Goal: Transaction & Acquisition: Book appointment/travel/reservation

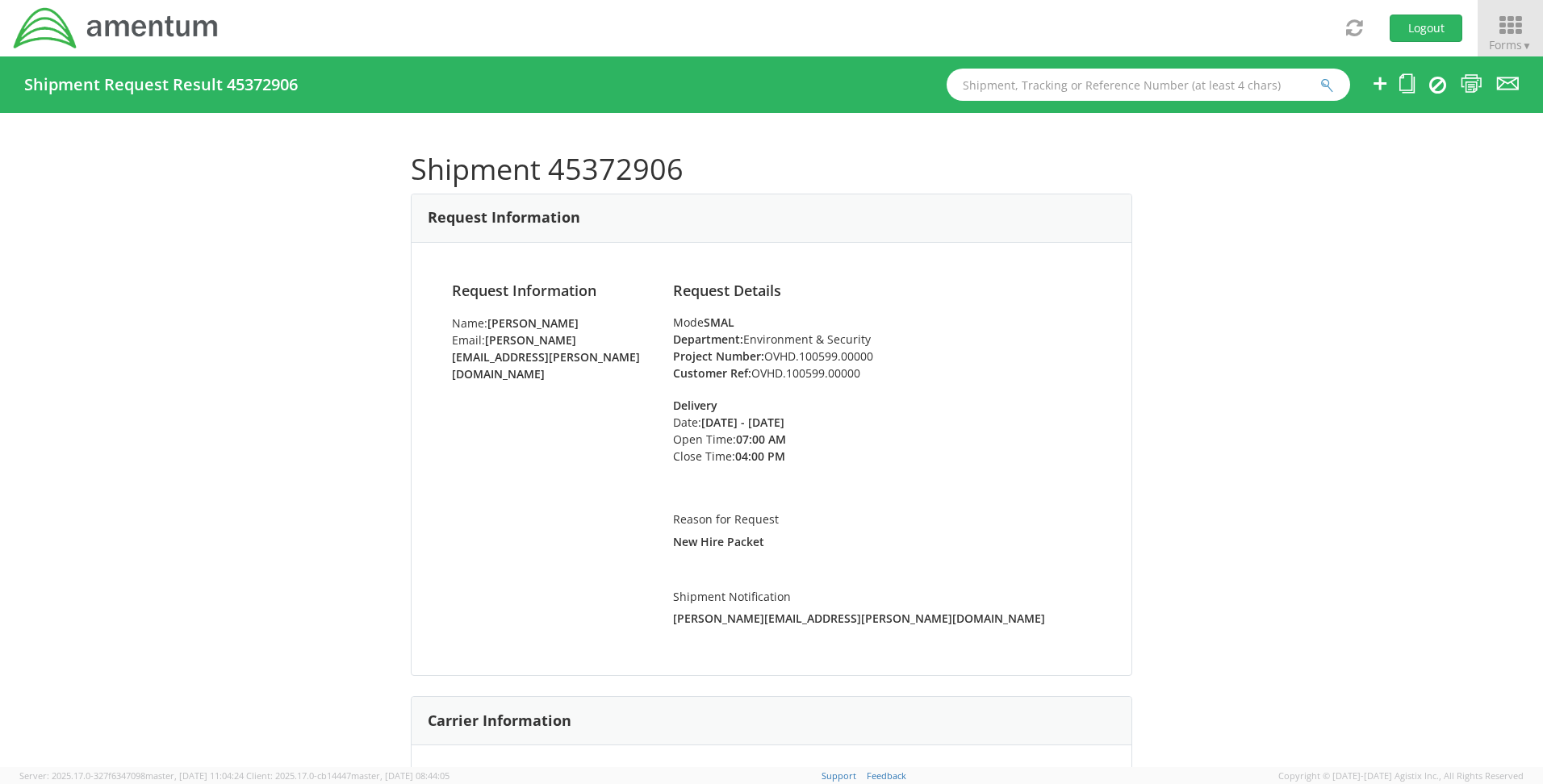
click at [1507, 19] on icon at bounding box center [1510, 26] width 75 height 23
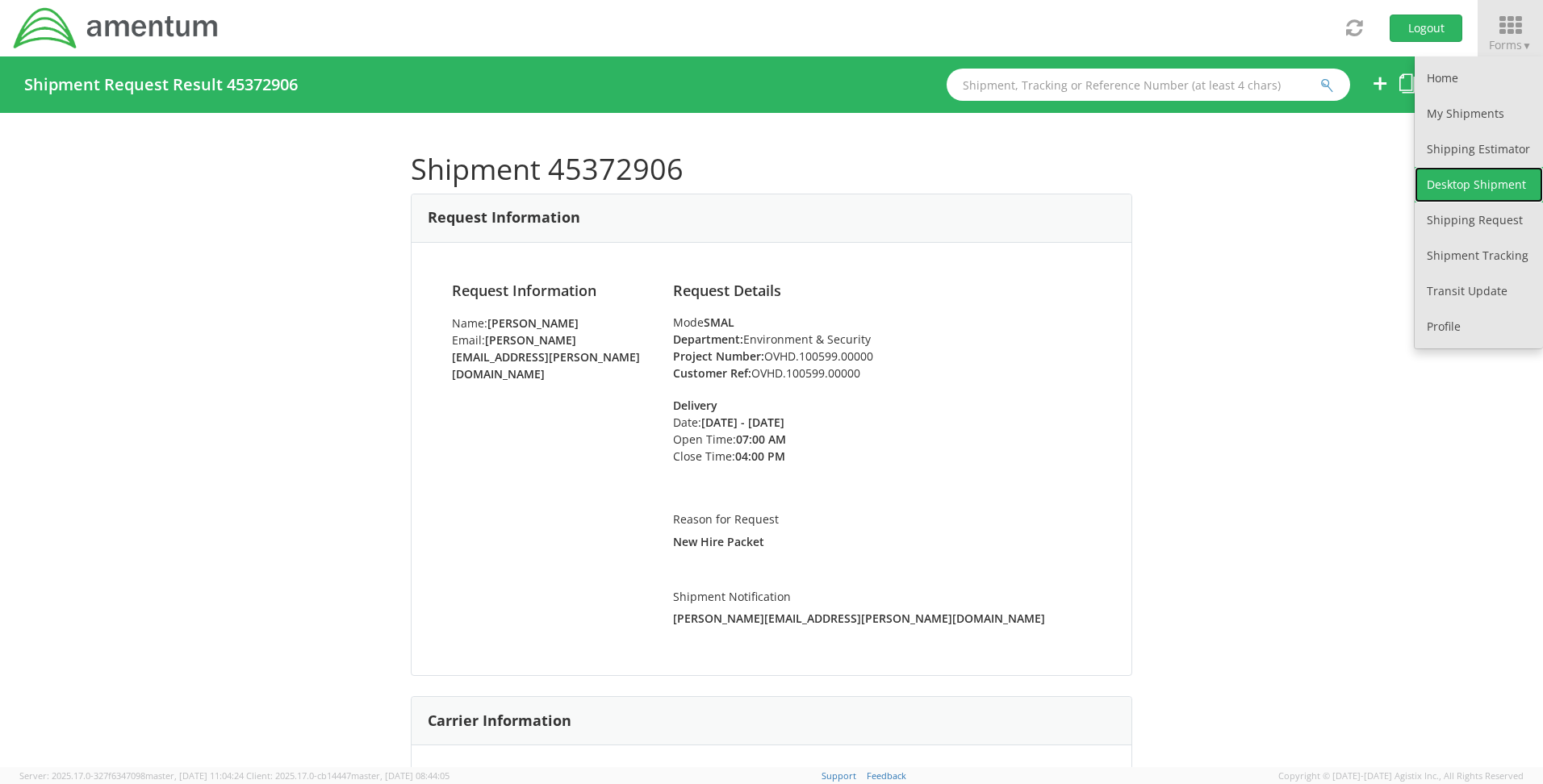
click at [1446, 179] on link "Desktop Shipment" at bounding box center [1478, 185] width 128 height 35
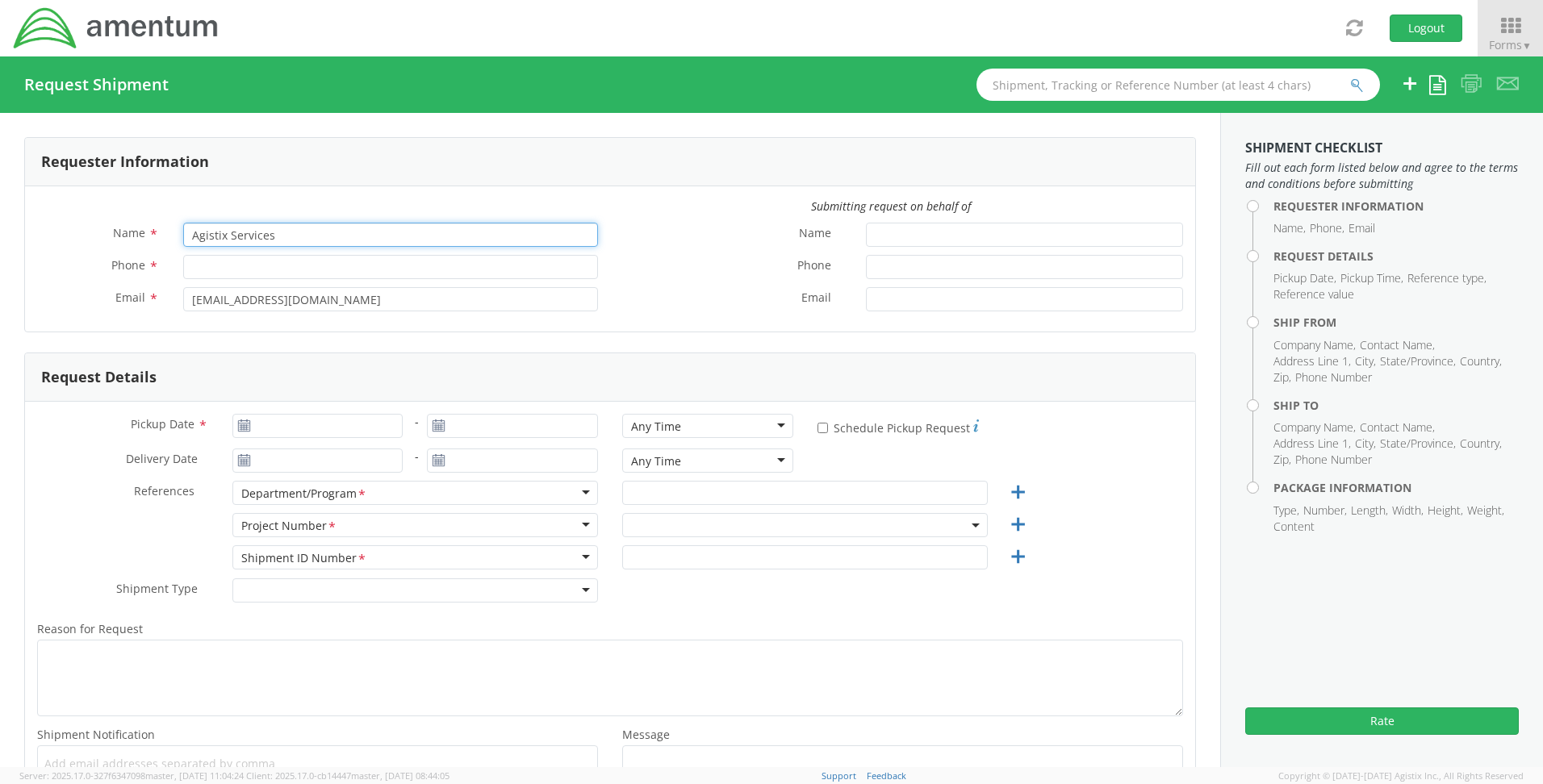
drag, startPoint x: 278, startPoint y: 234, endPoint x: 123, endPoint y: 231, distance: 155.0
click at [123, 231] on div "Name * Agistix Services" at bounding box center [317, 234] width 585 height 24
type input "[PERSON_NAME] At"
select select "OVHD.100548.OPSXX"
type input "[PERSON_NAME]"
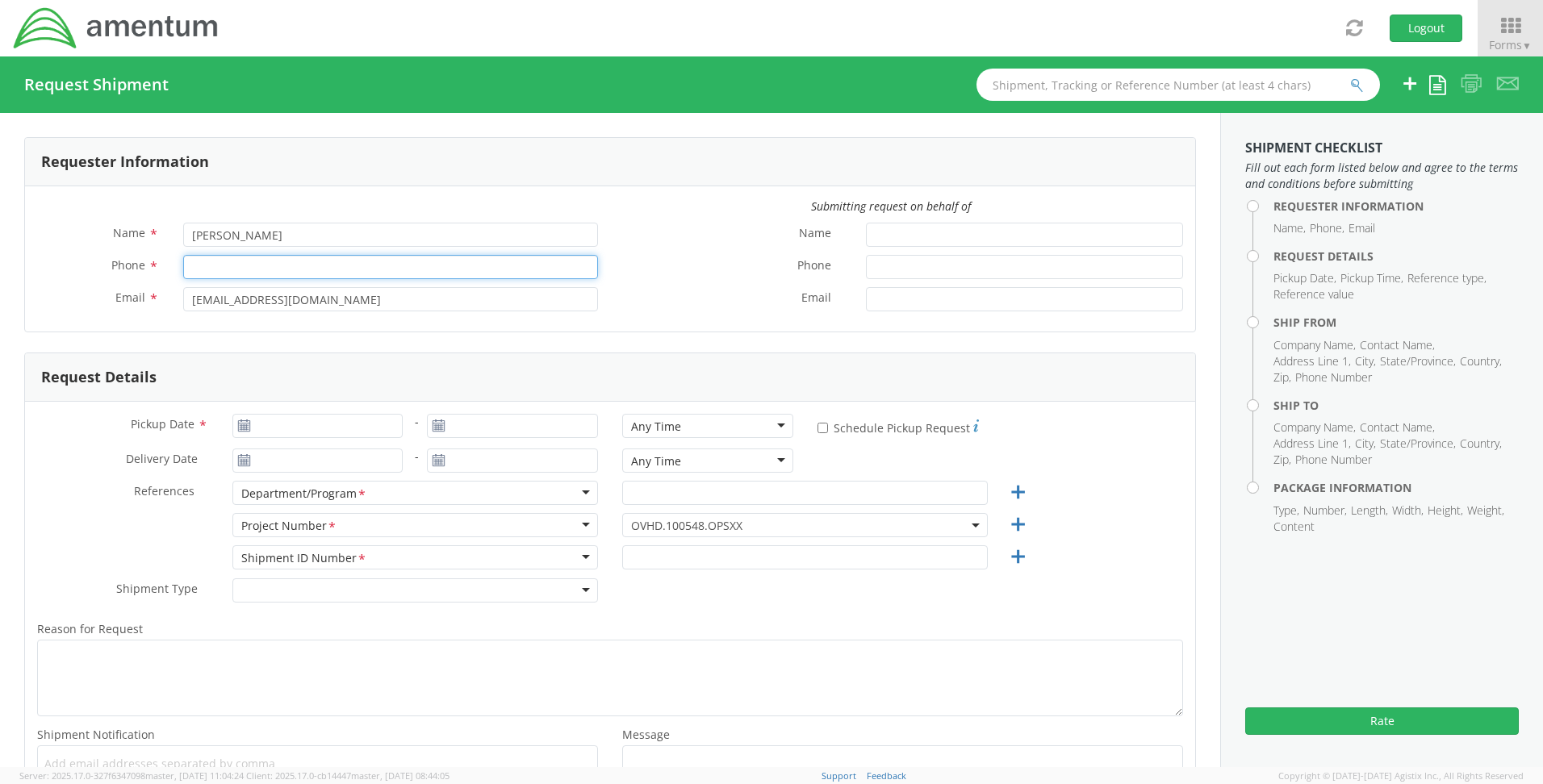
type input "[PHONE_NUMBER]"
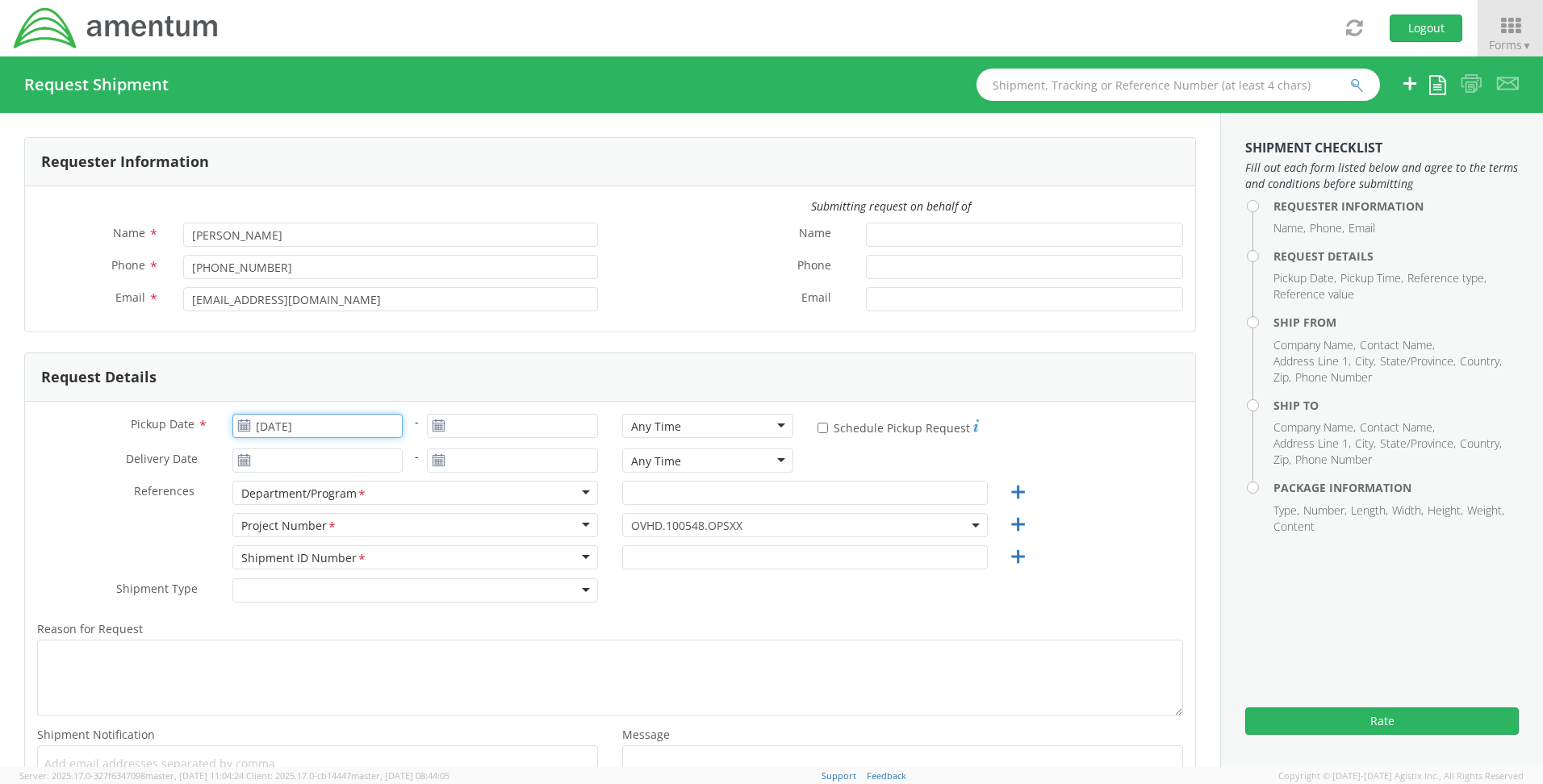
type input "[DATE]"
type input "E&E [GEOGRAPHIC_DATA]"
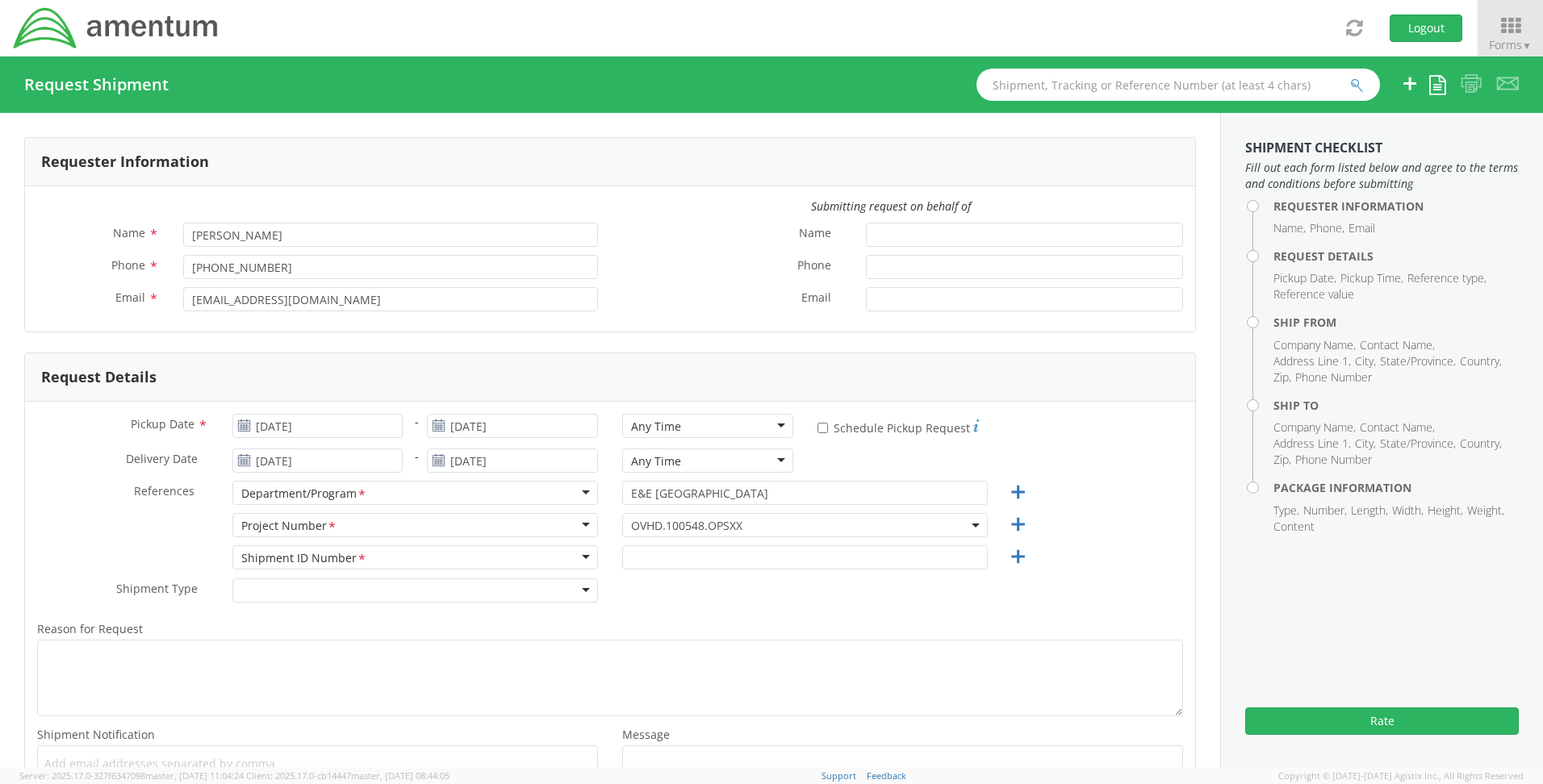
select select
type input "1"
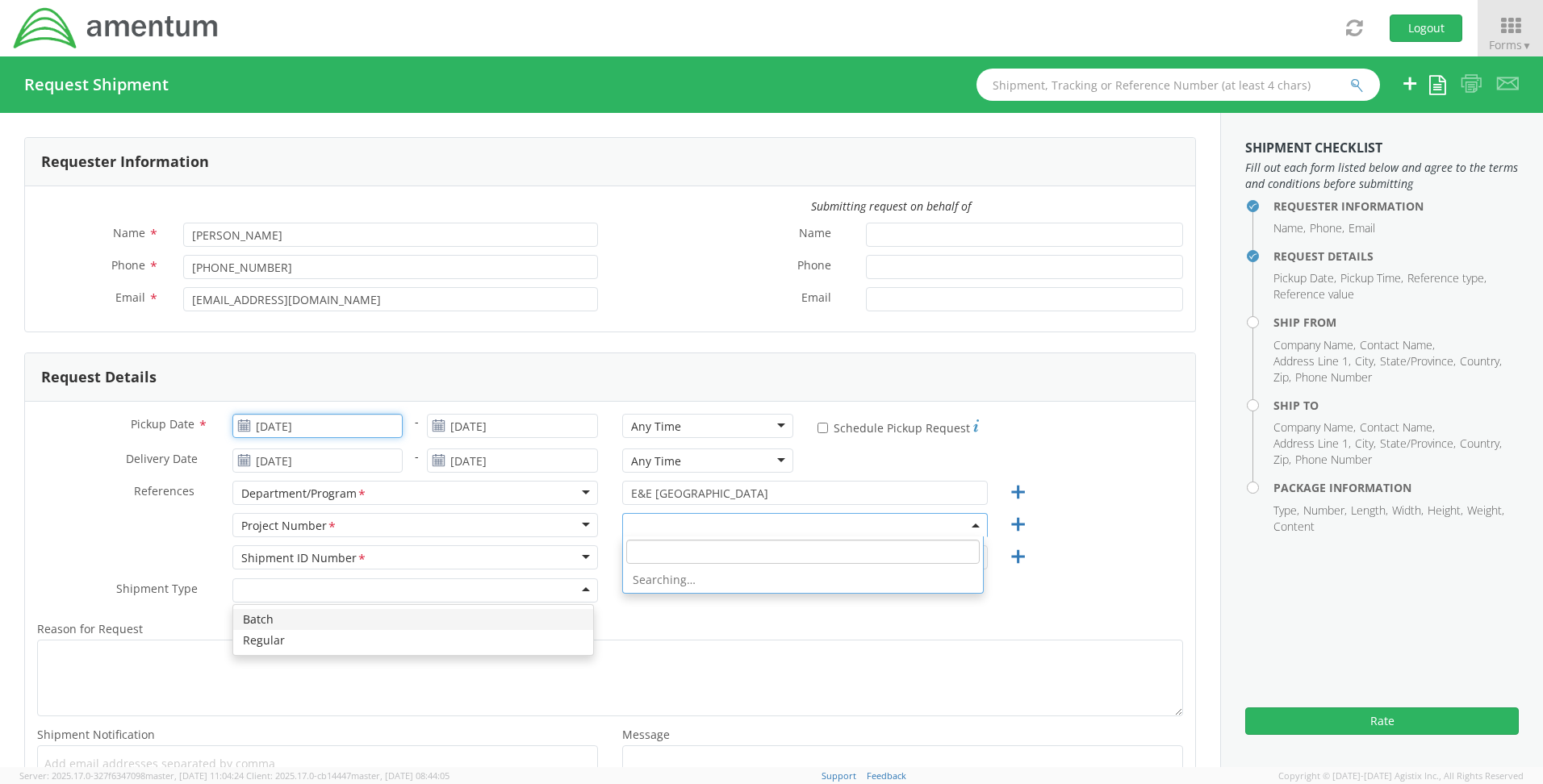
click at [326, 428] on input "[DATE]" at bounding box center [318, 426] width 171 height 24
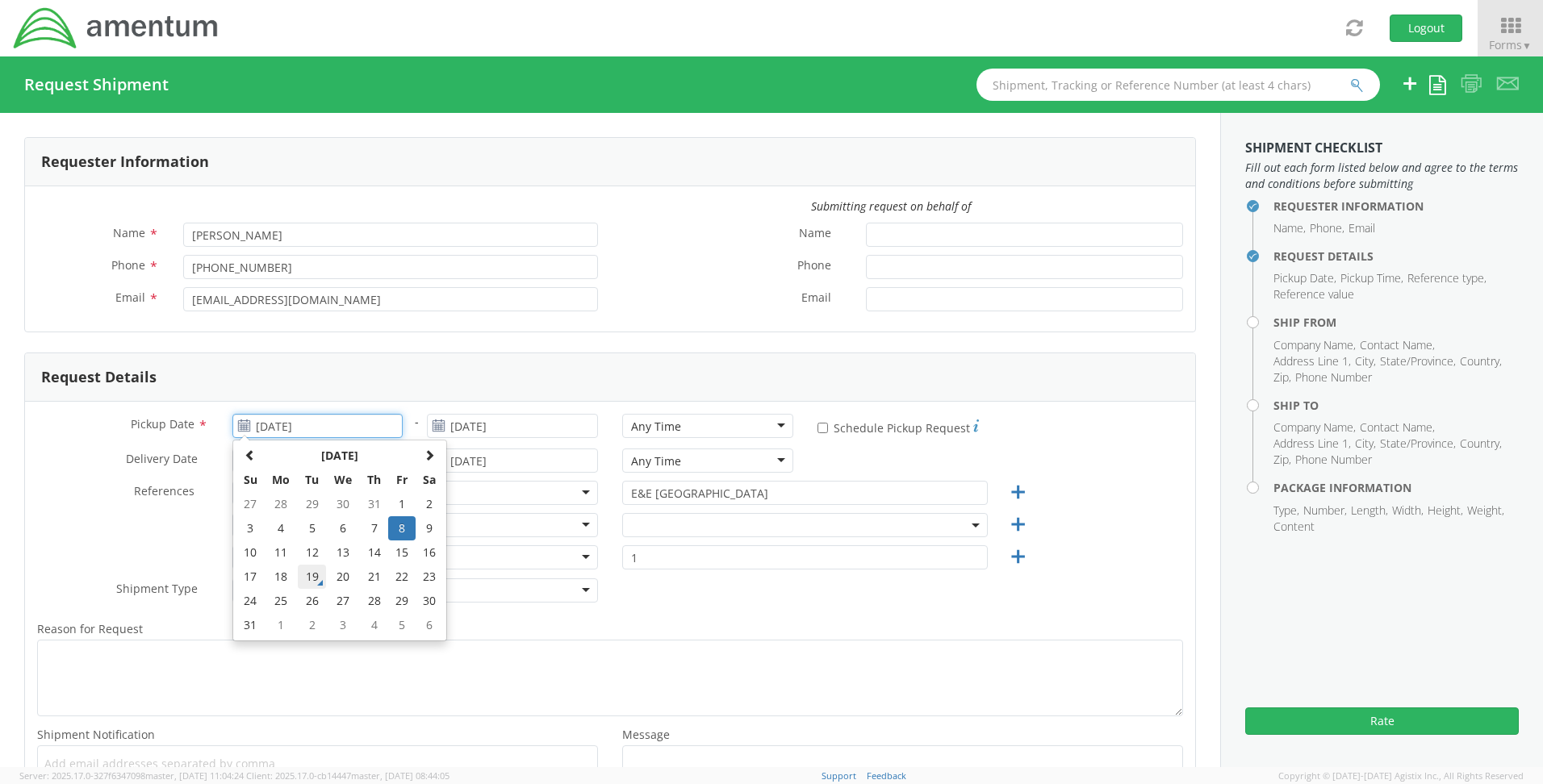
click at [309, 573] on td "19" at bounding box center [312, 576] width 28 height 24
type input "[DATE]"
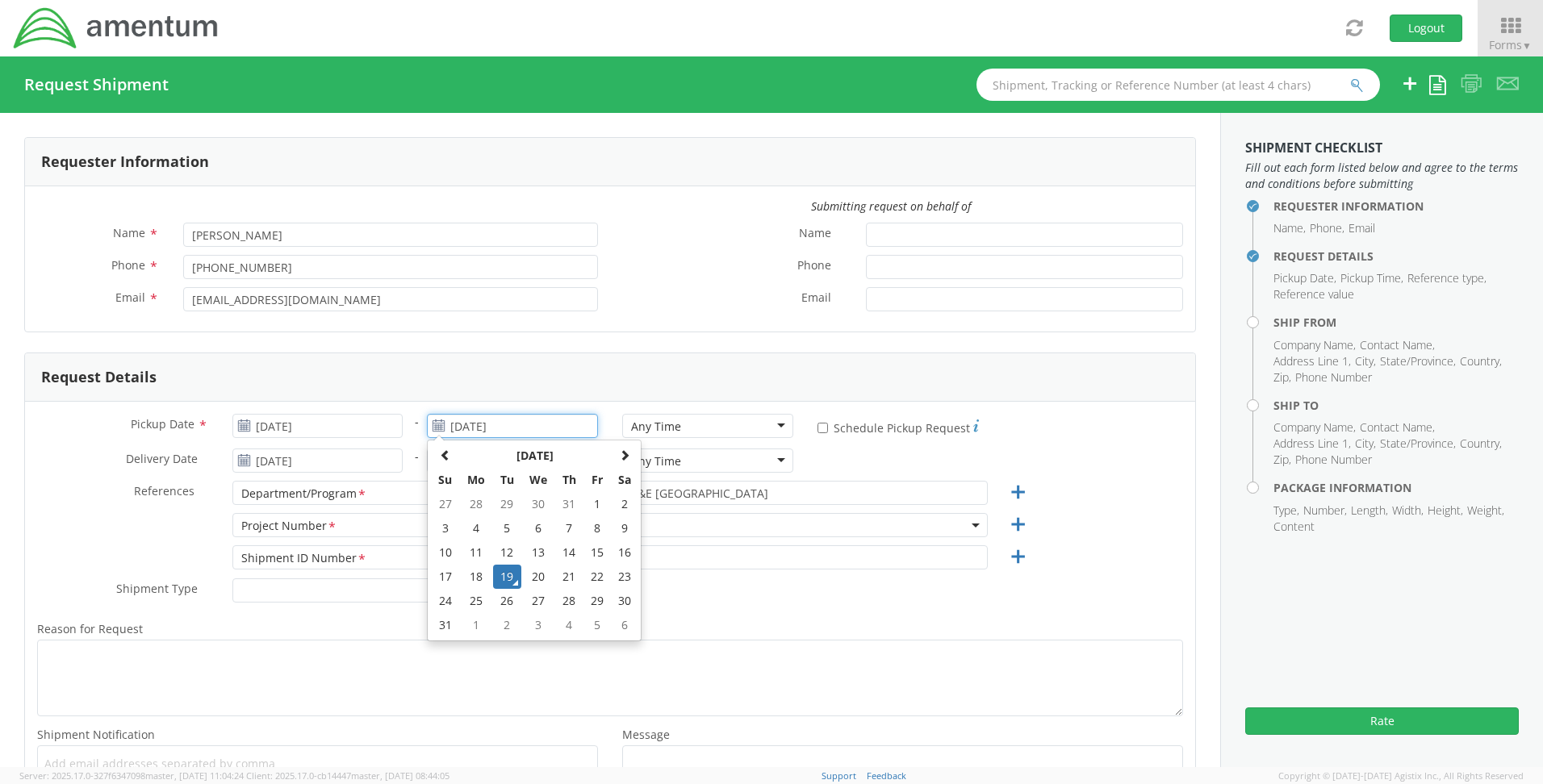
click at [517, 426] on input "[DATE]" at bounding box center [512, 426] width 171 height 24
click at [820, 426] on label "* Schedule Pickup Request" at bounding box center [898, 427] width 161 height 19
click at [820, 426] on input "* Schedule Pickup Request" at bounding box center [822, 428] width 11 height 11
checkbox input "true"
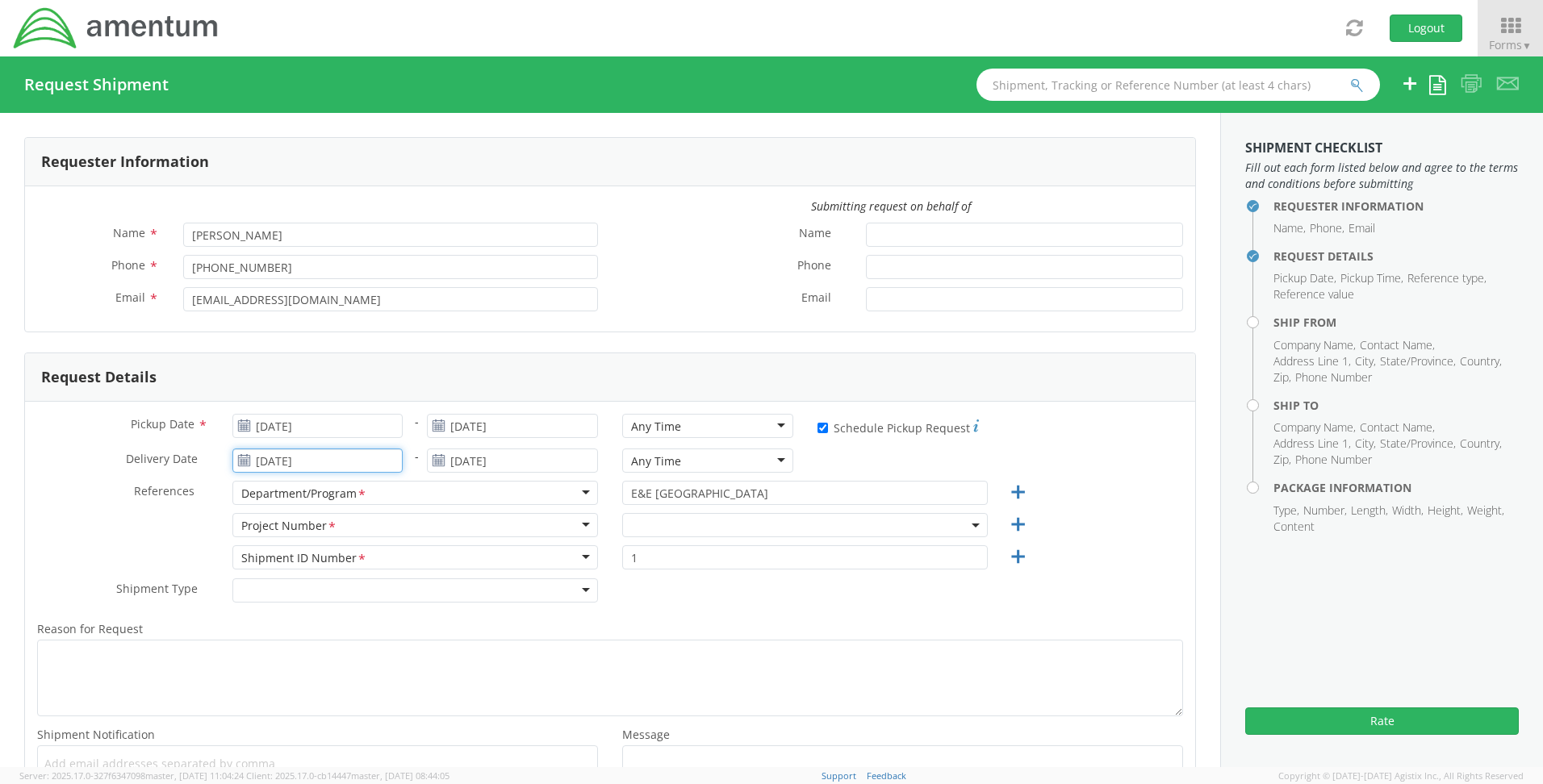
click at [340, 461] on input "[DATE]" at bounding box center [318, 460] width 171 height 24
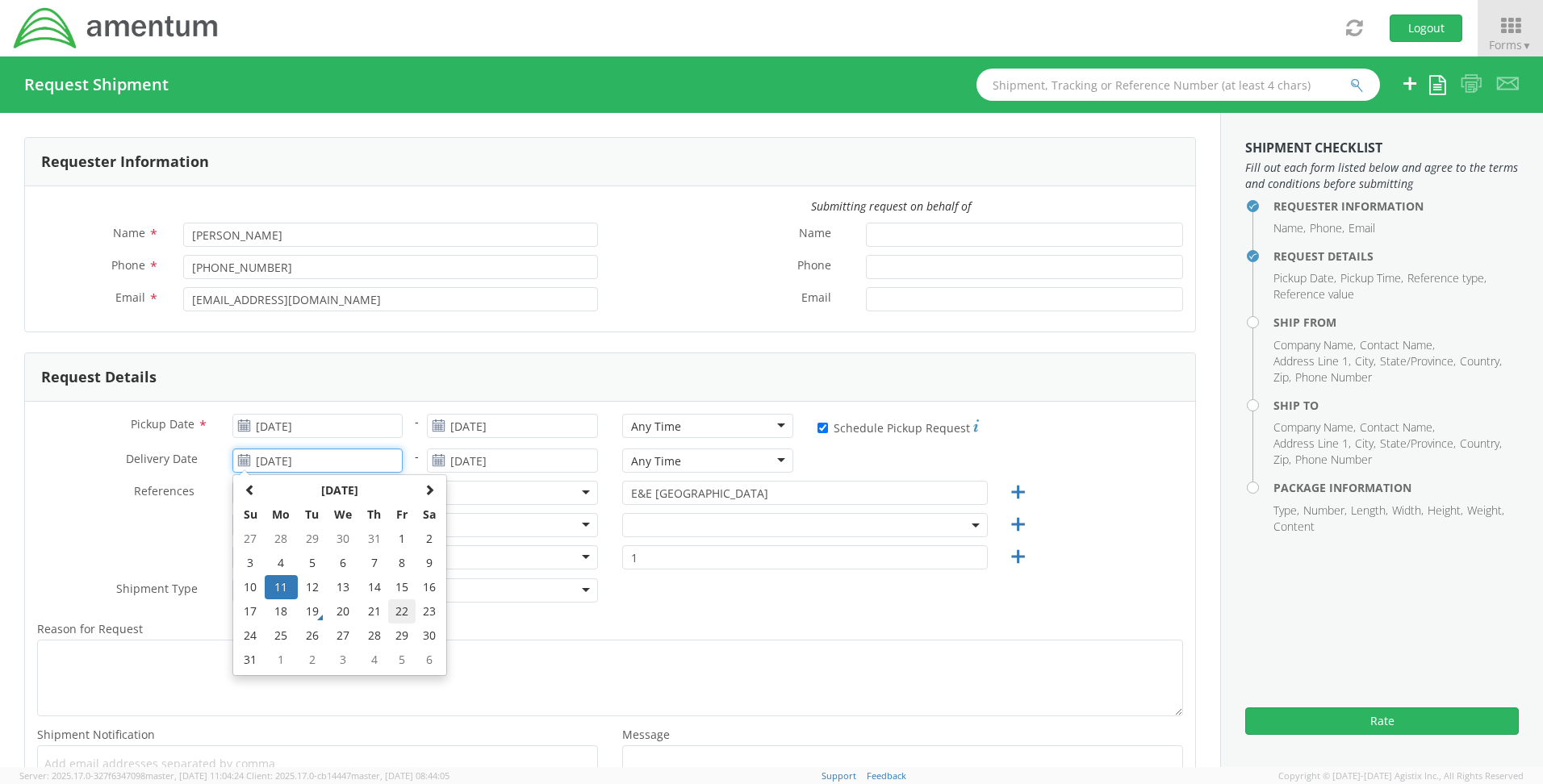
click at [389, 604] on td "22" at bounding box center [401, 611] width 27 height 24
type input "[DATE]"
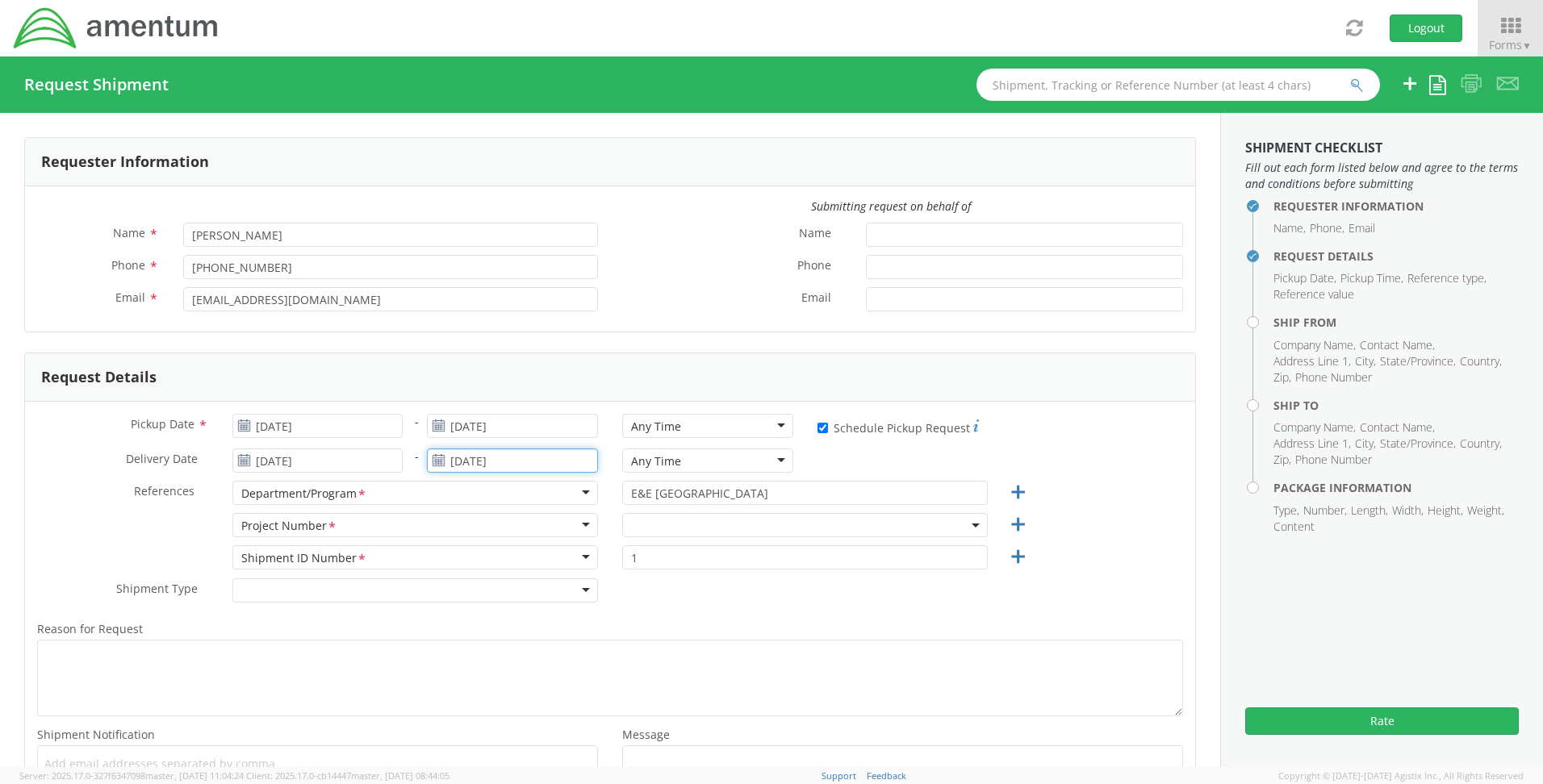
click at [542, 463] on input "[DATE]" at bounding box center [512, 460] width 171 height 24
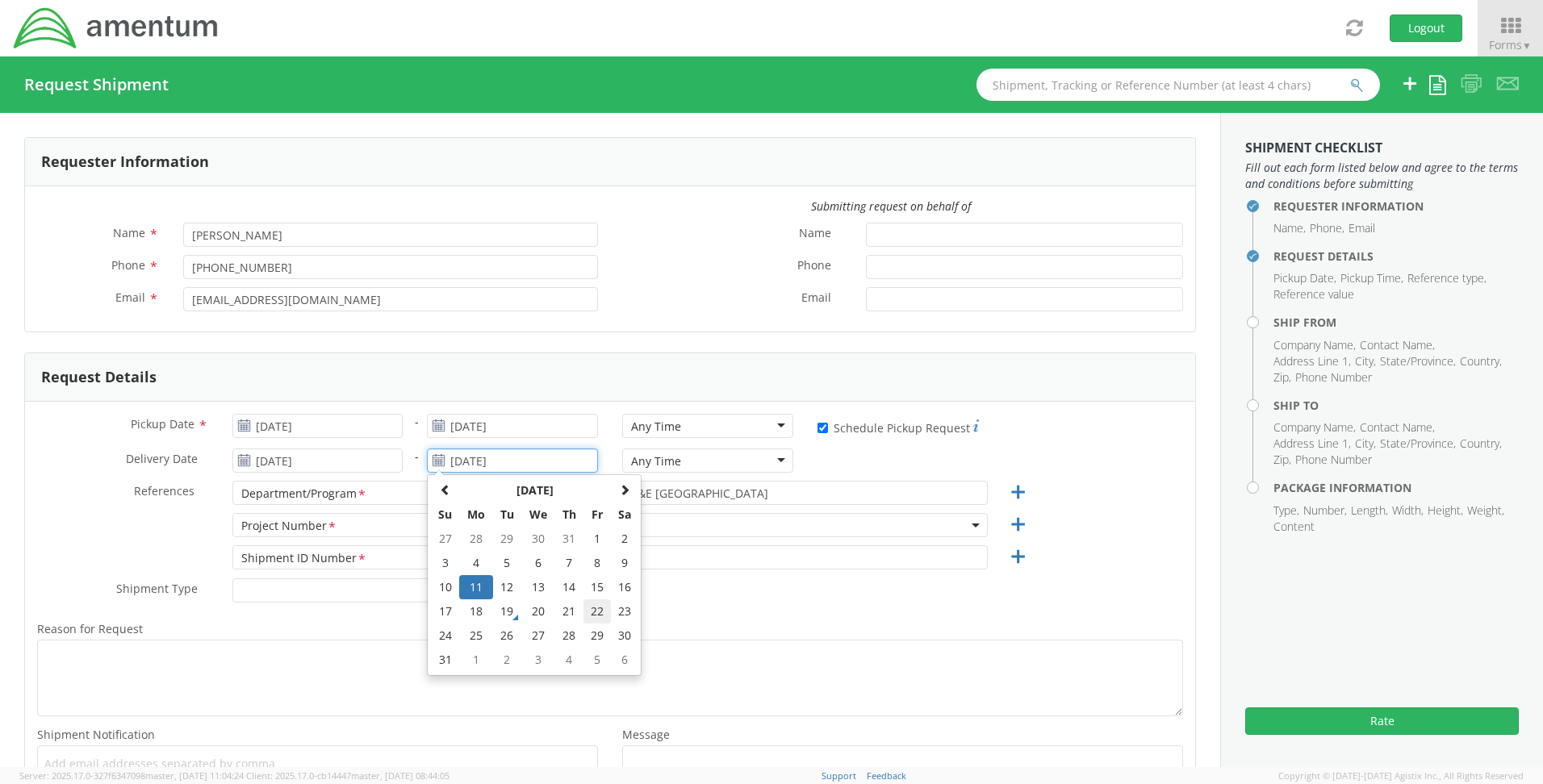
click at [590, 612] on td "22" at bounding box center [597, 611] width 27 height 24
type input "[DATE]"
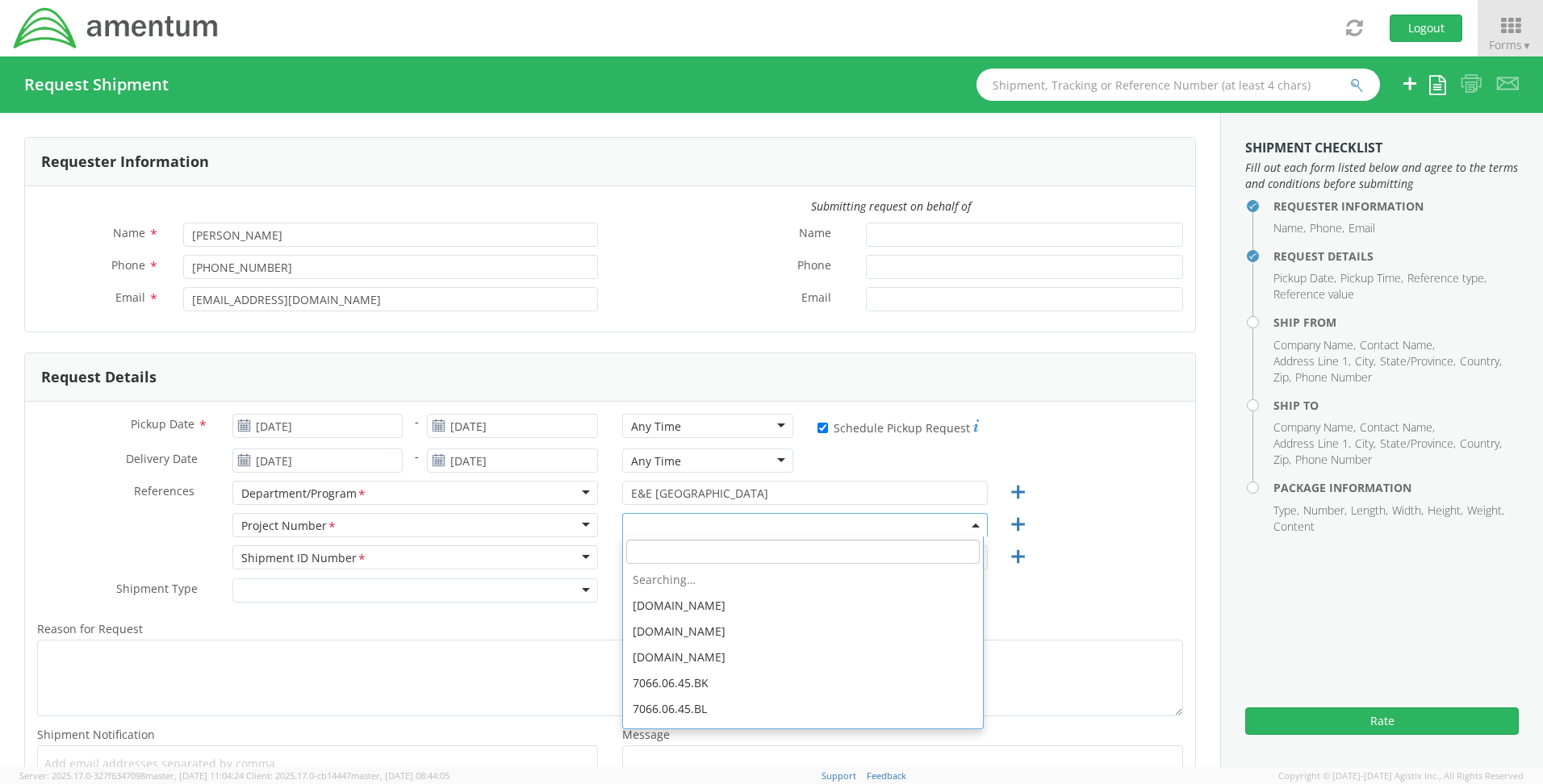
click at [666, 524] on span at bounding box center [805, 525] width 366 height 24
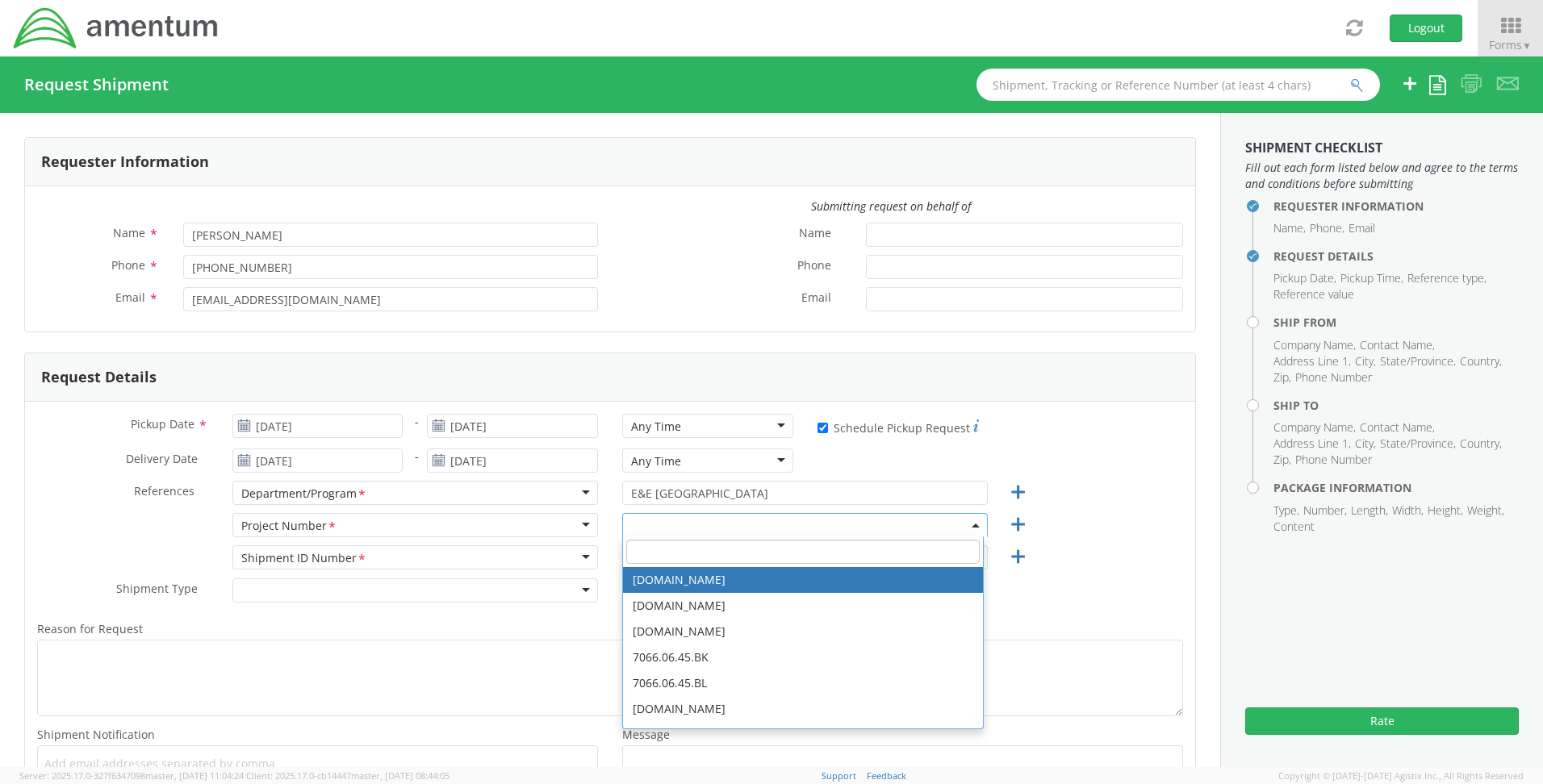
click at [643, 558] on input "search" at bounding box center [802, 551] width 353 height 24
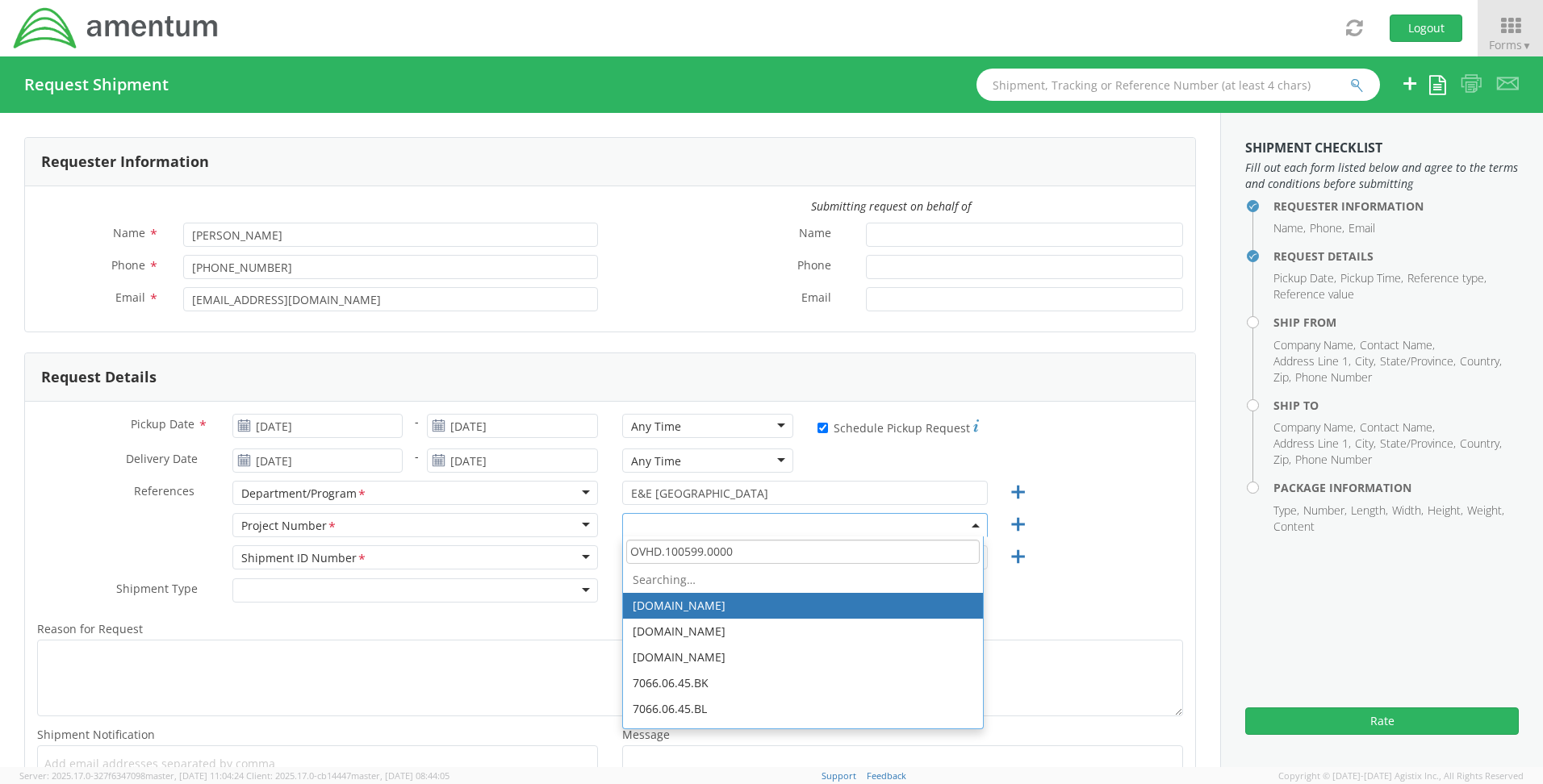
type input "OVHD.100599.00000"
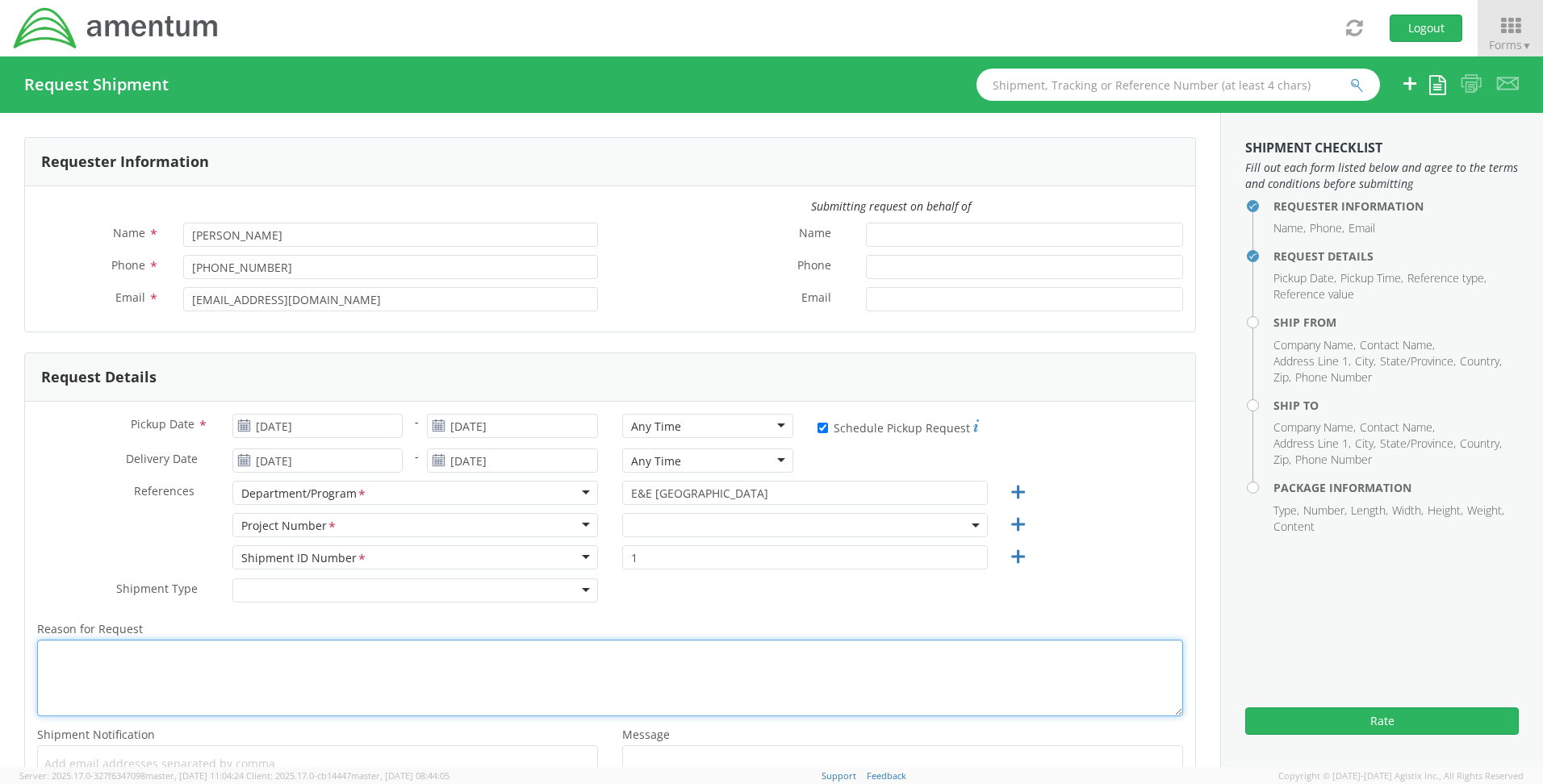
click at [227, 642] on textarea "Reason for Request *" at bounding box center [610, 678] width 1146 height 77
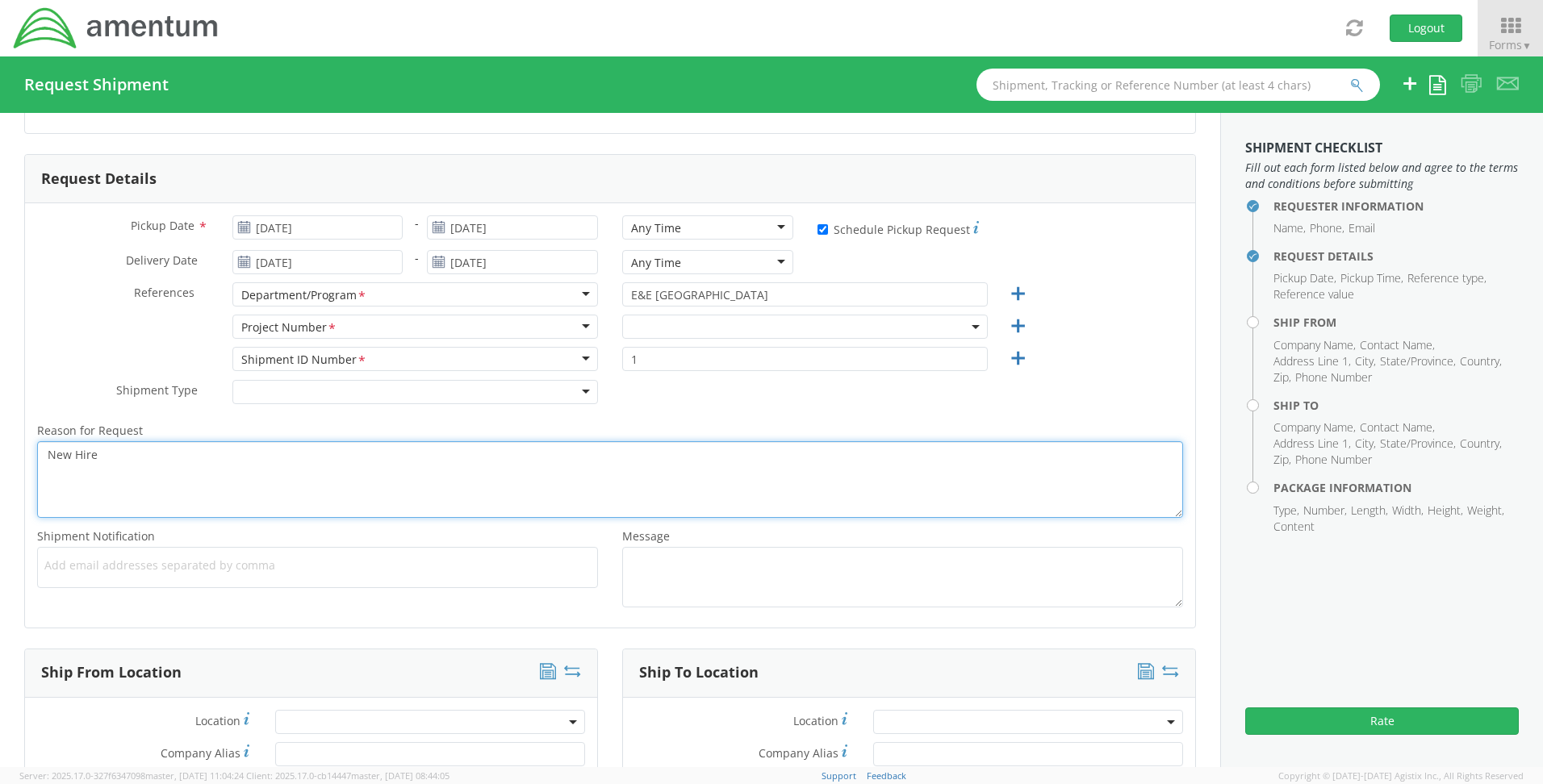
scroll to position [404, 0]
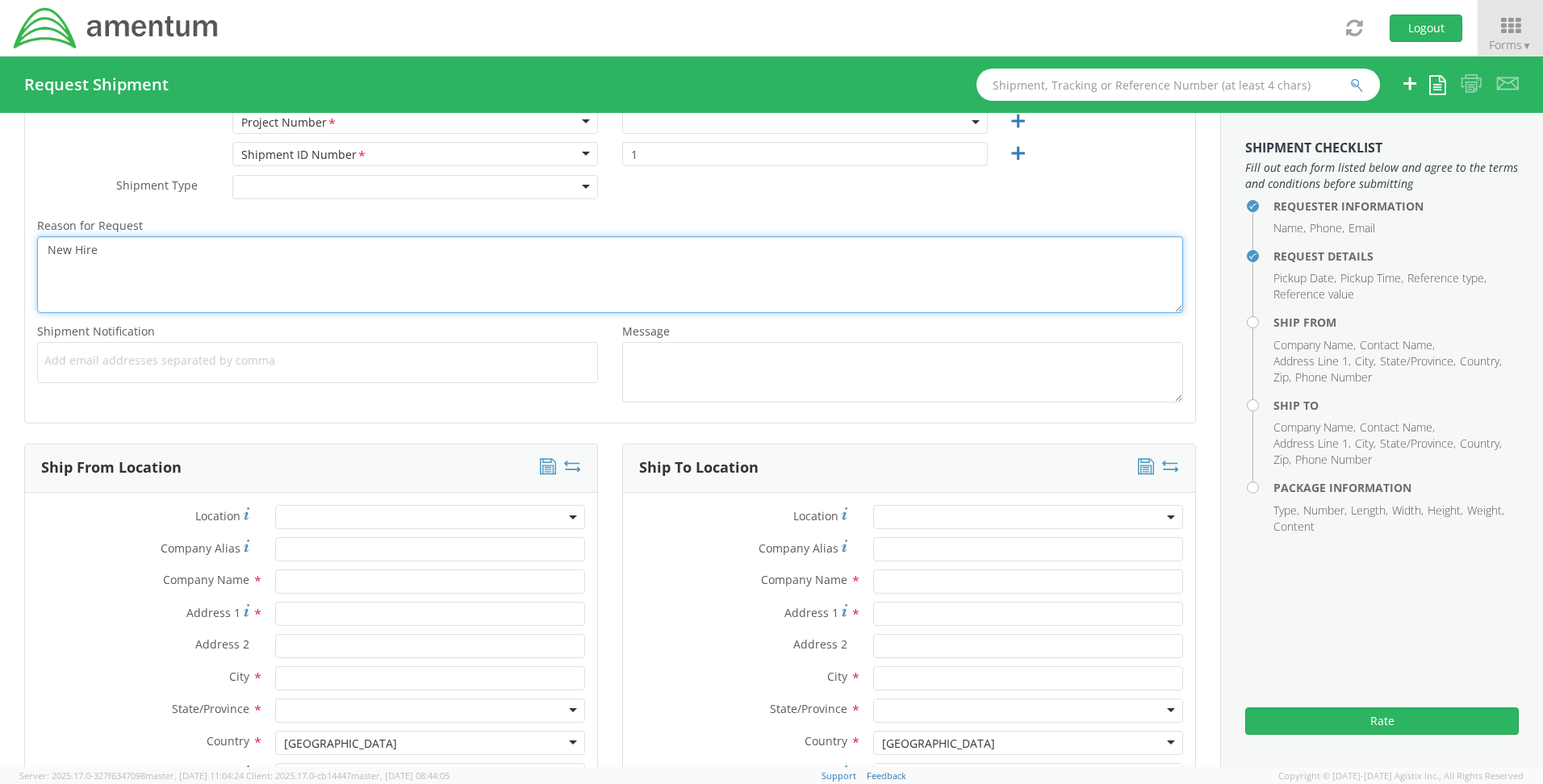
type textarea "New Hire"
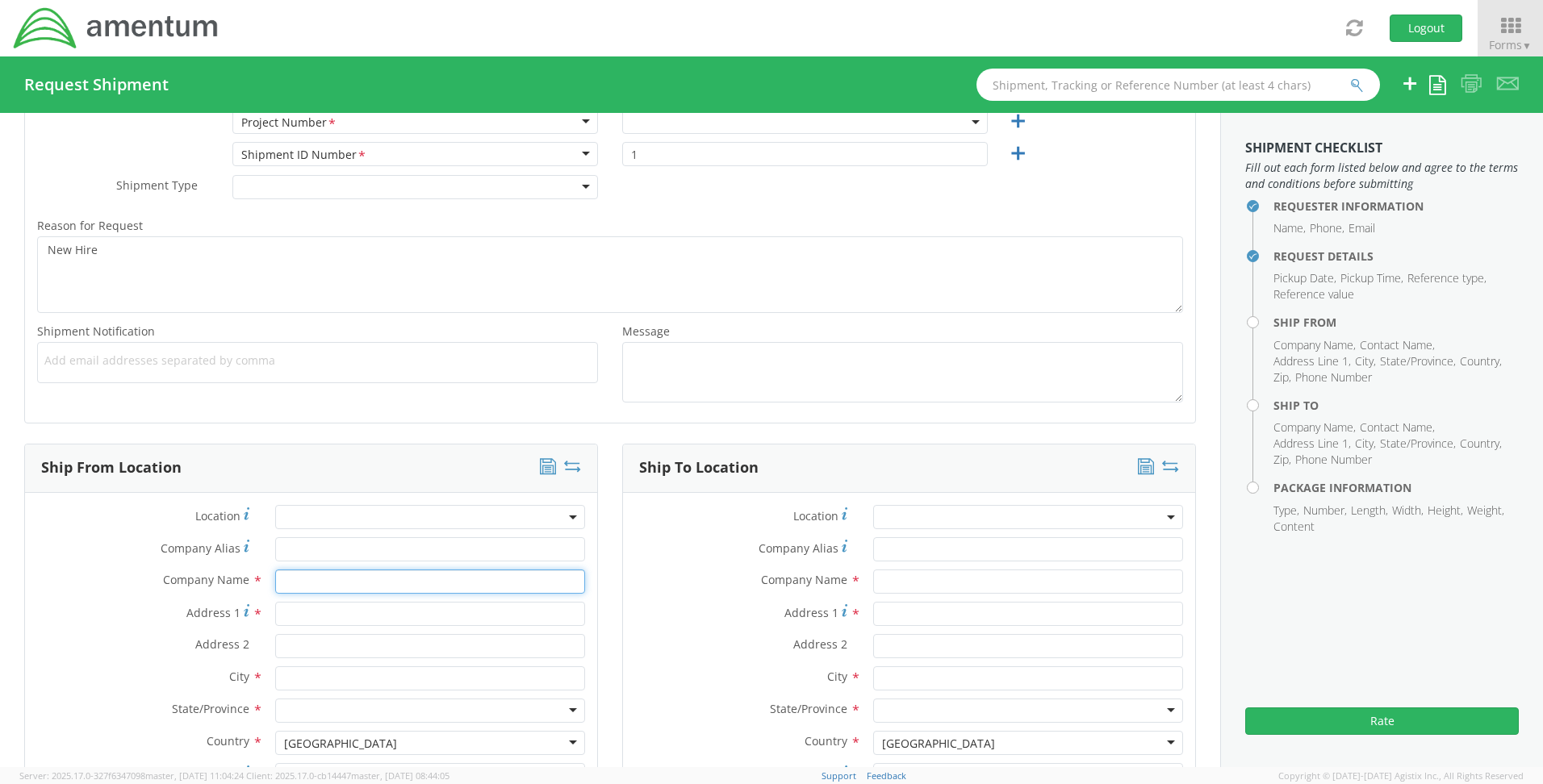
click at [412, 580] on input "text" at bounding box center [430, 581] width 310 height 24
type input "Amentum"
type input "[STREET_ADDRESS][PERSON_NAME]"
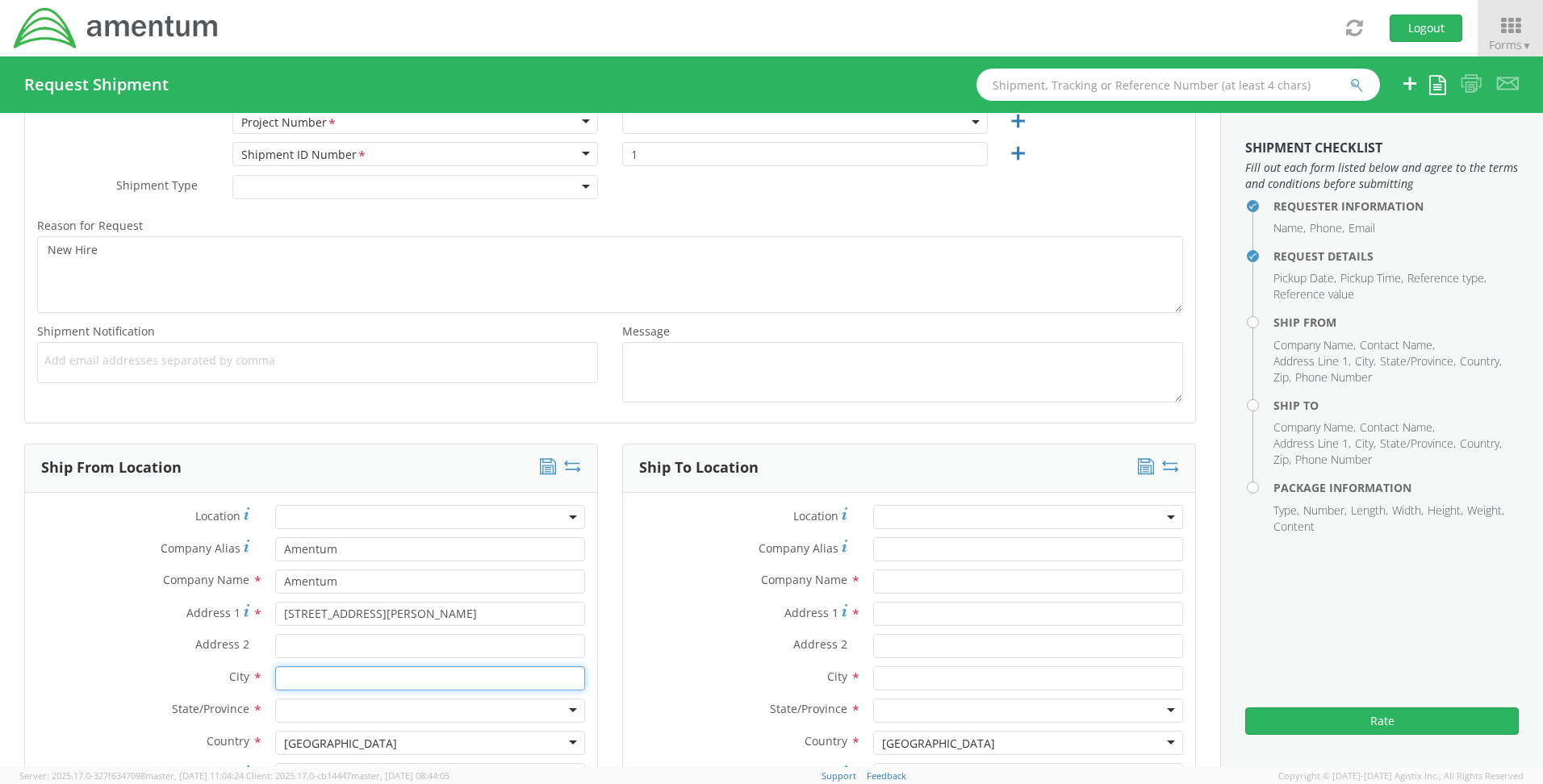
type input "Aiken"
type input "[STREET_ADDRESS][PERSON_NAME]"
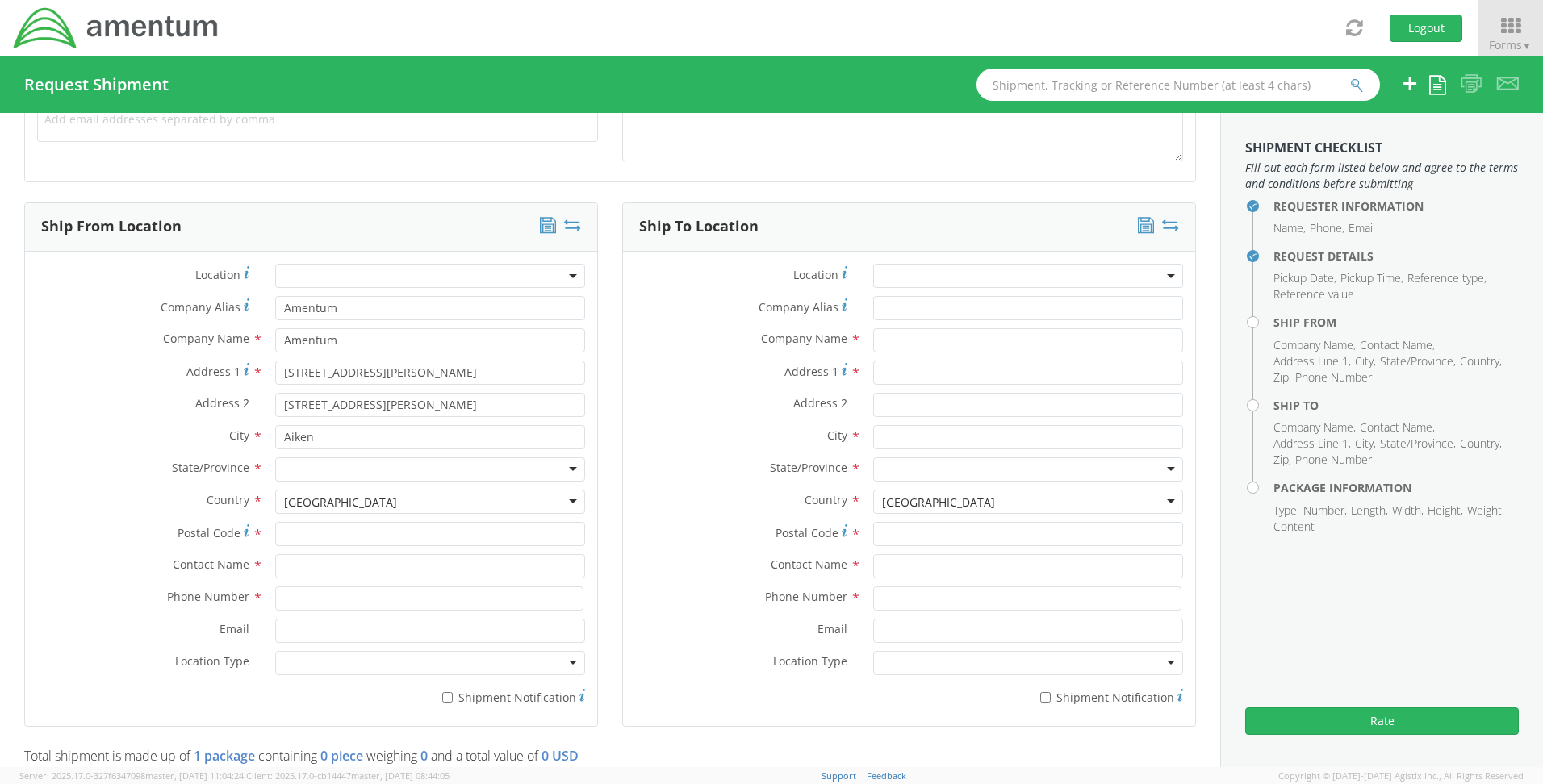
scroll to position [645, 0]
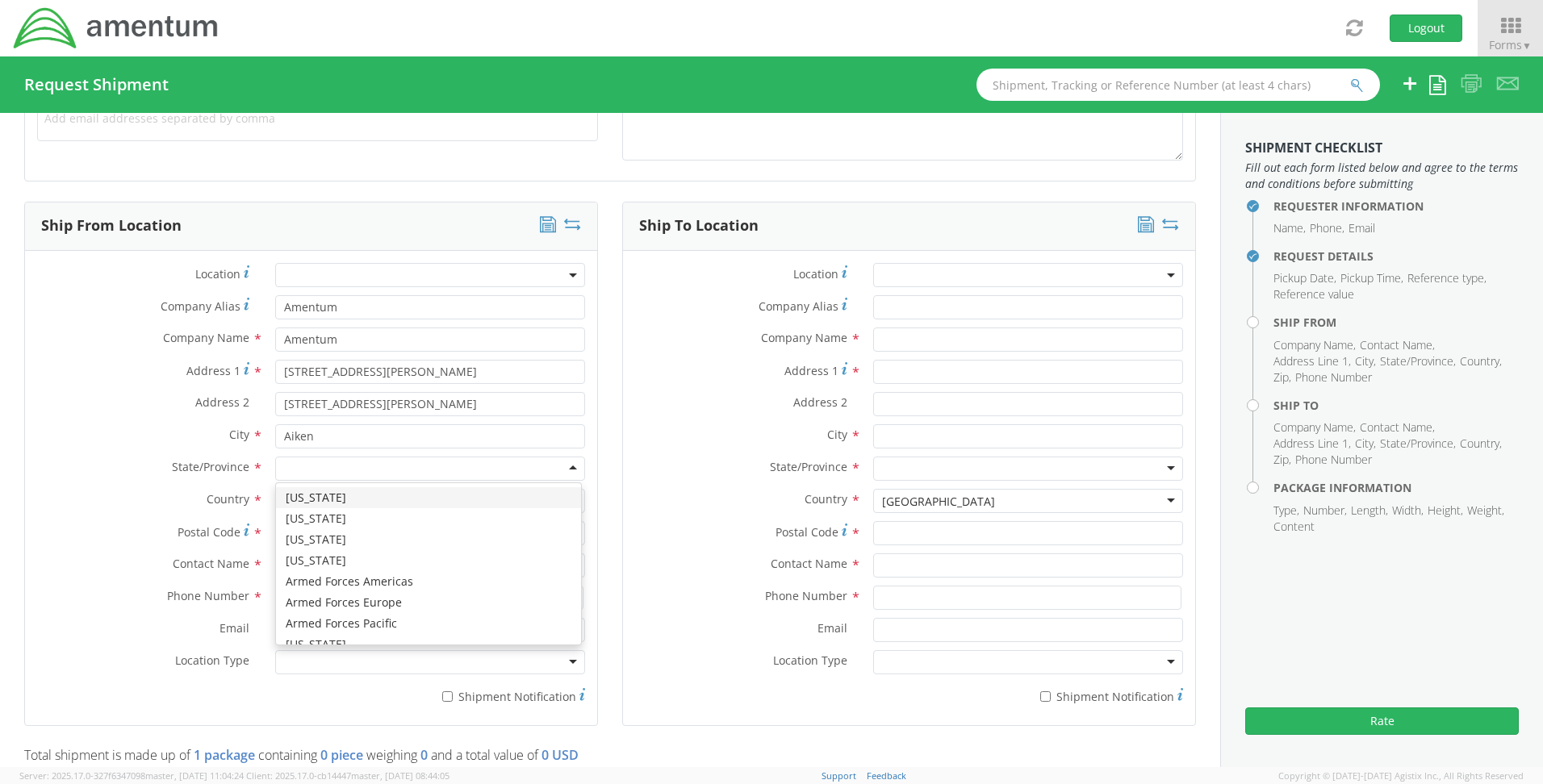
click at [325, 469] on div at bounding box center [430, 468] width 310 height 24
type input "S"
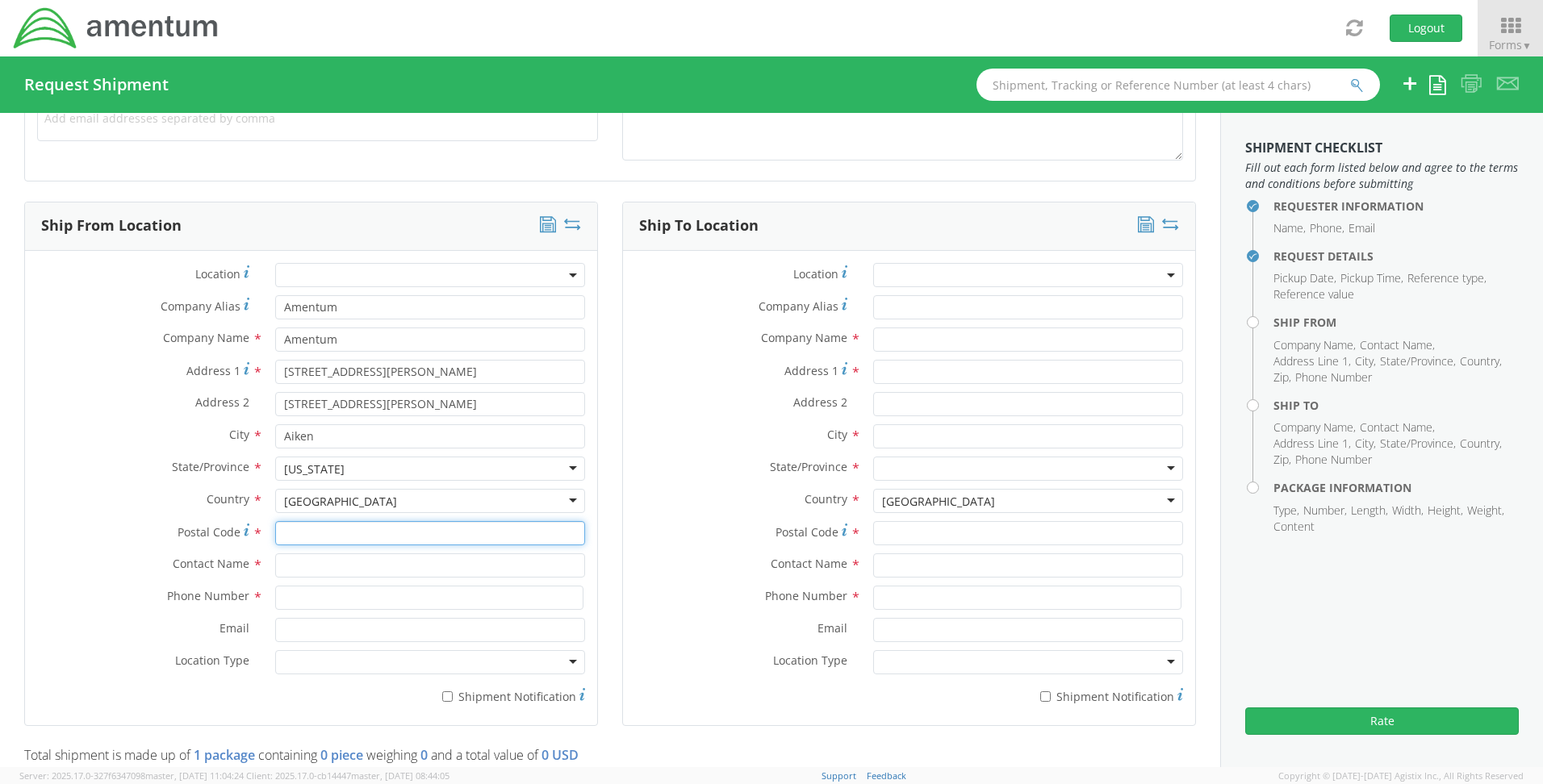
click at [320, 532] on input "Postal Code *" at bounding box center [430, 533] width 310 height 24
type input "29801"
click at [297, 566] on input "text" at bounding box center [430, 565] width 310 height 24
type input "[PERSON_NAME]"
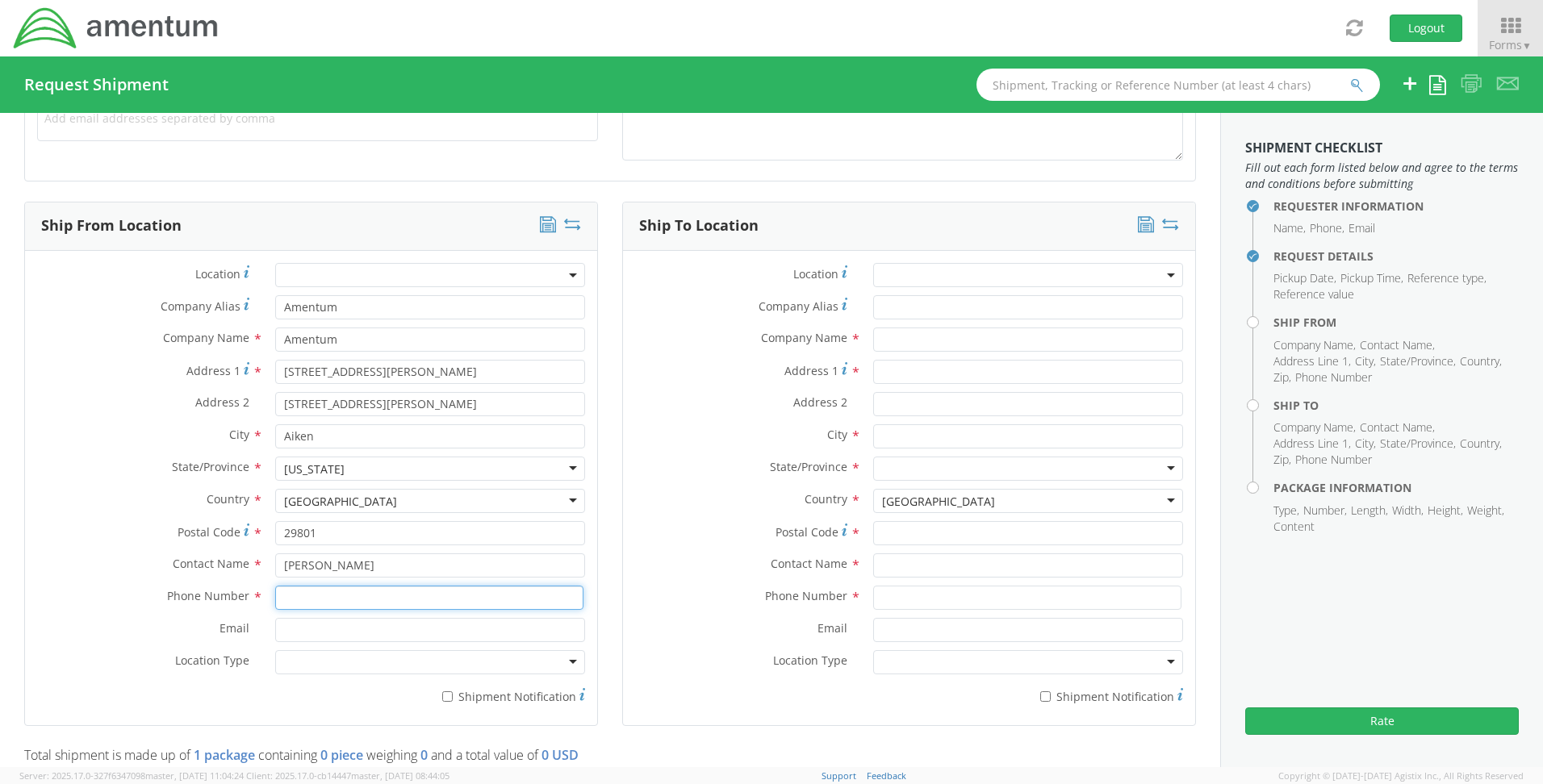
type input "8035223082"
type input "[PERSON_NAME][EMAIL_ADDRESS][PERSON_NAME][DOMAIN_NAME]"
type input "[PERSON_NAME]"
type input "Amentum"
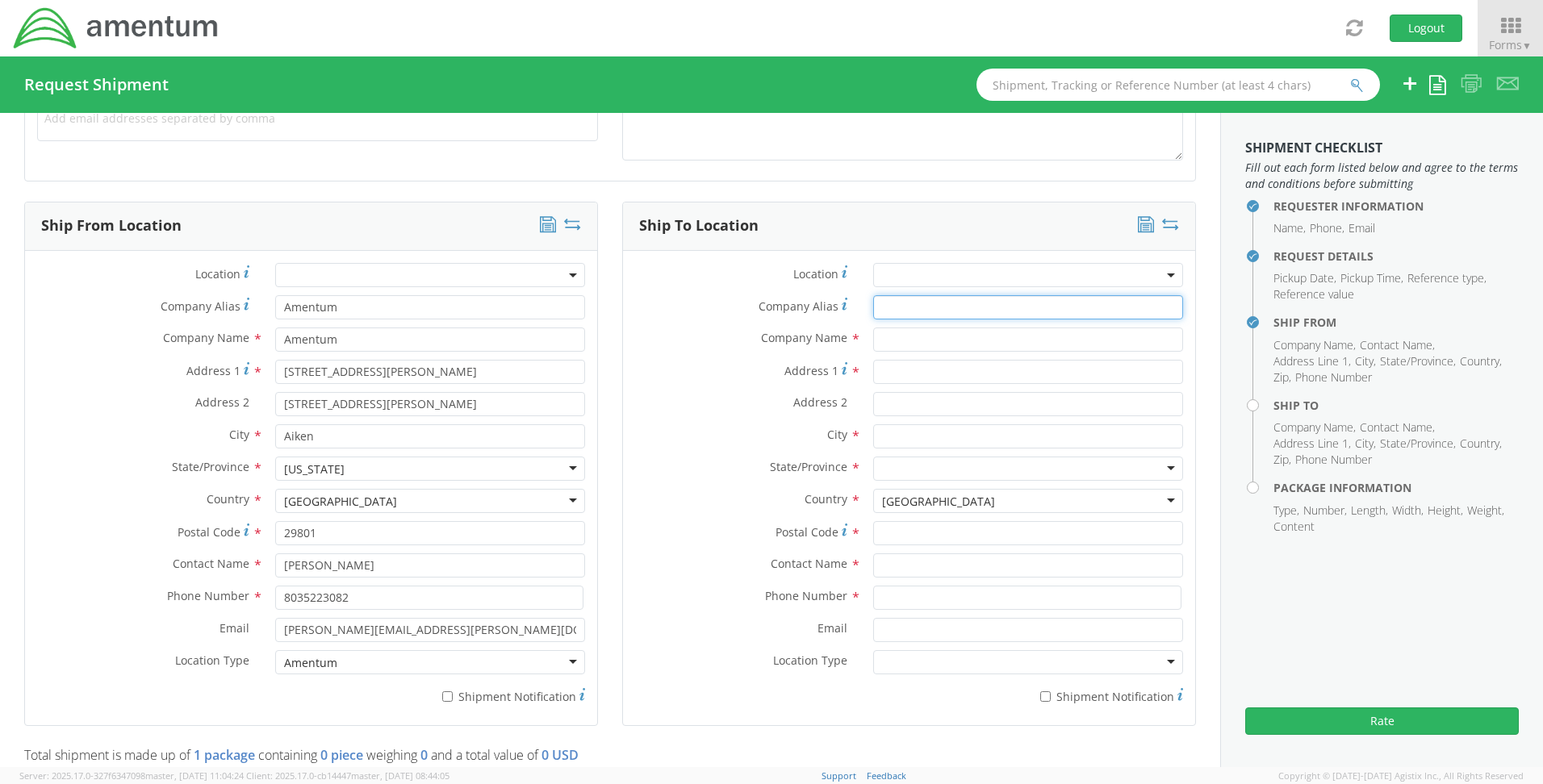
type input "Amentum"
type input "486 [PERSON_NAME] Dr"
type input "[STREET_ADDRESS][PERSON_NAME]"
type input "[GEOGRAPHIC_DATA]"
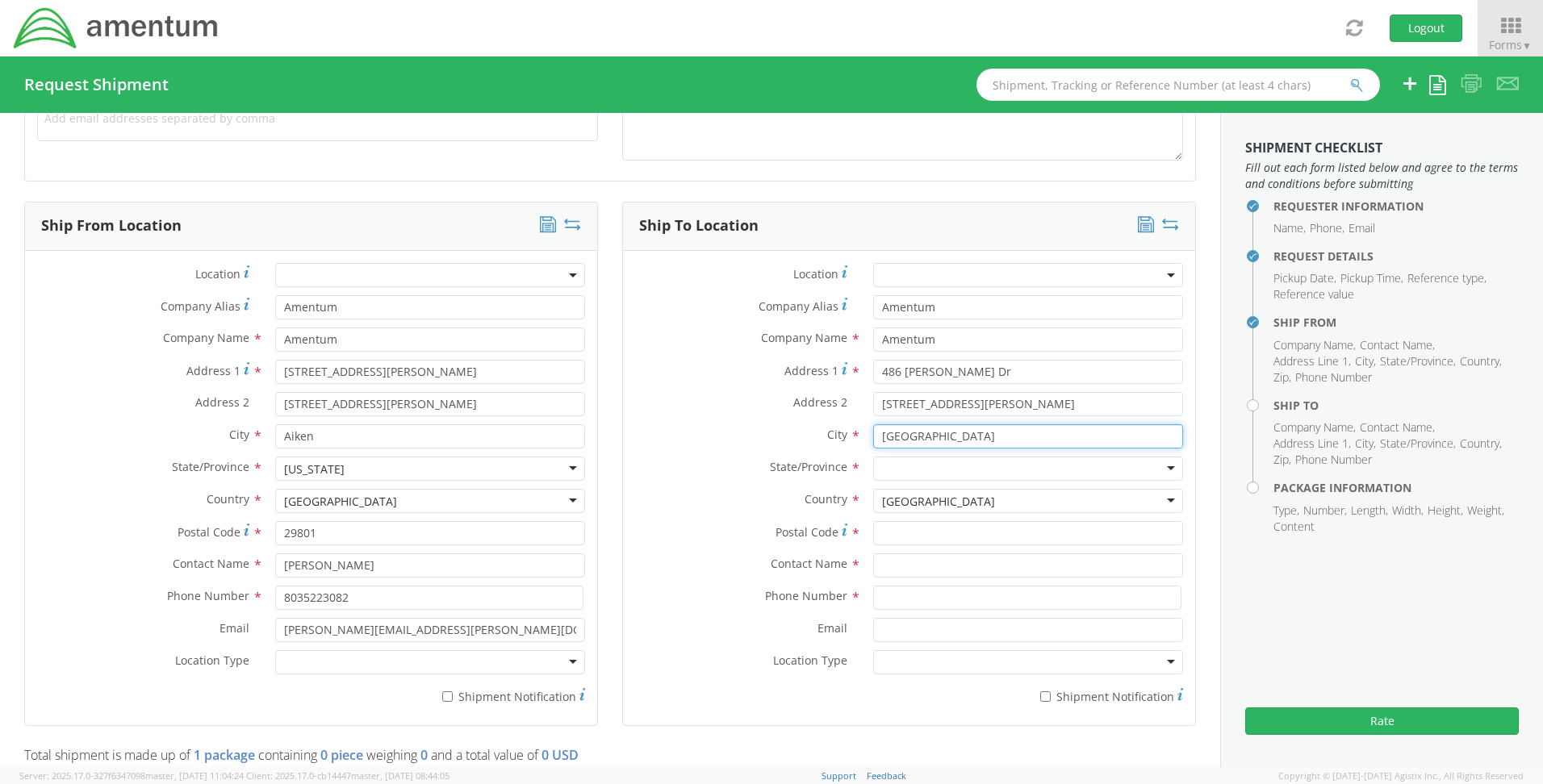
drag, startPoint x: 968, startPoint y: 427, endPoint x: 961, endPoint y: 434, distance: 9.9
click at [961, 434] on input "[GEOGRAPHIC_DATA]" at bounding box center [1028, 435] width 310 height 24
drag, startPoint x: 940, startPoint y: 429, endPoint x: 876, endPoint y: 430, distance: 64.0
click at [876, 430] on input "[GEOGRAPHIC_DATA]" at bounding box center [1028, 435] width 310 height 24
drag, startPoint x: 981, startPoint y: 404, endPoint x: 871, endPoint y: 404, distance: 110.0
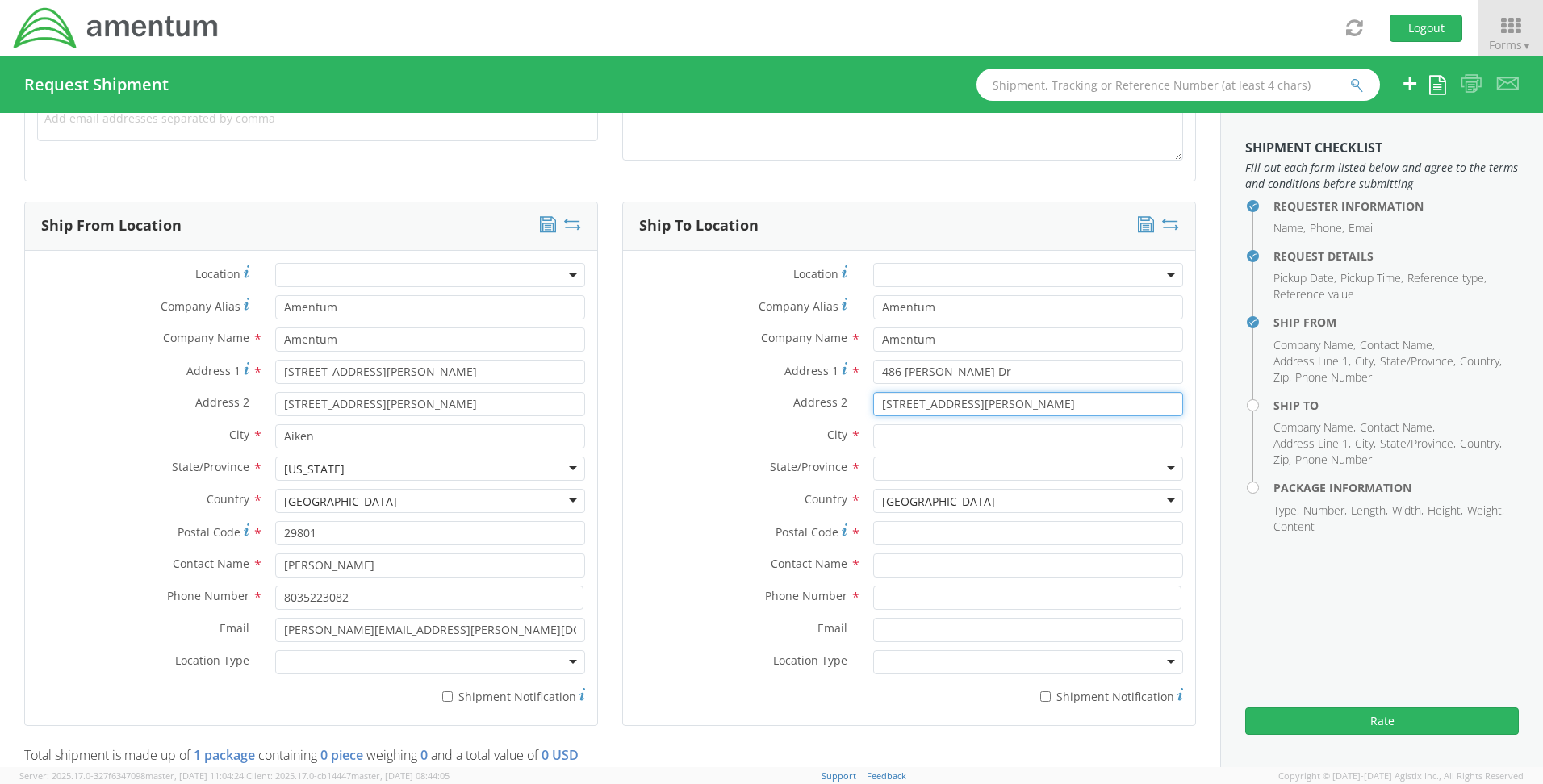
click at [873, 404] on input "[STREET_ADDRESS][PERSON_NAME]" at bounding box center [1028, 404] width 310 height 24
drag, startPoint x: 981, startPoint y: 366, endPoint x: 910, endPoint y: 361, distance: 71.2
click at [873, 366] on input "486 [PERSON_NAME] Dr" at bounding box center [1028, 372] width 310 height 24
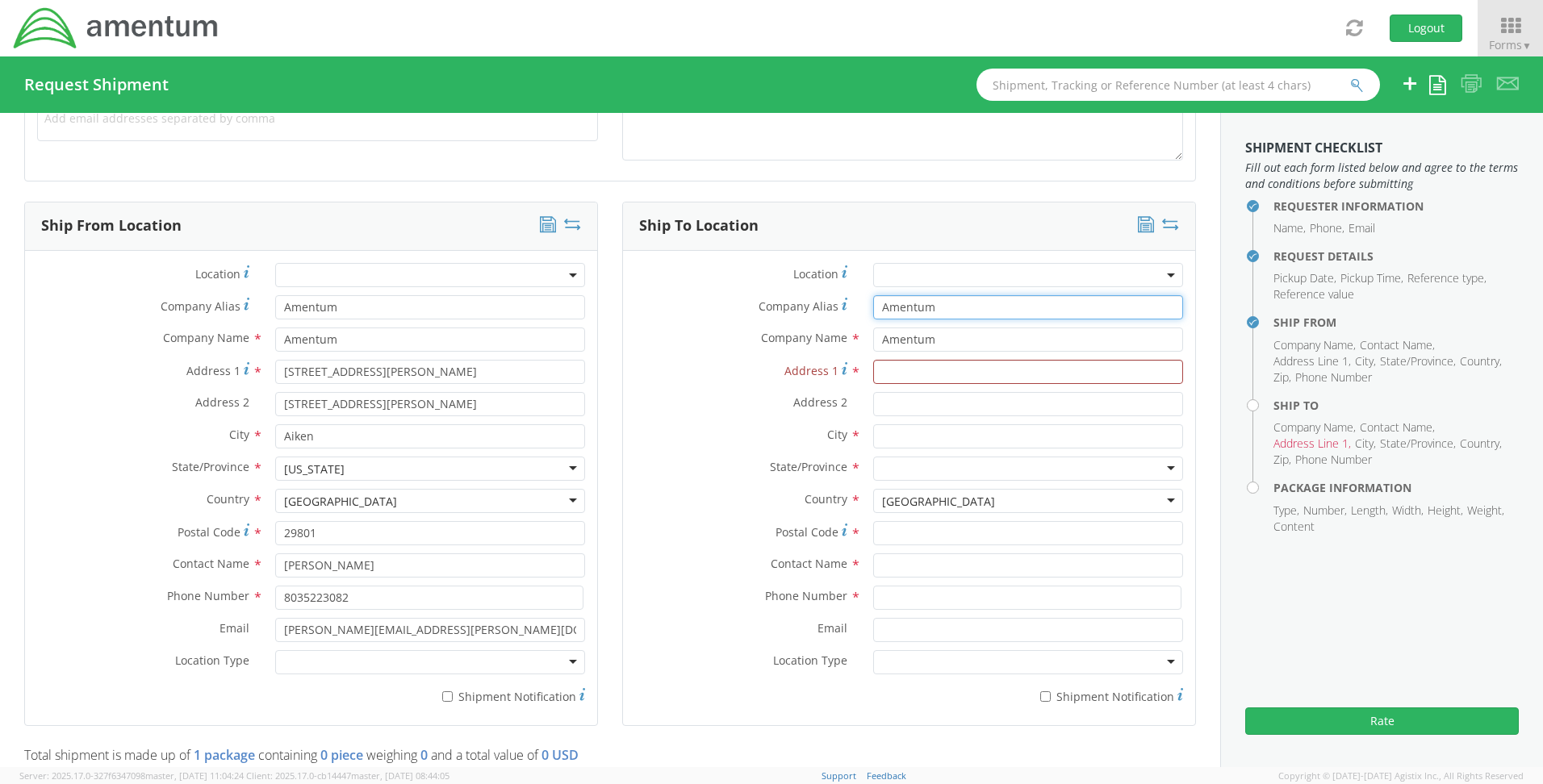
drag, startPoint x: 941, startPoint y: 301, endPoint x: 851, endPoint y: 304, distance: 90.0
click at [851, 304] on div "Company Alias * Amentum" at bounding box center [909, 307] width 572 height 24
click at [623, 390] on div "Address 1 *" at bounding box center [909, 376] width 572 height 32
type input "[STREET_ADDRESS]"
click at [907, 431] on input "text" at bounding box center [1028, 435] width 310 height 24
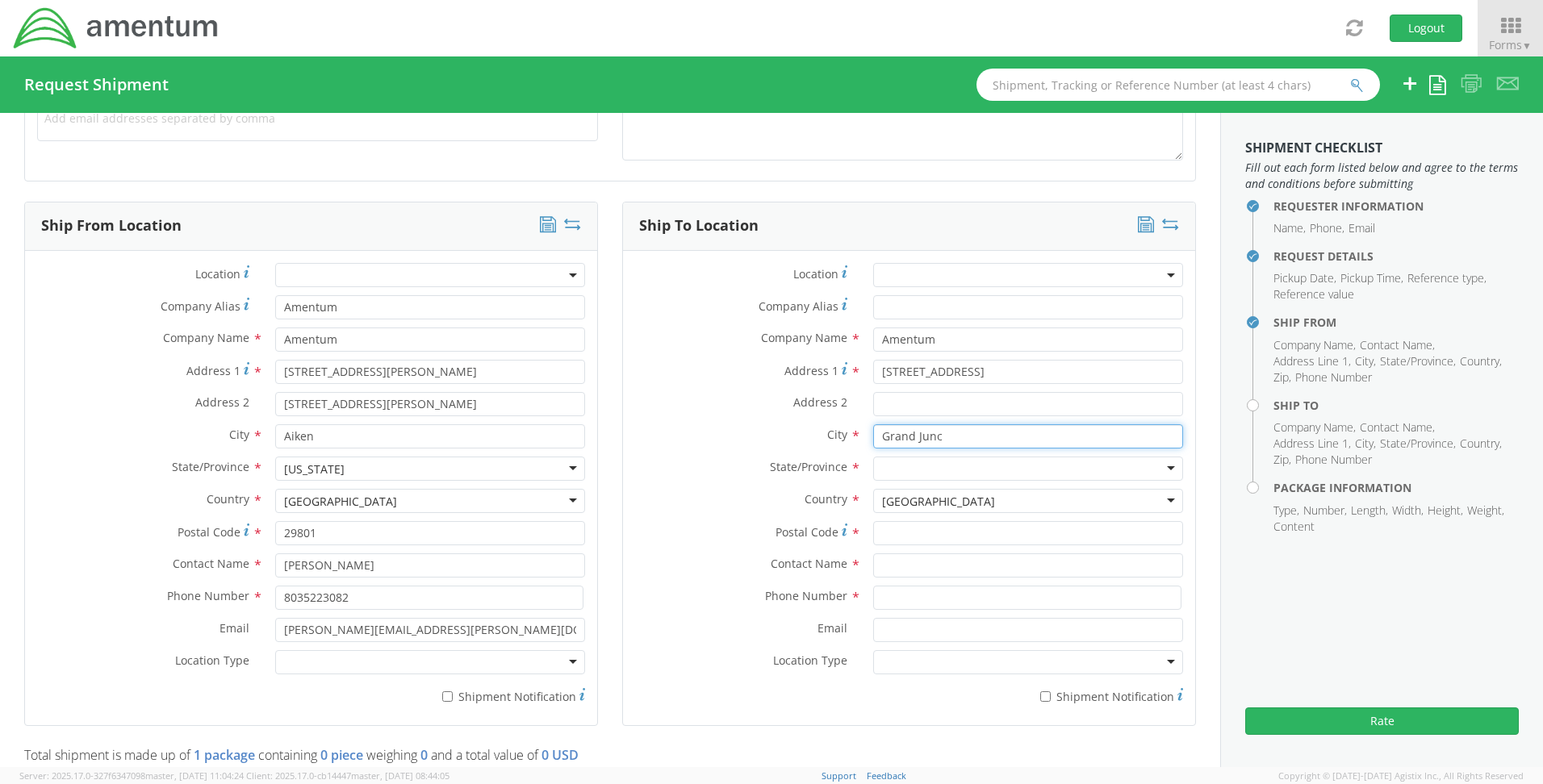
type input "[GEOGRAPHIC_DATA]"
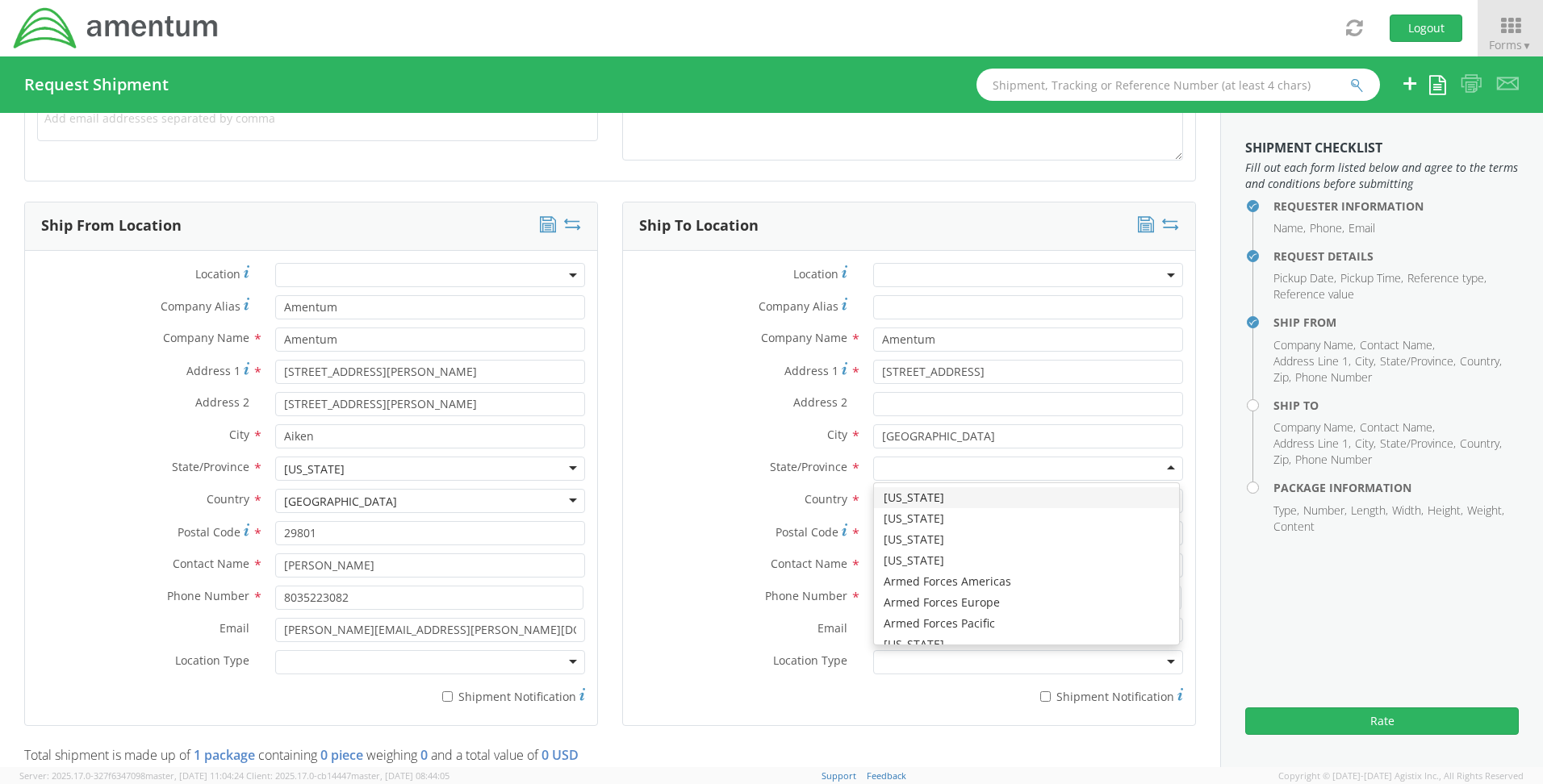
click at [899, 466] on div at bounding box center [1028, 468] width 310 height 24
type input "c"
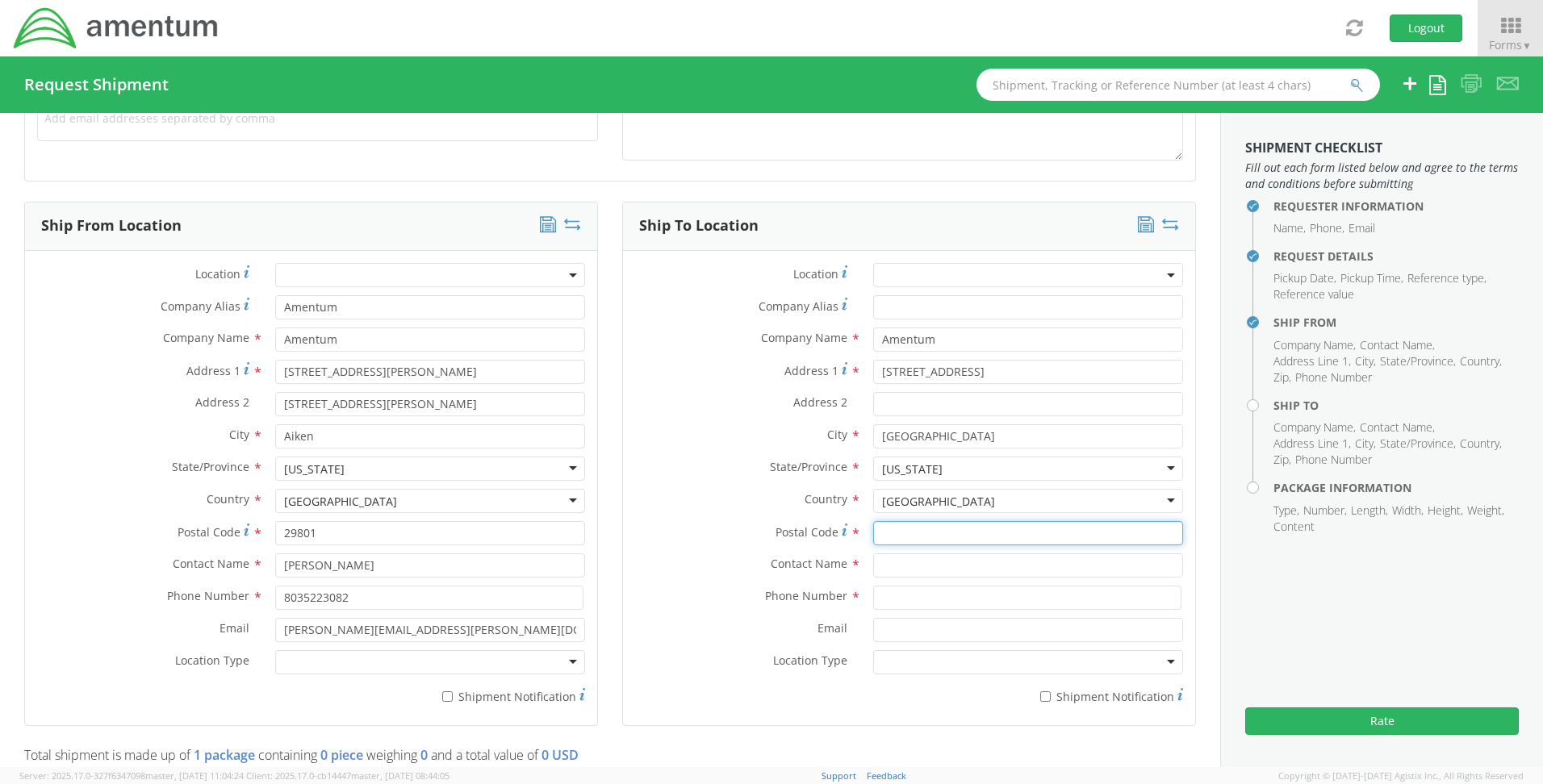
click at [895, 527] on input "Postal Code *" at bounding box center [1028, 533] width 310 height 24
type input "81504"
click at [890, 573] on input "text" at bounding box center [1028, 565] width 310 height 24
type input "[PERSON_NAME]"
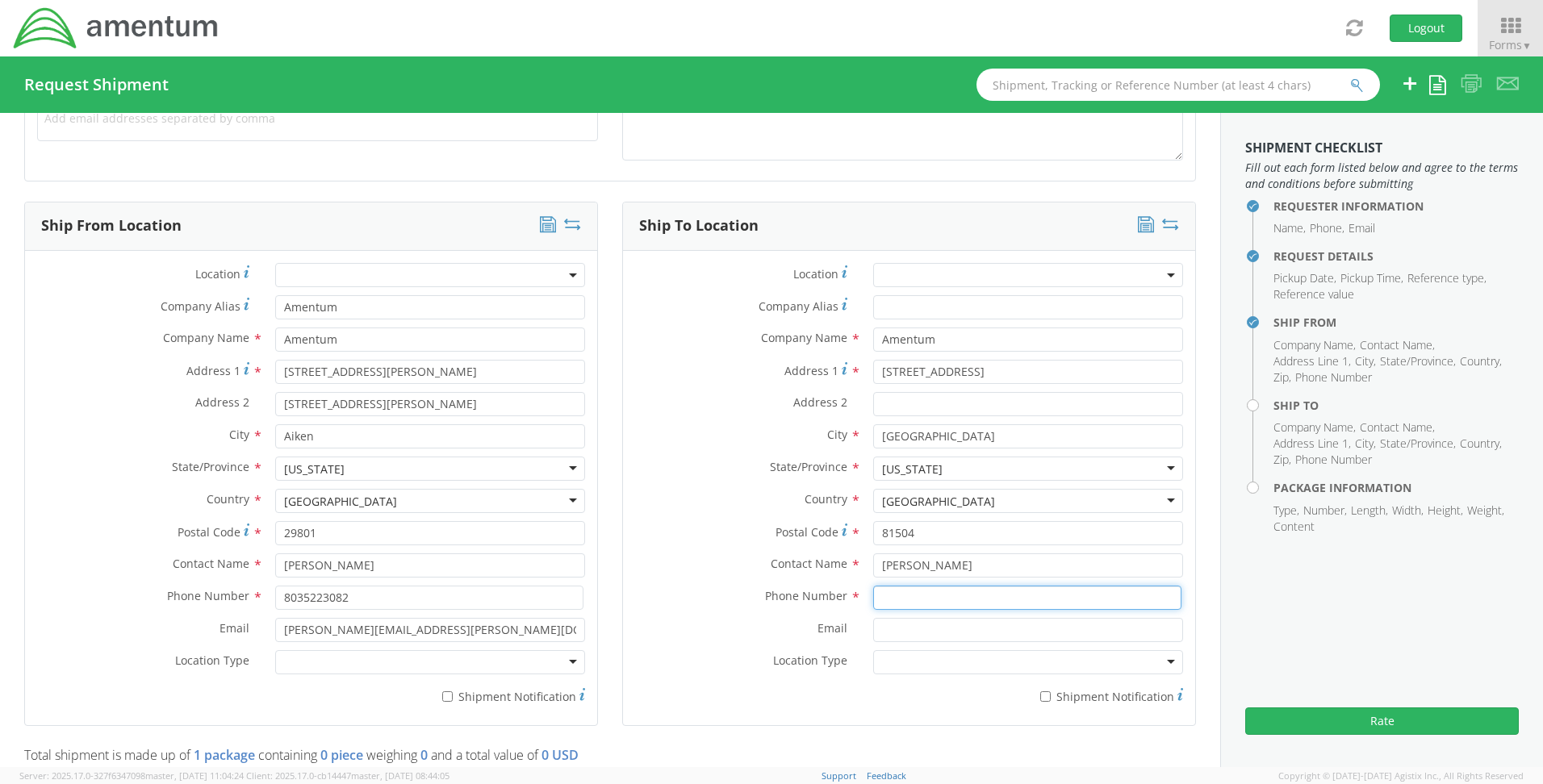
click at [926, 600] on input at bounding box center [1027, 597] width 308 height 24
click at [999, 596] on input at bounding box center [1027, 597] width 308 height 24
type input "[PHONE_NUMBER]"
click at [873, 654] on div at bounding box center [1028, 662] width 310 height 24
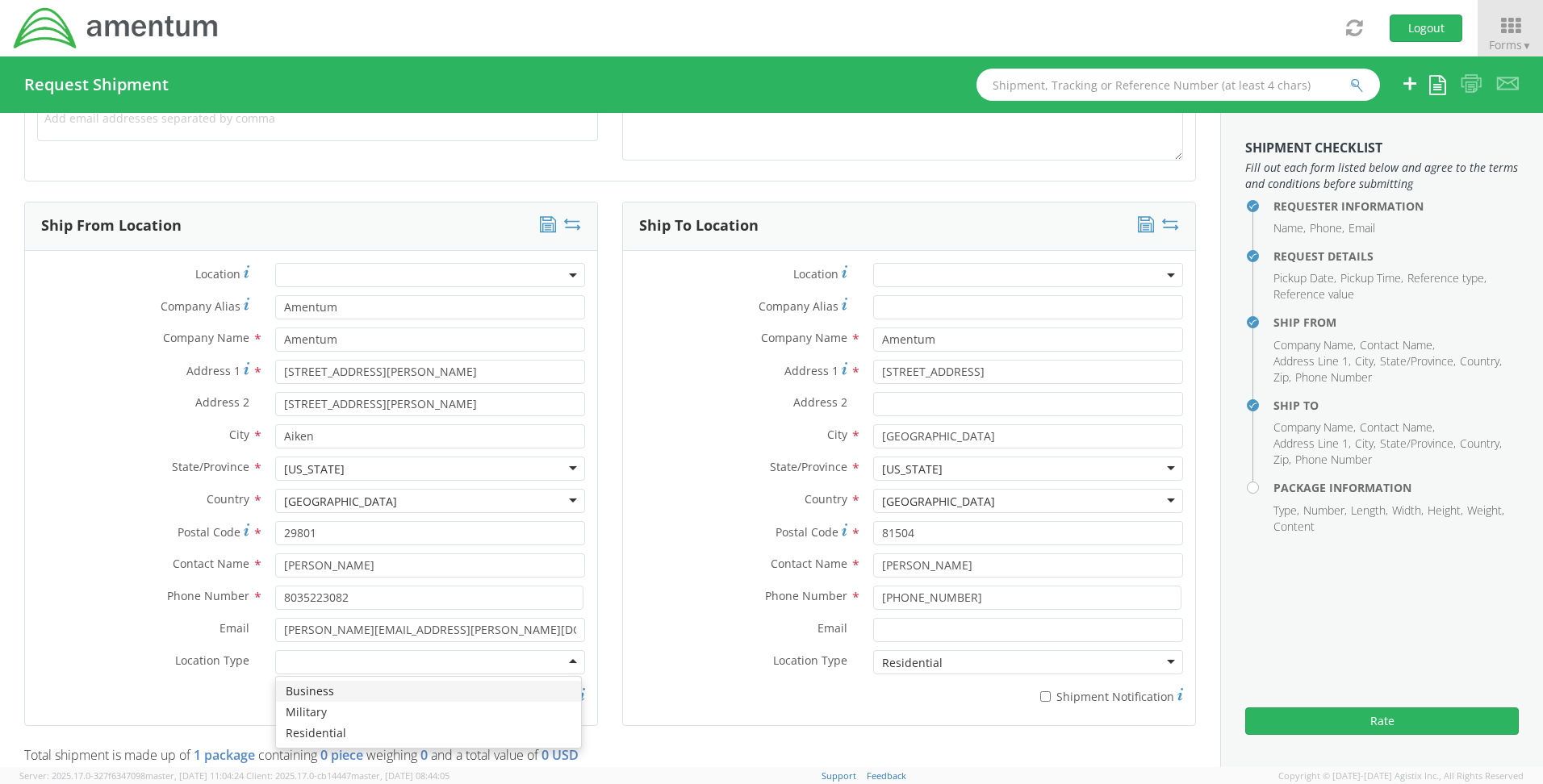
click at [351, 671] on div at bounding box center [430, 662] width 310 height 24
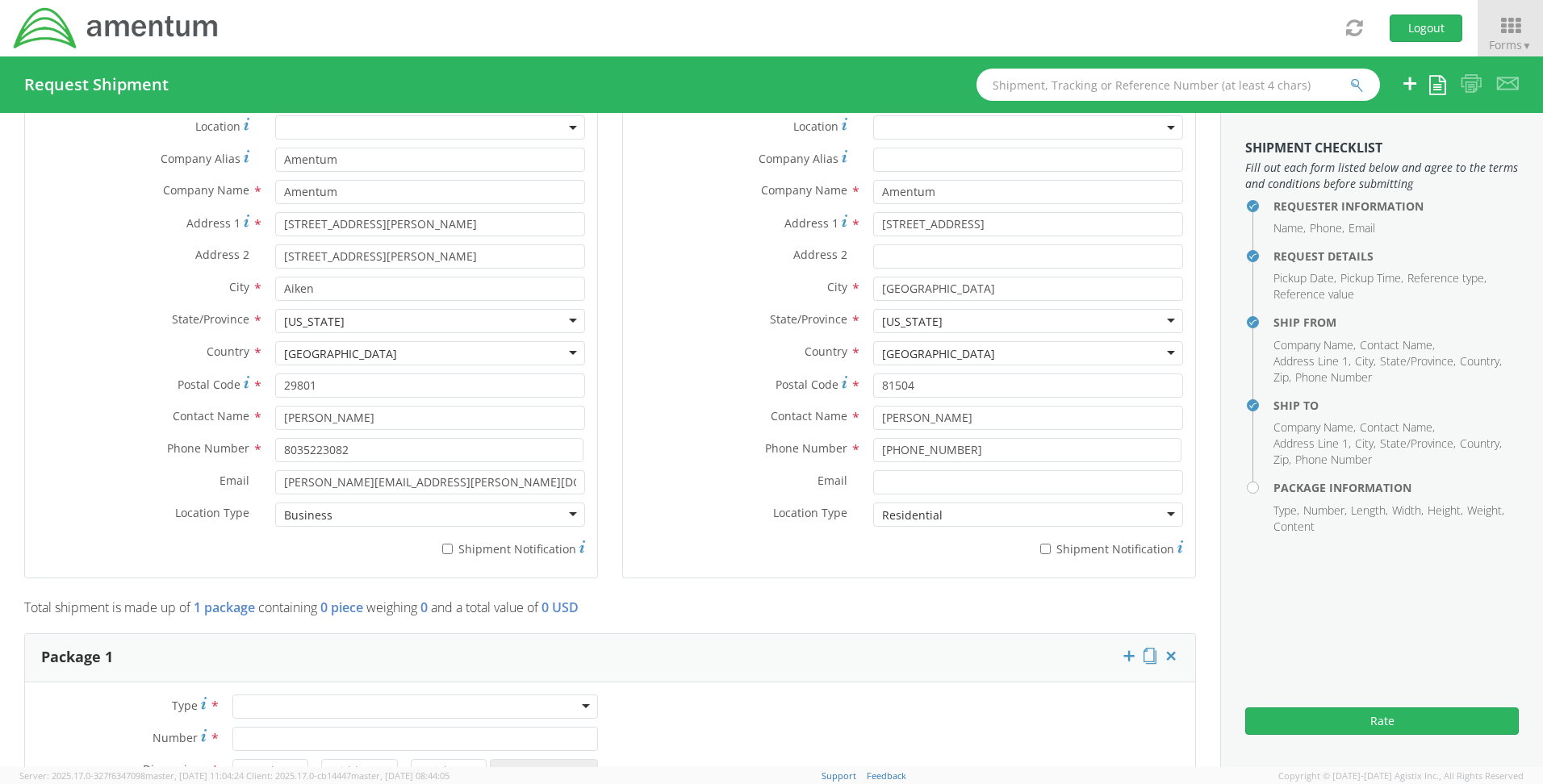
scroll to position [968, 0]
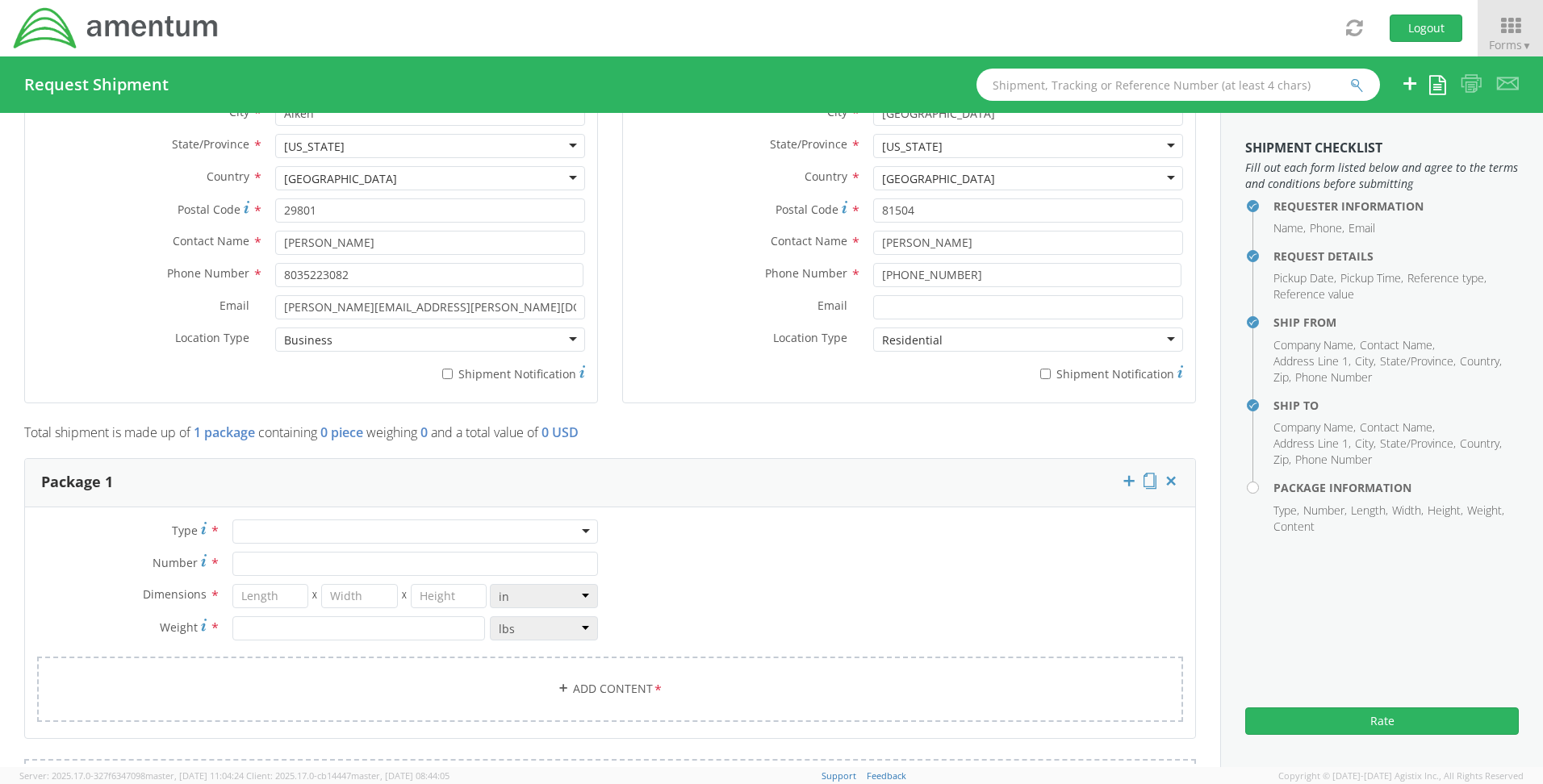
click at [265, 534] on div at bounding box center [415, 531] width 366 height 24
click at [242, 569] on input "Number *" at bounding box center [415, 564] width 366 height 24
type input "1"
click at [243, 598] on input "number" at bounding box center [271, 596] width 77 height 24
type input "13"
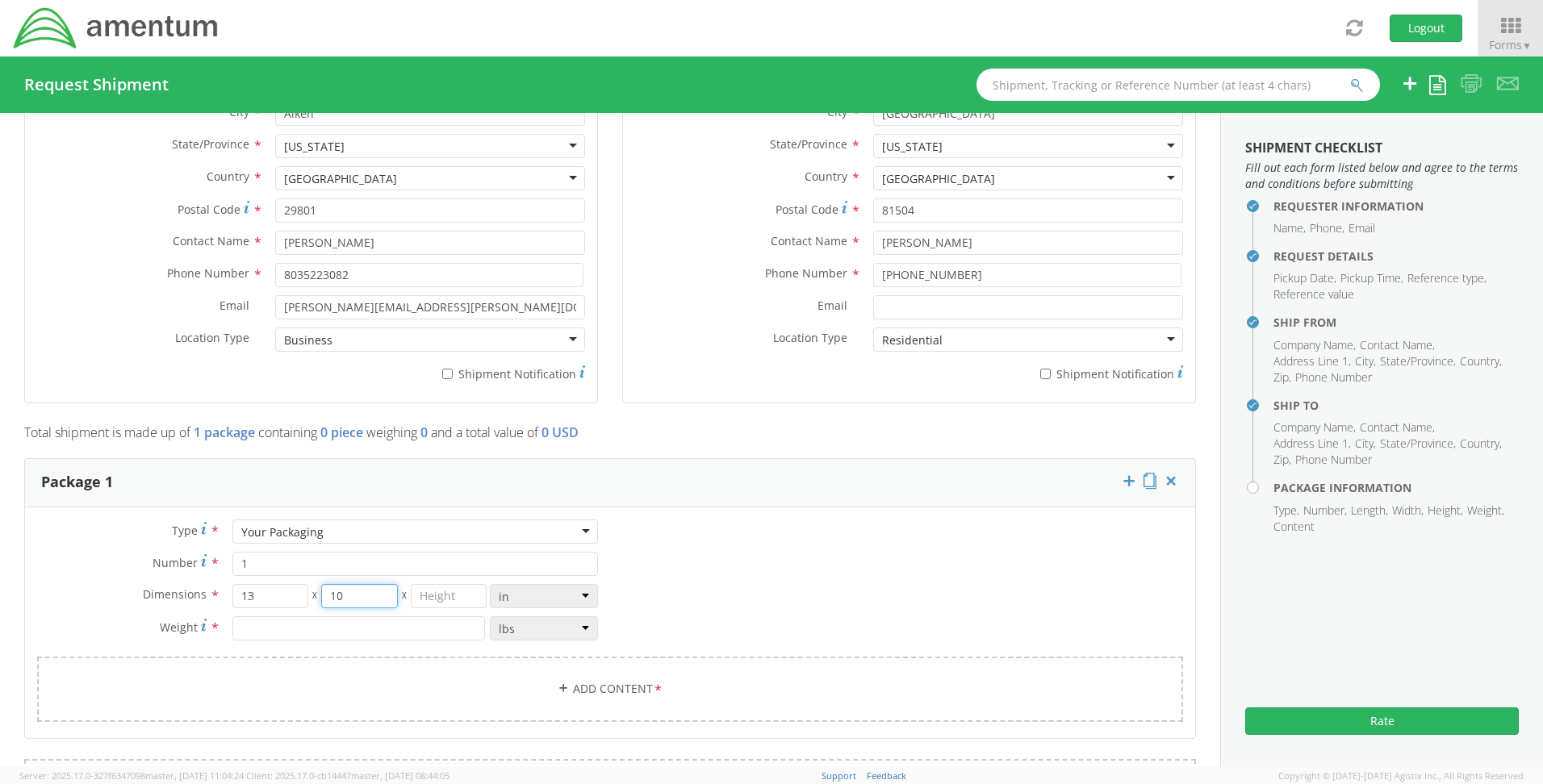
type input "10"
type input "6"
click at [281, 625] on input "number" at bounding box center [359, 627] width 252 height 24
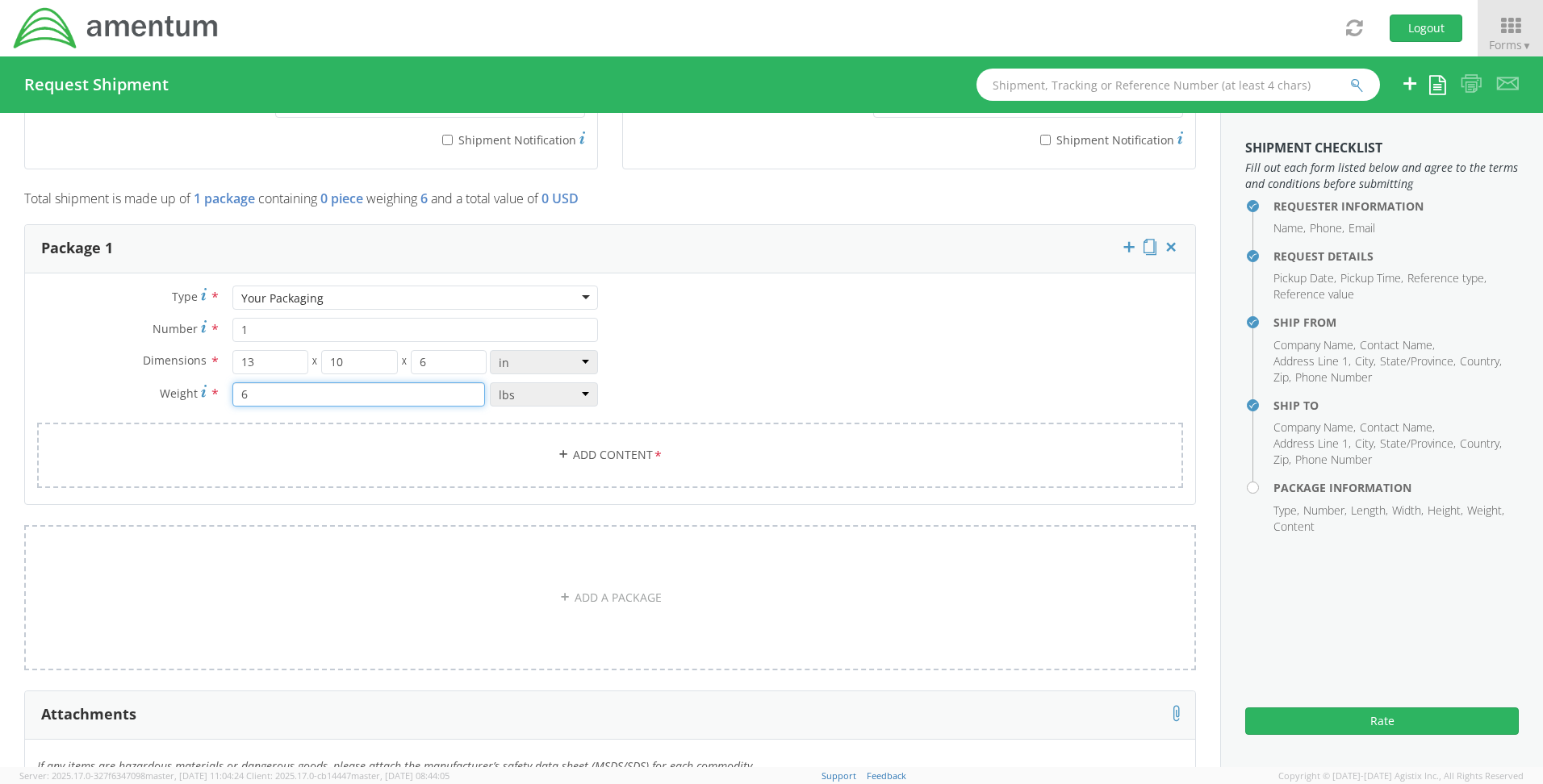
scroll to position [1210, 0]
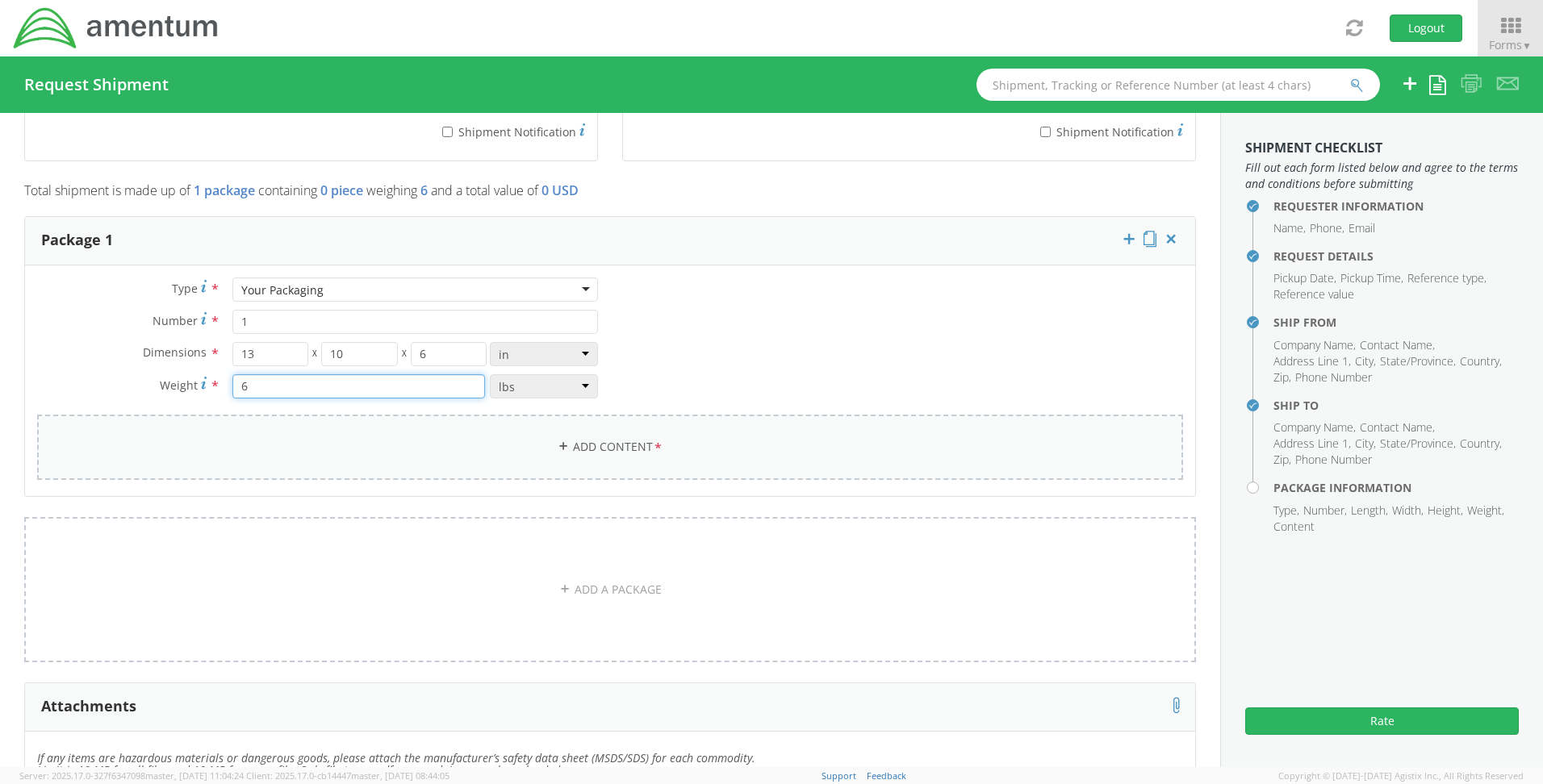
type input "6"
click at [516, 434] on link "Add Content *" at bounding box center [610, 448] width 1146 height 65
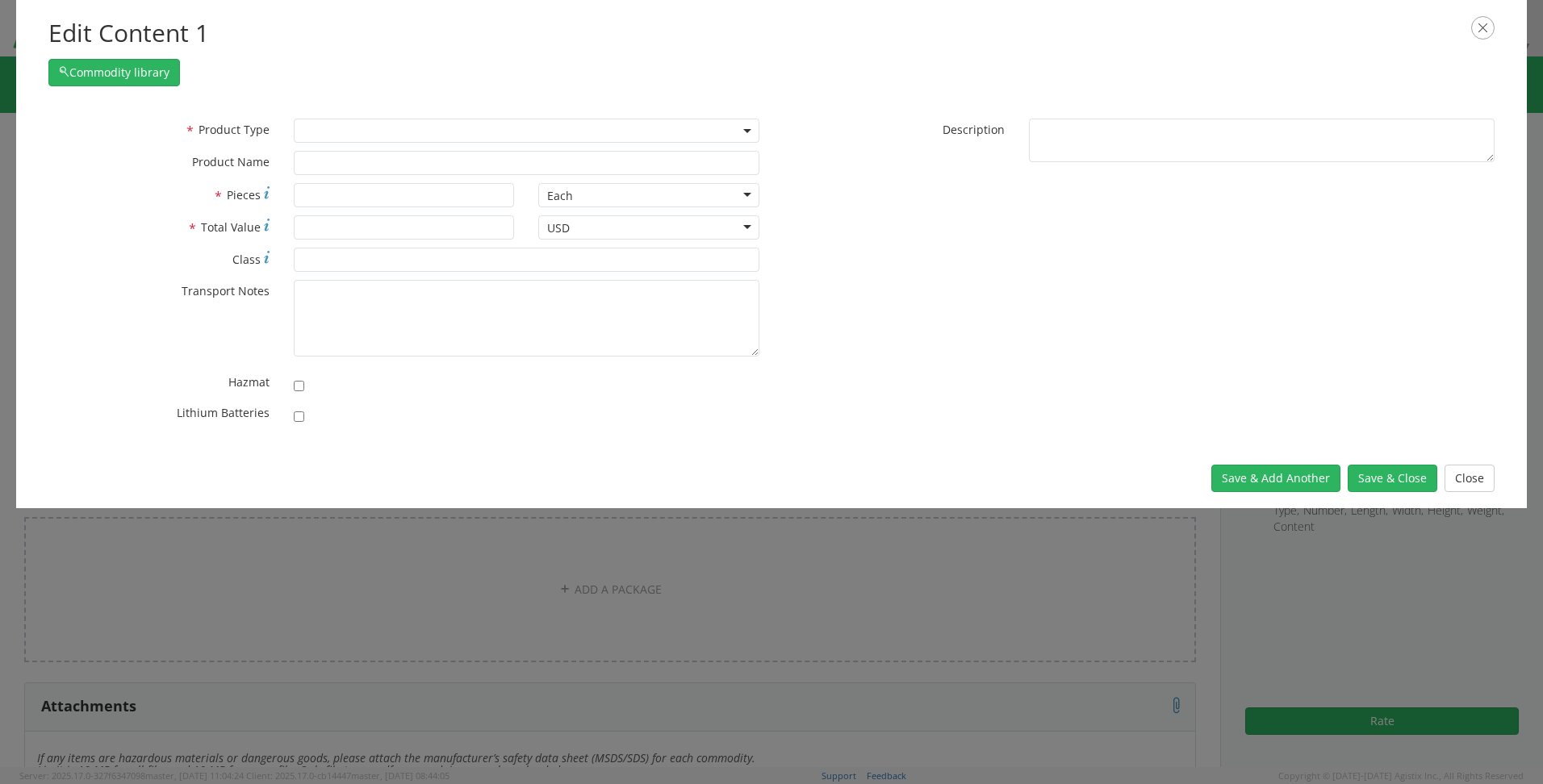
click at [378, 119] on span at bounding box center [527, 130] width 466 height 24
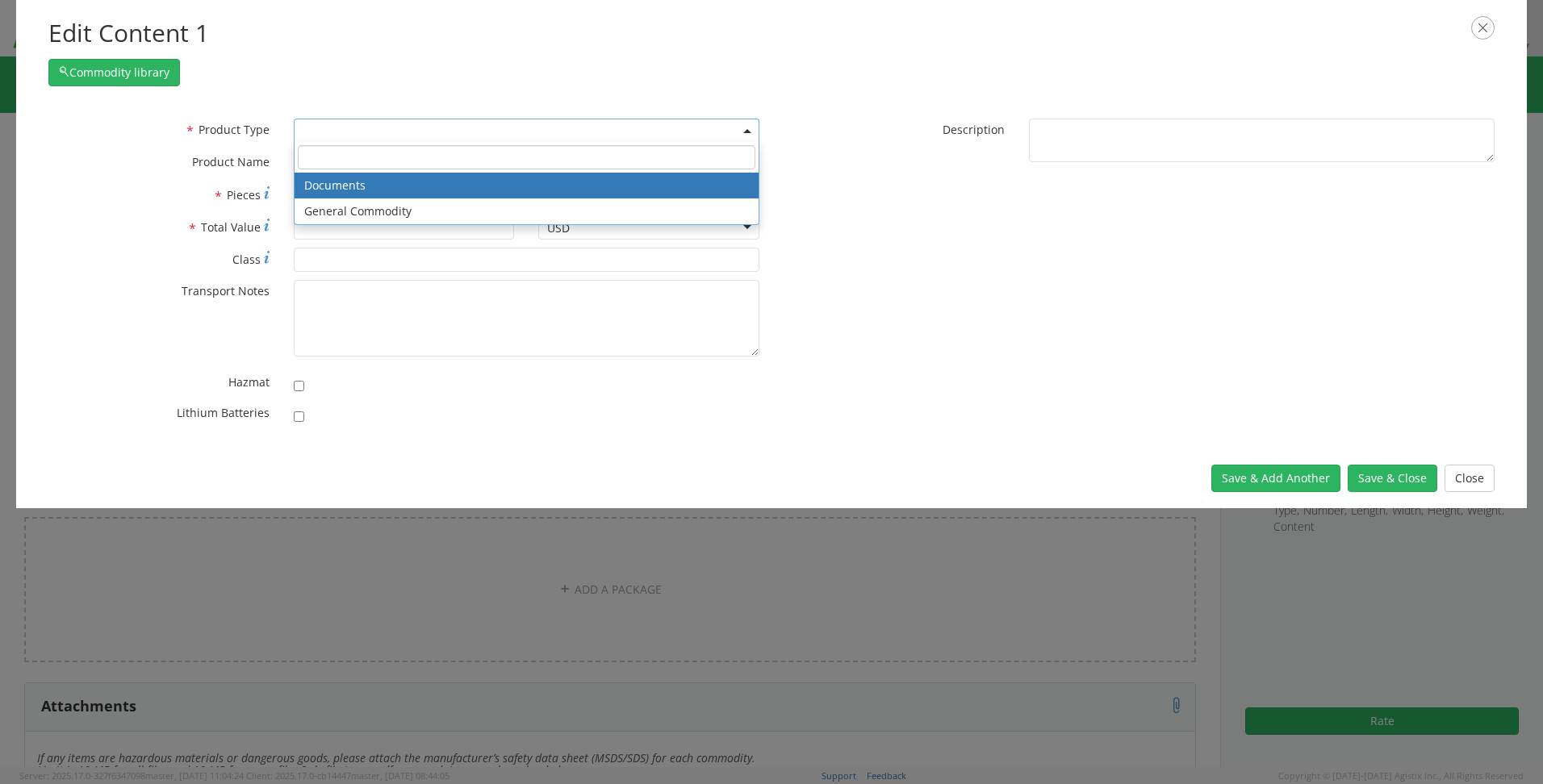
select select "DOCUMENT"
type input "Documents"
type input "1"
type textarea "Documents"
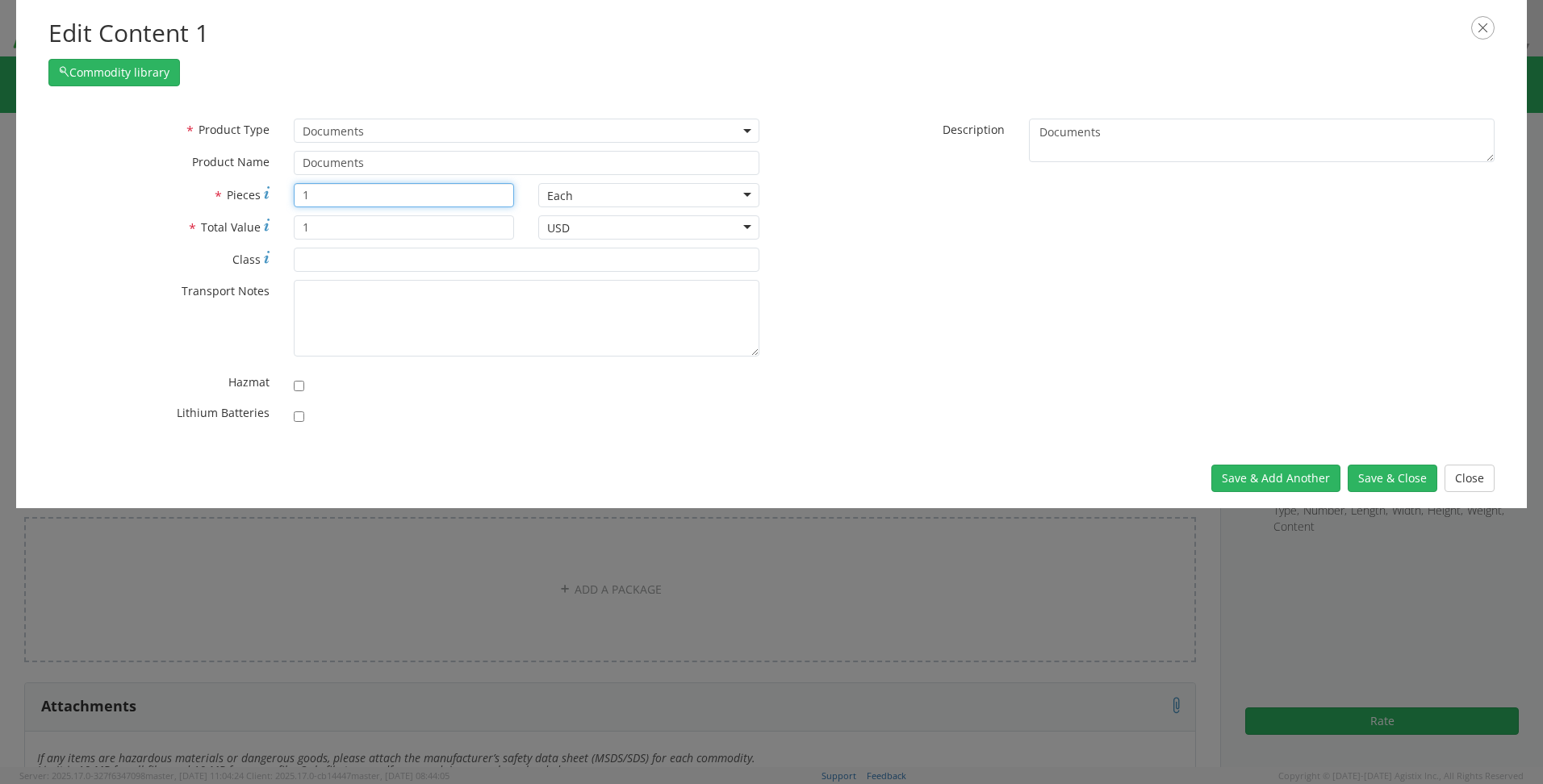
click at [358, 195] on input "1" at bounding box center [405, 195] width 221 height 24
type input "100"
click at [1258, 479] on button "Save & Add Another" at bounding box center [1276, 478] width 129 height 27
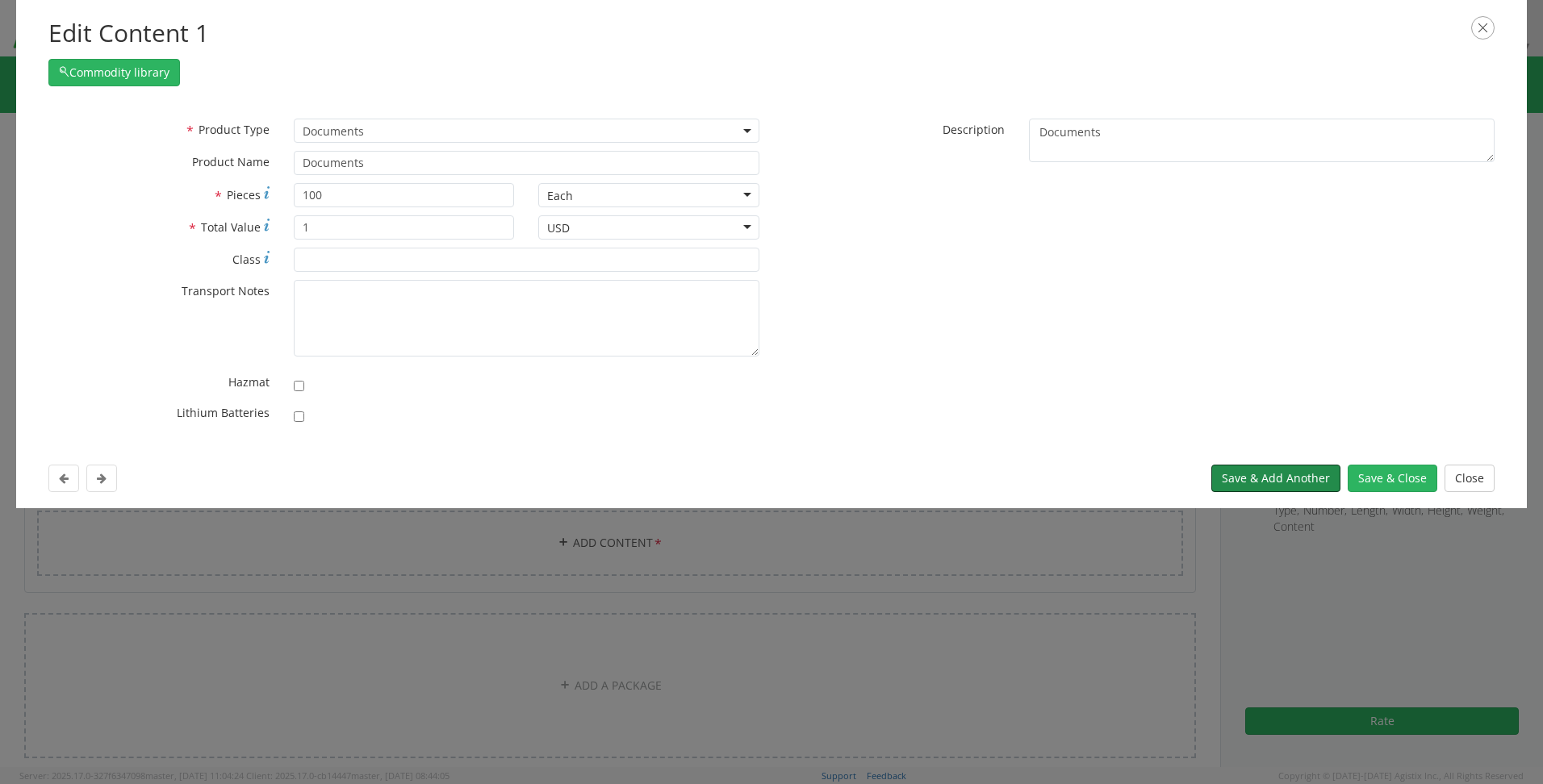
select select
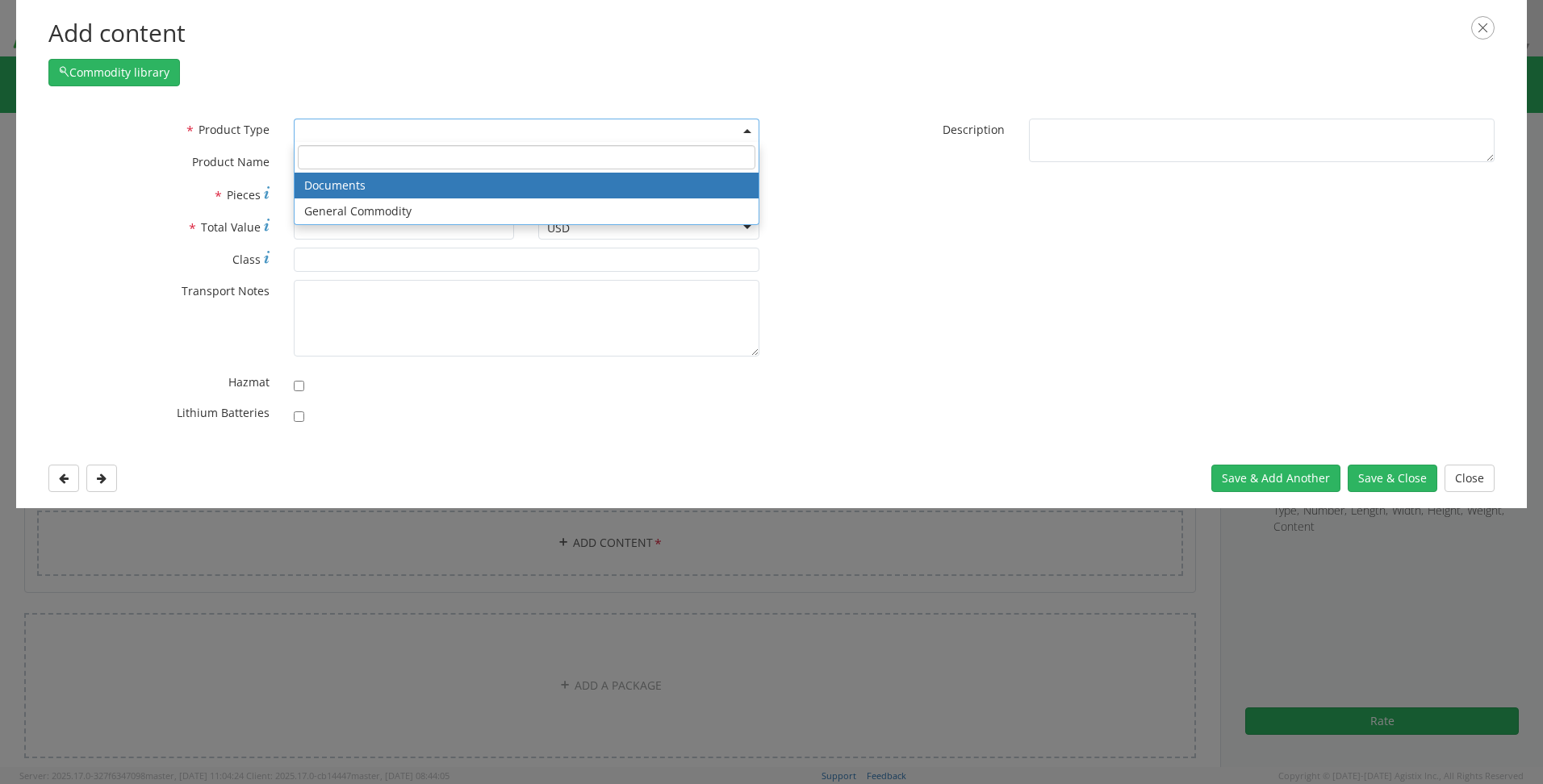
click at [735, 129] on span at bounding box center [527, 130] width 466 height 24
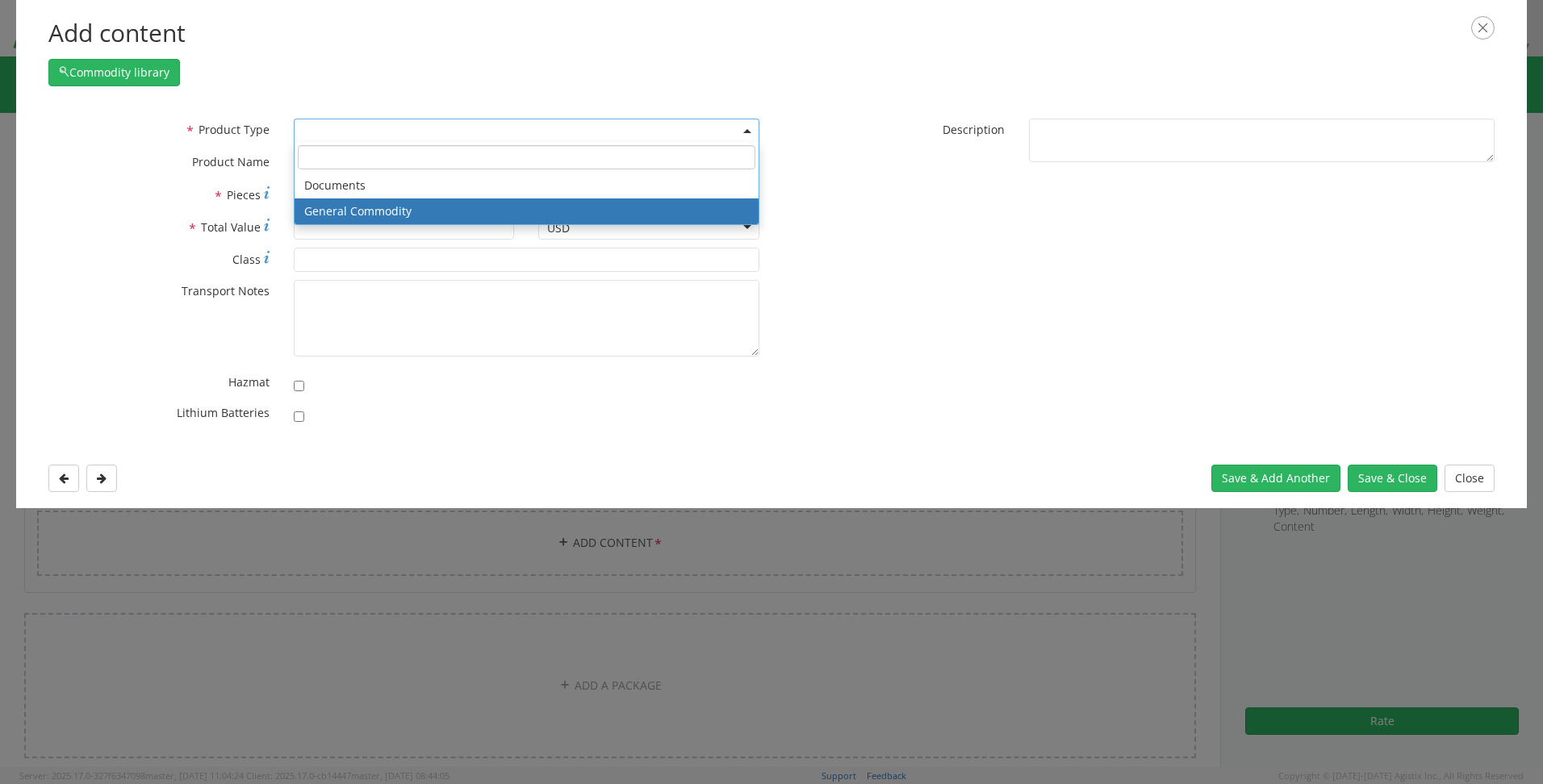
select select "COMMODITY"
type input "General Commodity"
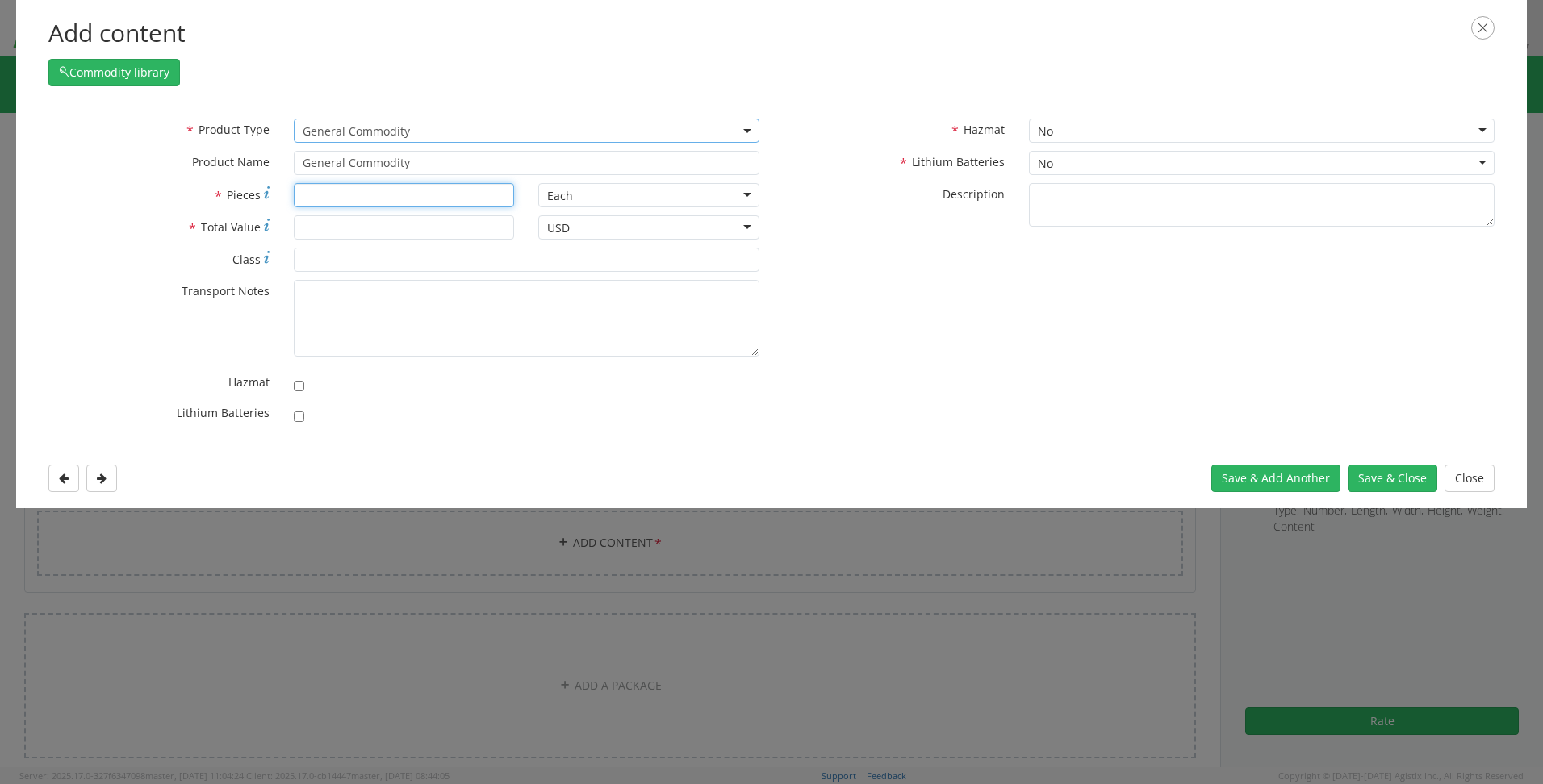
click at [320, 195] on input "* Pieces" at bounding box center [405, 195] width 221 height 24
click at [375, 232] on input "* Total Value" at bounding box center [405, 227] width 221 height 24
click at [343, 195] on input "* Pieces" at bounding box center [405, 195] width 221 height 24
type input "7"
click at [336, 232] on input "* Total Value" at bounding box center [405, 227] width 221 height 24
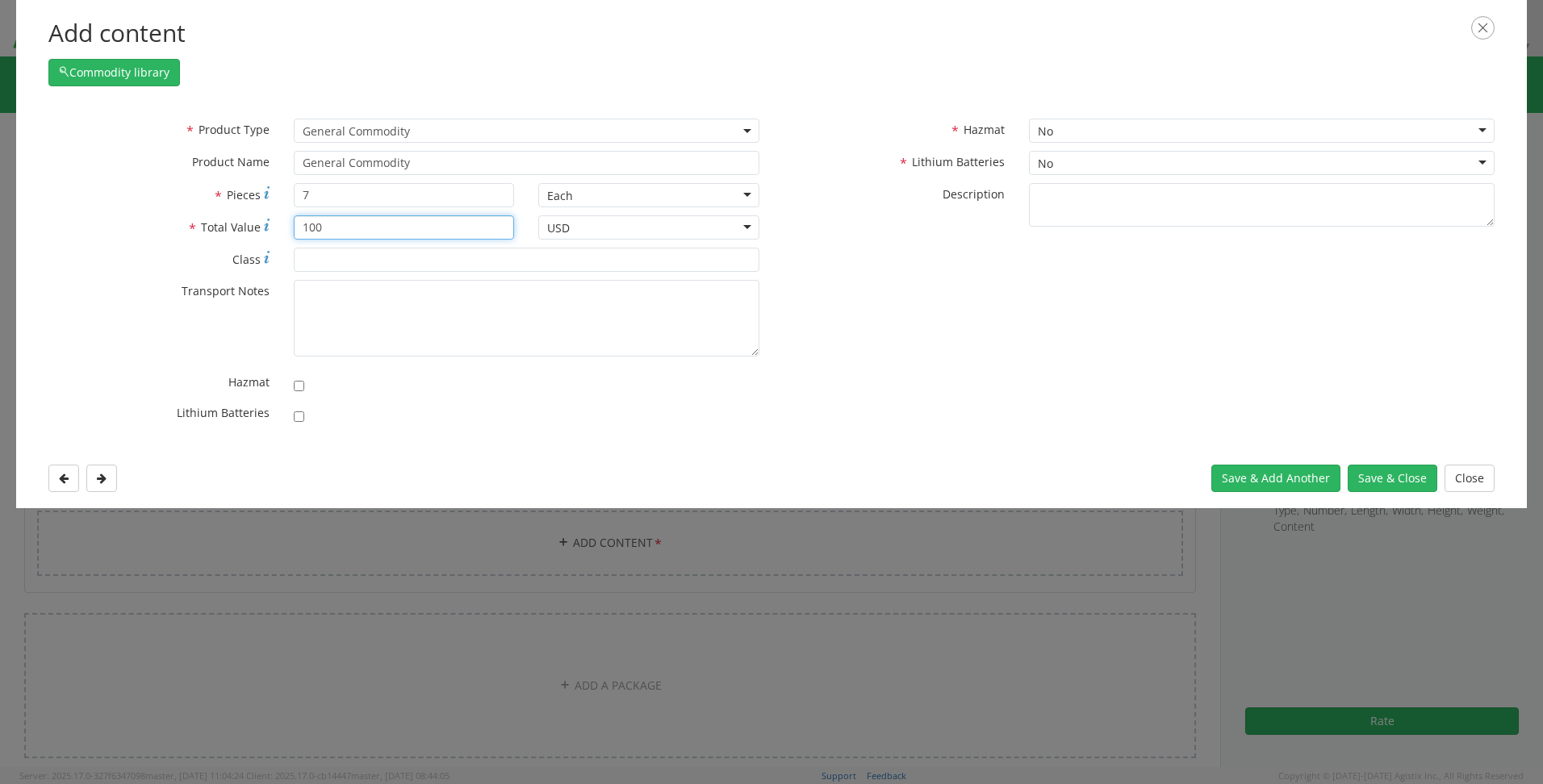
type input "100"
drag, startPoint x: 341, startPoint y: 189, endPoint x: 293, endPoint y: 194, distance: 48.3
click at [294, 194] on input "7" at bounding box center [405, 195] width 221 height 24
type input "8"
click at [1369, 474] on button "Save & Close" at bounding box center [1392, 478] width 89 height 27
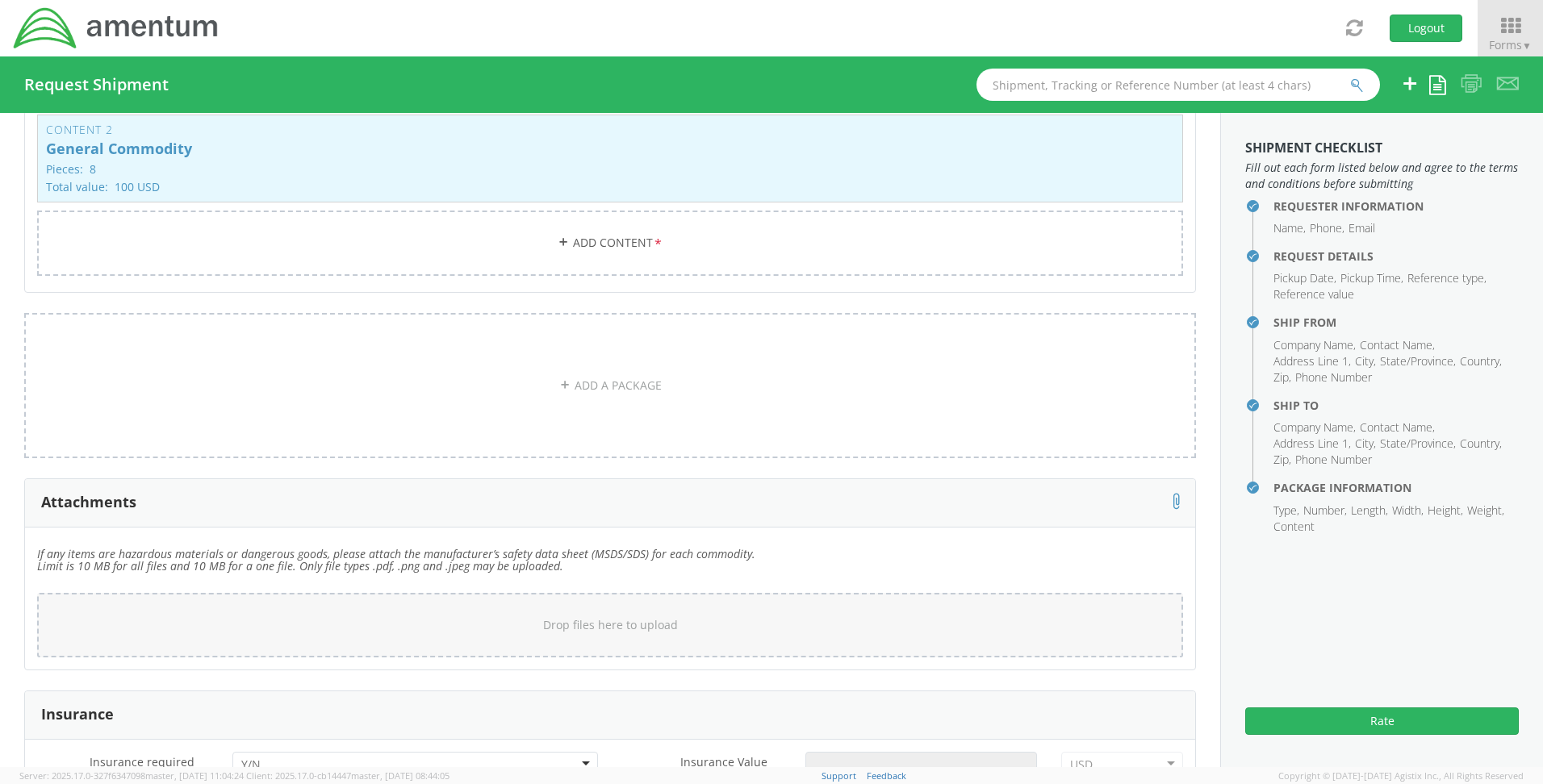
scroll to position [1613, 0]
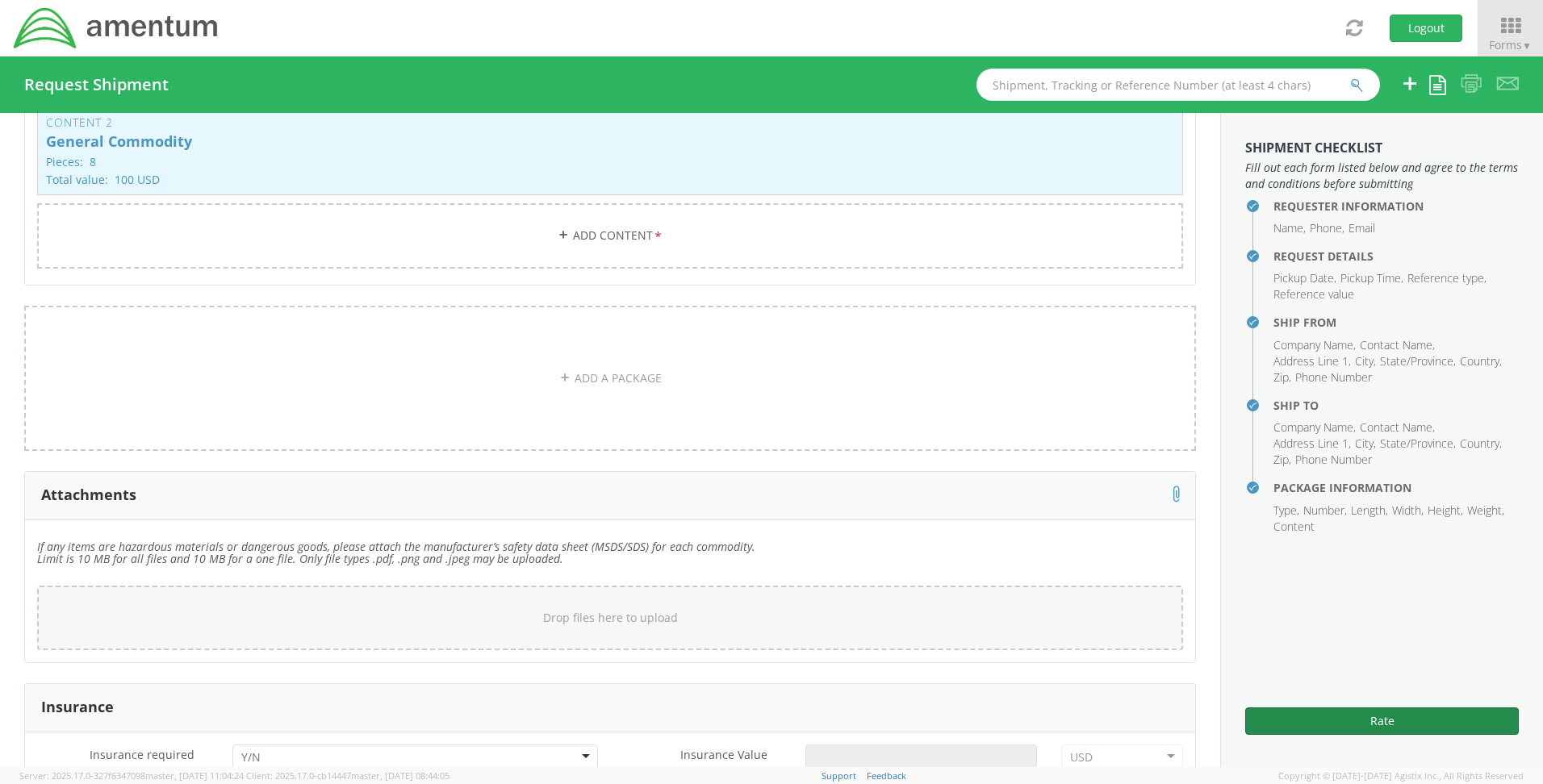
click at [1355, 708] on button "Rate" at bounding box center [1382, 720] width 274 height 27
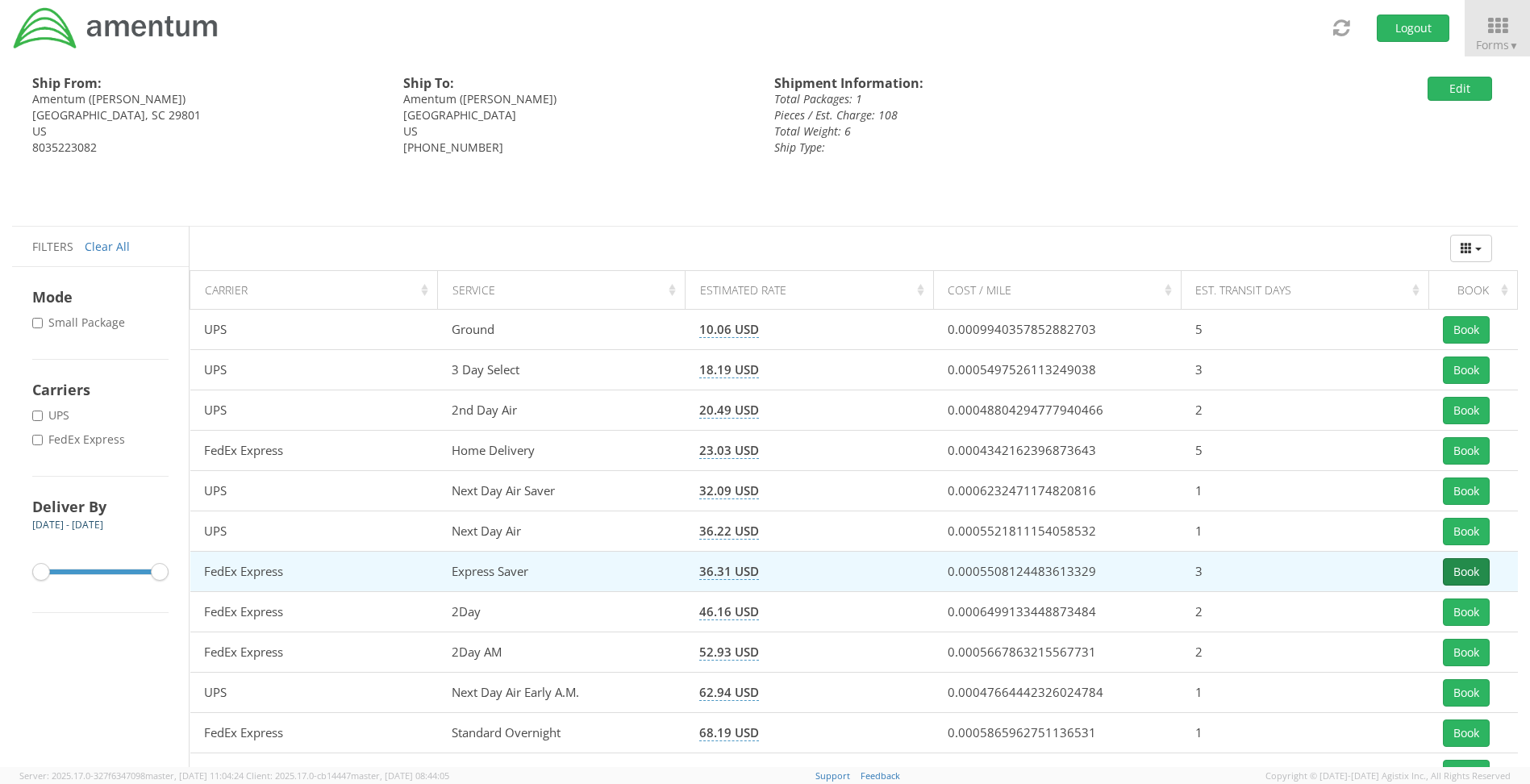
click at [1473, 570] on button "Book" at bounding box center [1466, 572] width 47 height 27
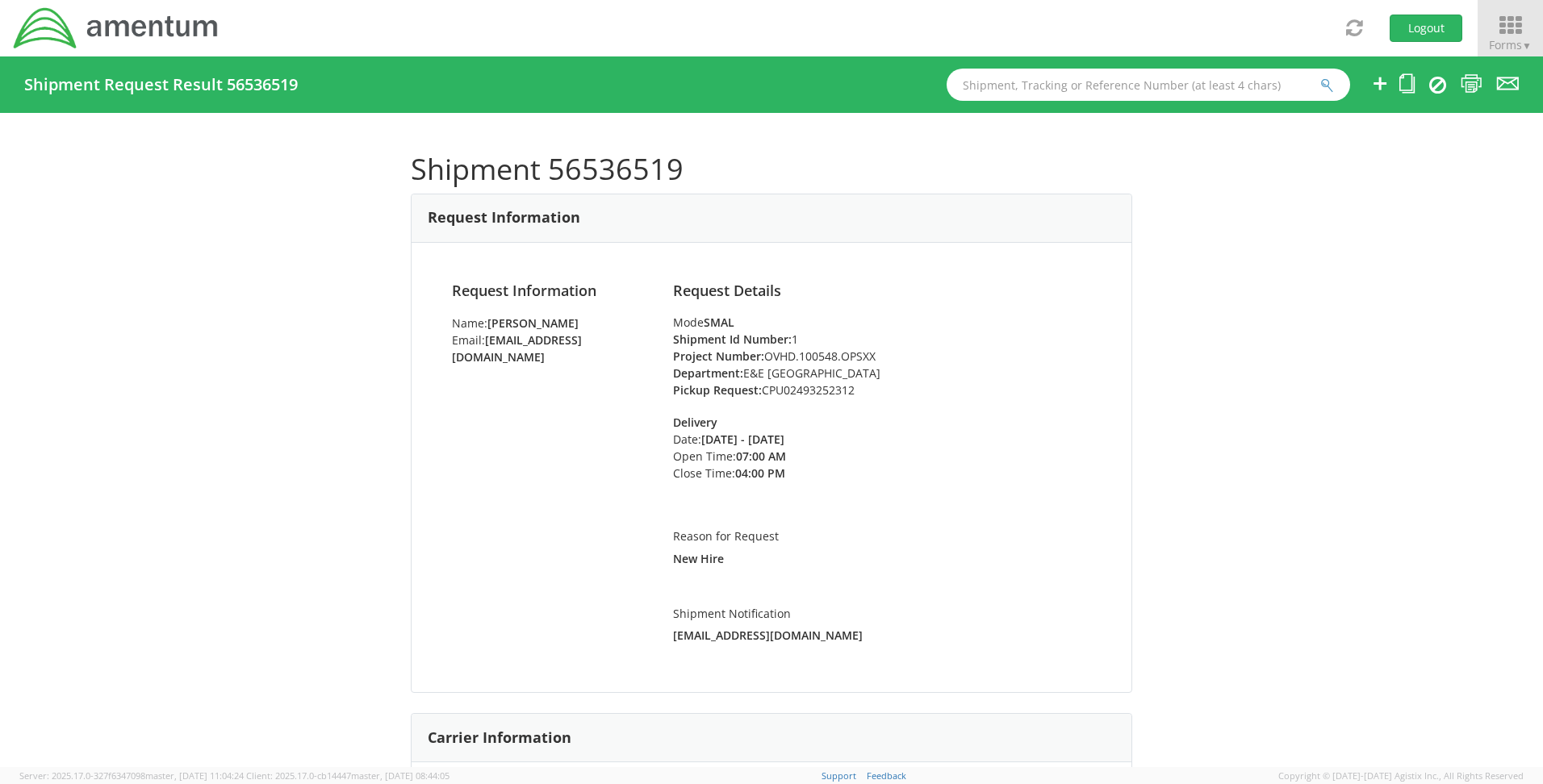
click at [1517, 26] on icon at bounding box center [1510, 26] width 75 height 23
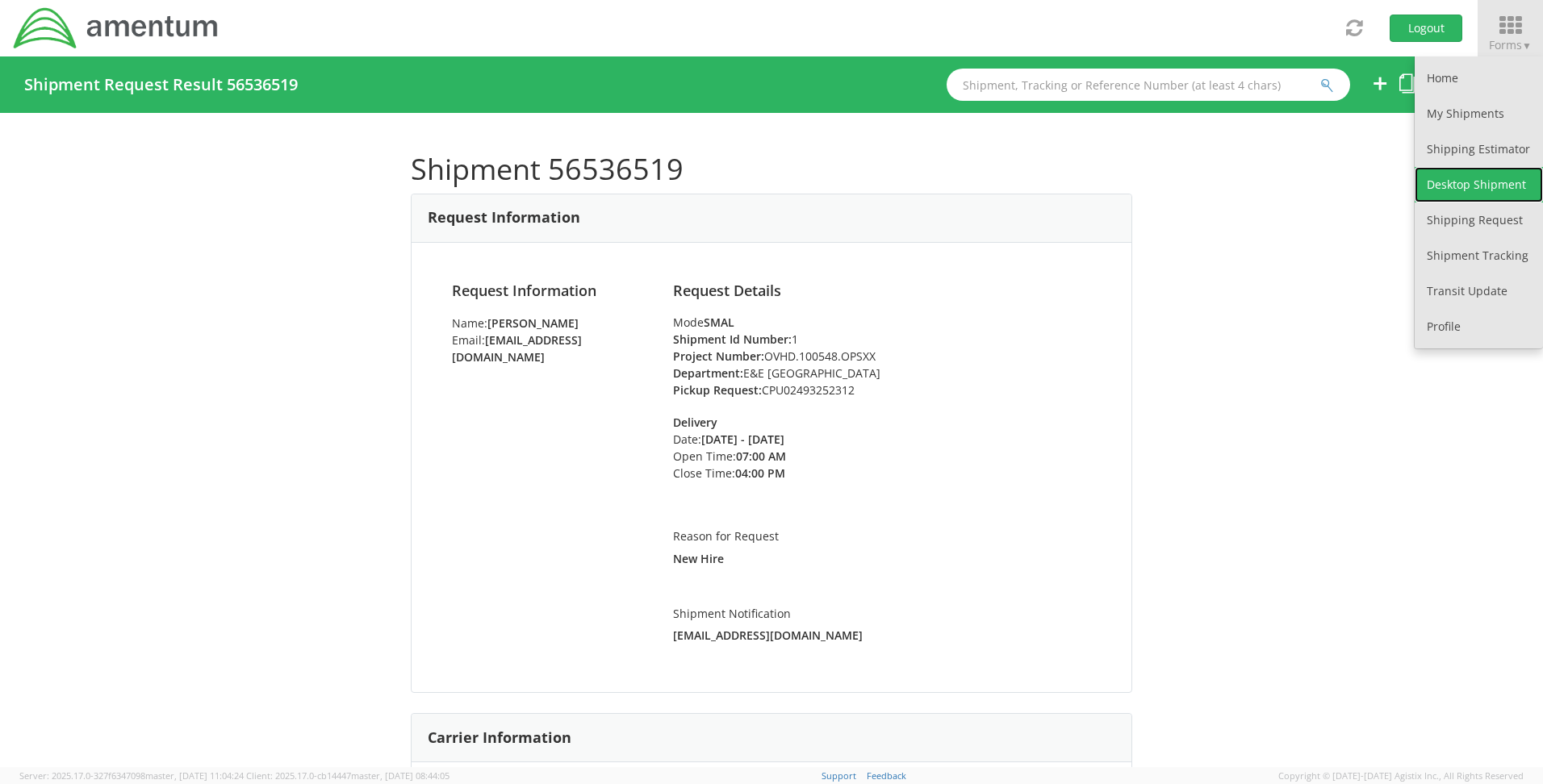
click at [1447, 178] on link "Desktop Shipment" at bounding box center [1478, 185] width 128 height 35
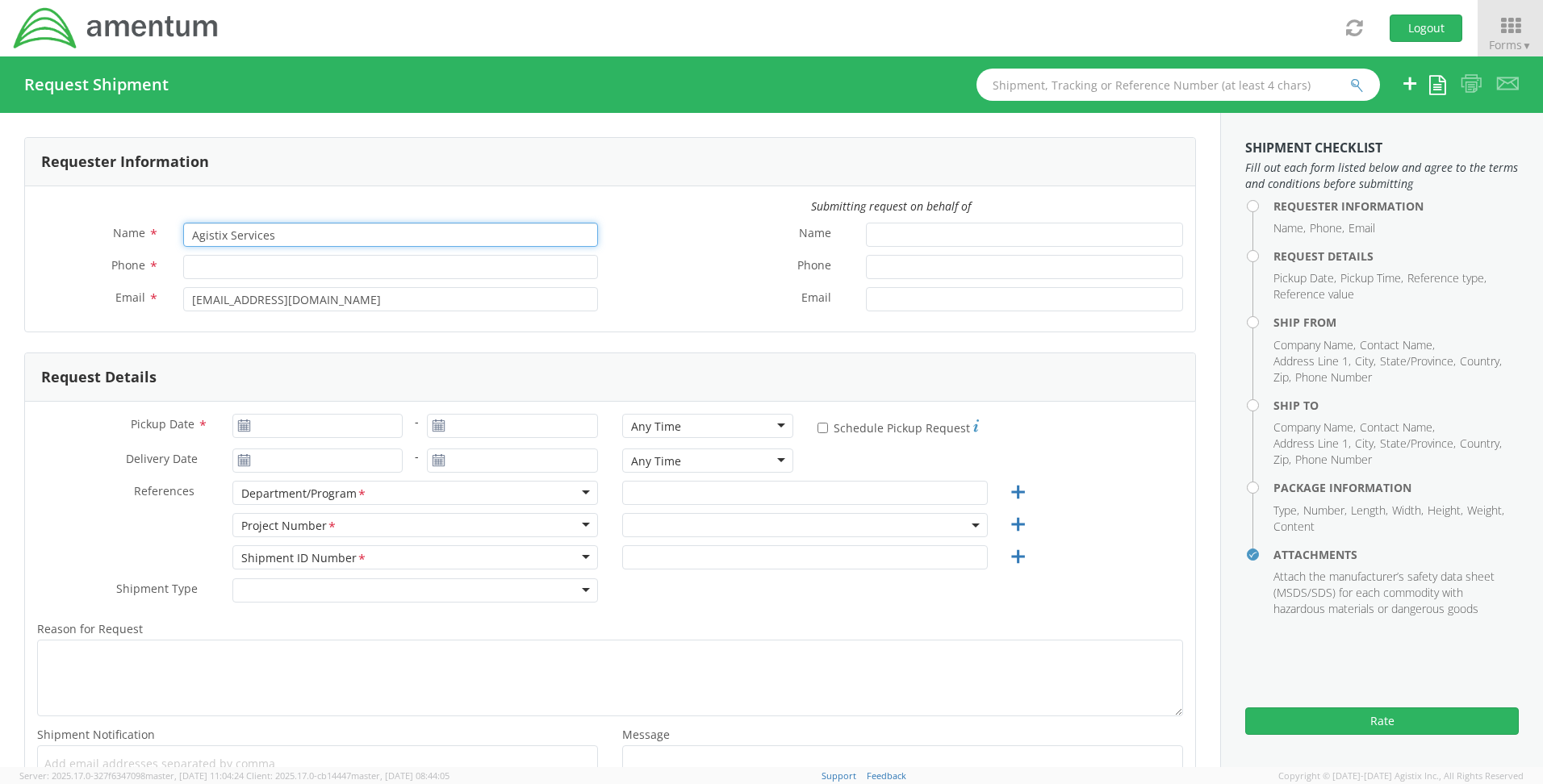
drag, startPoint x: 290, startPoint y: 240, endPoint x: 161, endPoint y: 229, distance: 129.5
click at [161, 229] on div "Name * Agistix Services" at bounding box center [317, 234] width 585 height 24
select select "OVHD.100548.OPSXX"
type input "[PERSON_NAME]"
type input "[PHONE_NUMBER]"
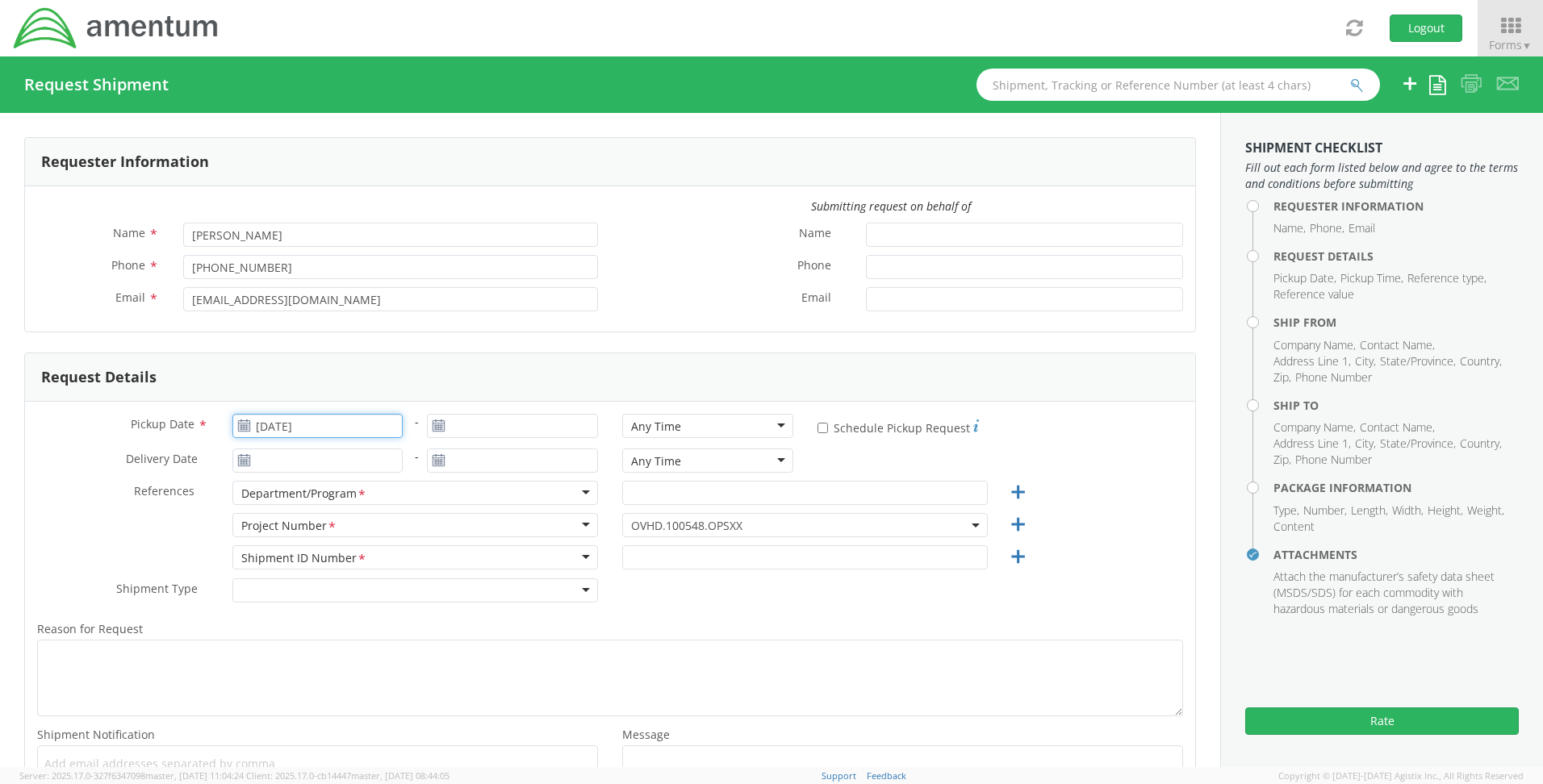
type input "[DATE]"
type input "E&E [GEOGRAPHIC_DATA]"
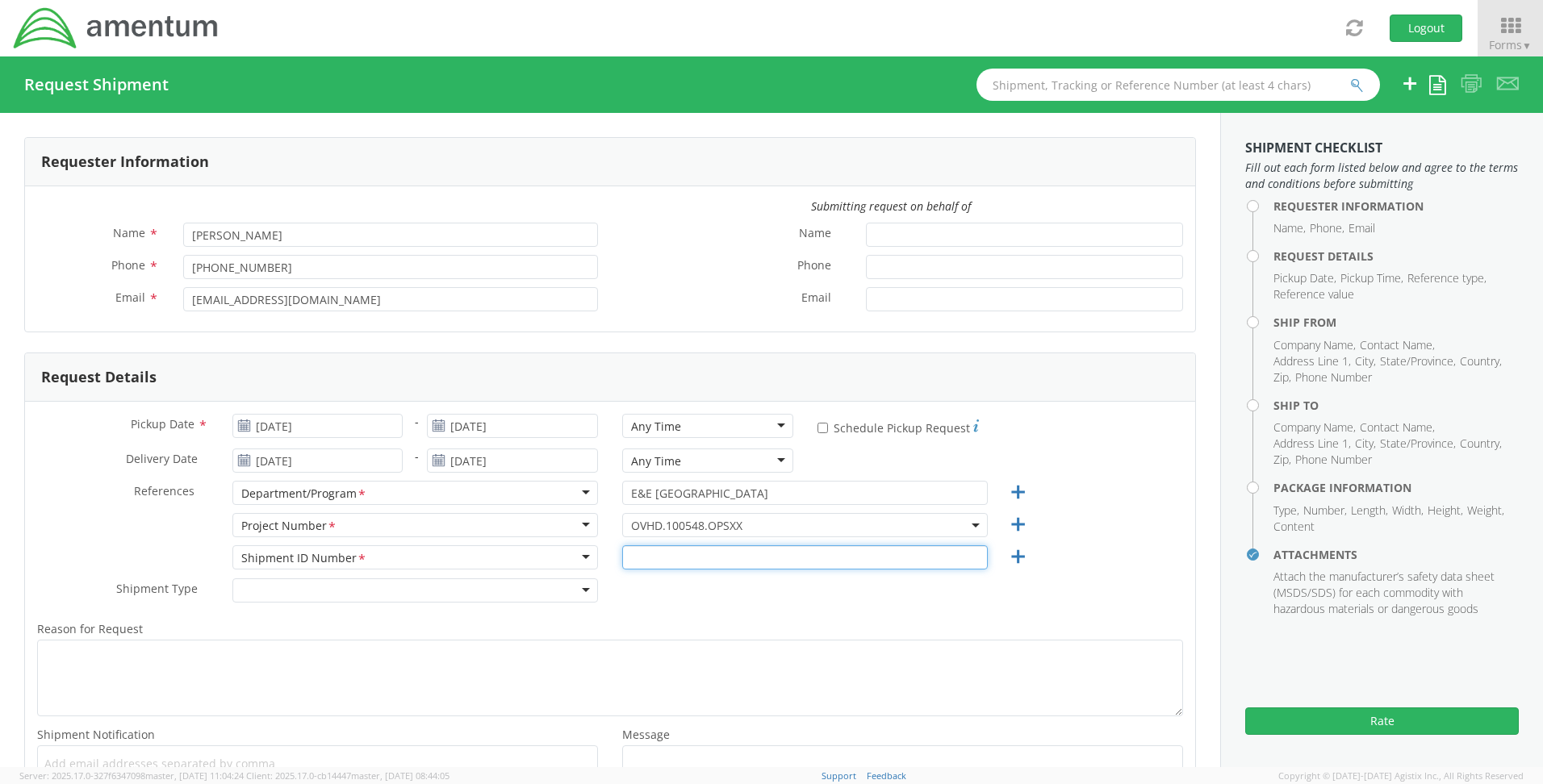
type input "1"
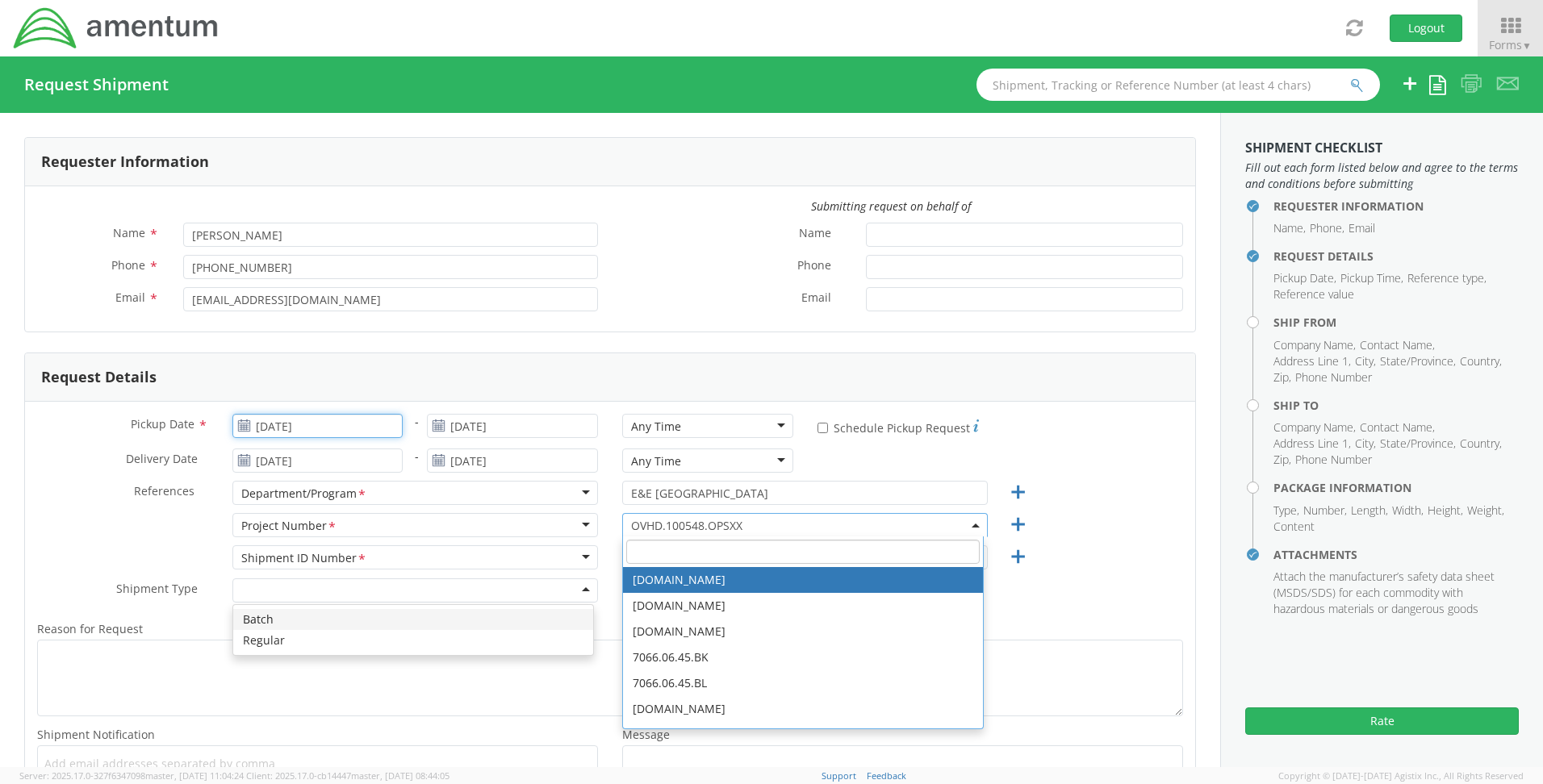
click at [333, 434] on input "[DATE]" at bounding box center [318, 426] width 171 height 24
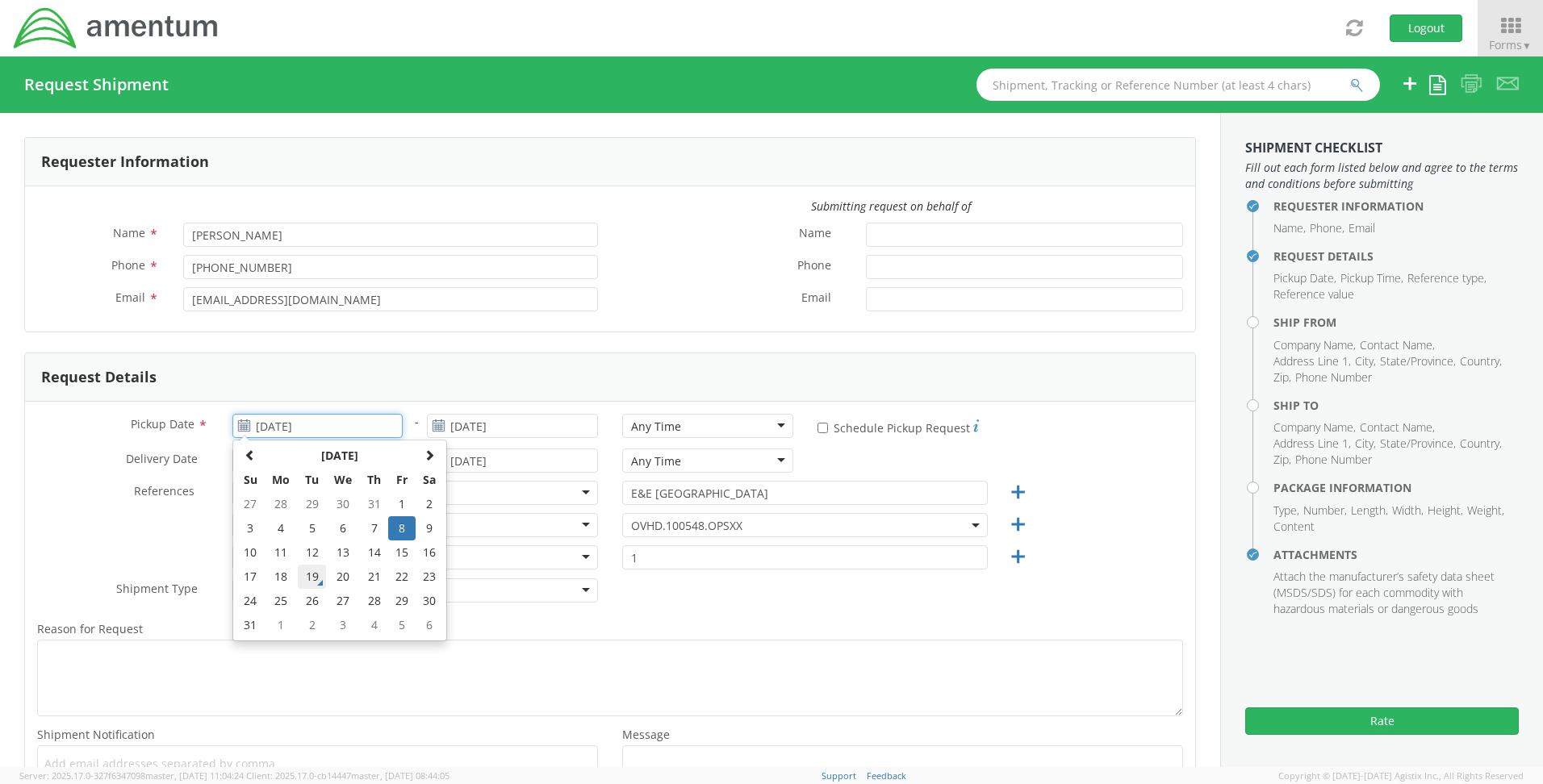
click at [320, 565] on td "19" at bounding box center [312, 576] width 28 height 24
type input "[DATE]"
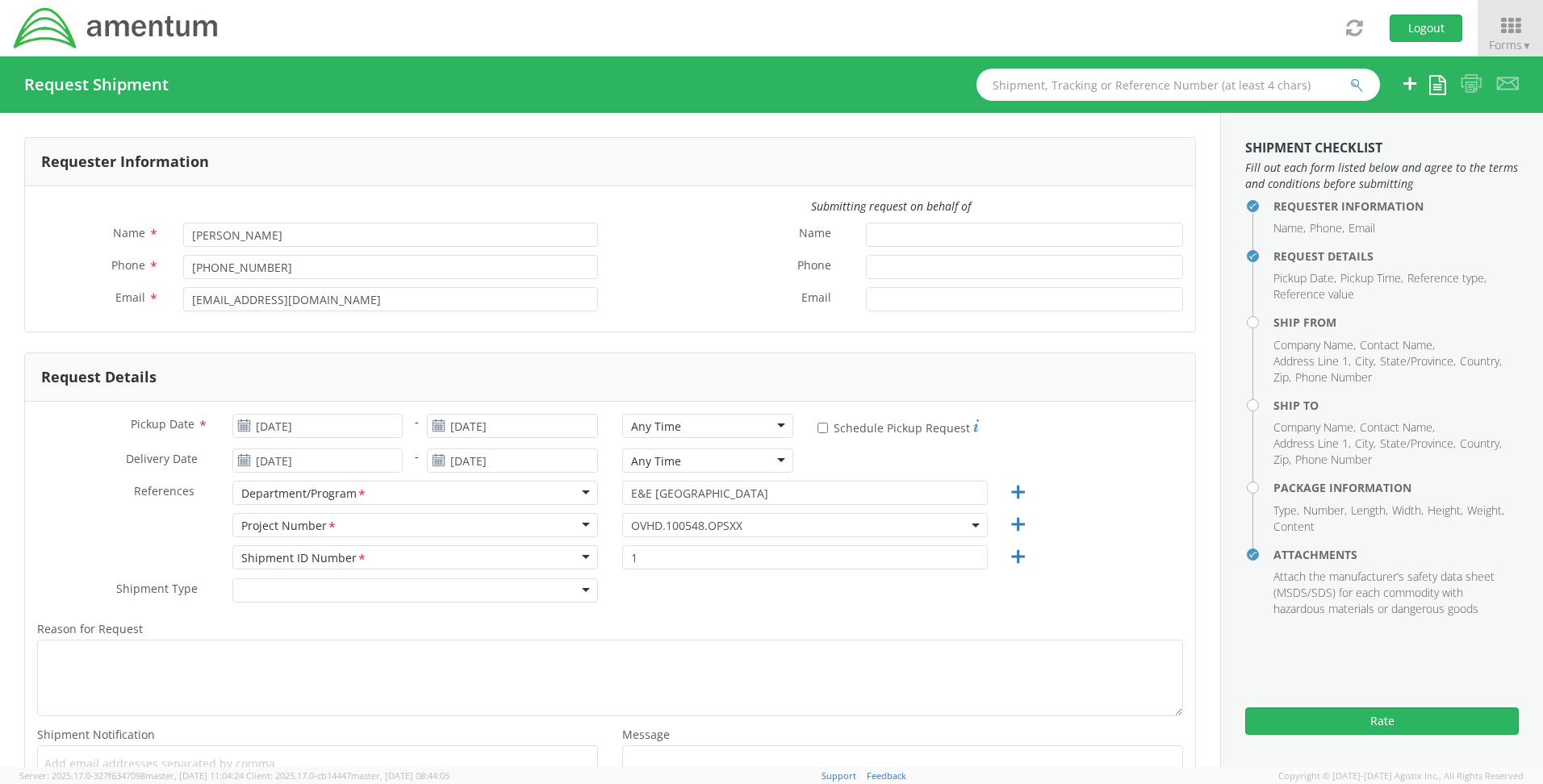
click at [817, 434] on label "* Schedule Pickup Request" at bounding box center [898, 427] width 161 height 19
click at [817, 434] on input "* Schedule Pickup Request" at bounding box center [822, 428] width 11 height 11
checkbox input "true"
click at [544, 432] on input "[DATE]" at bounding box center [512, 426] width 171 height 24
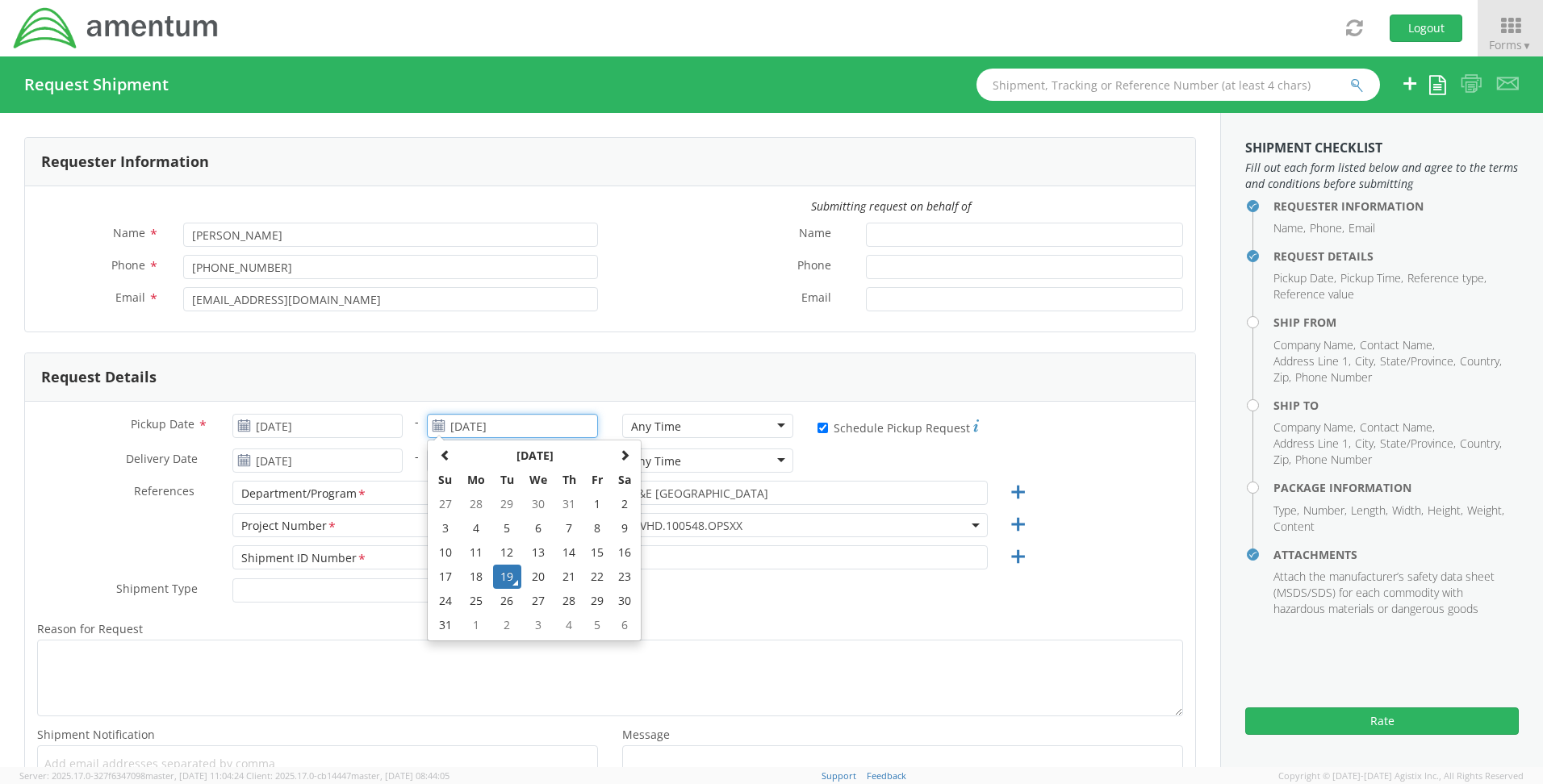
click at [505, 570] on td "19" at bounding box center [507, 576] width 28 height 24
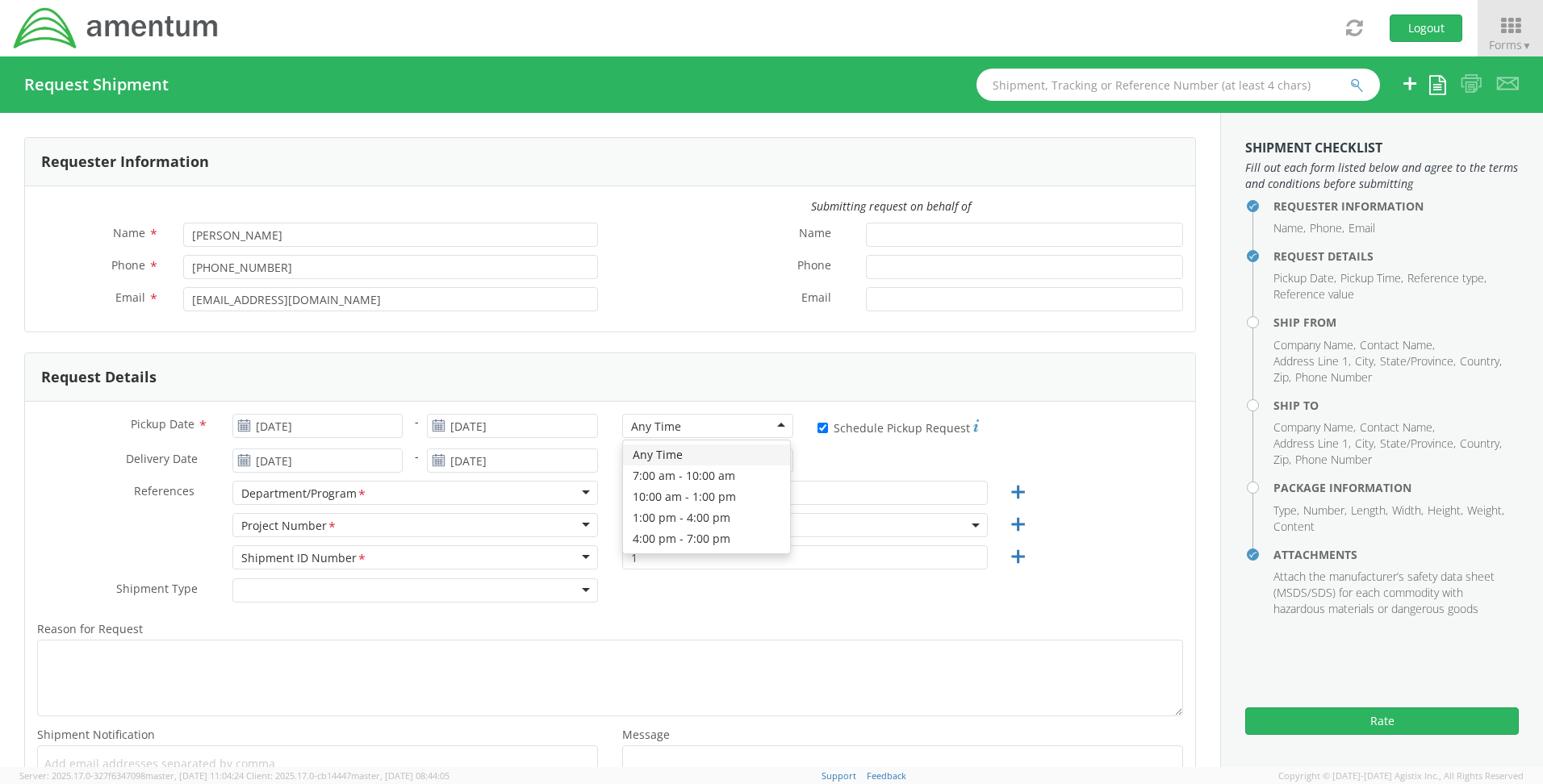
click at [776, 419] on div "Any Time" at bounding box center [707, 426] width 171 height 24
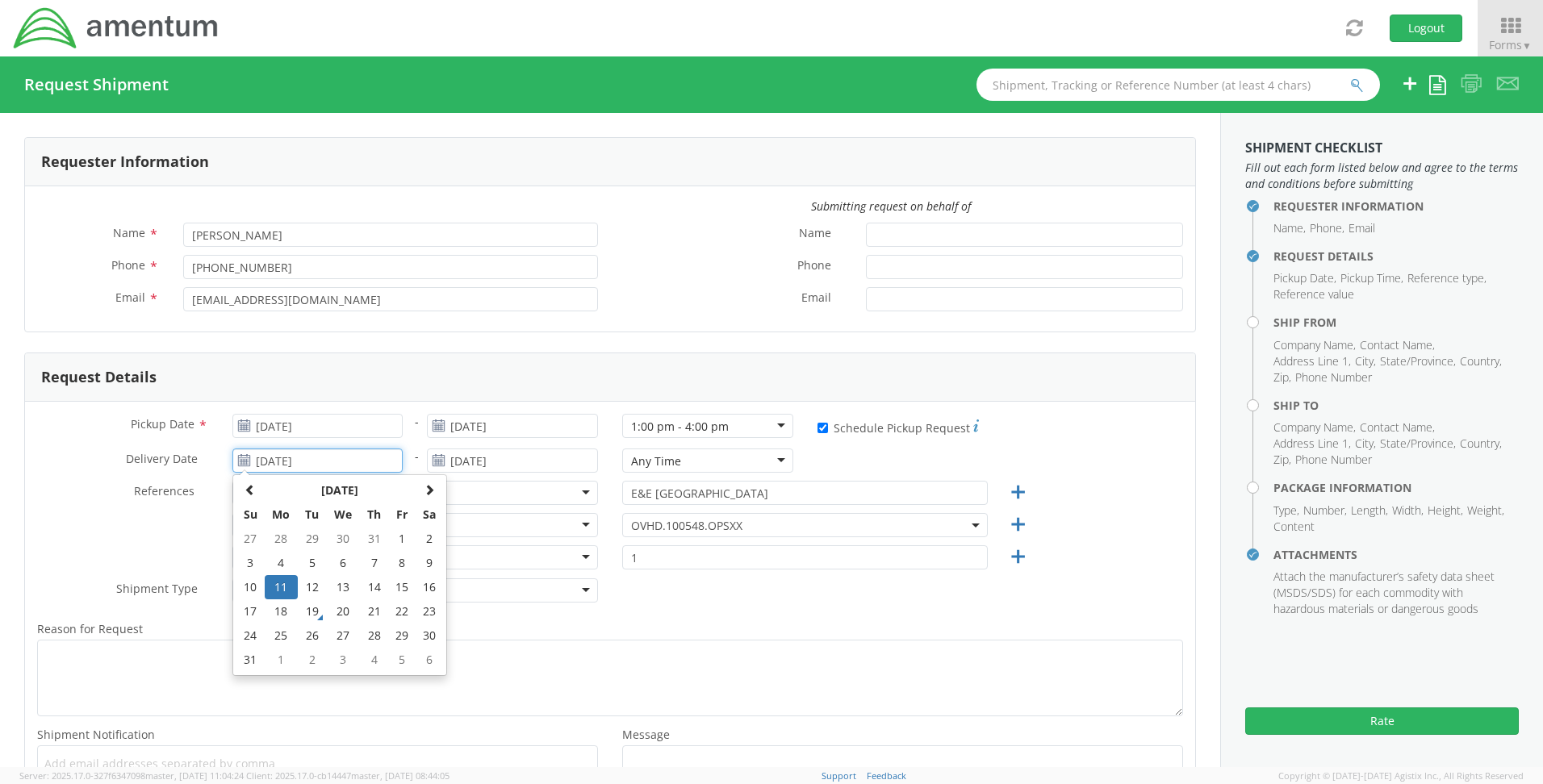
click at [379, 461] on input "[DATE]" at bounding box center [318, 460] width 171 height 24
click at [402, 614] on td "22" at bounding box center [401, 611] width 27 height 24
type input "[DATE]"
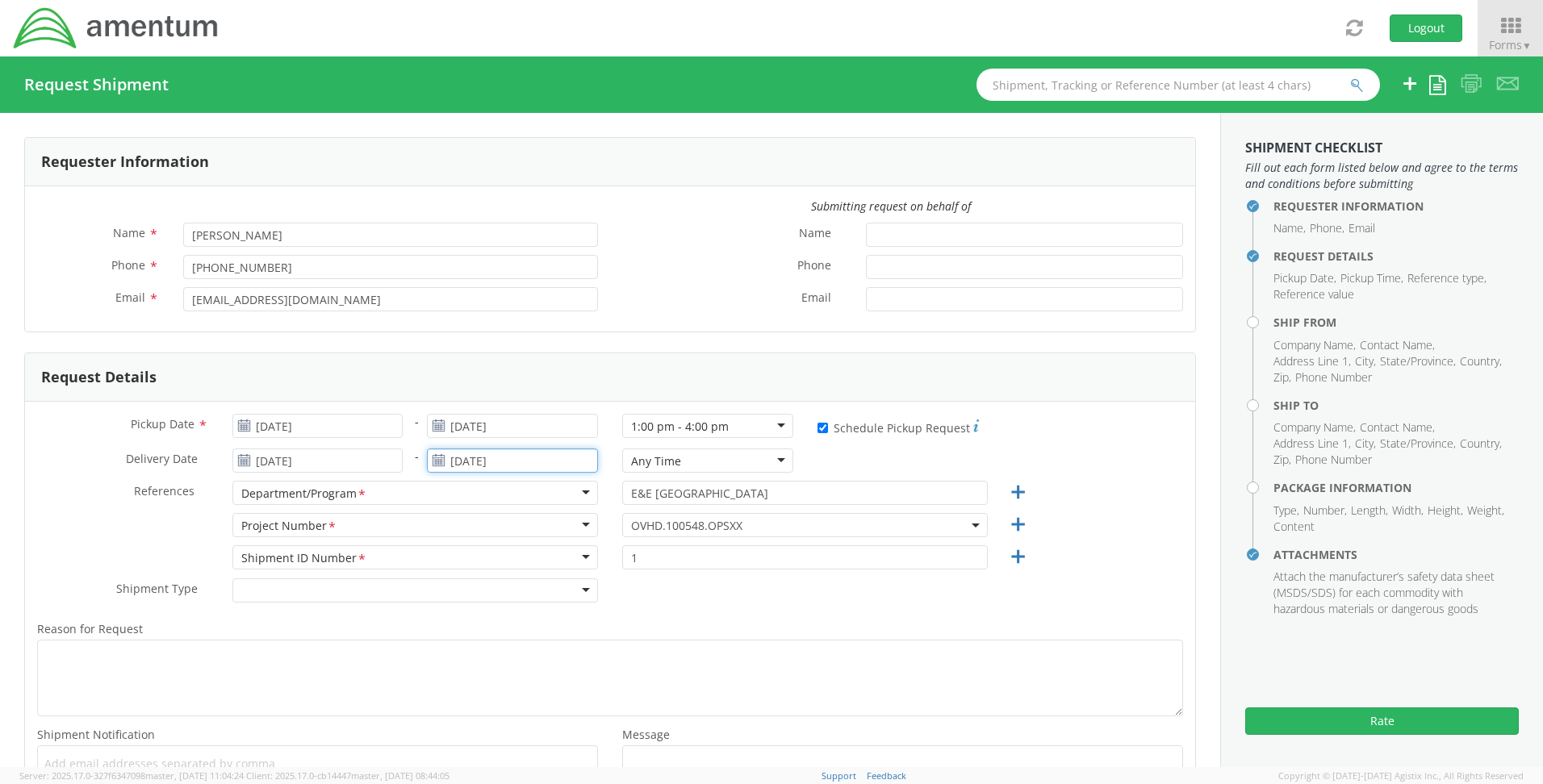
click at [513, 452] on input "[DATE]" at bounding box center [512, 460] width 171 height 24
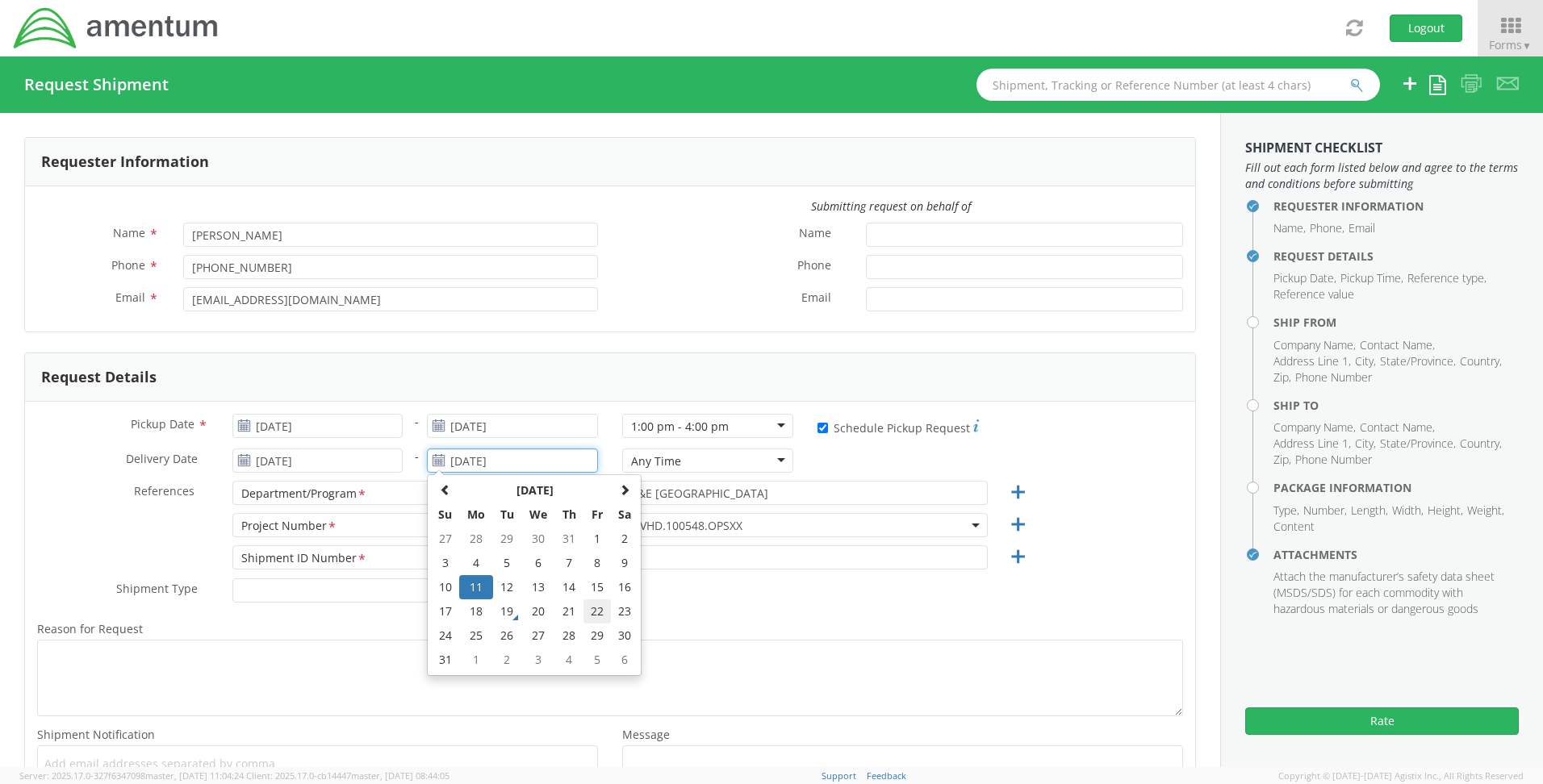
click at [583, 606] on td "22" at bounding box center [597, 611] width 27 height 24
type input "[DATE]"
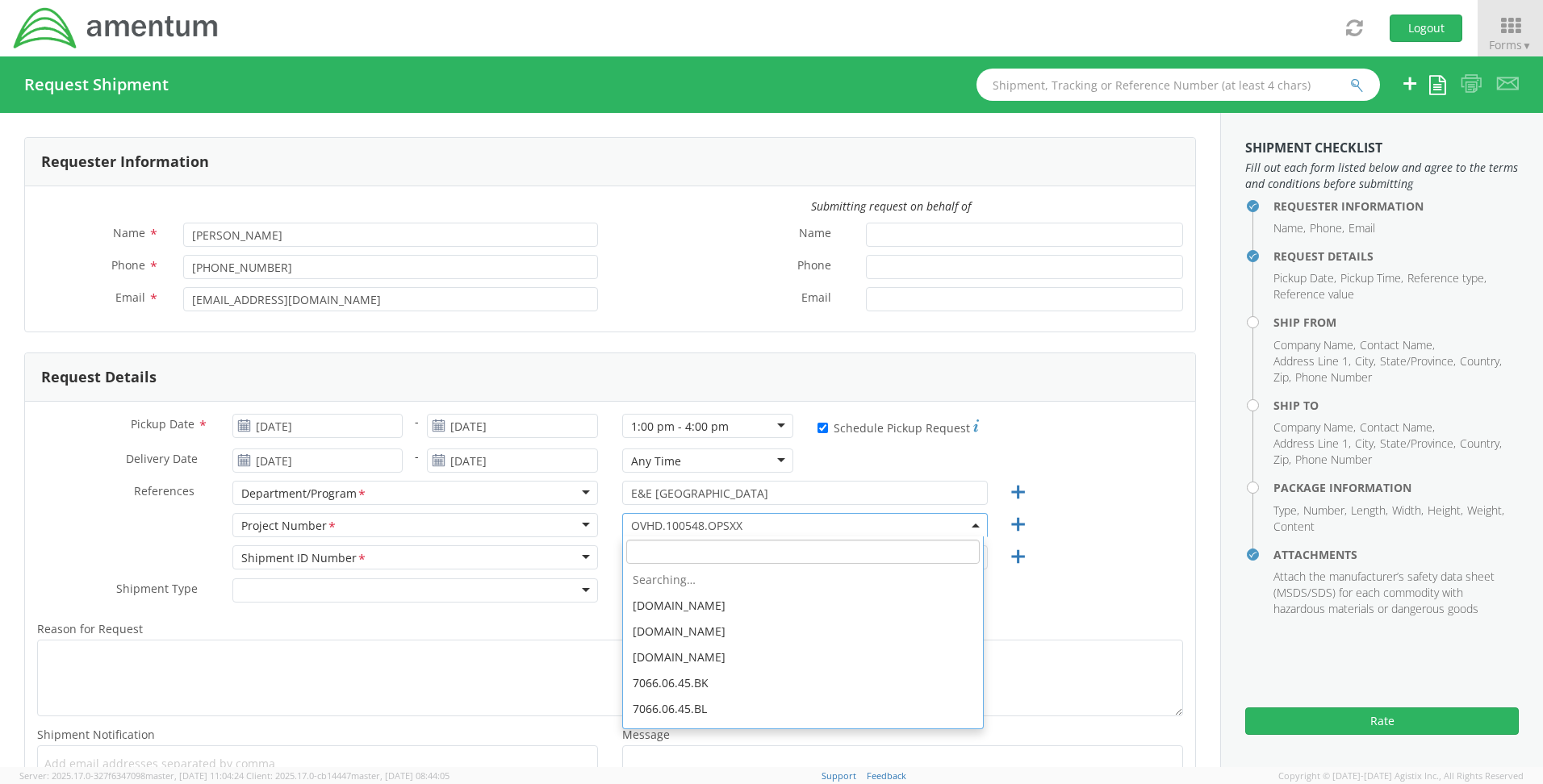
click at [728, 526] on span "OVHD.100548.OPSXX" at bounding box center [805, 525] width 348 height 15
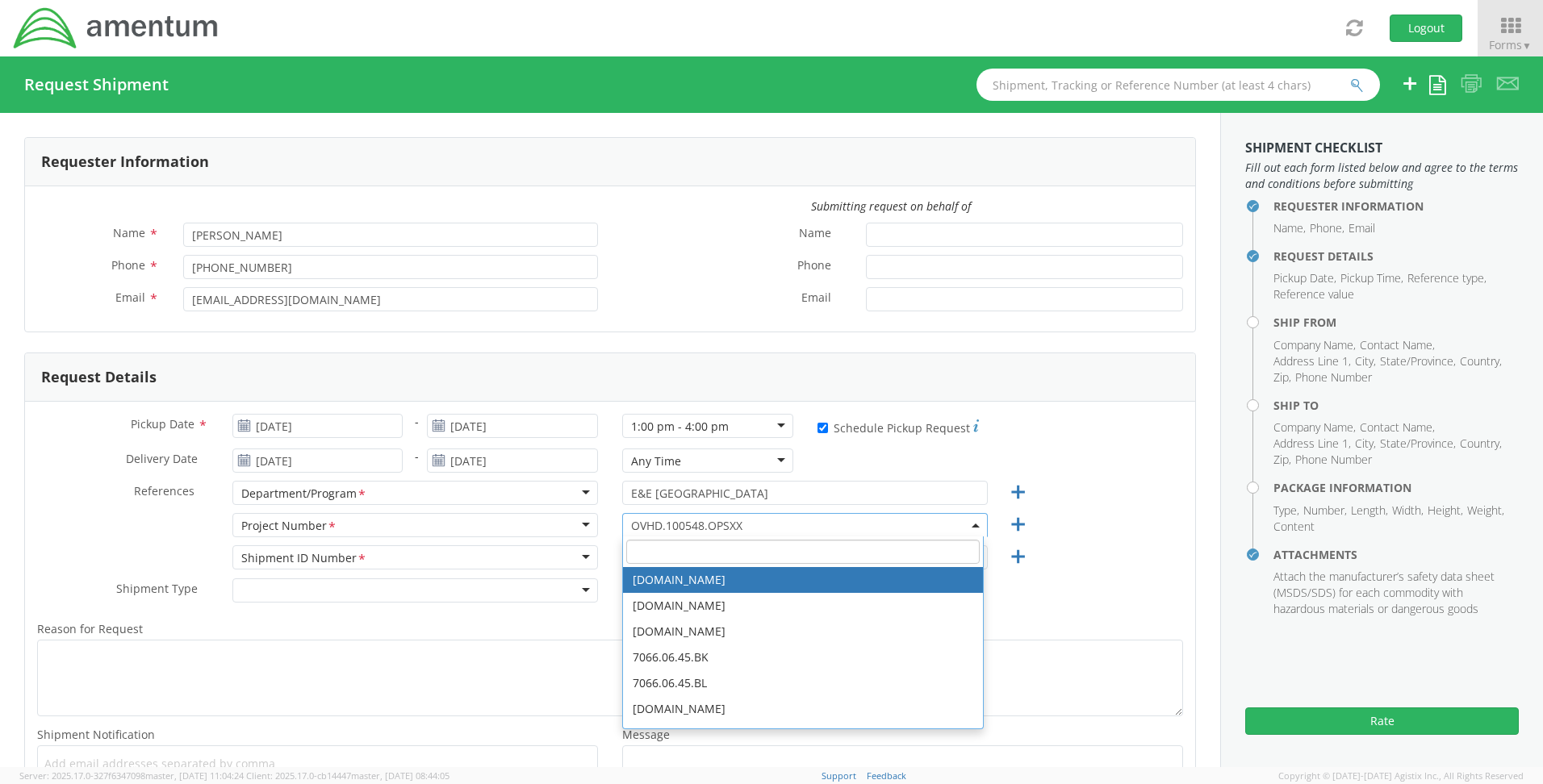
click at [666, 550] on input "search" at bounding box center [802, 551] width 353 height 24
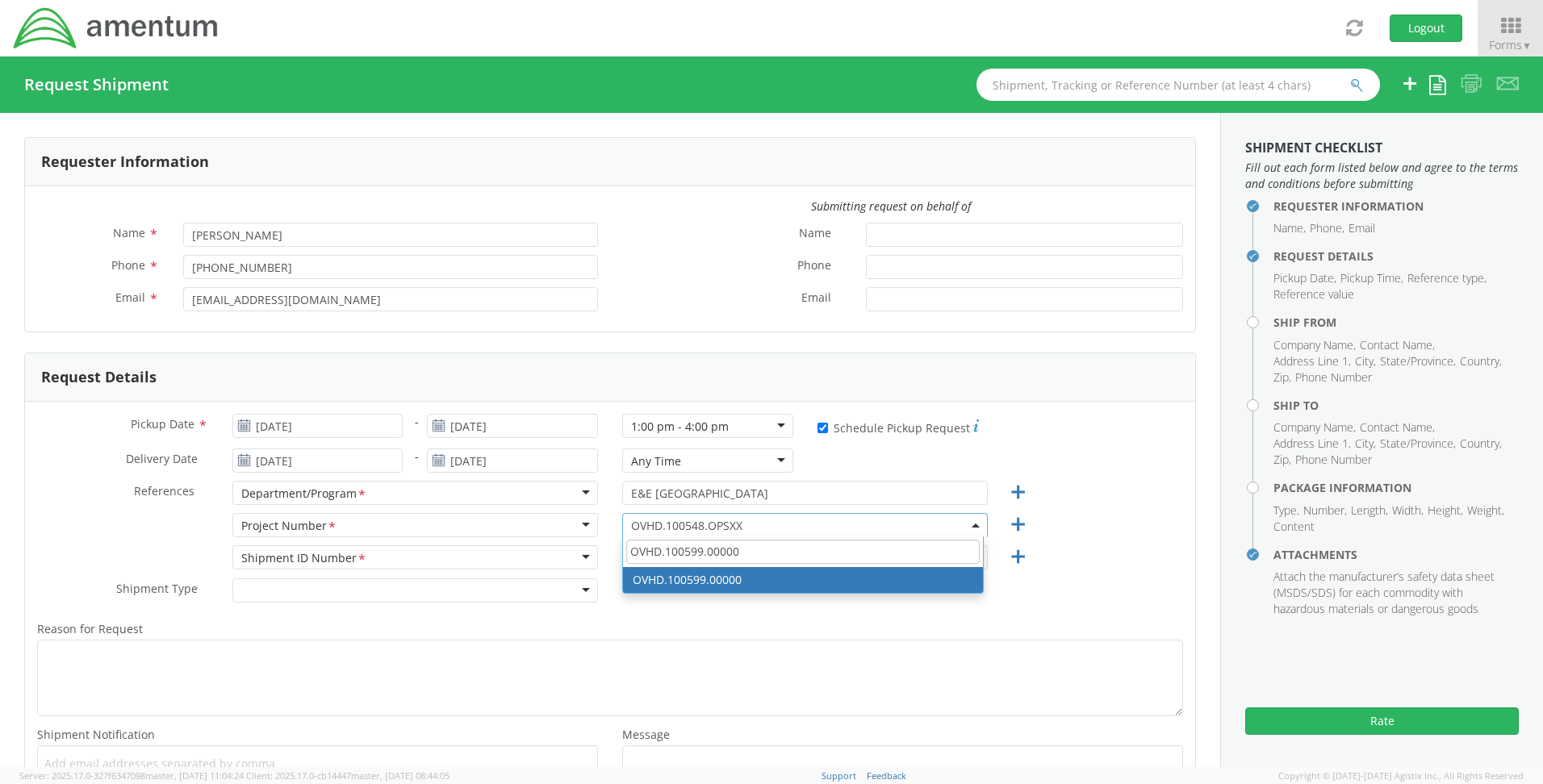
type input "OVHD.100599.00000"
select select "OVHD.100599.00000"
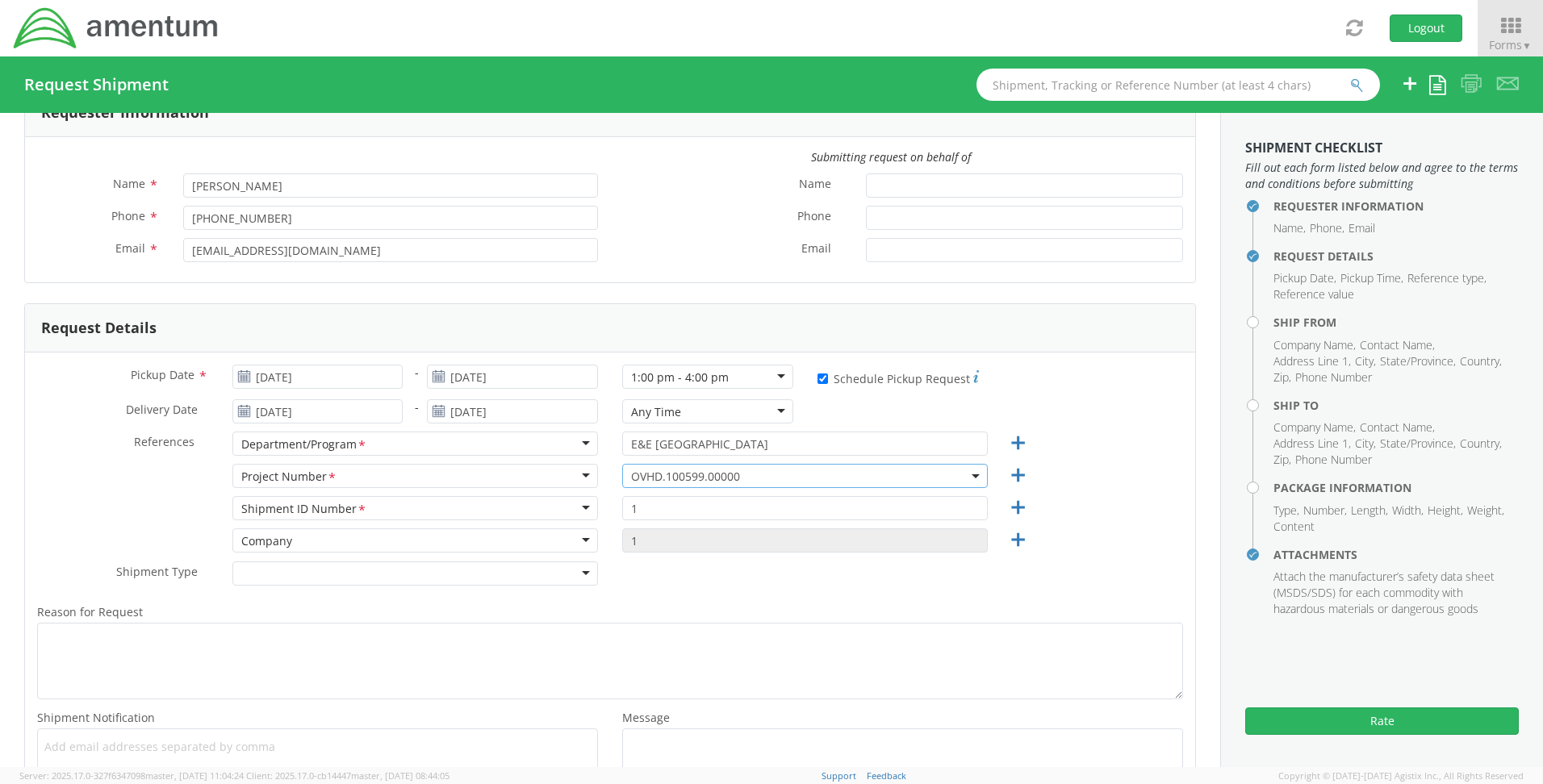
scroll to position [161, 0]
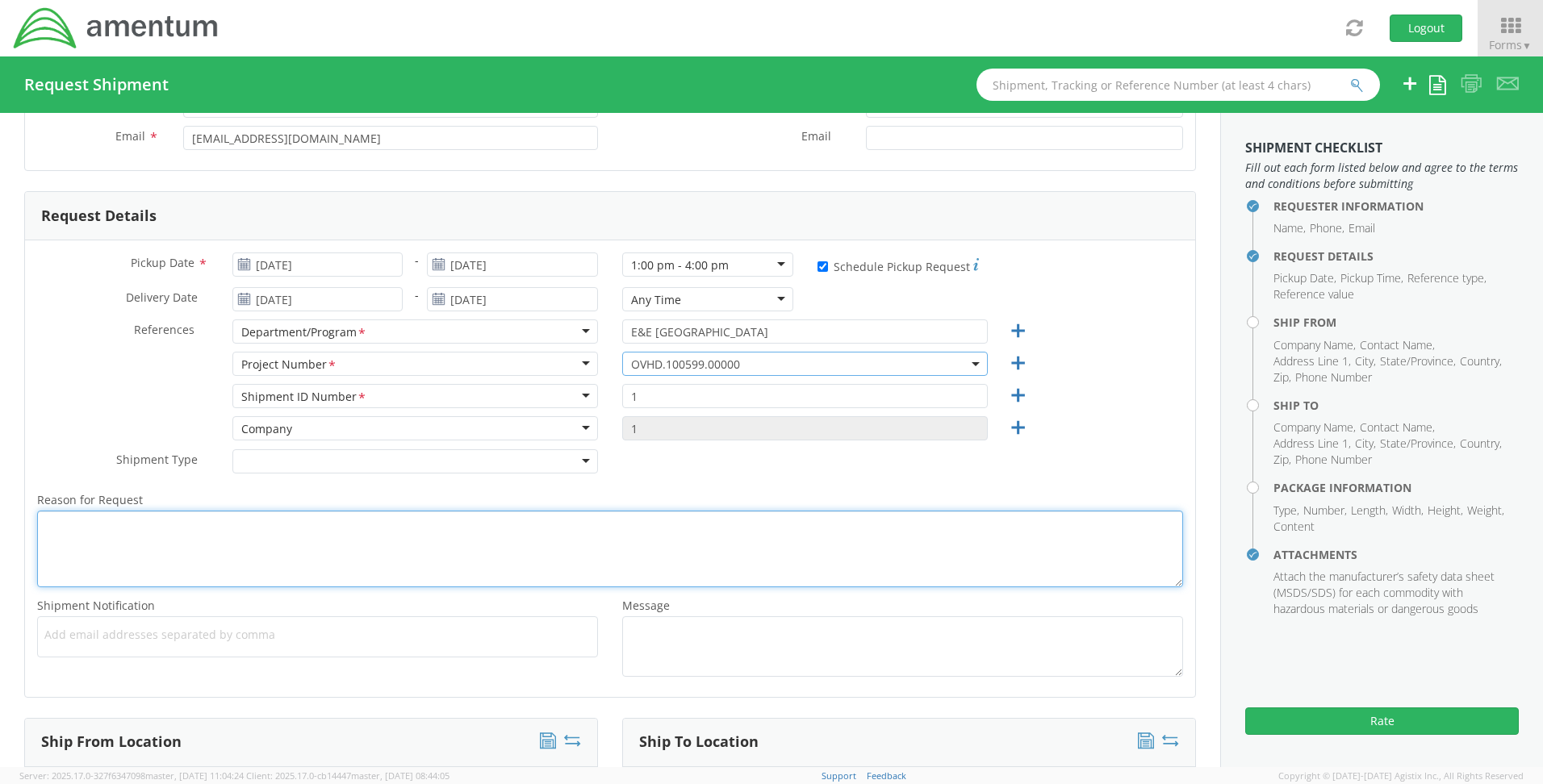
click at [96, 530] on textarea "Reason for Request *" at bounding box center [610, 549] width 1146 height 77
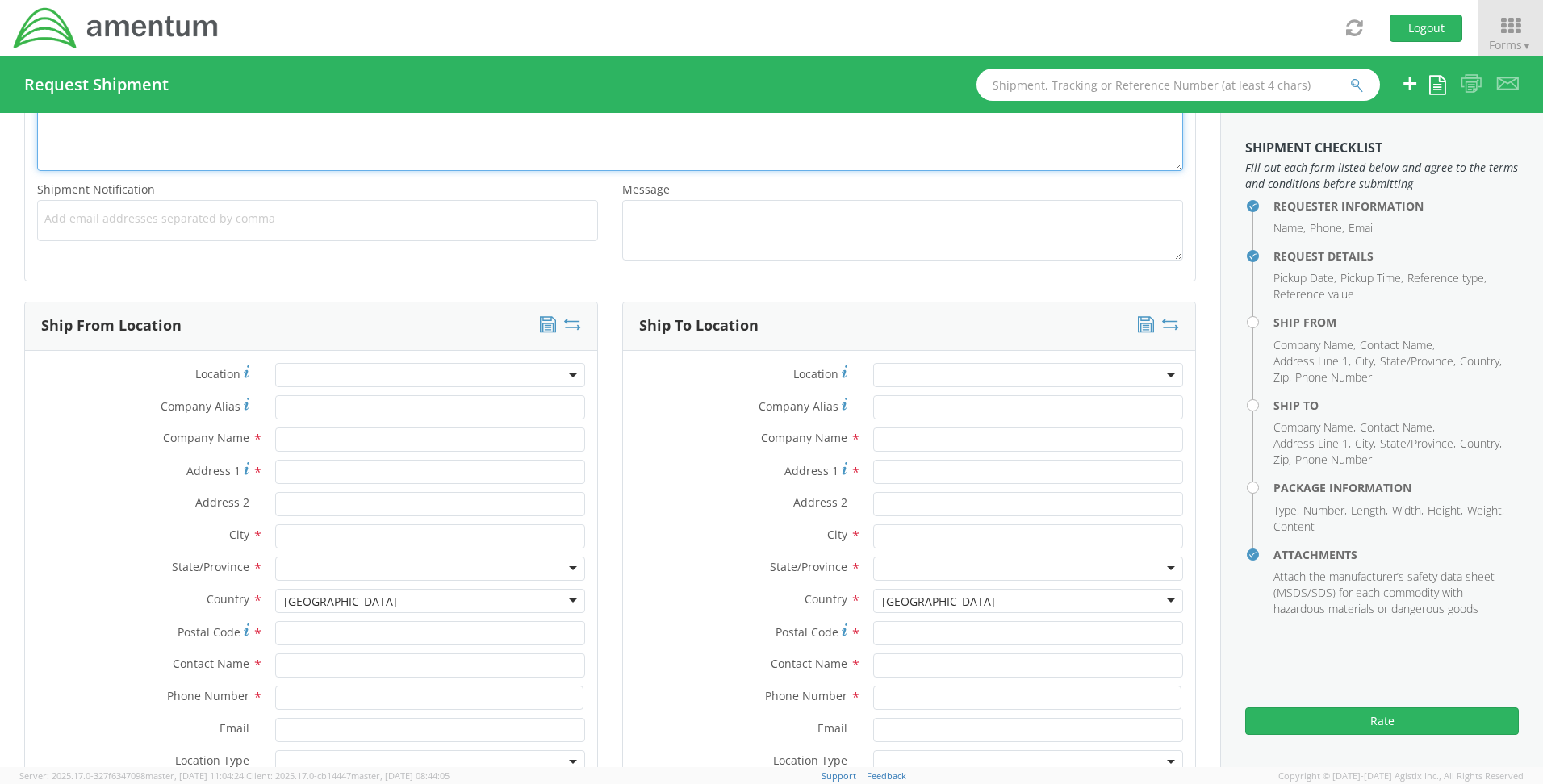
scroll to position [726, 0]
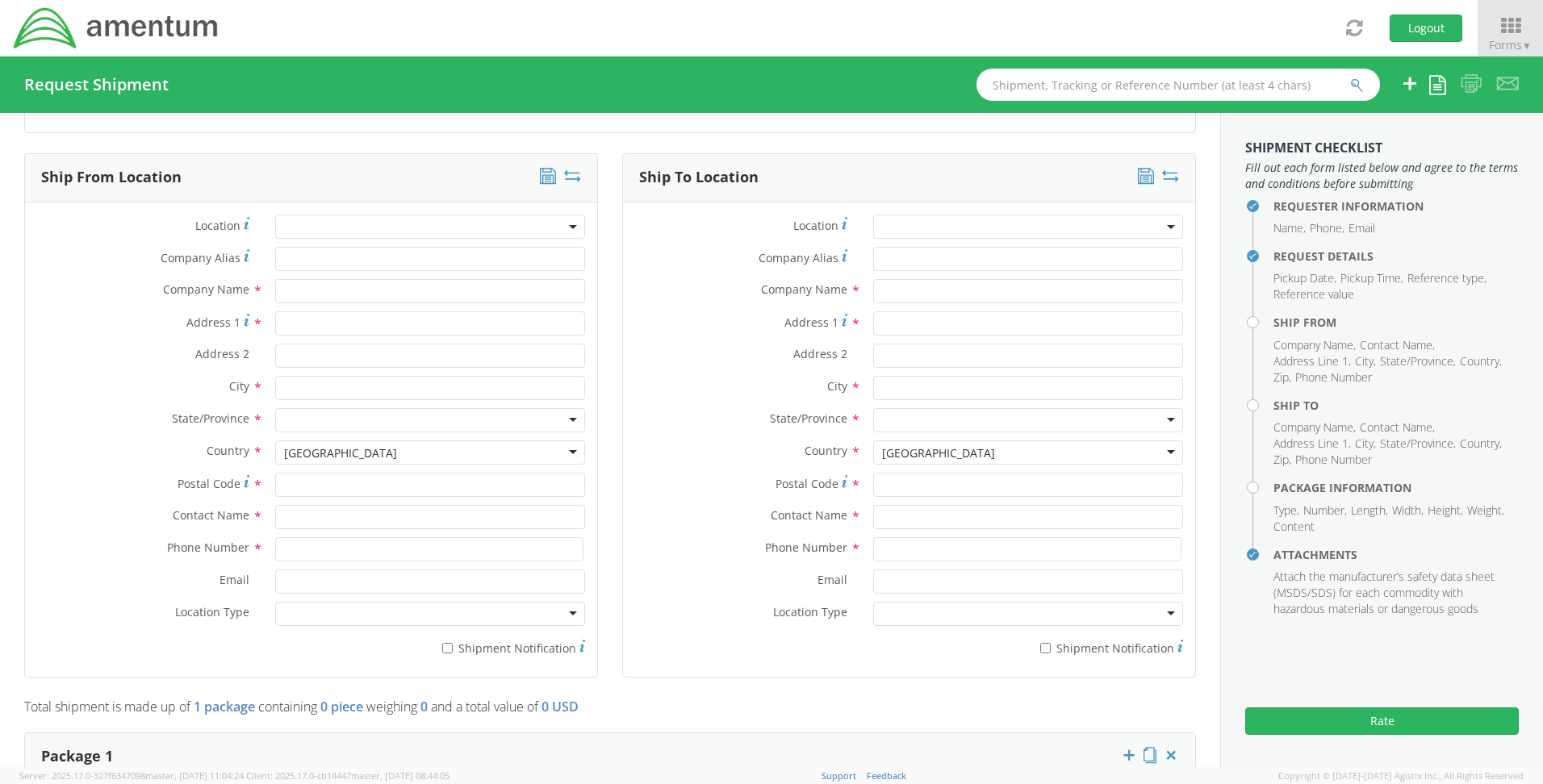
type textarea "New Hire"
click at [320, 296] on input "text" at bounding box center [430, 290] width 310 height 24
type input "Amentum"
type input "[STREET_ADDRESS][PERSON_NAME]"
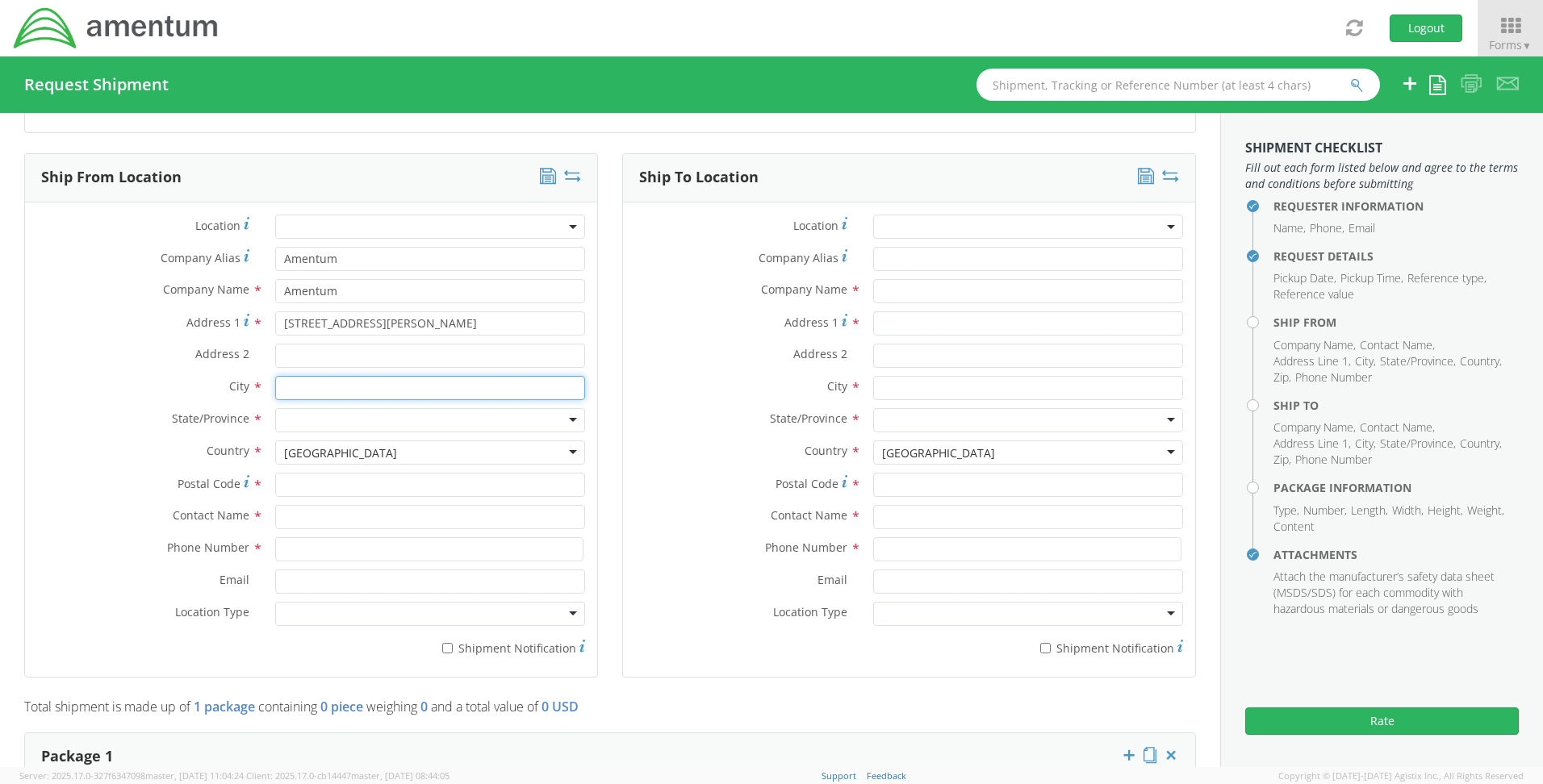
type input "Aiken"
type input "29801"
type input "[PERSON_NAME]"
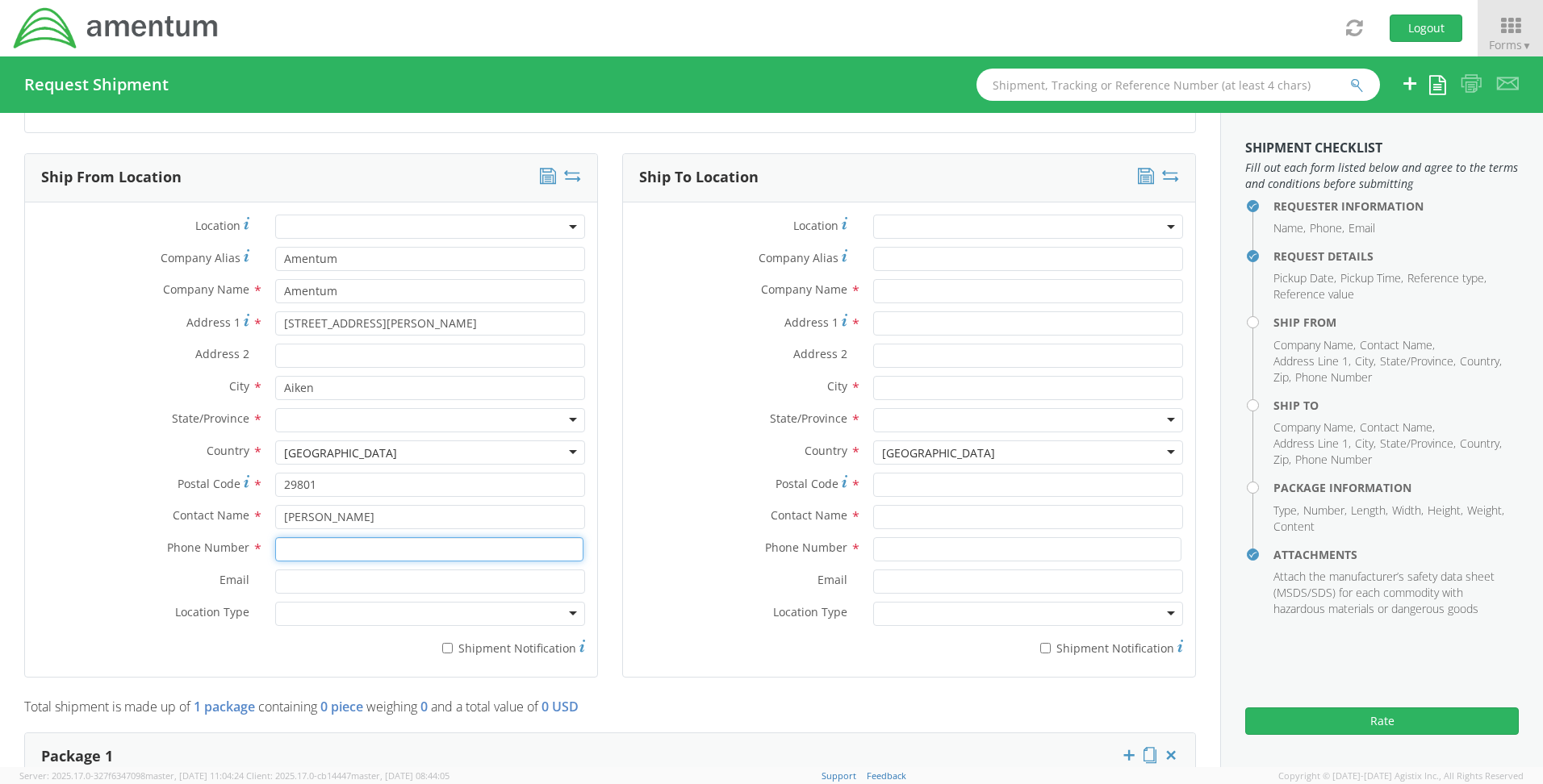
type input "8035223082"
type input "[PERSON_NAME][EMAIL_ADDRESS][PERSON_NAME][DOMAIN_NAME]"
type input "Amentum"
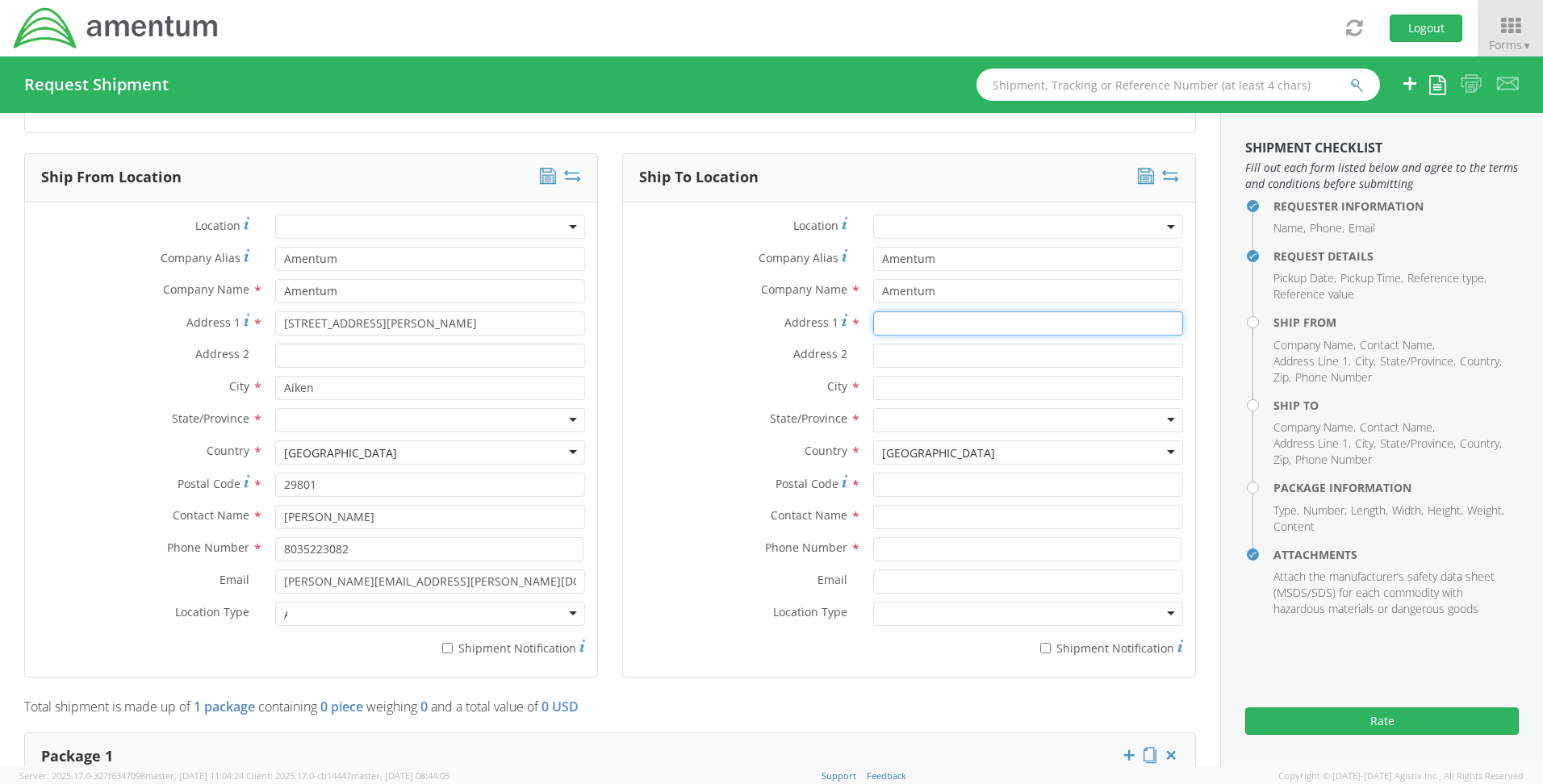
type input "[STREET_ADDRESS][PERSON_NAME]"
type input "Aiken"
type input "29801"
type input "[PERSON_NAME]"
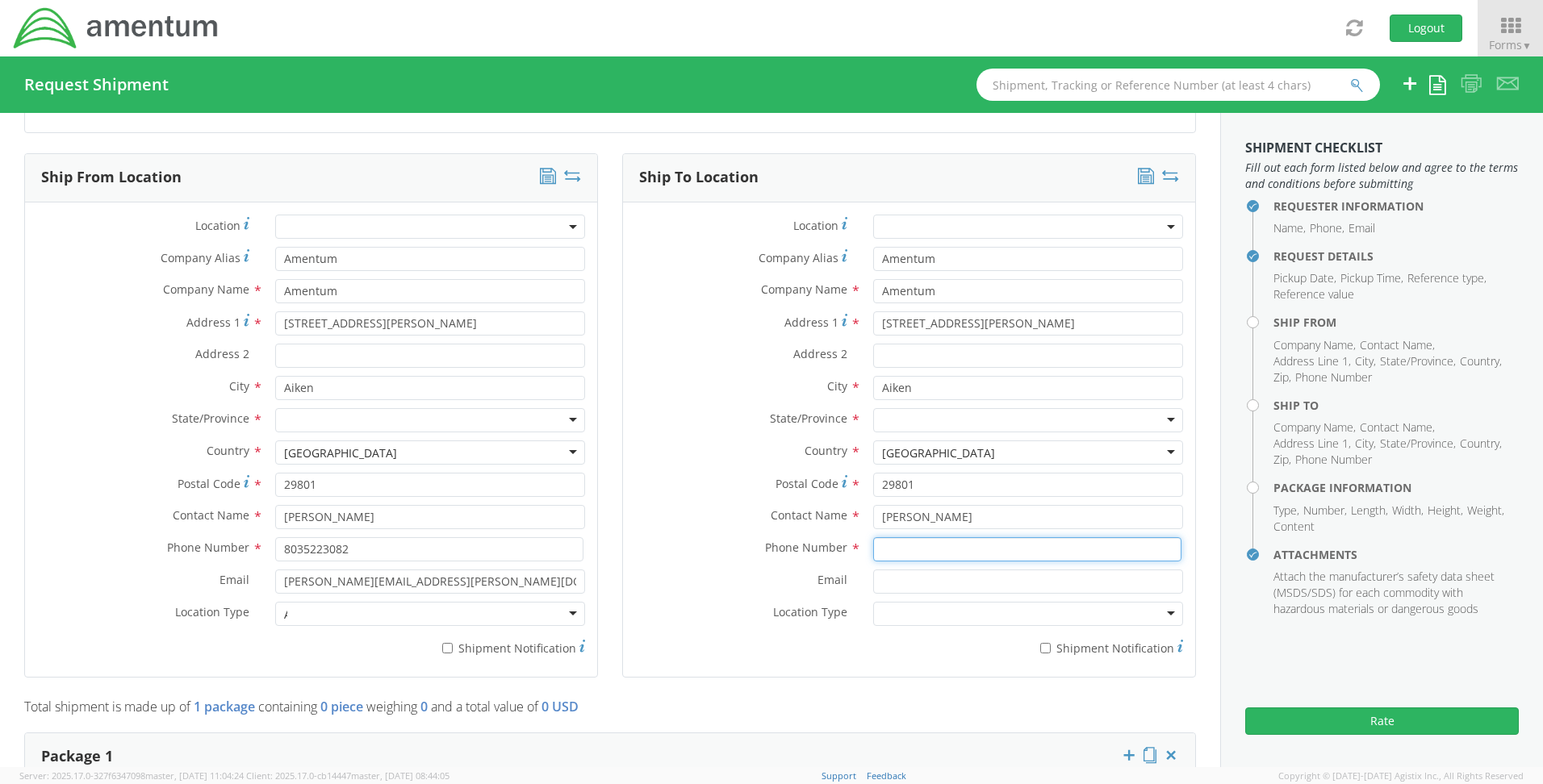
type input "8035223082"
type input "[PERSON_NAME][EMAIL_ADDRESS][PERSON_NAME][DOMAIN_NAME]"
type input "Amentum"
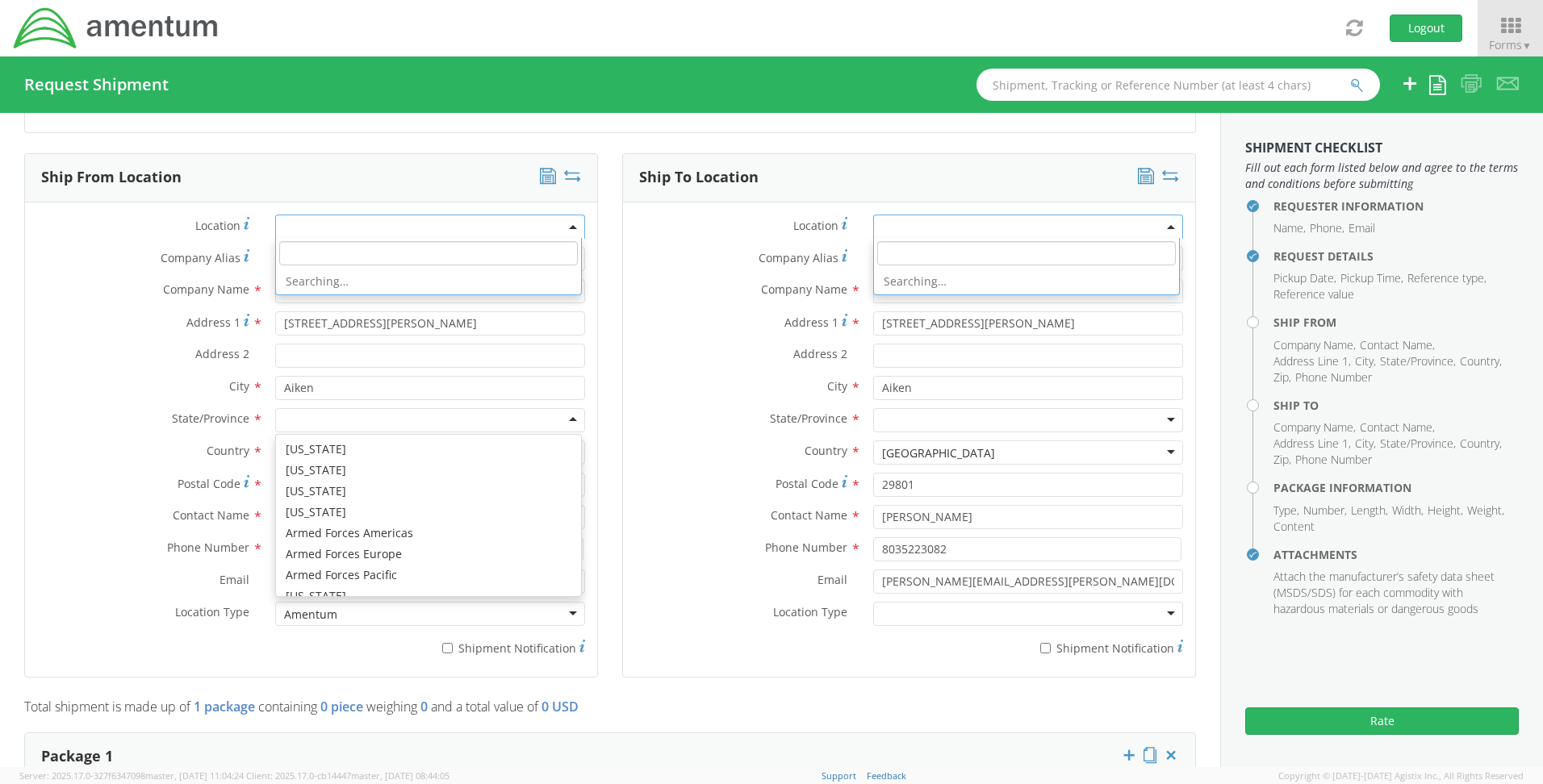
scroll to position [0, 0]
select select
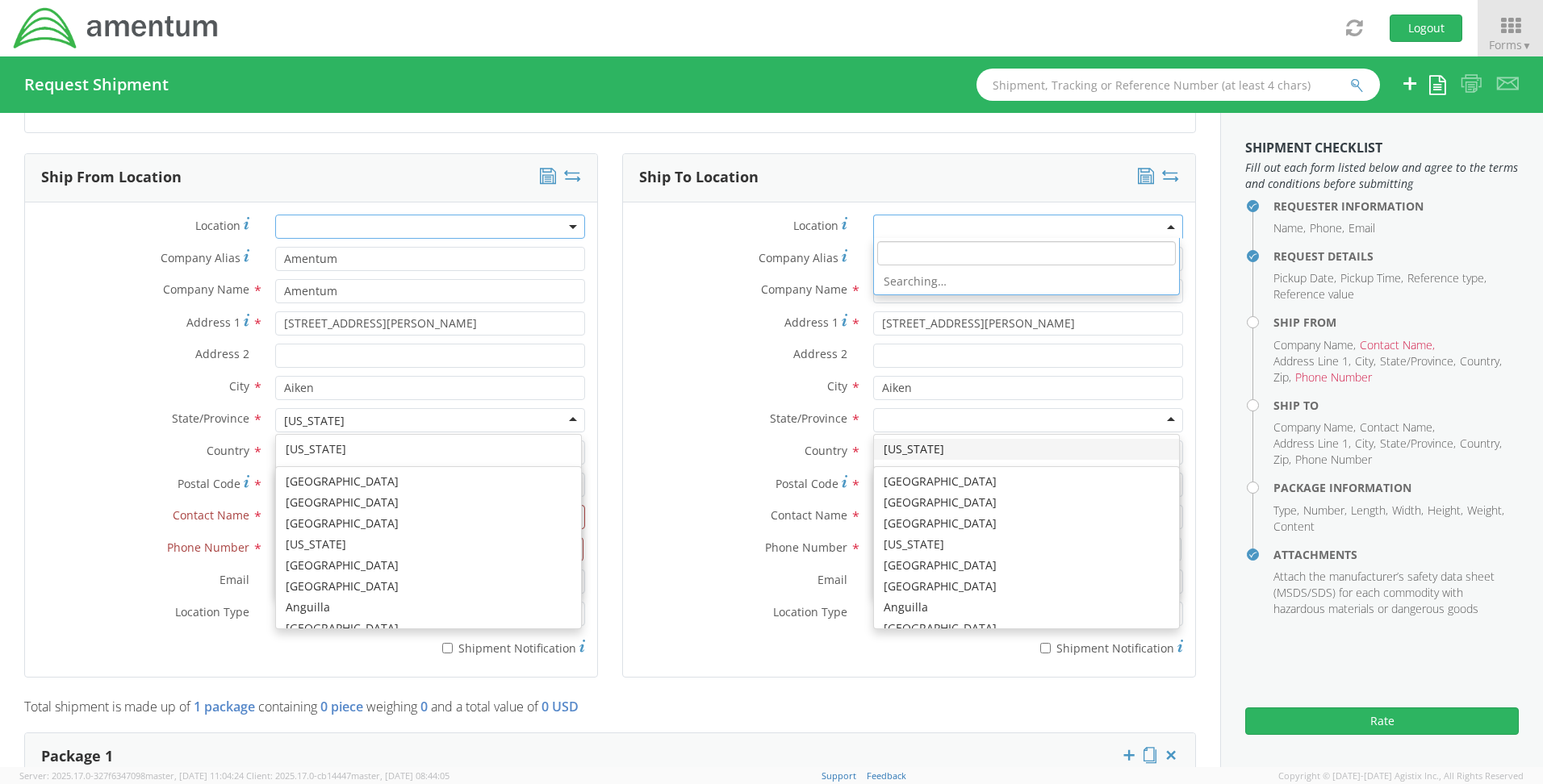
type input "Amentum Services, Inc"
type input "[STREET_ADDRESS]"
type input "IMPERIAL"
type input "15126"
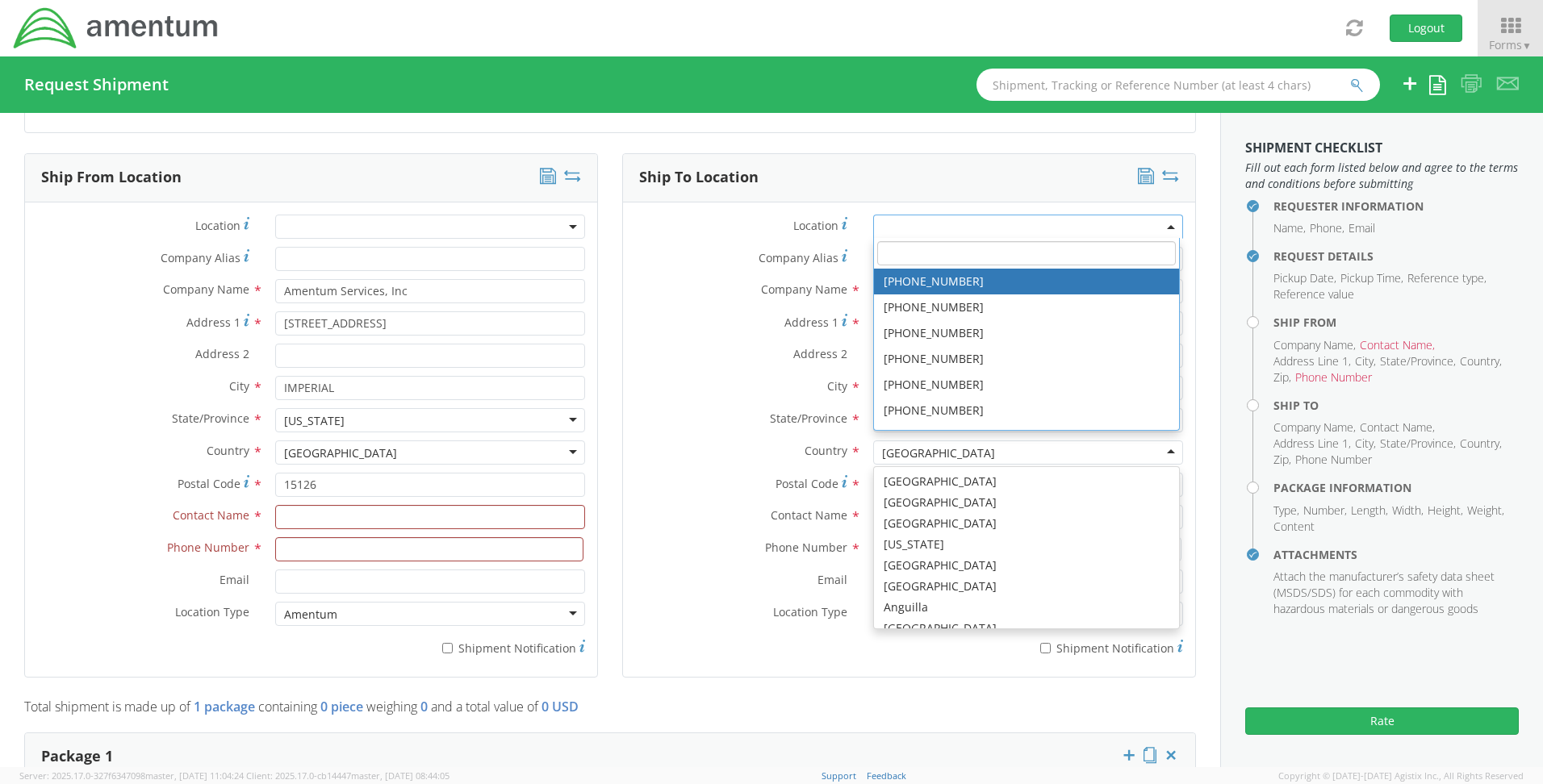
select select "52764"
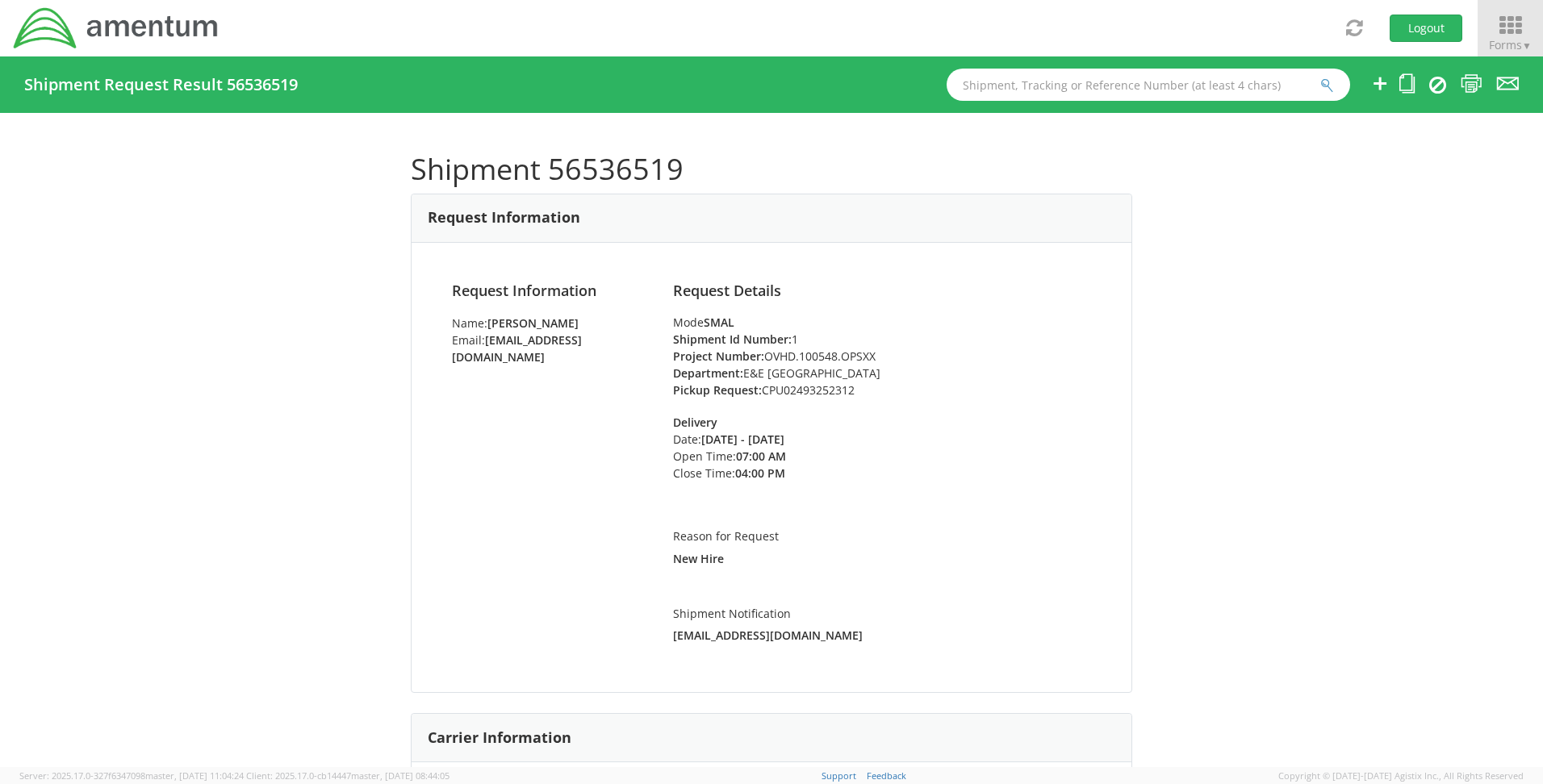
click at [1497, 26] on icon at bounding box center [1510, 26] width 75 height 23
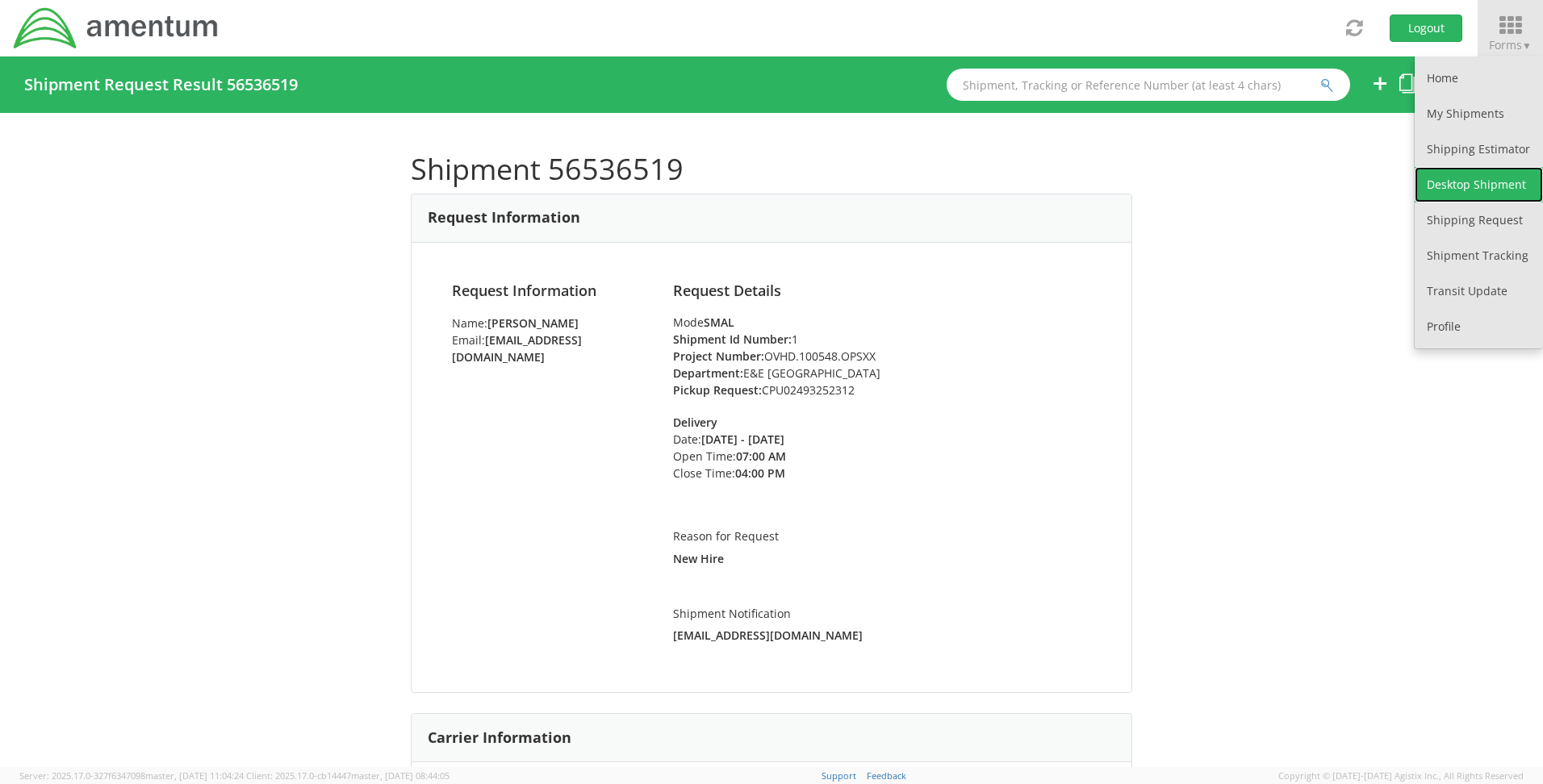
click at [1478, 189] on link "Desktop Shipment" at bounding box center [1478, 185] width 128 height 35
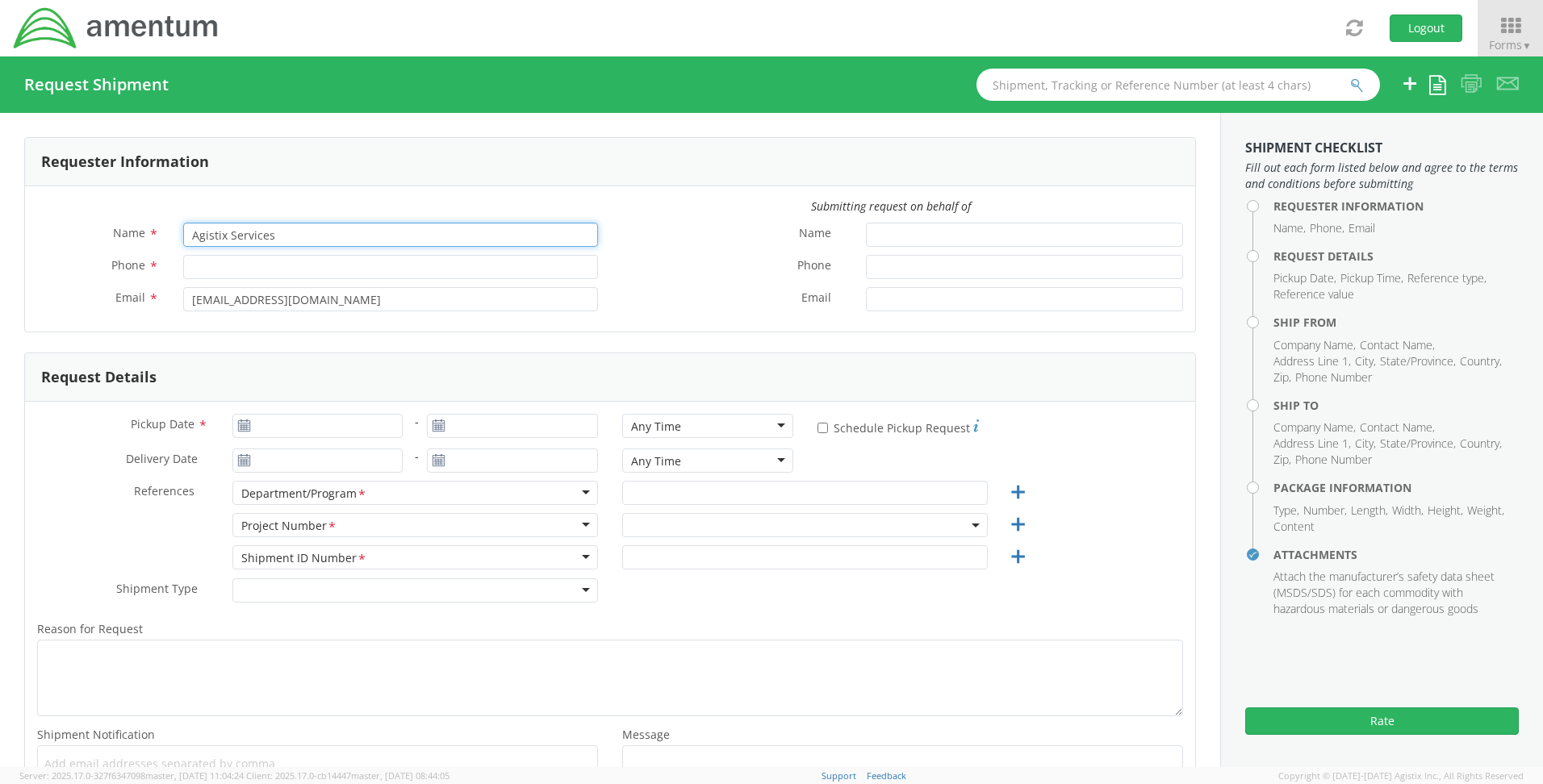
click at [347, 237] on input "Agistix Services" at bounding box center [390, 234] width 415 height 24
drag, startPoint x: 347, startPoint y: 237, endPoint x: -13, endPoint y: 228, distance: 360.1
click at [0, 228] on html "annexa Batch Shipping Guide Created with Sketch. calendar Created with Sketch." at bounding box center [771, 392] width 1543 height 784
select select "OVHD.100548.OPSXX"
type input "[PERSON_NAME]"
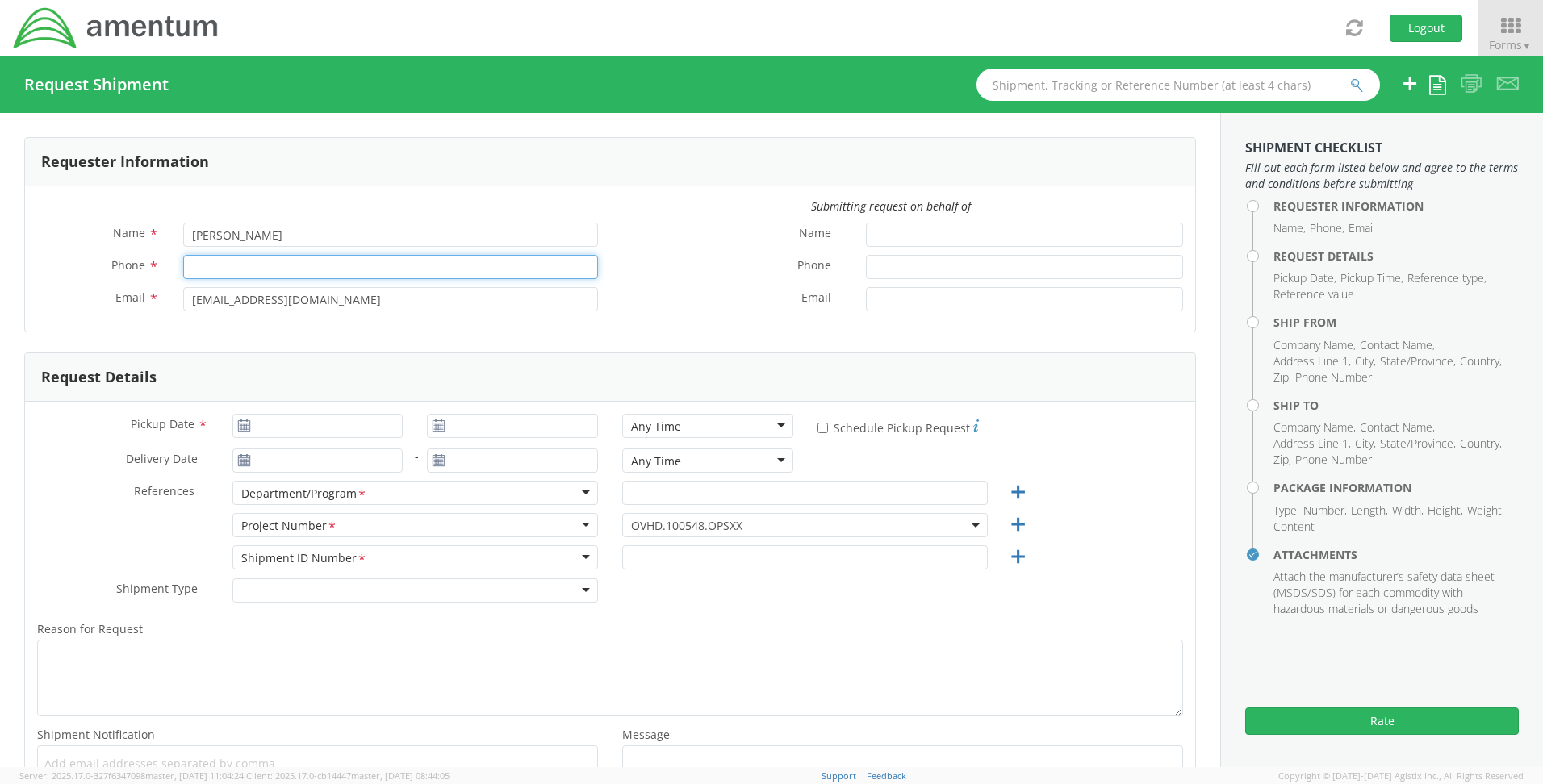
type input "[PHONE_NUMBER]"
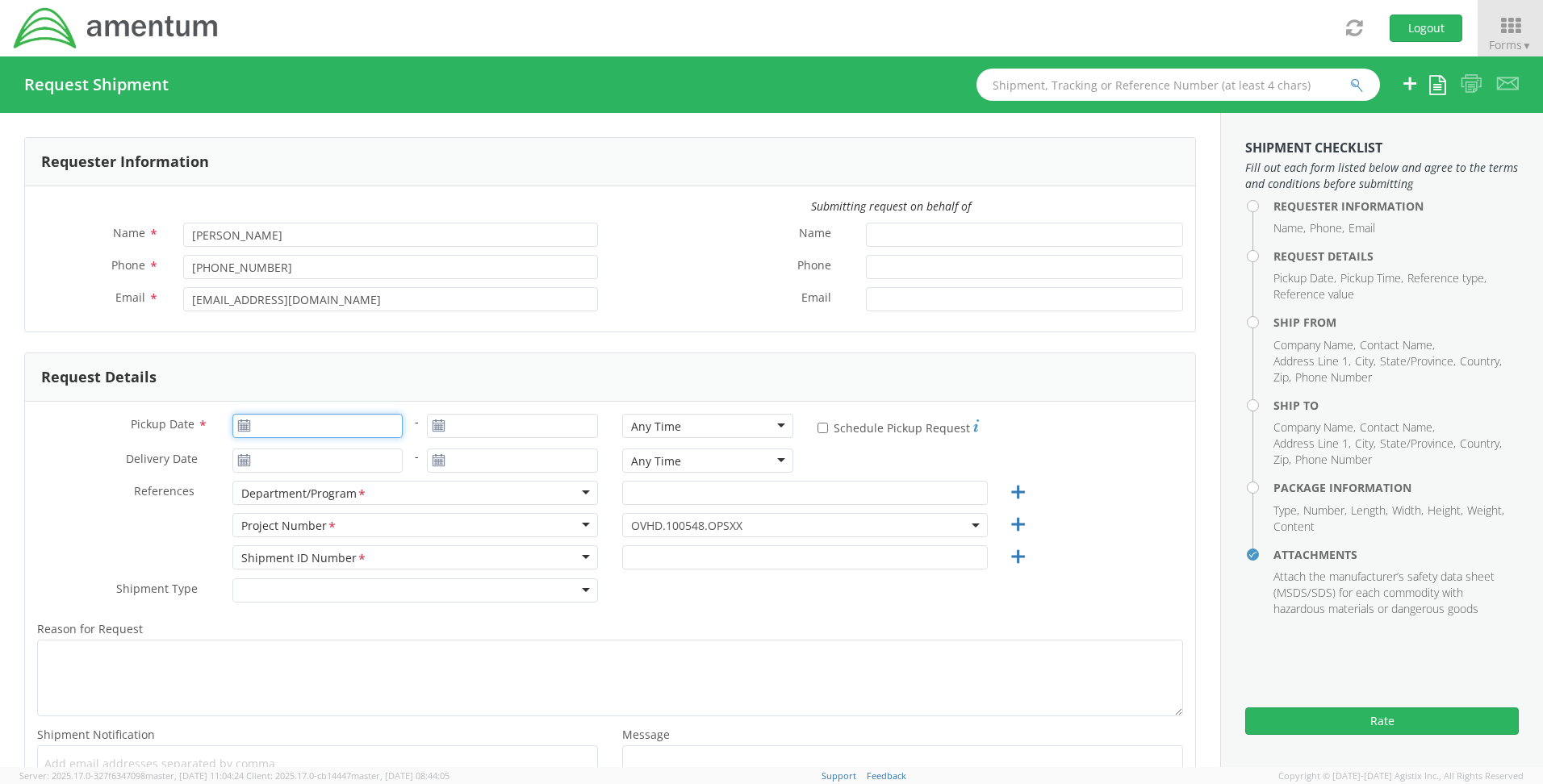
type input "[DATE]"
type input "E&E [GEOGRAPHIC_DATA]"
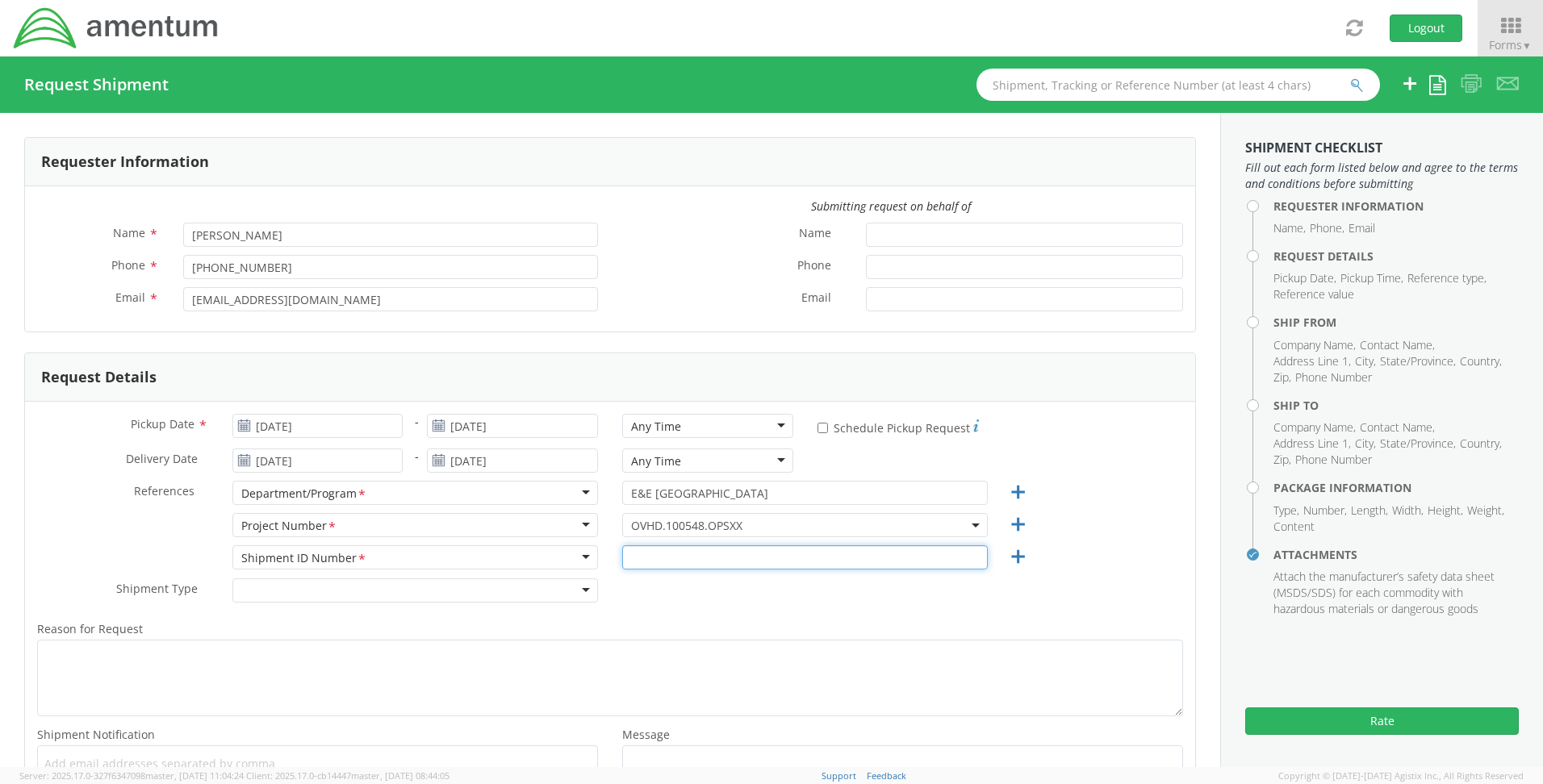
type input "1"
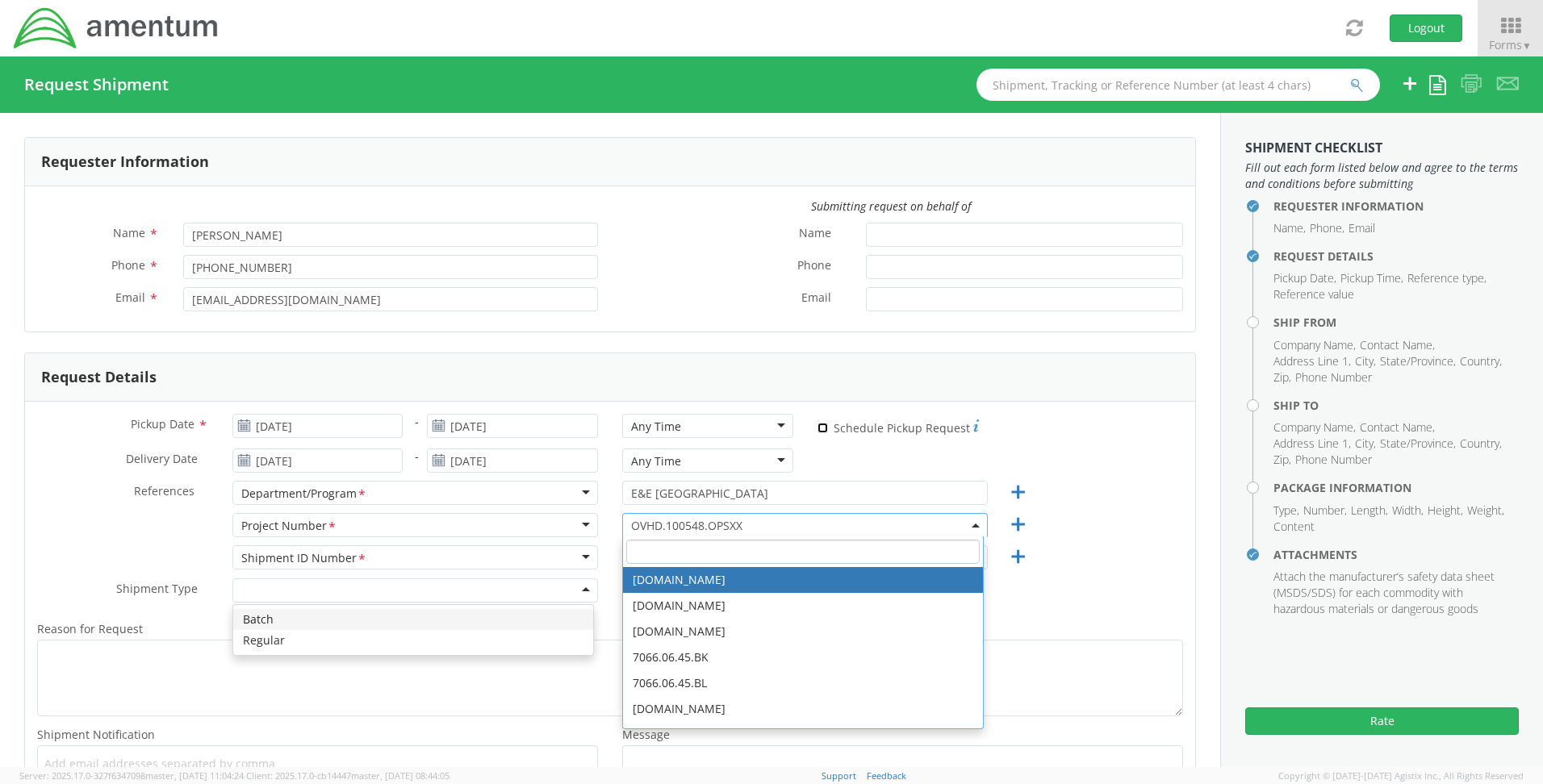
click at [817, 433] on input "* Schedule Pickup Request" at bounding box center [822, 428] width 11 height 11
checkbox input "true"
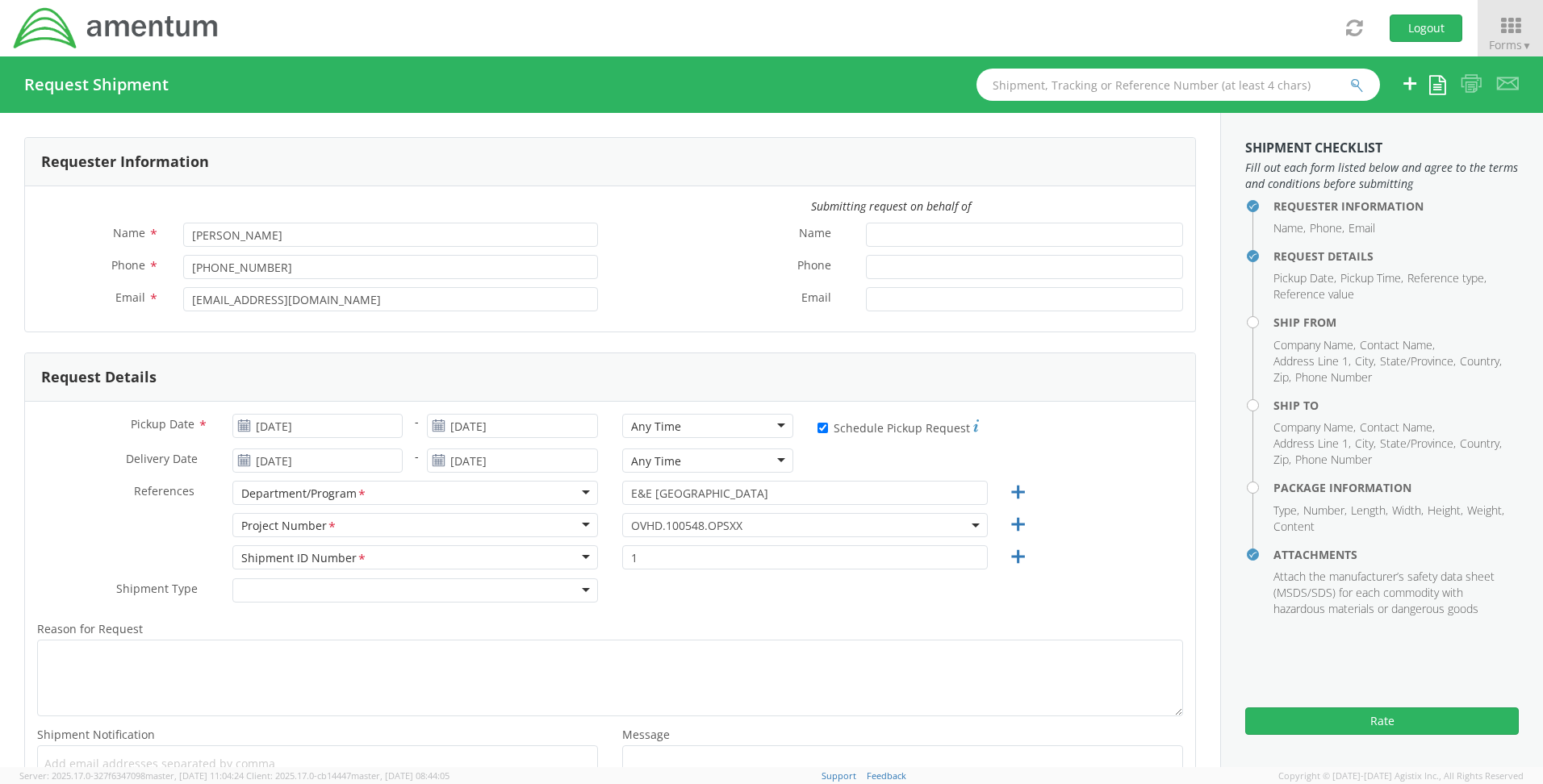
click at [779, 427] on div "Any Time" at bounding box center [707, 426] width 171 height 24
drag, startPoint x: 658, startPoint y: 517, endPoint x: 426, endPoint y: 469, distance: 236.9
click at [323, 435] on input "[DATE]" at bounding box center [318, 426] width 171 height 24
click at [325, 334] on form "Requester Information Submitting request on behalf of Name * [PERSON_NAME] Phon…" at bounding box center [610, 481] width 1172 height 689
drag, startPoint x: 419, startPoint y: 296, endPoint x: -13, endPoint y: 289, distance: 432.1
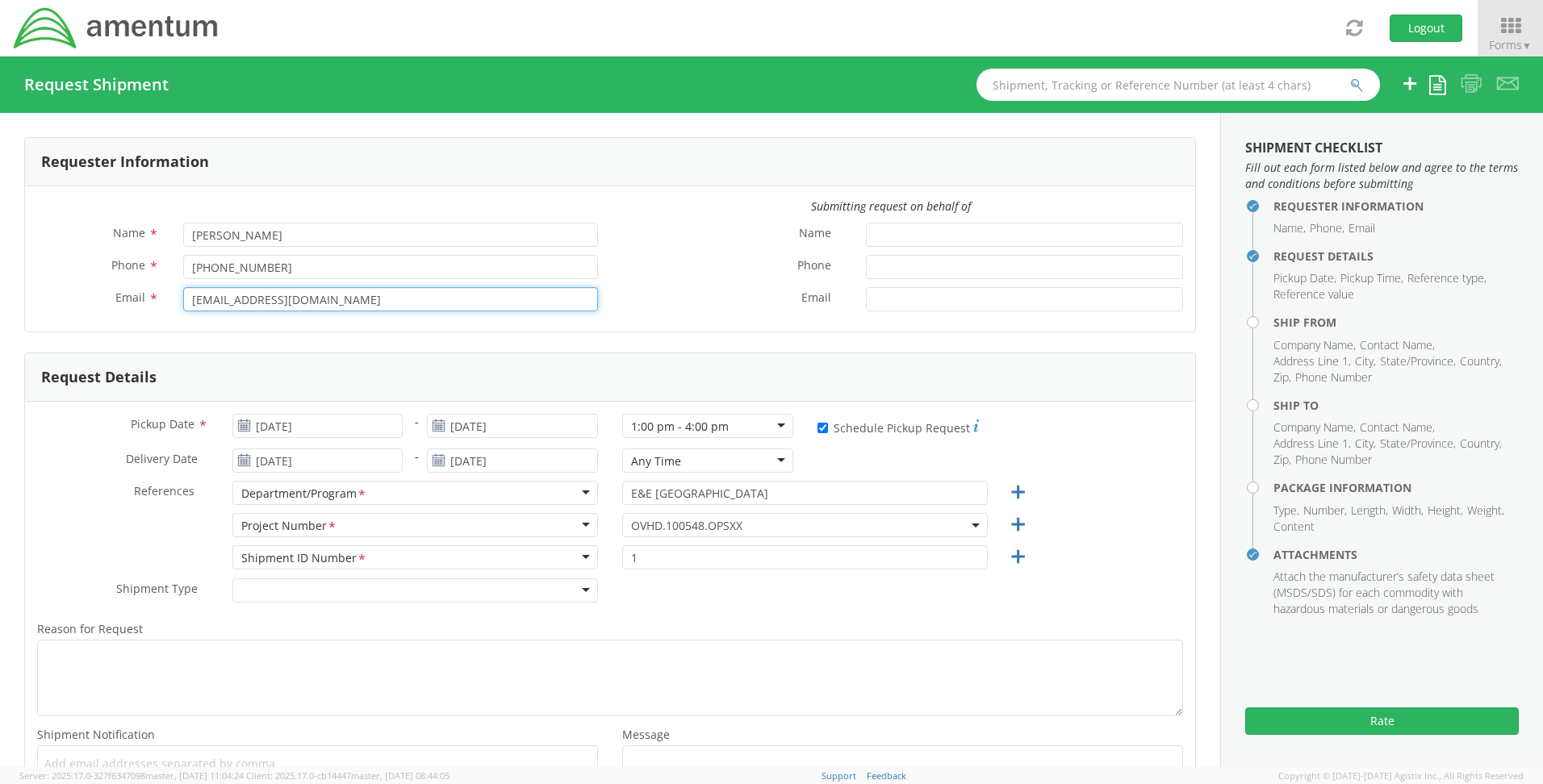
click at [0, 289] on html "annexa Batch Shipping Guide Created with Sketch. calendar Created with Sketch." at bounding box center [771, 392] width 1543 height 784
type input "[PERSON_NAME][EMAIL_ADDRESS][PERSON_NAME][DOMAIN_NAME]"
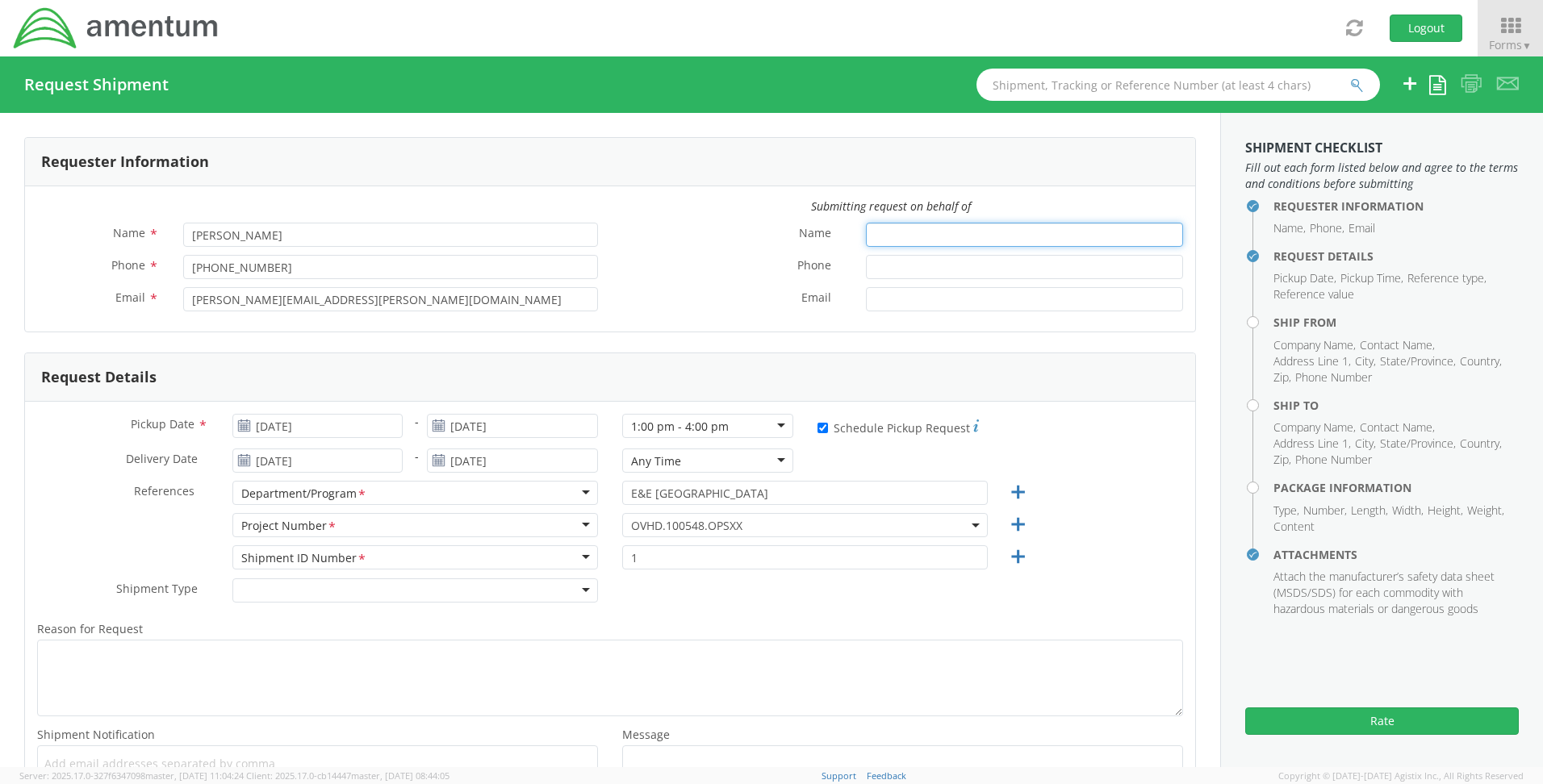
type input "[PERSON_NAME]"
type input "8035223082"
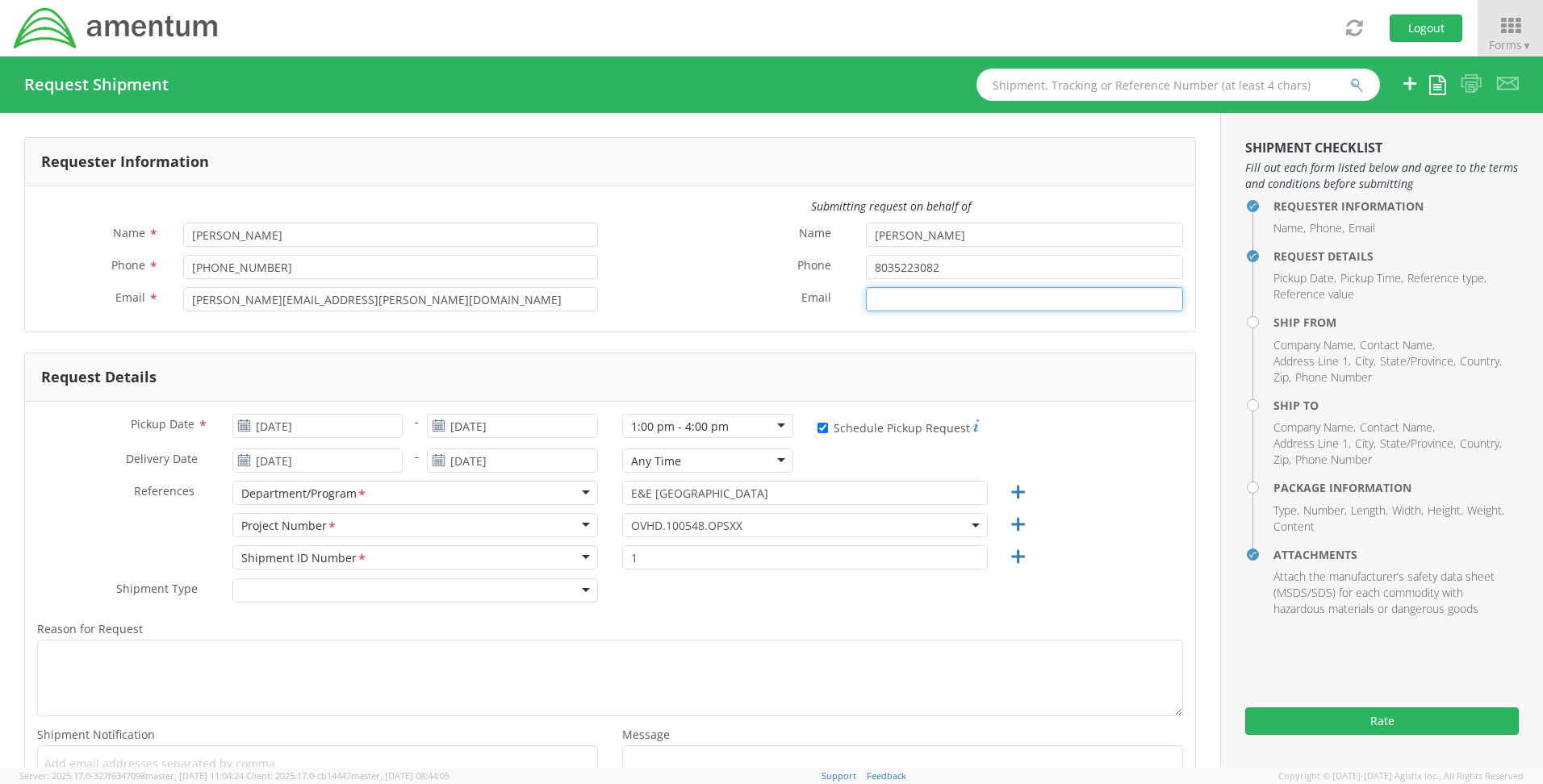
type input "[PERSON_NAME][EMAIL_ADDRESS][PERSON_NAME][DOMAIN_NAME]"
drag, startPoint x: 1024, startPoint y: 297, endPoint x: 827, endPoint y: 294, distance: 197.0
click at [827, 294] on div "Email * [PERSON_NAME][EMAIL_ADDRESS][PERSON_NAME][DOMAIN_NAME]" at bounding box center [902, 299] width 585 height 24
drag, startPoint x: 945, startPoint y: 269, endPoint x: 823, endPoint y: 265, distance: 122.1
click at [823, 265] on div "Phone * 8035223082" at bounding box center [902, 266] width 585 height 24
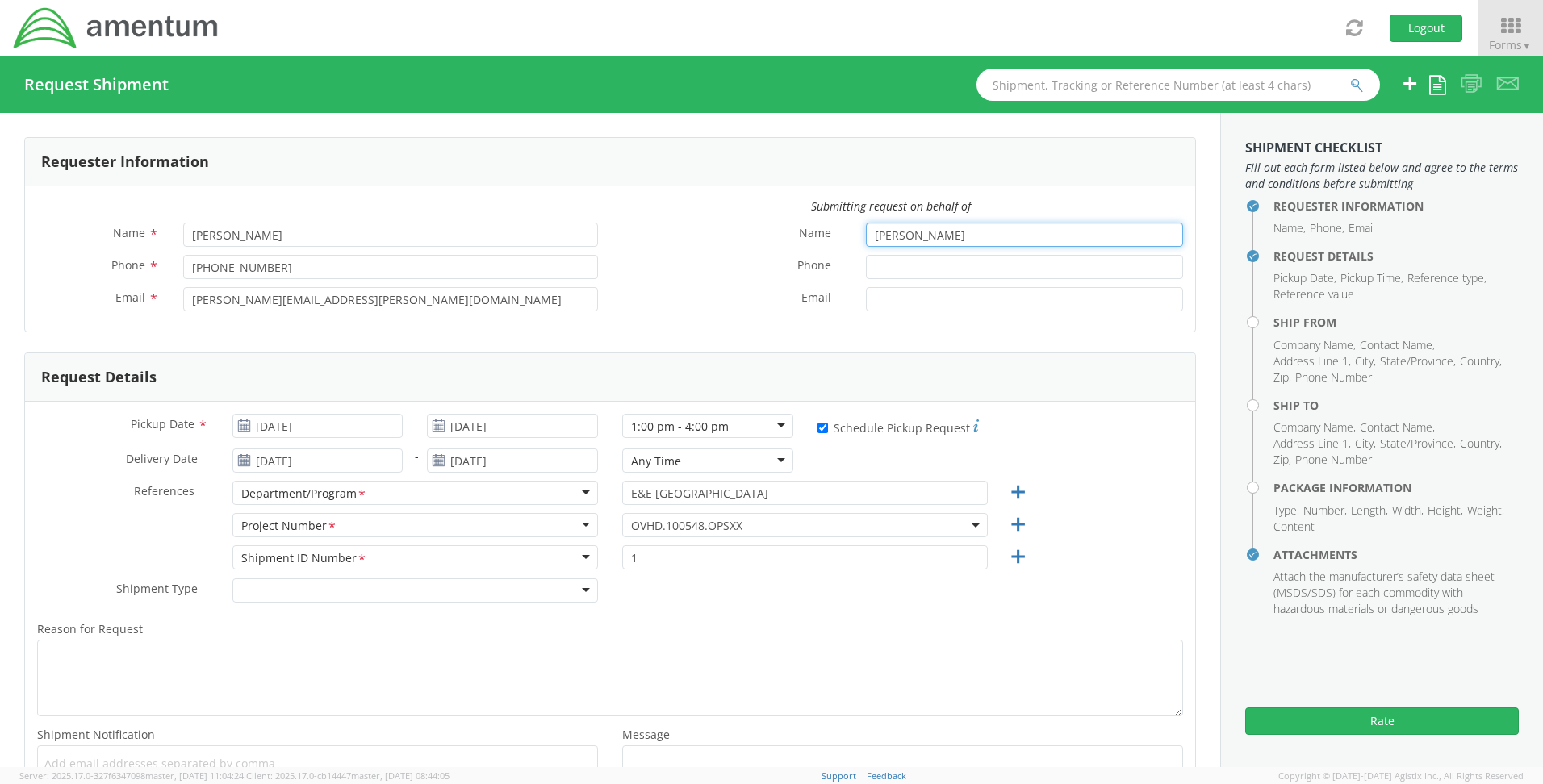
drag, startPoint x: 1011, startPoint y: 234, endPoint x: 707, endPoint y: 235, distance: 304.0
click at [707, 235] on div "Name * [PERSON_NAME]" at bounding box center [902, 234] width 585 height 24
click at [602, 247] on div "Name * [PERSON_NAME]" at bounding box center [317, 239] width 585 height 32
click at [754, 525] on span "OVHD.100548.OPSXX" at bounding box center [805, 525] width 348 height 15
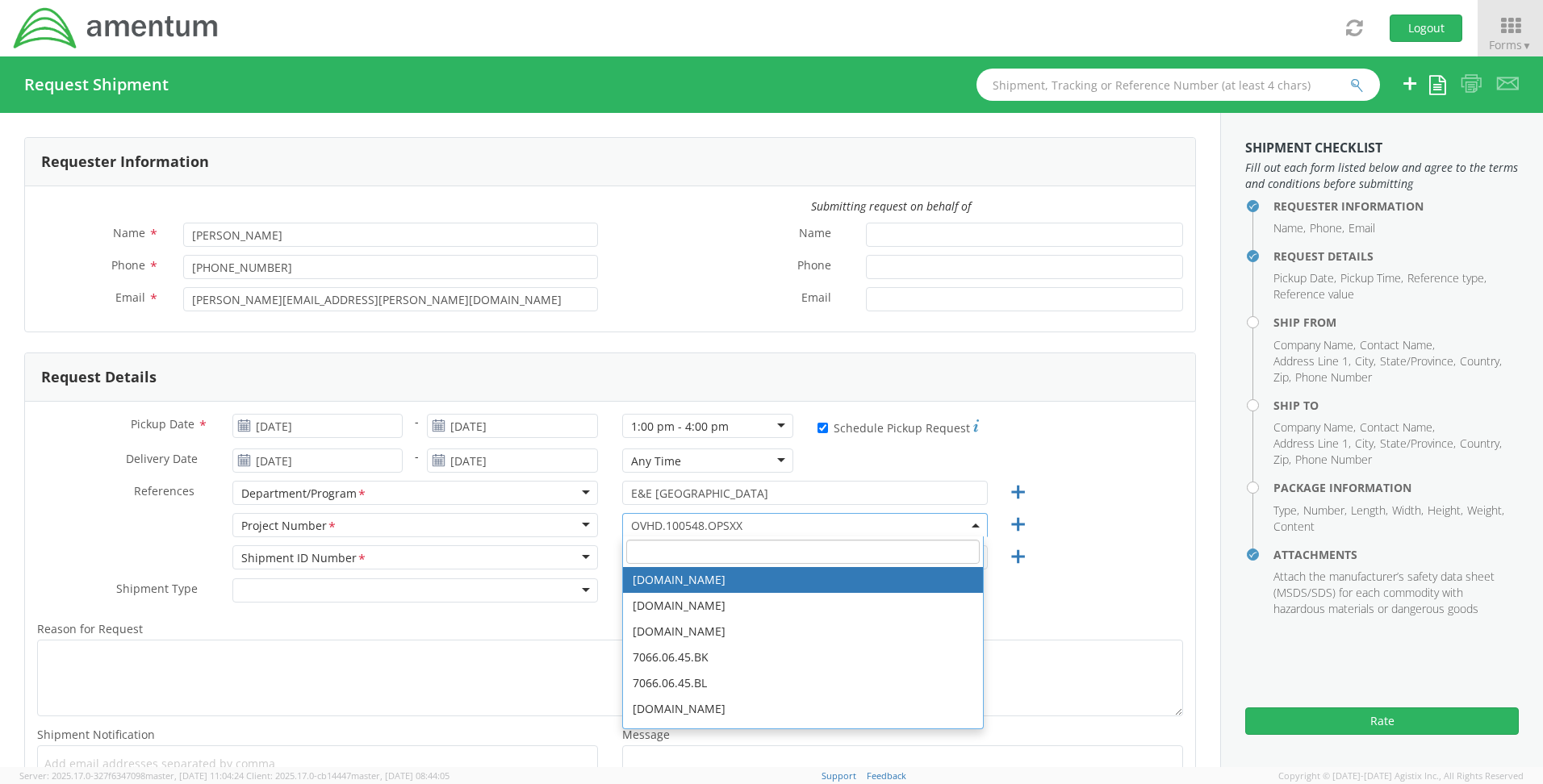
click at [664, 544] on input "search" at bounding box center [802, 551] width 353 height 24
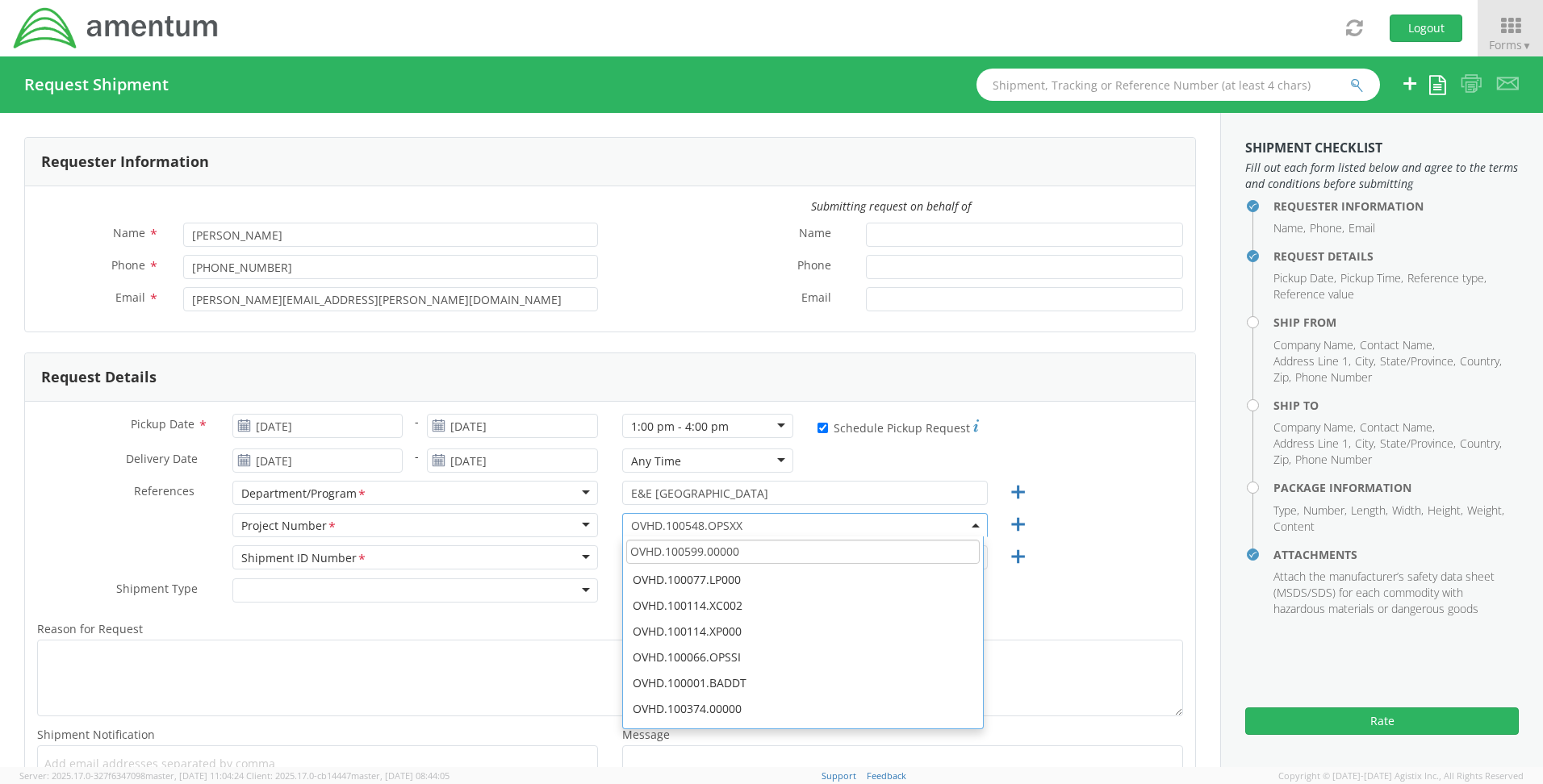
scroll to position [6944, 0]
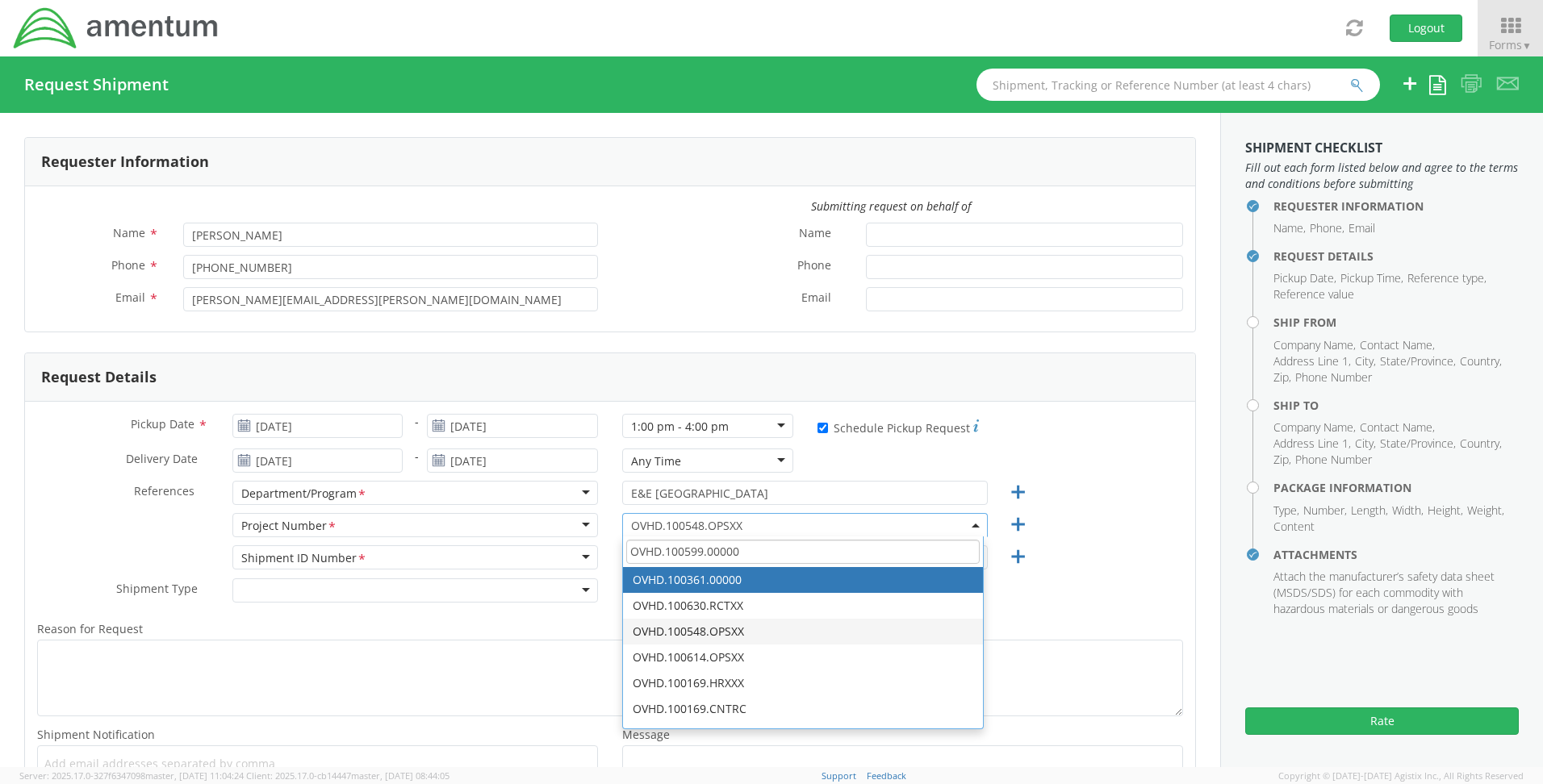
type input "OVHD.100599.00000"
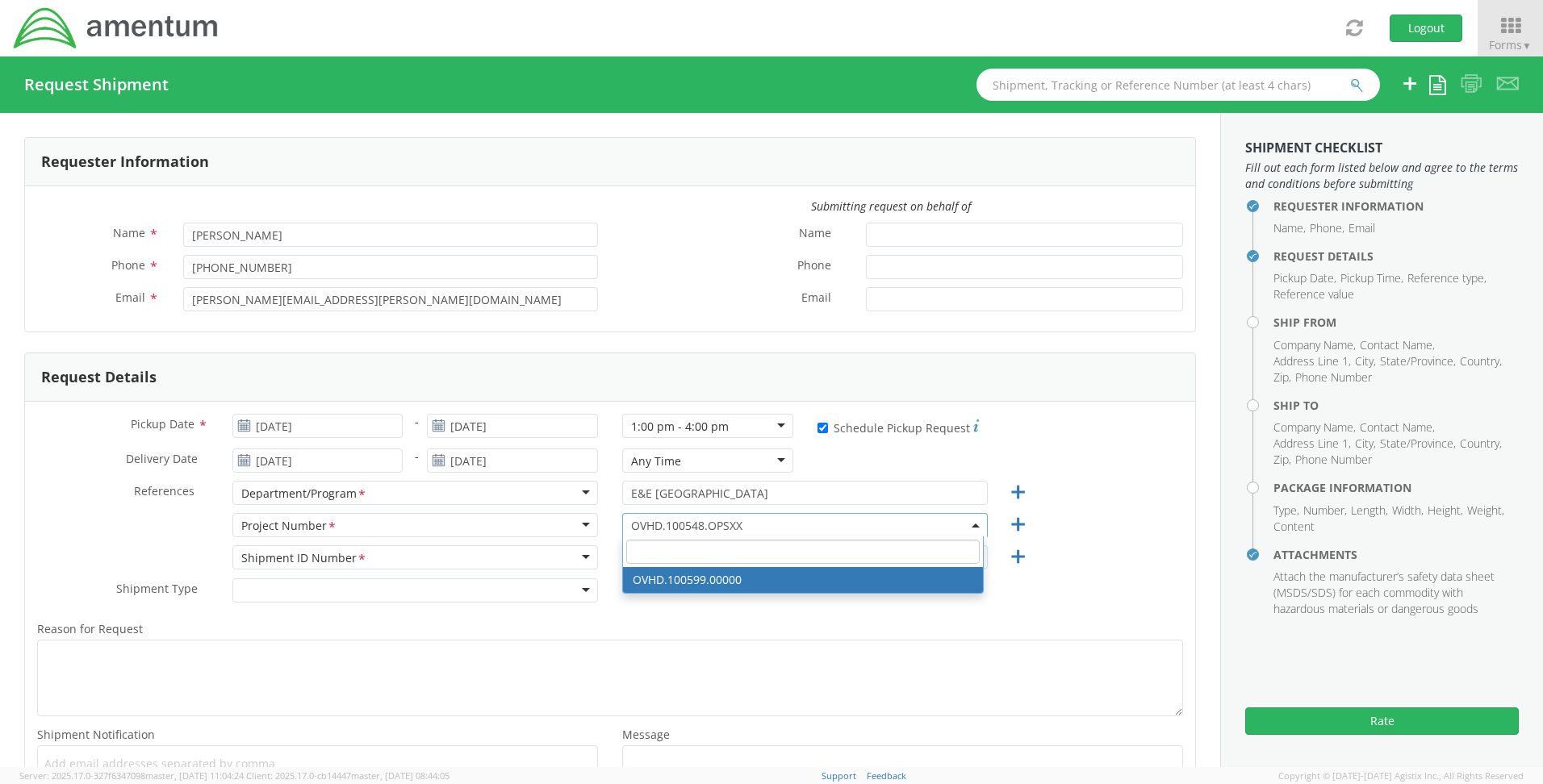
select select "OVHD.100599.00000"
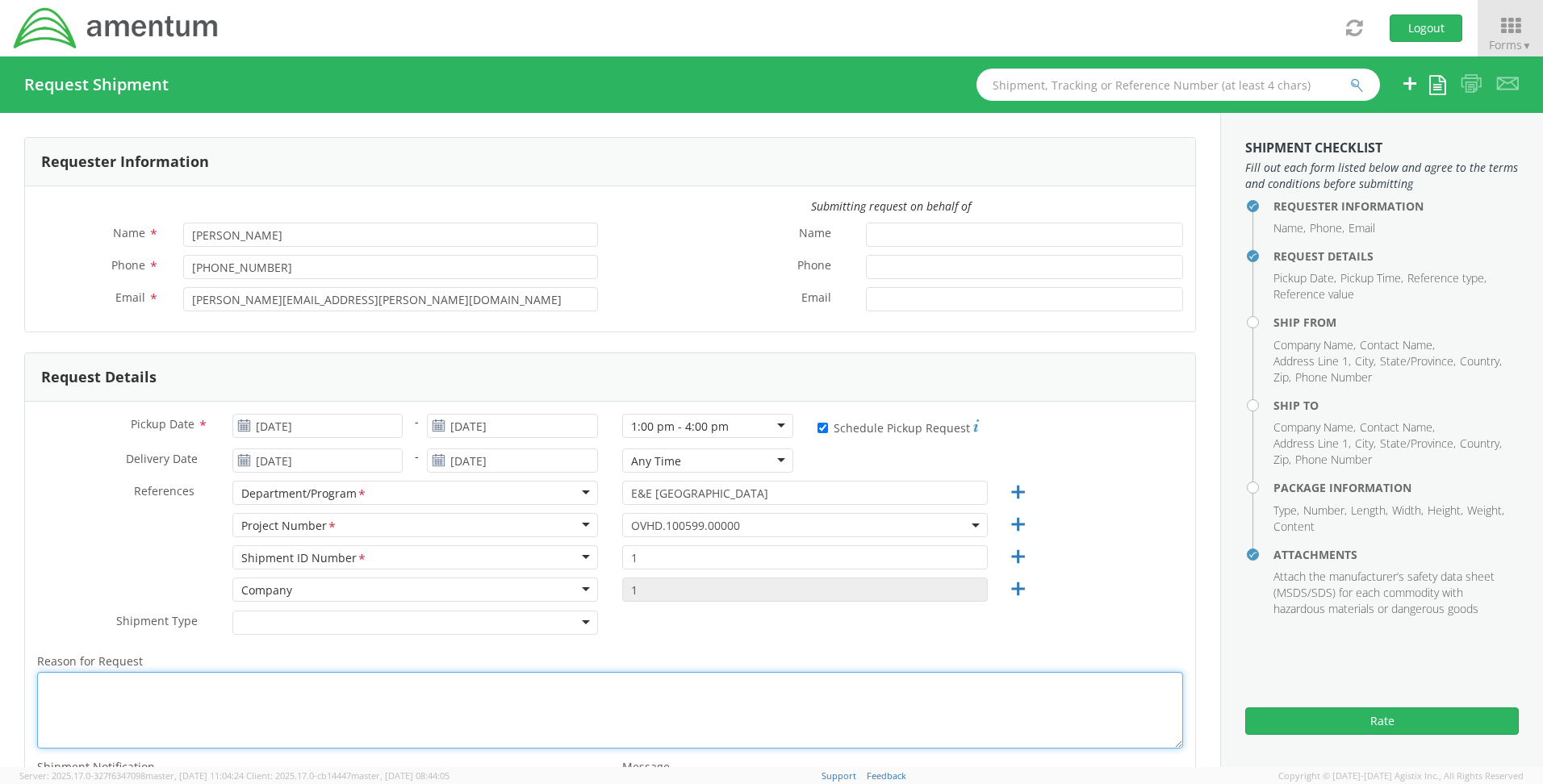
click at [131, 688] on textarea "Reason for Request *" at bounding box center [610, 710] width 1146 height 77
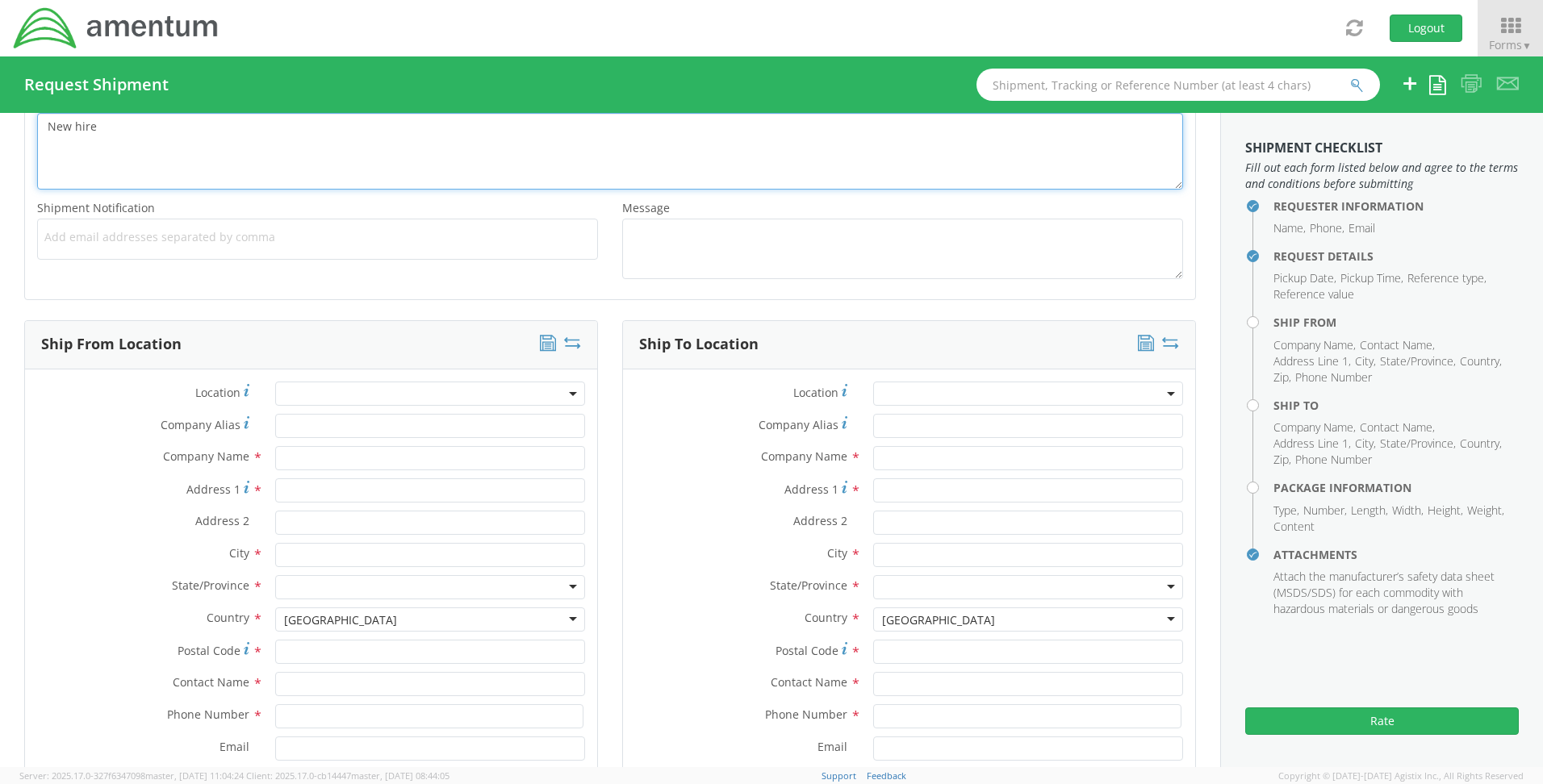
scroll to position [565, 0]
type textarea "New hire"
click at [331, 451] on input "text" at bounding box center [430, 452] width 310 height 24
type input "Amentum"
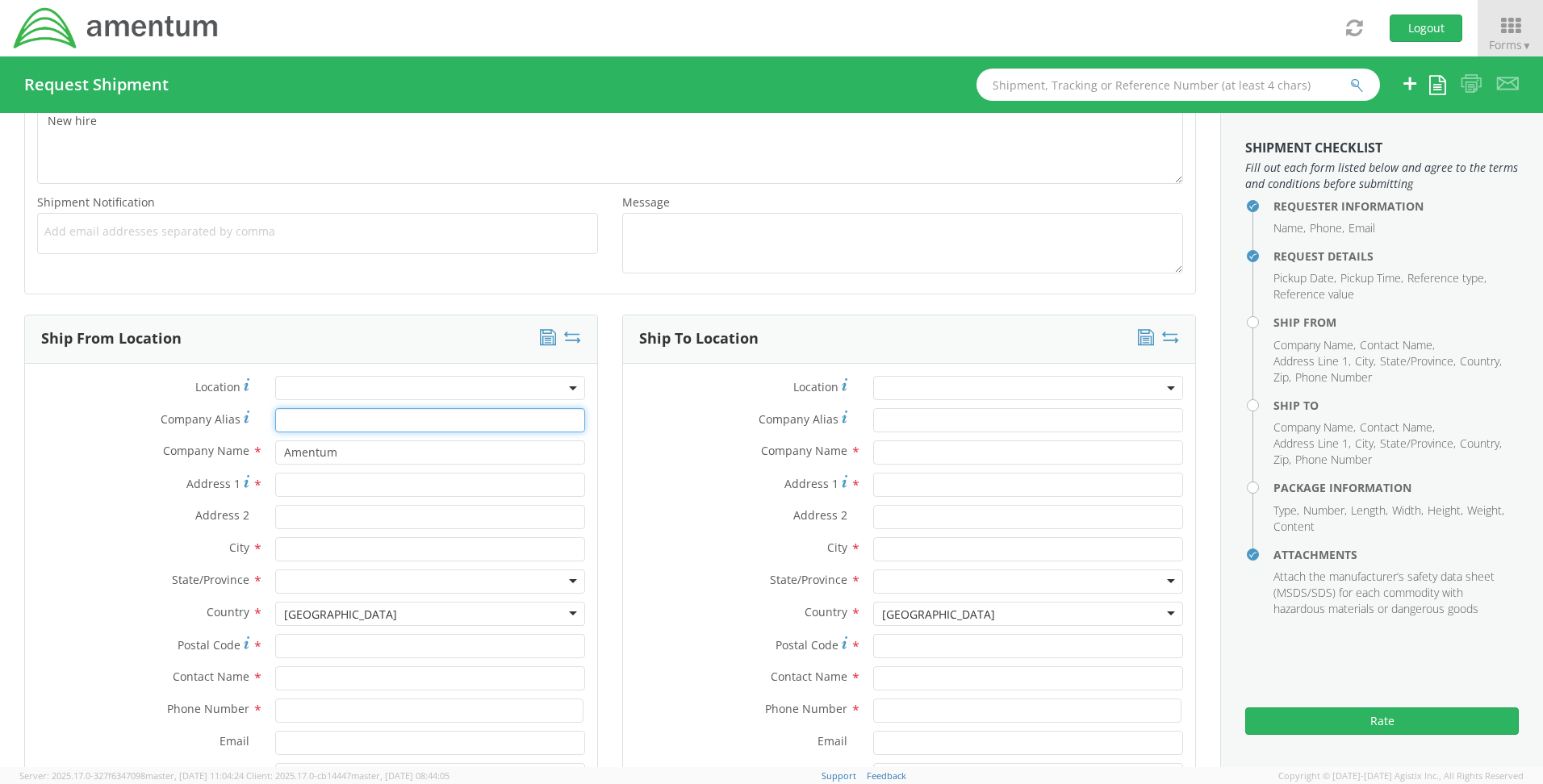
type input "Amentum"
type input "[STREET_ADDRESS][PERSON_NAME]"
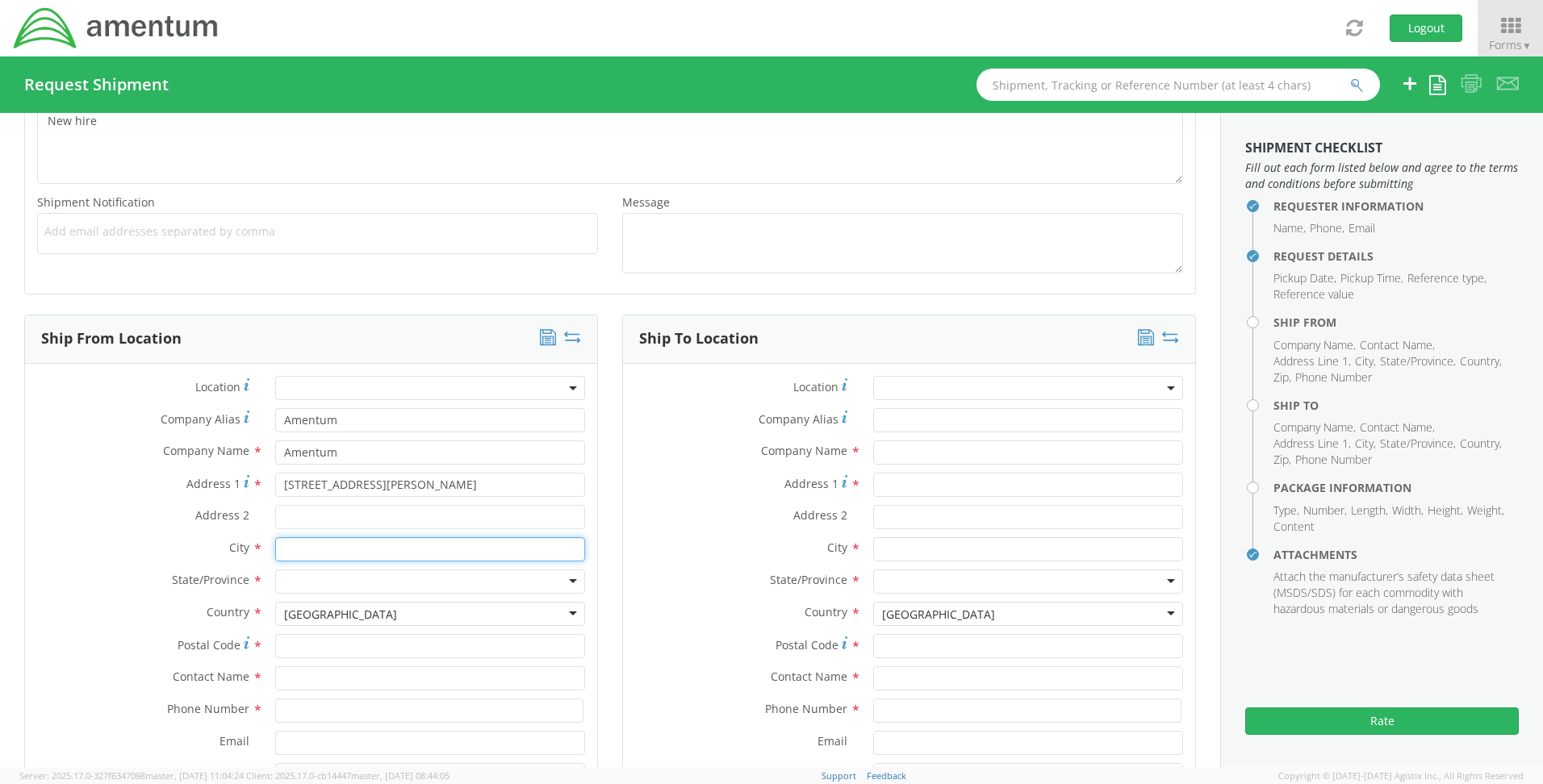
type input "Aiken"
type input "29801"
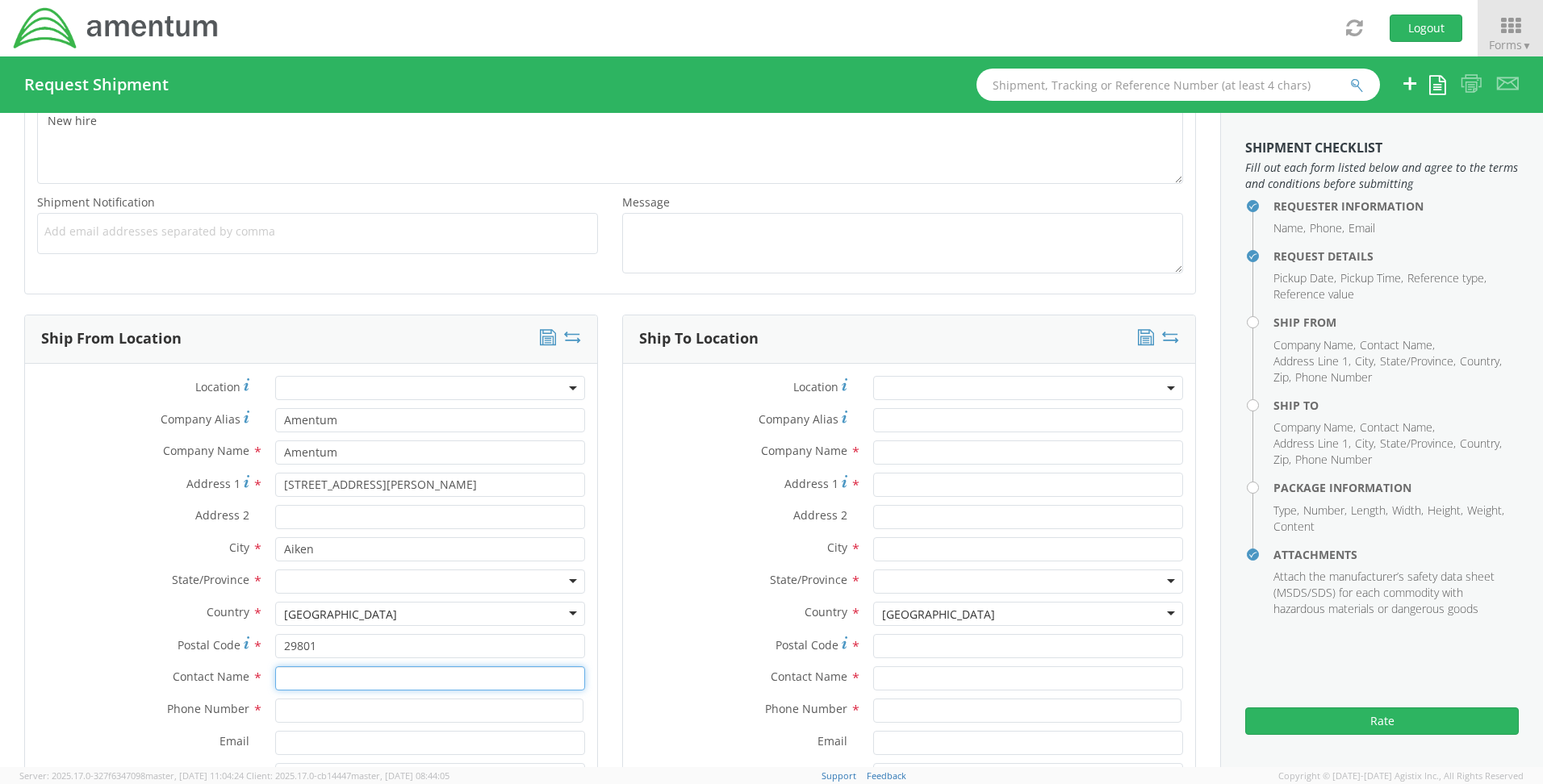
type input "[PERSON_NAME]"
type input "8035223082"
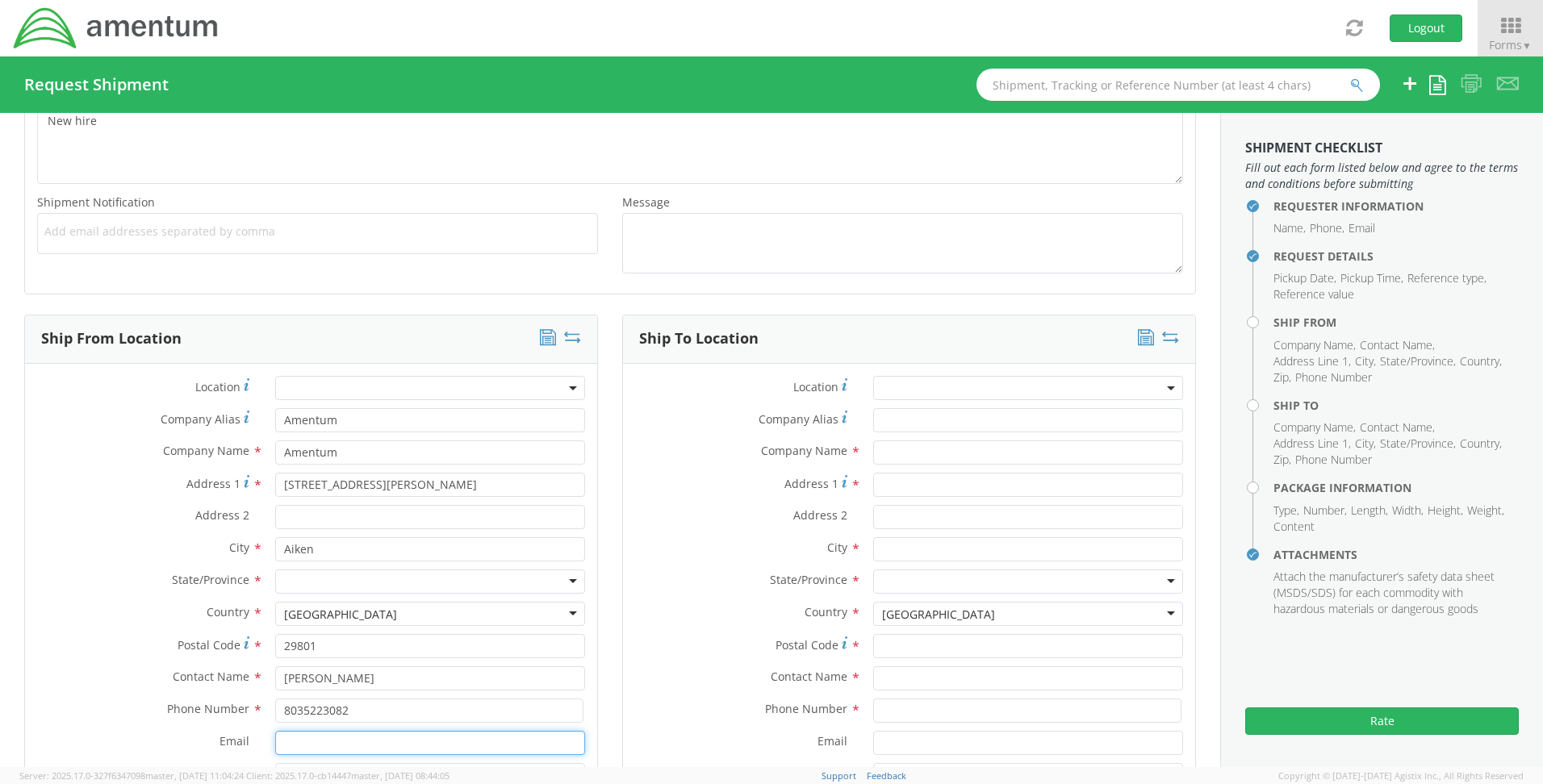
type input "[PERSON_NAME][EMAIL_ADDRESS][PERSON_NAME][DOMAIN_NAME]"
type input "Amentum"
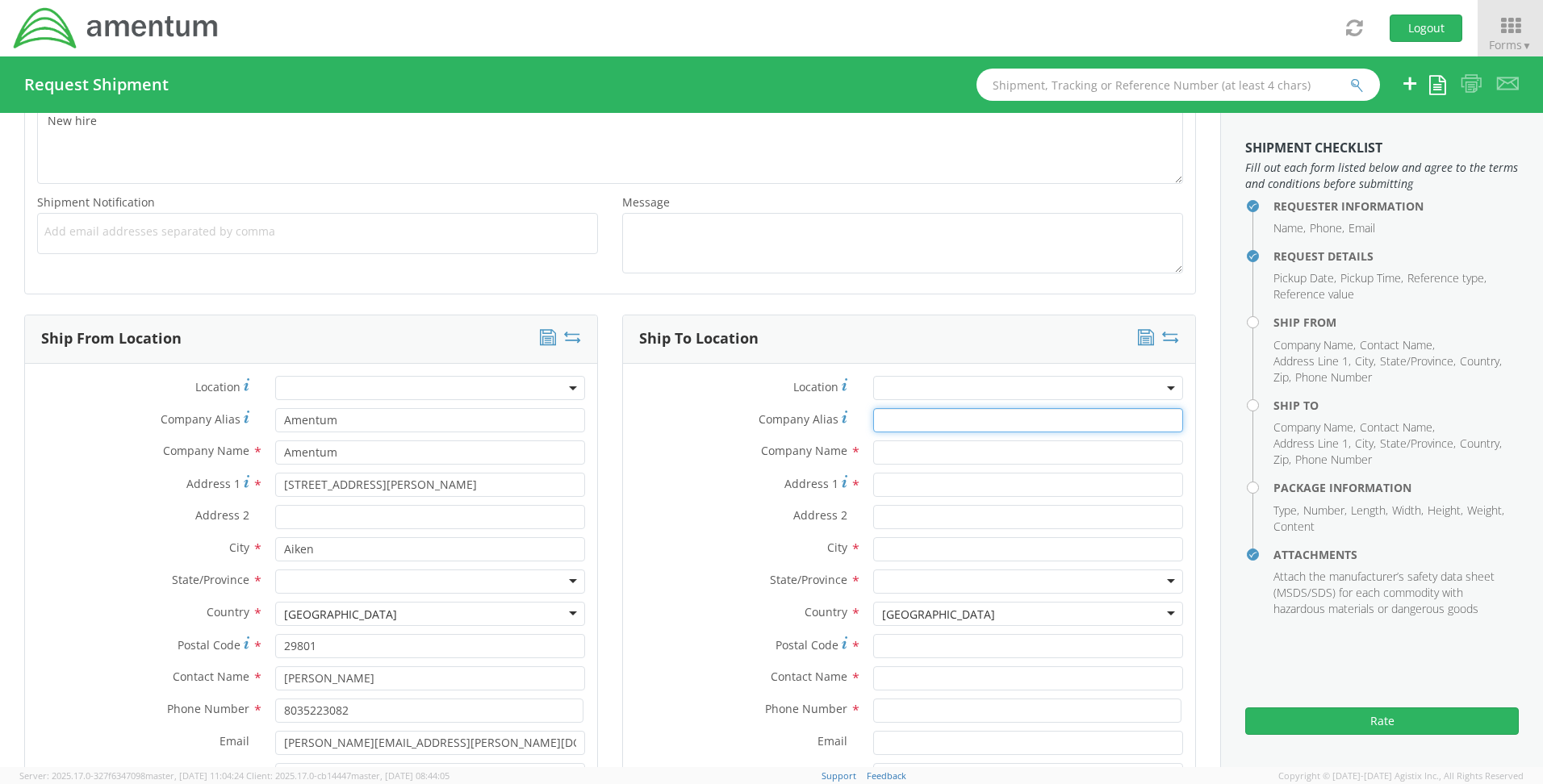
type input "Amentum"
type input "[STREET_ADDRESS][PERSON_NAME]"
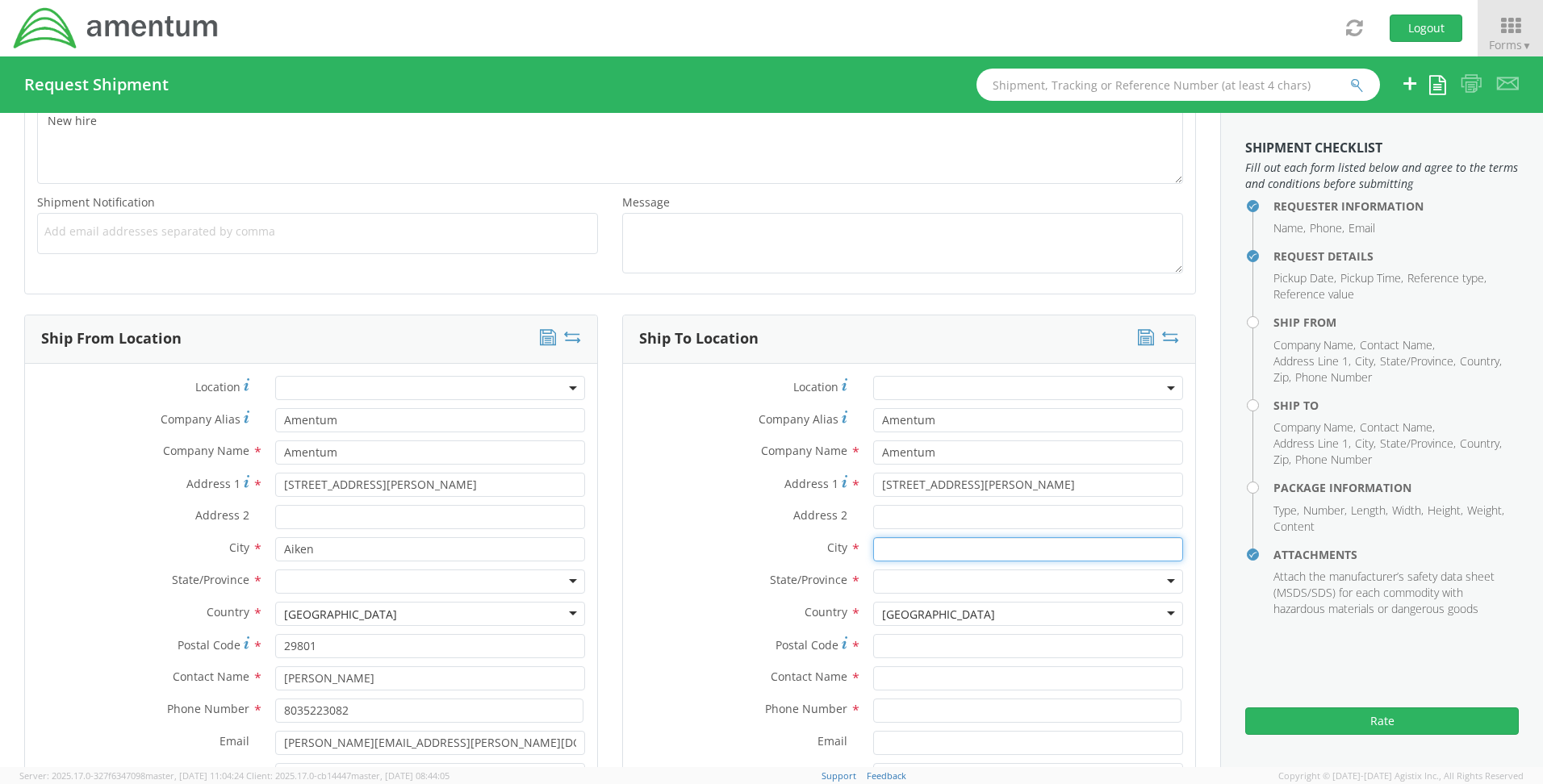
type input "Aiken"
type input "29801"
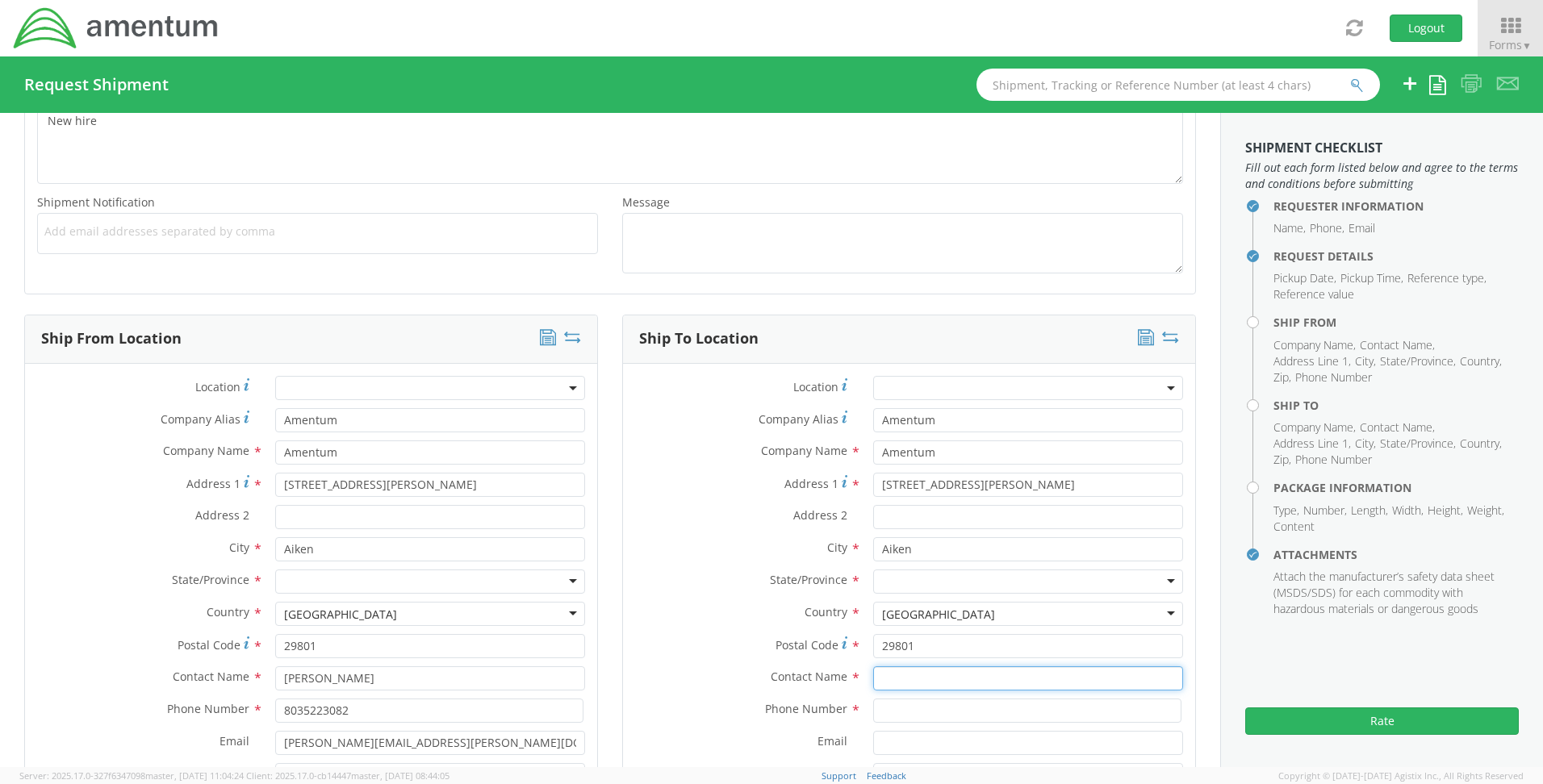
type input "[PERSON_NAME]"
type input "8035223082"
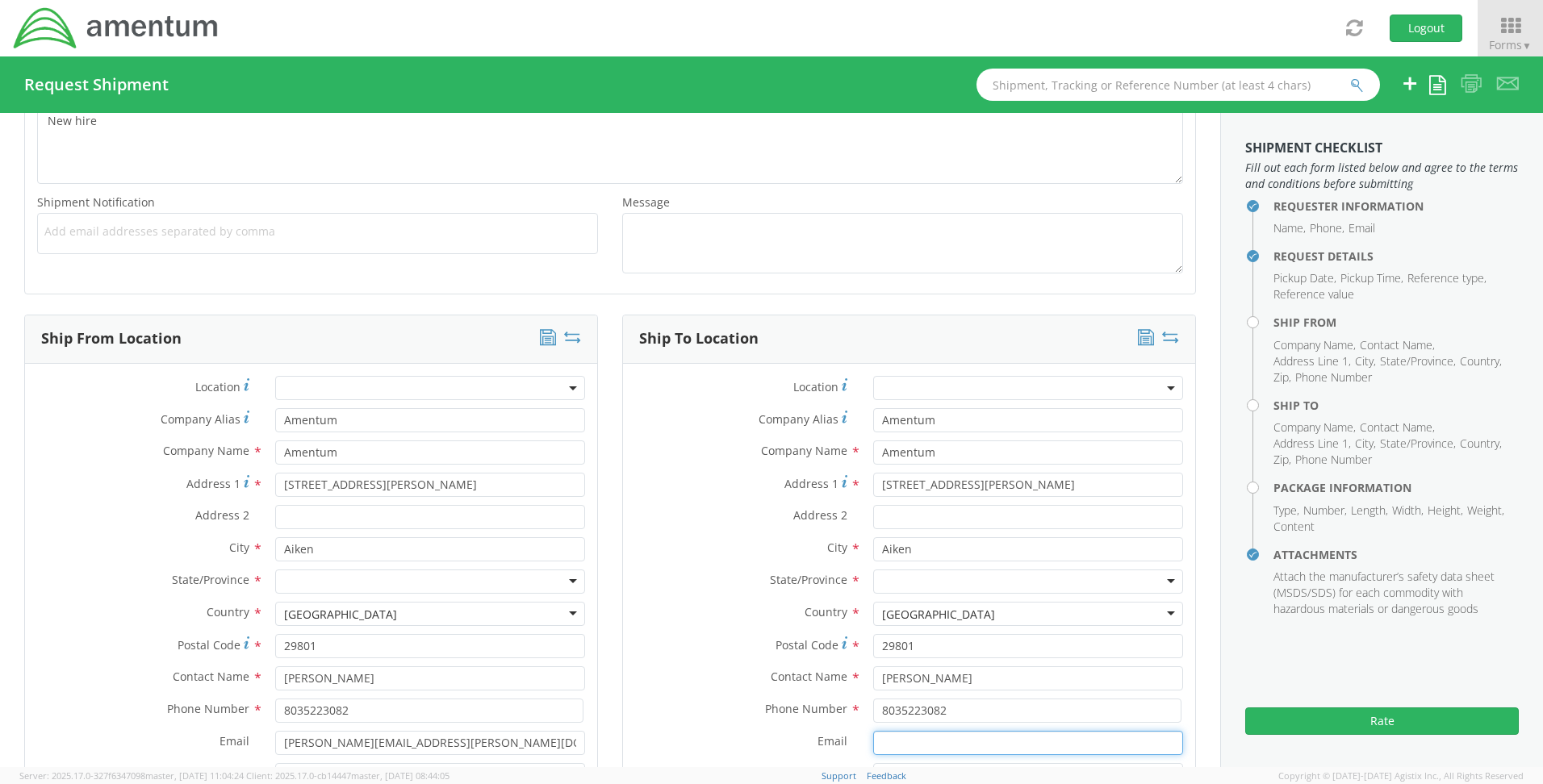
type input "[PERSON_NAME][EMAIL_ADDRESS][PERSON_NAME][DOMAIN_NAME]"
type input "Amentum"
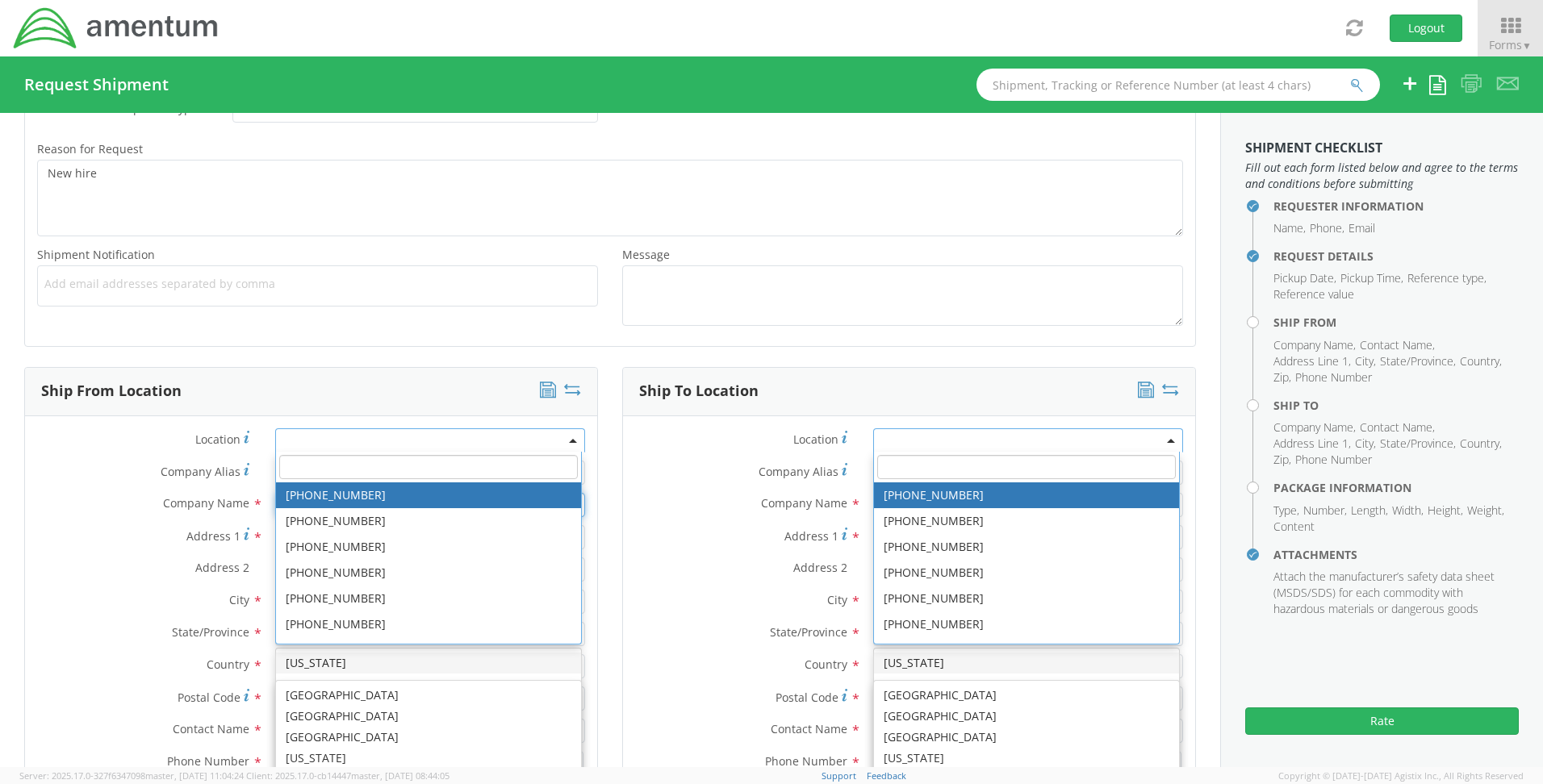
scroll to position [0, 0]
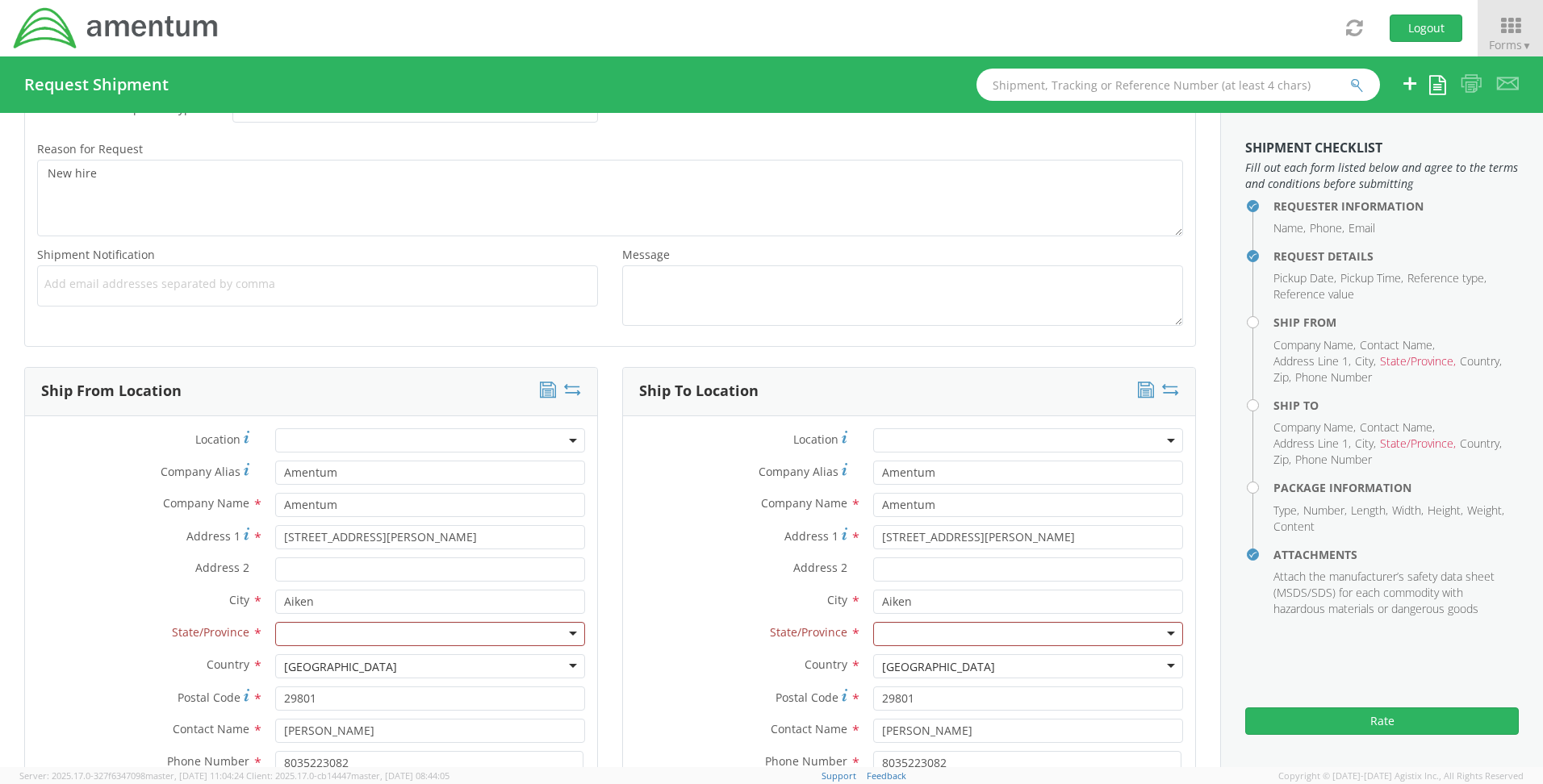
click at [132, 588] on div "Address 2 *" at bounding box center [311, 573] width 572 height 32
click at [292, 632] on div at bounding box center [430, 634] width 310 height 24
type input "s"
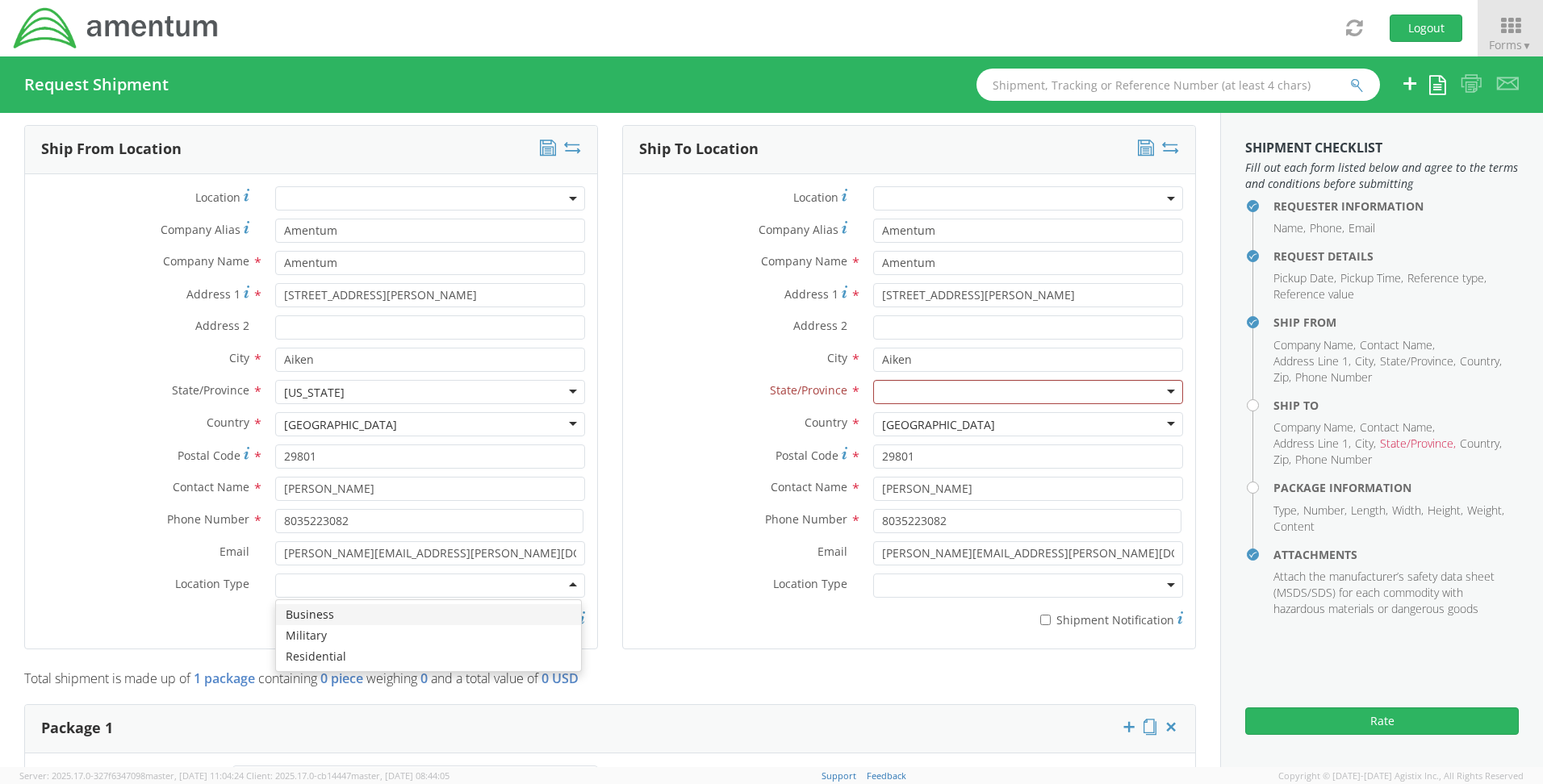
click at [334, 581] on div at bounding box center [430, 585] width 310 height 24
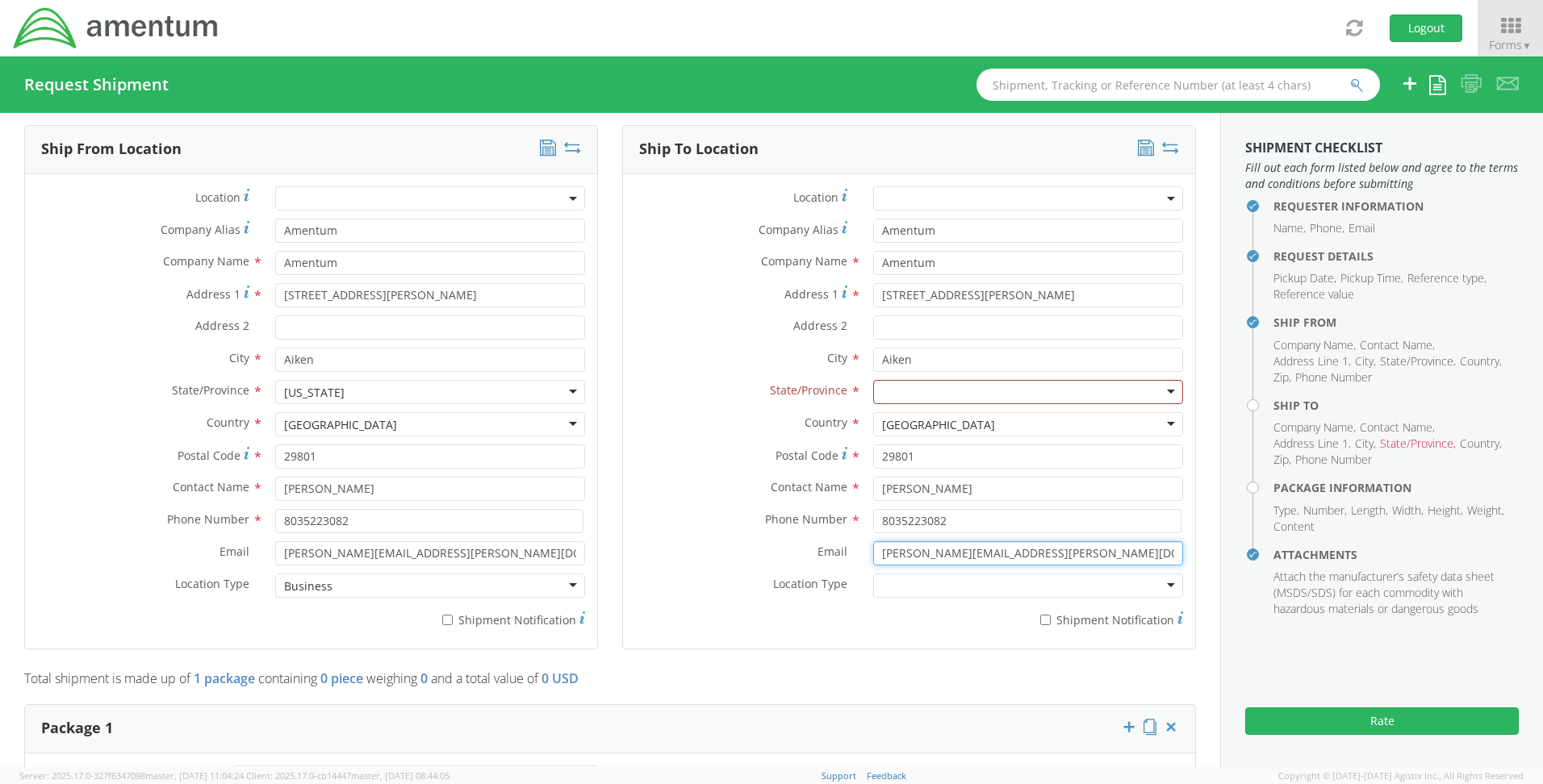
drag, startPoint x: 1054, startPoint y: 555, endPoint x: 783, endPoint y: 554, distance: 271.0
click at [783, 554] on div "Email * [PERSON_NAME][EMAIL_ADDRESS][PERSON_NAME][DOMAIN_NAME]" at bounding box center [909, 553] width 572 height 24
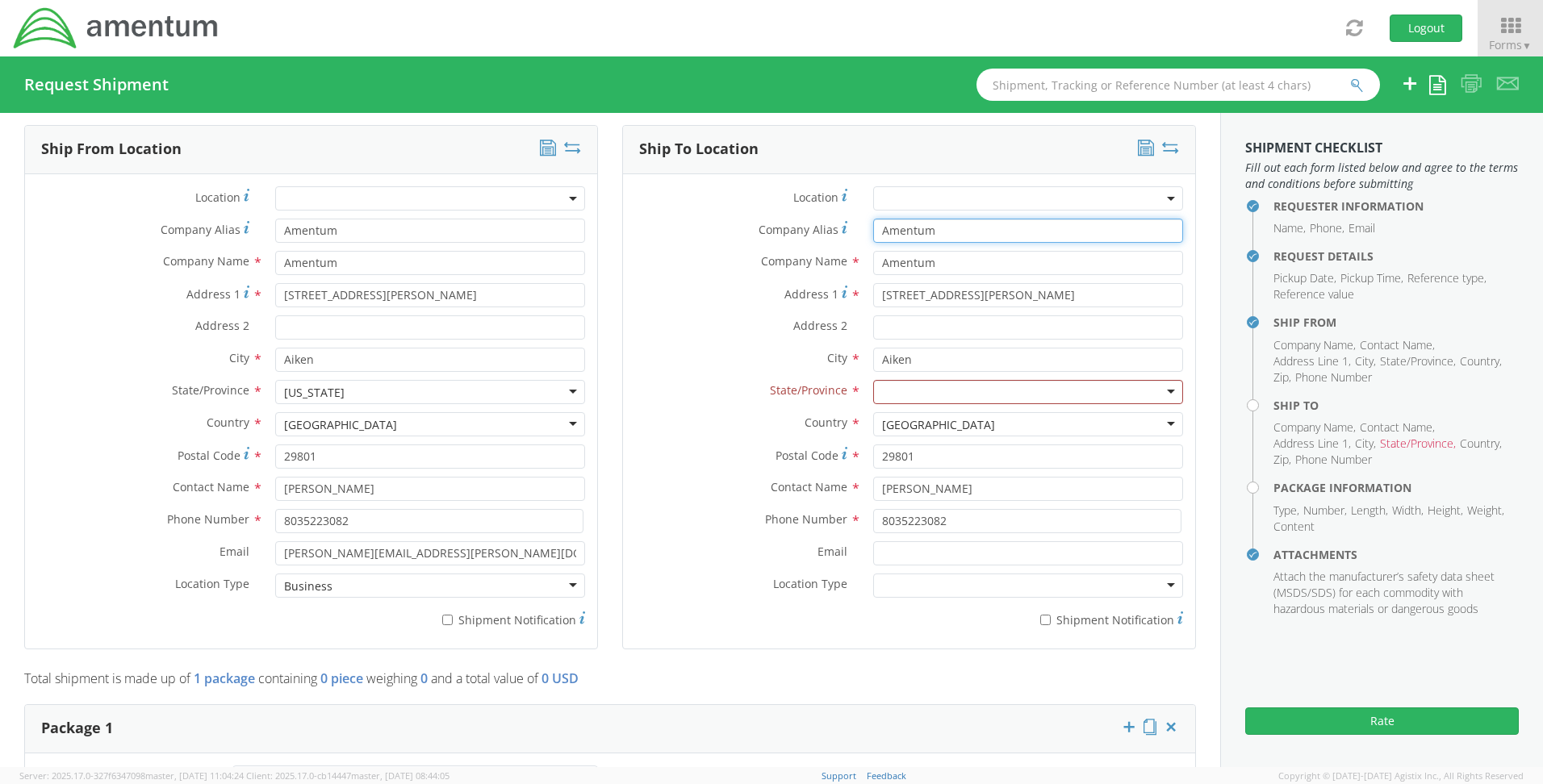
drag, startPoint x: 837, startPoint y: 228, endPoint x: 752, endPoint y: 226, distance: 85.0
click at [752, 226] on div "Company Alias * Amentum" at bounding box center [909, 230] width 572 height 24
click at [721, 258] on label "Company Name *" at bounding box center [742, 261] width 238 height 21
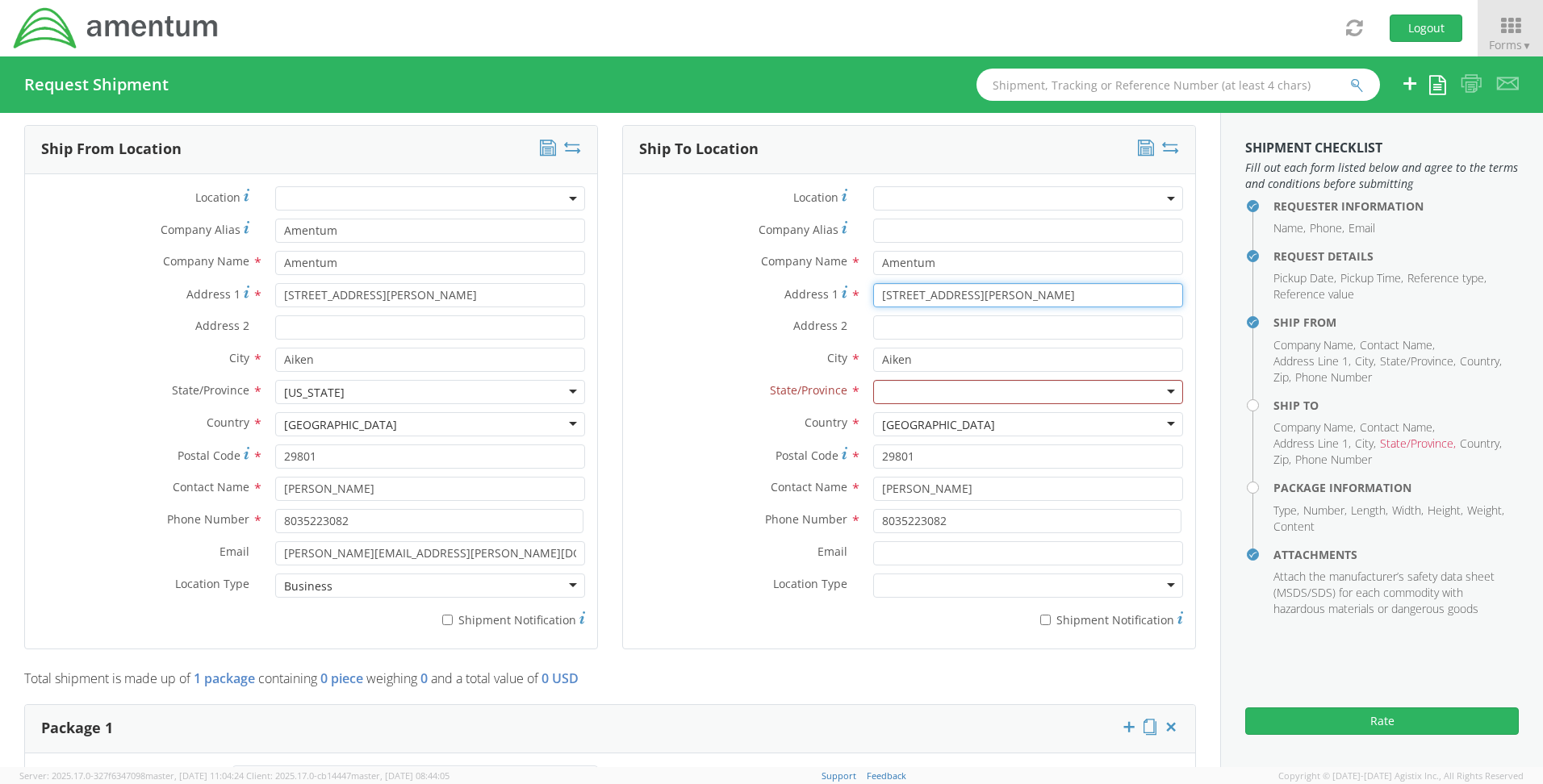
drag, startPoint x: 1026, startPoint y: 294, endPoint x: 781, endPoint y: 287, distance: 245.1
click at [781, 287] on div "Address [STREET_ADDRESS][PERSON_NAME]" at bounding box center [909, 295] width 572 height 24
click at [711, 298] on label "Address 1 *" at bounding box center [742, 294] width 238 height 22
click at [873, 298] on input "Address 1 *" at bounding box center [1028, 295] width 310 height 24
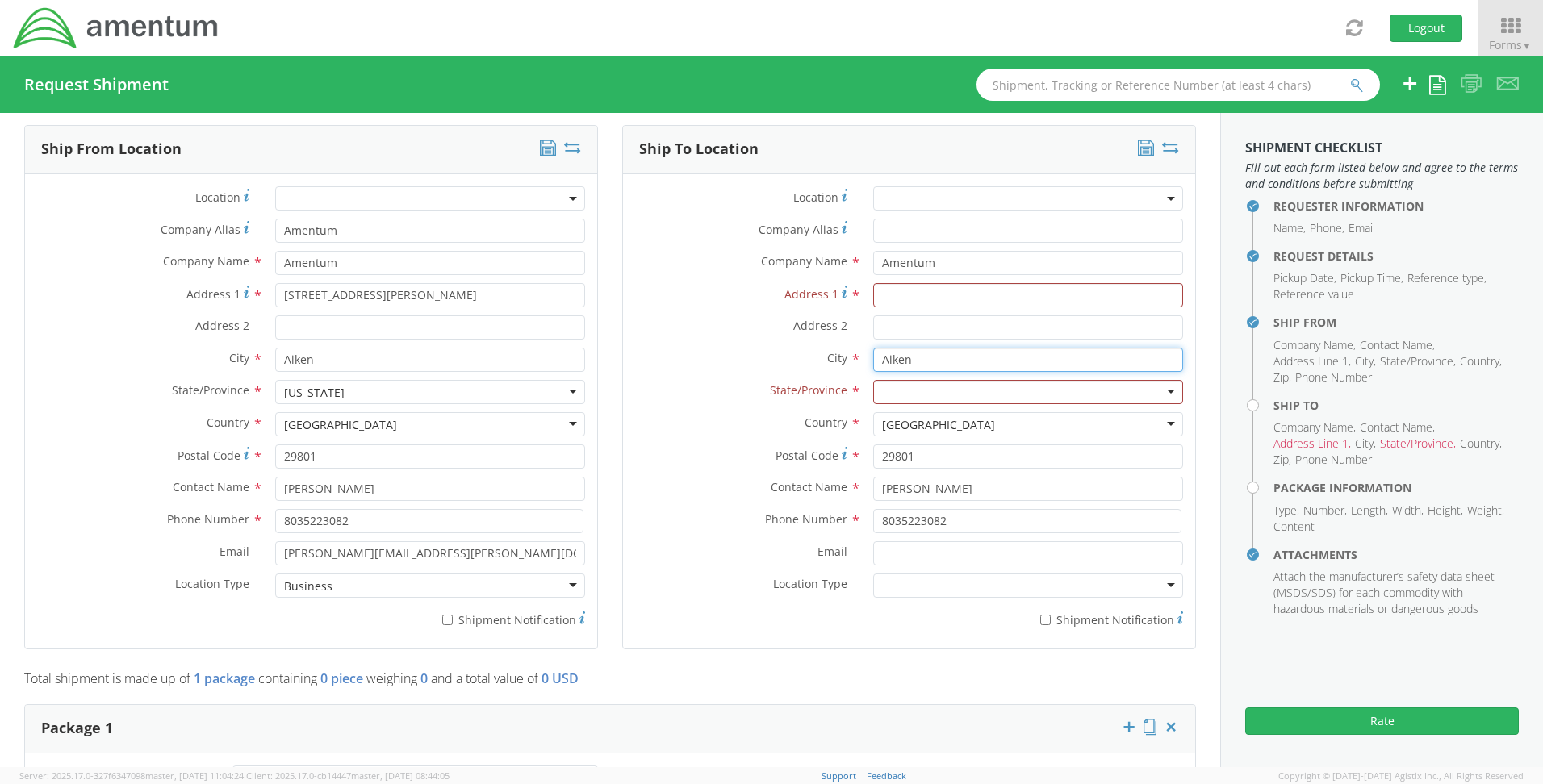
drag, startPoint x: 959, startPoint y: 368, endPoint x: 778, endPoint y: 363, distance: 181.1
click at [778, 363] on div "City * Aiken searching..." at bounding box center [909, 359] width 572 height 24
click at [650, 406] on div "State/Province * [US_STATE] [US_STATE] [US_STATE] [US_STATE] Armed Forces Ameri…" at bounding box center [909, 396] width 572 height 32
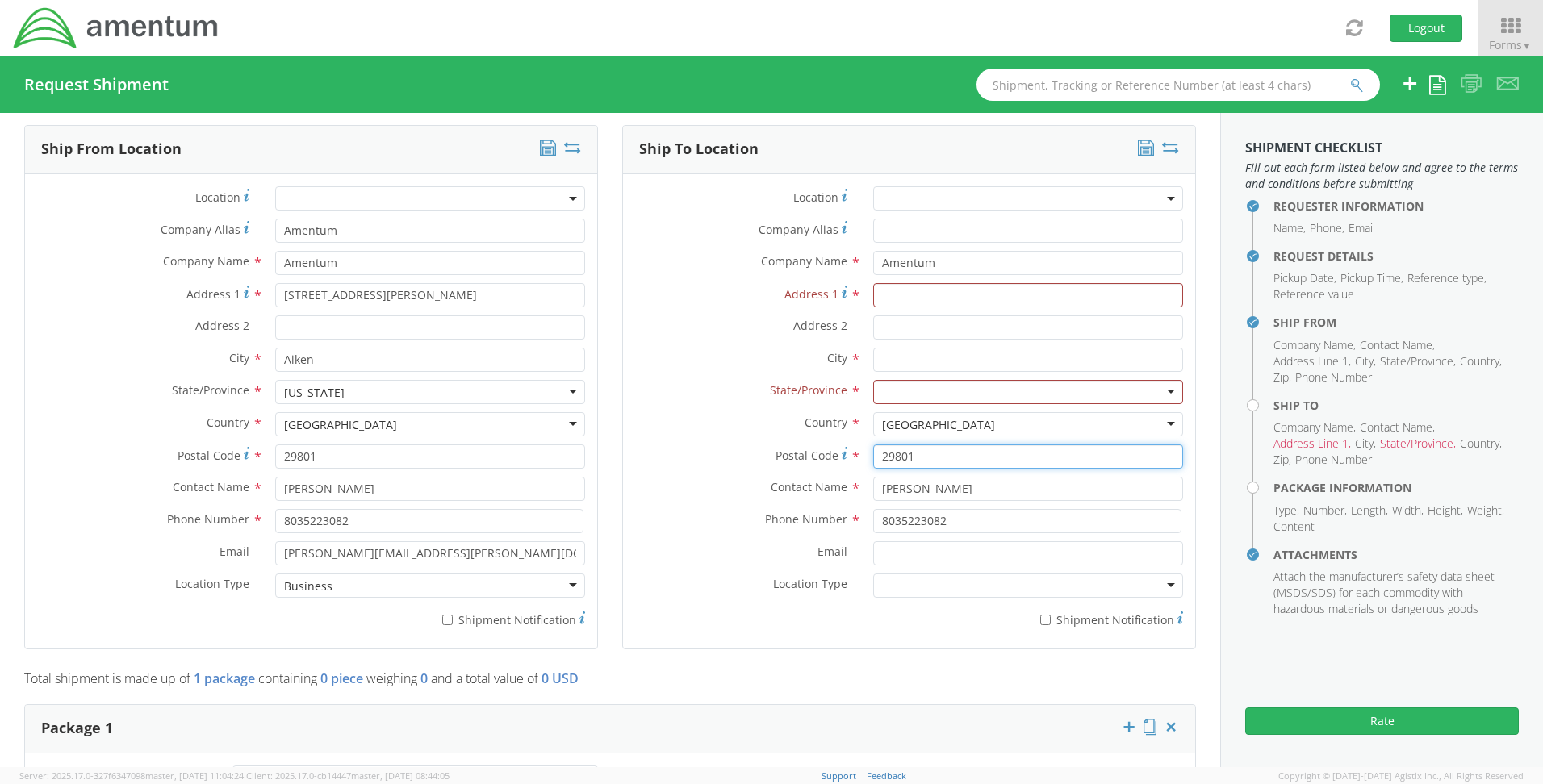
click at [745, 448] on div "Postal Code * 29801" at bounding box center [909, 456] width 572 height 24
click at [709, 458] on label "Postal Code *" at bounding box center [742, 455] width 238 height 22
click at [873, 458] on input "Postal Code *" at bounding box center [1028, 456] width 310 height 24
drag, startPoint x: 962, startPoint y: 485, endPoint x: 760, endPoint y: 482, distance: 202.0
click at [760, 482] on div "Contact Name * [PERSON_NAME]" at bounding box center [909, 488] width 572 height 24
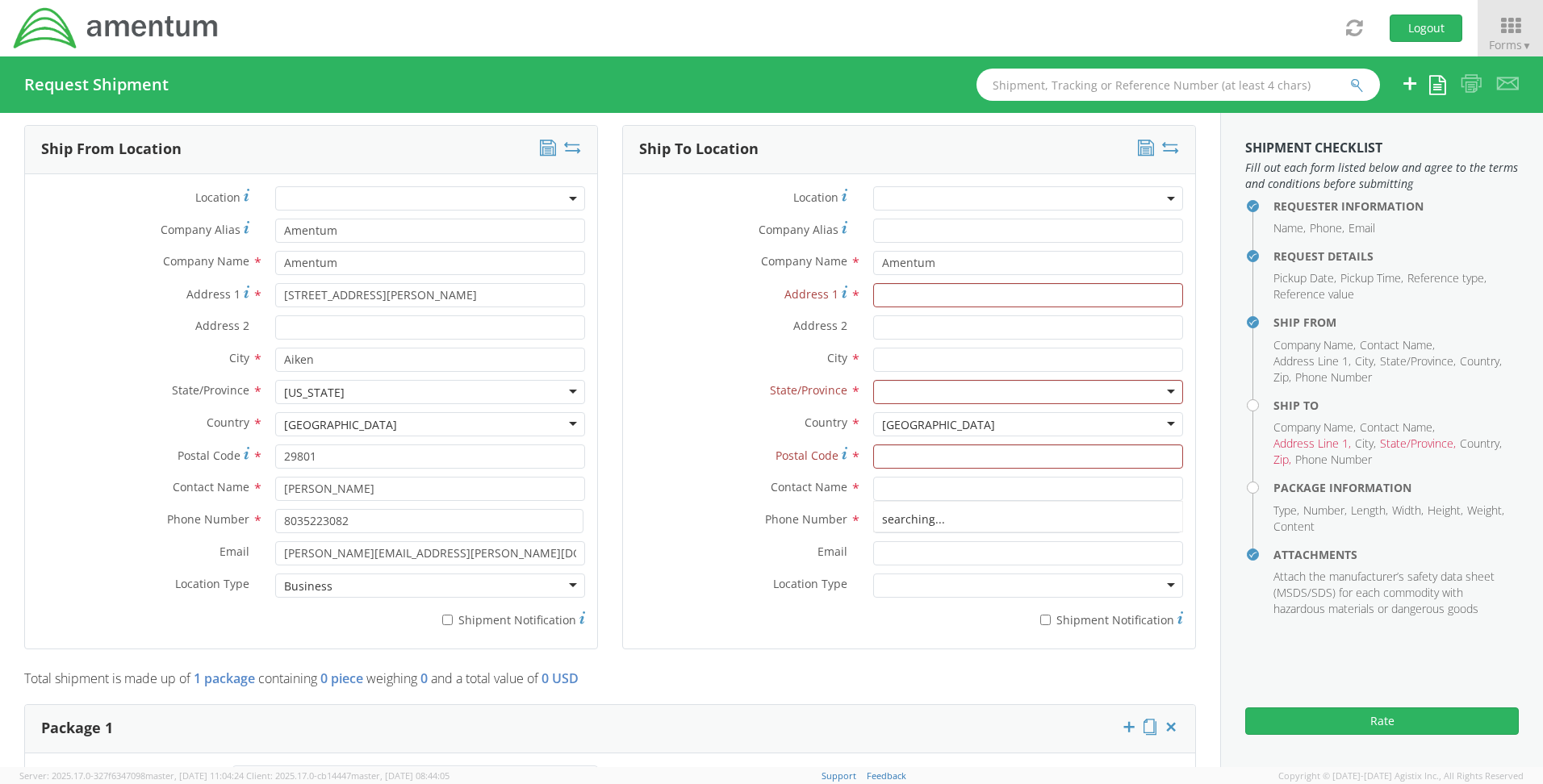
click at [731, 470] on div "Postal Code *" at bounding box center [909, 460] width 572 height 32
drag, startPoint x: 1026, startPoint y: 528, endPoint x: 826, endPoint y: 523, distance: 200.1
click at [826, 523] on div "Phone Number * 8035223082" at bounding box center [909, 520] width 572 height 24
drag, startPoint x: 731, startPoint y: 497, endPoint x: 759, endPoint y: 461, distance: 45.6
click at [731, 497] on div "Contact Name * 2-4 GSAB Production Control - ( CW3 [PERSON_NAME] ) [STREET_ADDR…" at bounding box center [909, 488] width 572 height 24
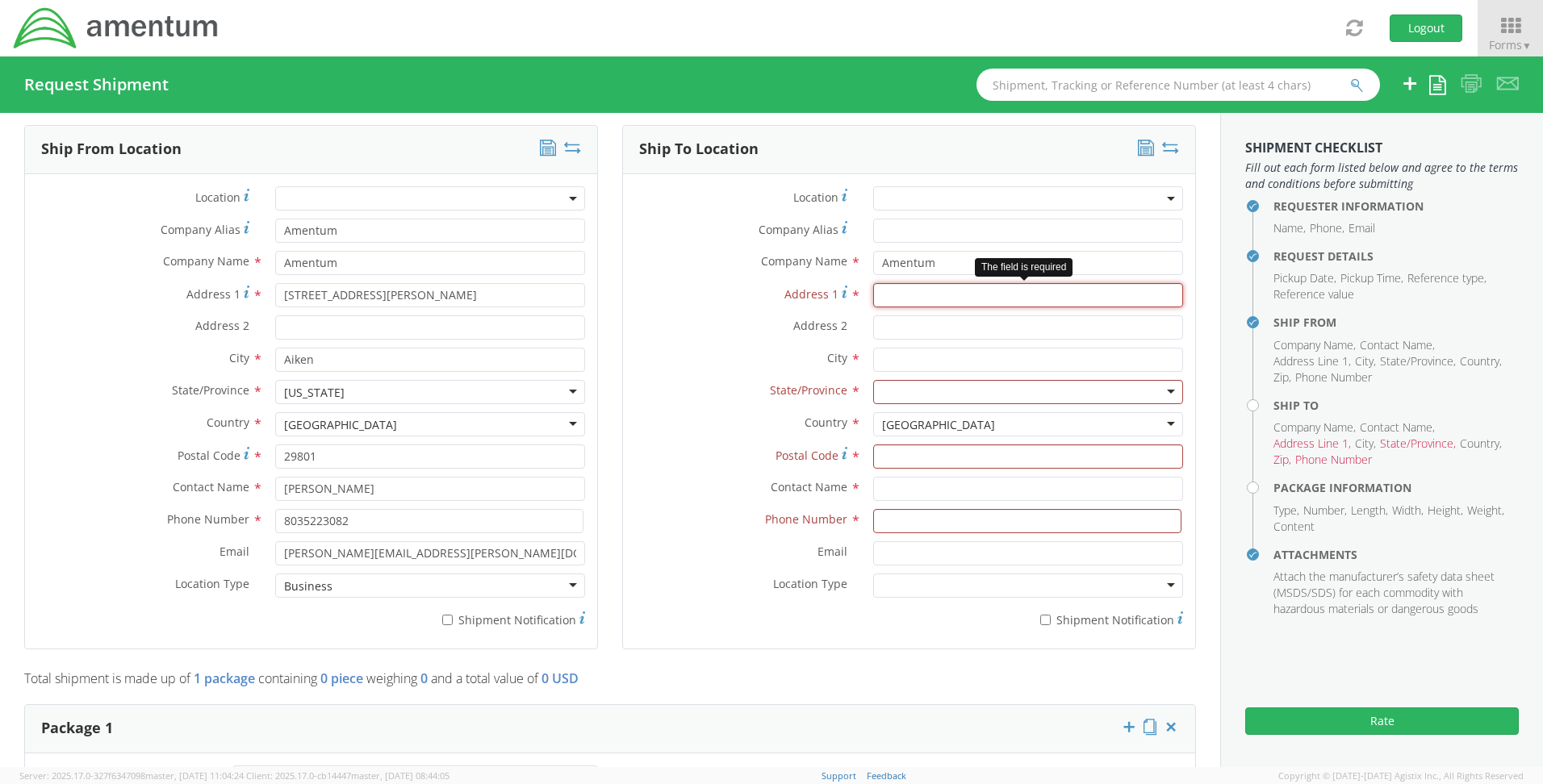
click at [900, 301] on input "Address 1 *" at bounding box center [1028, 295] width 310 height 24
type input "[STREET_ADDRESS]"
click at [914, 381] on div at bounding box center [1028, 391] width 310 height 24
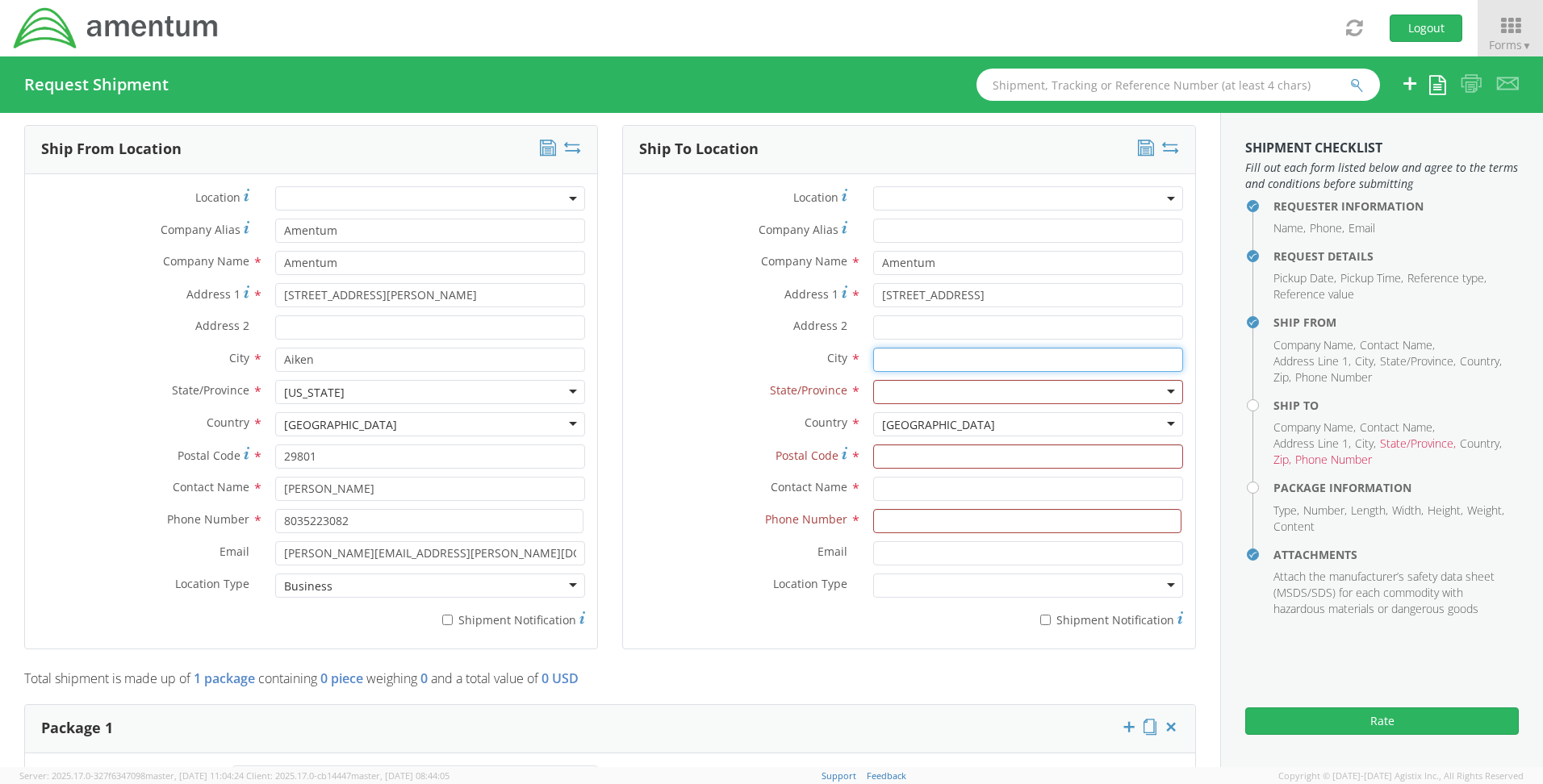
click at [910, 358] on input "text" at bounding box center [1028, 359] width 310 height 24
click at [883, 357] on input "[GEOGRAPHIC_DATA]" at bounding box center [1028, 359] width 310 height 24
type input "[GEOGRAPHIC_DATA]"
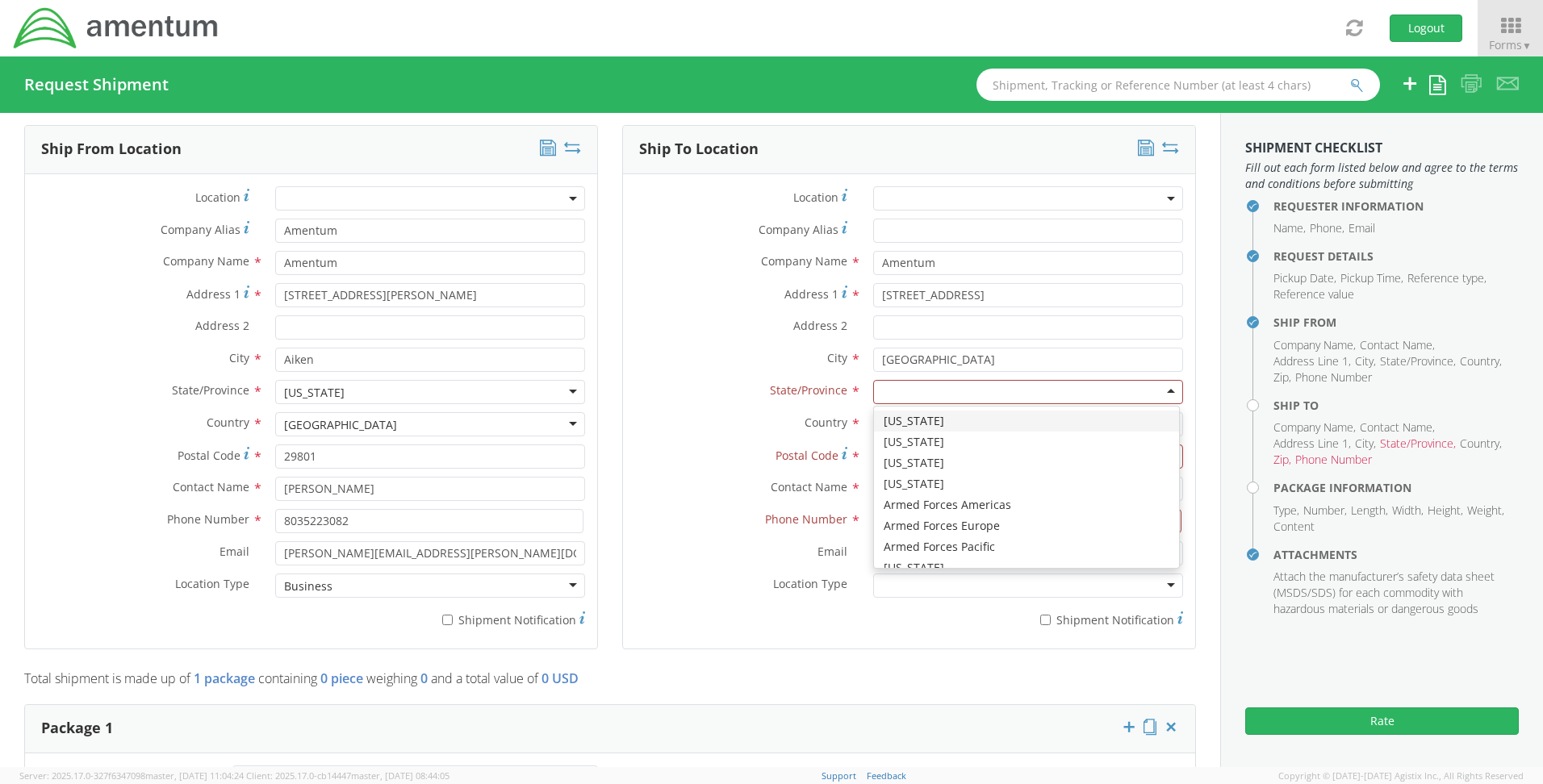
click at [886, 388] on div at bounding box center [1028, 391] width 310 height 24
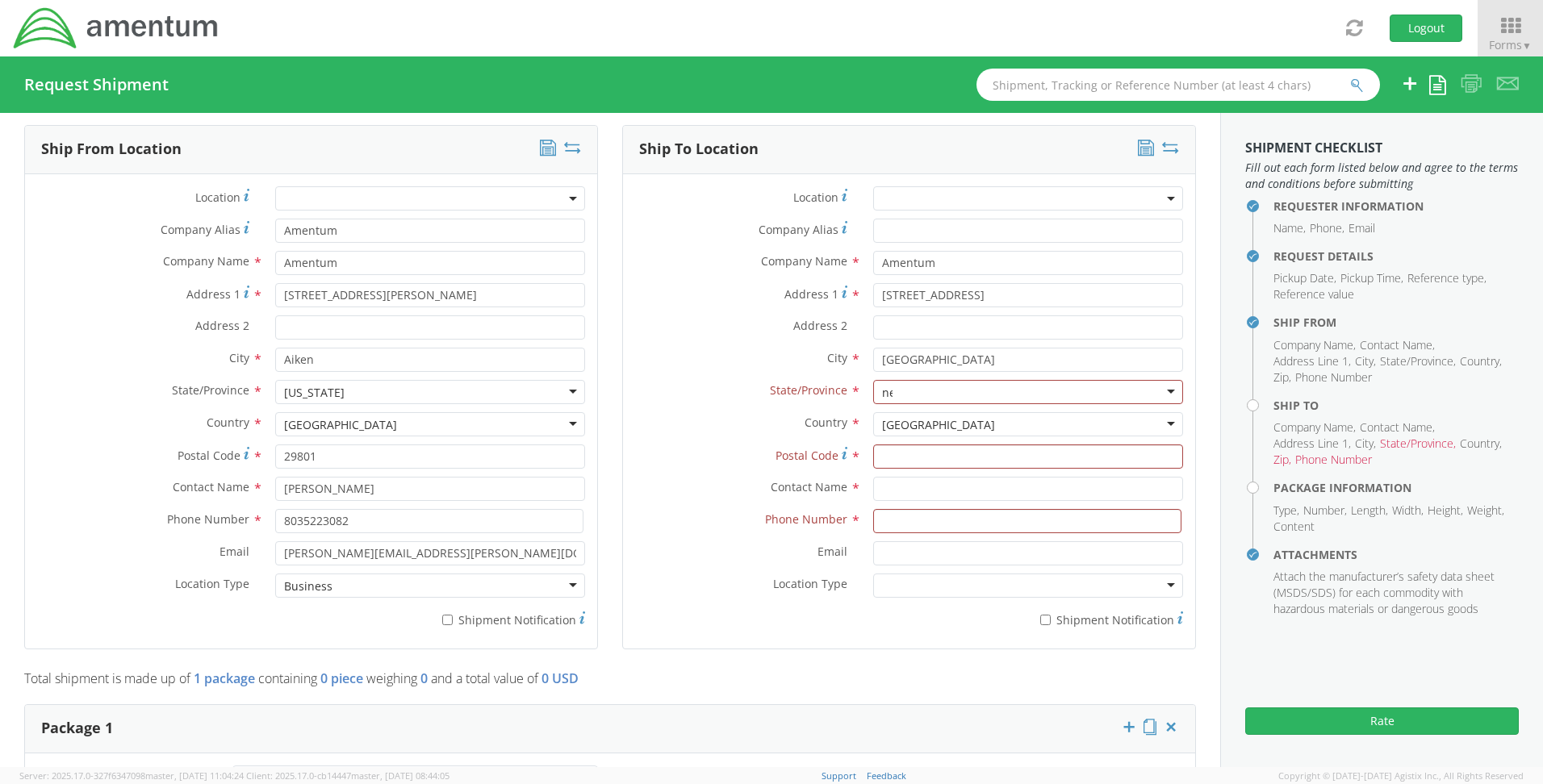
type input "new"
click at [908, 460] on input "Postal Code *" at bounding box center [1028, 456] width 310 height 24
type input "87110"
click at [908, 490] on input "text" at bounding box center [1028, 488] width 310 height 24
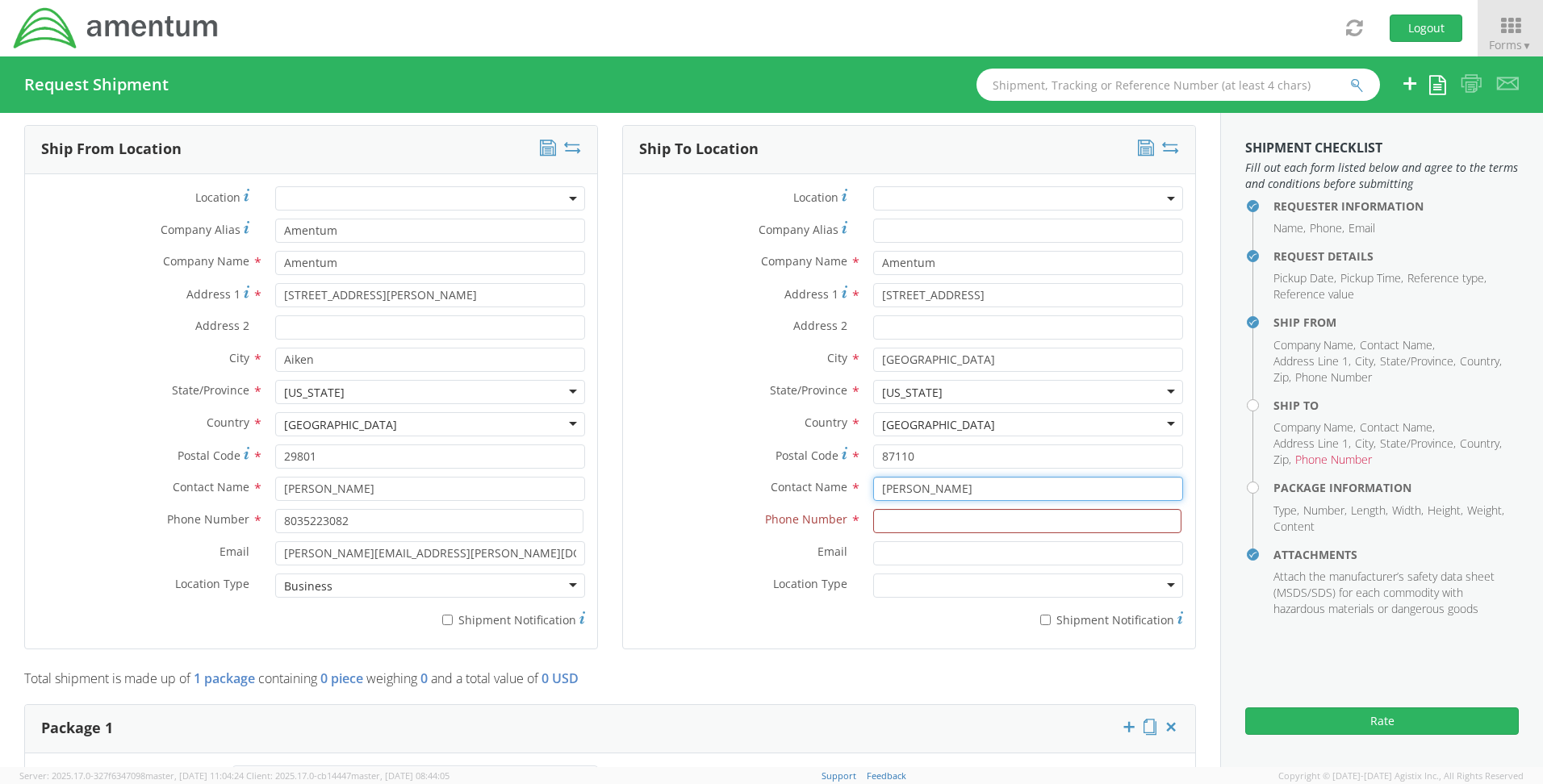
type input "[PERSON_NAME]"
click at [922, 520] on input at bounding box center [1027, 520] width 308 height 24
click at [911, 525] on input at bounding box center [1027, 520] width 308 height 24
type input "t"
type input "[PHONE_NUMBER]"
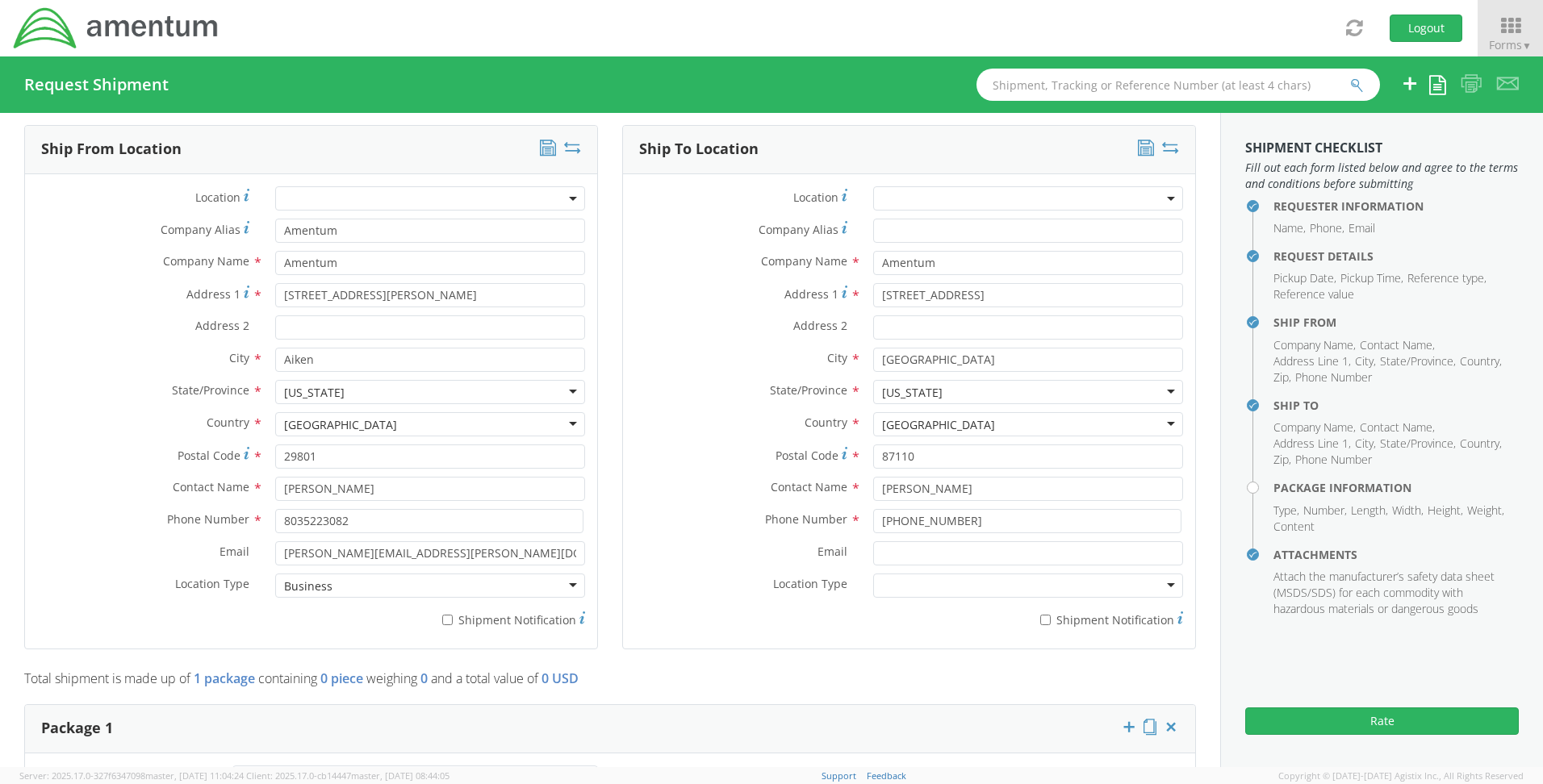
click at [883, 591] on div at bounding box center [1028, 585] width 310 height 24
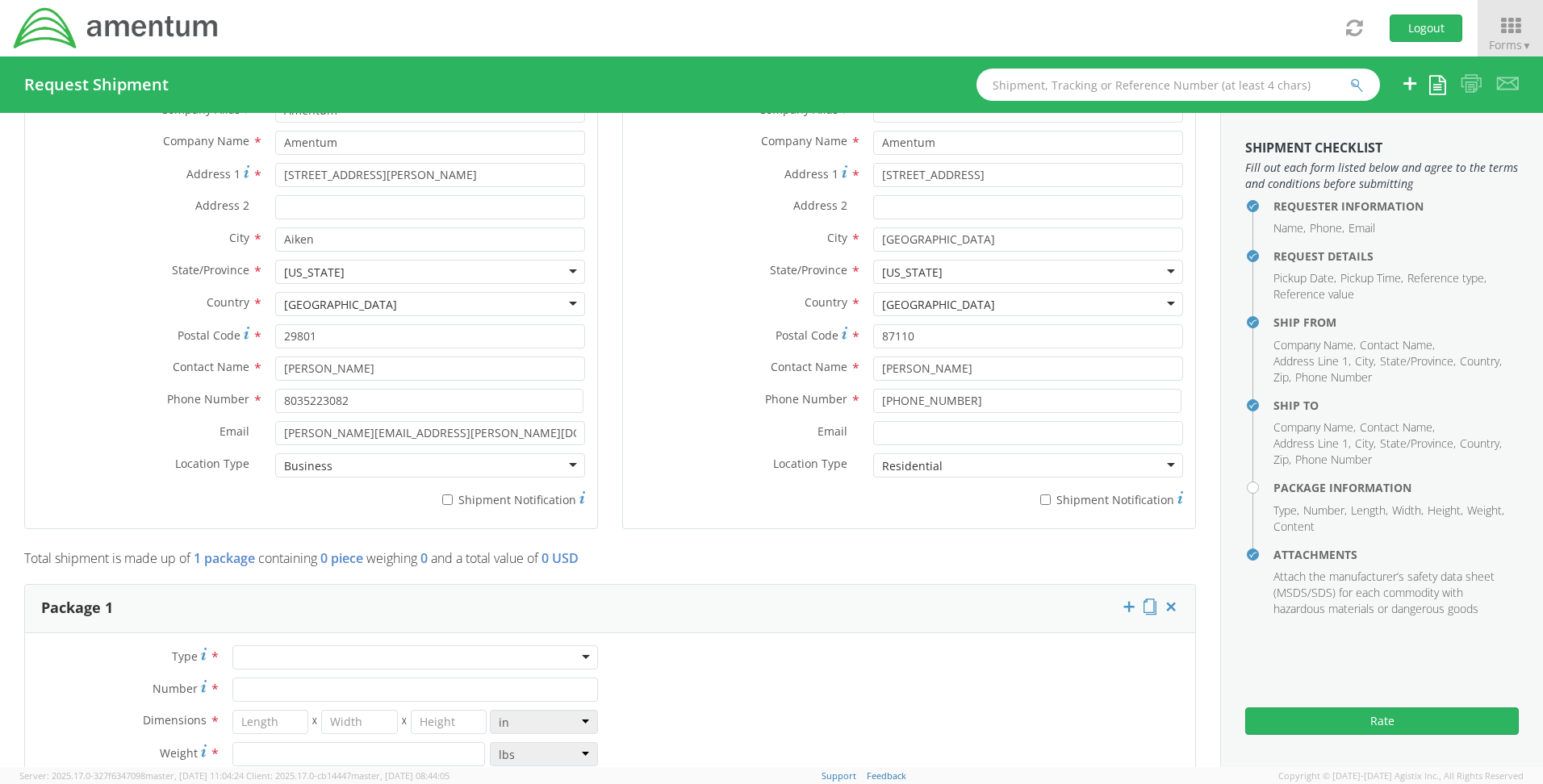
scroll to position [996, 0]
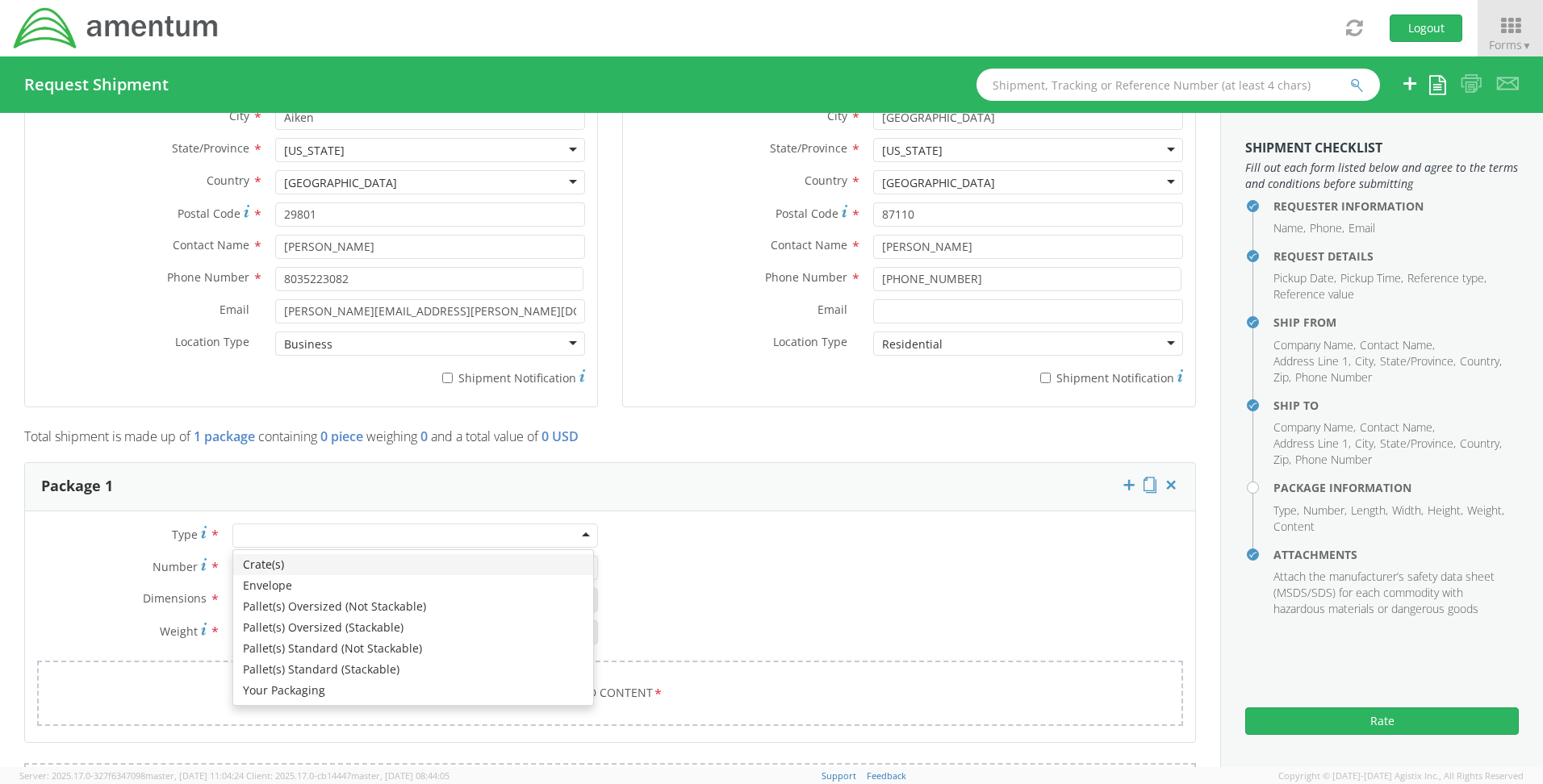
click at [333, 537] on div at bounding box center [415, 535] width 366 height 24
type input "1"
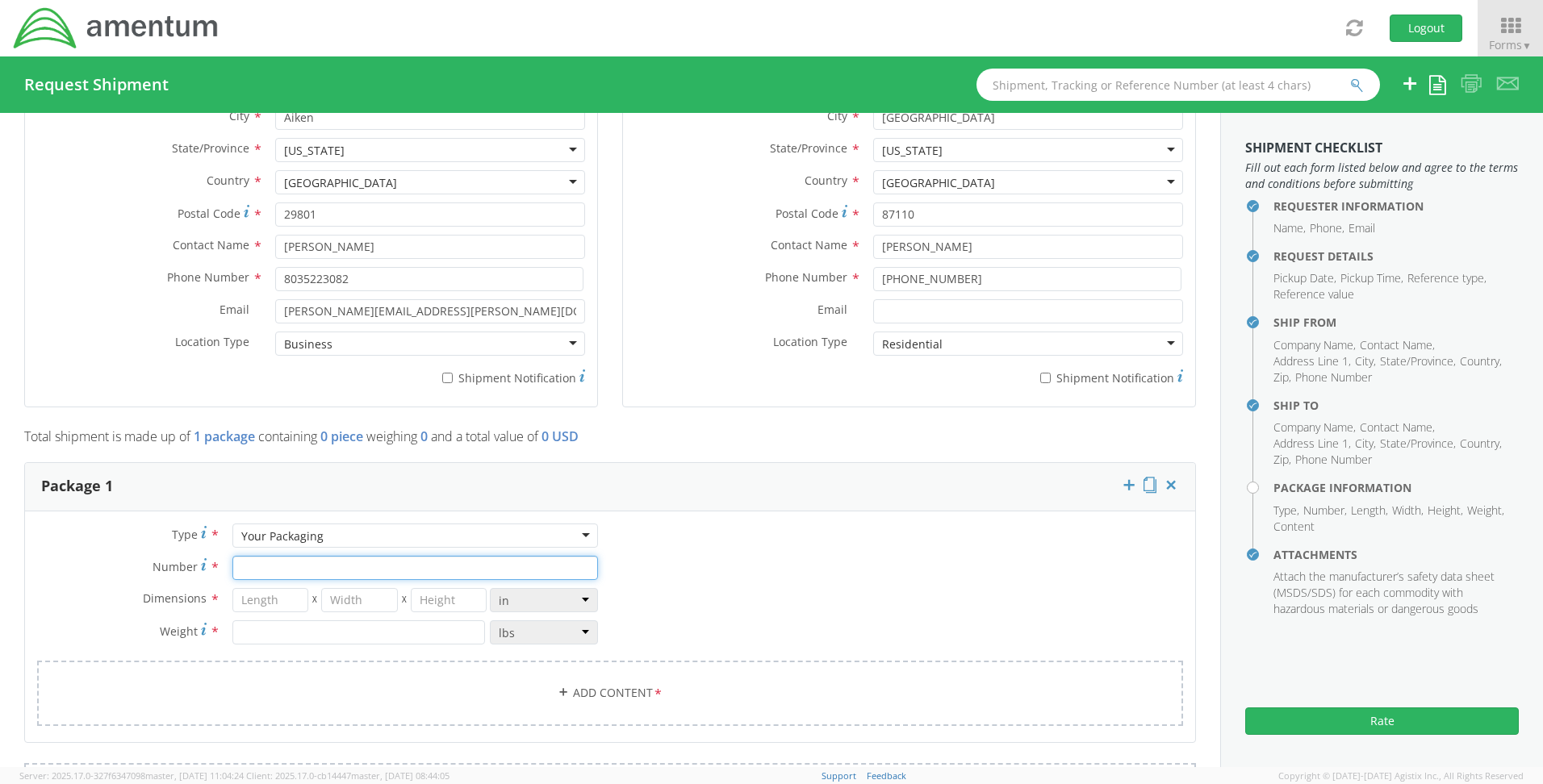
click at [252, 568] on input "Number *" at bounding box center [415, 567] width 366 height 24
type input "1"
click at [244, 609] on input "number" at bounding box center [271, 600] width 77 height 24
type input "13"
click at [354, 596] on input "number" at bounding box center [359, 600] width 77 height 24
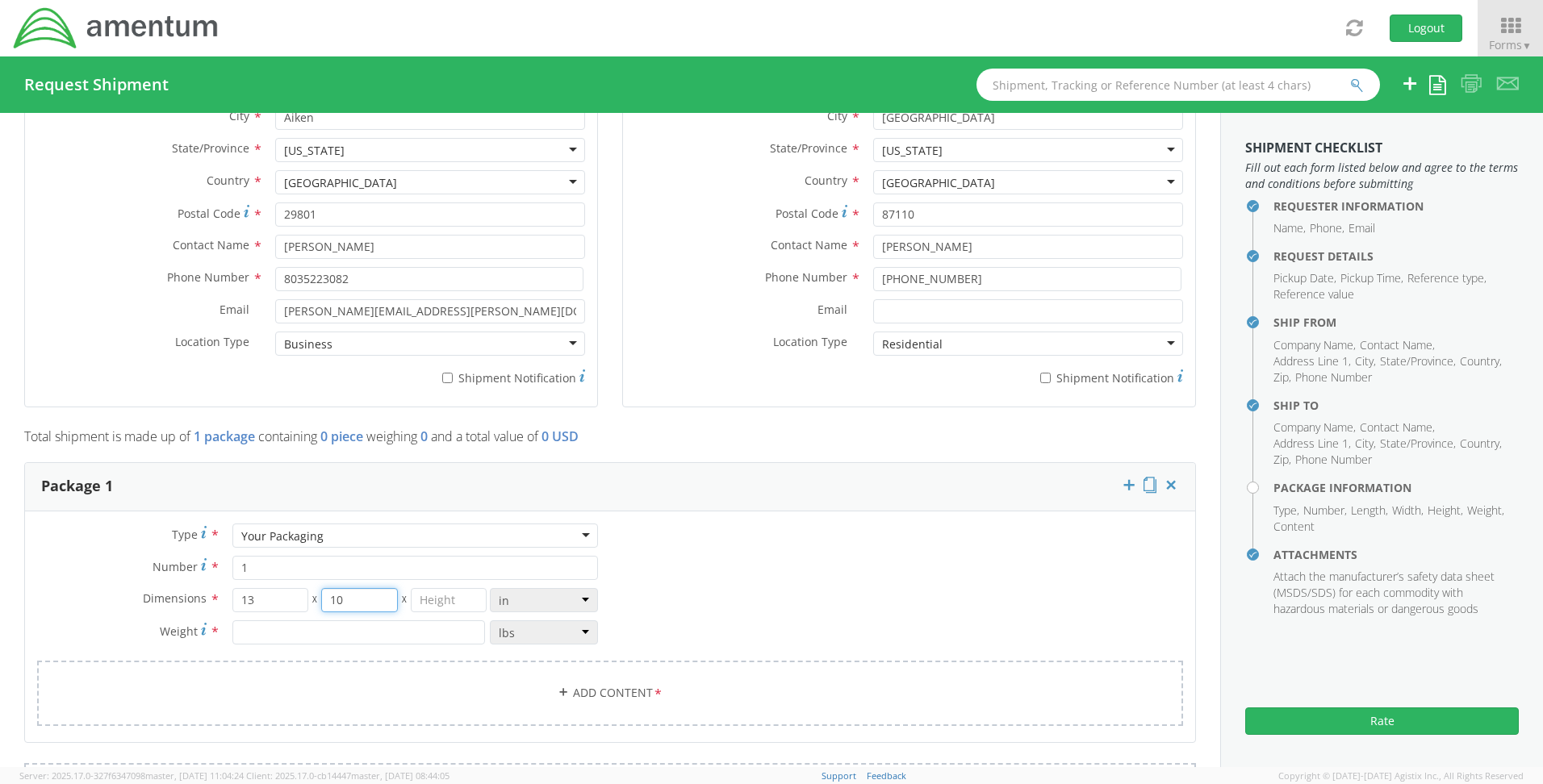
type input "10"
click at [414, 600] on input "number" at bounding box center [449, 600] width 77 height 24
type input "6"
click at [269, 633] on input "number" at bounding box center [359, 632] width 252 height 24
type input "8"
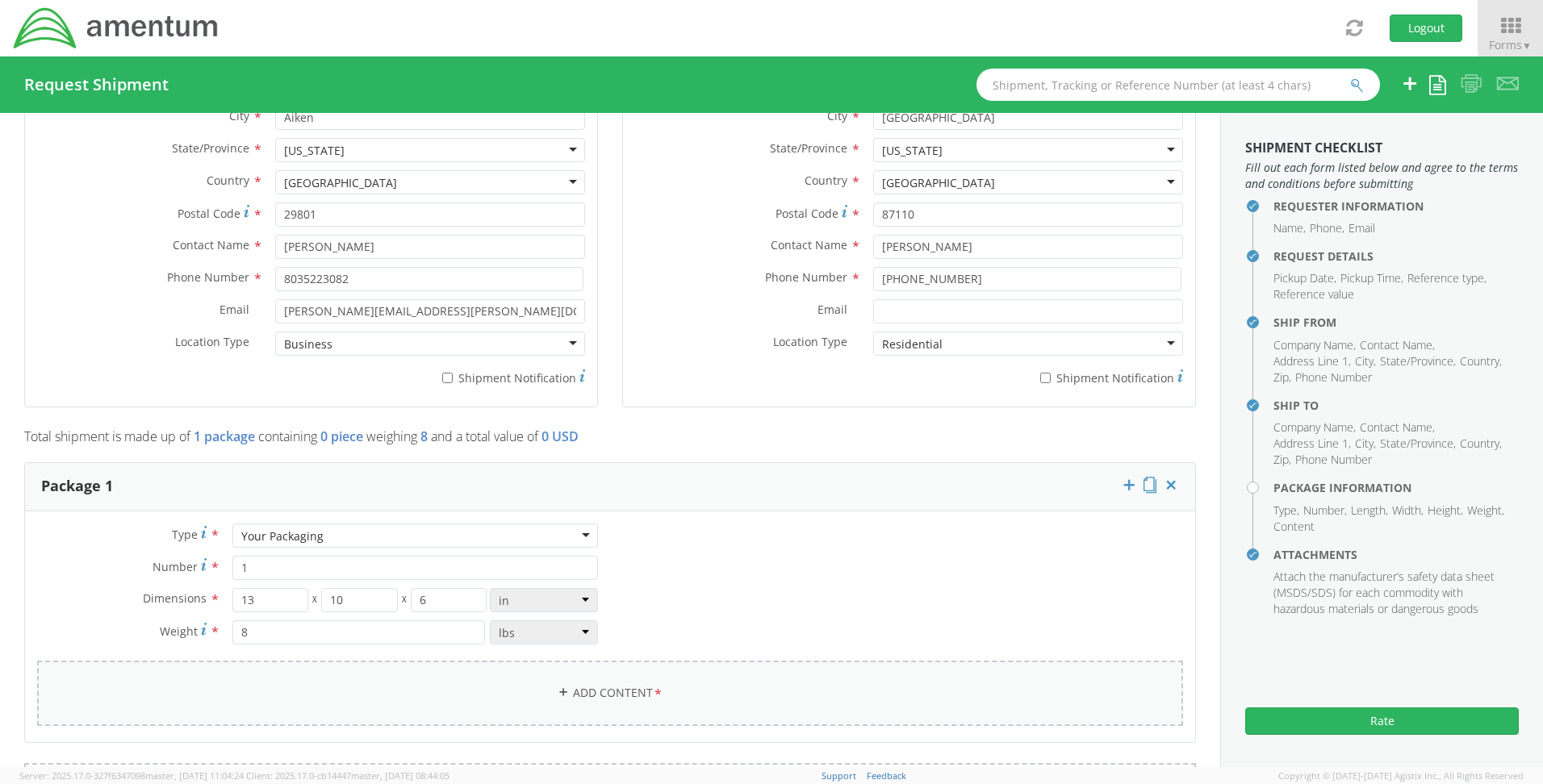
click at [282, 680] on link "Add Content *" at bounding box center [610, 694] width 1146 height 65
select select
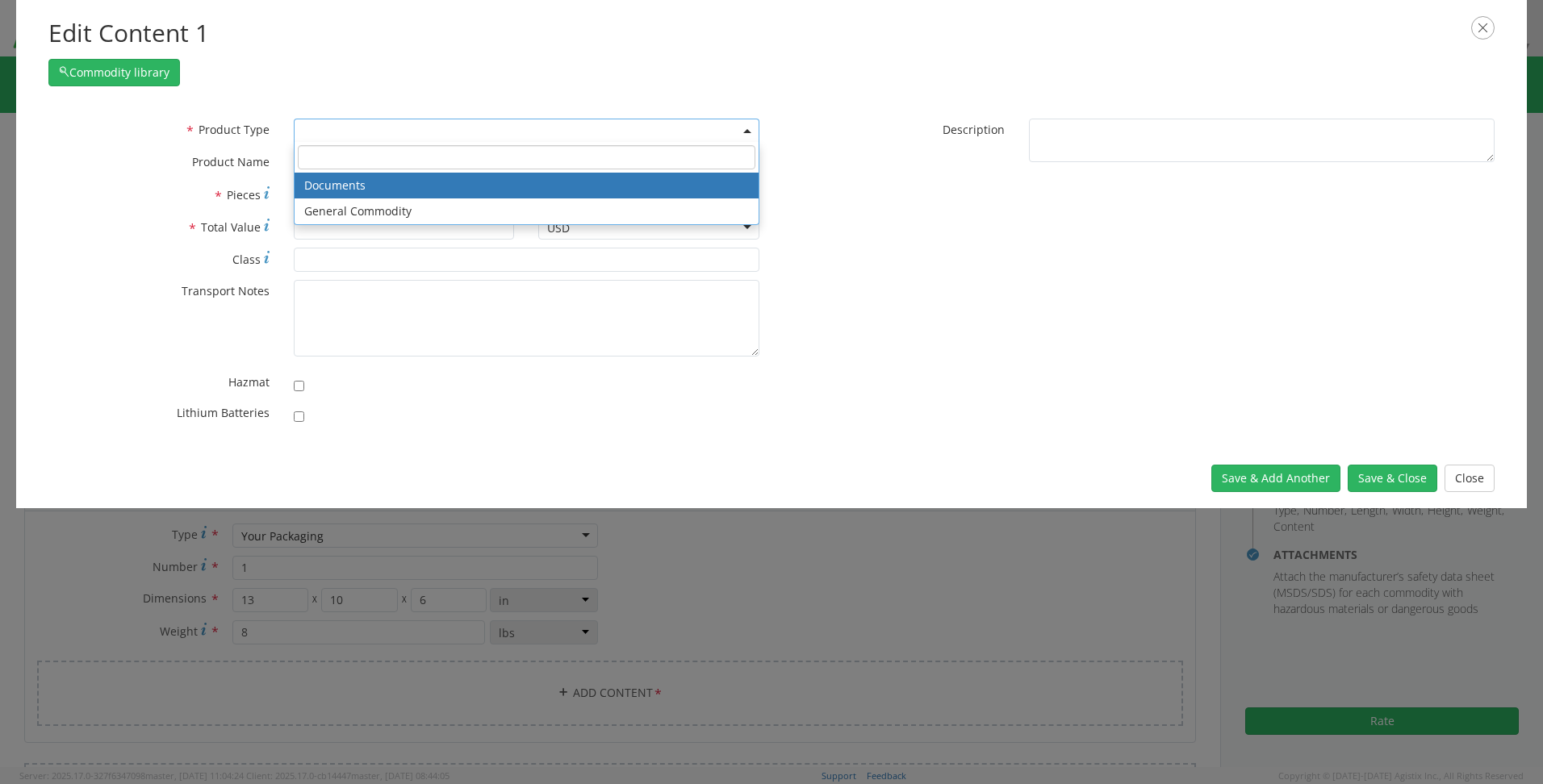
click at [351, 126] on span at bounding box center [527, 130] width 466 height 24
select select "DOCUMENT"
type input "Documents"
type input "1"
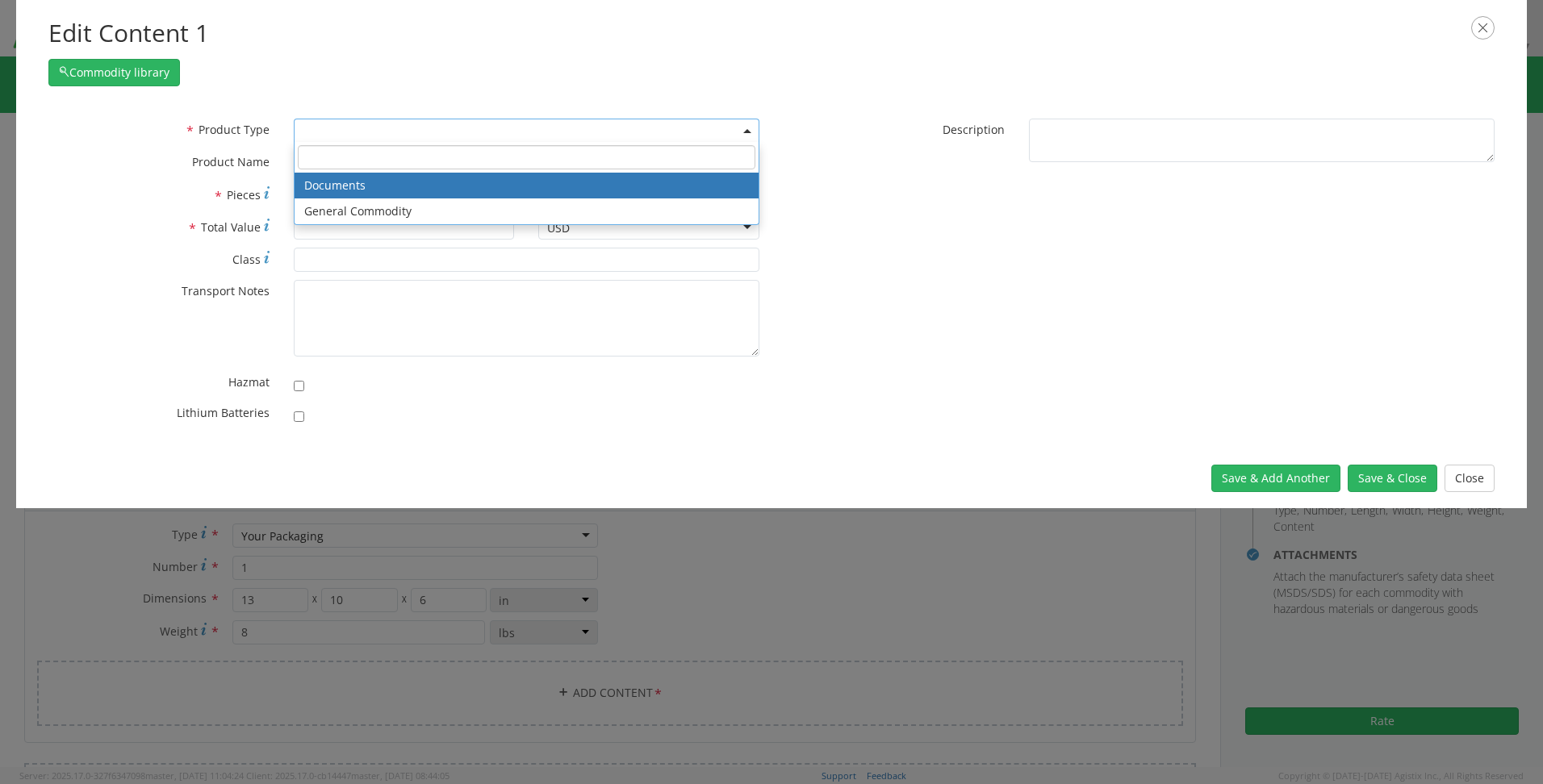
type textarea "Documents"
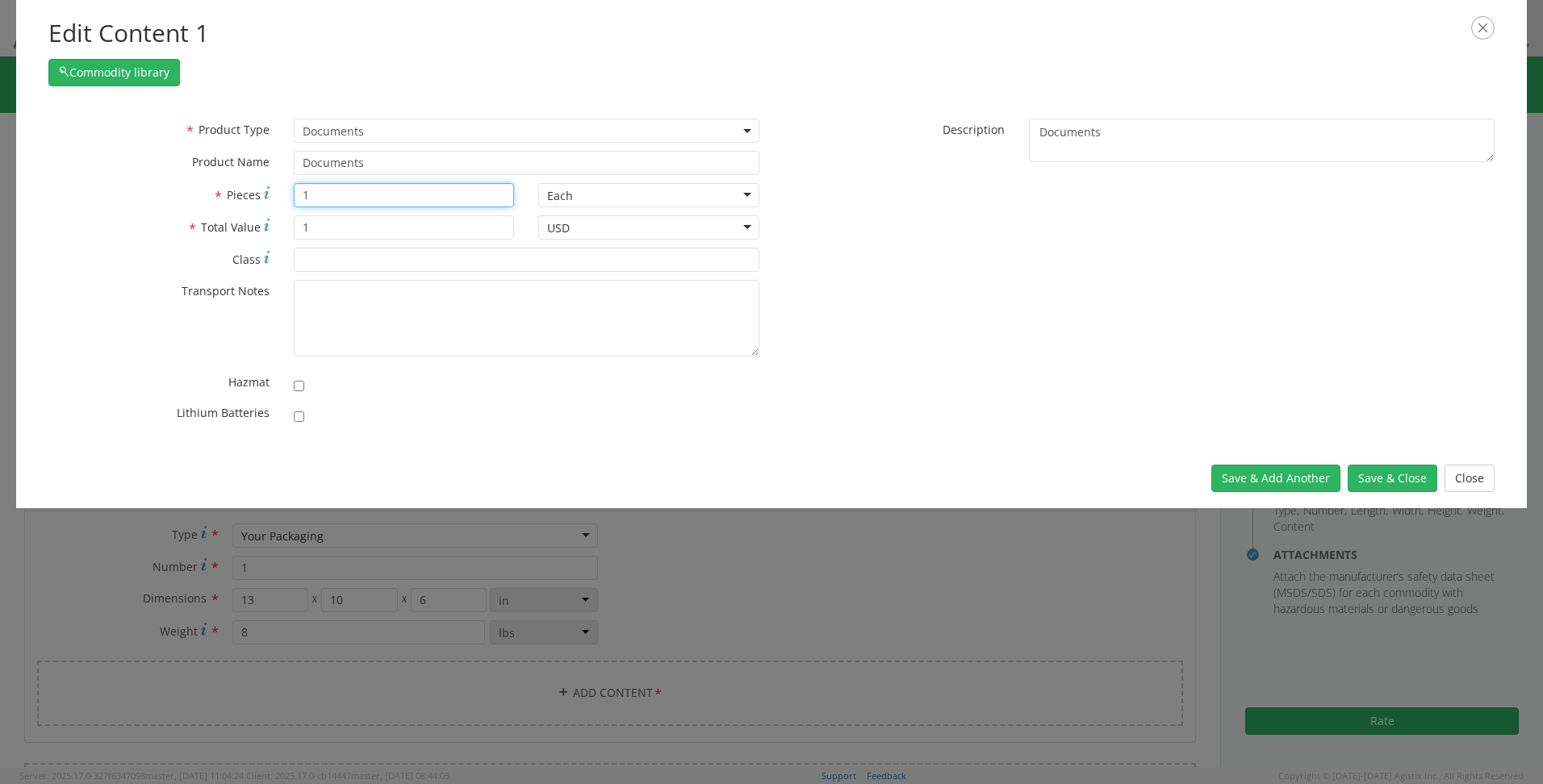
drag, startPoint x: 345, startPoint y: 196, endPoint x: 150, endPoint y: 159, distance: 198.5
click at [150, 159] on div "* Product Type Documents General Commodity Documents * Product Name Documents *…" at bounding box center [404, 275] width 735 height 314
type input "100"
click at [1308, 472] on button "Save & Add Another" at bounding box center [1276, 478] width 129 height 27
select select
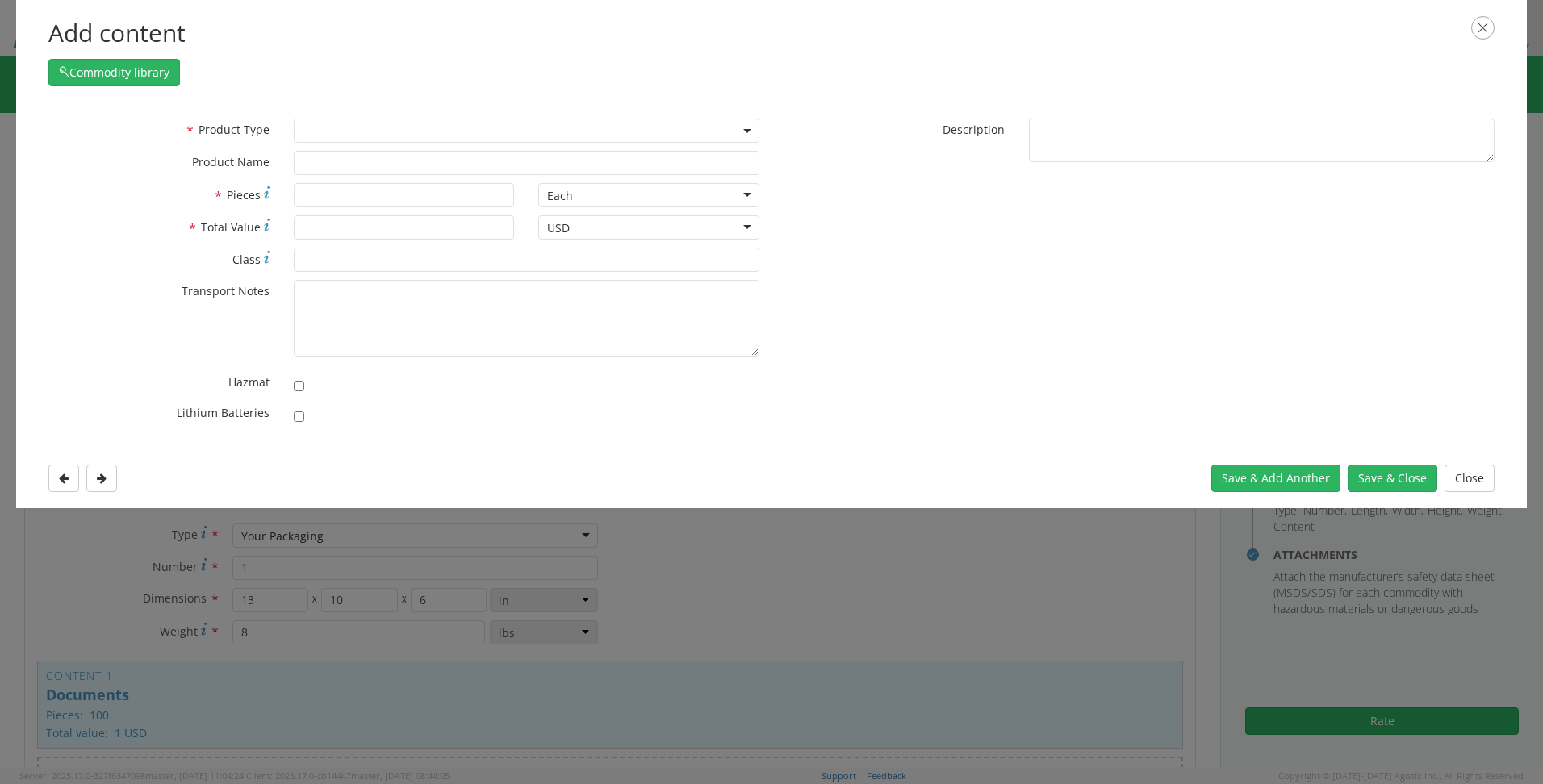
click at [334, 132] on span at bounding box center [527, 130] width 466 height 24
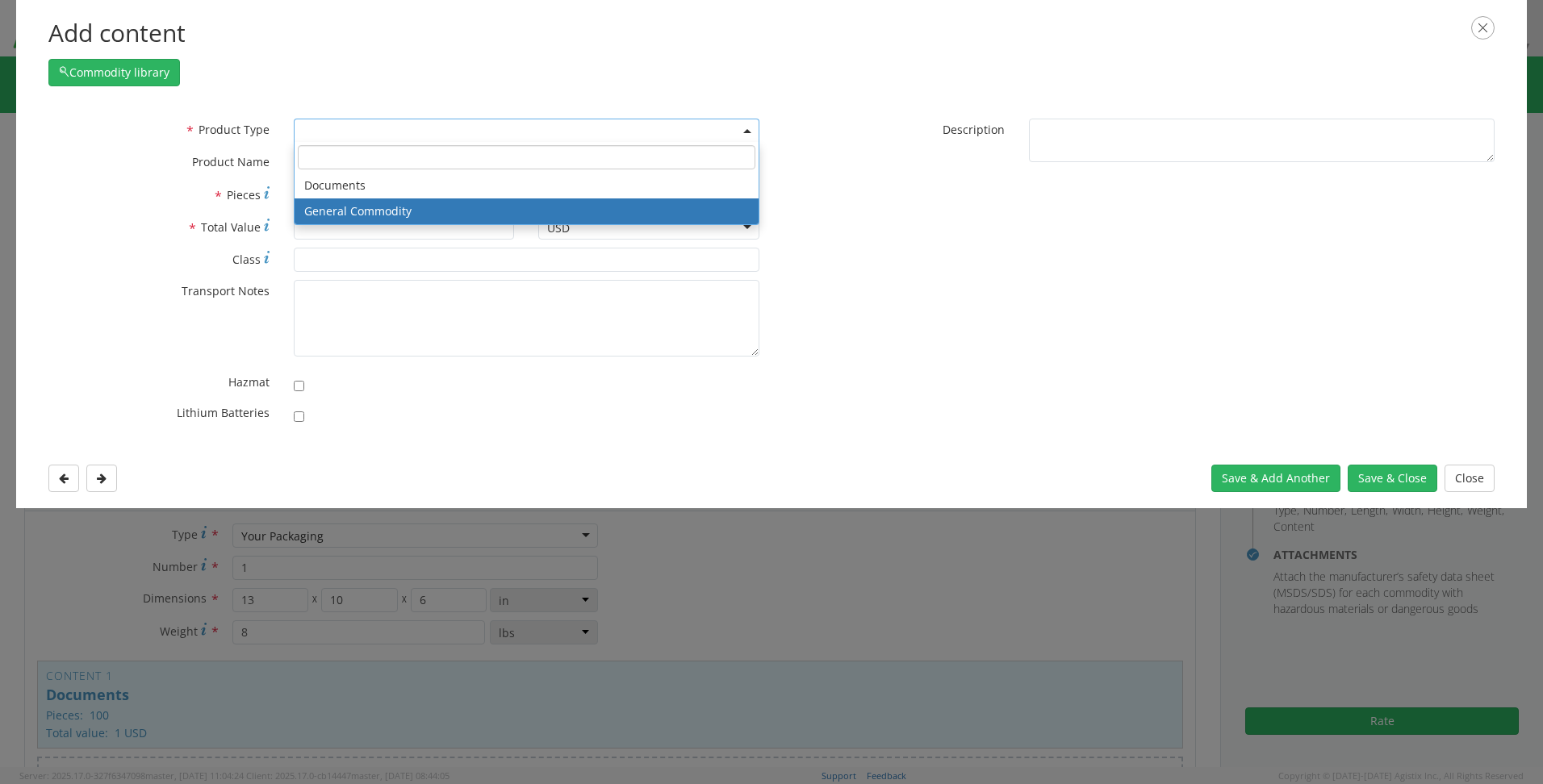
select select "COMMODITY"
type input "General Commodity"
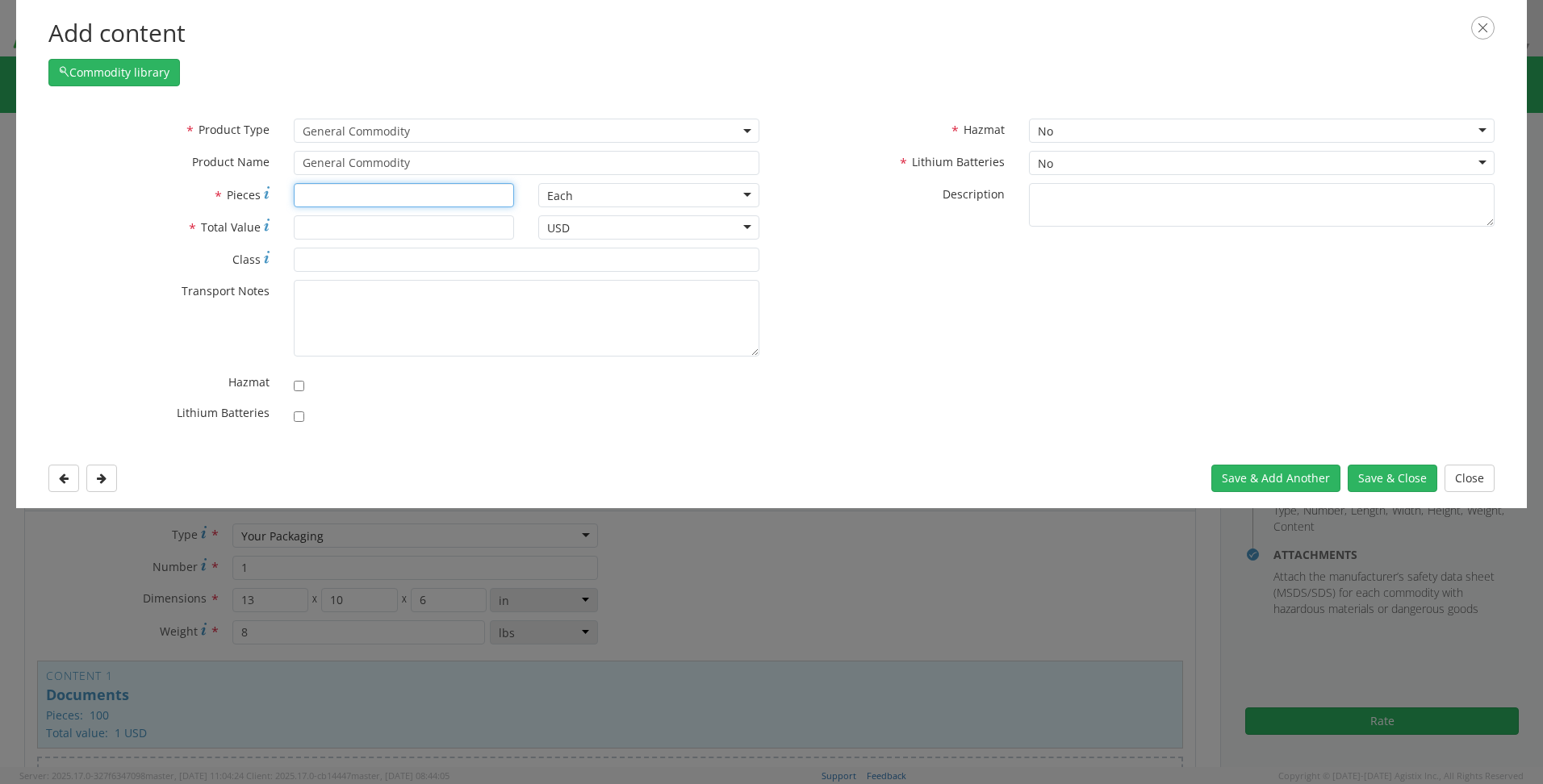
click at [336, 200] on input "* Pieces" at bounding box center [405, 195] width 221 height 24
type input "8"
click at [340, 234] on input "* Total Value" at bounding box center [405, 227] width 221 height 24
type input "100"
click at [1397, 480] on button "Save & Close" at bounding box center [1392, 478] width 89 height 27
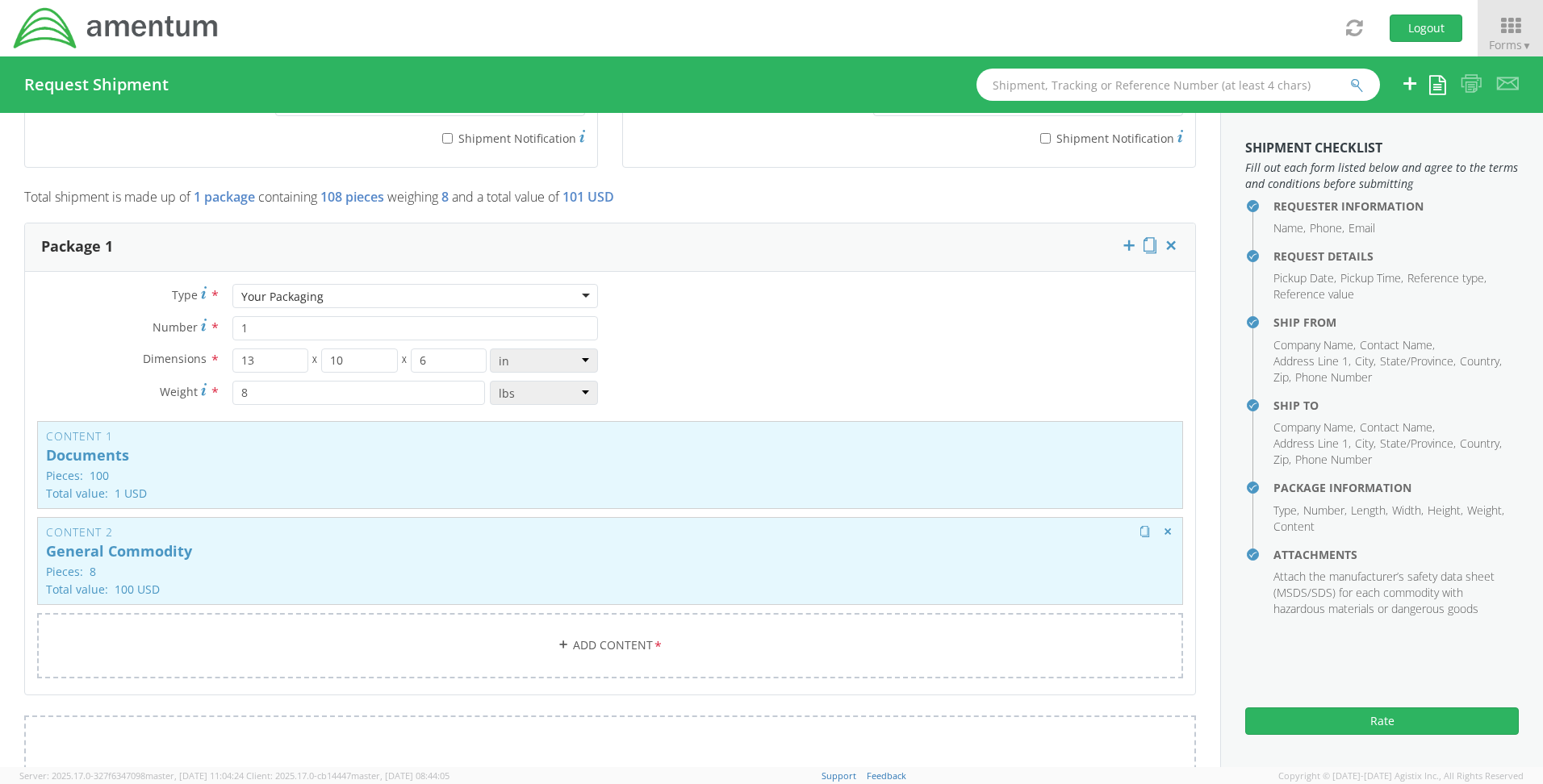
scroll to position [1238, 0]
click at [1389, 719] on button "Rate" at bounding box center [1382, 720] width 274 height 27
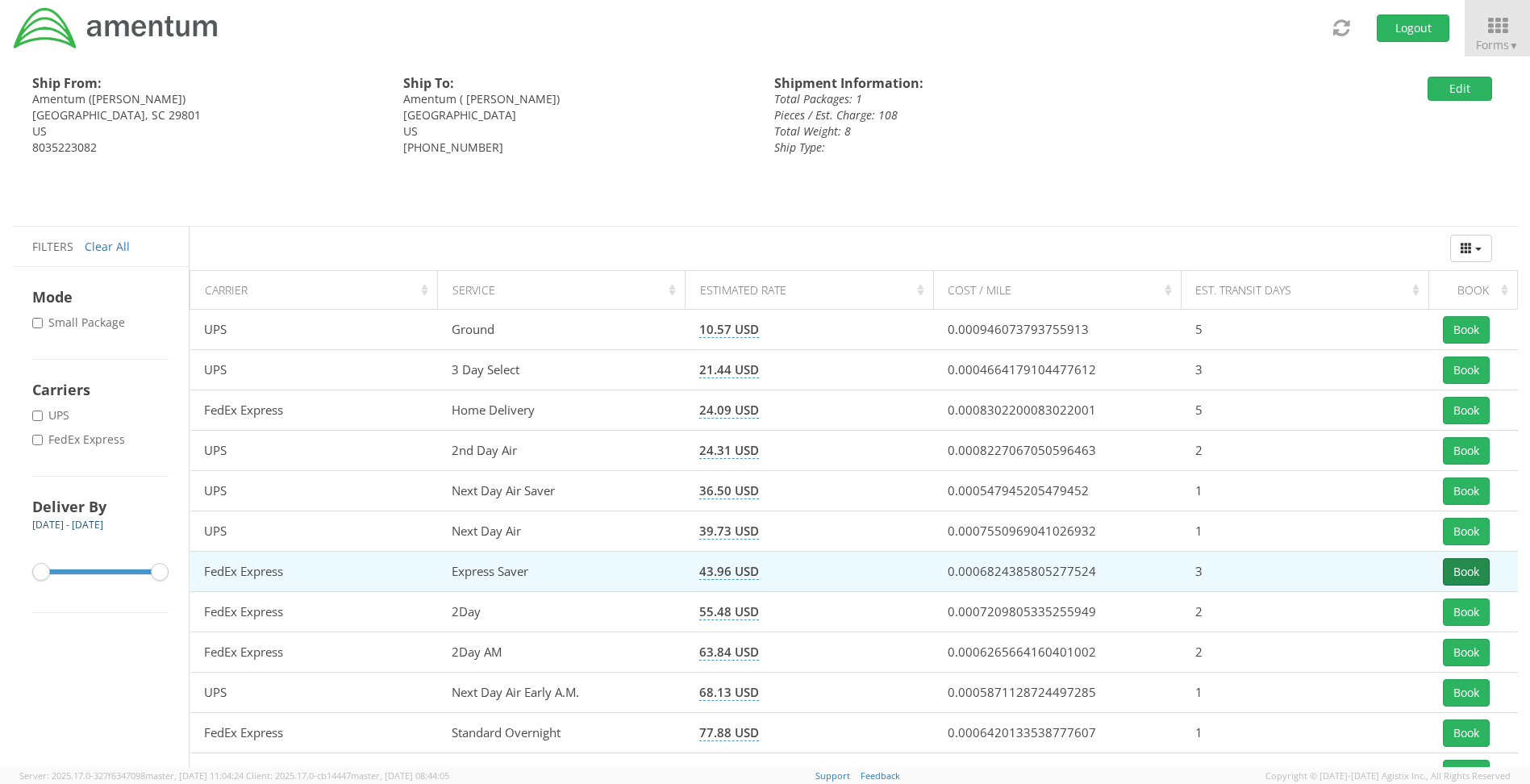
click at [1449, 571] on button "Book" at bounding box center [1466, 572] width 47 height 27
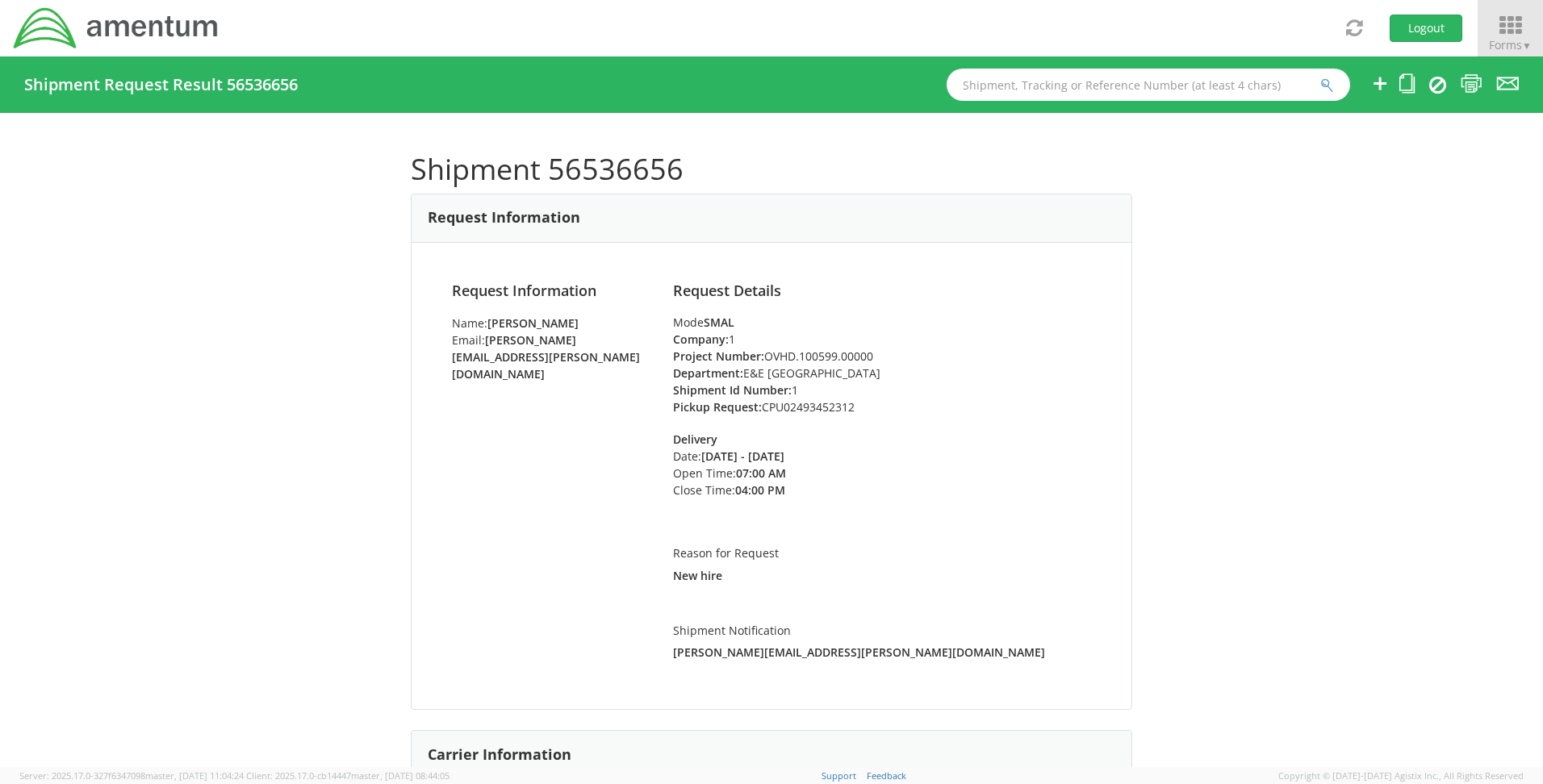
click at [1512, 20] on icon at bounding box center [1510, 26] width 75 height 23
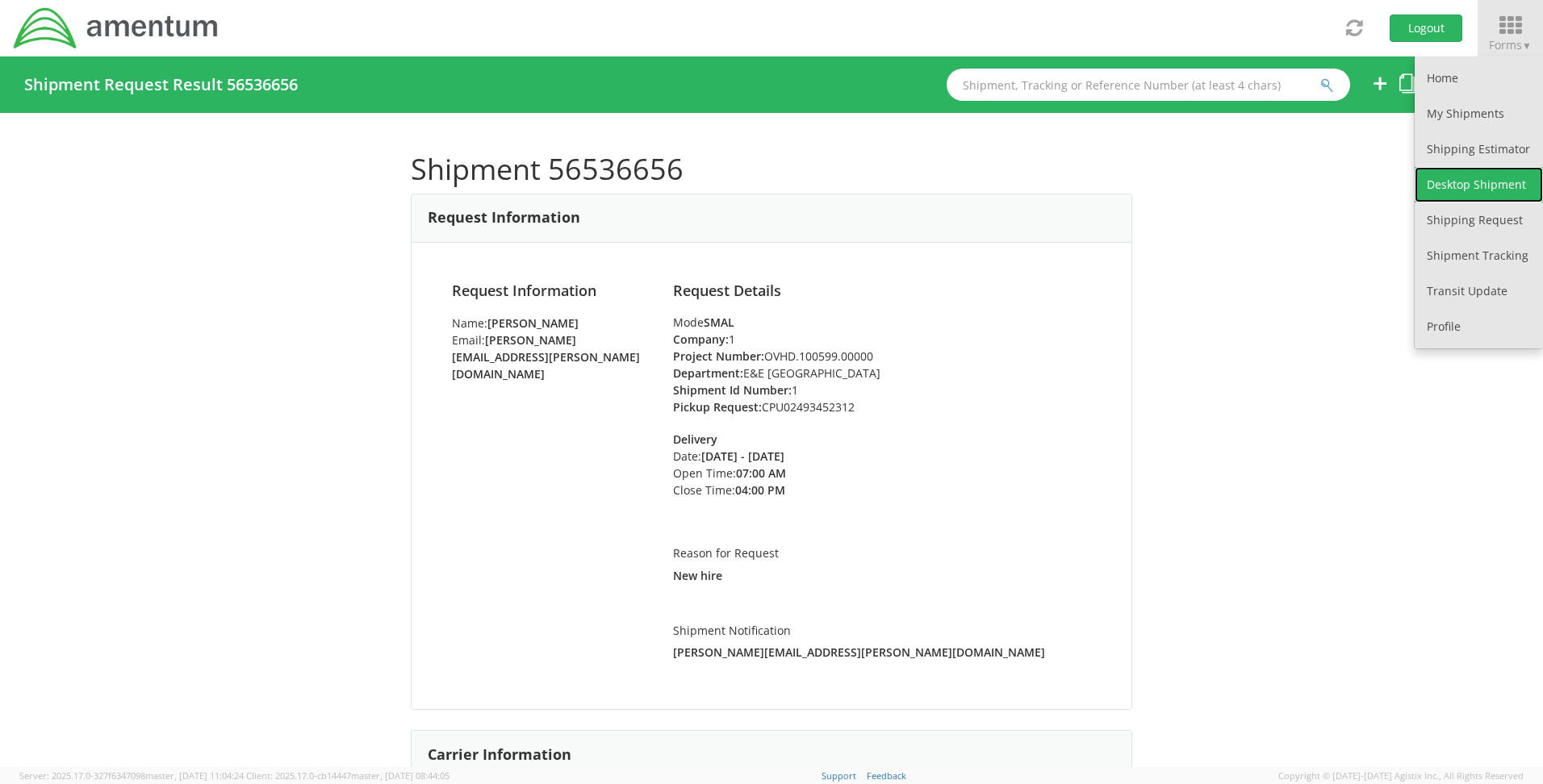
click at [1478, 181] on link "Desktop Shipment" at bounding box center [1478, 185] width 128 height 35
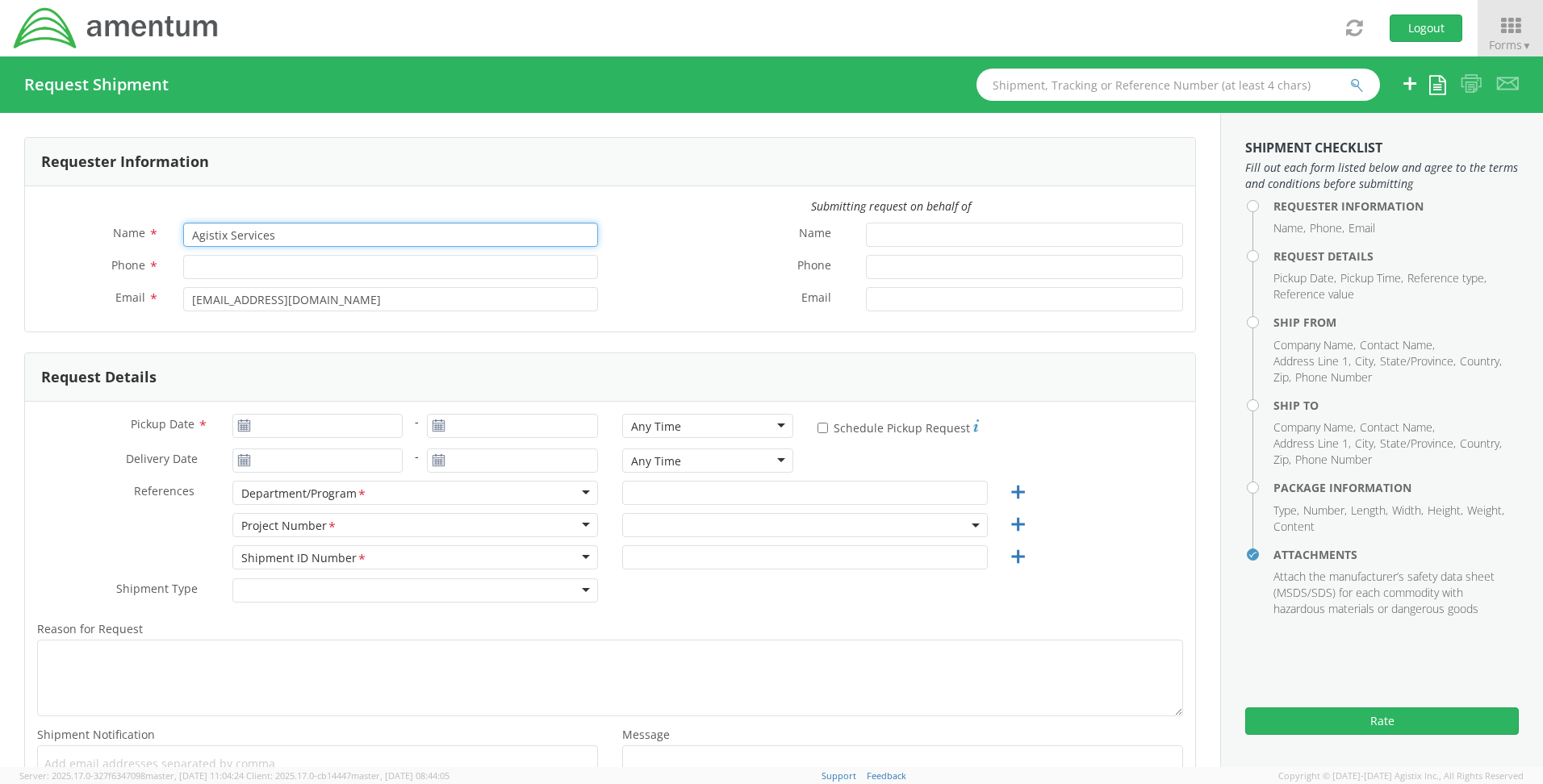
drag, startPoint x: 299, startPoint y: 234, endPoint x: -3, endPoint y: 214, distance: 302.7
click at [0, 214] on html "annexa Batch Shipping Guide Created with Sketch. calendar Created with Sketch." at bounding box center [771, 392] width 1543 height 784
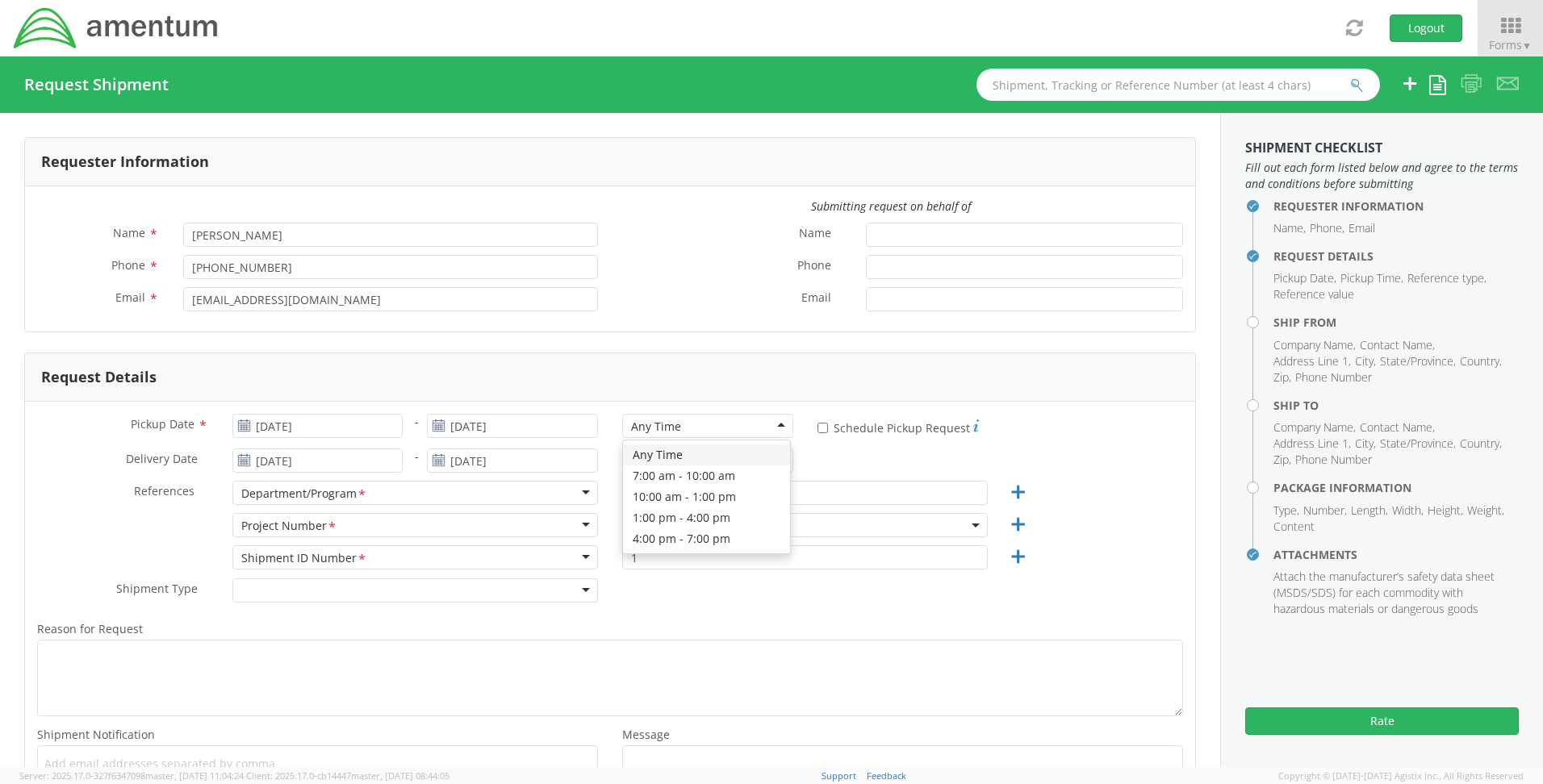
click at [780, 426] on div "Any Time" at bounding box center [707, 426] width 171 height 24
click at [817, 428] on input "* Schedule Pickup Request" at bounding box center [822, 428] width 11 height 11
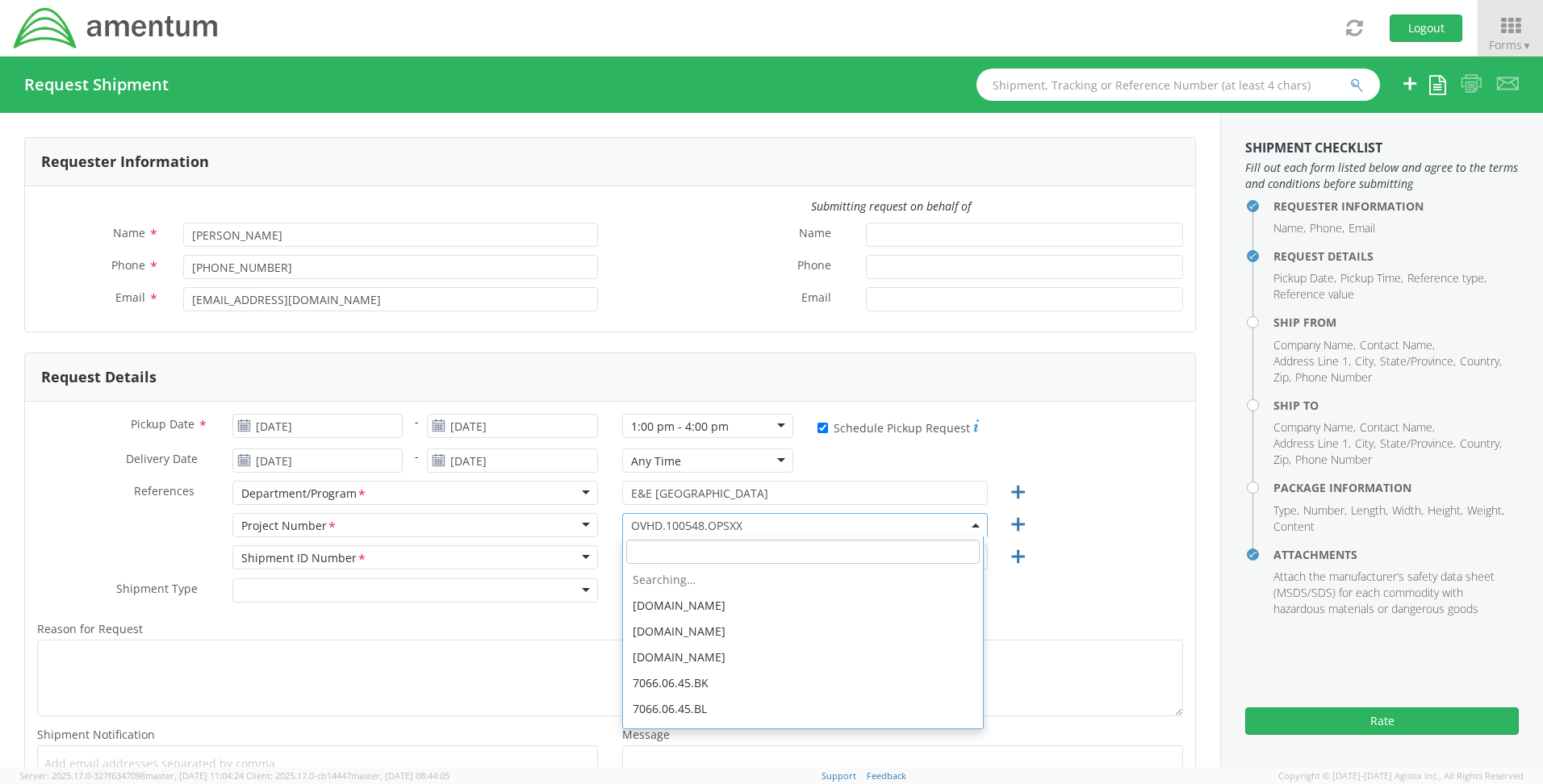
click at [756, 525] on span "OVHD.100548.OPSXX" at bounding box center [805, 525] width 348 height 15
click at [653, 557] on input "search" at bounding box center [802, 551] width 353 height 24
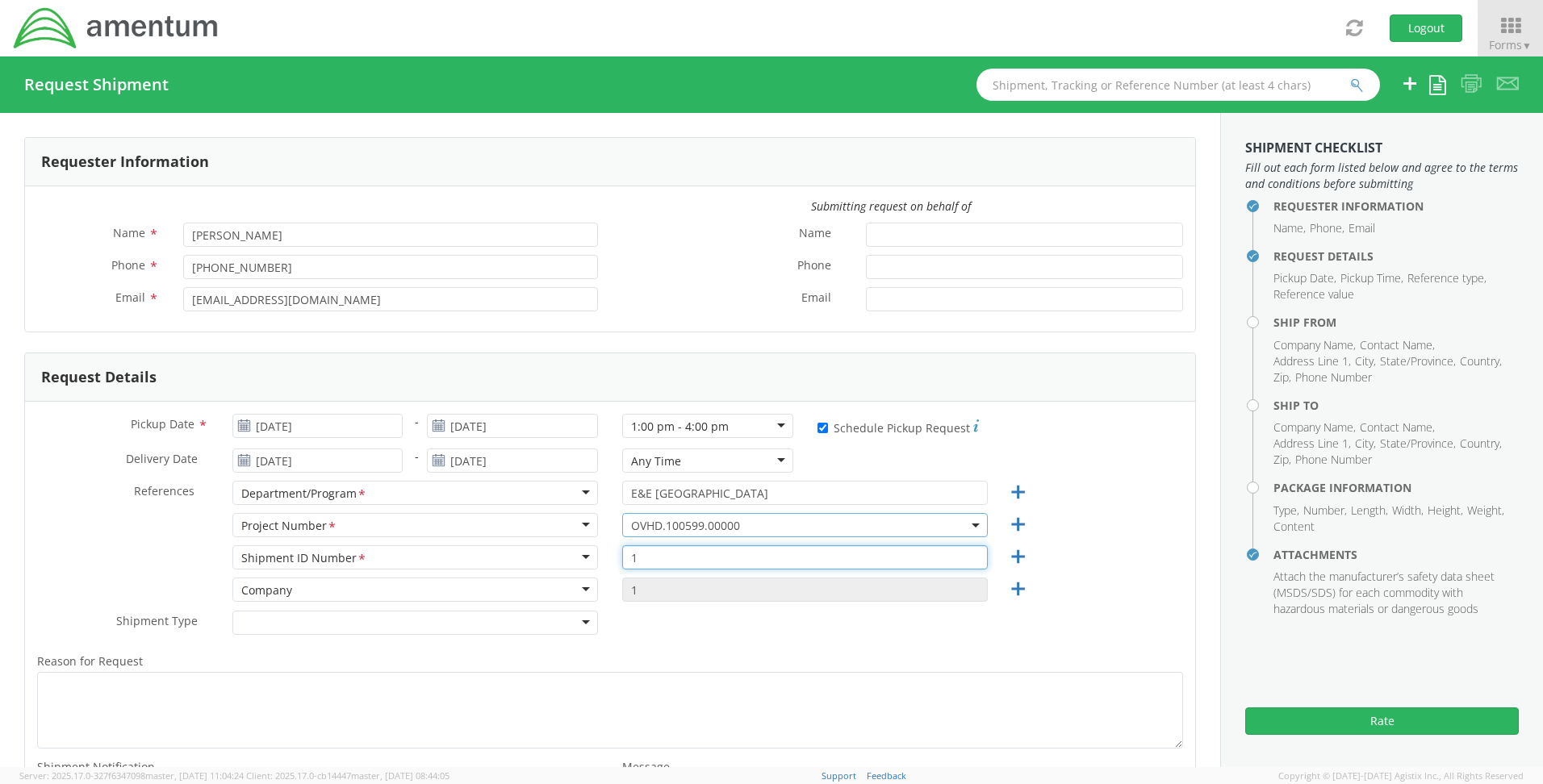
click at [686, 557] on input "1" at bounding box center [805, 557] width 366 height 24
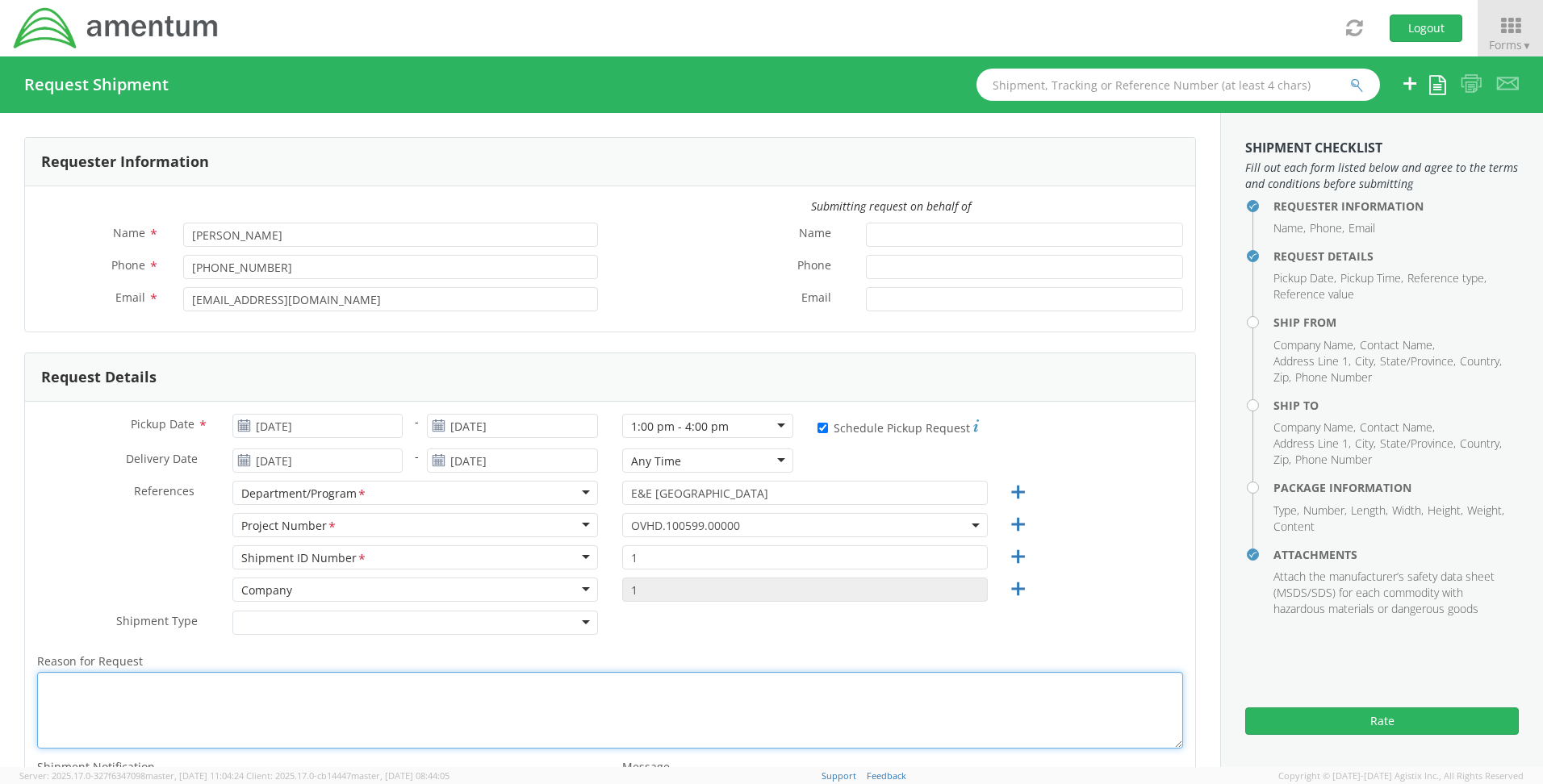
click at [100, 682] on textarea "Reason for Request *" at bounding box center [610, 710] width 1146 height 77
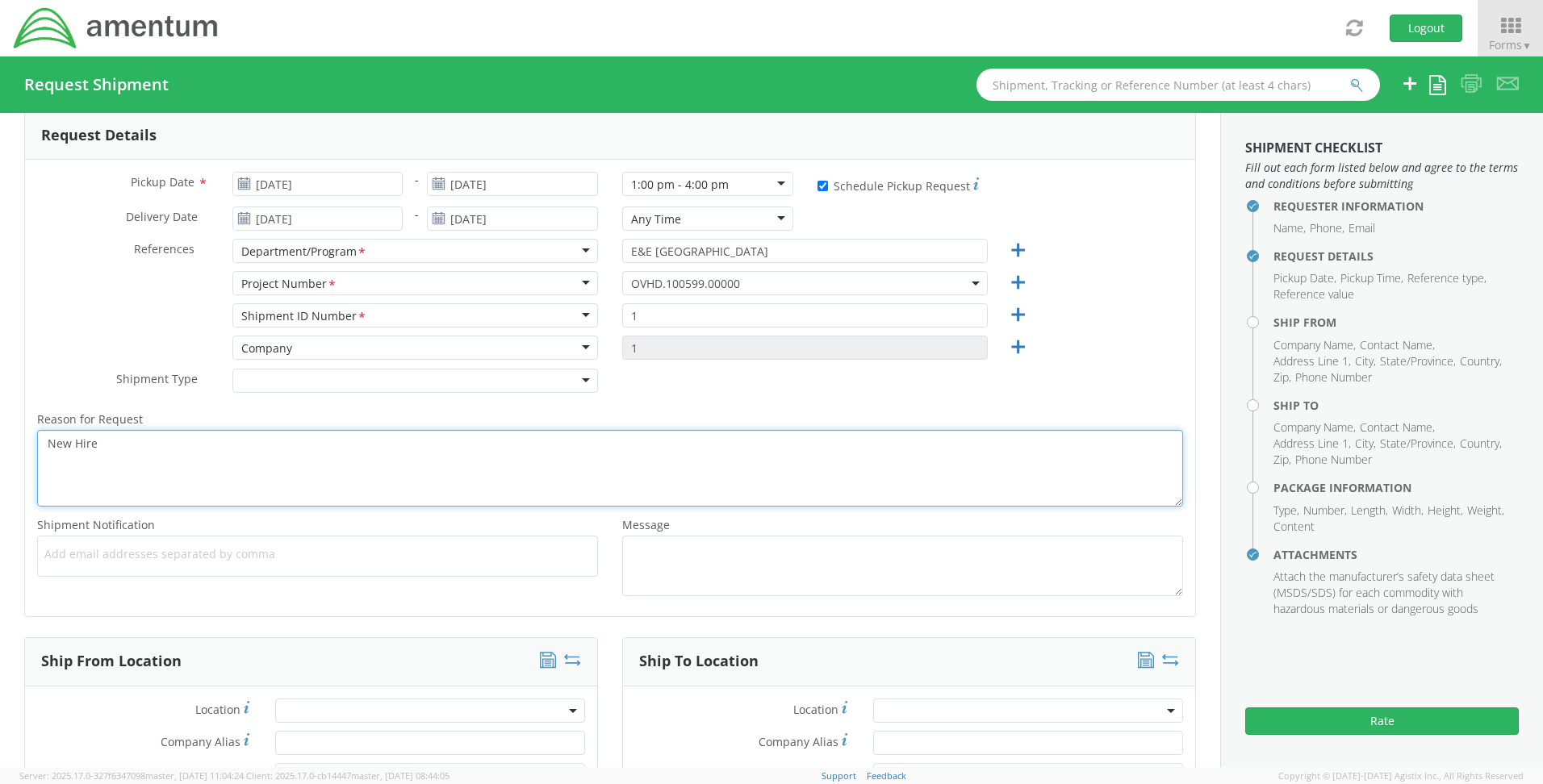
scroll to position [645, 0]
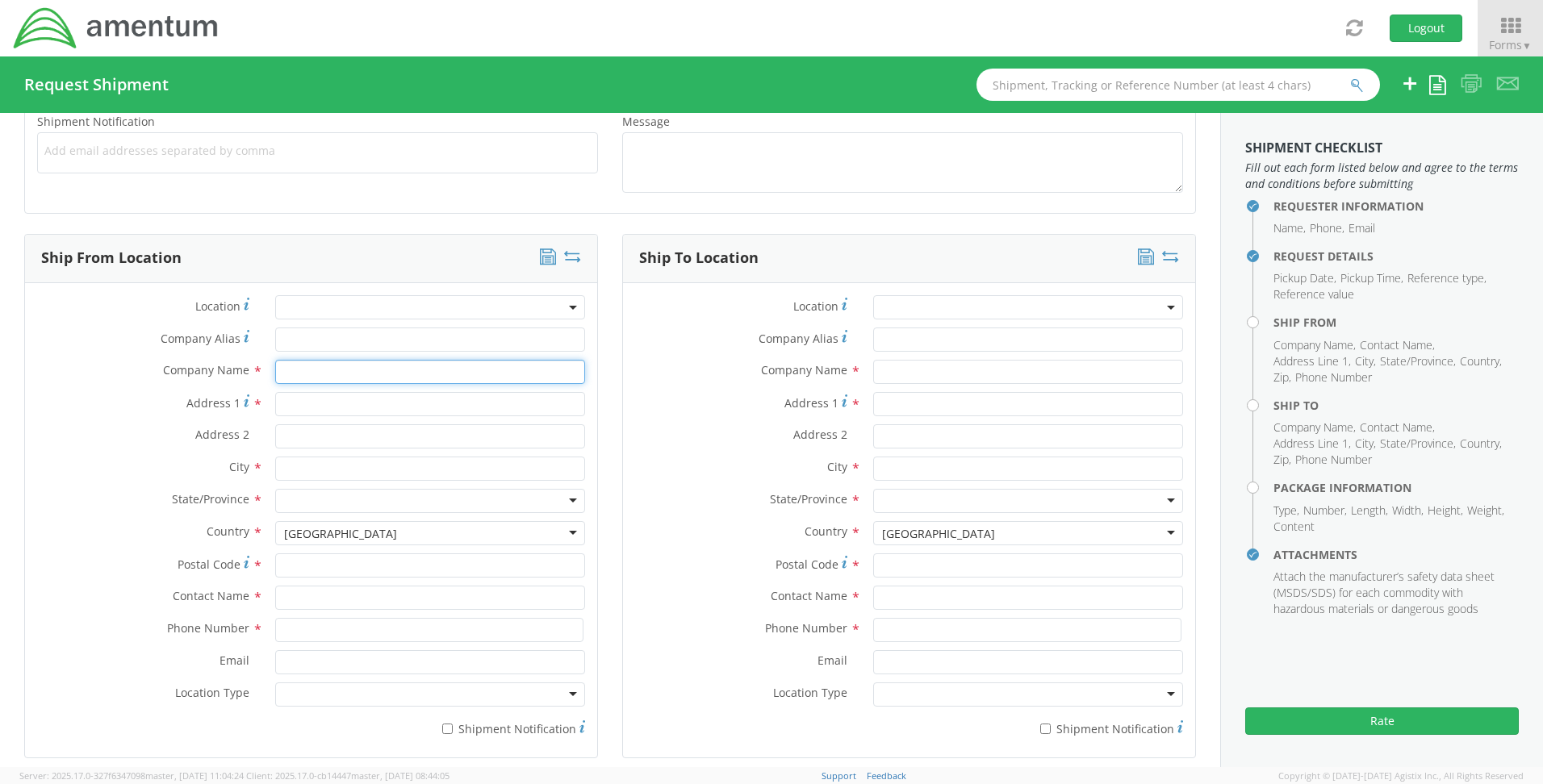
click at [299, 368] on input "text" at bounding box center [430, 372] width 310 height 24
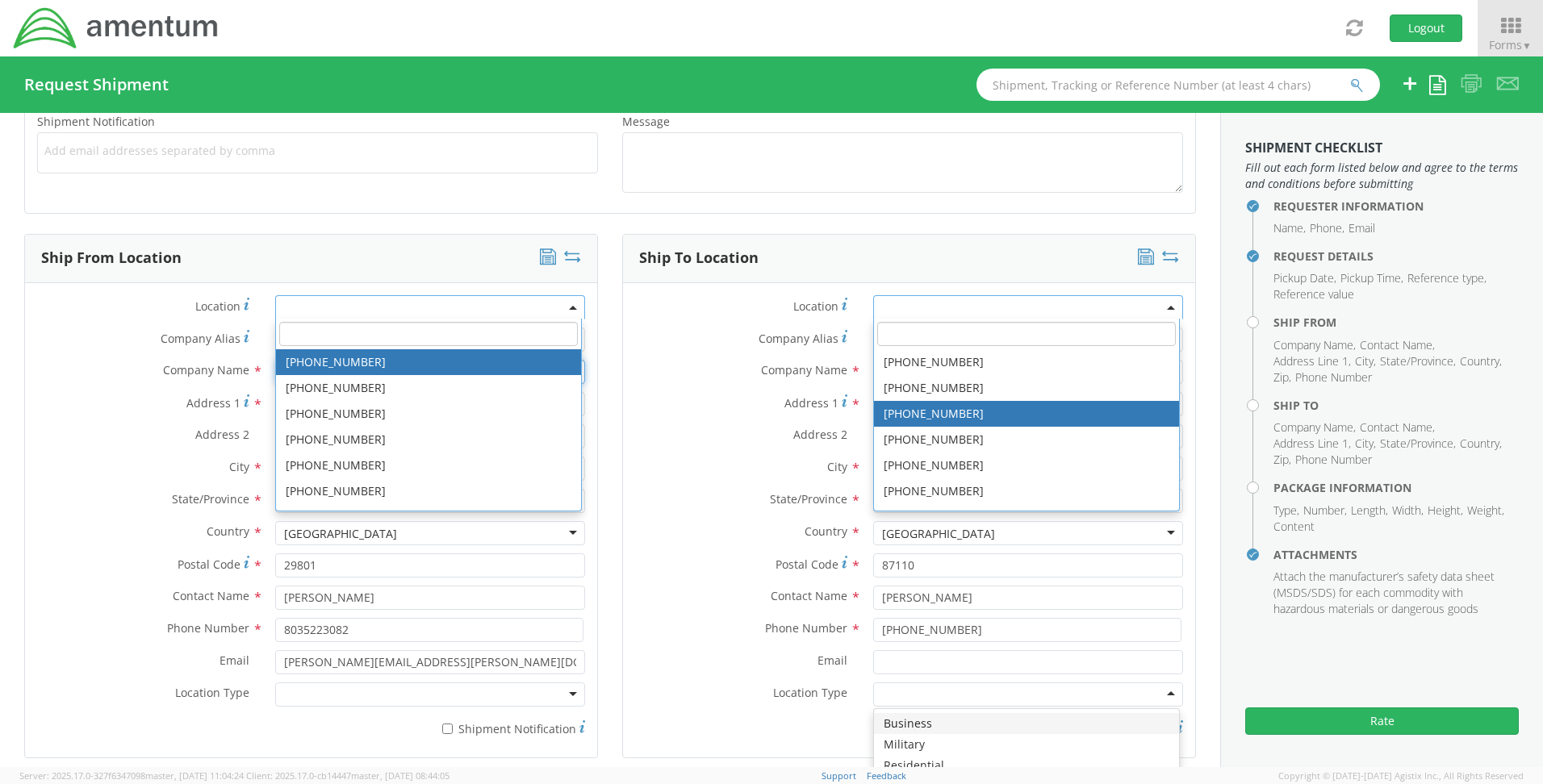
scroll to position [0, 0]
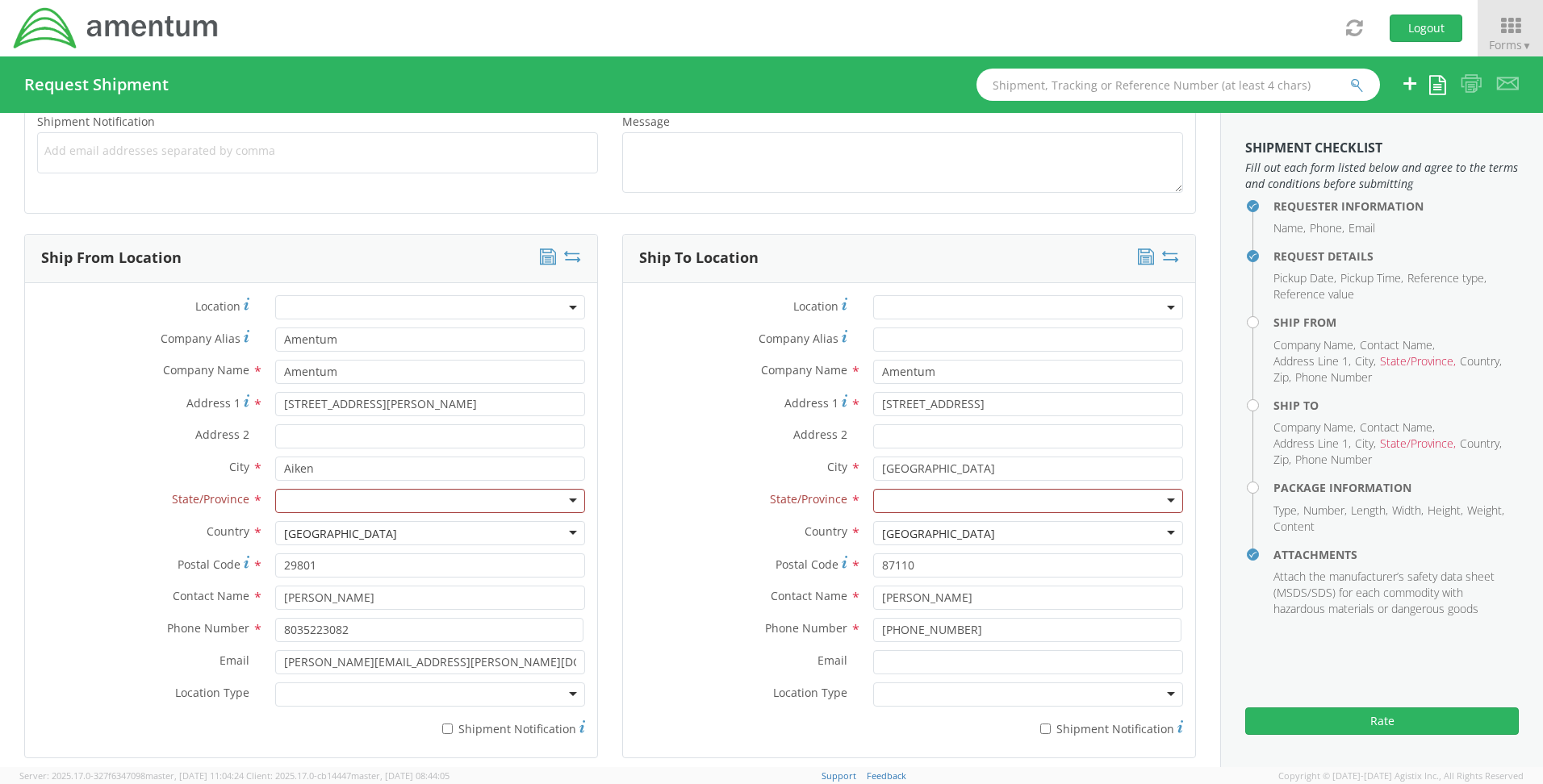
click at [661, 448] on div "Address 2 *" at bounding box center [909, 435] width 572 height 24
click at [379, 504] on div at bounding box center [430, 500] width 310 height 24
click at [301, 694] on div at bounding box center [430, 694] width 310 height 24
drag, startPoint x: 1037, startPoint y: 404, endPoint x: 878, endPoint y: 404, distance: 159.0
click at [878, 404] on input "[STREET_ADDRESS]" at bounding box center [1028, 404] width 310 height 24
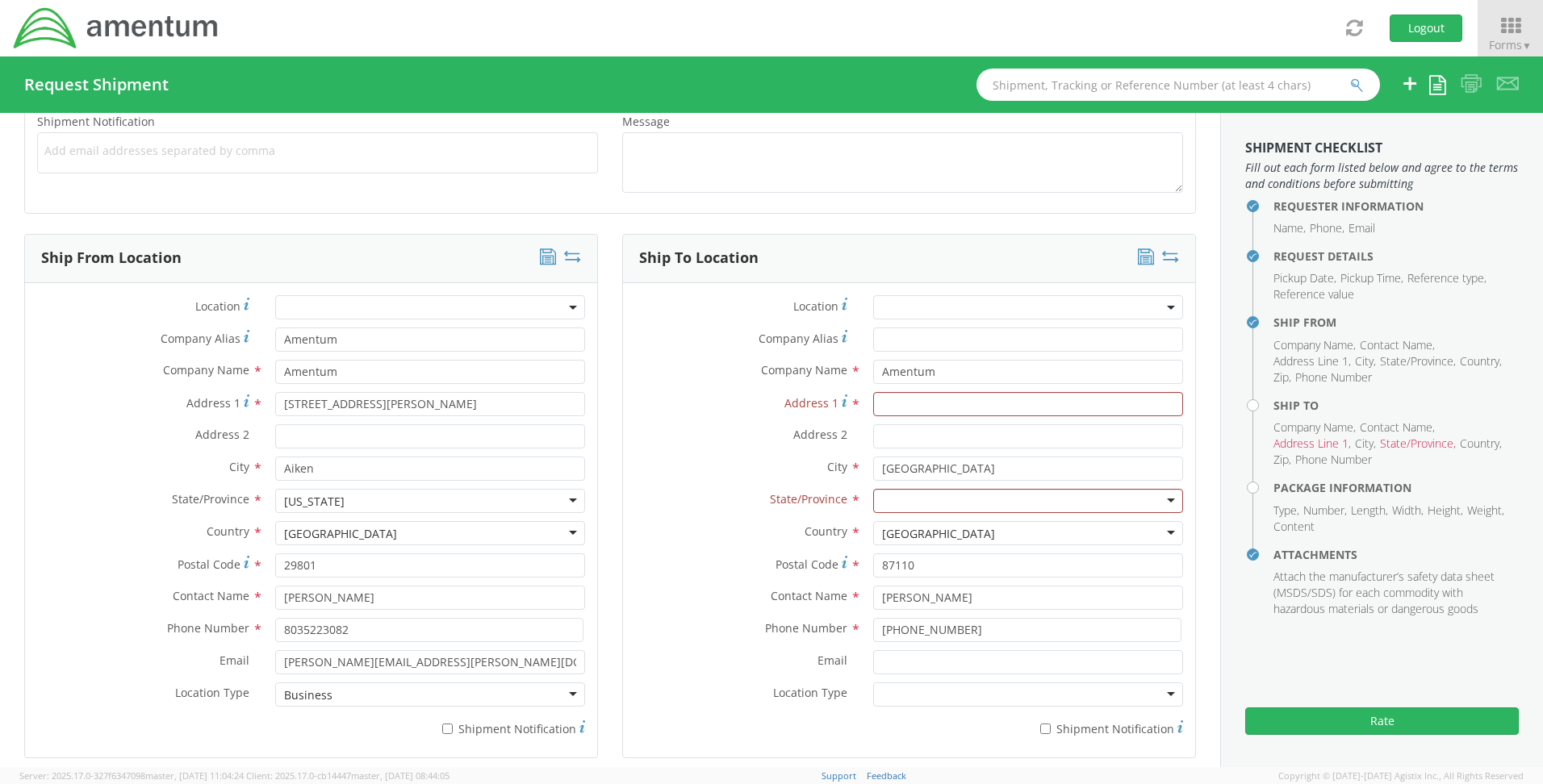
drag, startPoint x: 701, startPoint y: 450, endPoint x: 842, endPoint y: 476, distance: 143.4
click at [709, 450] on div "Address 2 *" at bounding box center [909, 440] width 572 height 32
drag, startPoint x: 961, startPoint y: 468, endPoint x: 842, endPoint y: 471, distance: 119.0
click at [842, 471] on div "City * [GEOGRAPHIC_DATA] searching..." at bounding box center [909, 468] width 572 height 24
click at [614, 465] on div "Ship To Location Location * Company Alias * Company Name * Amentum searching...…" at bounding box center [908, 505] width 598 height 544
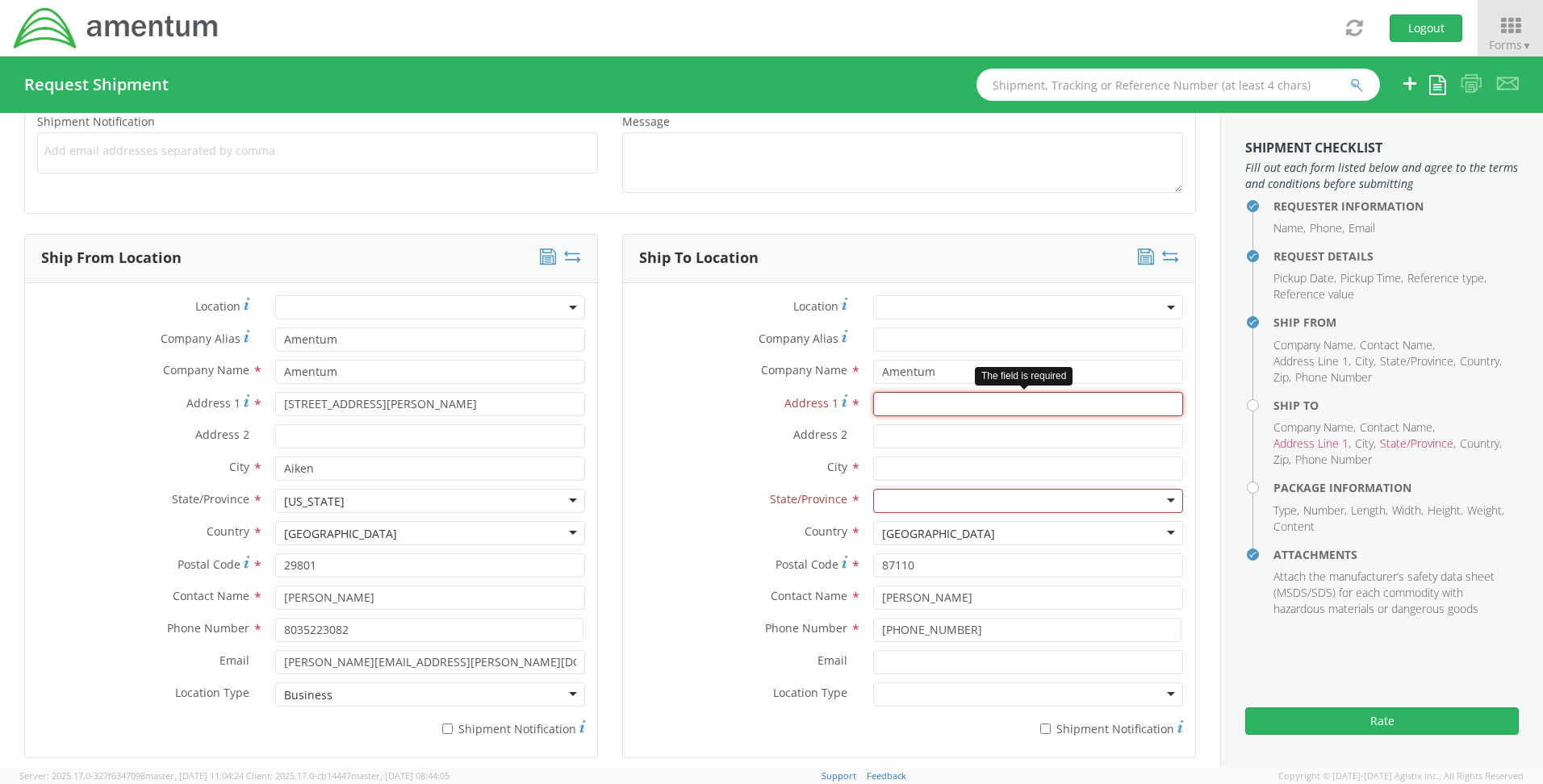
click at [891, 405] on input "Address 1 *" at bounding box center [1028, 404] width 310 height 24
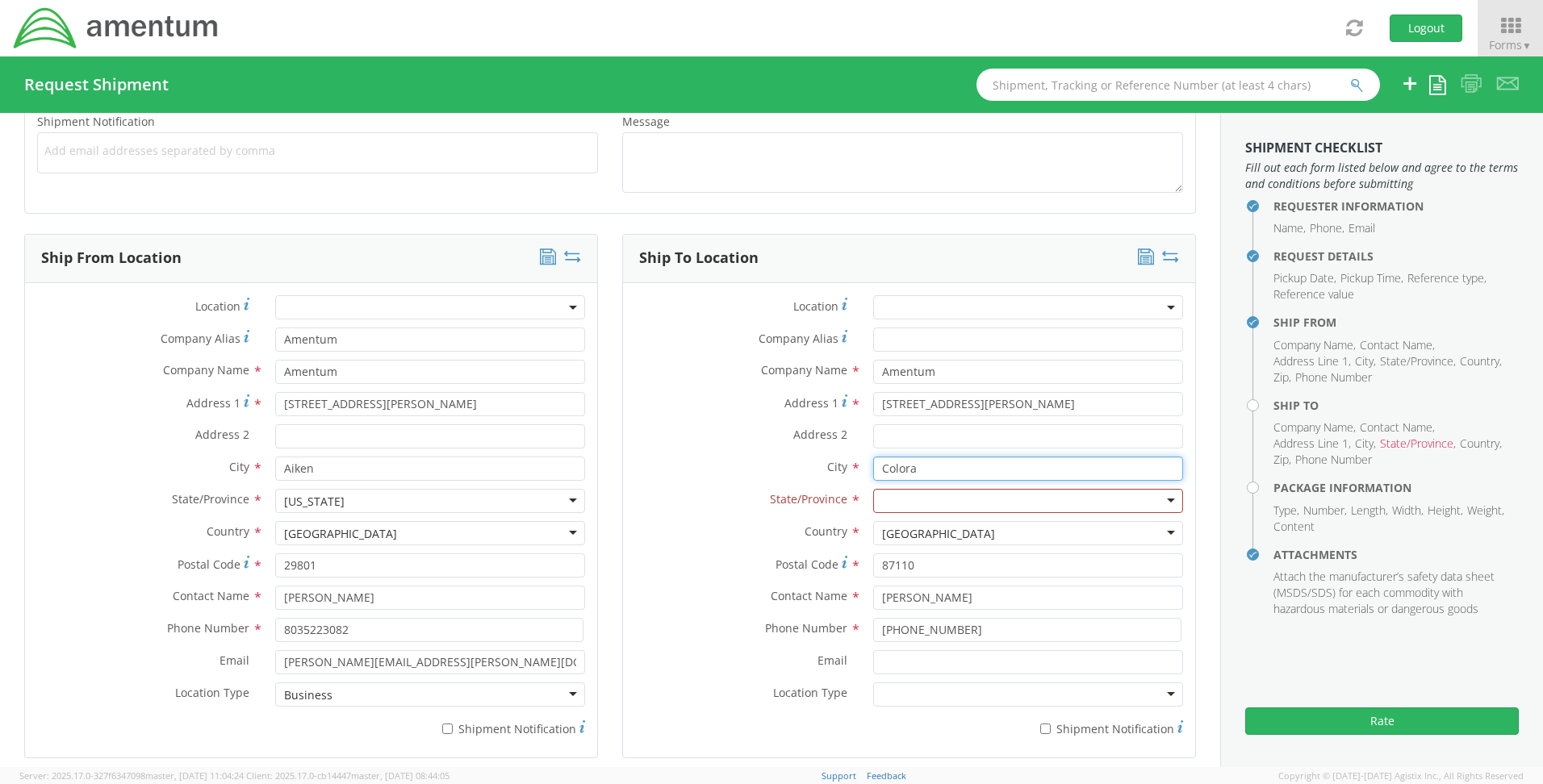
click at [921, 465] on input "Colora" at bounding box center [1028, 468] width 310 height 24
click at [968, 468] on input "Colora" at bounding box center [1028, 468] width 310 height 24
click at [907, 507] on div at bounding box center [1028, 500] width 310 height 24
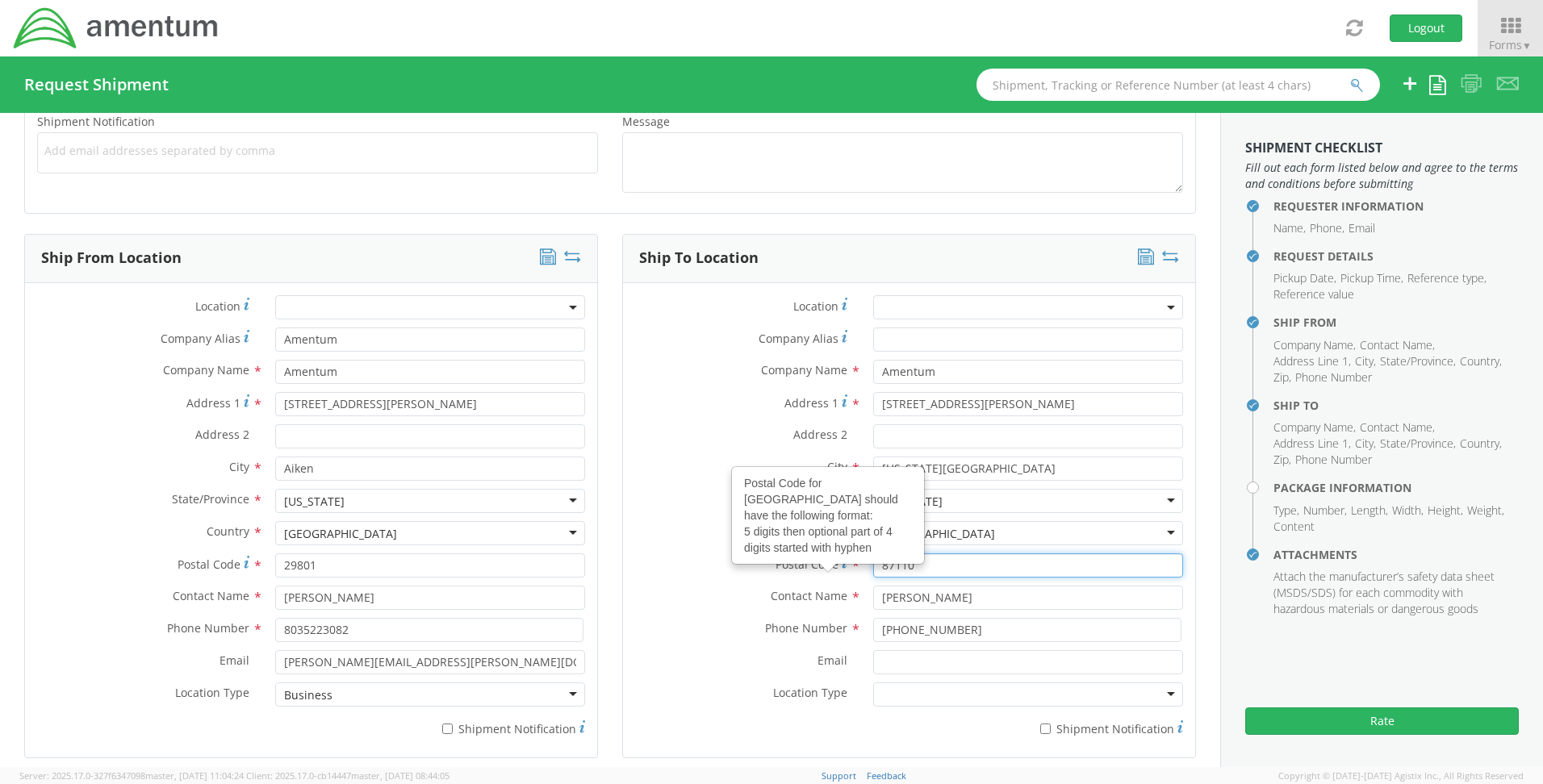
drag, startPoint x: 937, startPoint y: 561, endPoint x: 795, endPoint y: 561, distance: 142.0
click at [795, 561] on div "Postal Code Postal Code for United States should have the following format: 5 d…" at bounding box center [909, 565] width 572 height 24
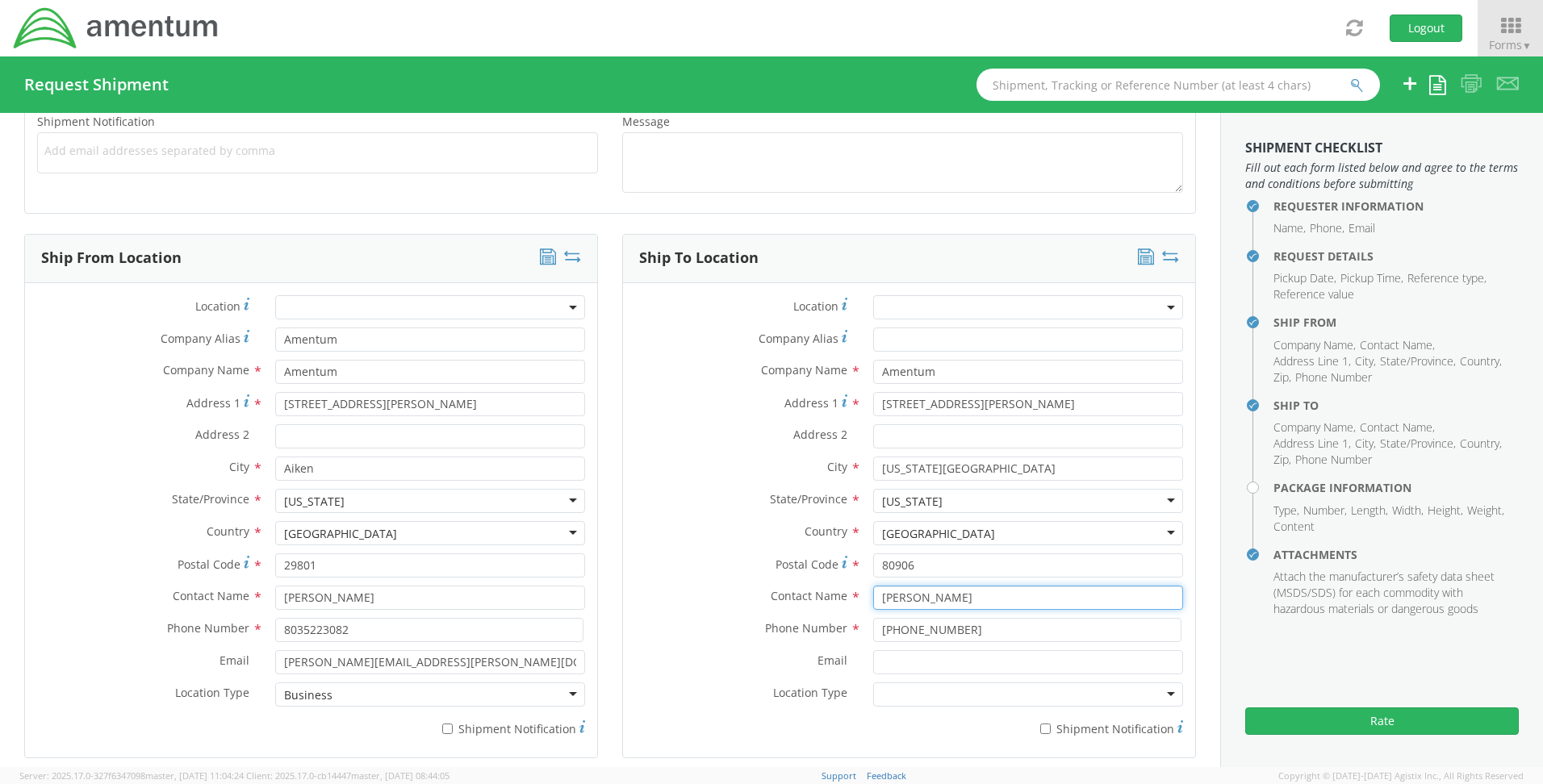
drag, startPoint x: 1007, startPoint y: 602, endPoint x: 806, endPoint y: 602, distance: 201.0
click at [806, 602] on div "Contact Name * [PERSON_NAME]" at bounding box center [909, 597] width 572 height 24
click at [899, 627] on input "[PHONE_NUMBER]" at bounding box center [1027, 629] width 308 height 24
drag, startPoint x: 971, startPoint y: 628, endPoint x: 667, endPoint y: 616, distance: 304.2
click at [667, 616] on div "Location * Company Alias * Company Name * Amentum searching... Address 1 * [GEO…" at bounding box center [909, 520] width 572 height 450
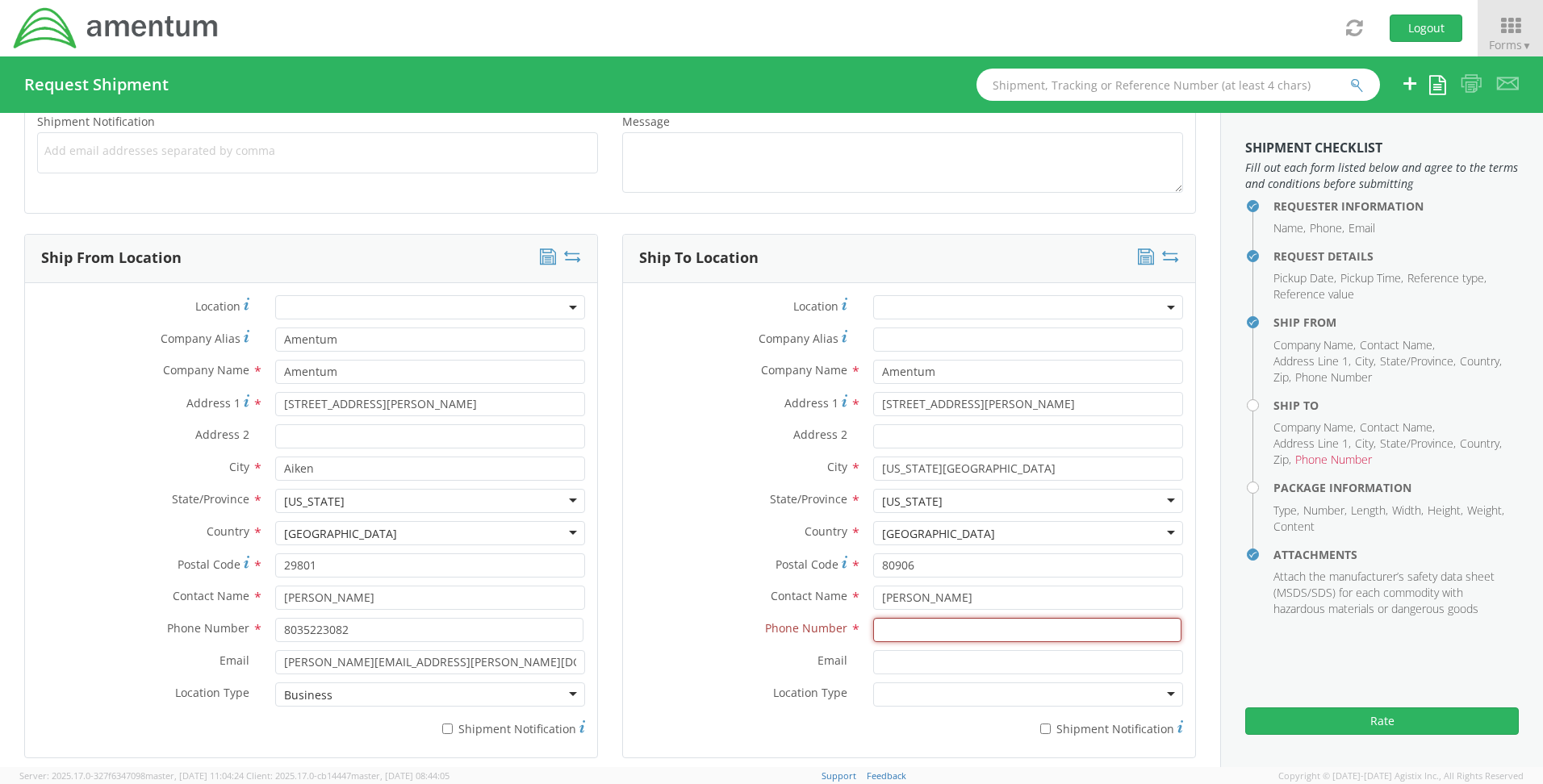
click at [883, 621] on input at bounding box center [1027, 629] width 308 height 24
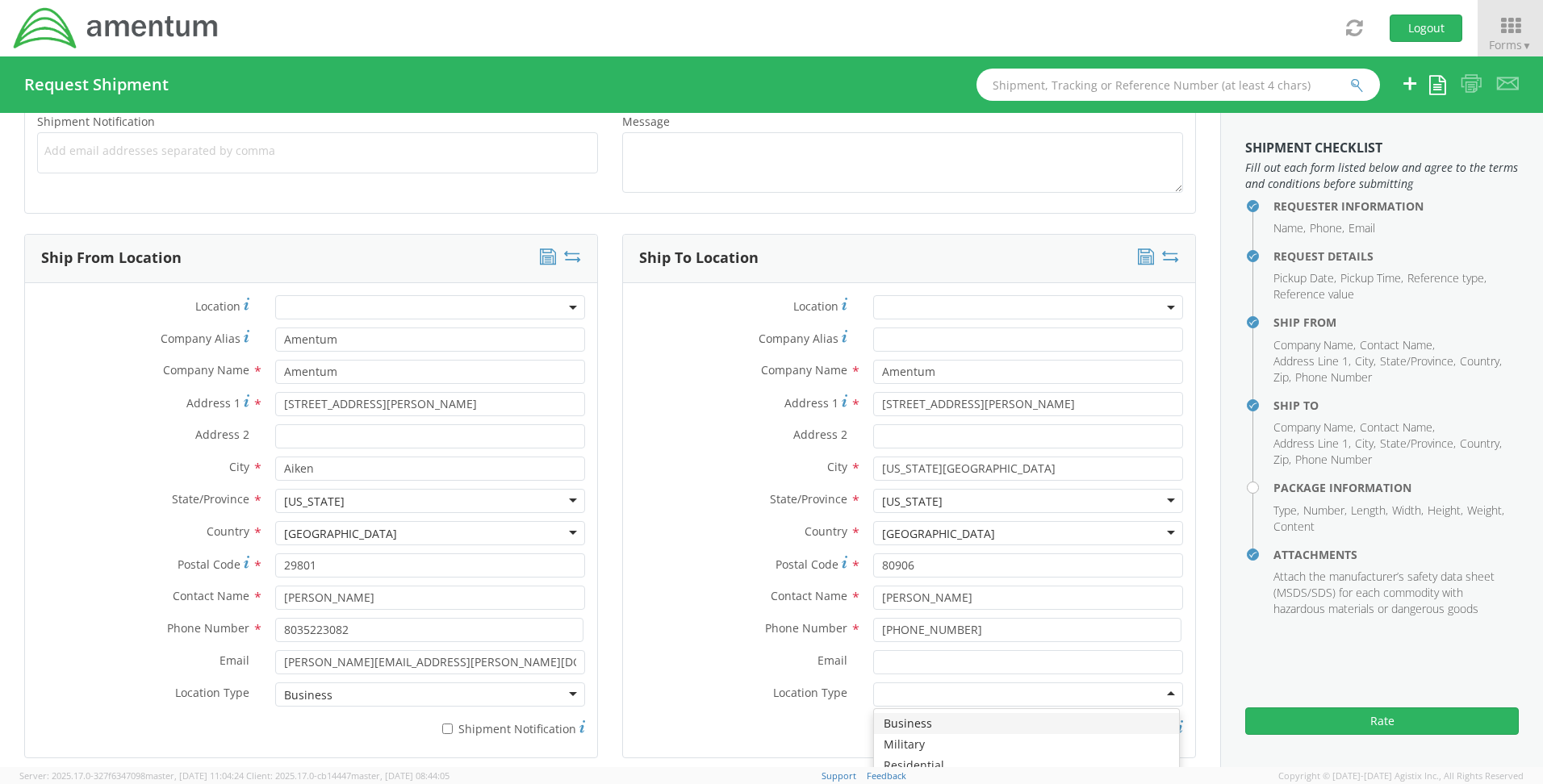
click at [908, 688] on div at bounding box center [1028, 694] width 310 height 24
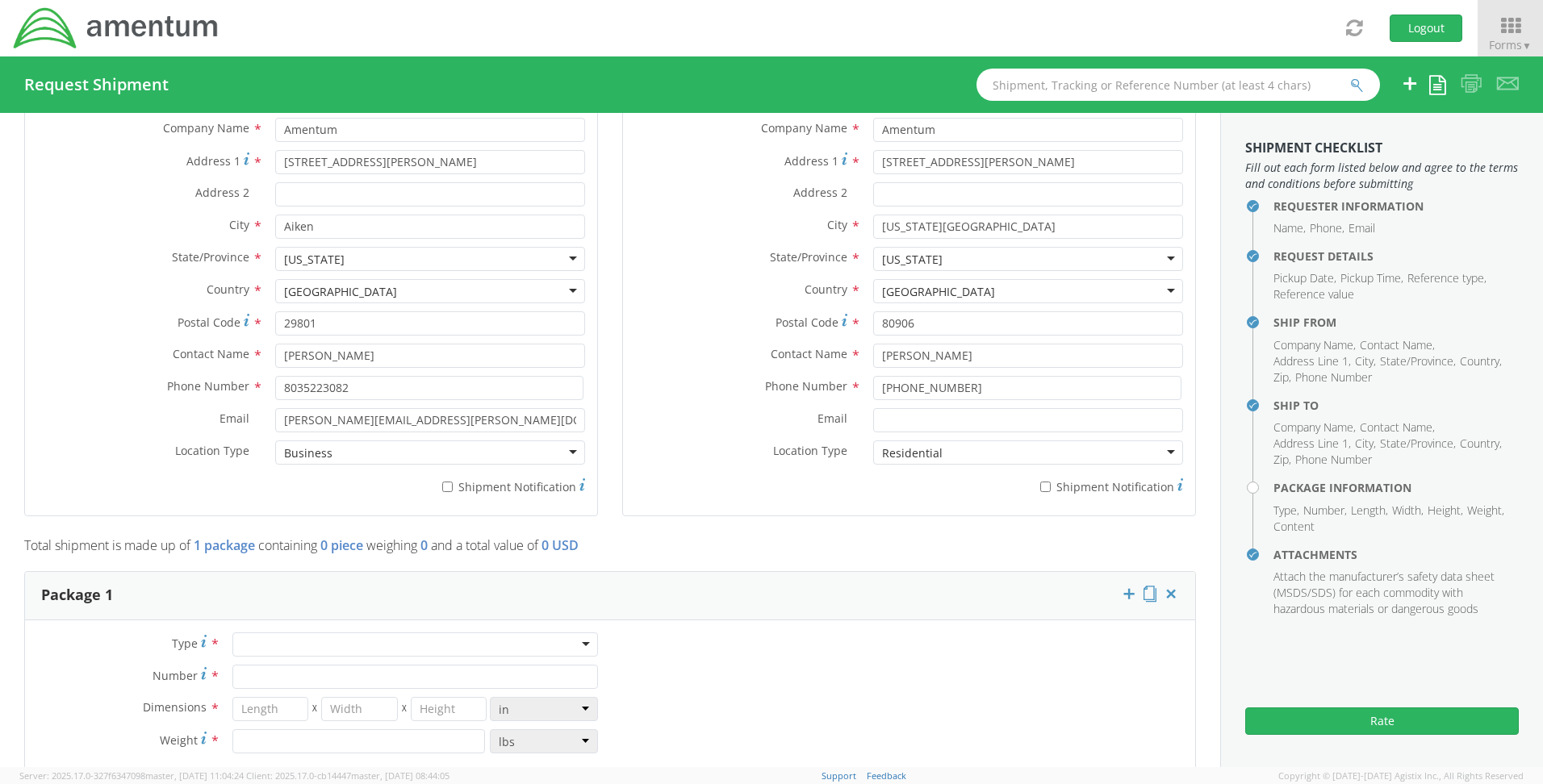
scroll to position [1129, 0]
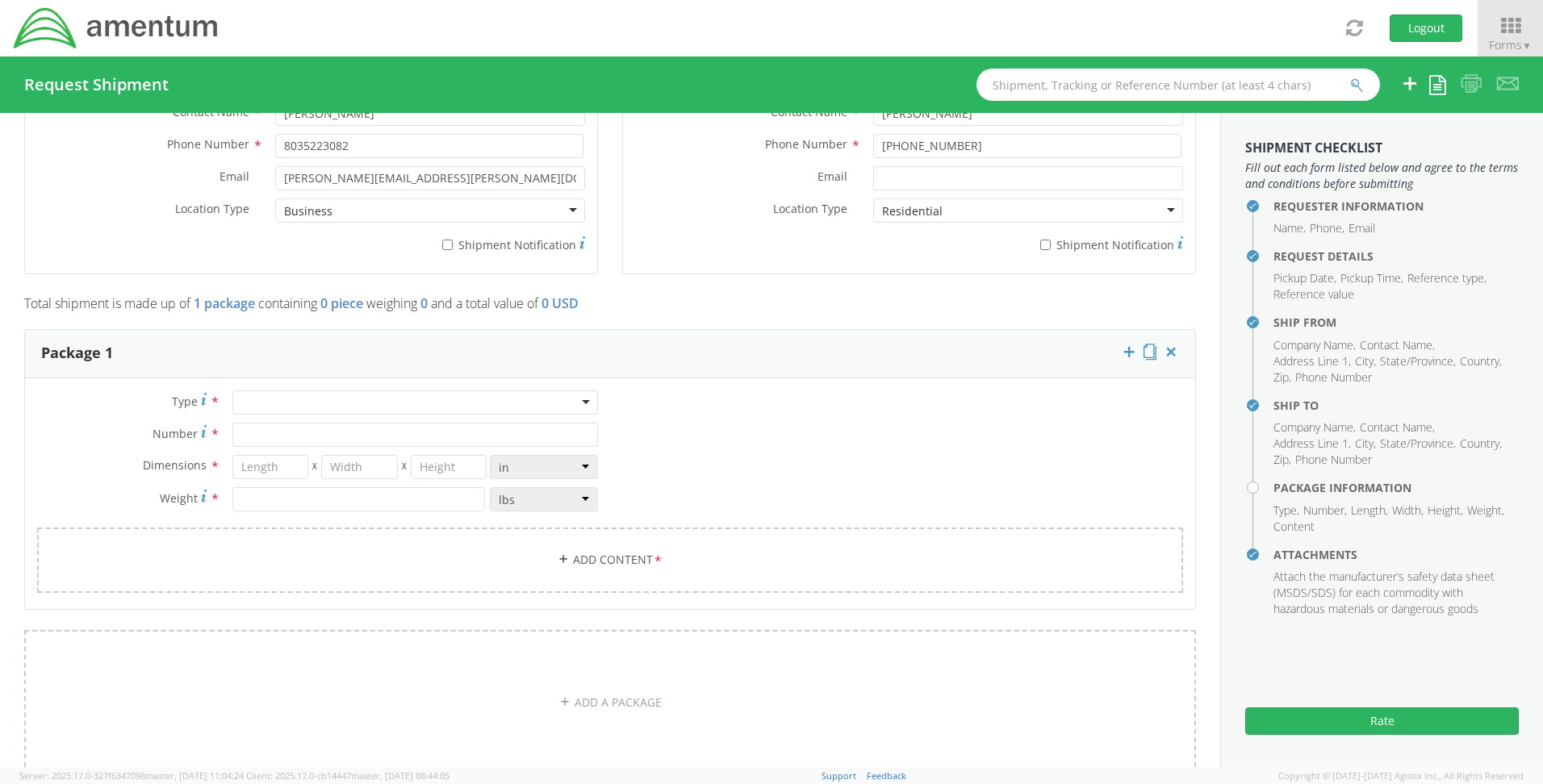
click at [268, 396] on div at bounding box center [415, 402] width 366 height 24
click at [267, 488] on input "number" at bounding box center [359, 499] width 252 height 24
click at [267, 434] on input "Number *" at bounding box center [415, 434] width 366 height 24
click at [258, 463] on input "number" at bounding box center [271, 466] width 77 height 24
click at [355, 466] on input "number" at bounding box center [359, 466] width 77 height 24
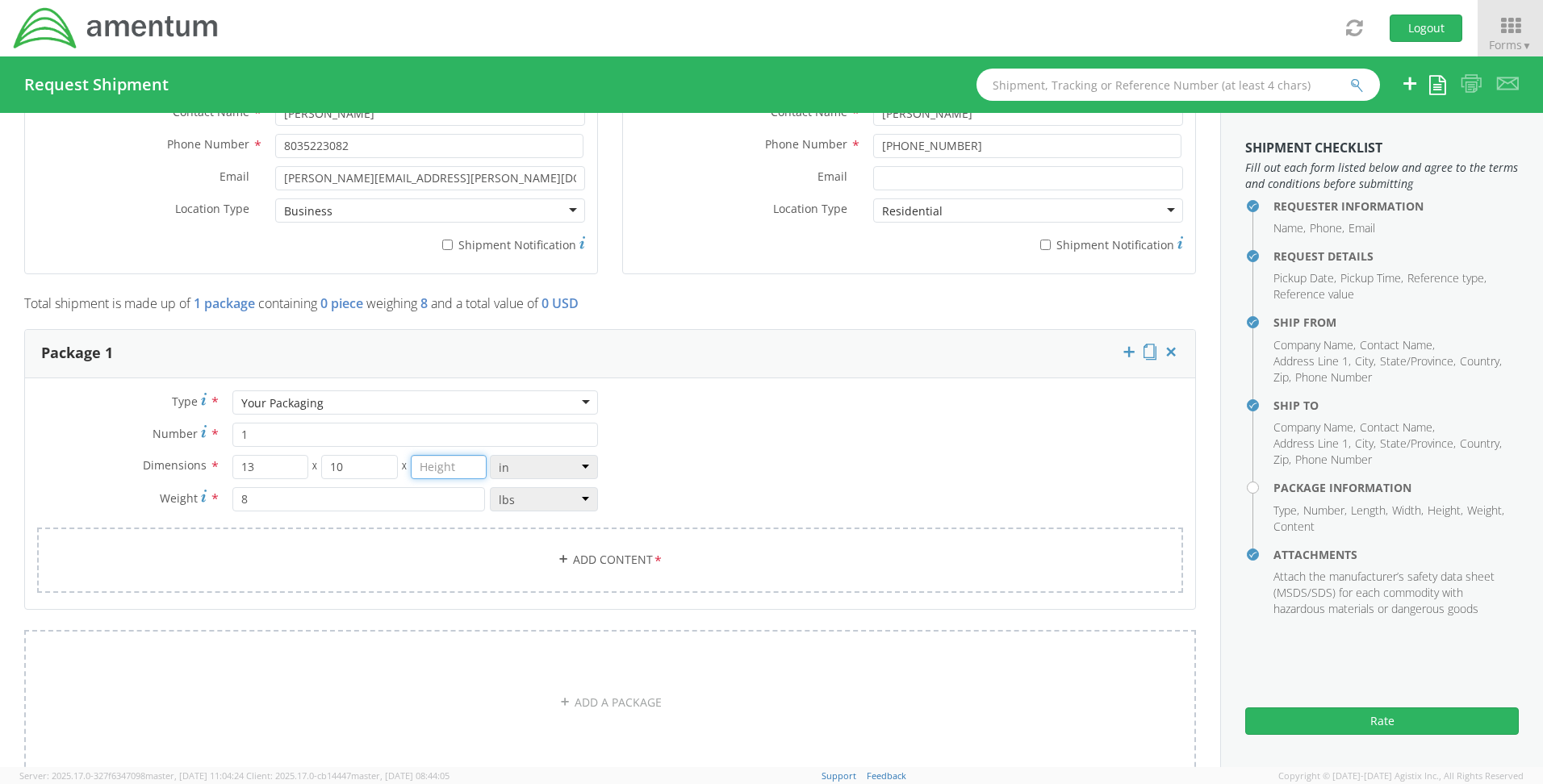
click at [422, 466] on input "number" at bounding box center [449, 466] width 77 height 24
click at [558, 567] on link "Add Content *" at bounding box center [610, 560] width 1146 height 65
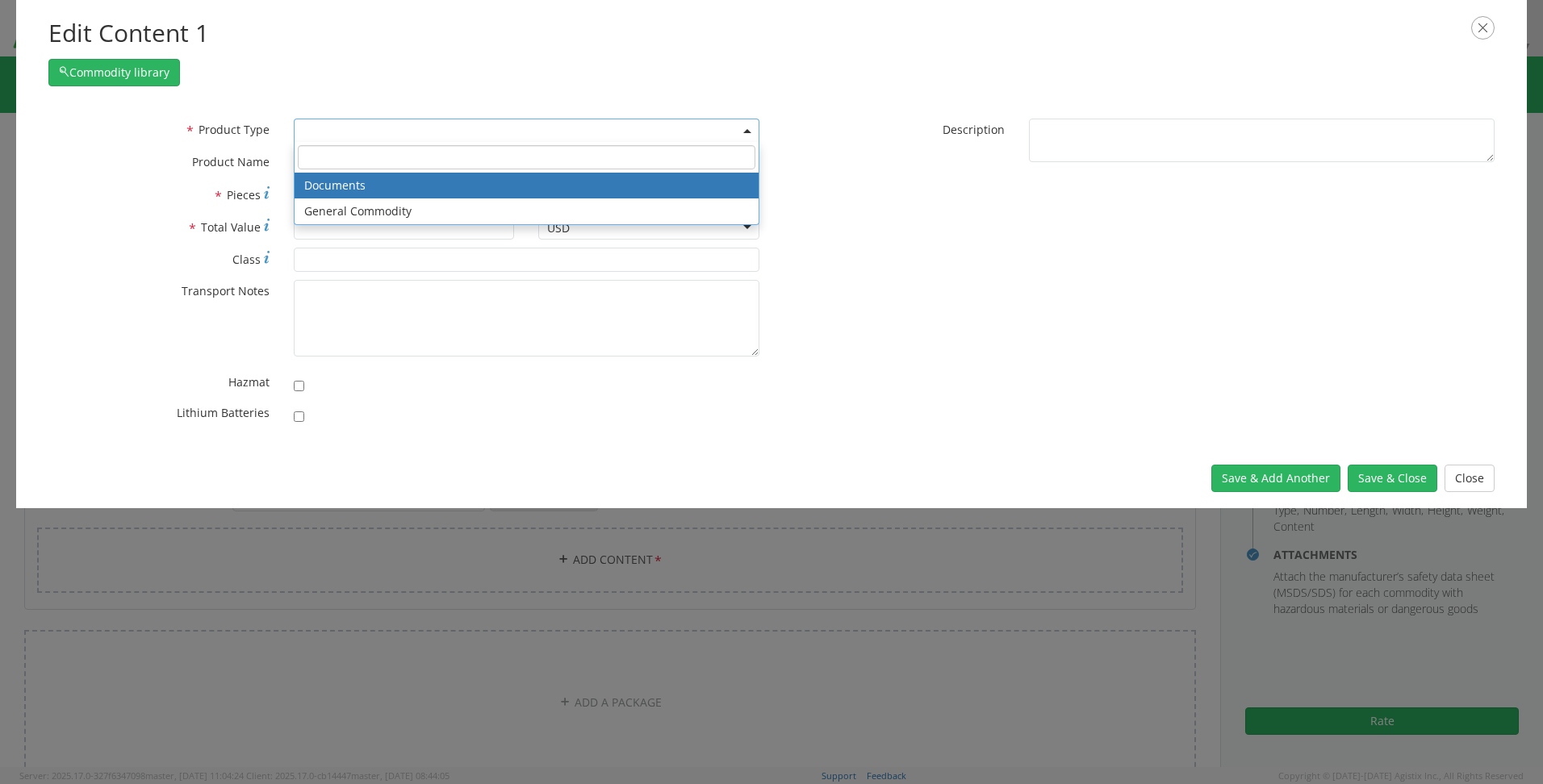
click at [351, 127] on span at bounding box center [527, 130] width 466 height 24
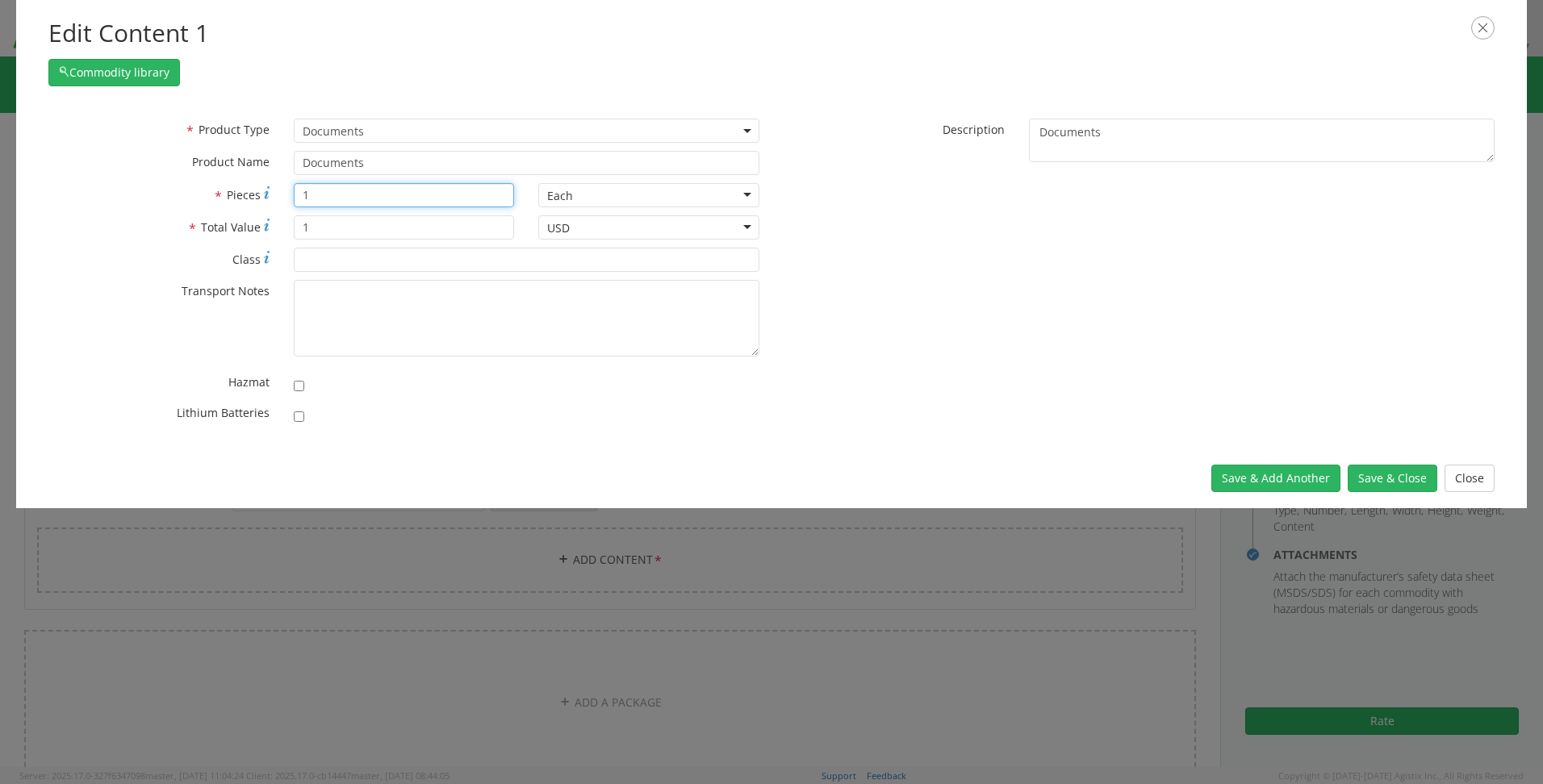
drag, startPoint x: 344, startPoint y: 203, endPoint x: 250, endPoint y: 201, distance: 94.0
click at [250, 201] on div "* Pieces 1" at bounding box center [281, 195] width 490 height 24
click at [1316, 479] on button "Save & Add Another" at bounding box center [1276, 478] width 129 height 27
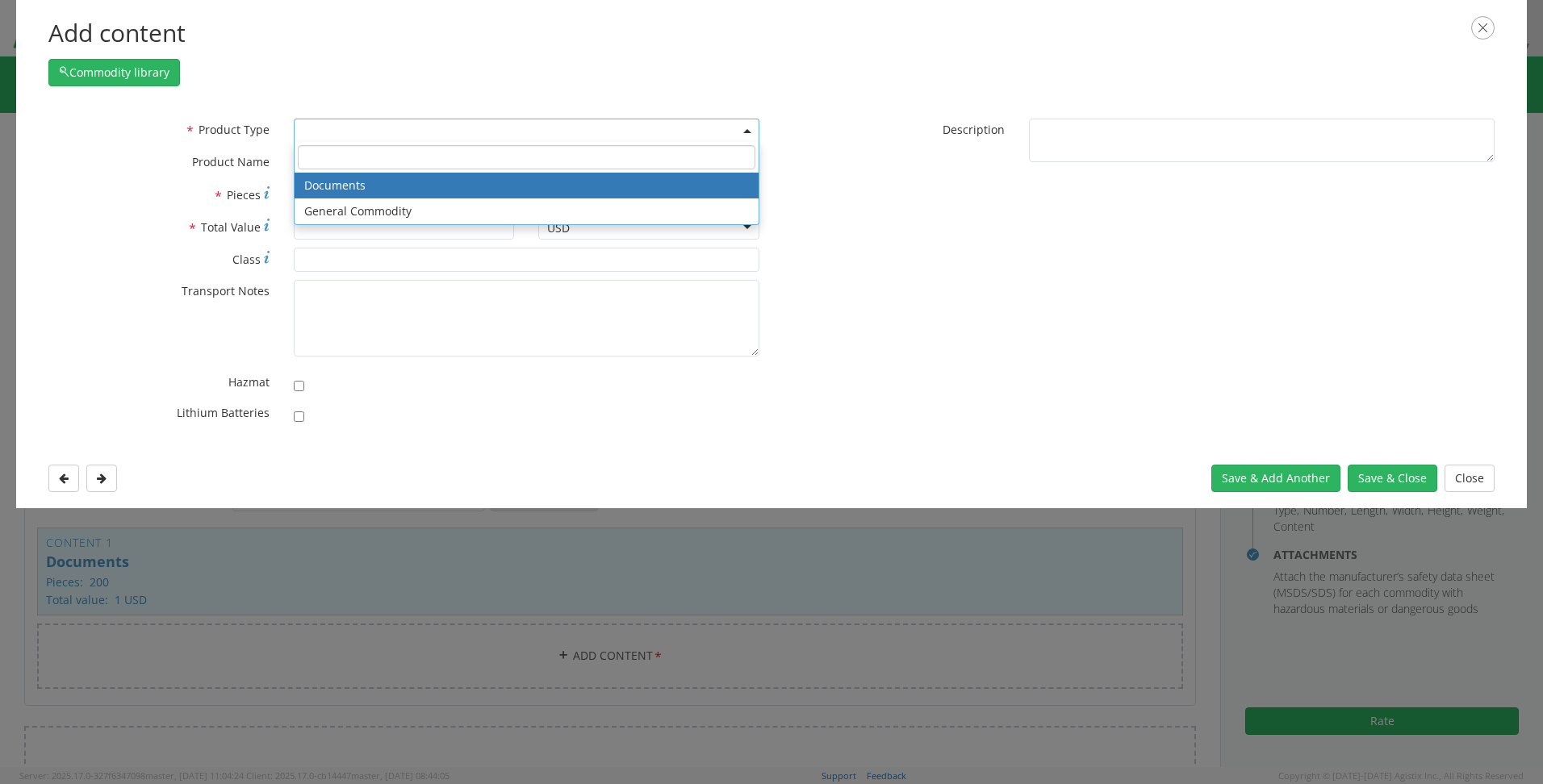
click at [389, 128] on span at bounding box center [527, 130] width 466 height 24
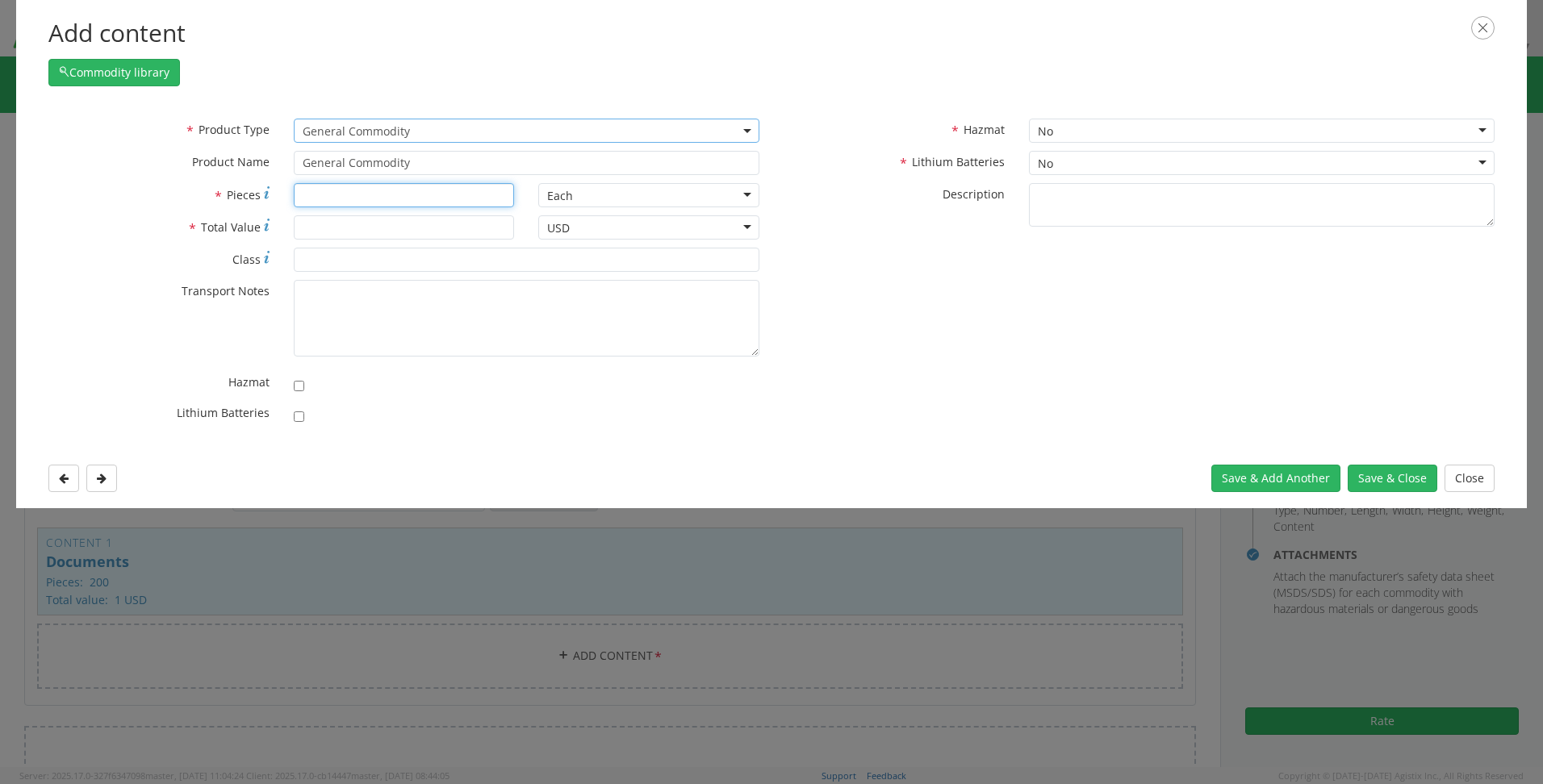
click at [311, 187] on input "* Pieces" at bounding box center [405, 195] width 221 height 24
click at [310, 222] on input "* Total Value" at bounding box center [405, 227] width 221 height 24
click at [1362, 477] on button "Save & Close" at bounding box center [1392, 478] width 89 height 27
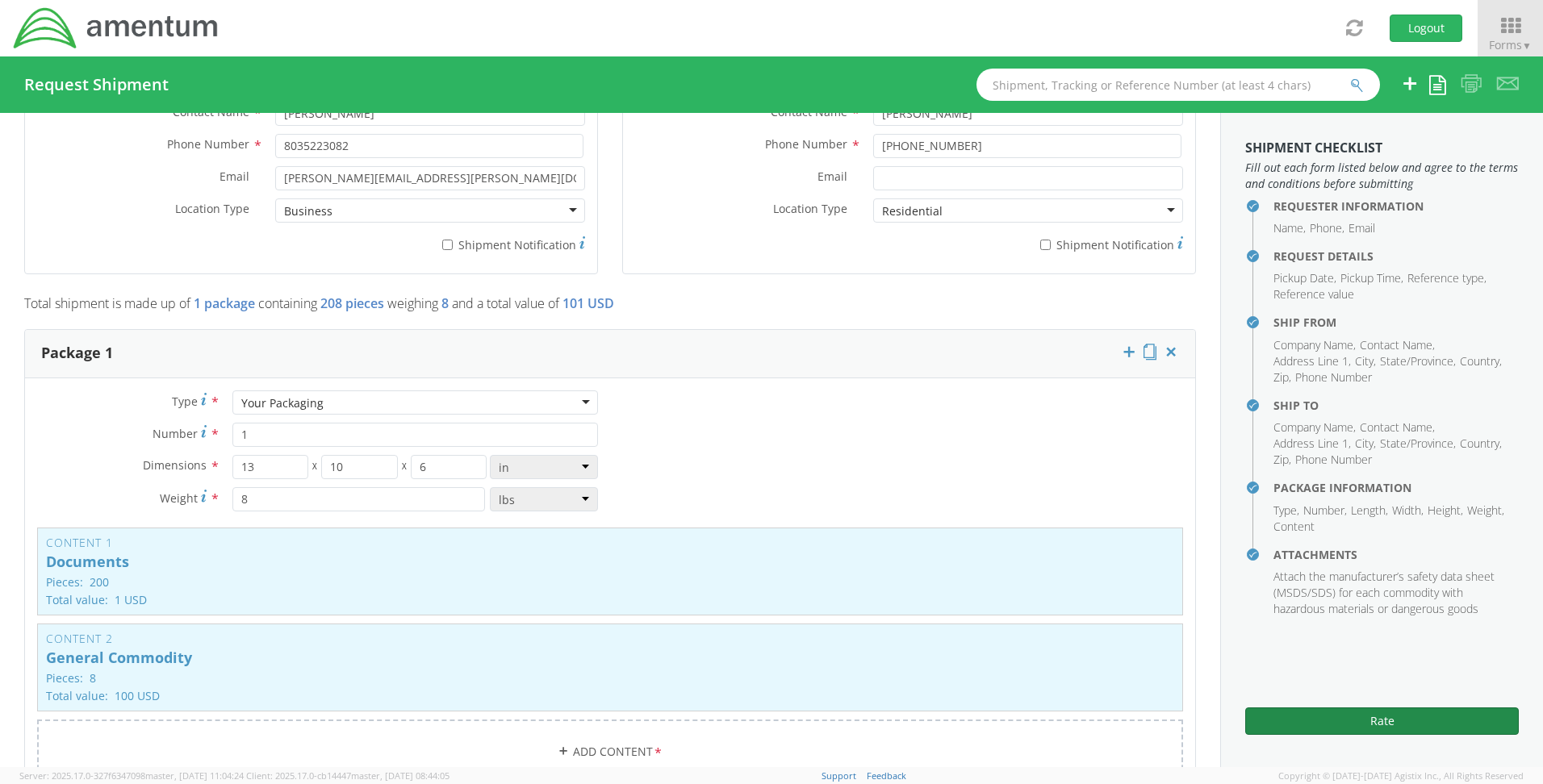
click at [1315, 717] on button "Rate" at bounding box center [1382, 720] width 274 height 27
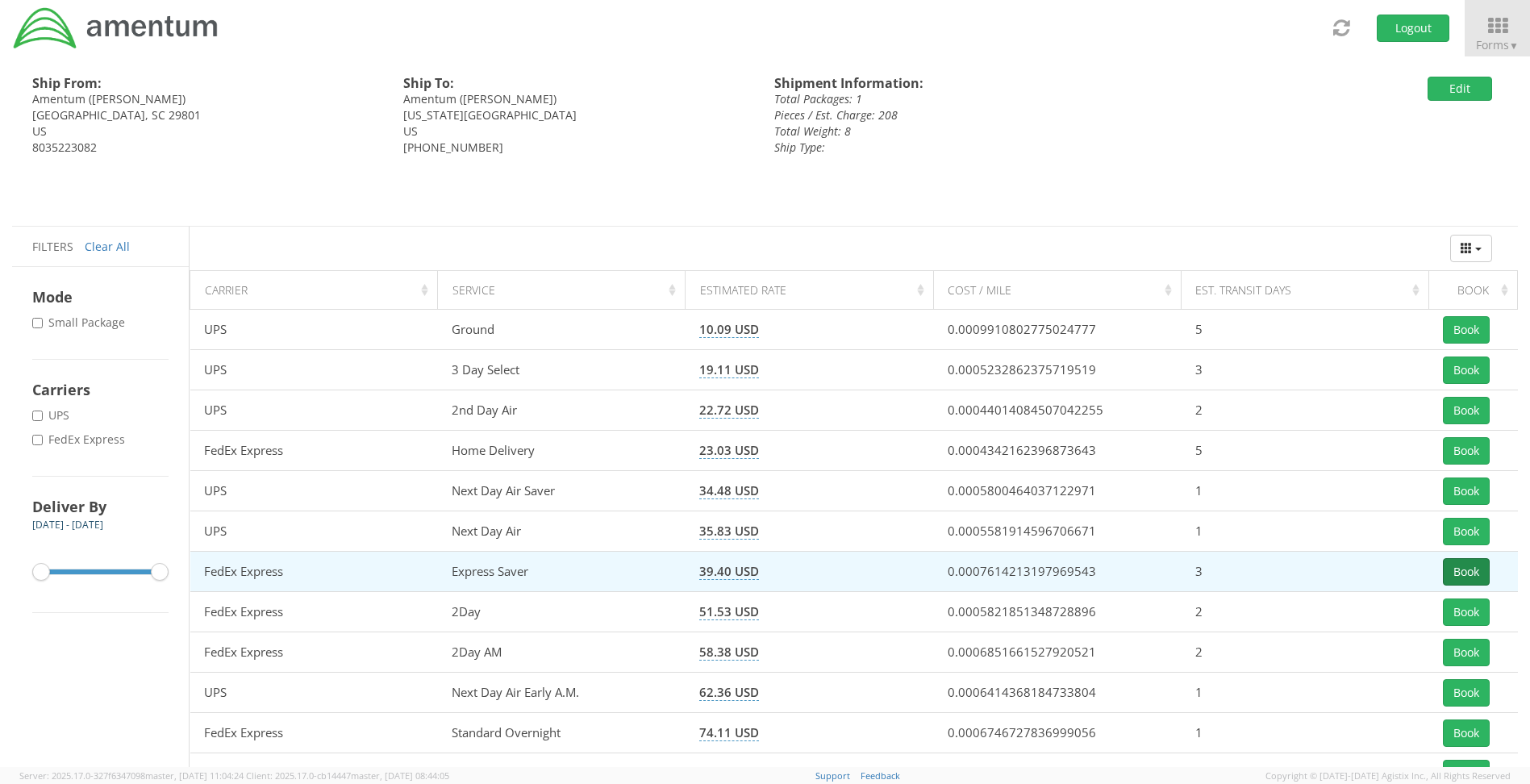
click at [1465, 571] on button "Book" at bounding box center [1466, 572] width 47 height 27
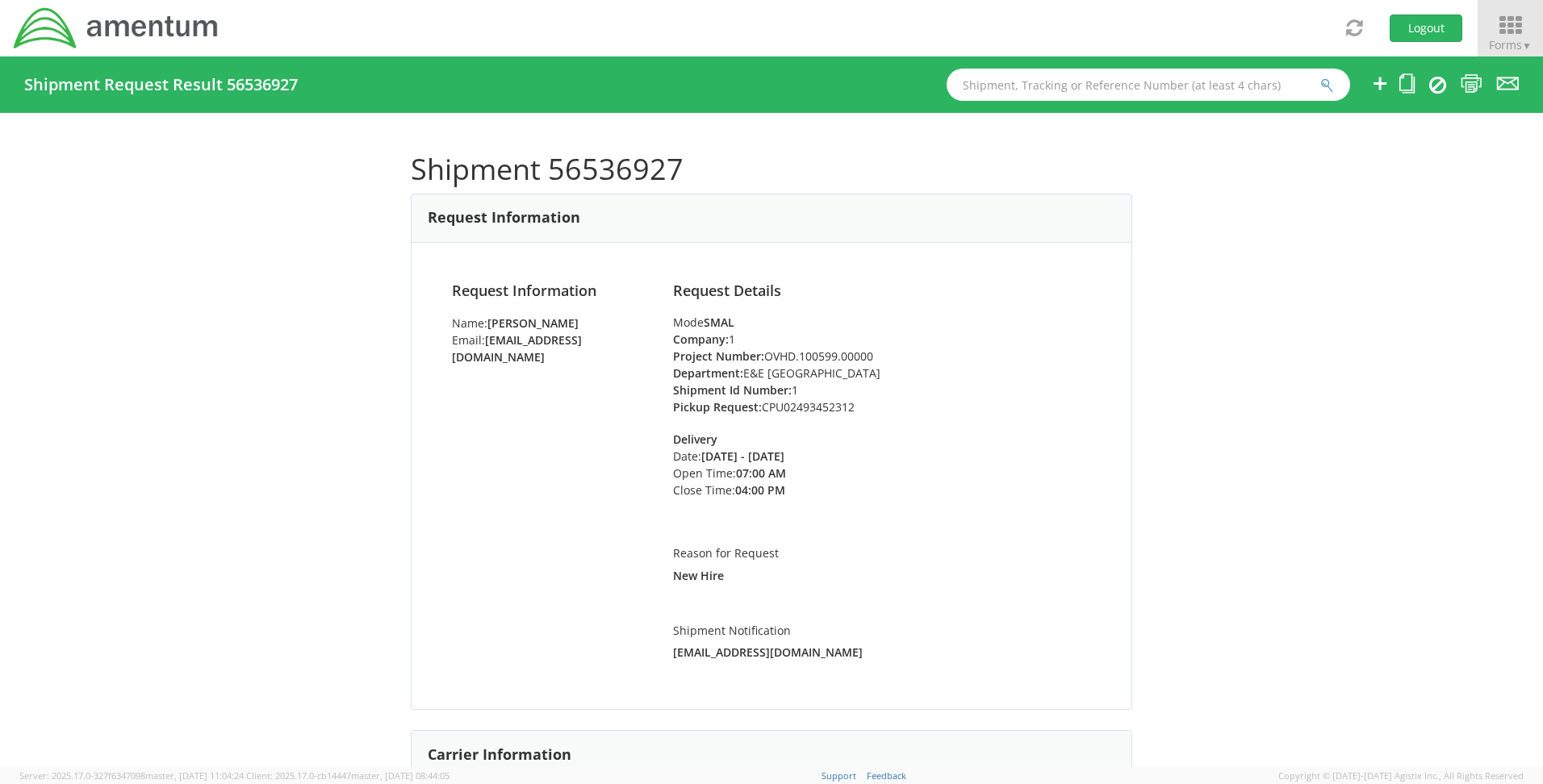
click at [1500, 20] on icon at bounding box center [1510, 26] width 75 height 23
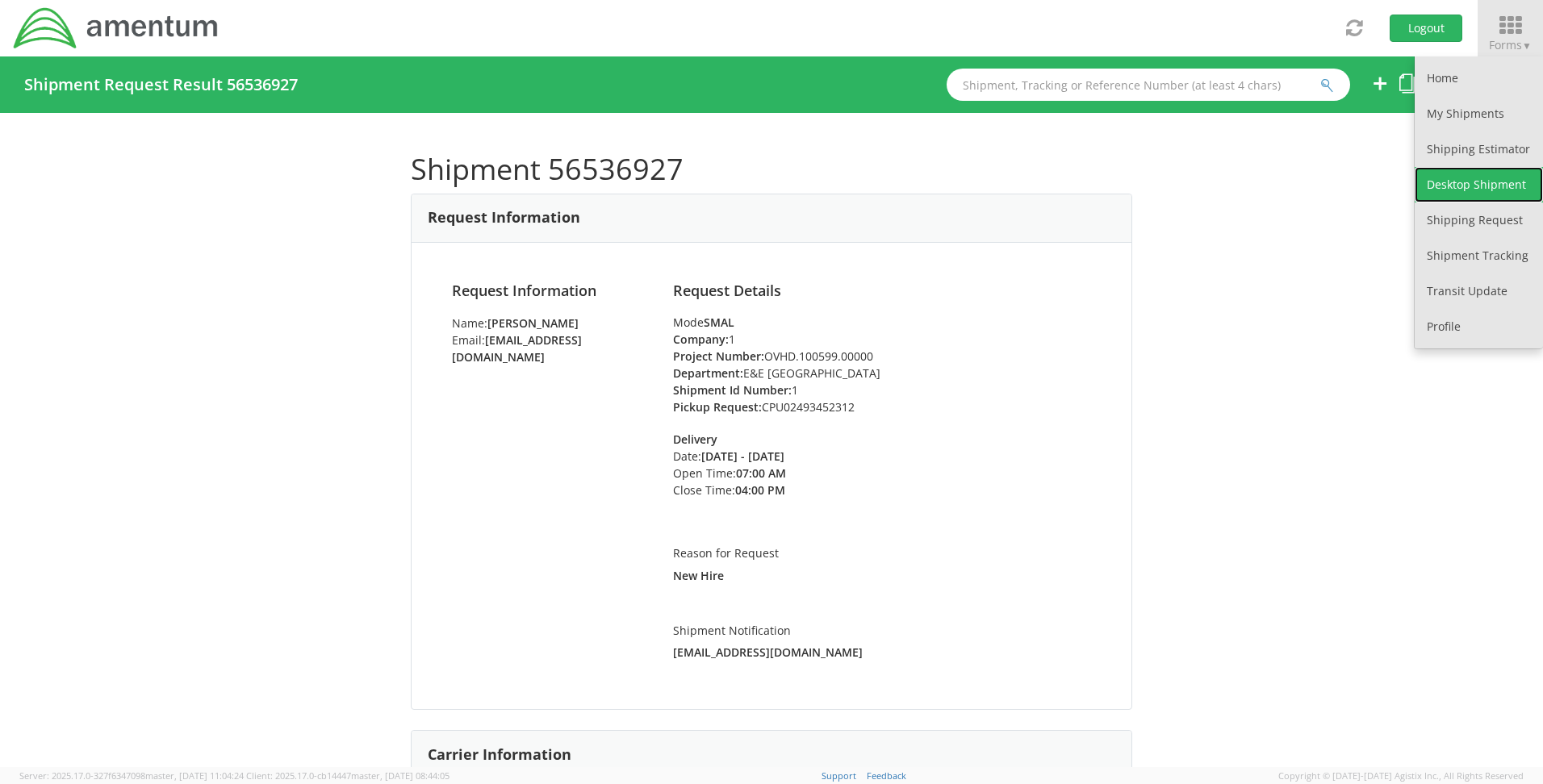
click at [1470, 176] on link "Desktop Shipment" at bounding box center [1478, 185] width 128 height 35
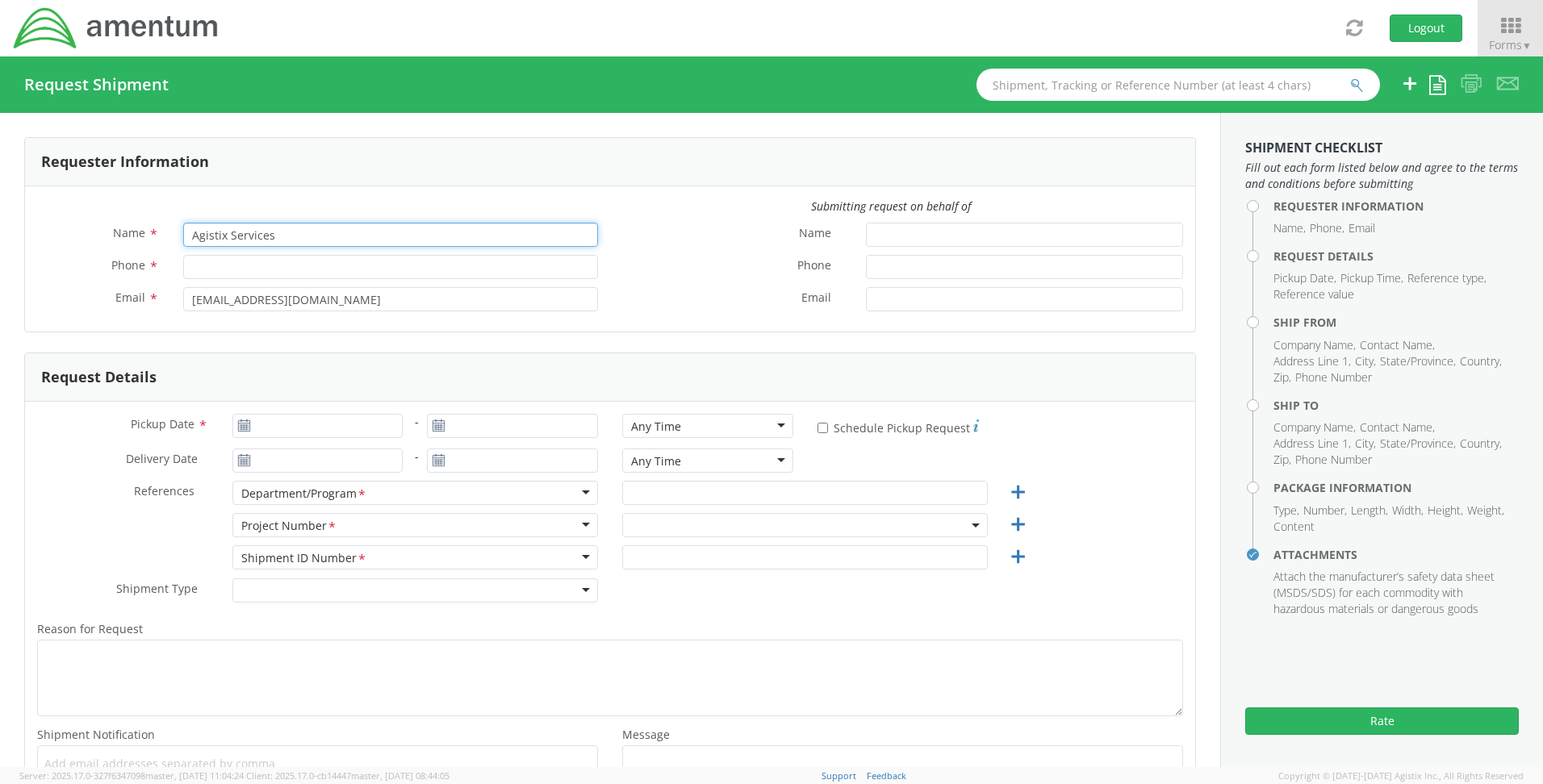
drag, startPoint x: 318, startPoint y: 235, endPoint x: 112, endPoint y: 238, distance: 206.0
click at [112, 238] on div "Name * Agistix Services" at bounding box center [317, 234] width 585 height 24
click at [243, 235] on input "[PERSON_NAME]" at bounding box center [390, 234] width 415 height 24
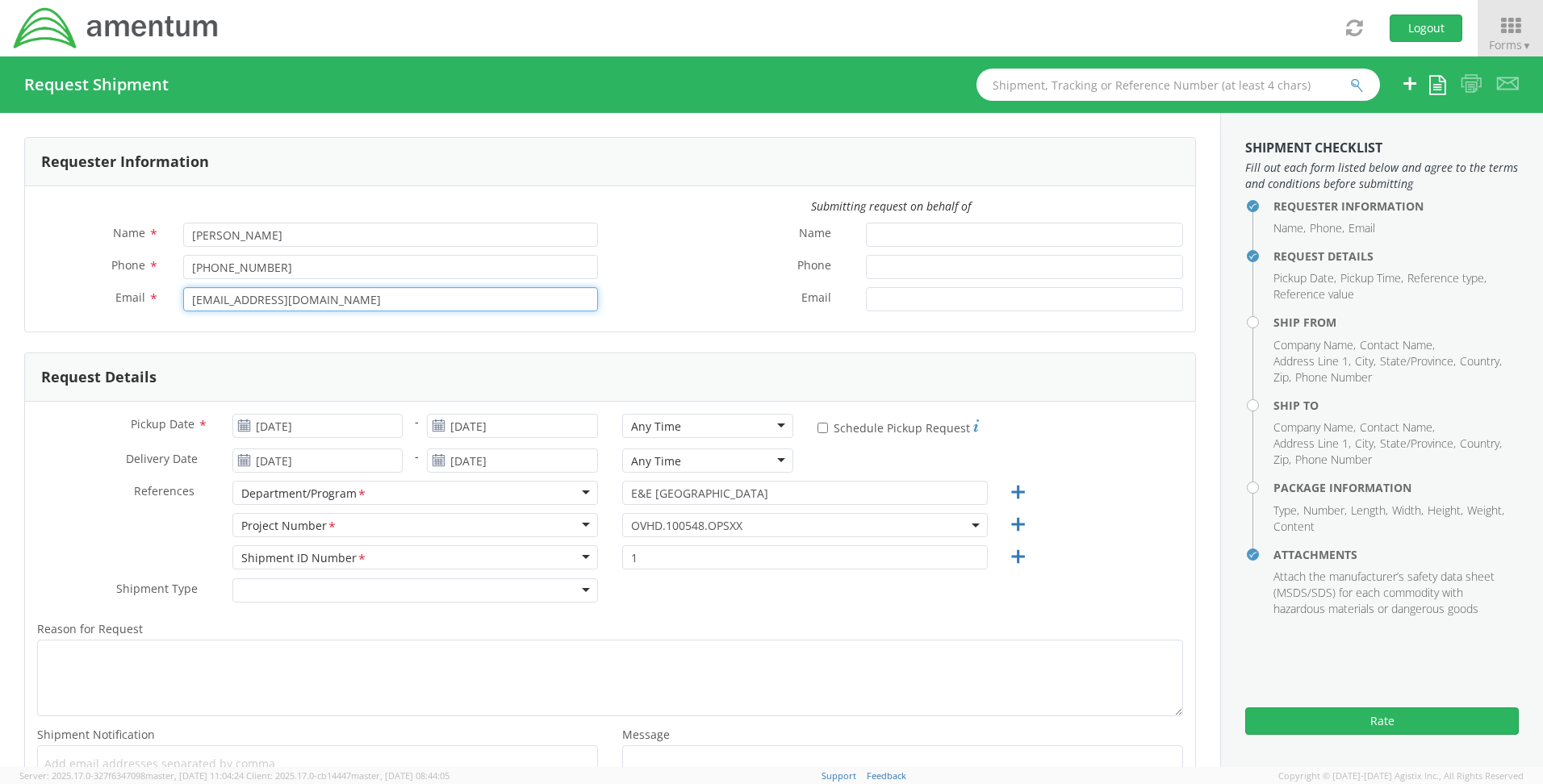
drag, startPoint x: 421, startPoint y: 299, endPoint x: 123, endPoint y: 293, distance: 298.1
click at [123, 293] on div "Email * [EMAIL_ADDRESS][DOMAIN_NAME]" at bounding box center [317, 299] width 585 height 24
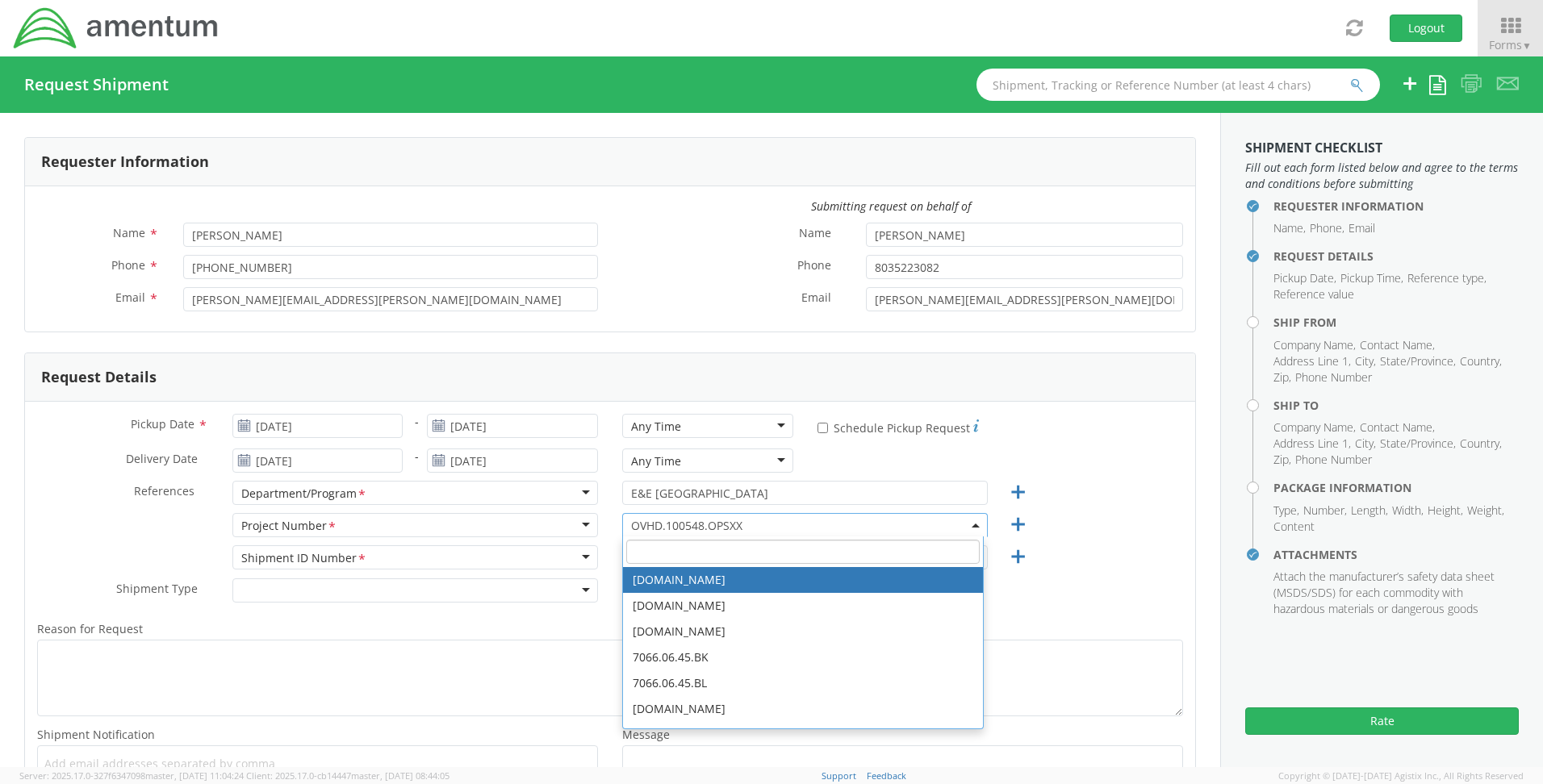
click at [661, 547] on input "search" at bounding box center [802, 551] width 353 height 24
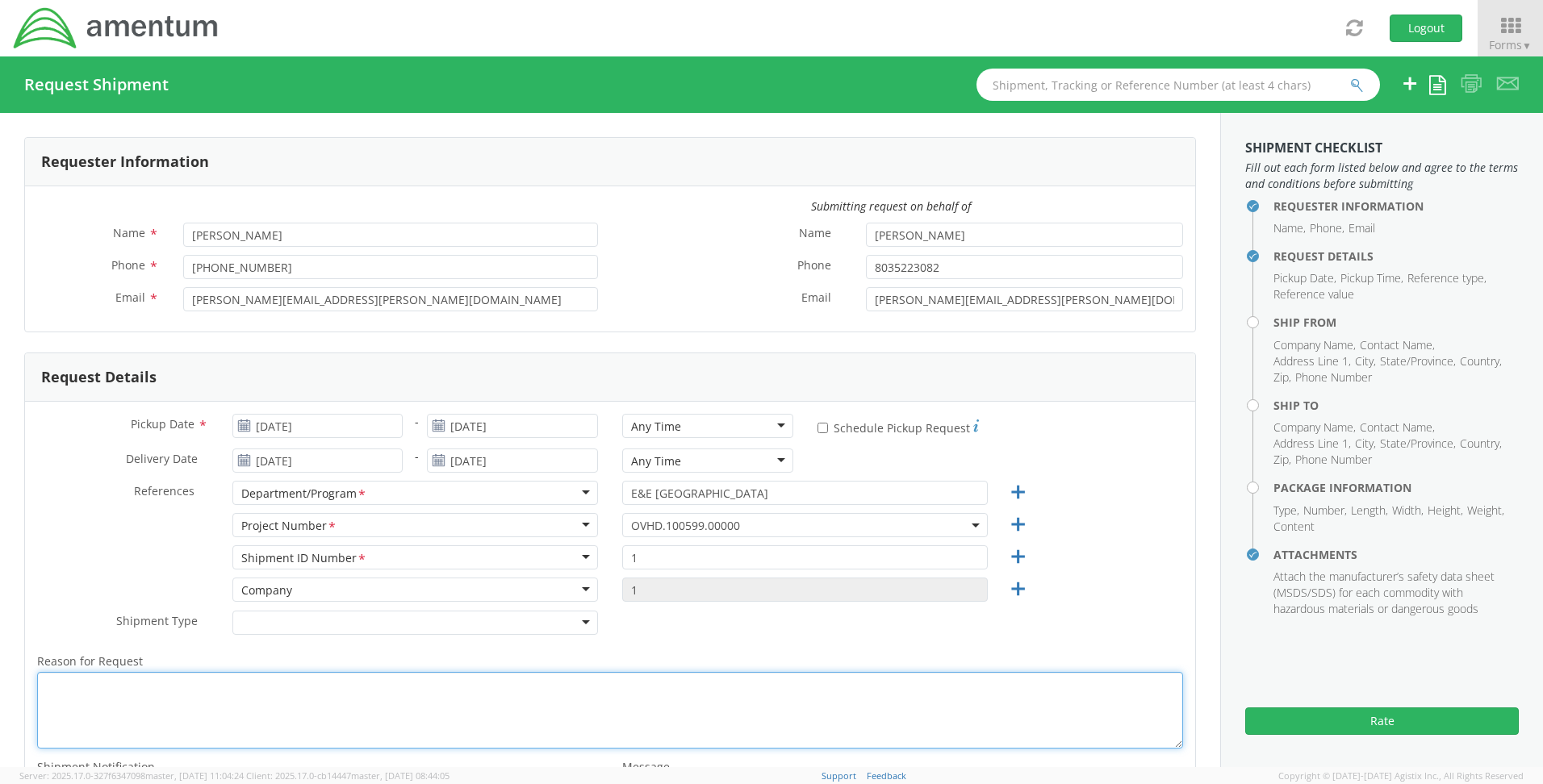
click at [81, 700] on textarea "Reason for Request *" at bounding box center [610, 710] width 1146 height 77
click at [321, 710] on textarea "New Hire" at bounding box center [610, 710] width 1146 height 77
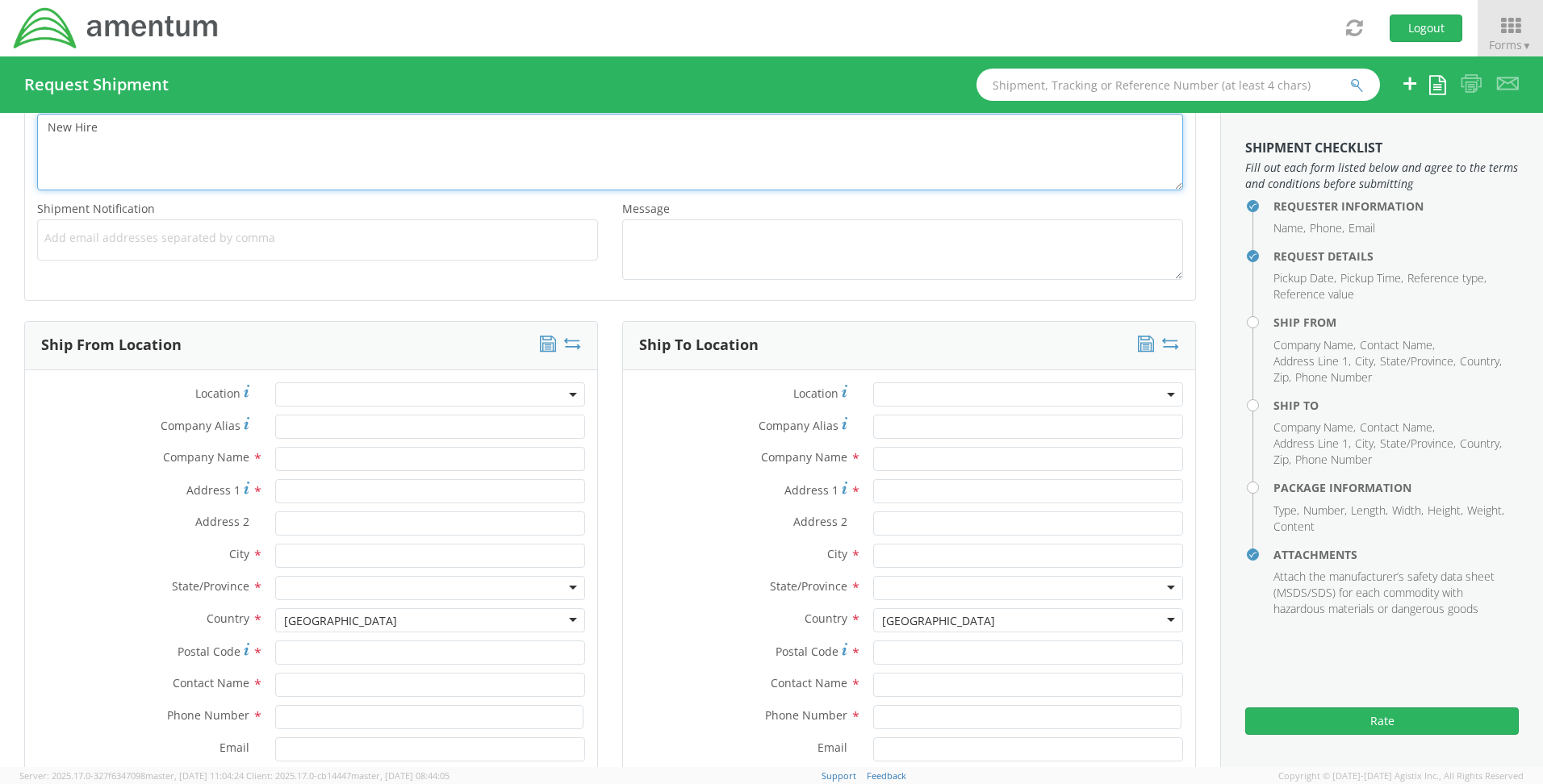
scroll to position [565, 0]
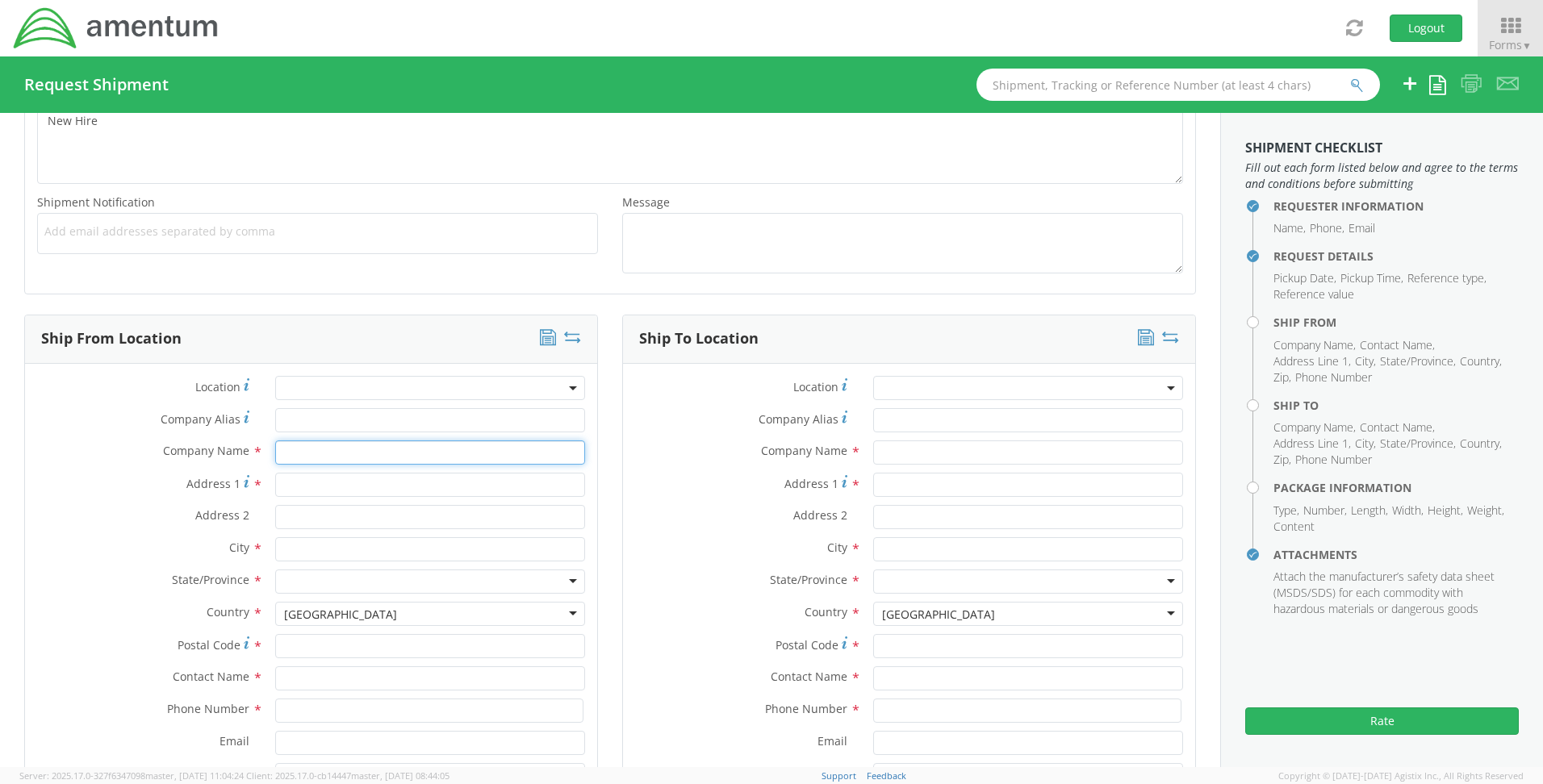
click at [312, 444] on input "text" at bounding box center [430, 452] width 310 height 24
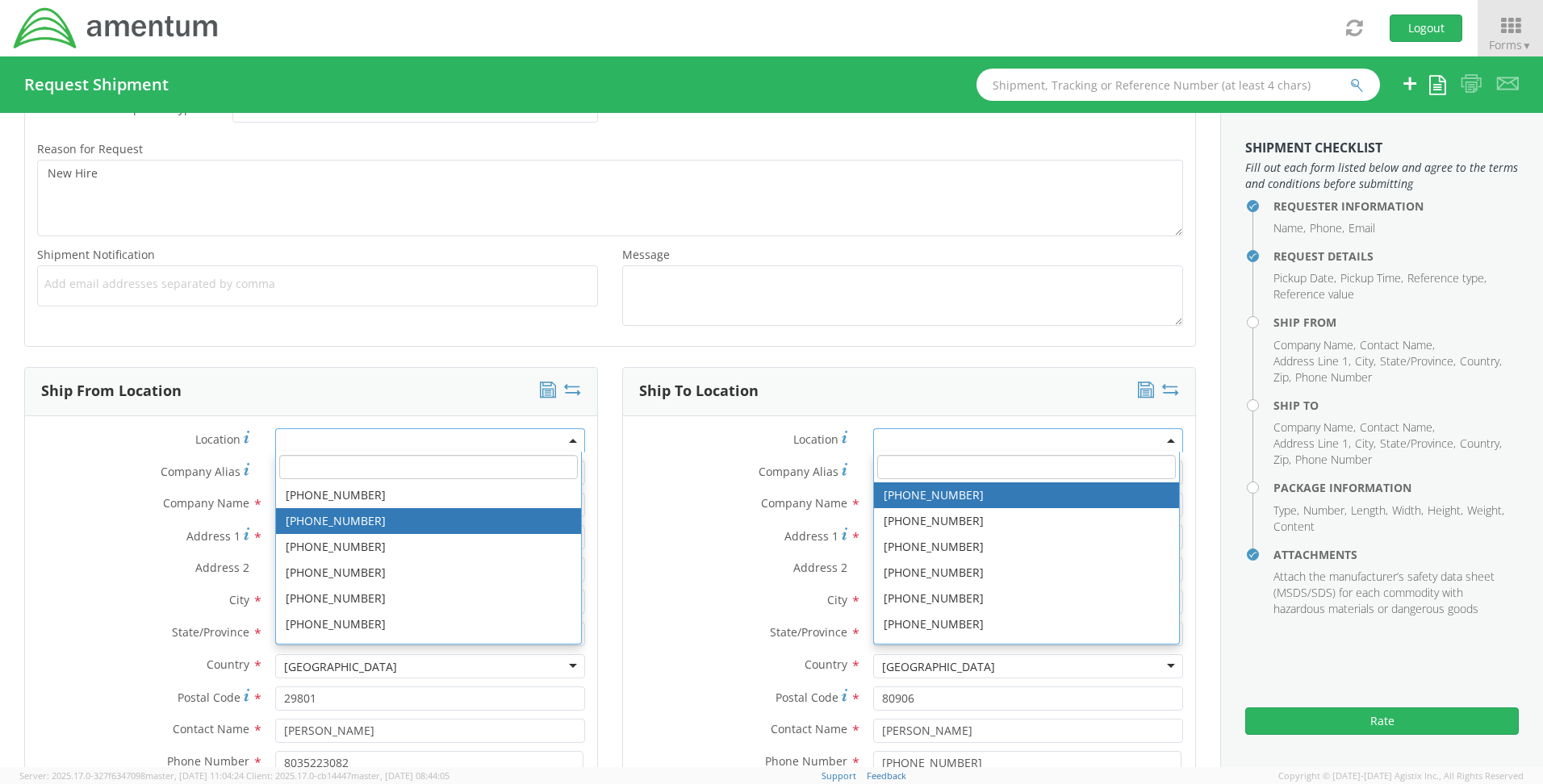
scroll to position [512, 0]
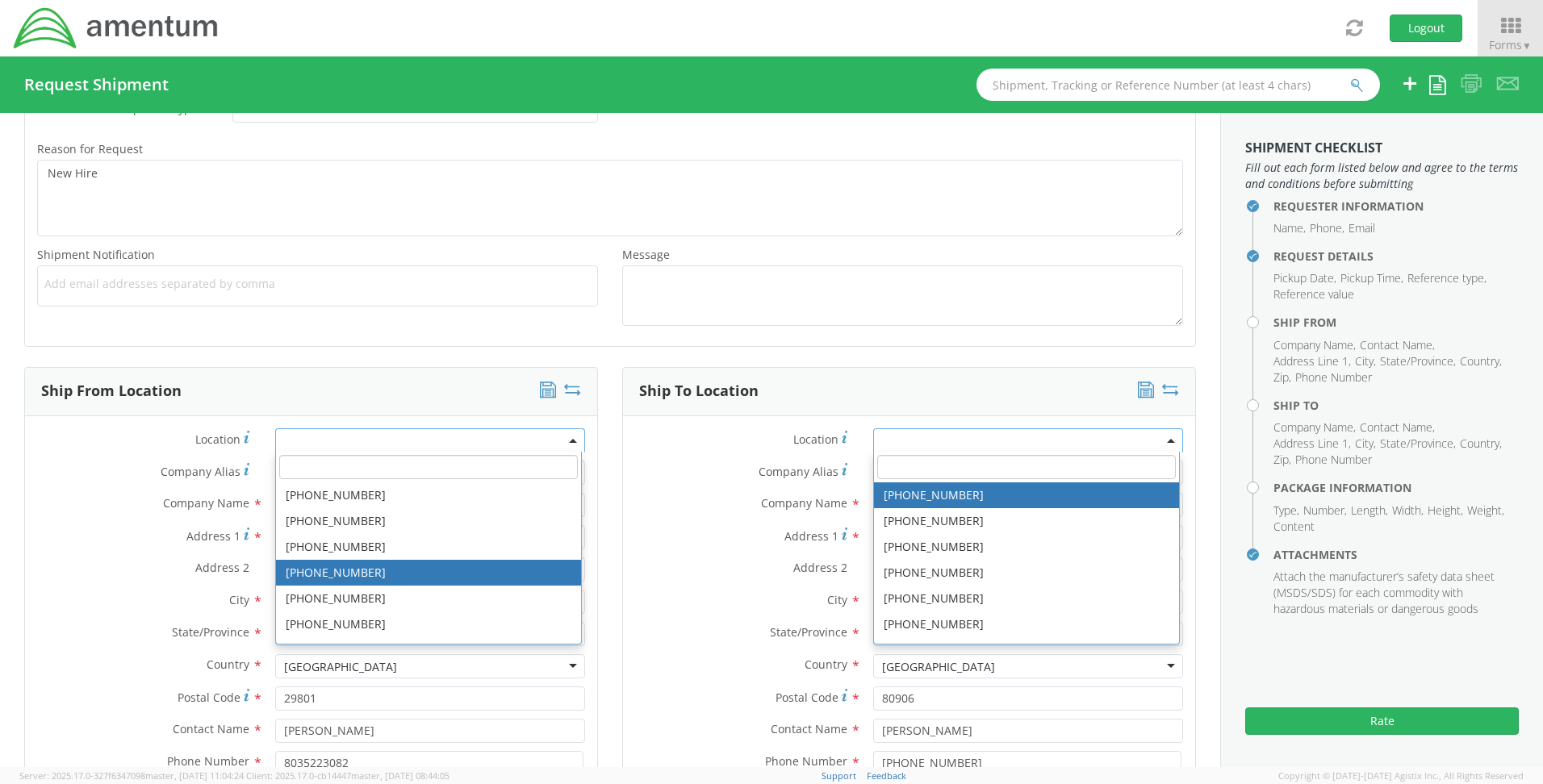
click at [103, 556] on div "Address [STREET_ADDRESS][PERSON_NAME]" at bounding box center [311, 541] width 572 height 32
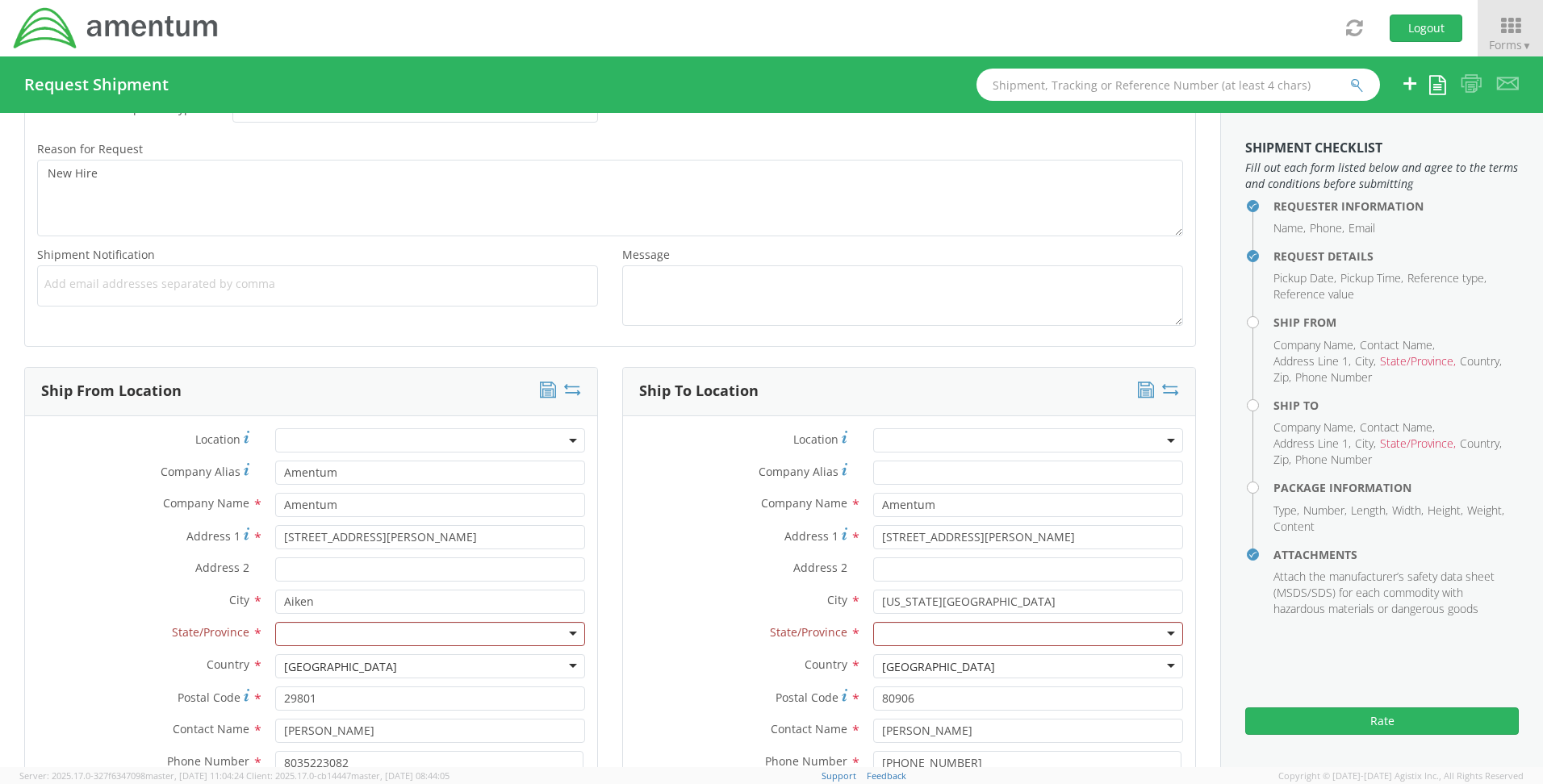
click at [327, 633] on div at bounding box center [430, 634] width 310 height 24
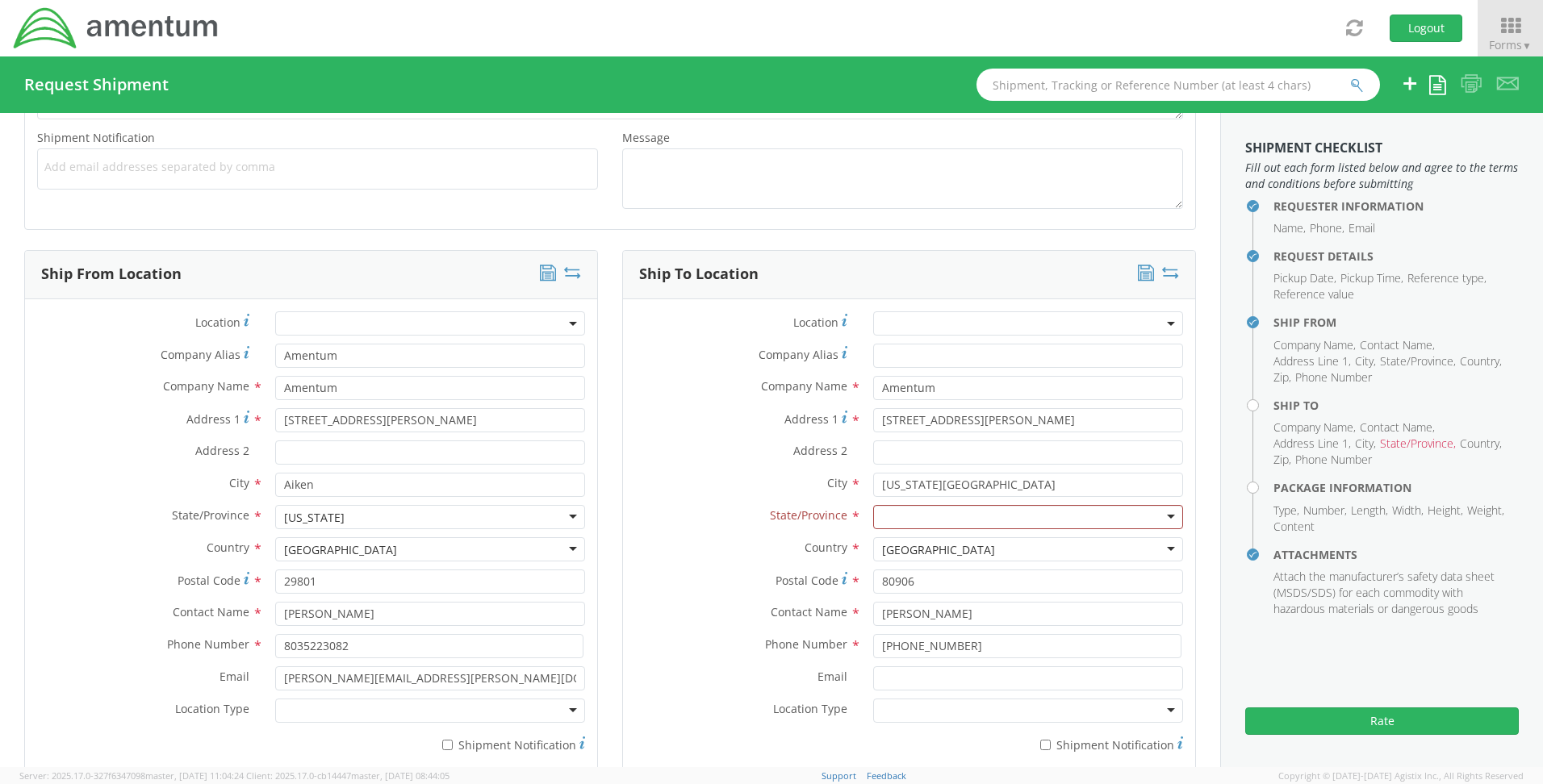
scroll to position [754, 0]
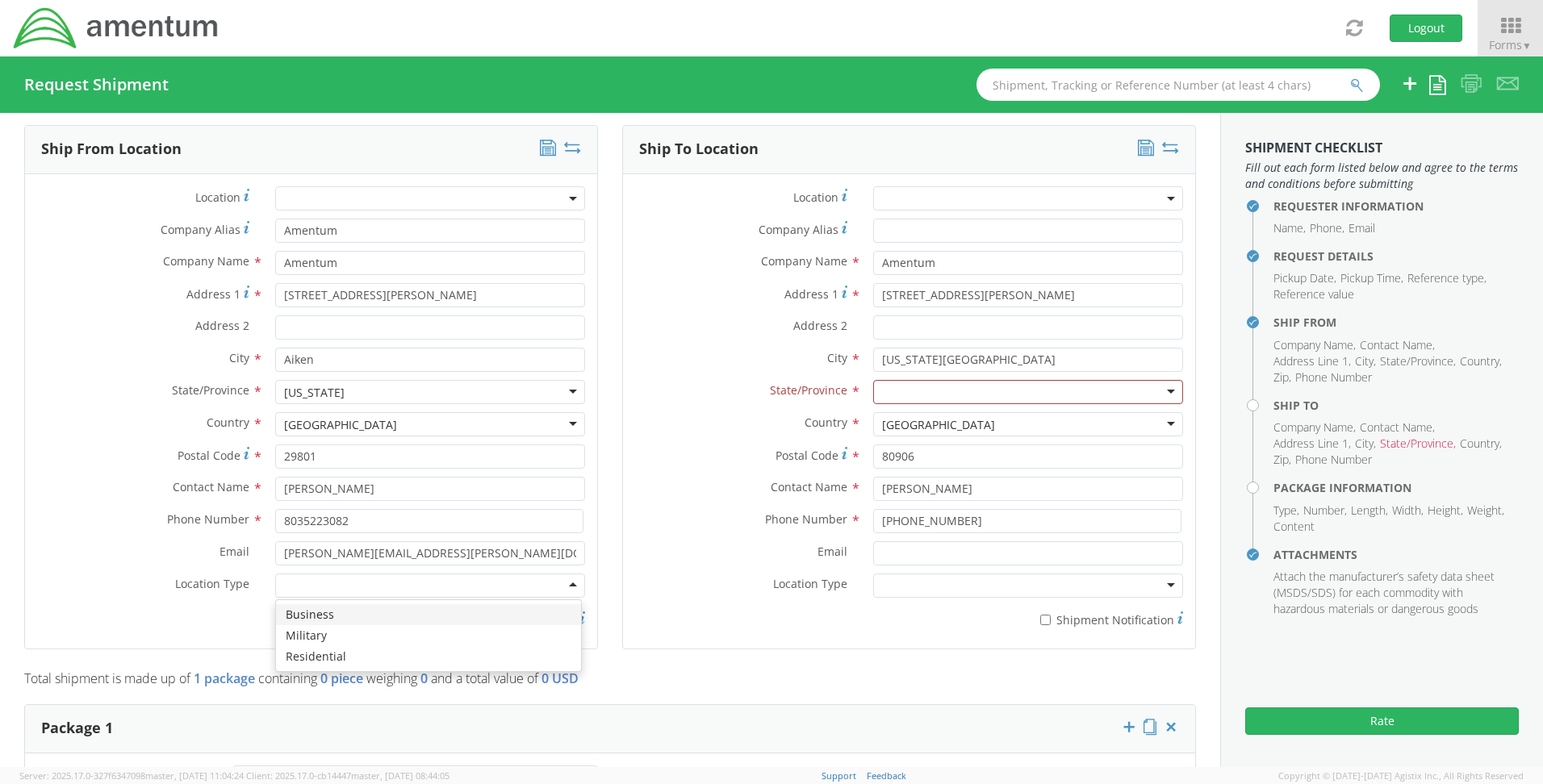
click at [305, 580] on div at bounding box center [430, 585] width 310 height 24
click at [1039, 588] on div at bounding box center [1028, 585] width 310 height 24
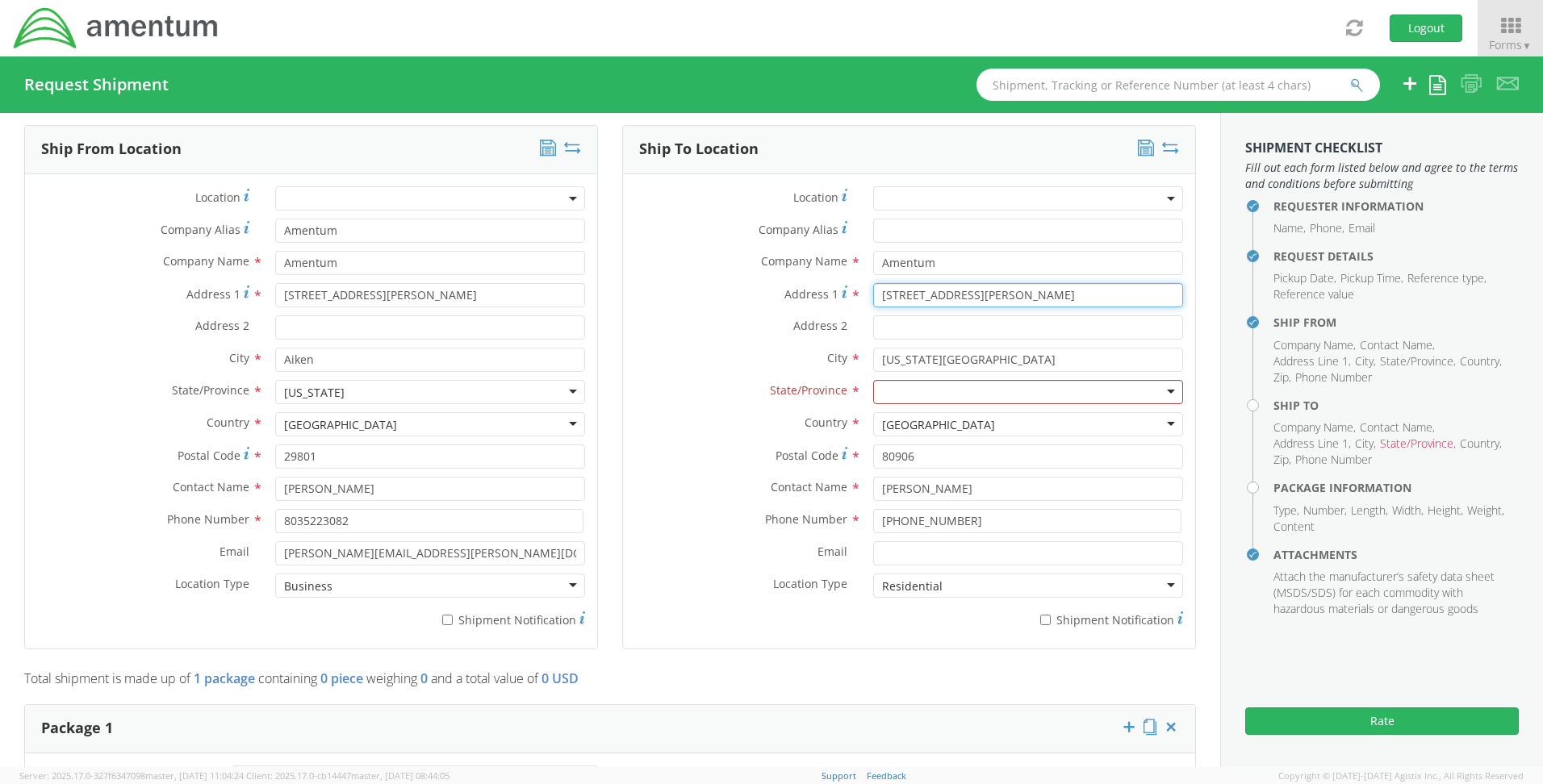
drag, startPoint x: 1003, startPoint y: 290, endPoint x: 820, endPoint y: 289, distance: 183.0
click at [820, 289] on div "Address [STREET_ADDRESS][PERSON_NAME]" at bounding box center [909, 295] width 572 height 24
click at [702, 333] on label "Address 2 *" at bounding box center [742, 326] width 238 height 21
click at [873, 333] on input "Address 2 *" at bounding box center [1028, 327] width 310 height 24
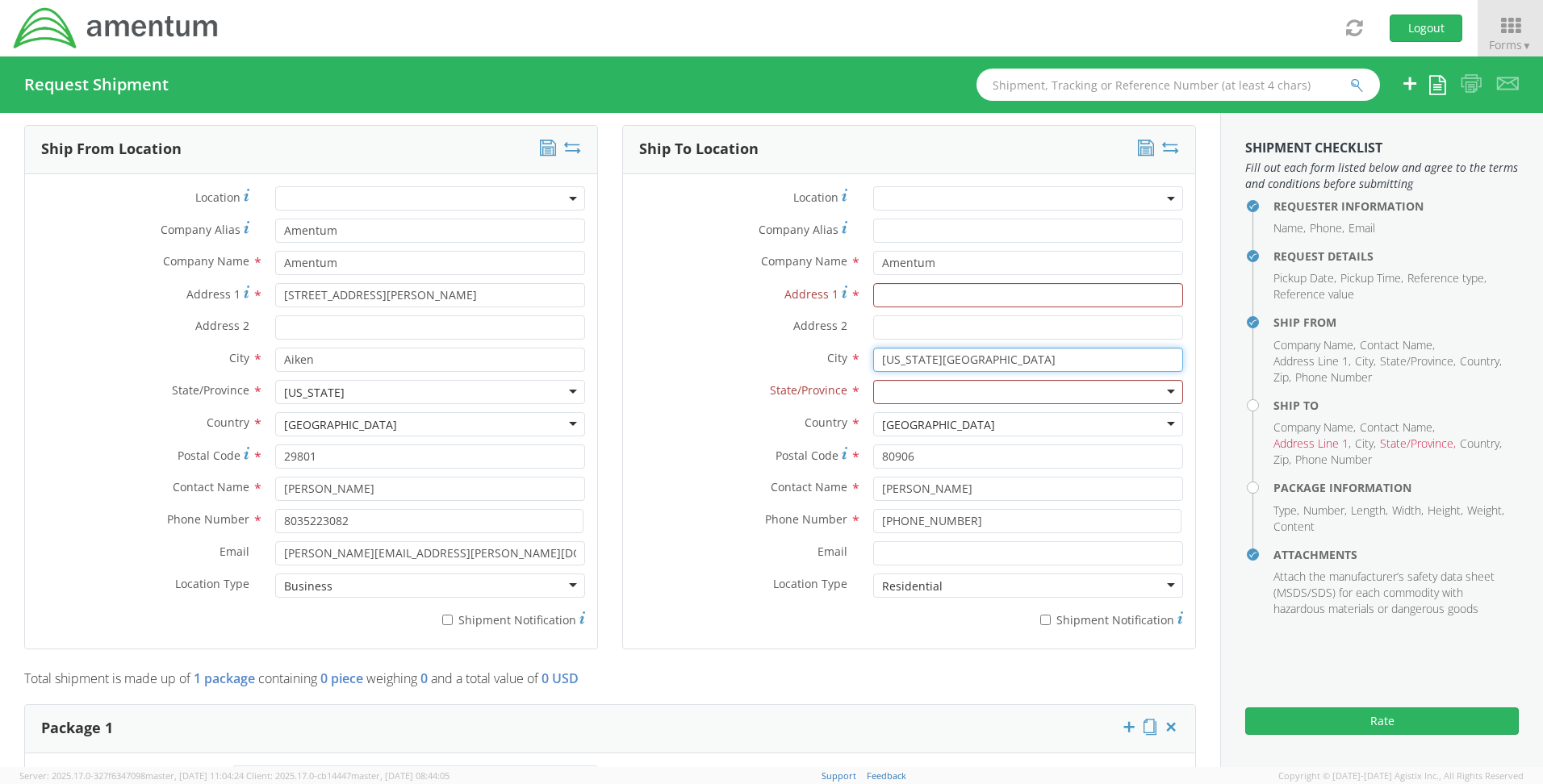
drag, startPoint x: 983, startPoint y: 362, endPoint x: 852, endPoint y: 366, distance: 131.1
click at [852, 366] on div "City * [US_STATE][GEOGRAPHIC_DATA] searching..." at bounding box center [909, 359] width 572 height 24
click at [678, 350] on label "City *" at bounding box center [742, 358] width 238 height 21
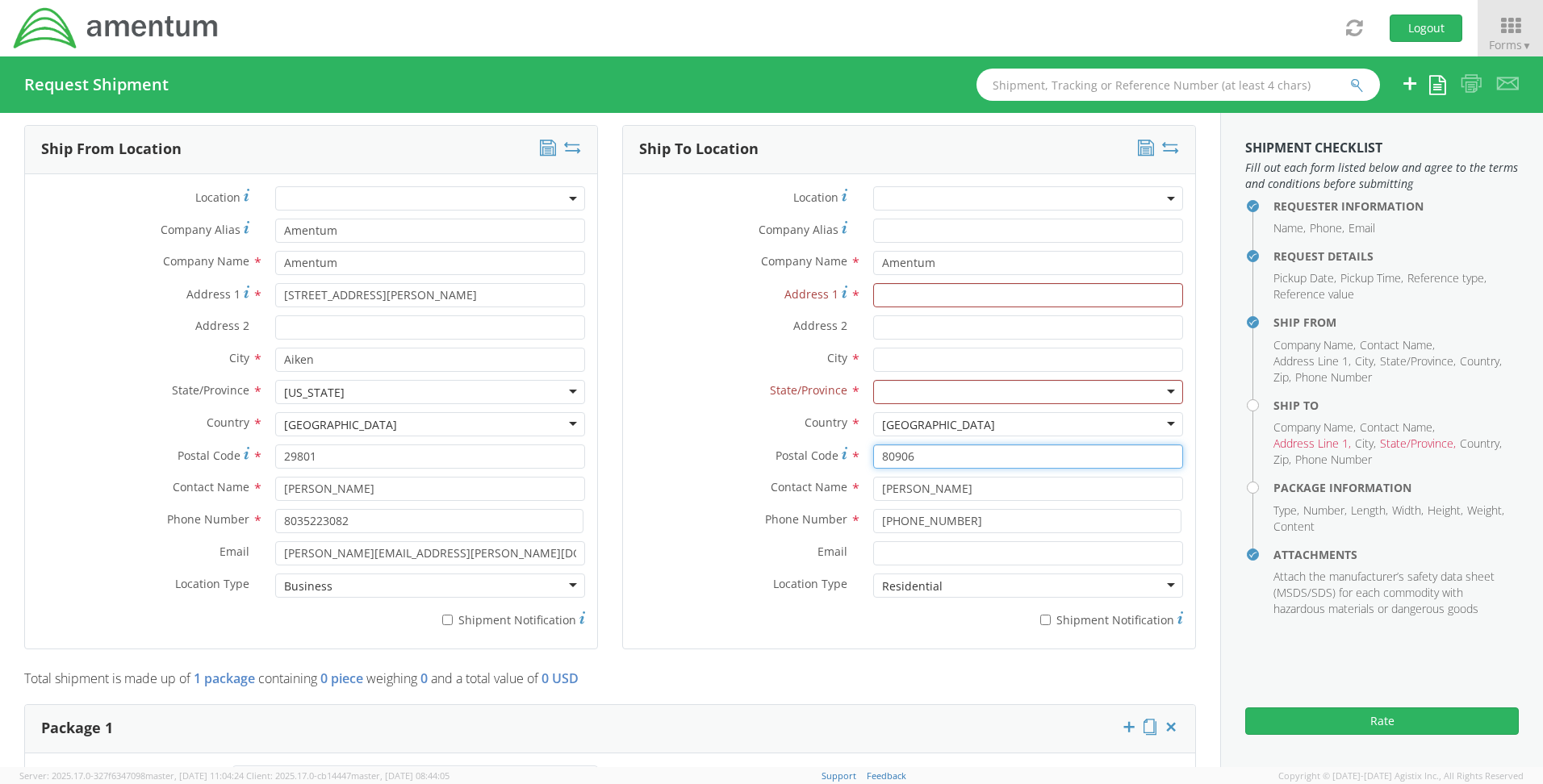
drag, startPoint x: 959, startPoint y: 455, endPoint x: 817, endPoint y: 452, distance: 142.0
click at [817, 452] on div "Postal Code * 80906" at bounding box center [909, 456] width 572 height 24
click at [665, 429] on label "Country *" at bounding box center [742, 423] width 238 height 21
drag, startPoint x: 994, startPoint y: 485, endPoint x: 726, endPoint y: 479, distance: 268.1
click at [726, 479] on div "Contact Name * [PERSON_NAME]" at bounding box center [909, 488] width 572 height 24
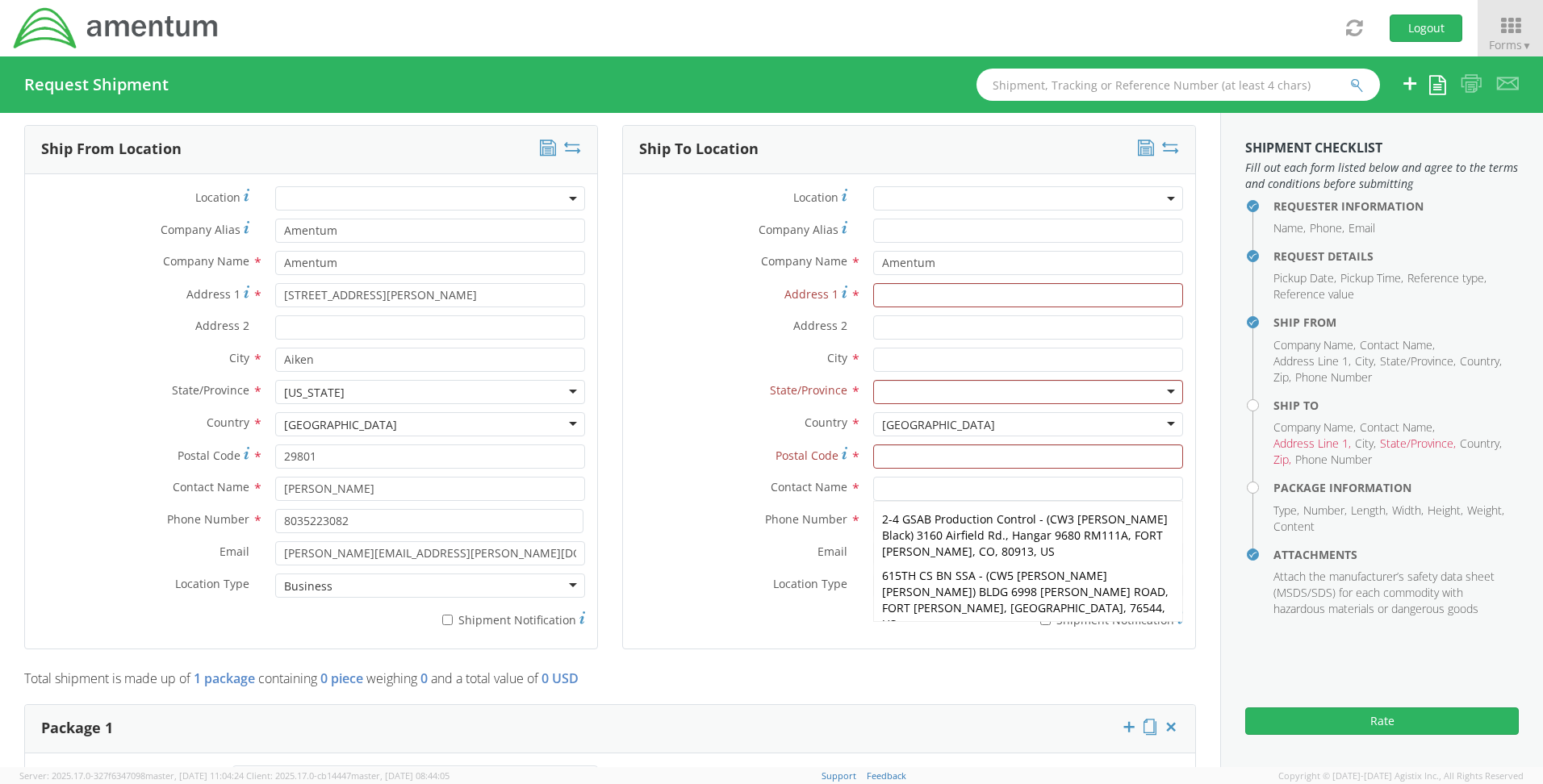
click at [663, 477] on label "Contact Name *" at bounding box center [742, 488] width 238 height 21
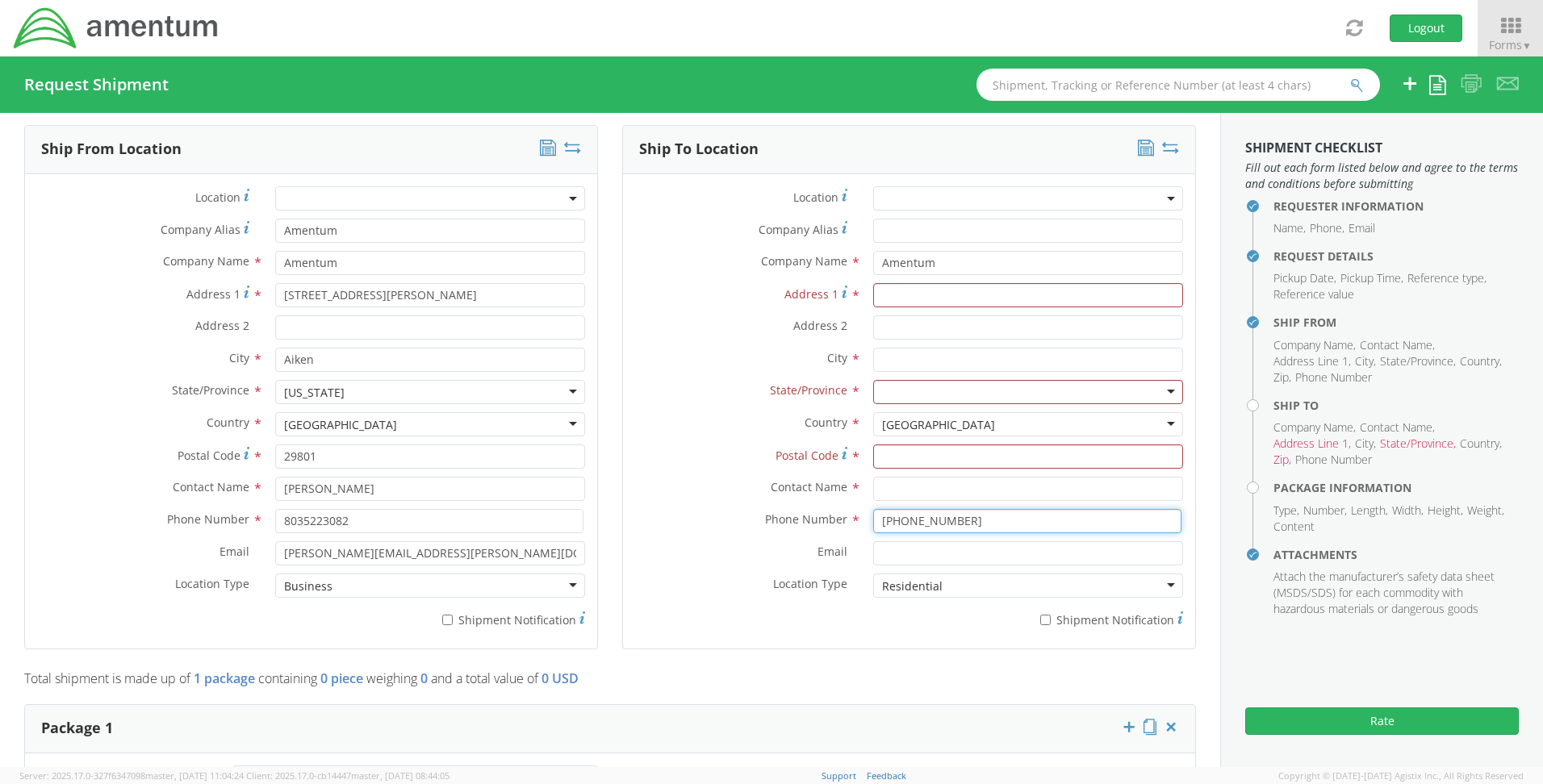
drag, startPoint x: 985, startPoint y: 515, endPoint x: 741, endPoint y: 488, distance: 245.5
click at [741, 488] on div "Location * Company Alias * Company Name * Amentum searching... Address 1 * Addr…" at bounding box center [909, 411] width 572 height 450
click at [887, 291] on input "Address 1 *" at bounding box center [1028, 295] width 310 height 24
click at [709, 414] on label "Country *" at bounding box center [742, 423] width 238 height 21
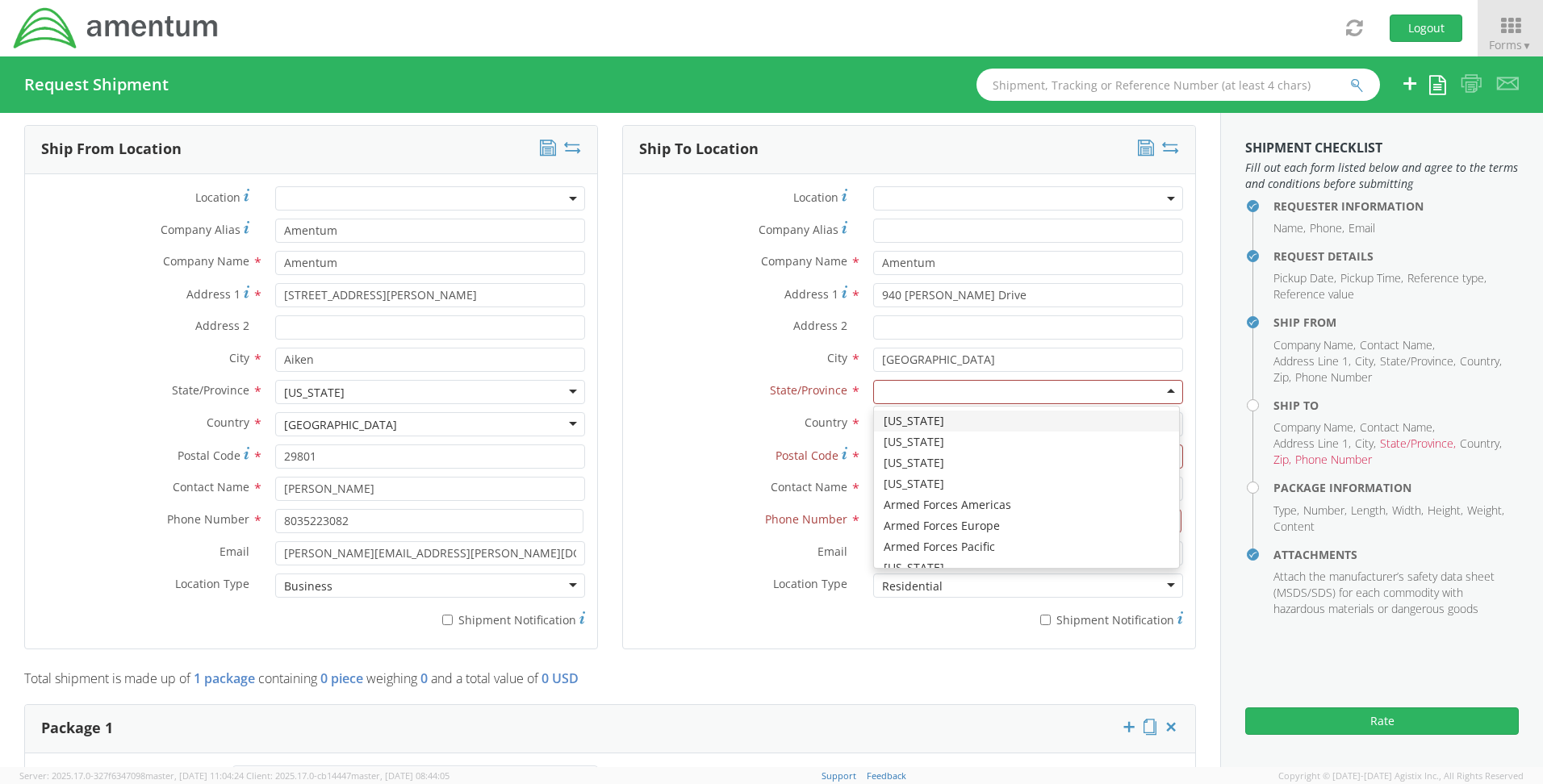
click at [888, 396] on div at bounding box center [1028, 391] width 310 height 24
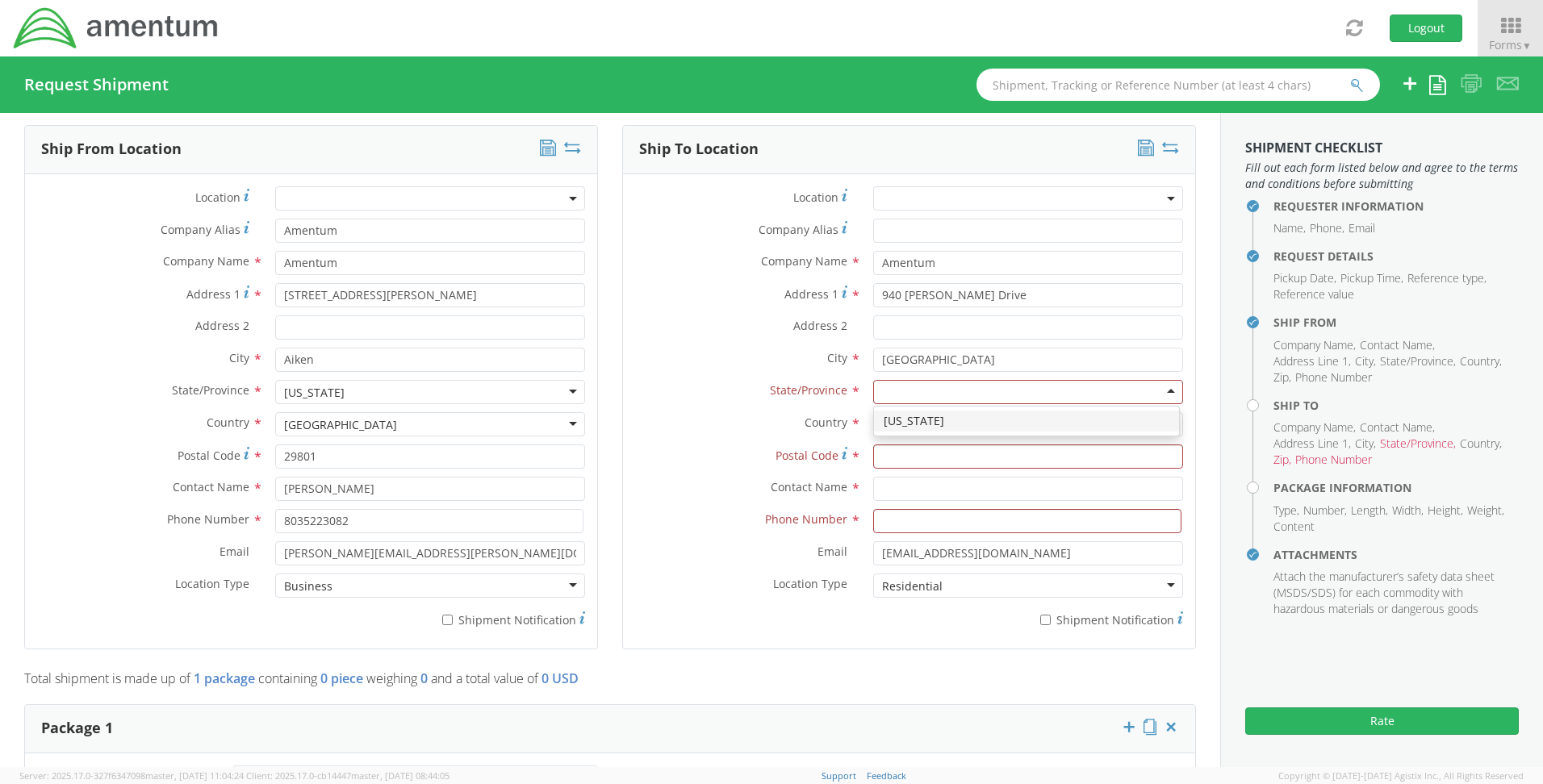
scroll to position [0, 0]
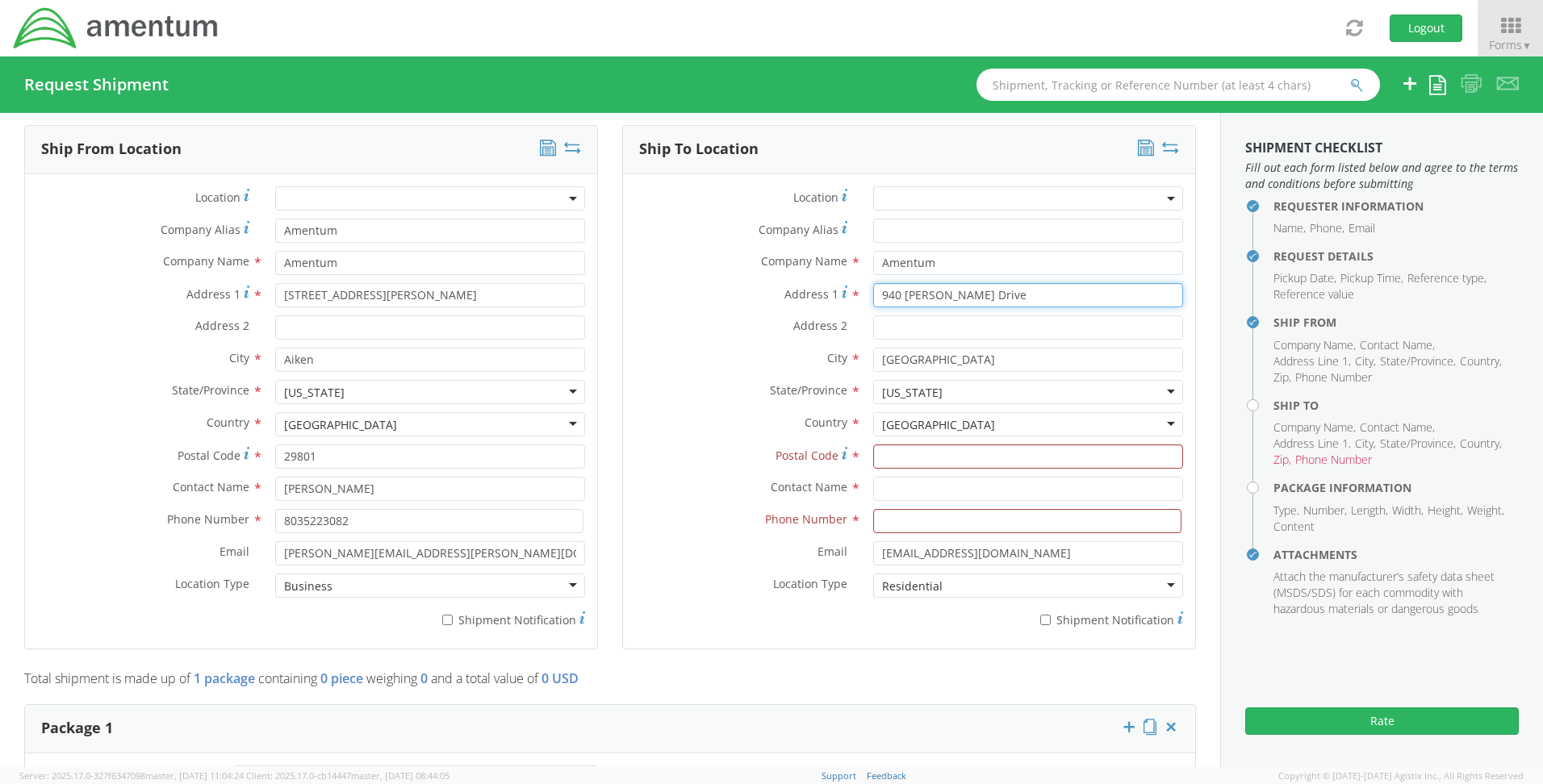
click at [963, 297] on input "940 [PERSON_NAME] Drive" at bounding box center [1028, 295] width 310 height 24
click at [924, 461] on input "Postal Code *" at bounding box center [1028, 456] width 310 height 24
click at [921, 525] on input at bounding box center [1027, 520] width 308 height 24
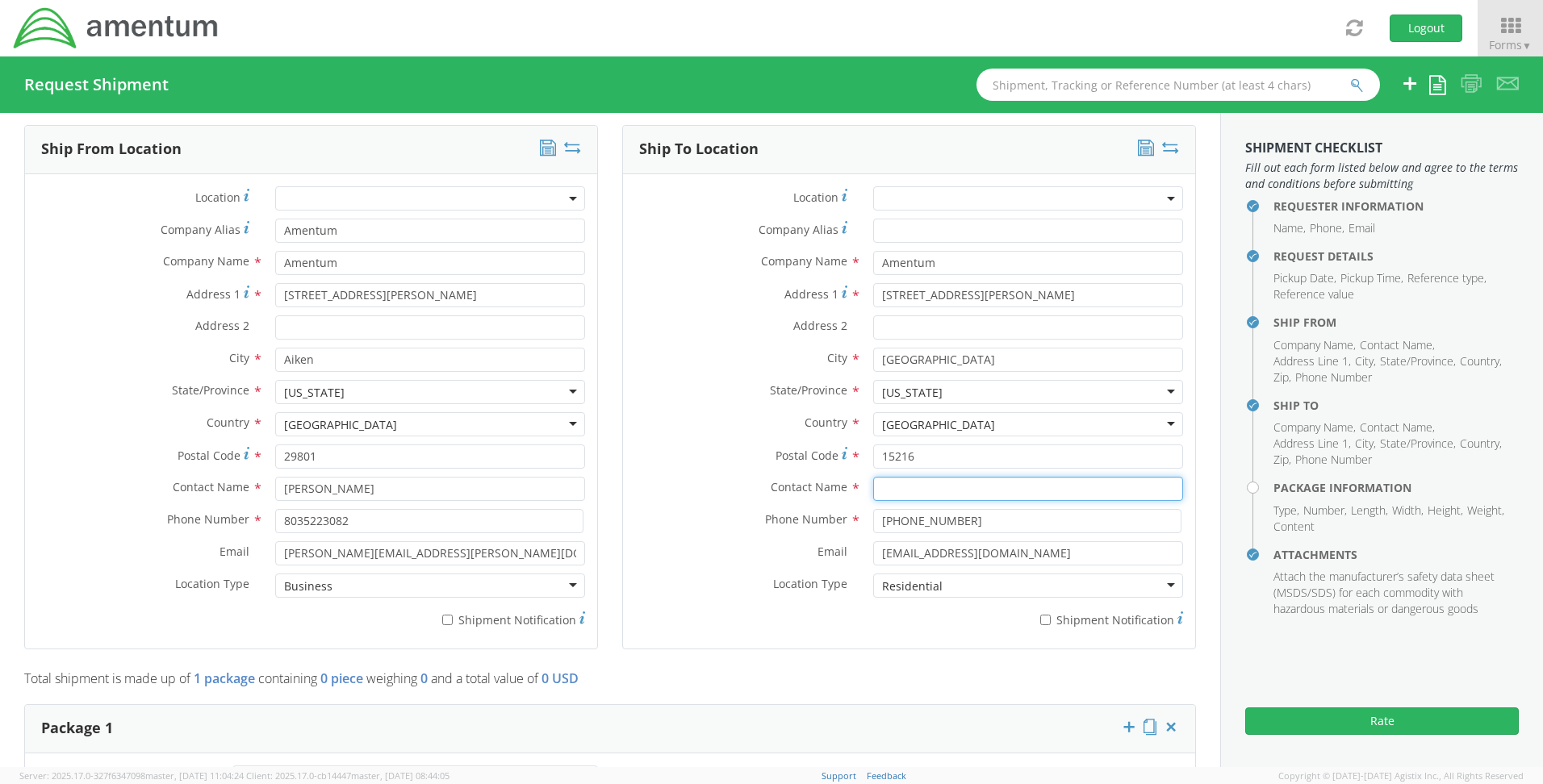
click at [909, 480] on input "text" at bounding box center [1028, 488] width 310 height 24
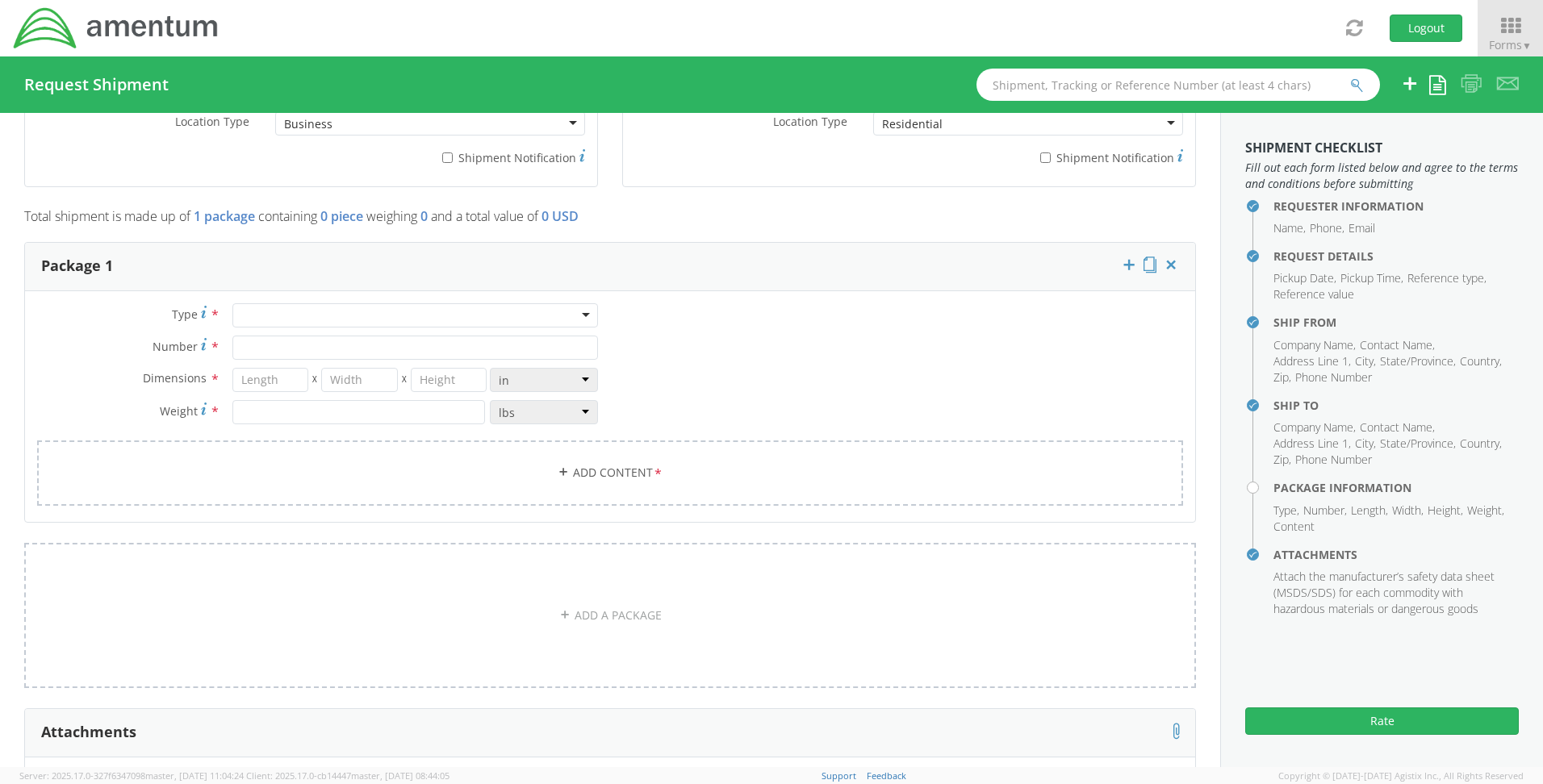
scroll to position [1238, 0]
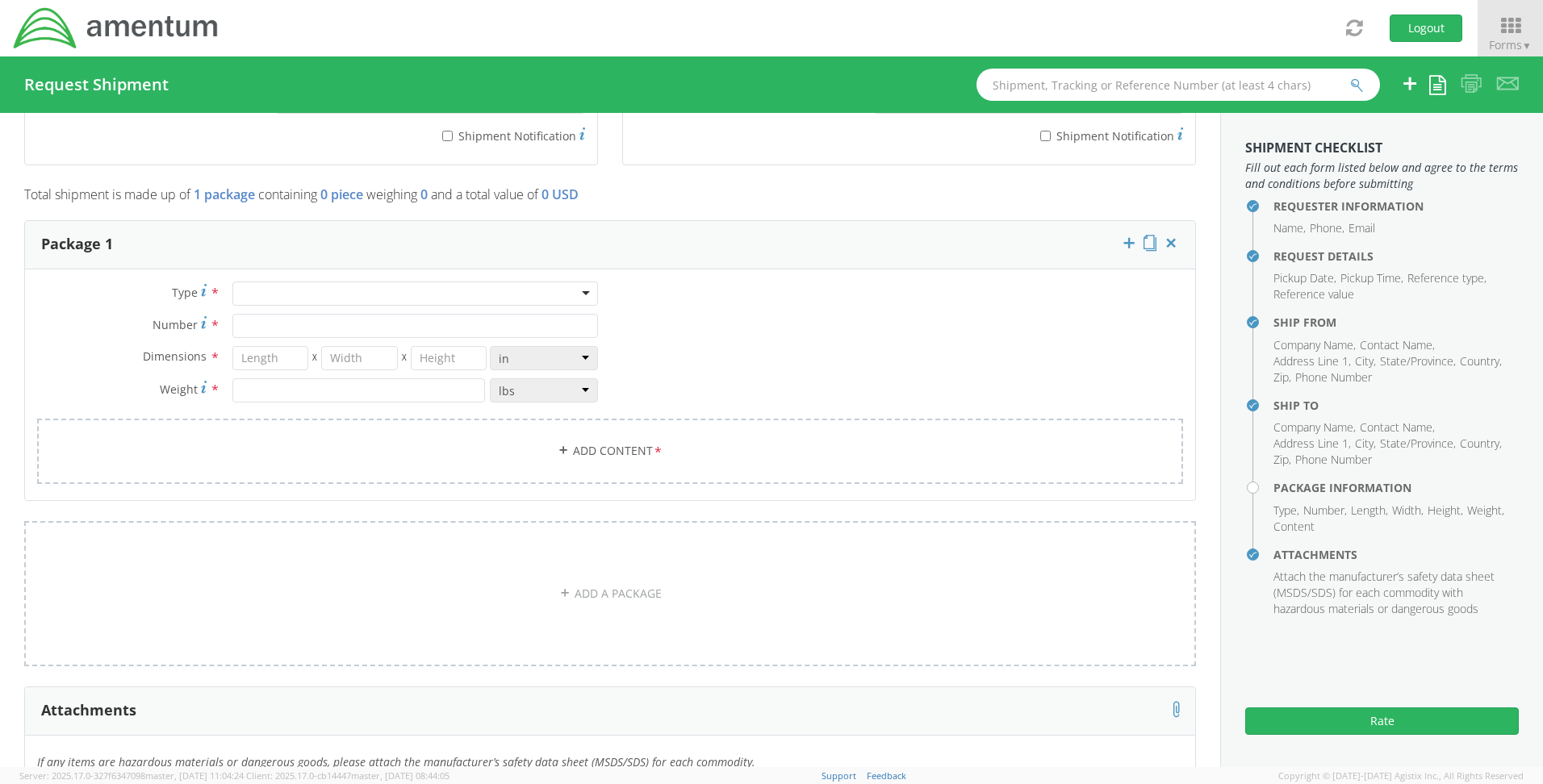
click at [251, 289] on div at bounding box center [415, 293] width 366 height 24
click at [253, 314] on div "Type * Your Packaging Your Packaging Crate(s) Envelope Pallet(s) Oversized (Not…" at bounding box center [317, 350] width 585 height 137
click at [251, 321] on input "Number *" at bounding box center [415, 326] width 366 height 24
click at [255, 355] on input "number" at bounding box center [271, 357] width 77 height 24
click at [390, 361] on input "number" at bounding box center [359, 357] width 77 height 24
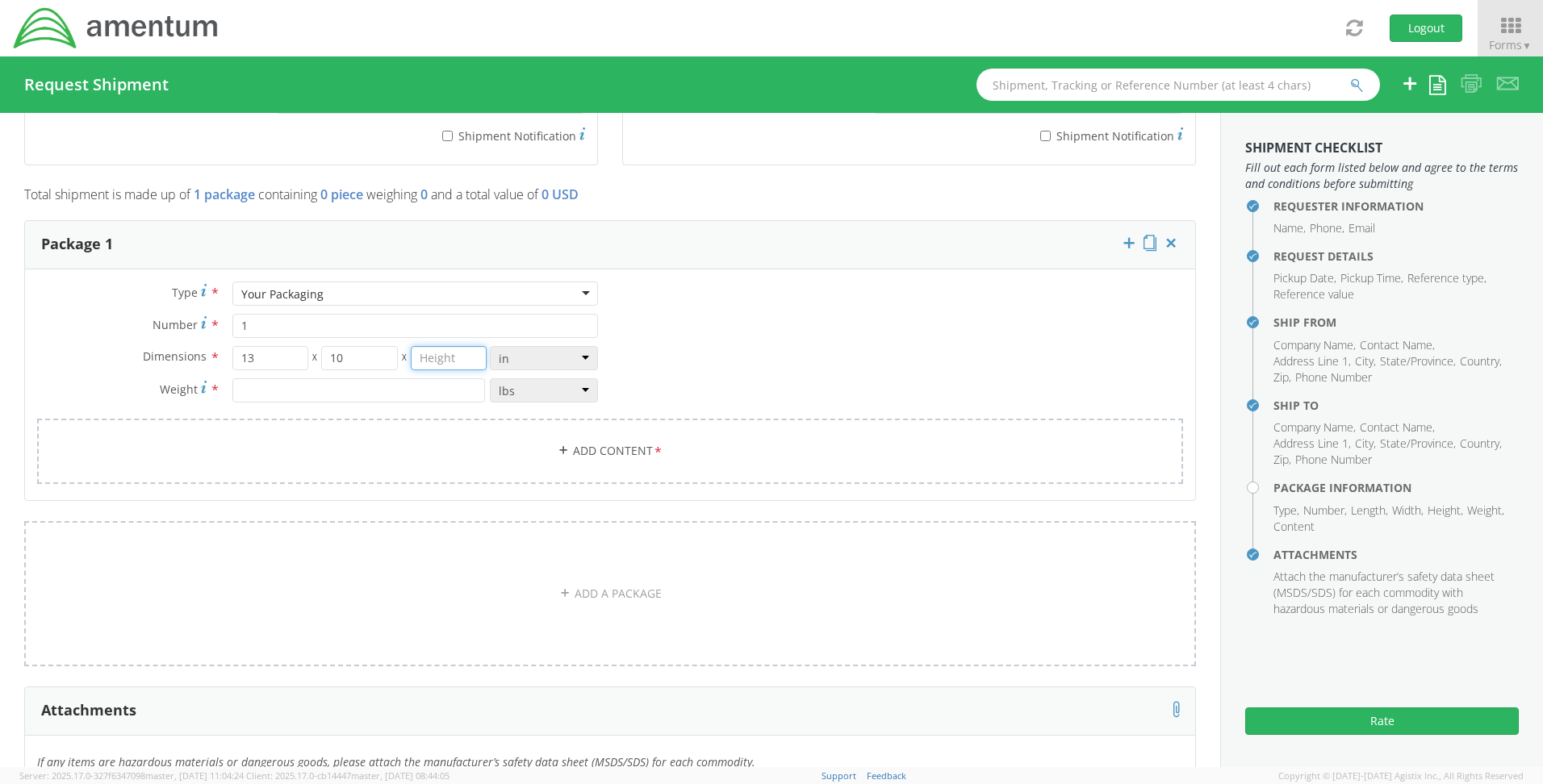
click at [426, 359] on input "number" at bounding box center [449, 357] width 77 height 24
click at [376, 448] on link "Add Content *" at bounding box center [610, 451] width 1146 height 65
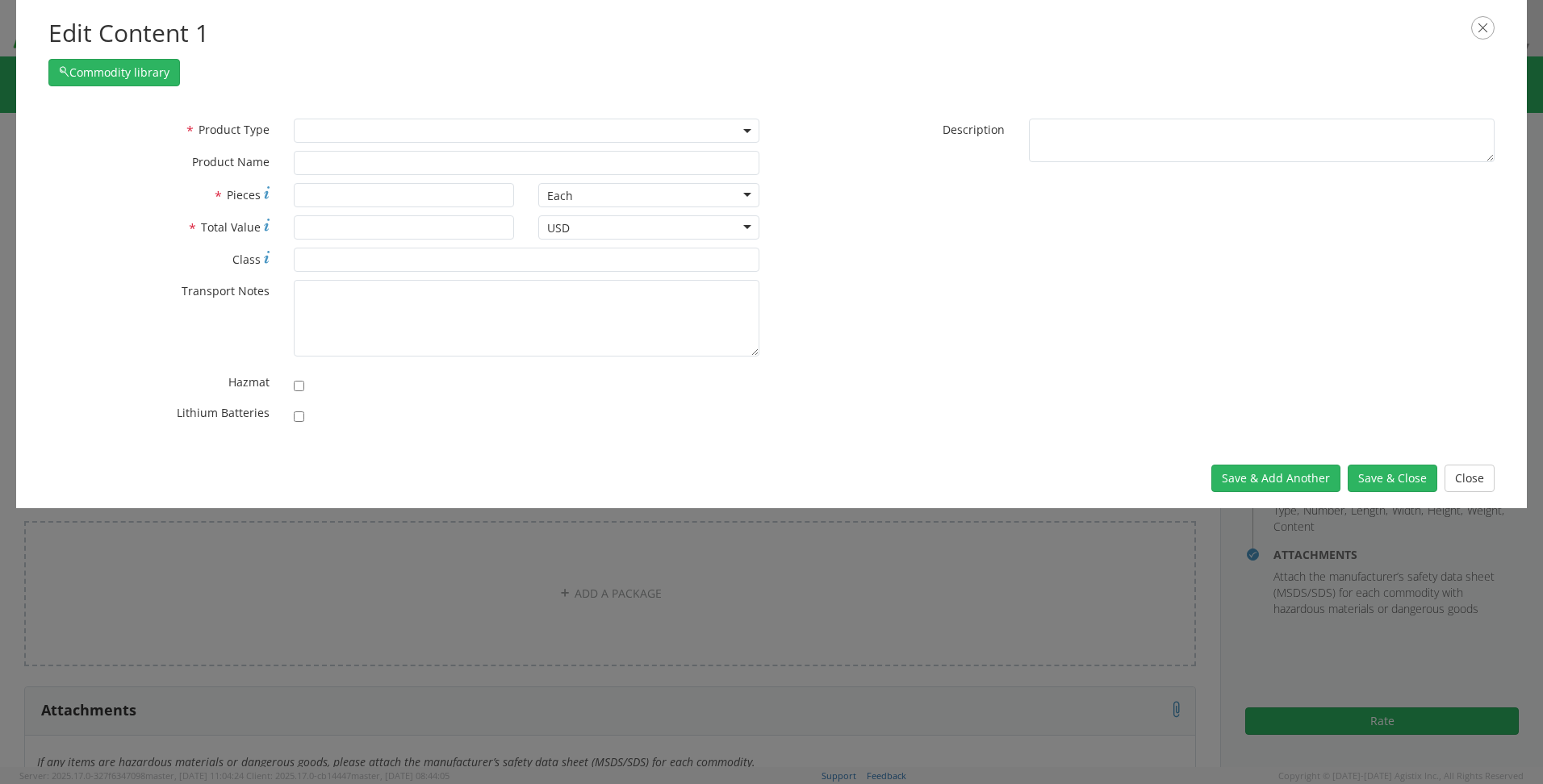
click at [346, 129] on span at bounding box center [527, 130] width 466 height 24
drag, startPoint x: 310, startPoint y: 191, endPoint x: 269, endPoint y: 192, distance: 41.0
click at [269, 192] on div "* Pieces 1" at bounding box center [281, 195] width 490 height 24
click at [1302, 470] on button "Save & Add Another" at bounding box center [1276, 478] width 129 height 27
click at [379, 139] on span at bounding box center [527, 130] width 466 height 24
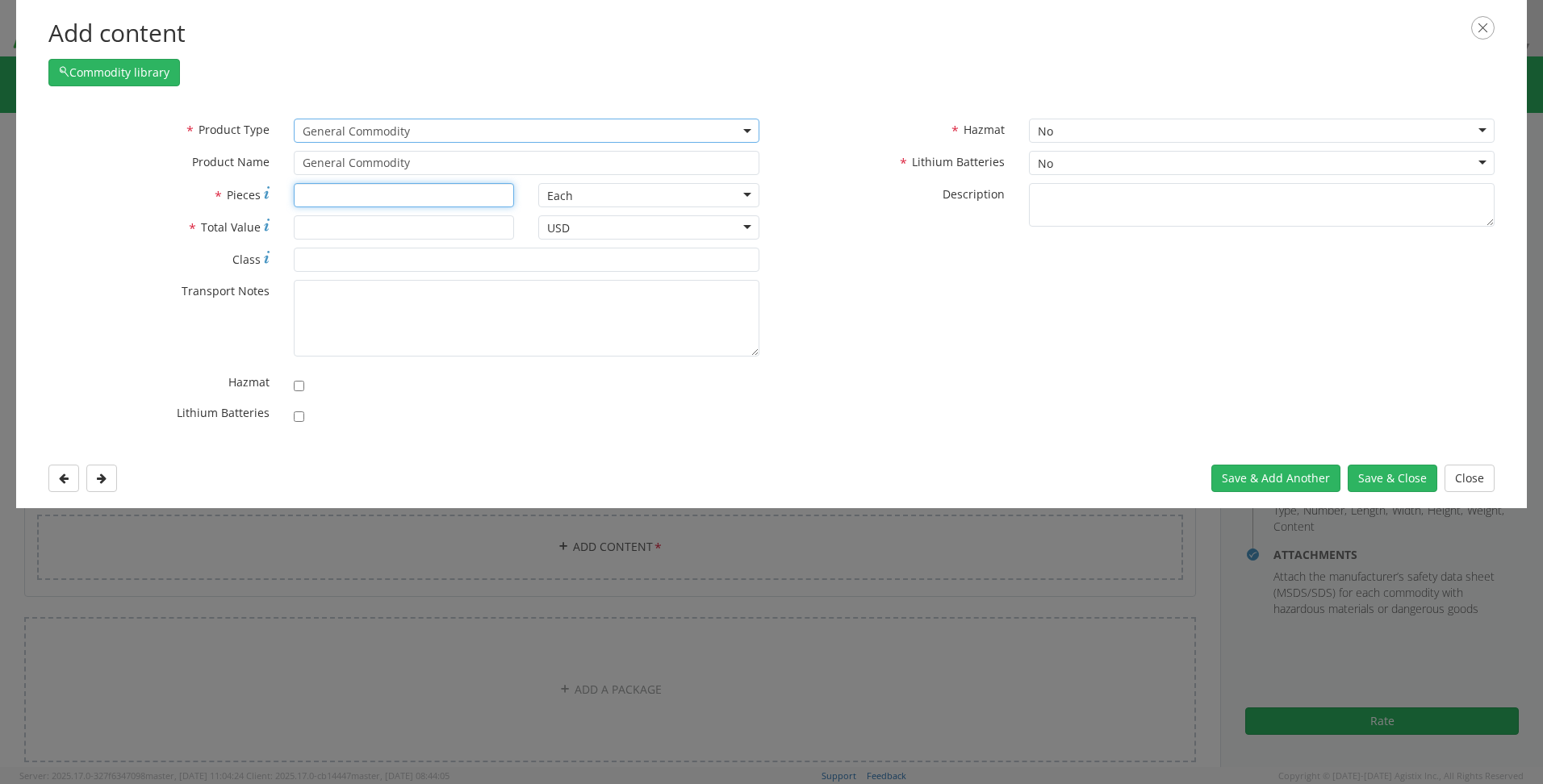
click at [342, 197] on input "* Pieces" at bounding box center [405, 195] width 221 height 24
click at [326, 232] on input "* Total Value" at bounding box center [405, 227] width 221 height 24
click at [1378, 482] on button "Save & Close" at bounding box center [1392, 478] width 89 height 27
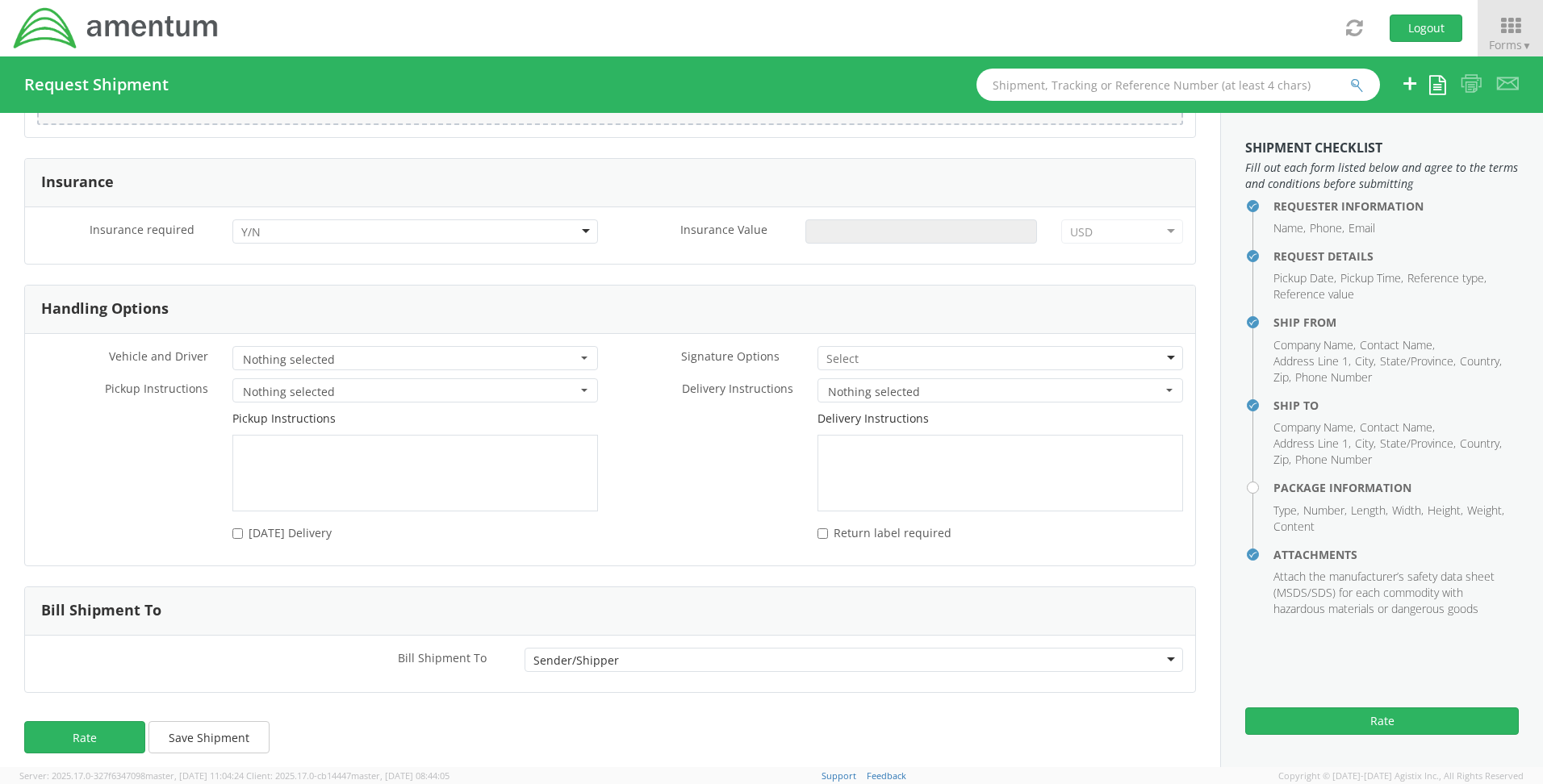
scroll to position [2181, 0]
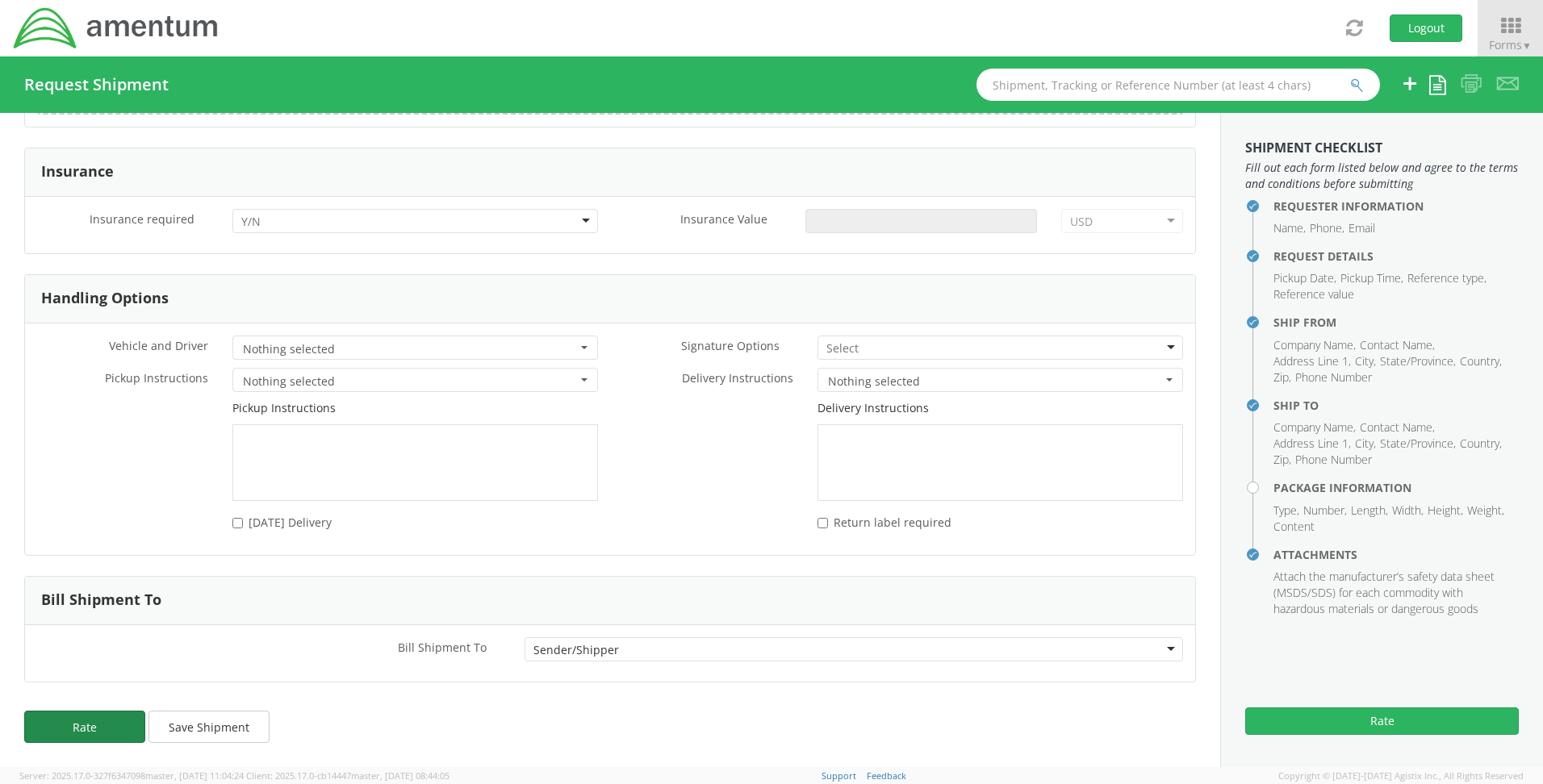
click at [86, 727] on button "Rate" at bounding box center [84, 726] width 121 height 32
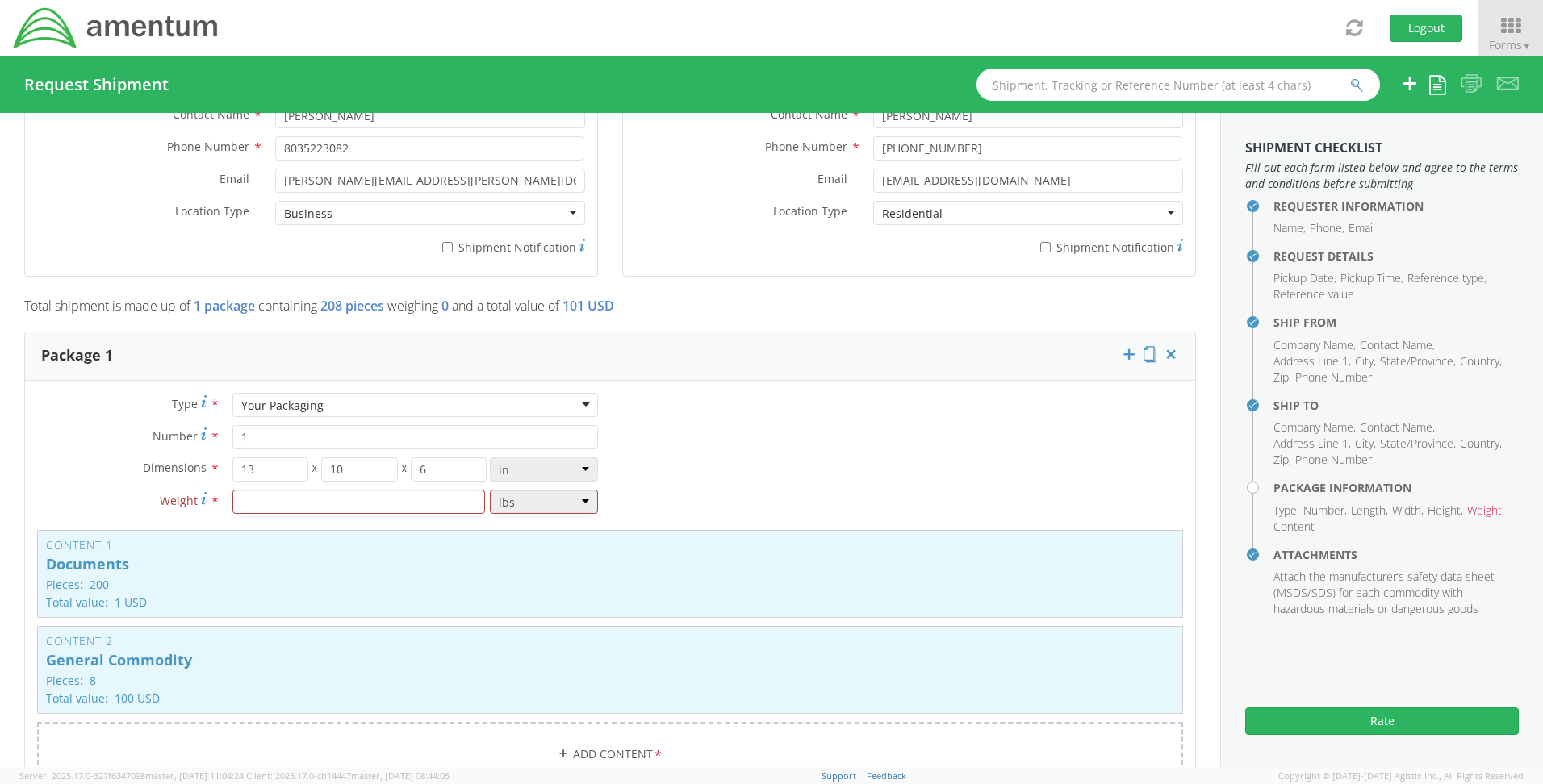
scroll to position [1133, 0]
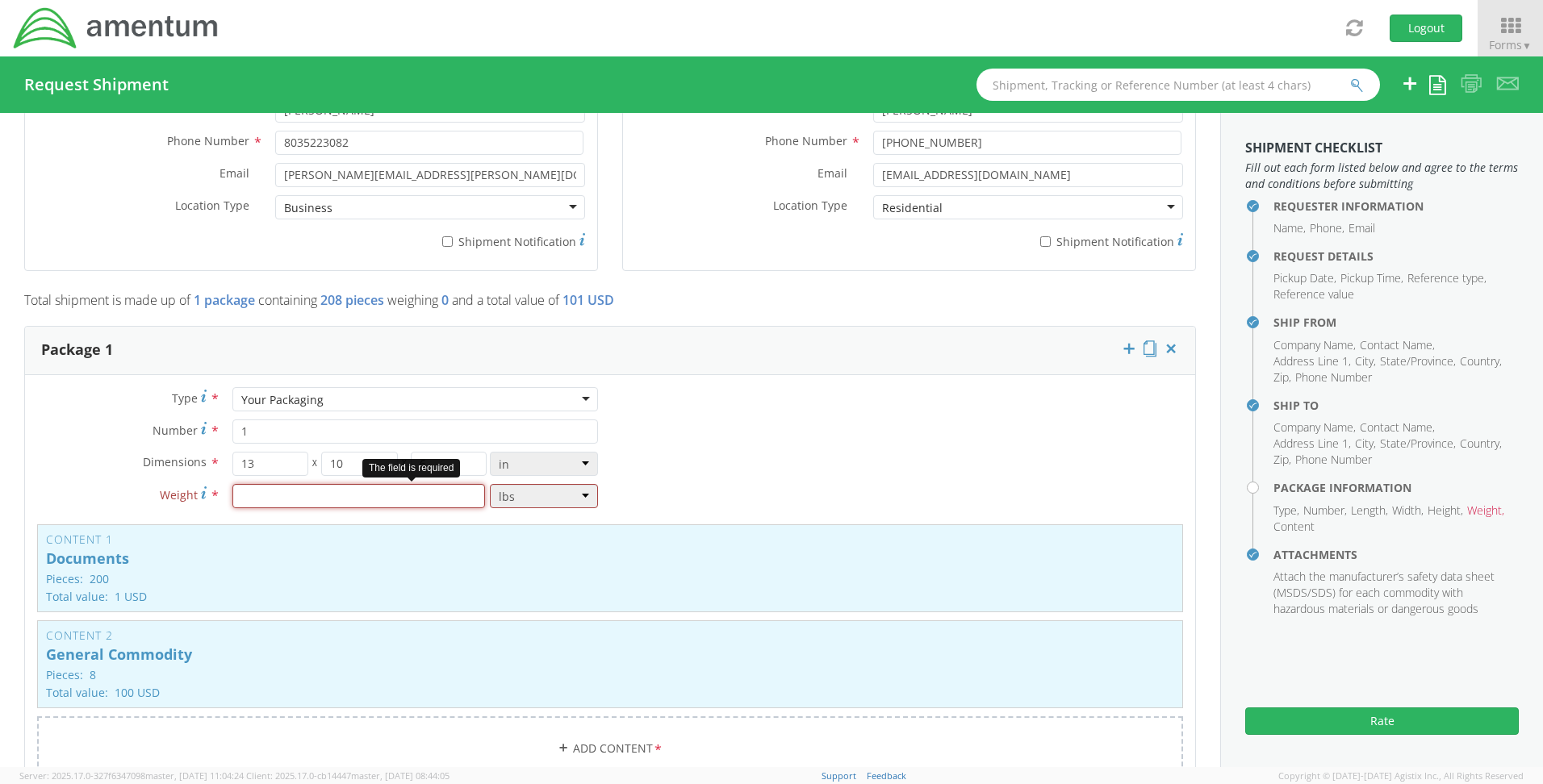
click at [259, 497] on input "number" at bounding box center [359, 496] width 252 height 24
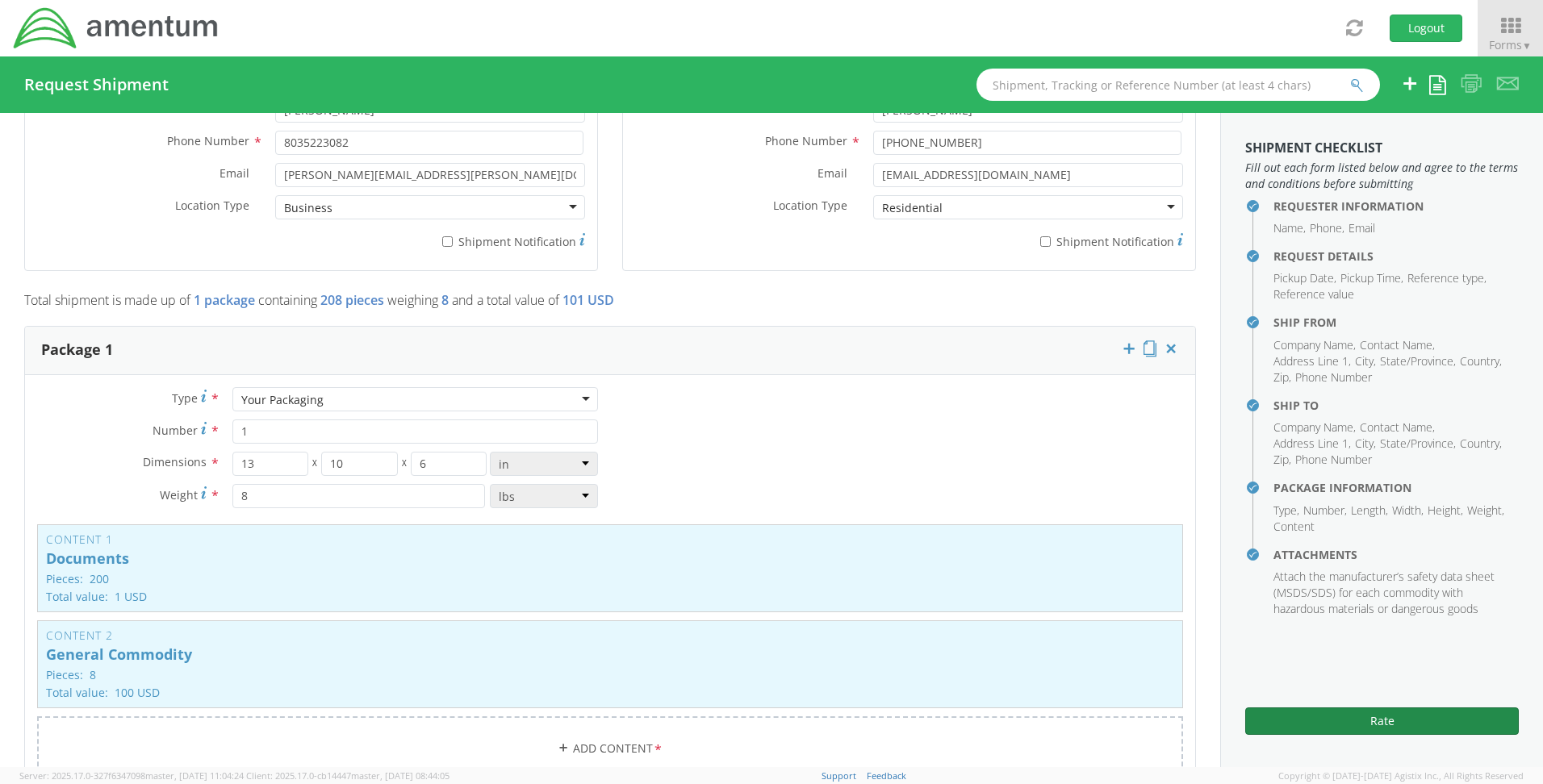
click at [1323, 716] on button "Rate" at bounding box center [1382, 720] width 274 height 27
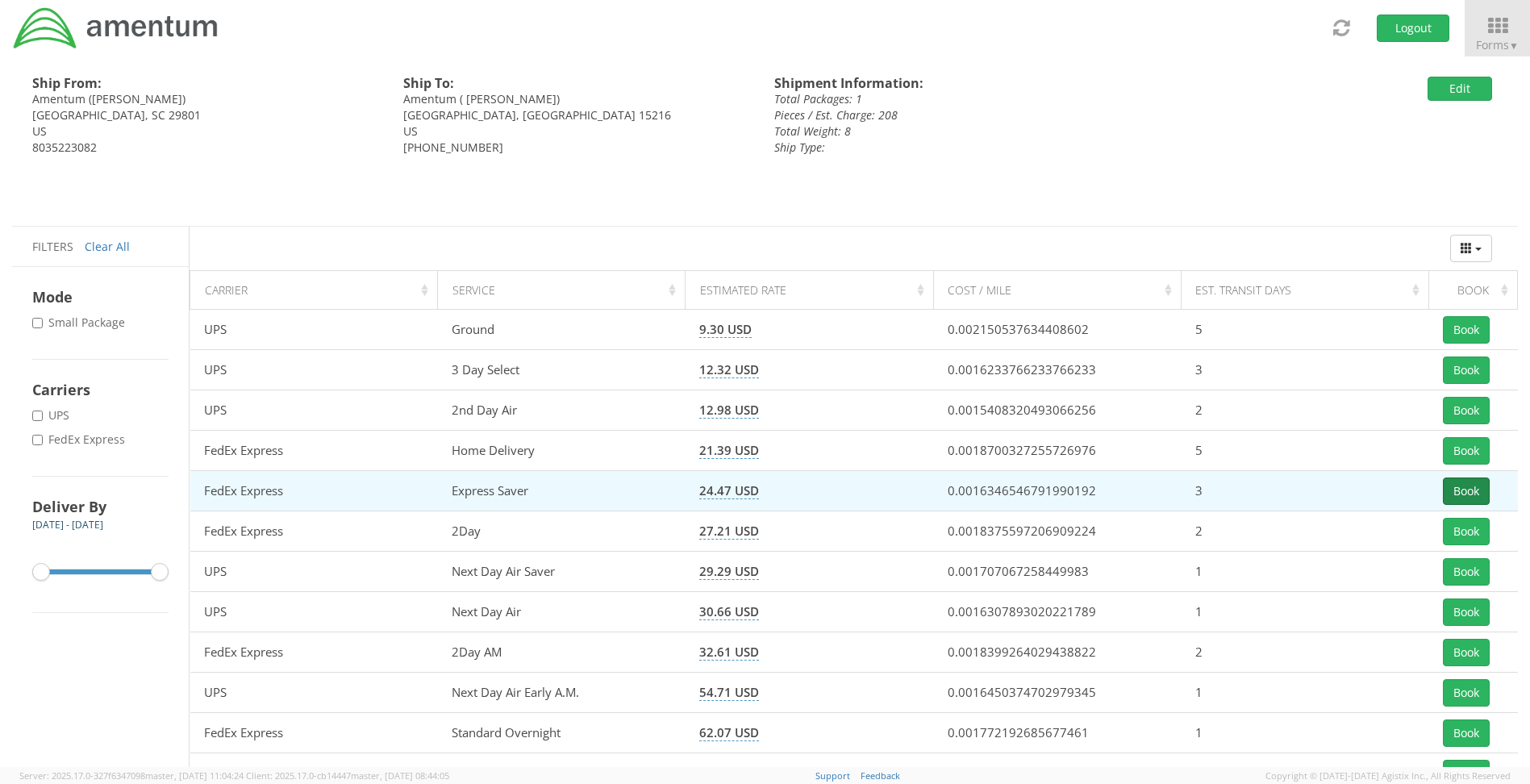
click at [1458, 494] on button "Book" at bounding box center [1466, 491] width 47 height 27
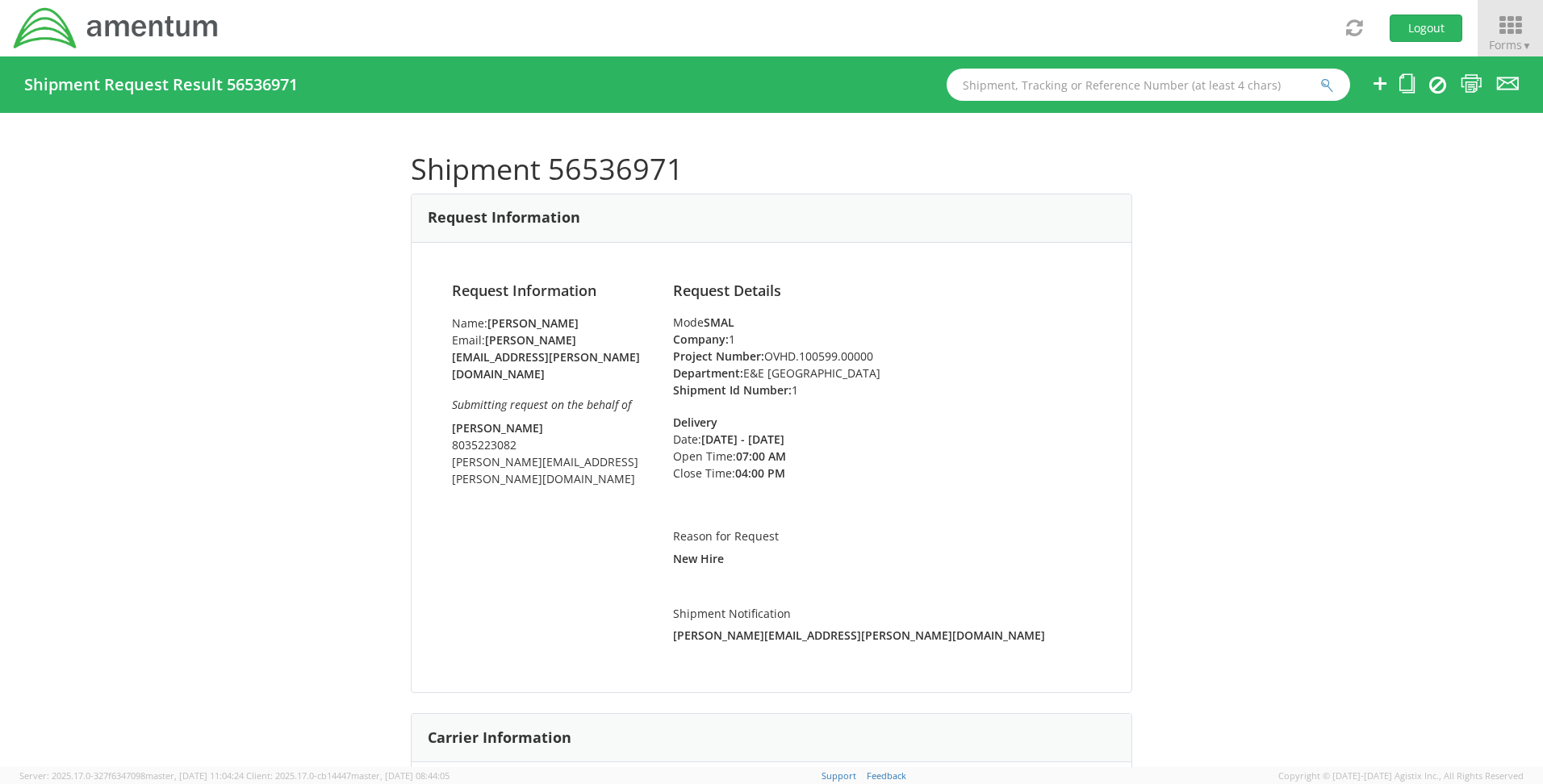
click at [1510, 31] on icon at bounding box center [1510, 26] width 75 height 23
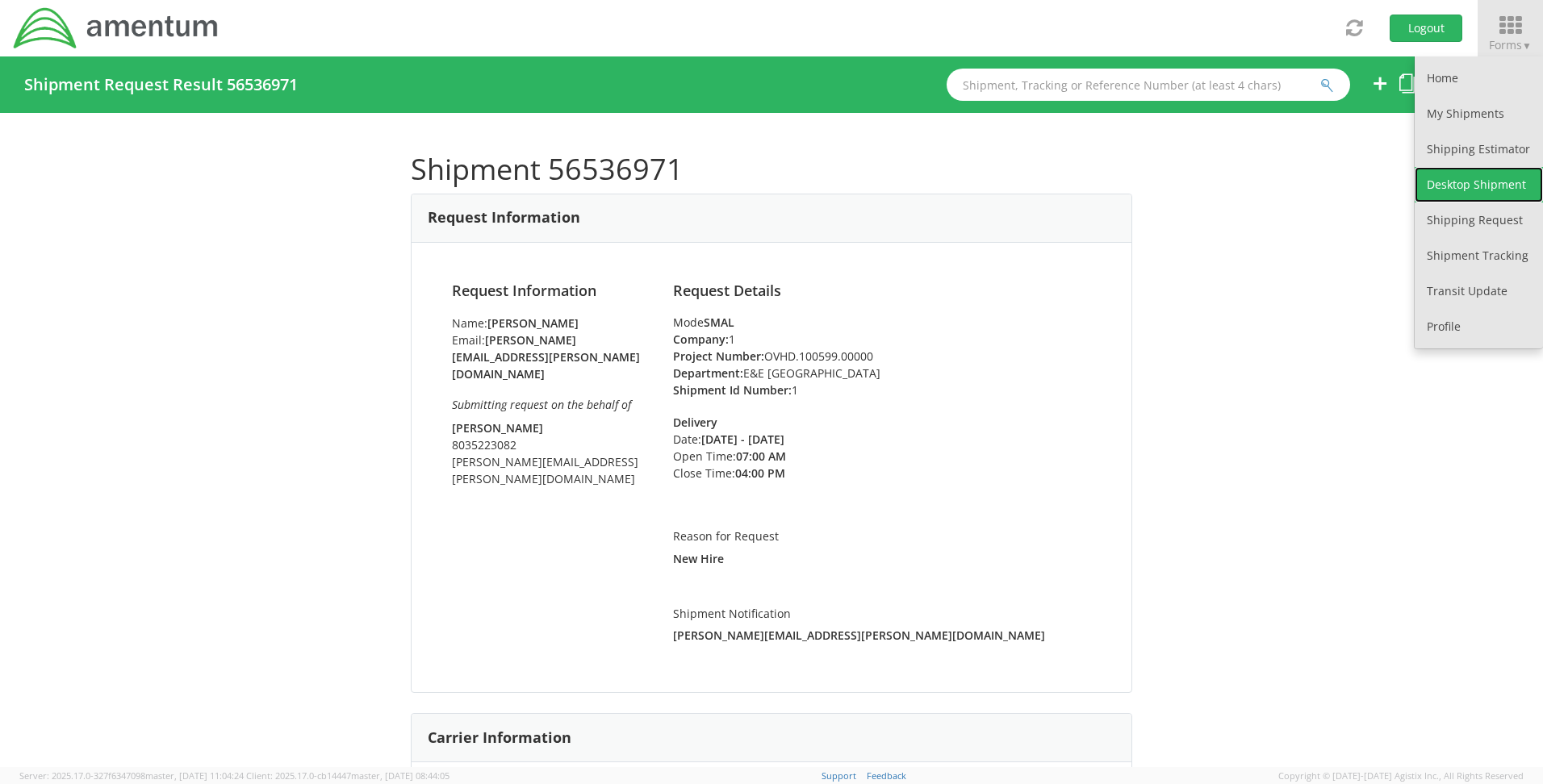
click at [1457, 188] on link "Desktop Shipment" at bounding box center [1478, 185] width 128 height 35
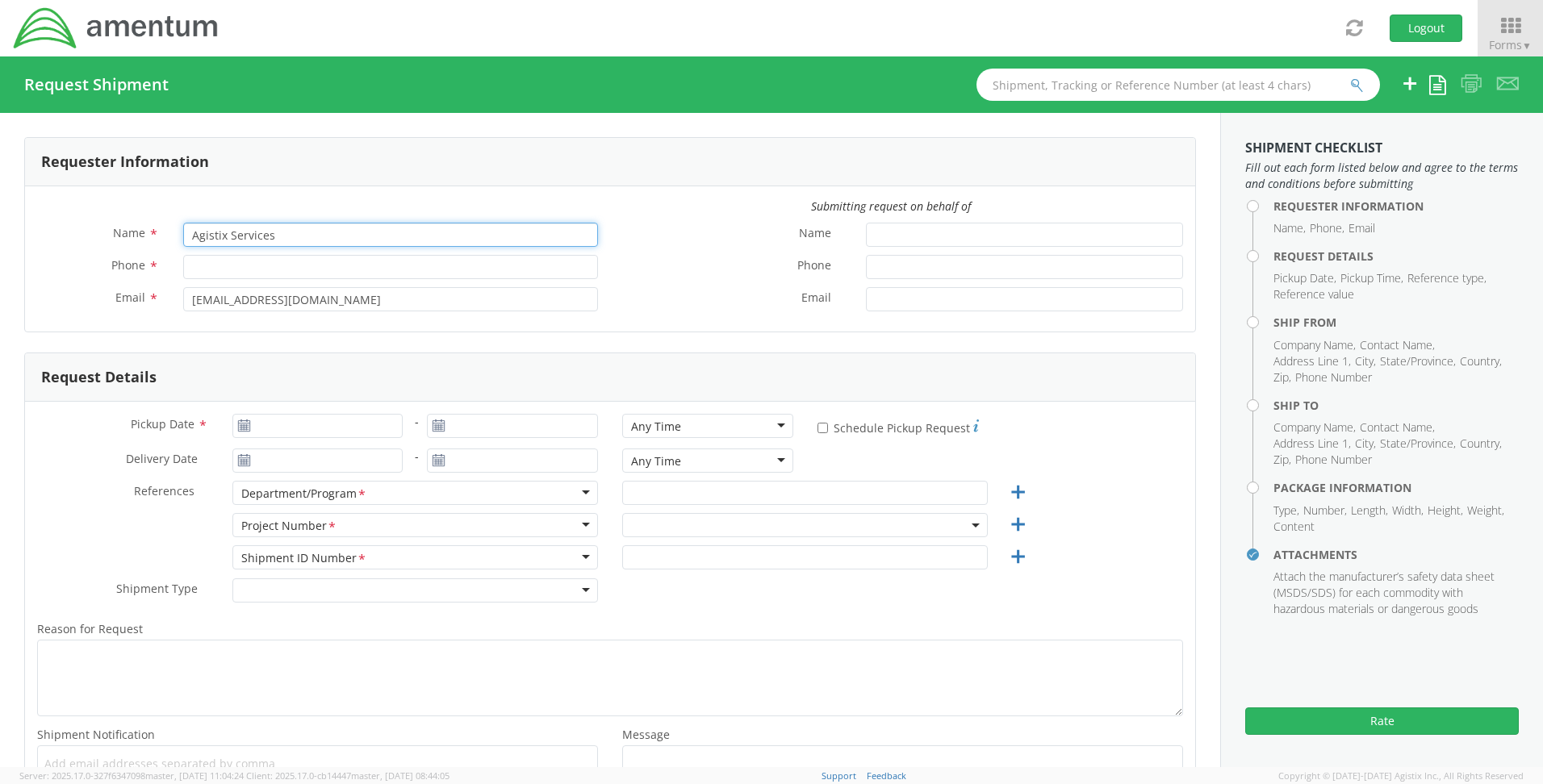
click at [354, 236] on input "Agistix Services" at bounding box center [390, 234] width 415 height 24
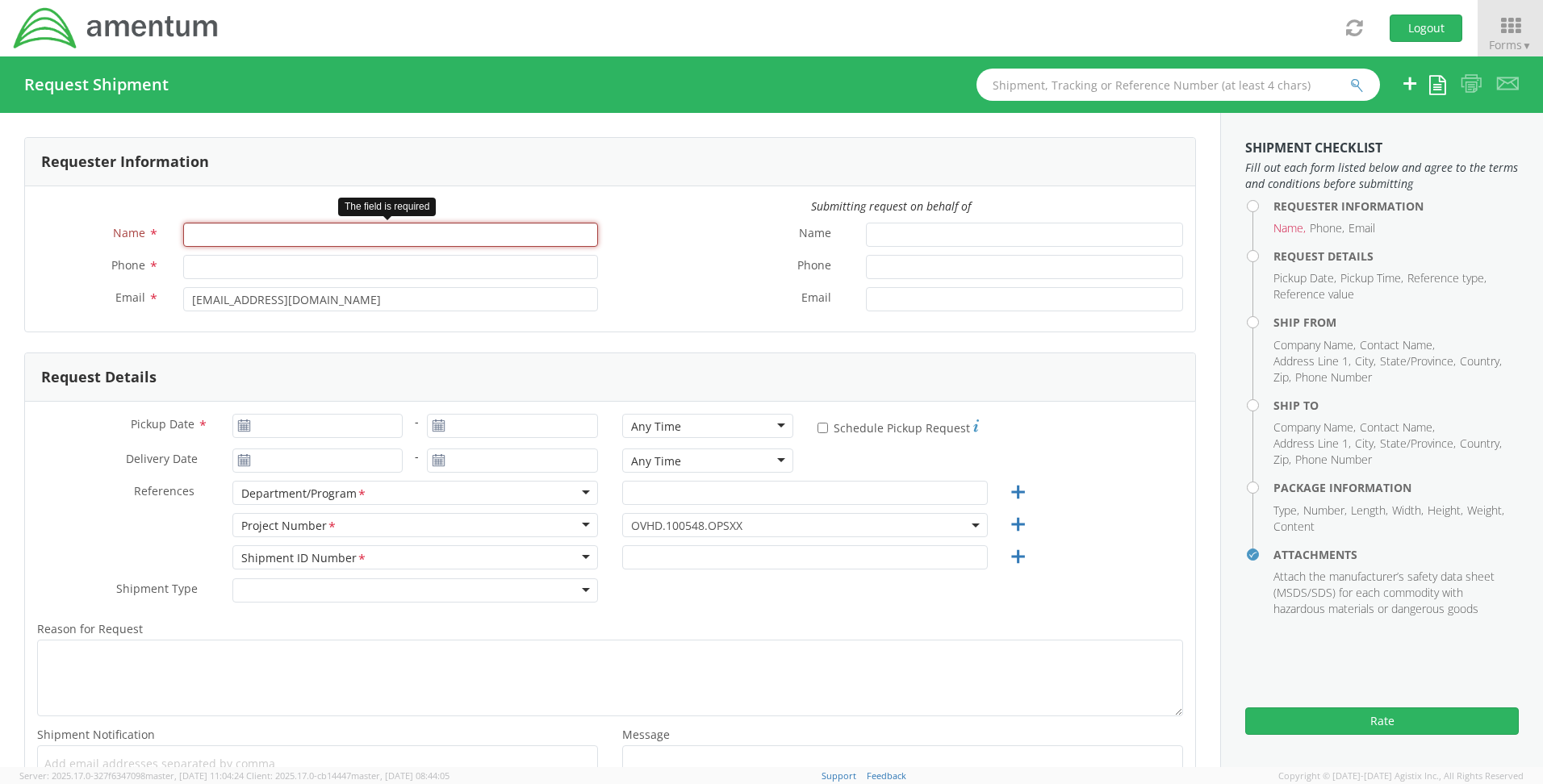
click at [197, 242] on input "Name *" at bounding box center [390, 234] width 415 height 24
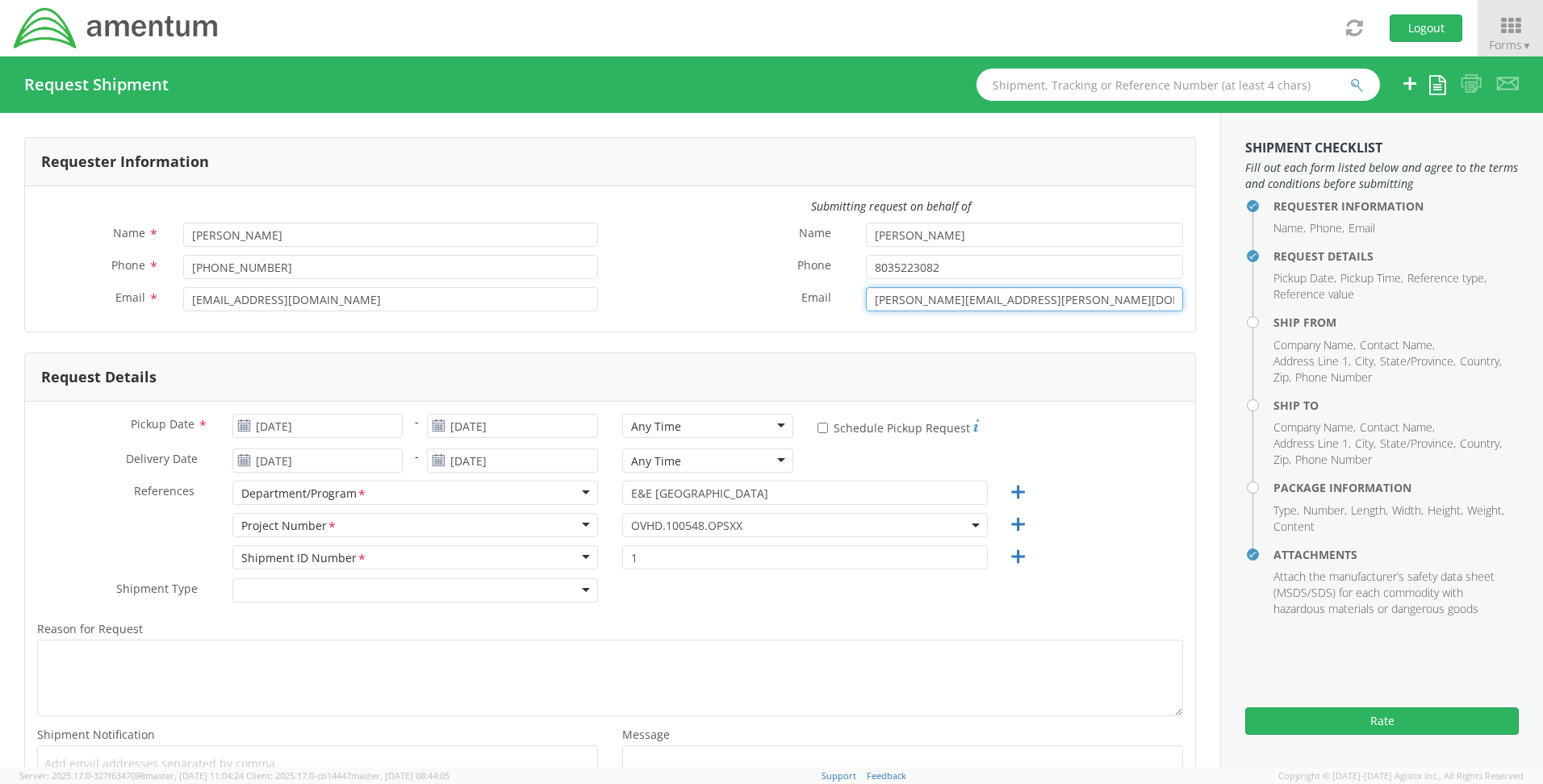
drag, startPoint x: 1073, startPoint y: 304, endPoint x: 835, endPoint y: 304, distance: 238.0
click at [835, 304] on div "Email * [PERSON_NAME][EMAIL_ADDRESS][PERSON_NAME][DOMAIN_NAME]" at bounding box center [902, 299] width 585 height 24
drag, startPoint x: 995, startPoint y: 263, endPoint x: 858, endPoint y: 272, distance: 137.3
click at [866, 272] on input "8035223082" at bounding box center [1024, 266] width 317 height 24
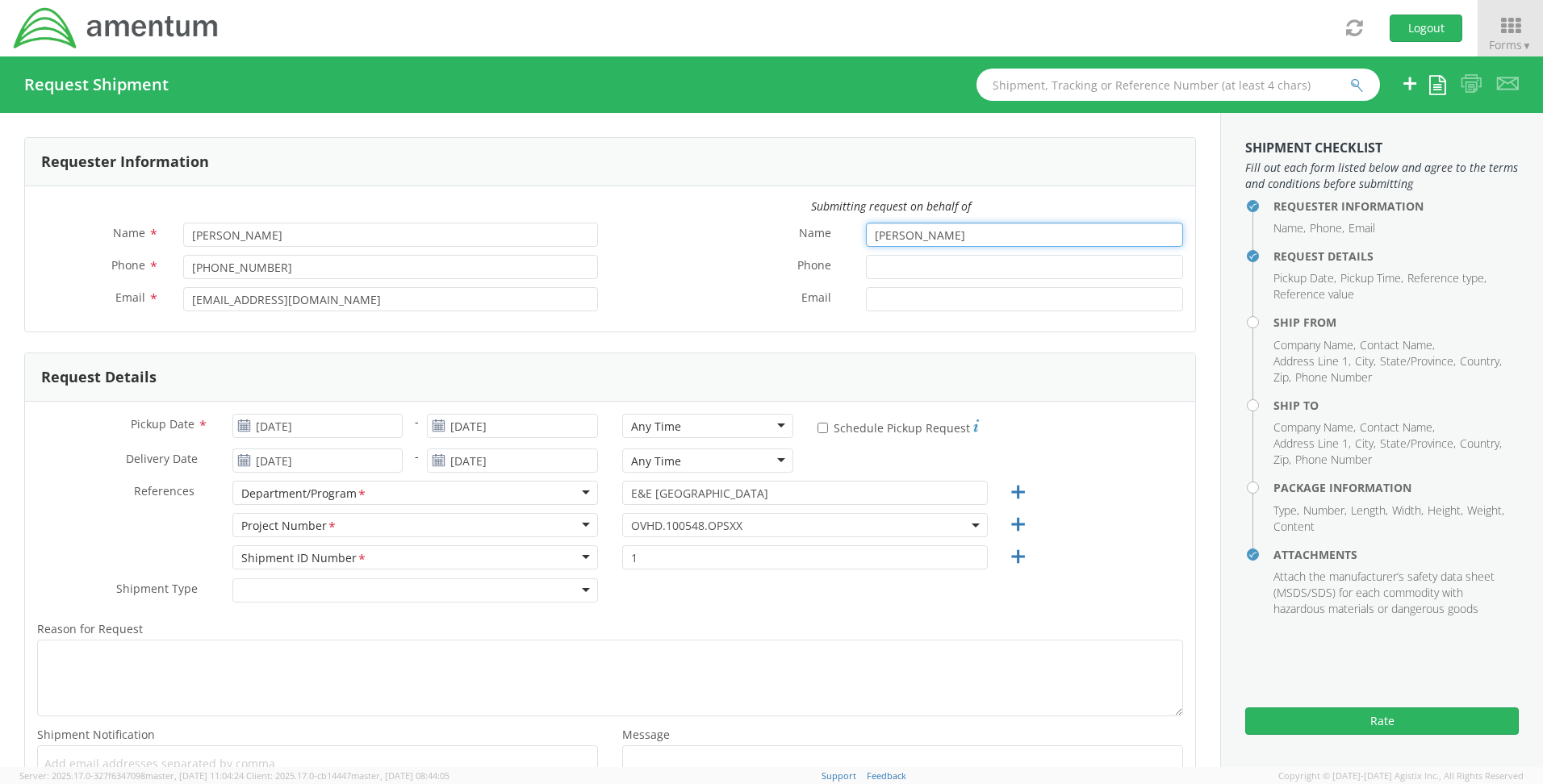
drag, startPoint x: 975, startPoint y: 235, endPoint x: 829, endPoint y: 243, distance: 146.2
click at [835, 237] on div "Name * [PERSON_NAME]" at bounding box center [902, 234] width 585 height 24
click at [464, 349] on form "Requester Information Submitting request on behalf of Name * [PERSON_NAME] Phon…" at bounding box center [610, 481] width 1172 height 689
click at [817, 434] on label "* Schedule Pickup Request" at bounding box center [898, 427] width 161 height 19
click at [817, 434] on input "* Schedule Pickup Request" at bounding box center [822, 428] width 11 height 11
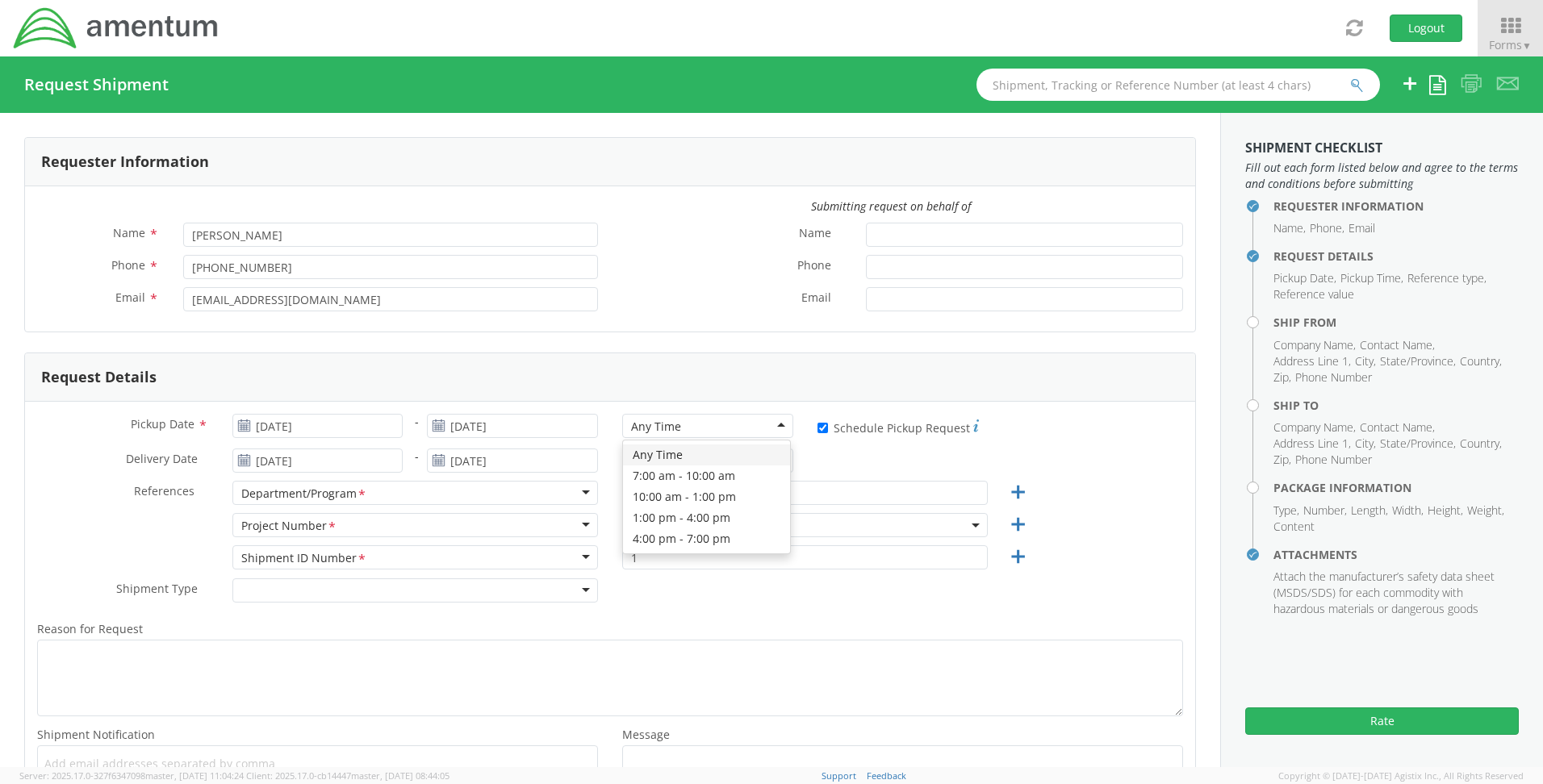
click at [773, 426] on div "Any Time" at bounding box center [707, 426] width 171 height 24
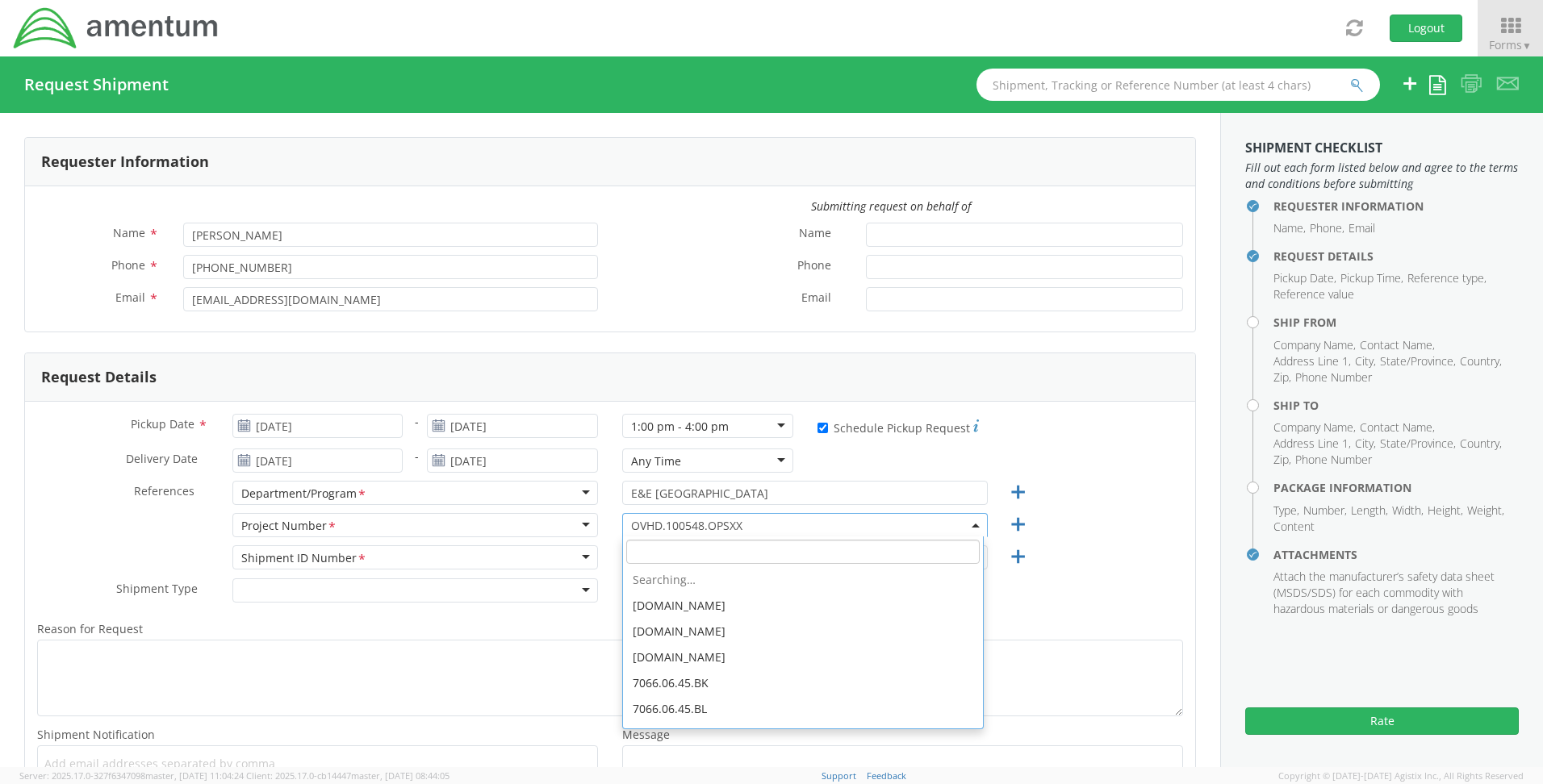
click at [749, 522] on span "OVHD.100548.OPSXX" at bounding box center [805, 525] width 348 height 15
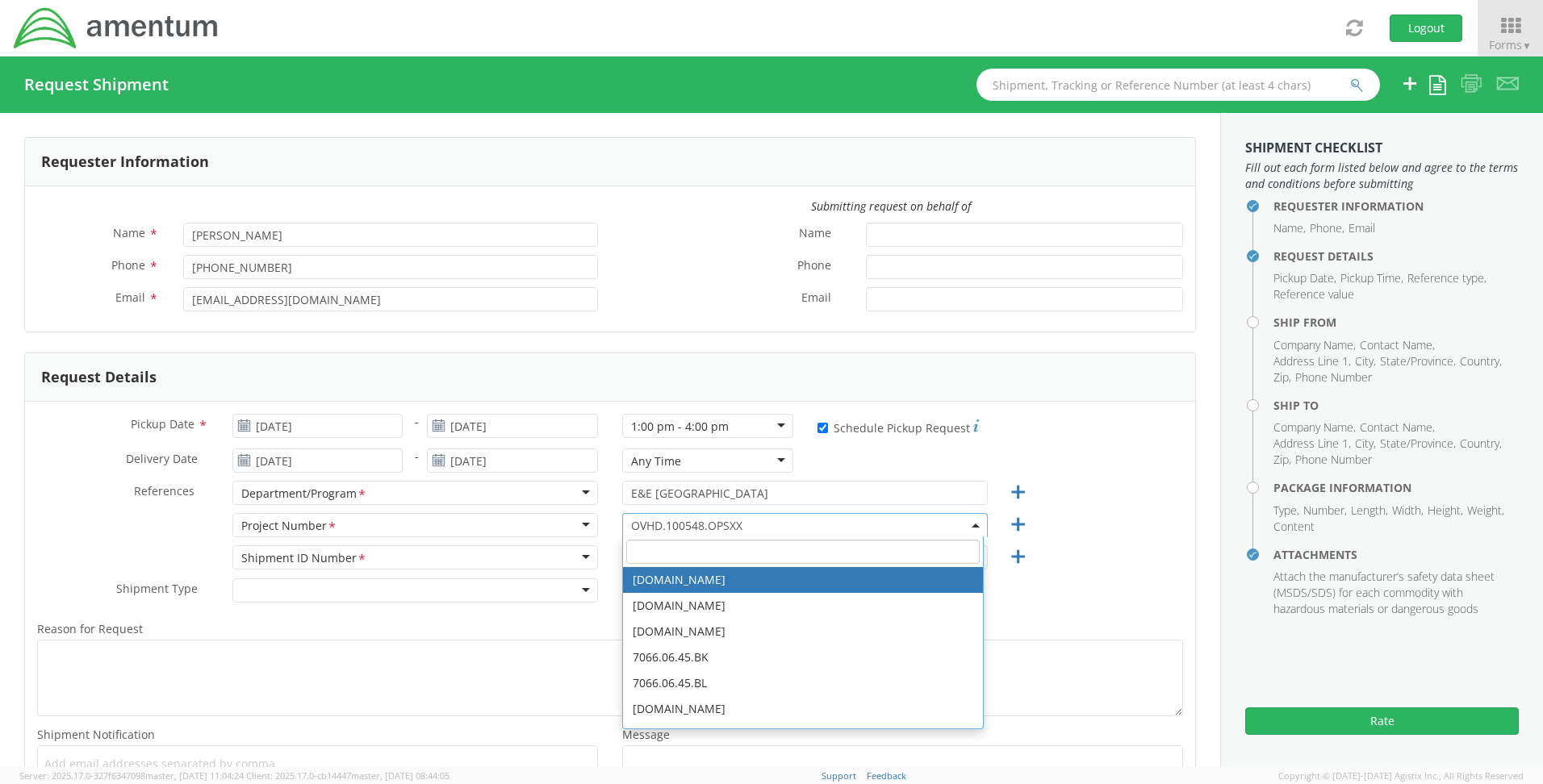
click at [676, 560] on input "search" at bounding box center [802, 551] width 353 height 24
click at [723, 553] on input "OVHD.100599.00000" at bounding box center [802, 551] width 353 height 24
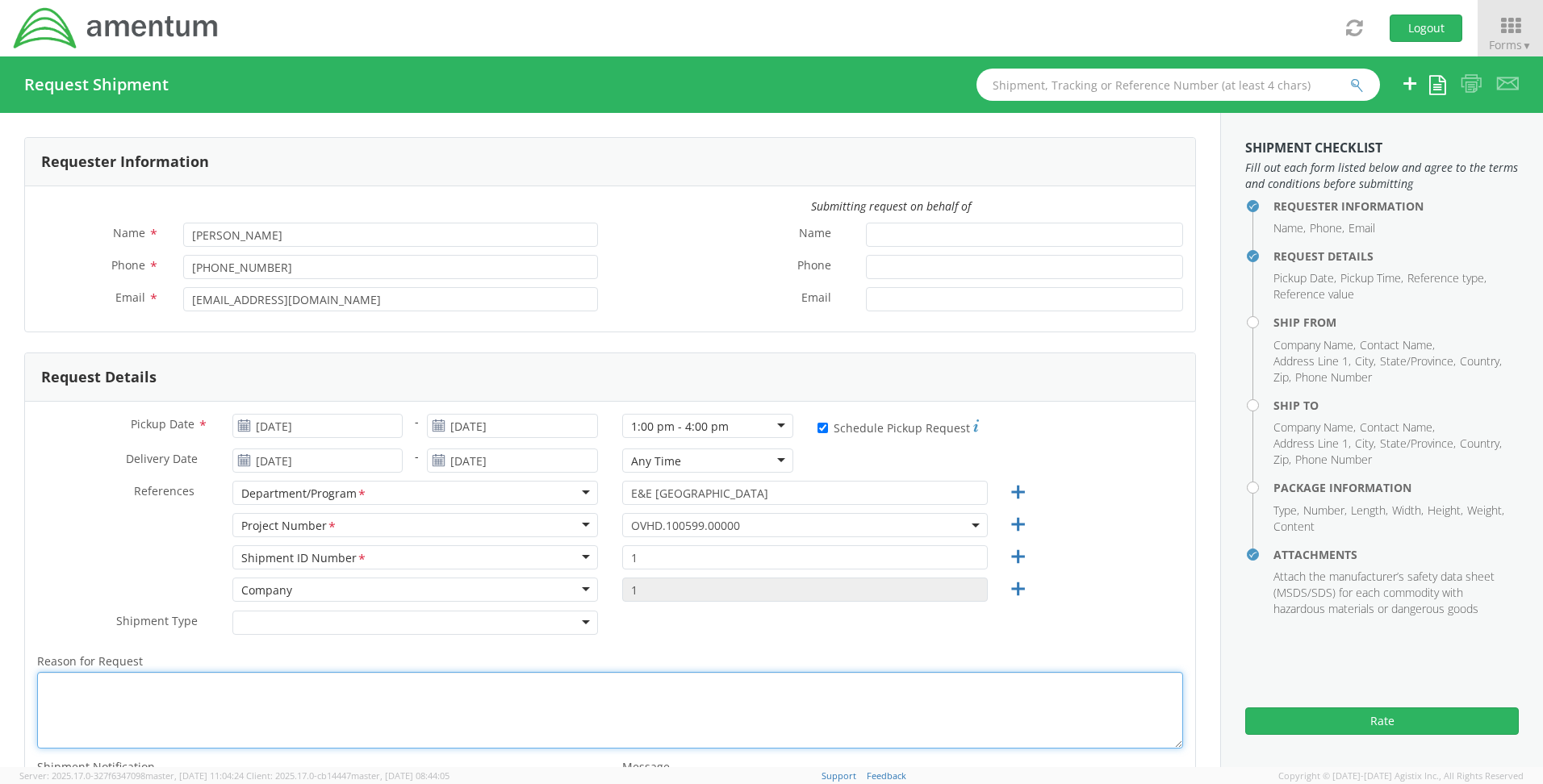
click at [396, 719] on textarea "Reason for Request *" at bounding box center [610, 710] width 1146 height 77
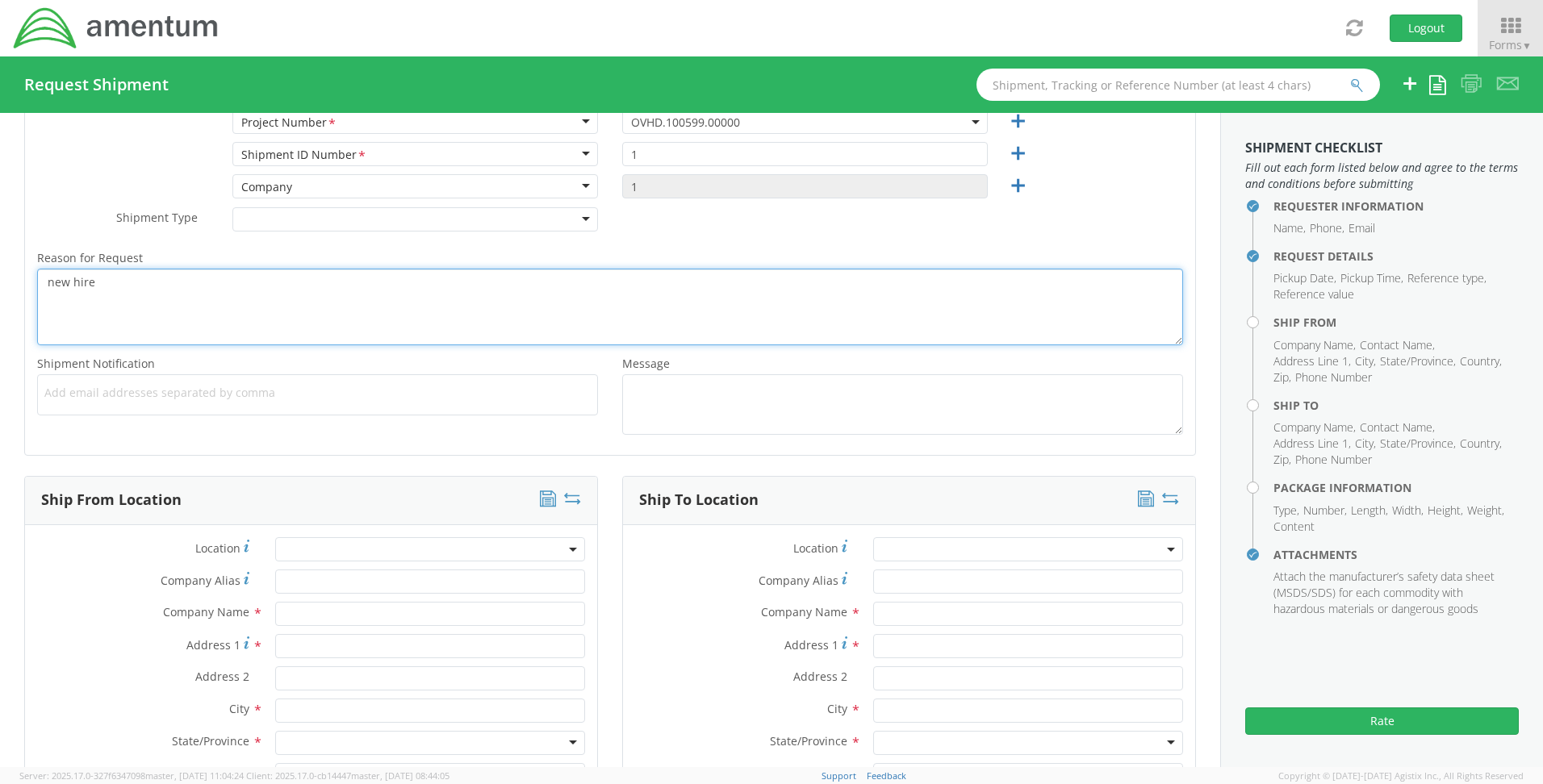
scroll to position [484, 0]
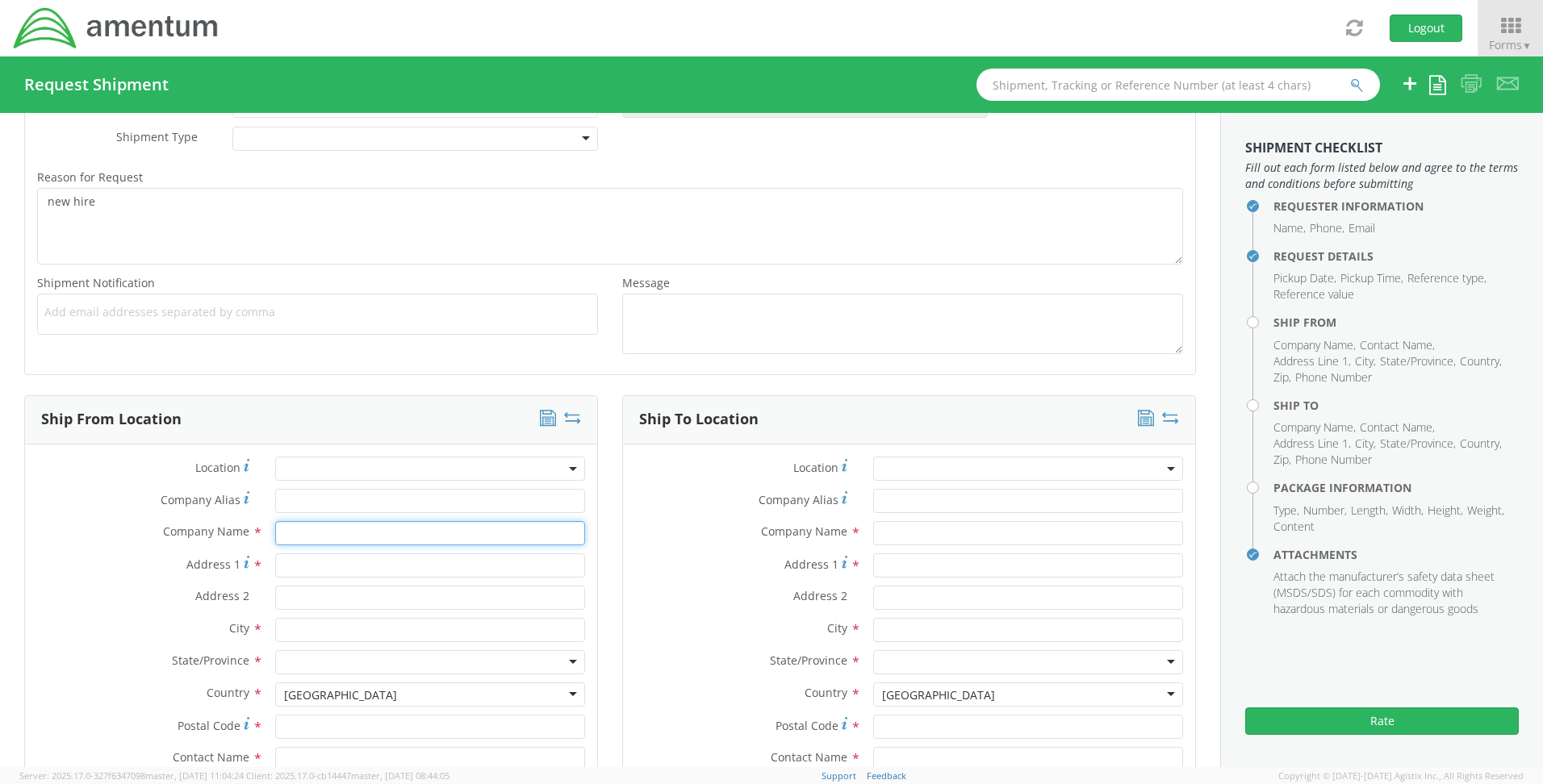
click at [357, 542] on input "text" at bounding box center [430, 533] width 310 height 24
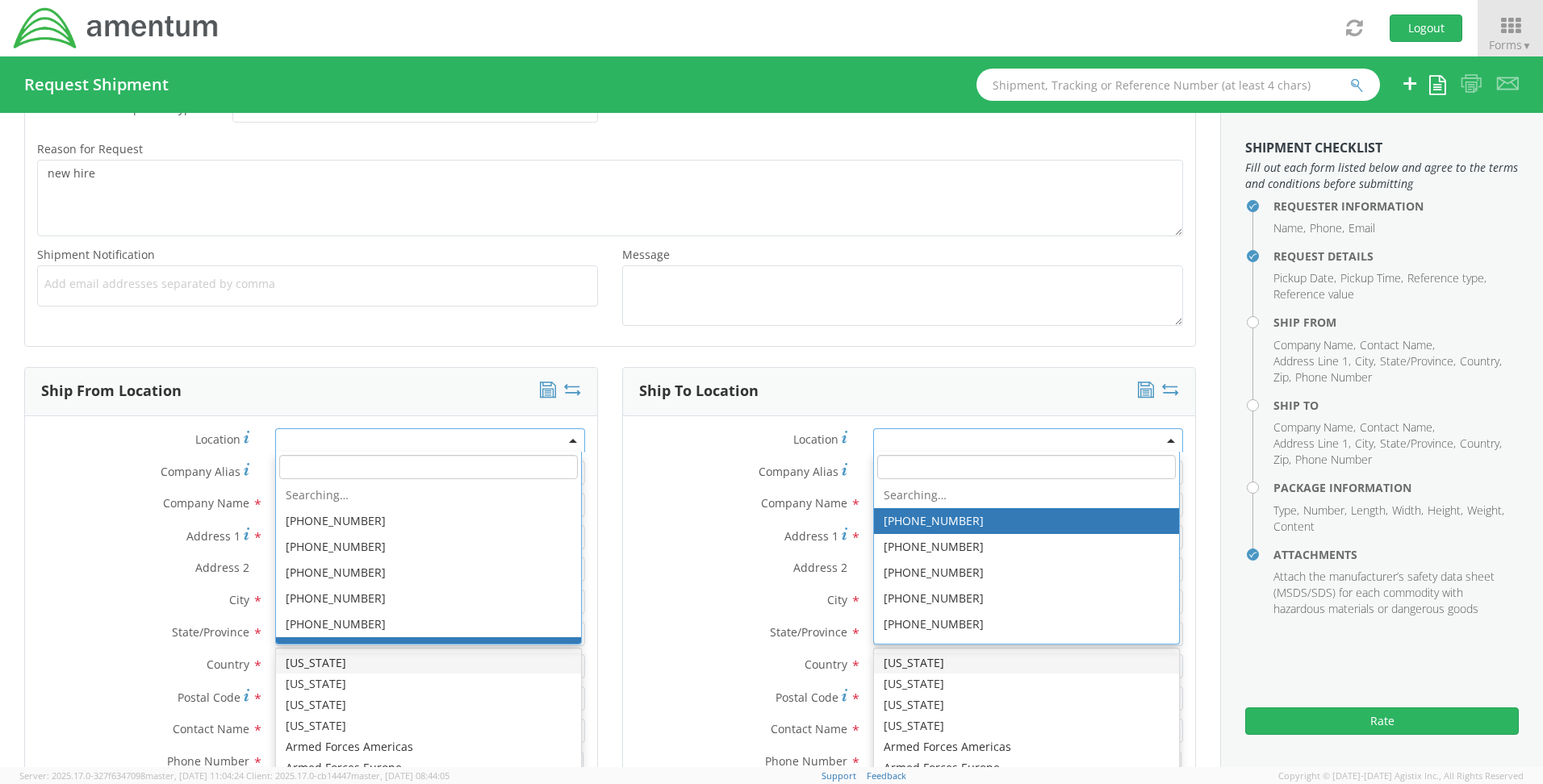
scroll to position [512, 0]
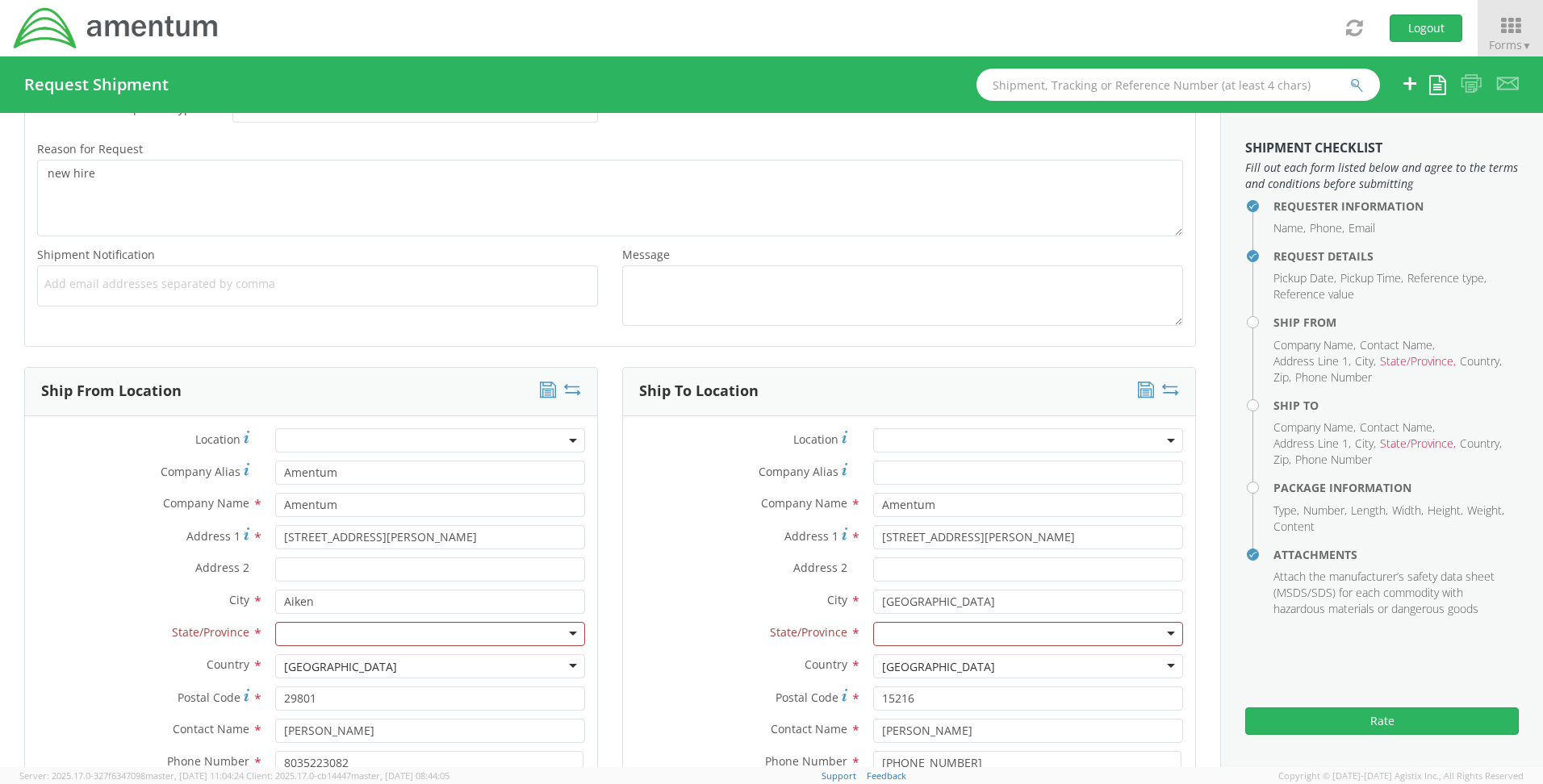
click at [81, 553] on div "Address [STREET_ADDRESS][PERSON_NAME]" at bounding box center [311, 541] width 572 height 32
click at [295, 629] on div at bounding box center [430, 634] width 310 height 24
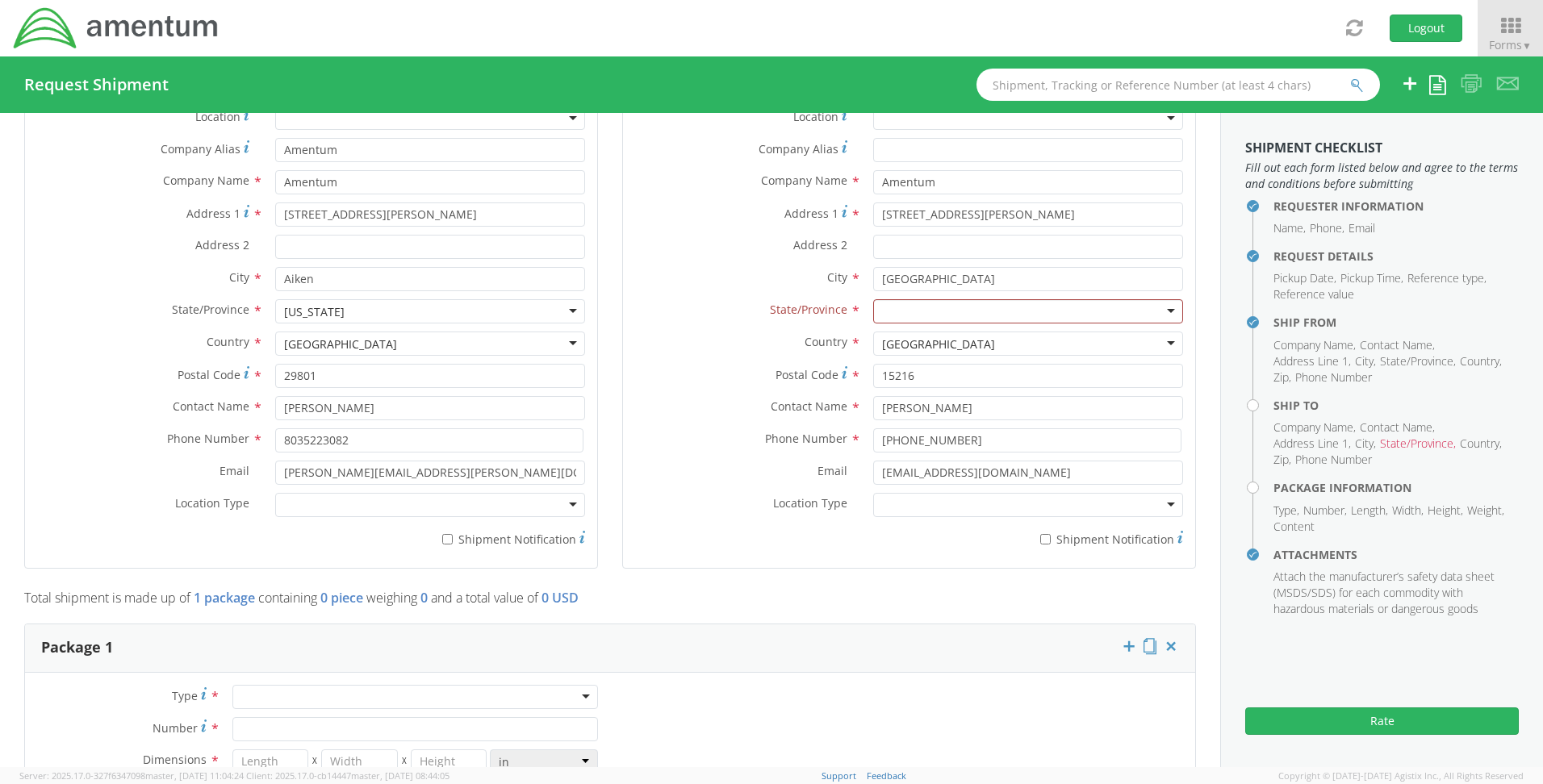
click at [314, 511] on div at bounding box center [430, 504] width 310 height 24
click at [973, 506] on div at bounding box center [1028, 504] width 310 height 24
click at [937, 587] on div "Business Military Residential" at bounding box center [1026, 555] width 305 height 71
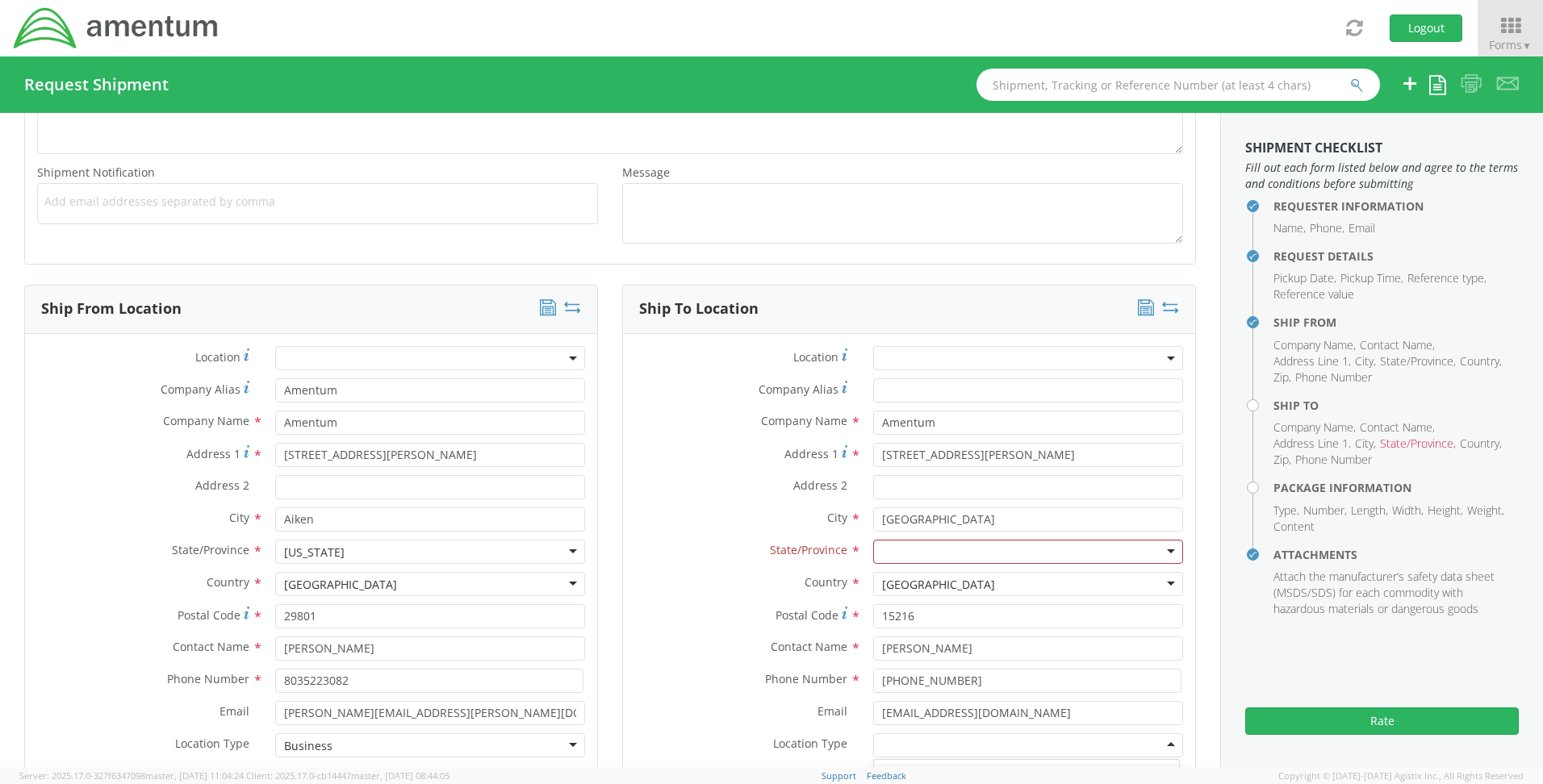
scroll to position [593, 0]
click at [829, 461] on div "Address [STREET_ADDRESS][PERSON_NAME]" at bounding box center [909, 456] width 572 height 24
drag, startPoint x: 736, startPoint y: 508, endPoint x: 863, endPoint y: 520, distance: 127.6
click at [736, 509] on label "City *" at bounding box center [742, 519] width 238 height 21
drag, startPoint x: 946, startPoint y: 522, endPoint x: 638, endPoint y: 518, distance: 308.0
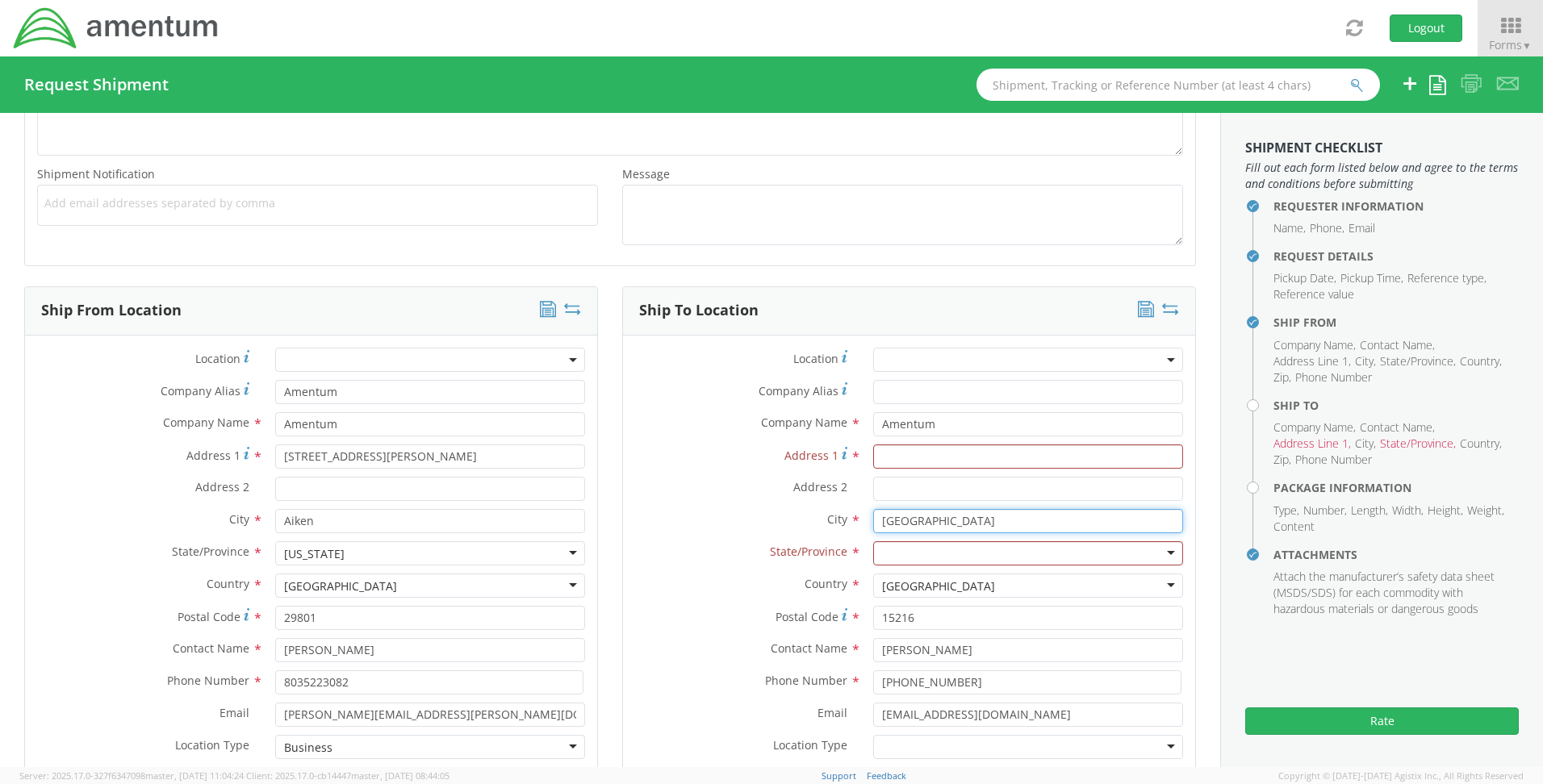
click at [638, 518] on div "City * [GEOGRAPHIC_DATA] searching..." at bounding box center [909, 520] width 572 height 24
click at [623, 524] on label "City *" at bounding box center [742, 519] width 238 height 21
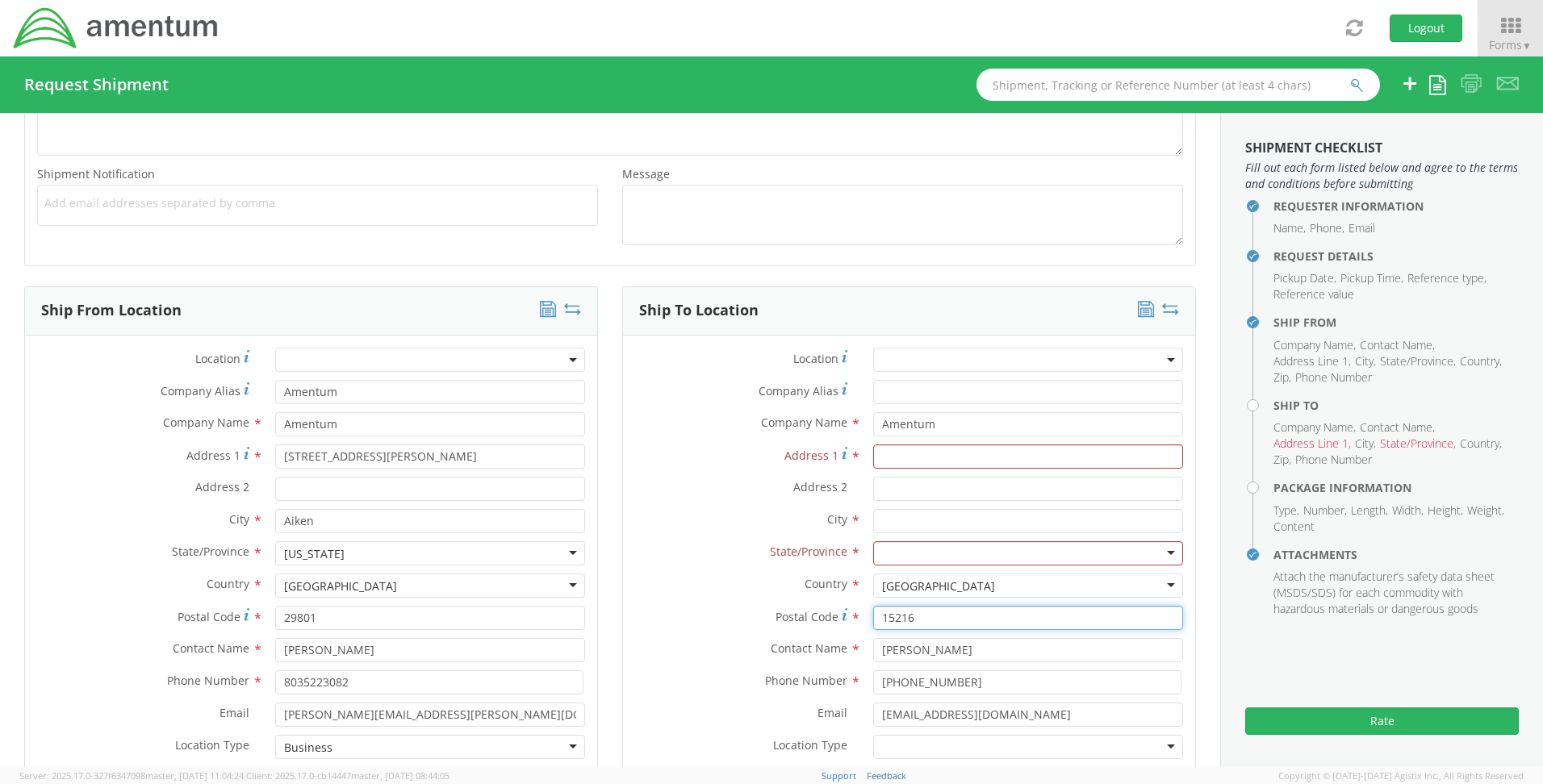
drag, startPoint x: 976, startPoint y: 616, endPoint x: 775, endPoint y: 619, distance: 201.0
click at [775, 619] on div "Postal Code * 15216" at bounding box center [909, 618] width 572 height 24
click at [651, 580] on label "Country *" at bounding box center [742, 584] width 238 height 21
drag, startPoint x: 981, startPoint y: 652, endPoint x: 771, endPoint y: 653, distance: 210.0
click at [771, 653] on div "Contact Name * [PERSON_NAME]" at bounding box center [909, 649] width 572 height 24
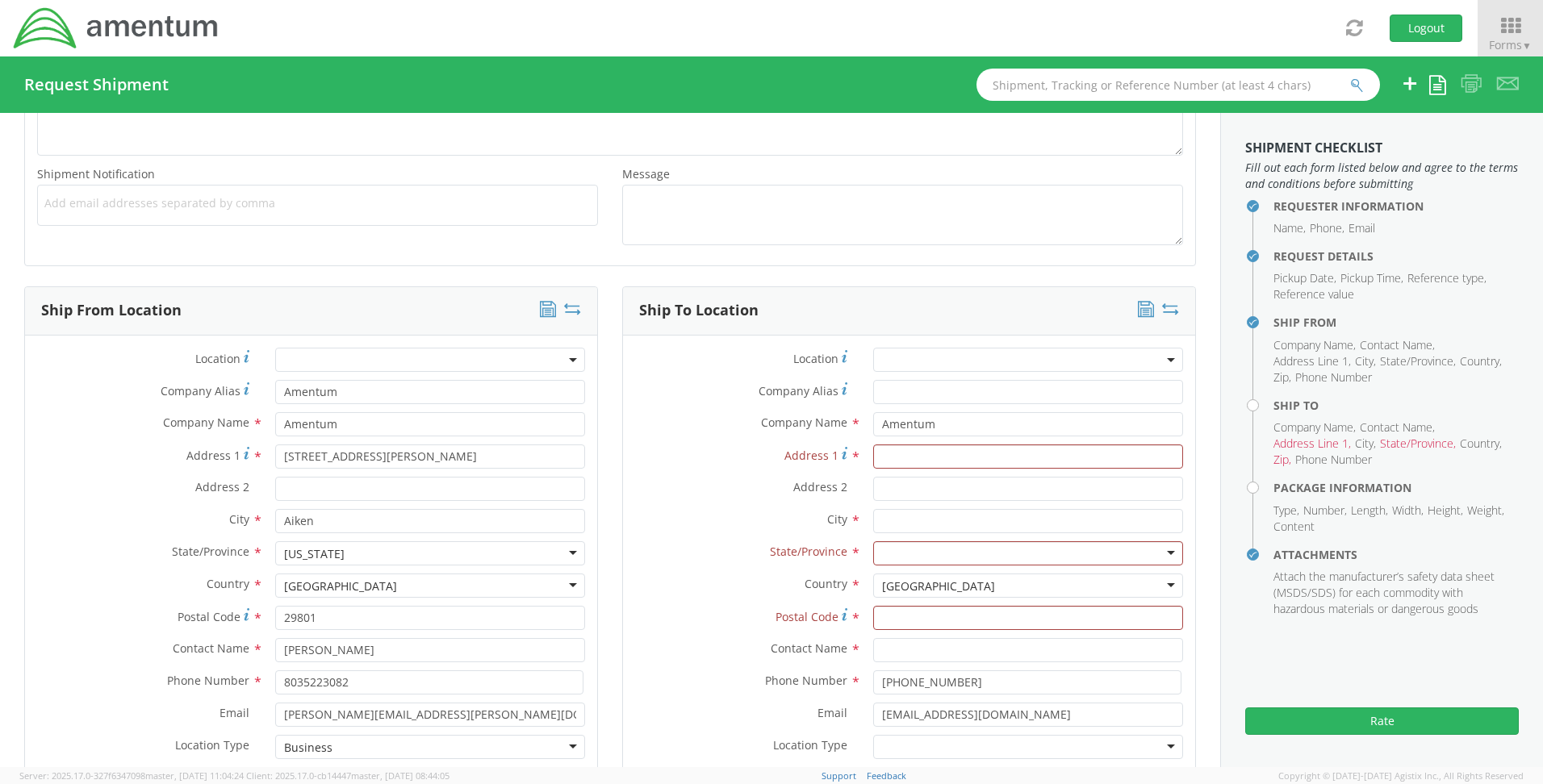
click at [633, 621] on label "Postal Code *" at bounding box center [742, 617] width 238 height 22
click at [873, 621] on input "Postal Code *" at bounding box center [1028, 618] width 310 height 24
drag, startPoint x: 1045, startPoint y: 718, endPoint x: 796, endPoint y: 715, distance: 249.0
click at [796, 715] on div "Email * [EMAIL_ADDRESS][DOMAIN_NAME]" at bounding box center [909, 714] width 572 height 24
click at [905, 455] on input "Address 1 *" at bounding box center [1028, 456] width 310 height 24
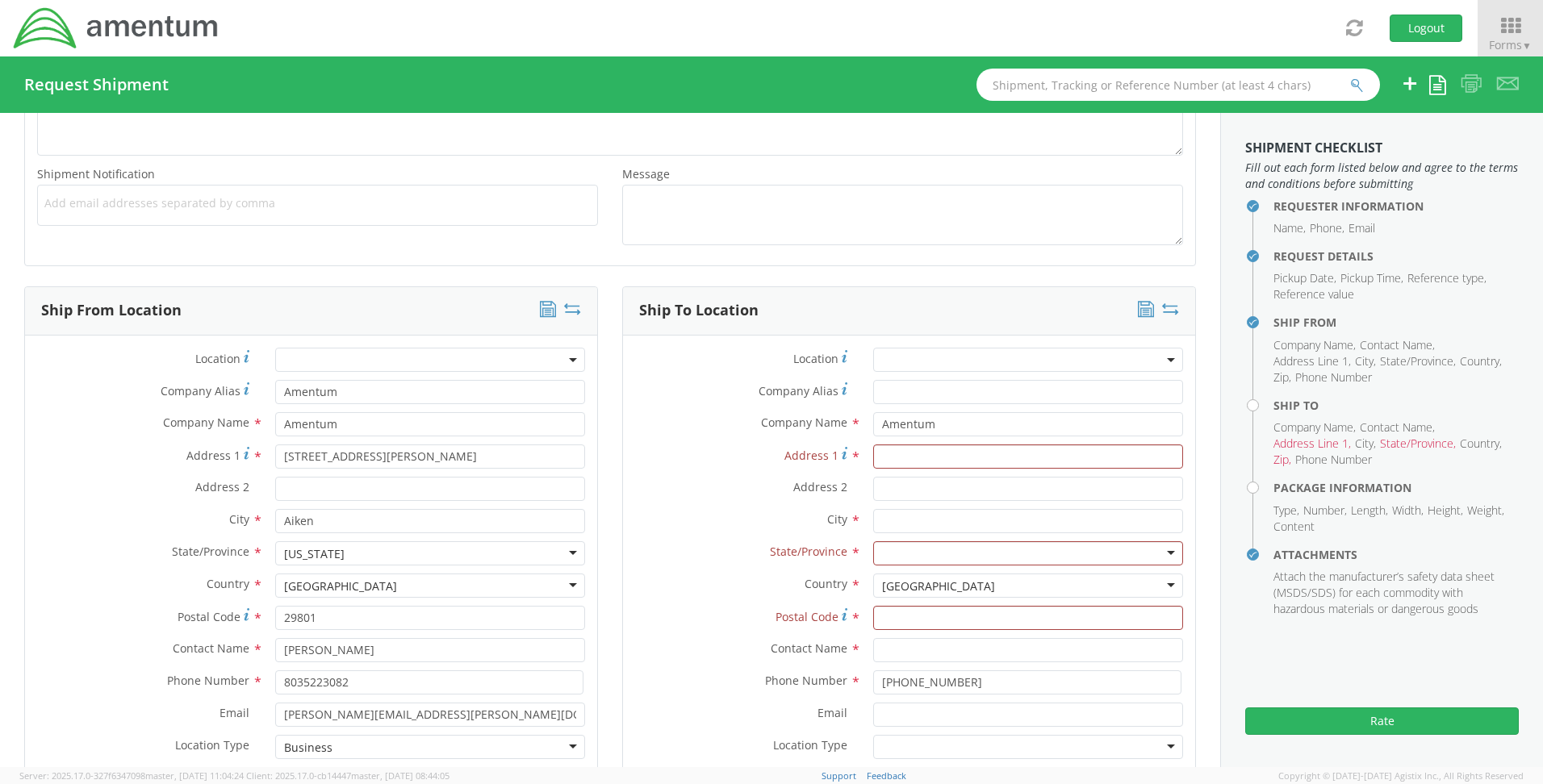
click at [751, 459] on label "Address 1 *" at bounding box center [742, 455] width 238 height 22
click at [873, 459] on input "Address 1 *" at bounding box center [1028, 456] width 310 height 24
drag, startPoint x: 996, startPoint y: 697, endPoint x: 828, endPoint y: 689, distance: 168.2
click at [828, 689] on div "Phone Number * [PHONE_NUMBER]" at bounding box center [909, 687] width 572 height 32
click at [657, 625] on label "Postal Code *" at bounding box center [742, 617] width 238 height 22
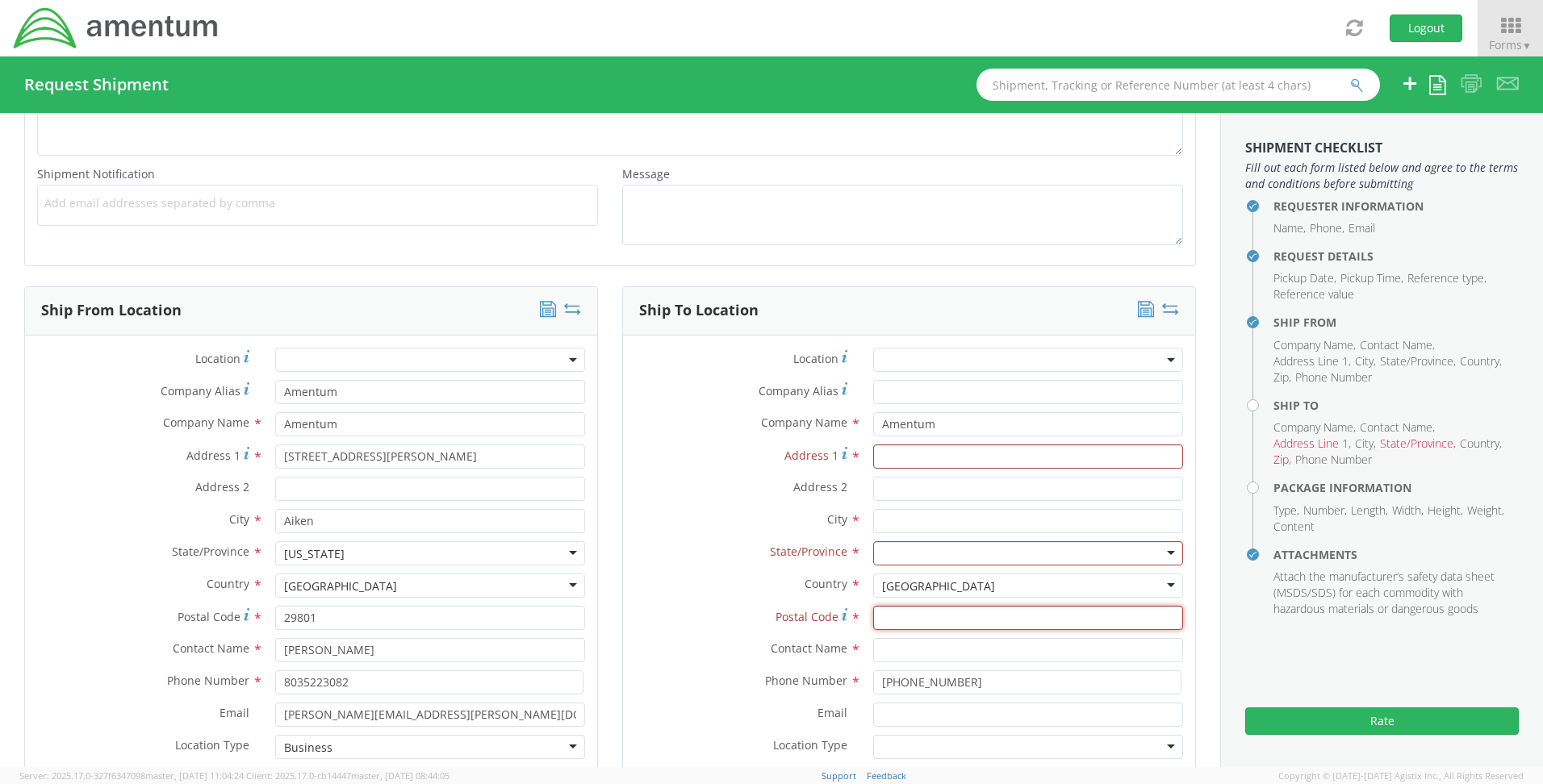
click at [873, 625] on input "Postal Code *" at bounding box center [1028, 618] width 310 height 24
drag, startPoint x: 978, startPoint y: 683, endPoint x: 861, endPoint y: 686, distance: 117.0
click at [861, 686] on div "[PHONE_NUMBER]" at bounding box center [1028, 682] width 334 height 24
click at [896, 450] on input "Address 1 *" at bounding box center [1028, 456] width 310 height 24
click at [878, 464] on input "Address 1 *" at bounding box center [1028, 456] width 310 height 24
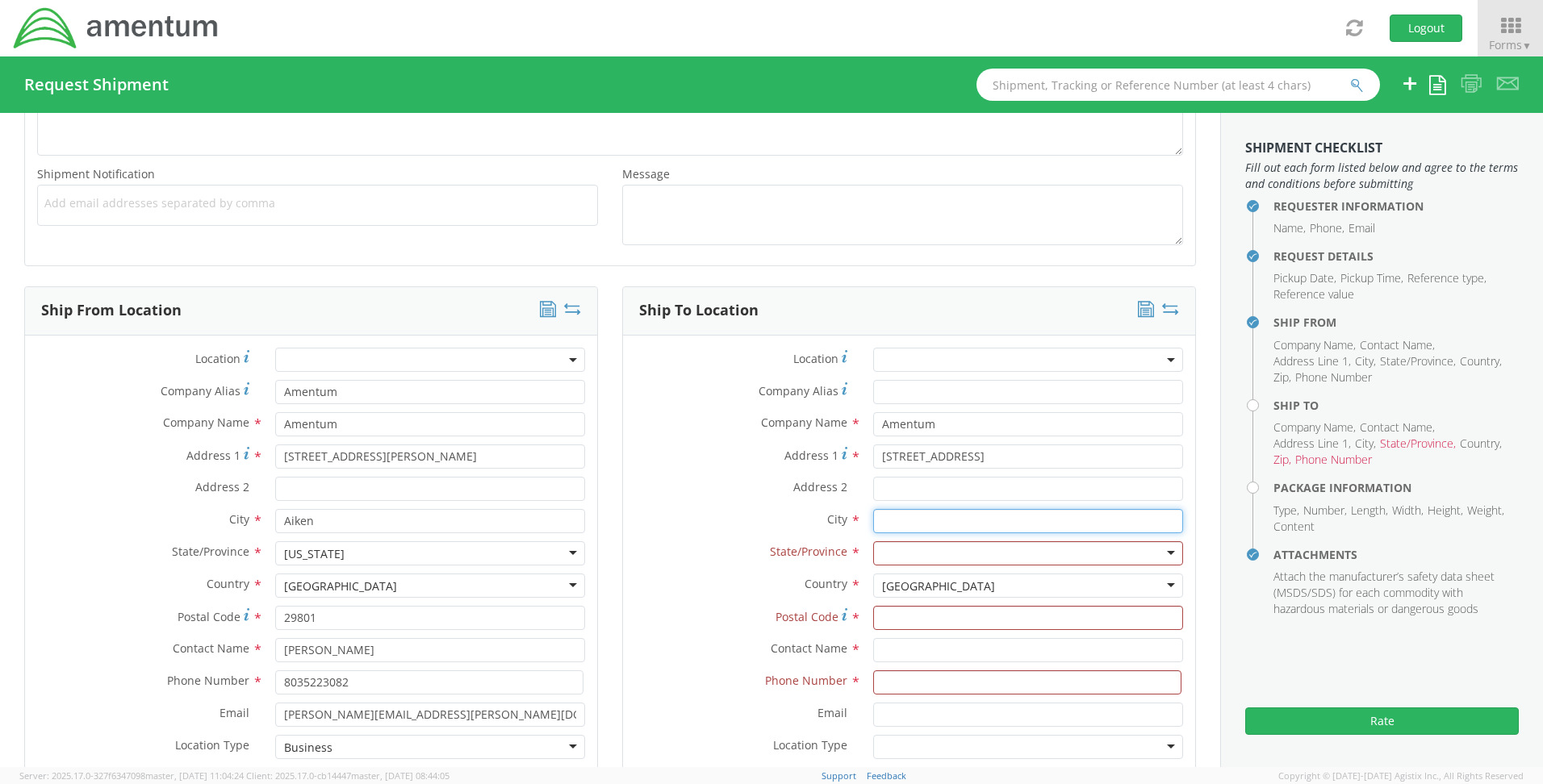
click at [905, 521] on input "text" at bounding box center [1028, 520] width 310 height 24
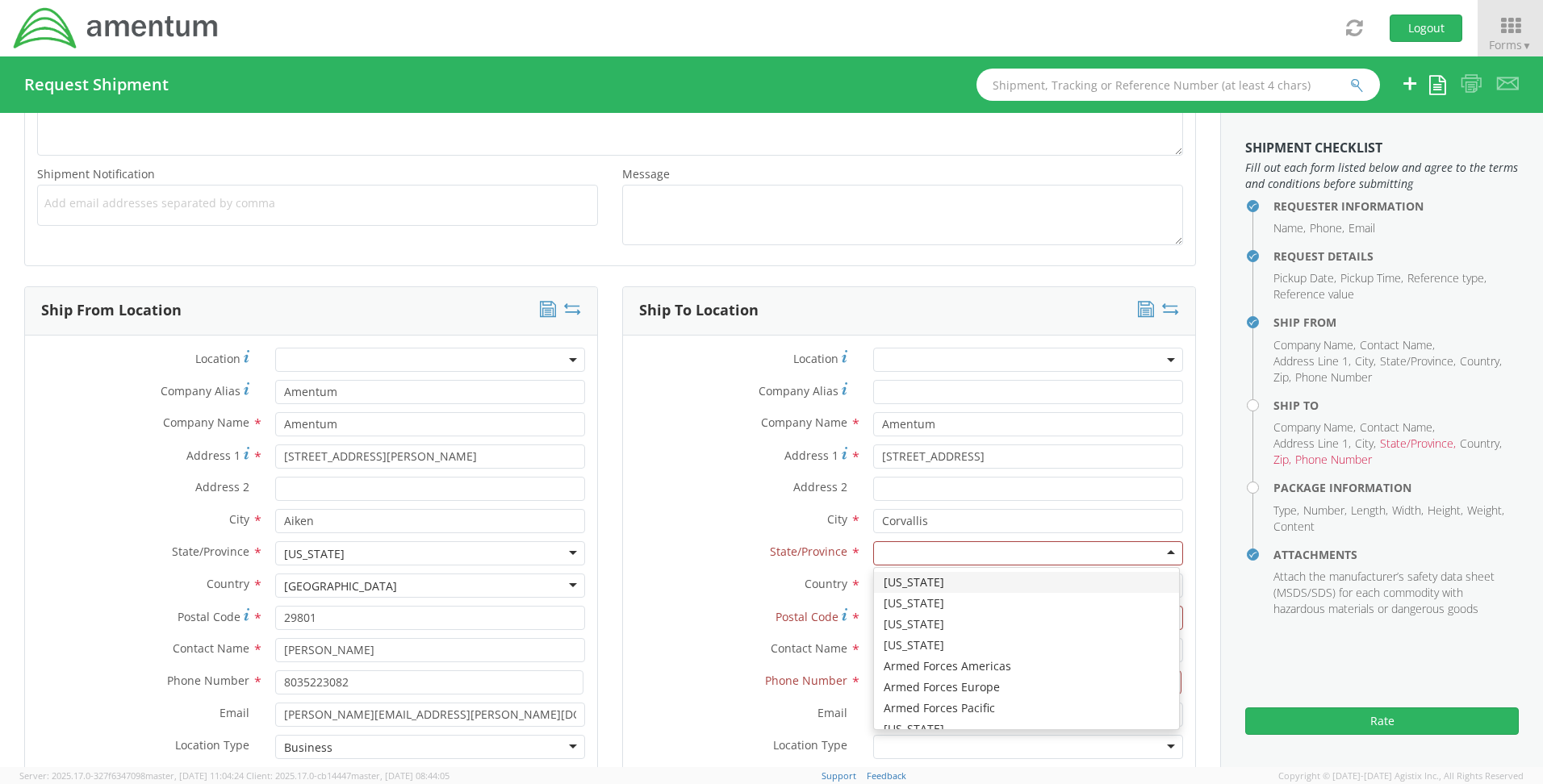
click at [904, 560] on div at bounding box center [1028, 553] width 310 height 24
click at [637, 557] on label "State/Province *" at bounding box center [742, 552] width 238 height 21
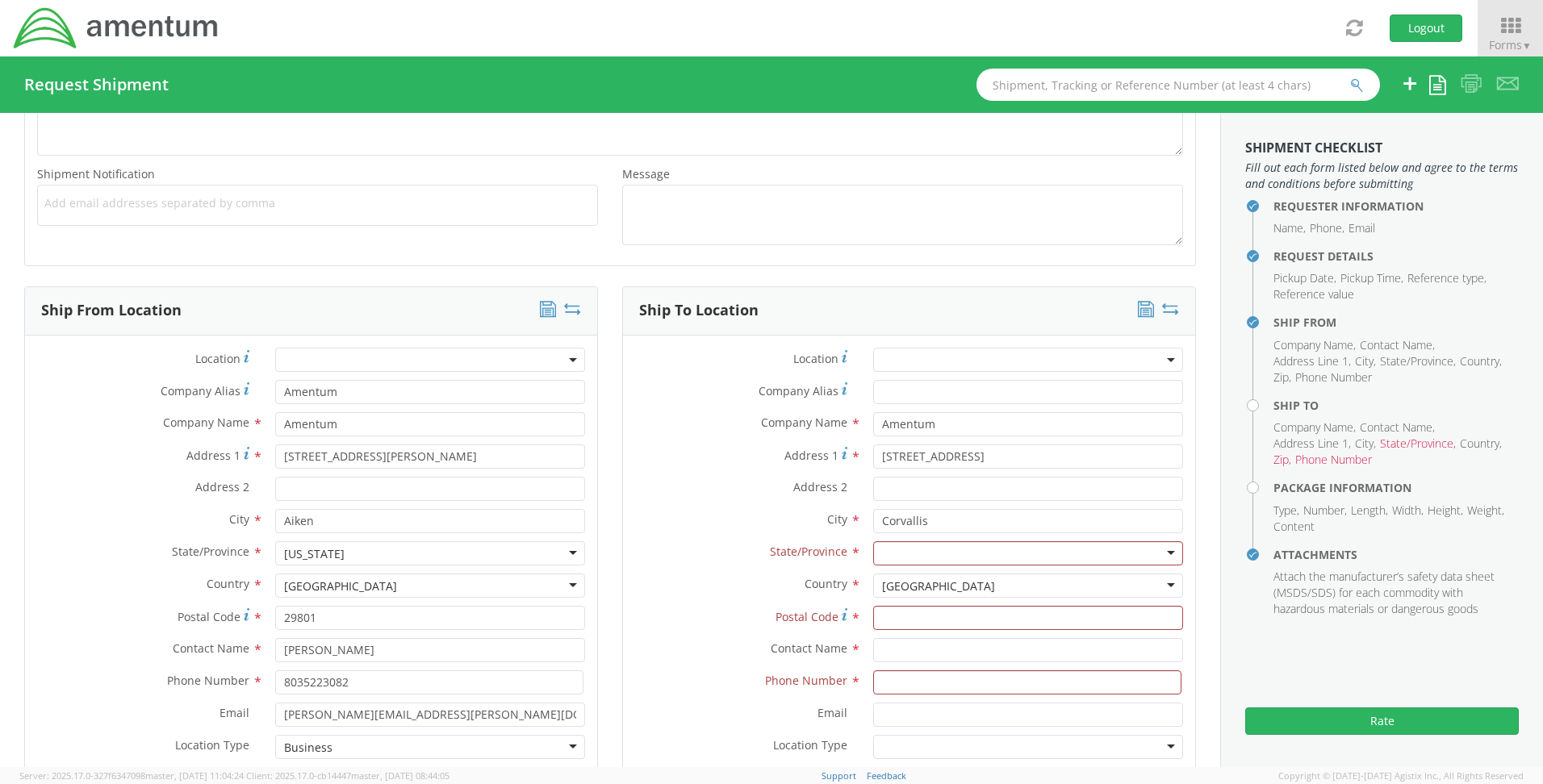
scroll to position [4, 0]
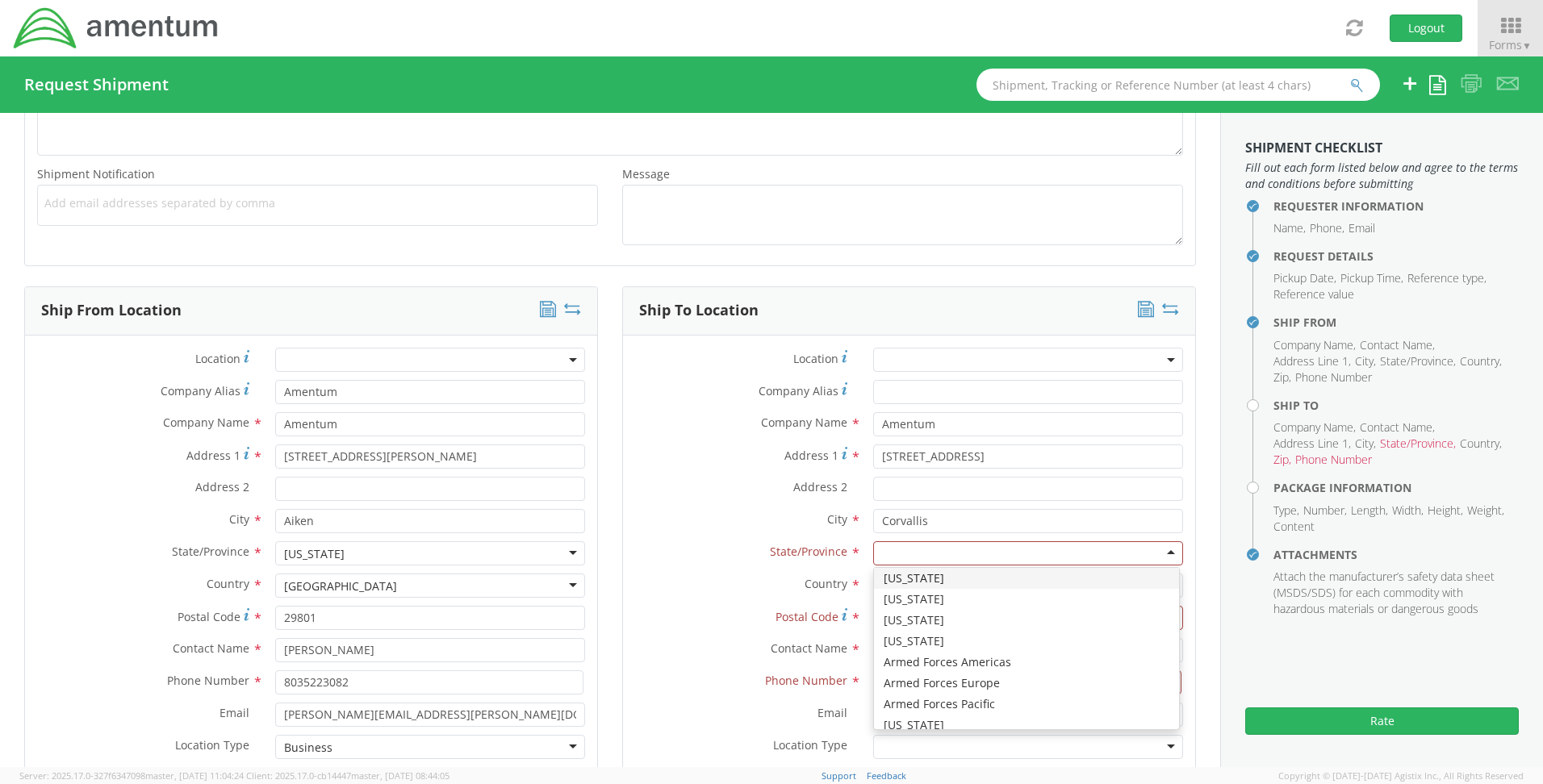
click at [894, 546] on div at bounding box center [1028, 553] width 310 height 24
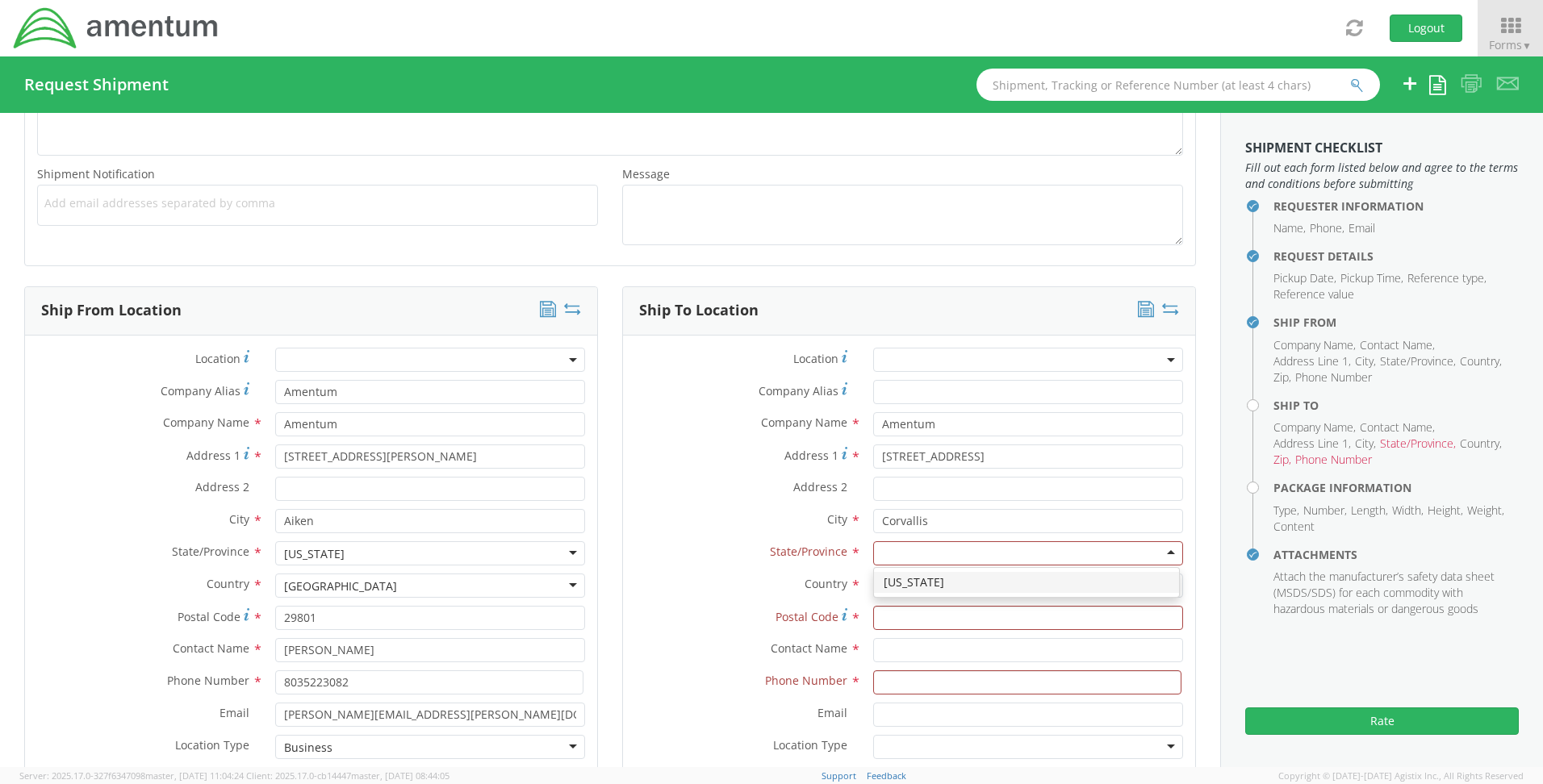
scroll to position [0, 0]
click at [894, 621] on input "Postal Code *" at bounding box center [1028, 618] width 310 height 24
click at [903, 686] on input at bounding box center [1027, 682] width 308 height 24
click at [920, 679] on input at bounding box center [1027, 682] width 308 height 24
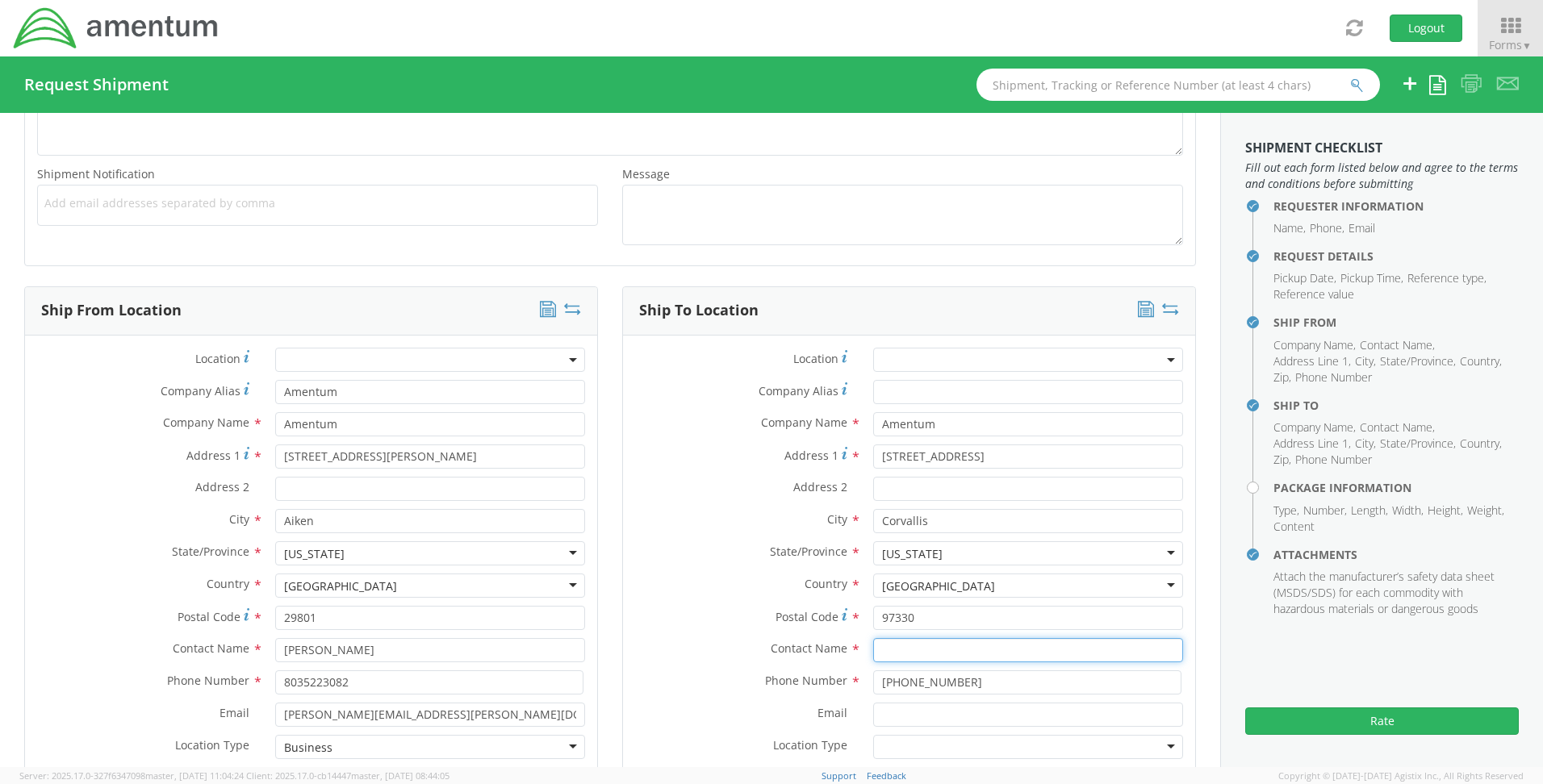
click at [928, 653] on input "text" at bounding box center [1028, 649] width 310 height 24
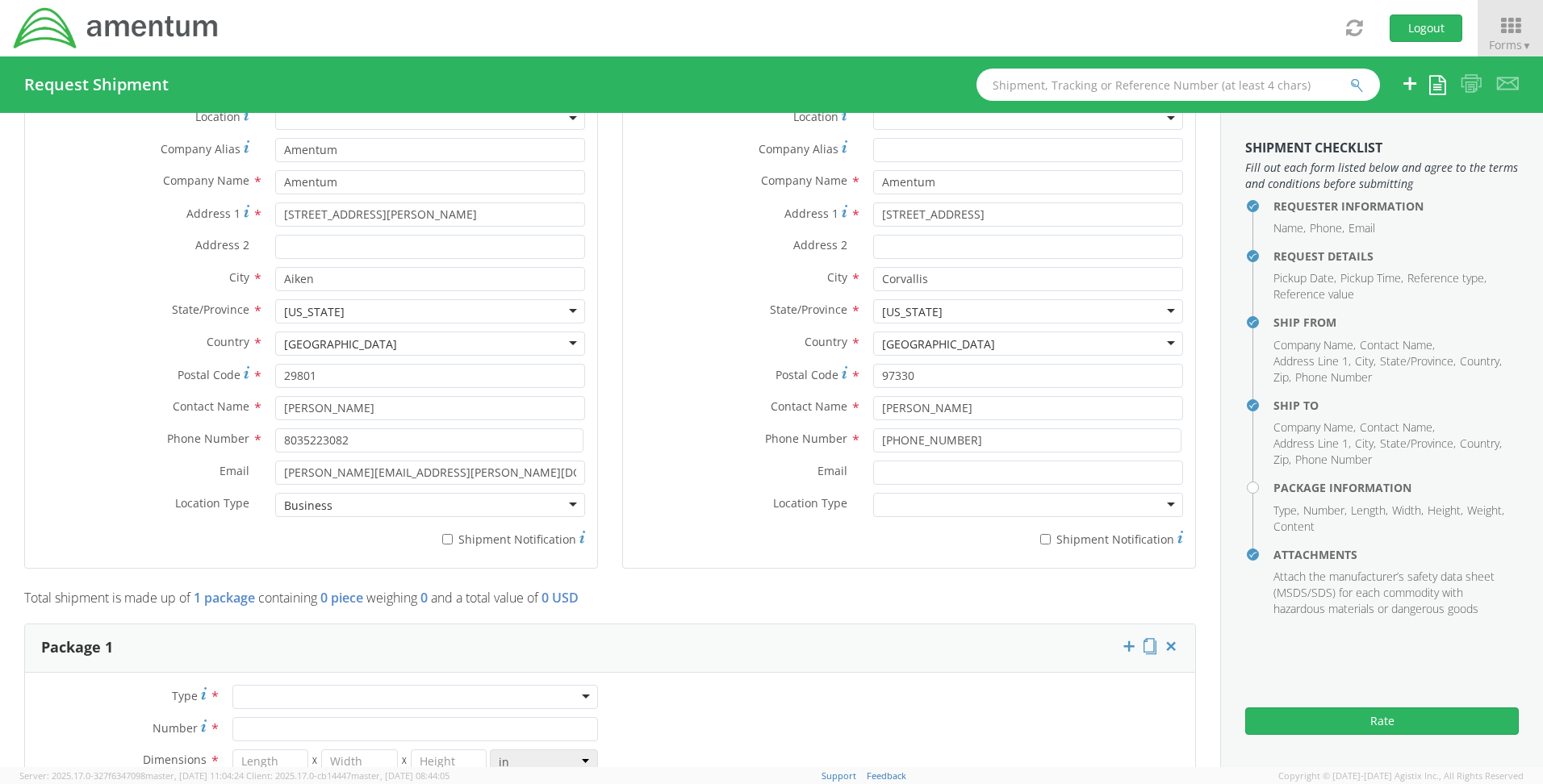
click at [894, 504] on div at bounding box center [1028, 504] width 310 height 24
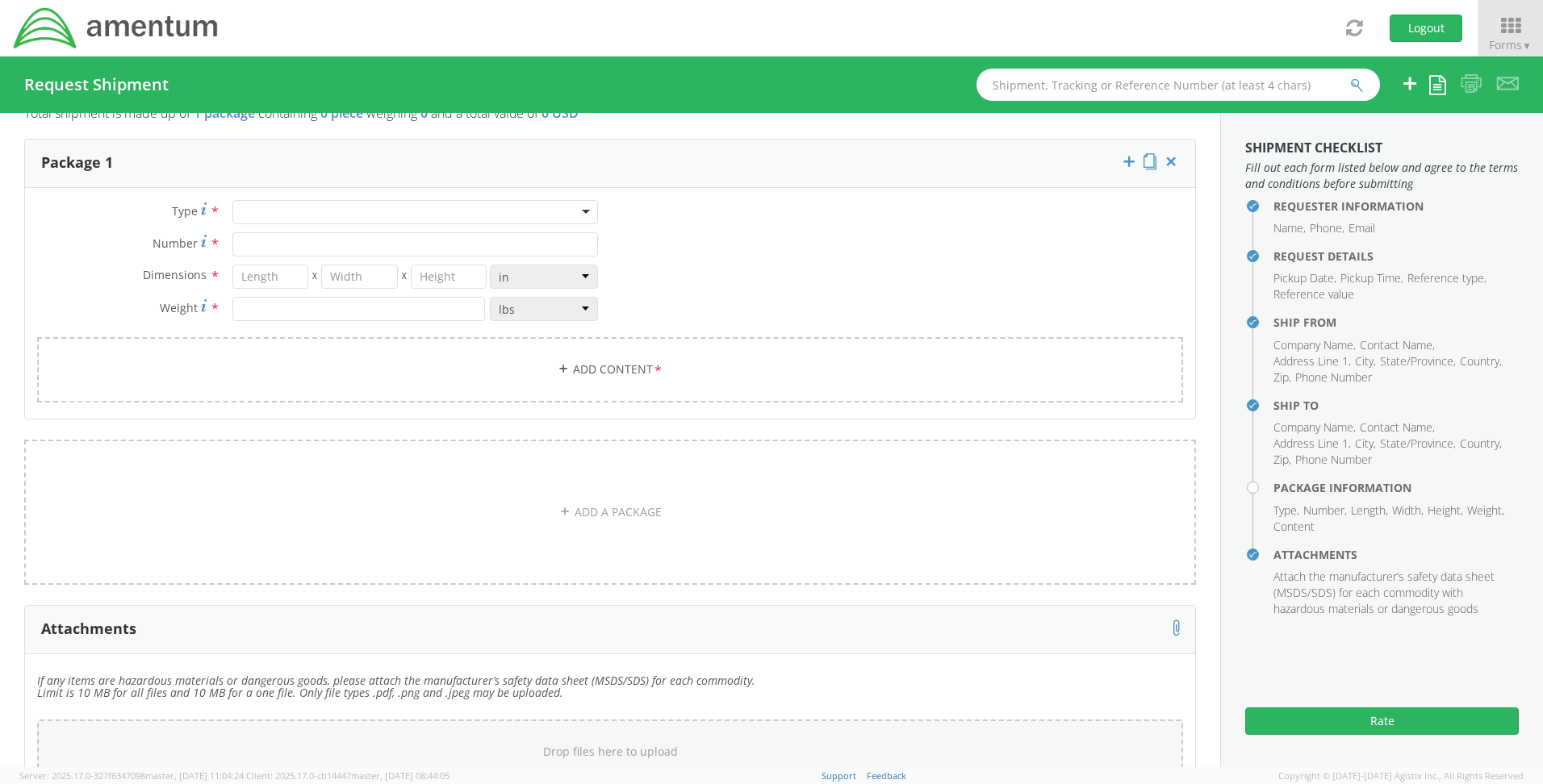
scroll to position [1157, 0]
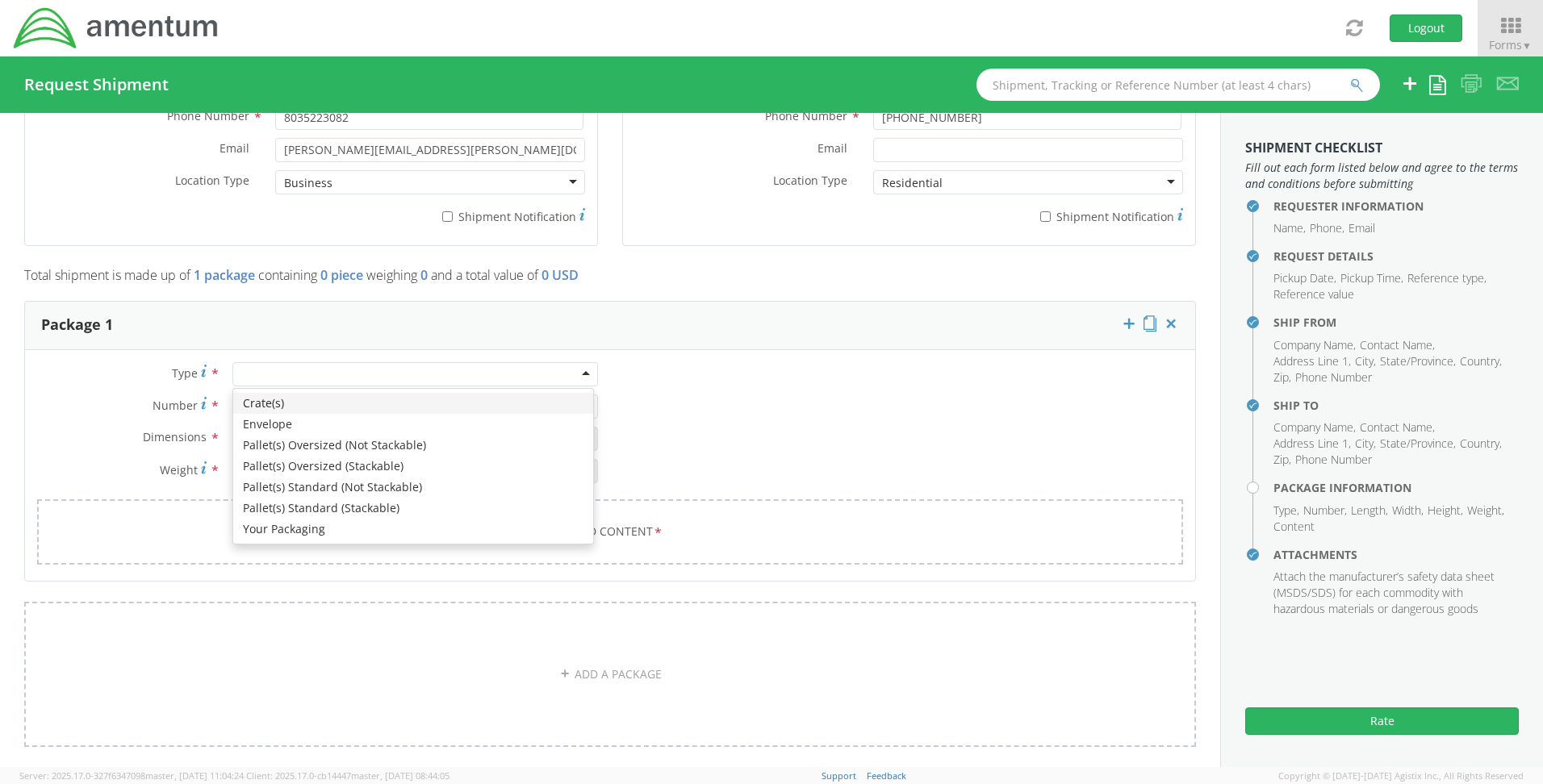
click at [266, 364] on div at bounding box center [415, 373] width 366 height 24
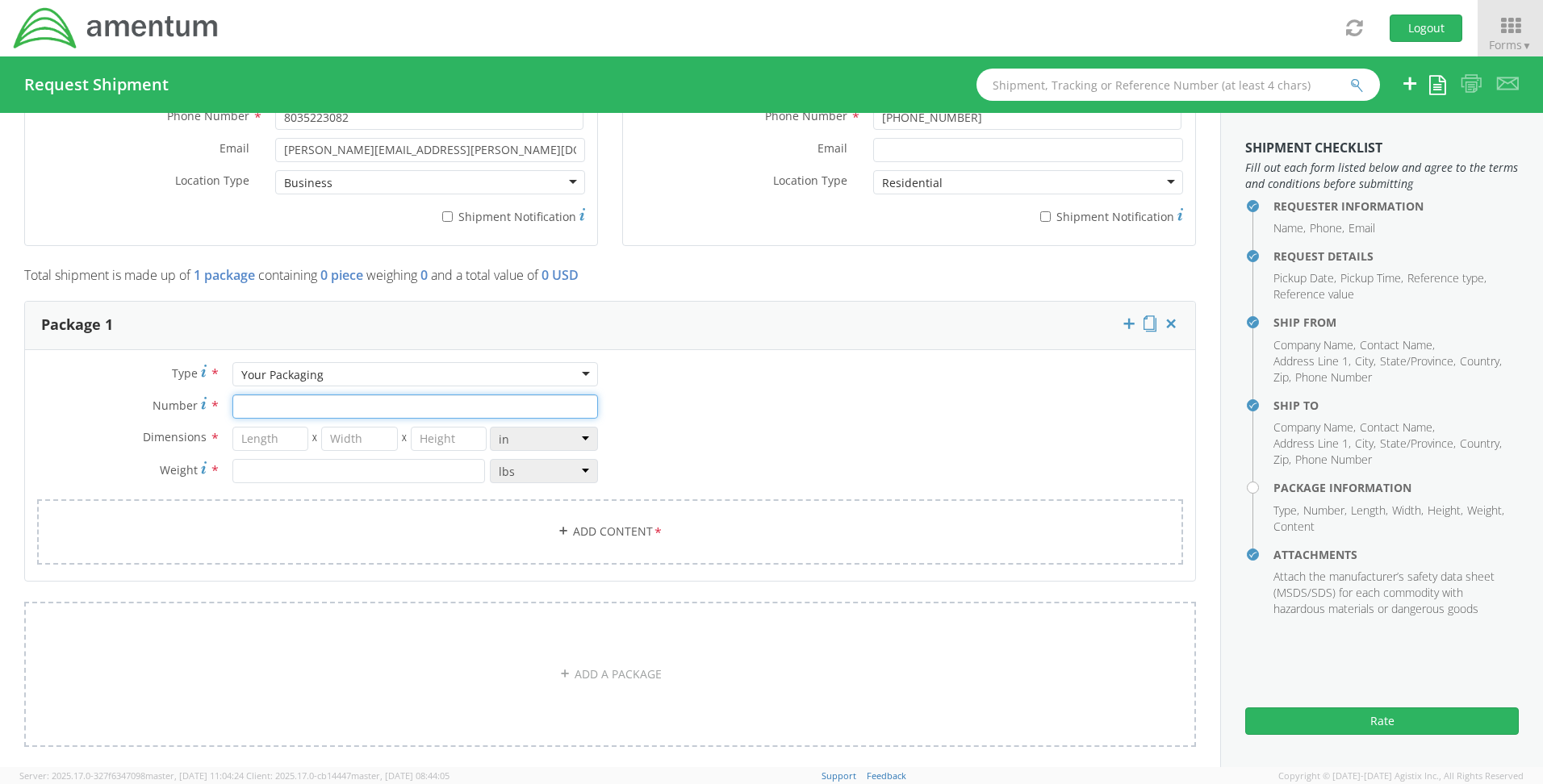
click at [256, 404] on input "Number *" at bounding box center [415, 406] width 366 height 24
click at [256, 452] on div "Dimensions * X X in cm ft Weight * lbs kgs" at bounding box center [317, 458] width 585 height 65
click at [254, 442] on input "number" at bounding box center [271, 438] width 77 height 24
click at [357, 442] on input "number" at bounding box center [359, 438] width 77 height 24
click at [428, 442] on input "number" at bounding box center [449, 438] width 77 height 24
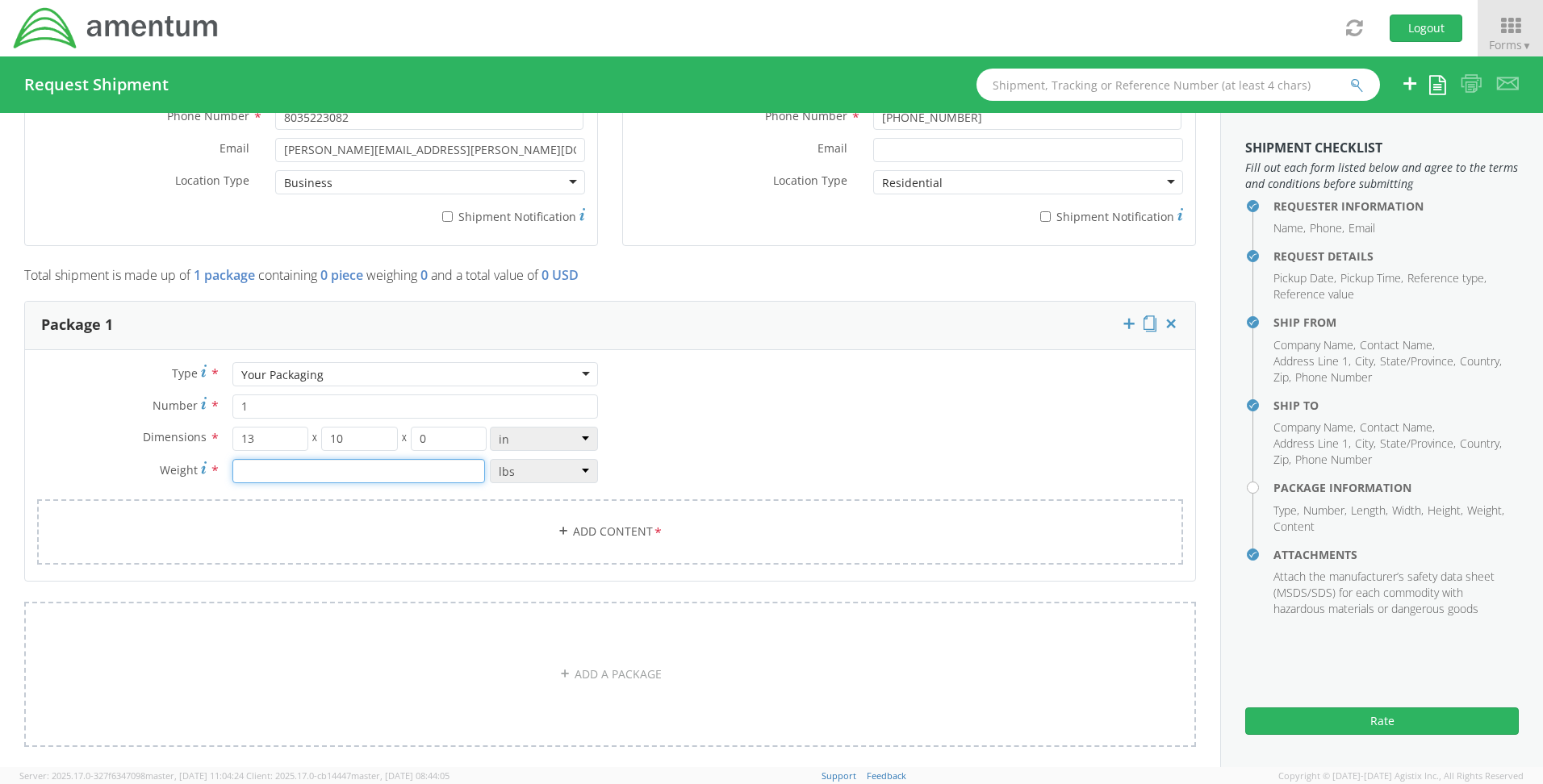
click at [360, 464] on input "number" at bounding box center [359, 471] width 252 height 24
click at [450, 433] on input "0" at bounding box center [449, 438] width 77 height 24
click at [300, 453] on div "Dimensions * 13 X 10 X 6 in cm ft Weight * lbs kgs" at bounding box center [317, 458] width 585 height 65
click at [284, 467] on input "number" at bounding box center [359, 471] width 252 height 24
click at [274, 527] on link "Add Content *" at bounding box center [610, 532] width 1146 height 65
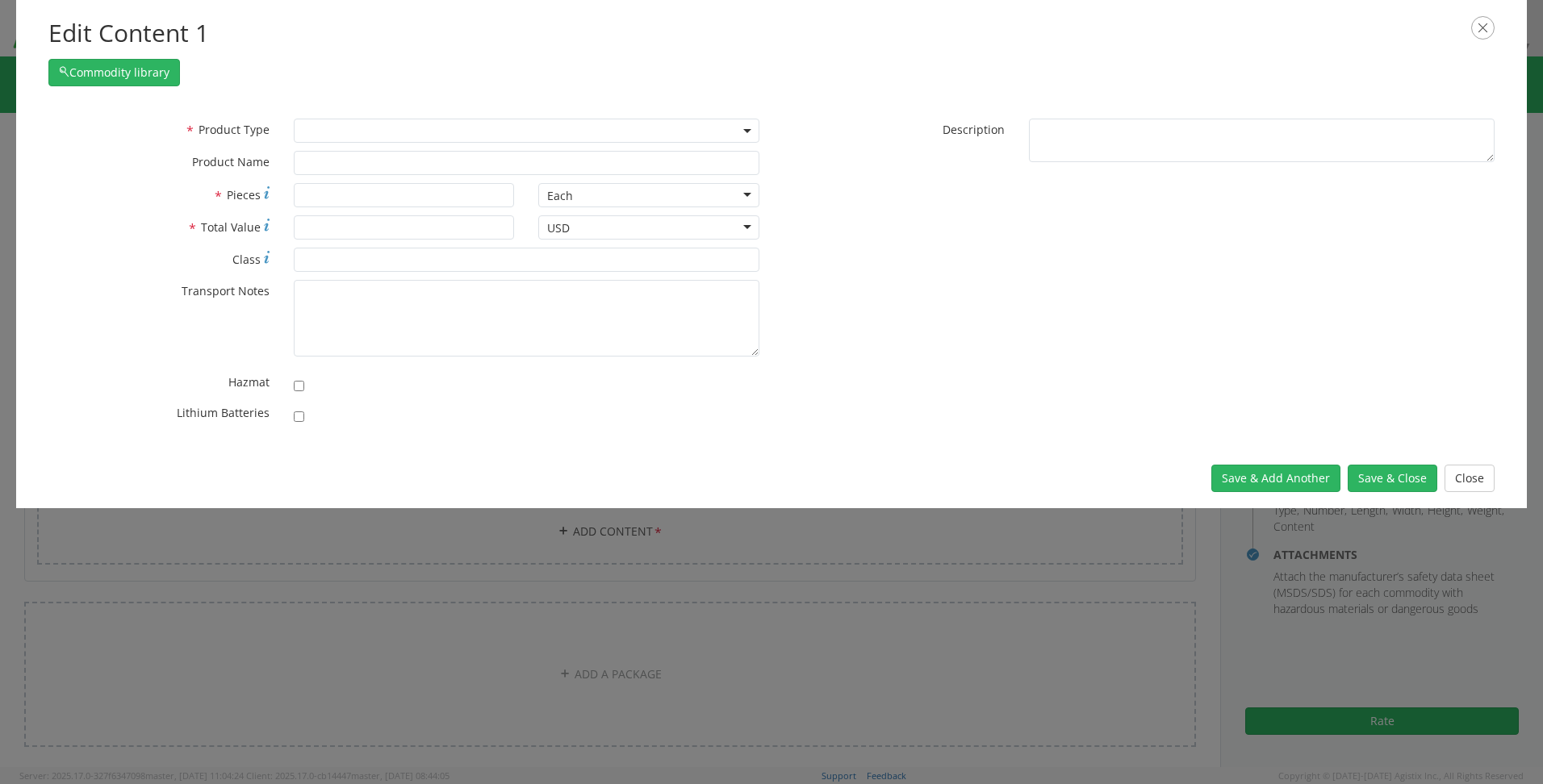
click at [351, 140] on span at bounding box center [527, 130] width 466 height 24
drag, startPoint x: 333, startPoint y: 204, endPoint x: 256, endPoint y: 202, distance: 77.0
click at [256, 202] on div "* Pieces 1" at bounding box center [281, 195] width 490 height 24
click at [1269, 477] on button "Save & Add Another" at bounding box center [1276, 478] width 129 height 27
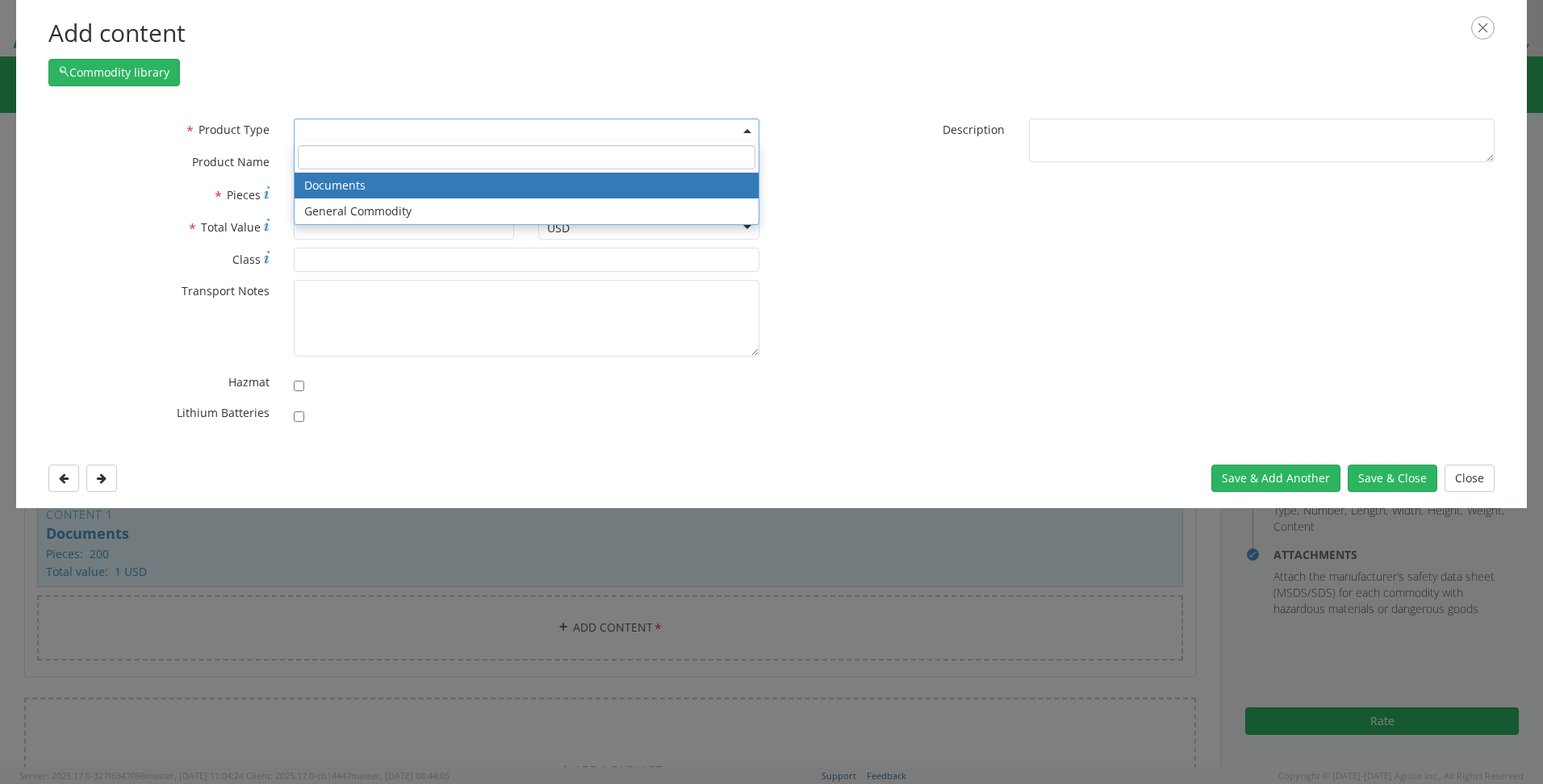
click at [297, 138] on span at bounding box center [527, 130] width 466 height 24
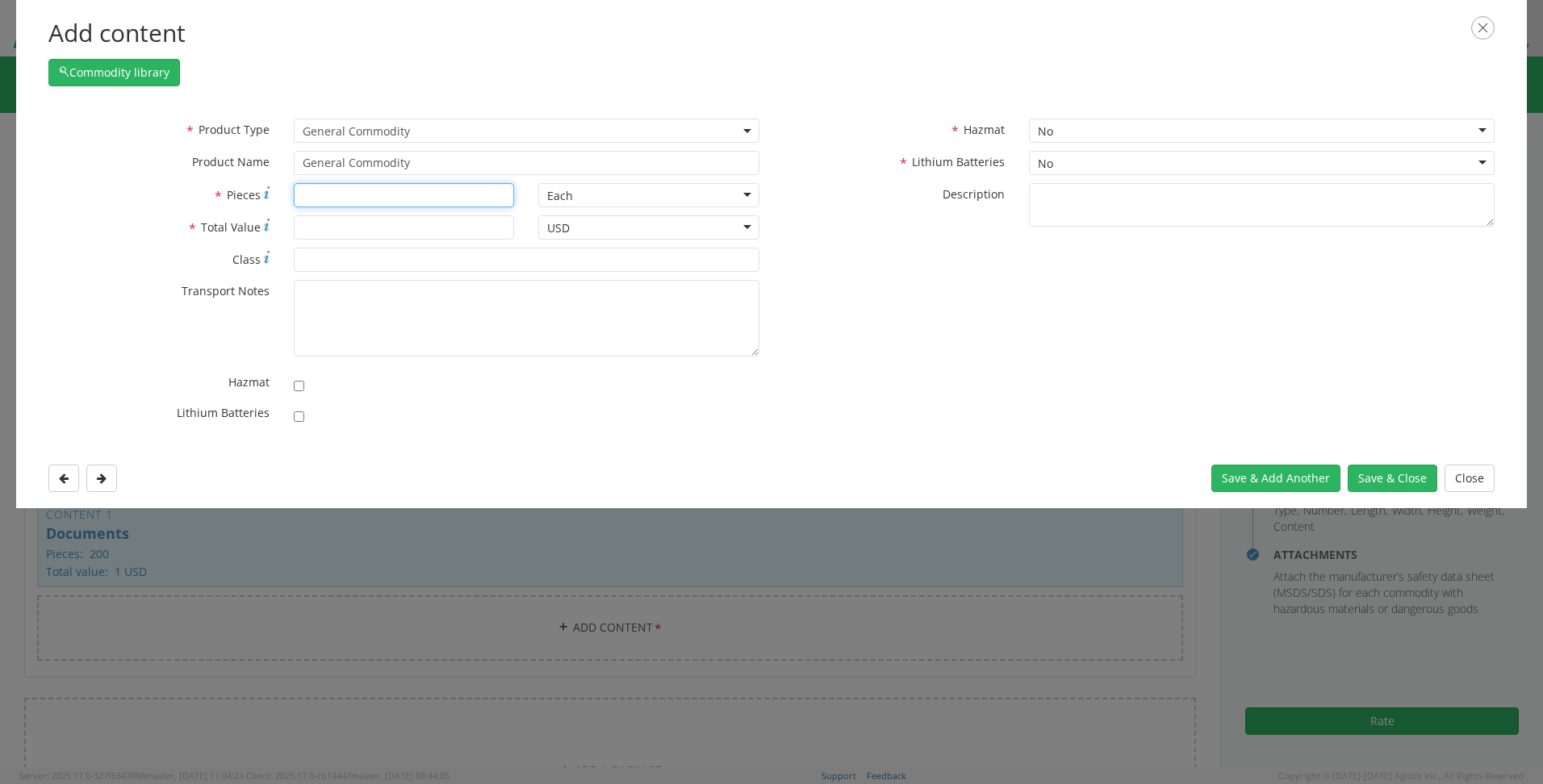
click at [324, 198] on input "* Pieces" at bounding box center [405, 195] width 221 height 24
click at [322, 225] on input "* Total Value" at bounding box center [405, 227] width 221 height 24
click at [1378, 477] on button "Save & Close" at bounding box center [1392, 478] width 89 height 27
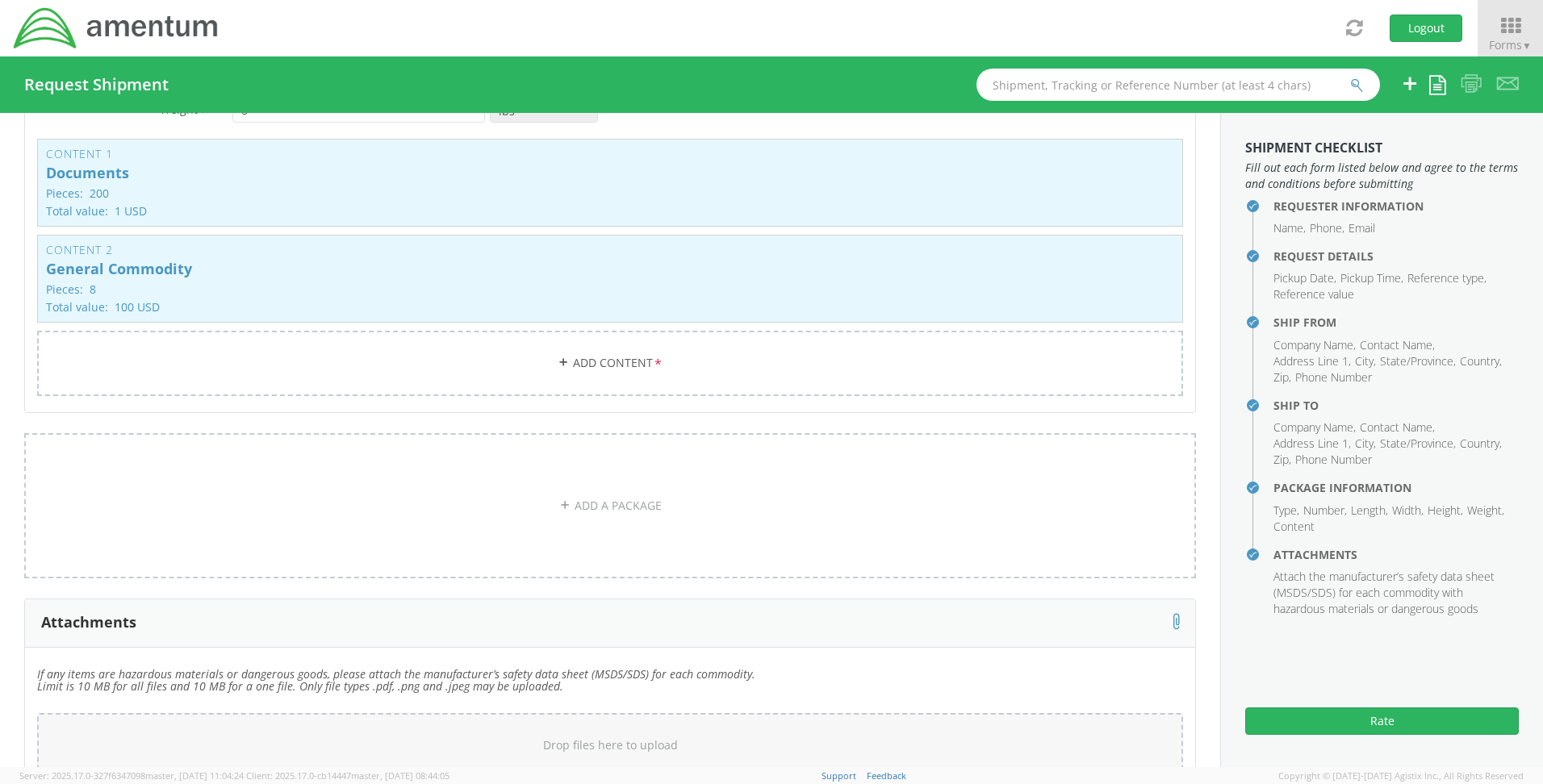
scroll to position [1641, 0]
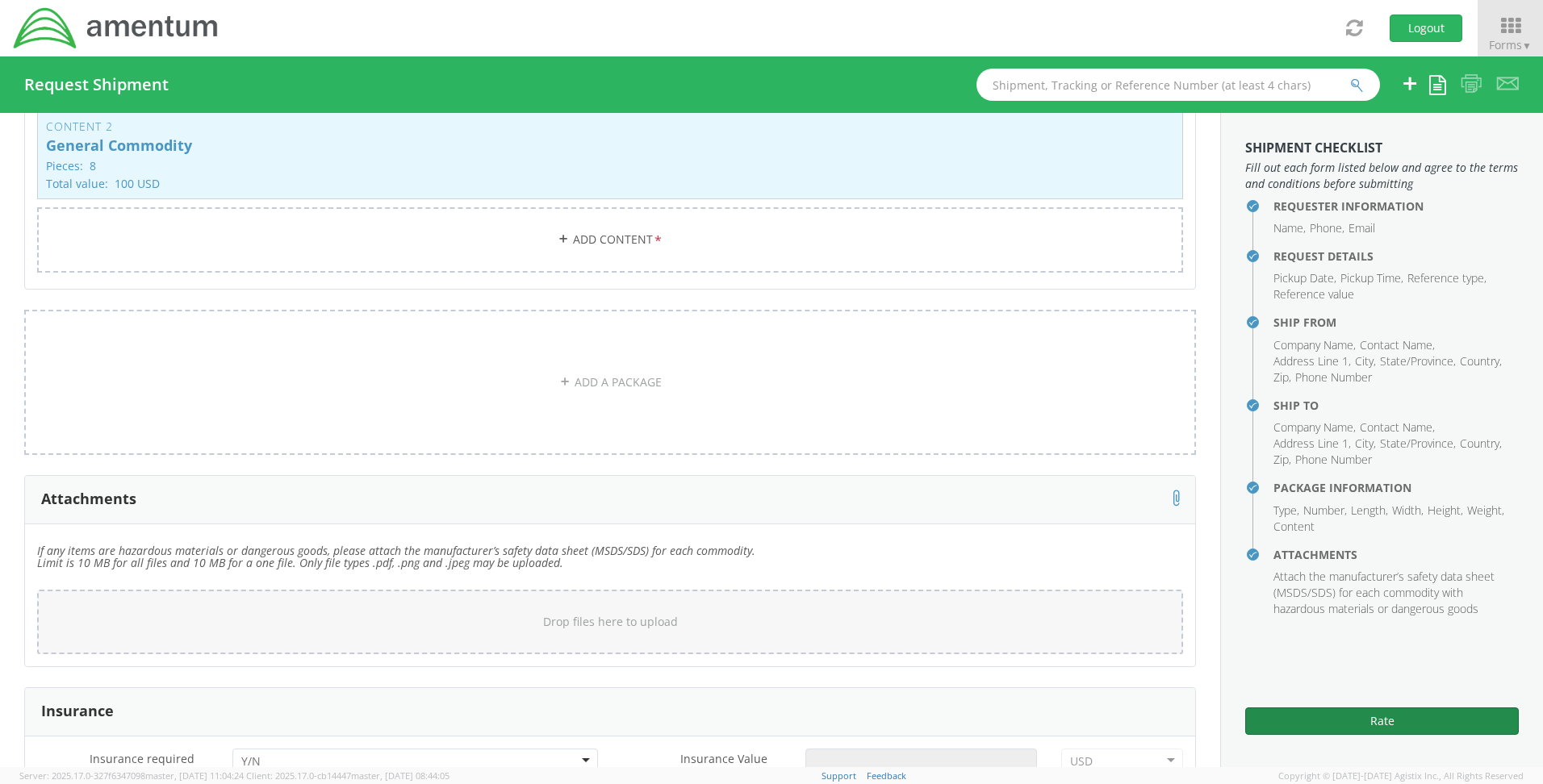
click at [1348, 716] on button "Rate" at bounding box center [1382, 720] width 274 height 27
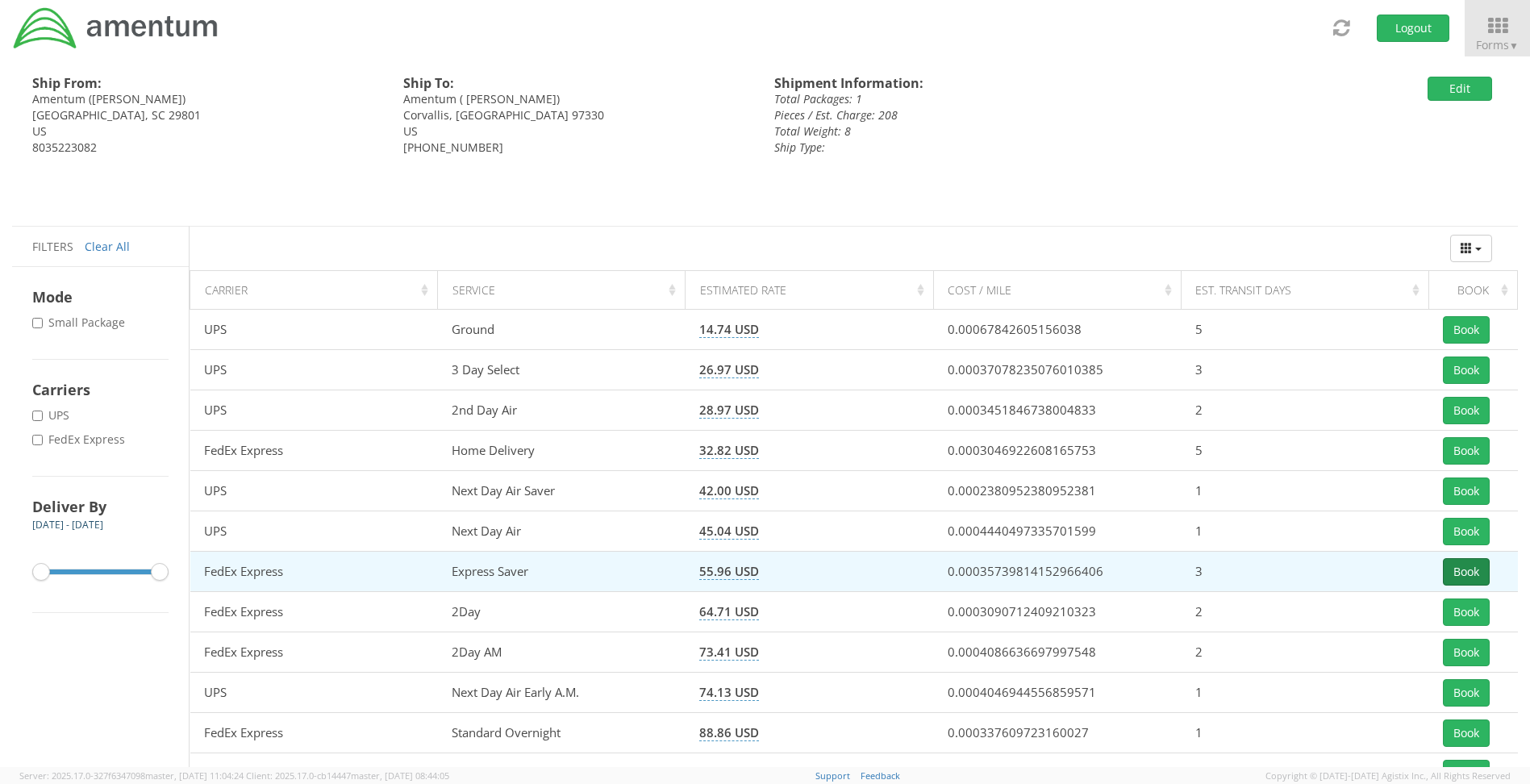
click at [1455, 572] on button "Book" at bounding box center [1466, 572] width 47 height 27
